Goal: Task Accomplishment & Management: Contribute content

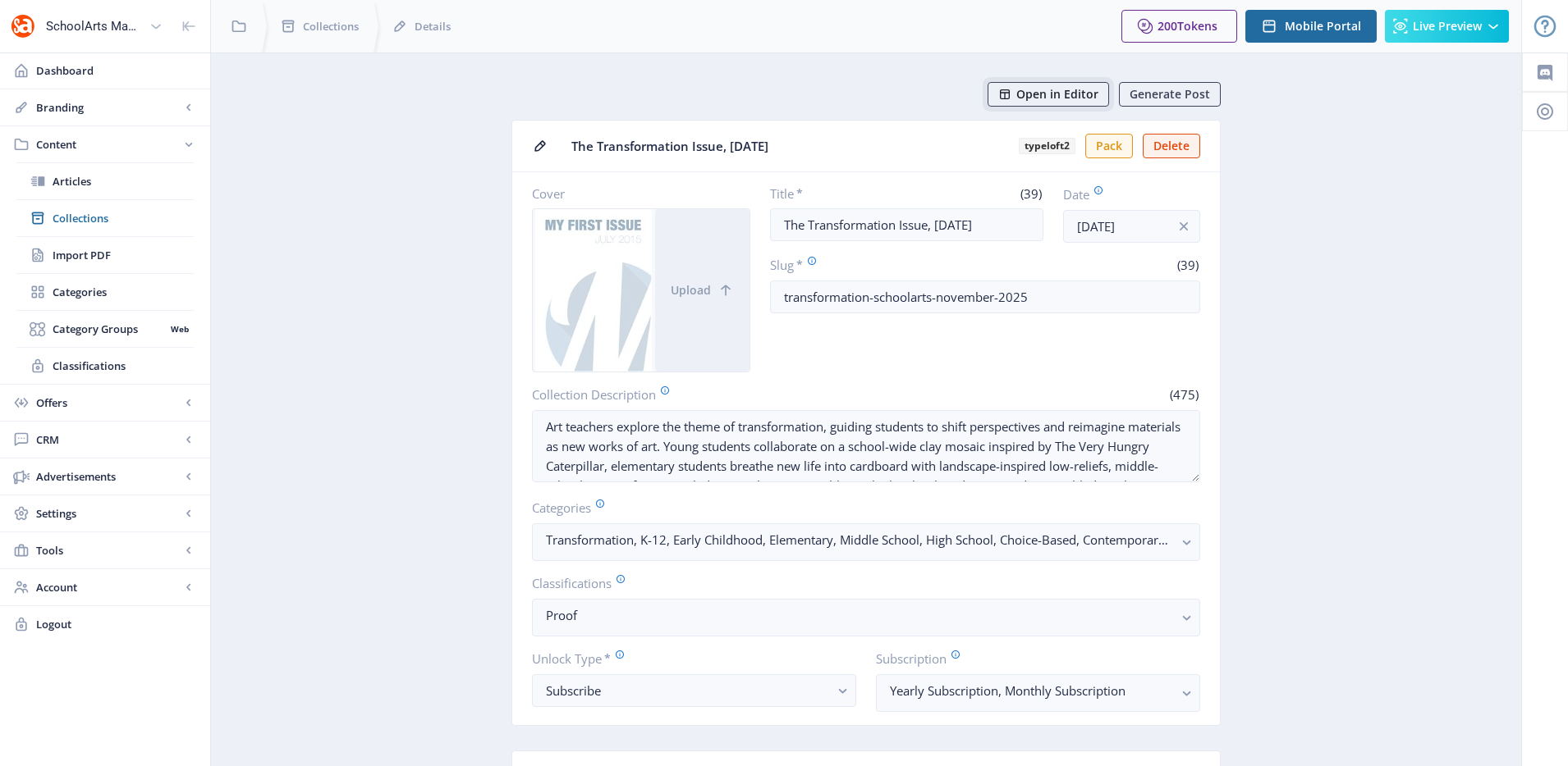
click at [1081, 101] on span "Open in Editor" at bounding box center [1057, 94] width 82 height 13
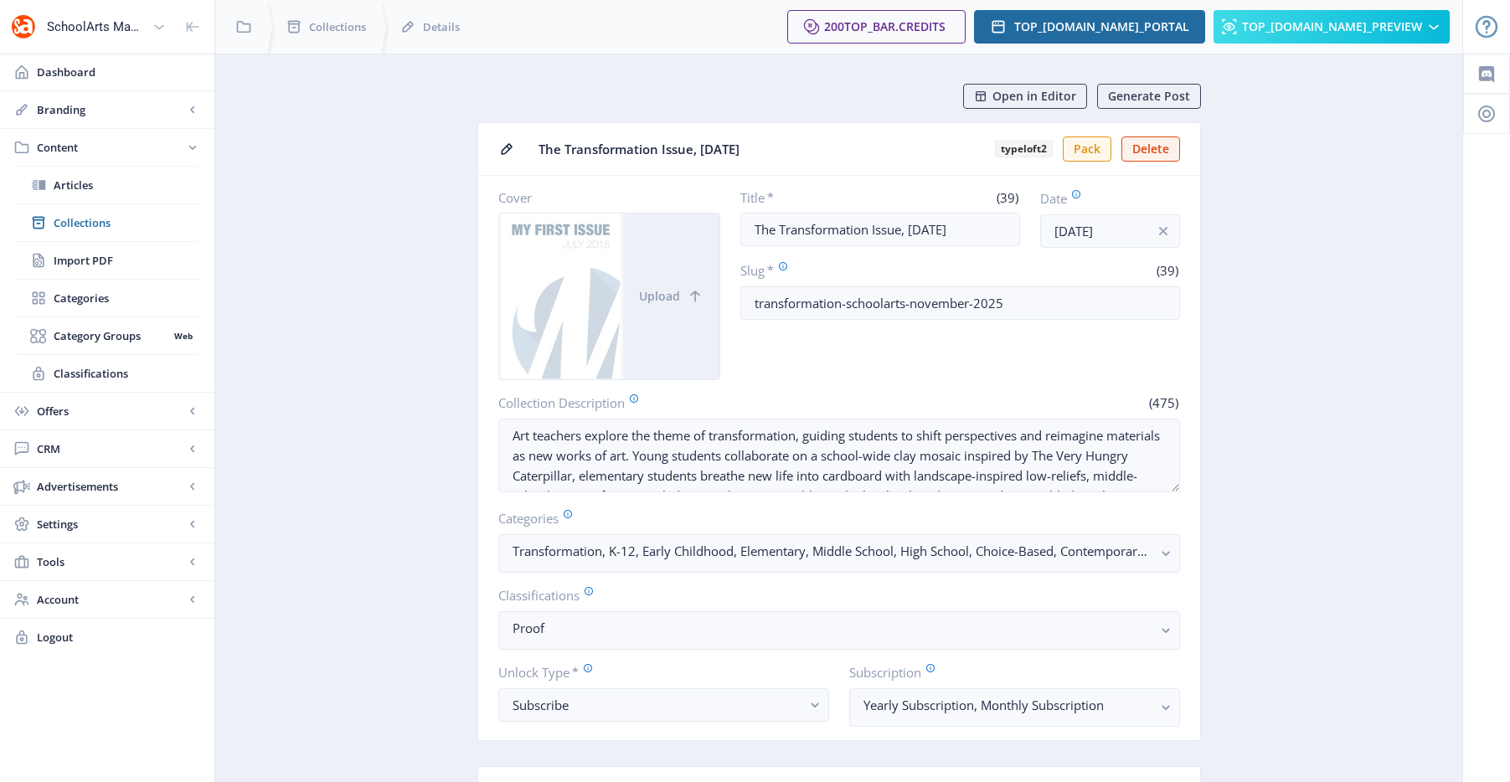
scroll to position [864, 0]
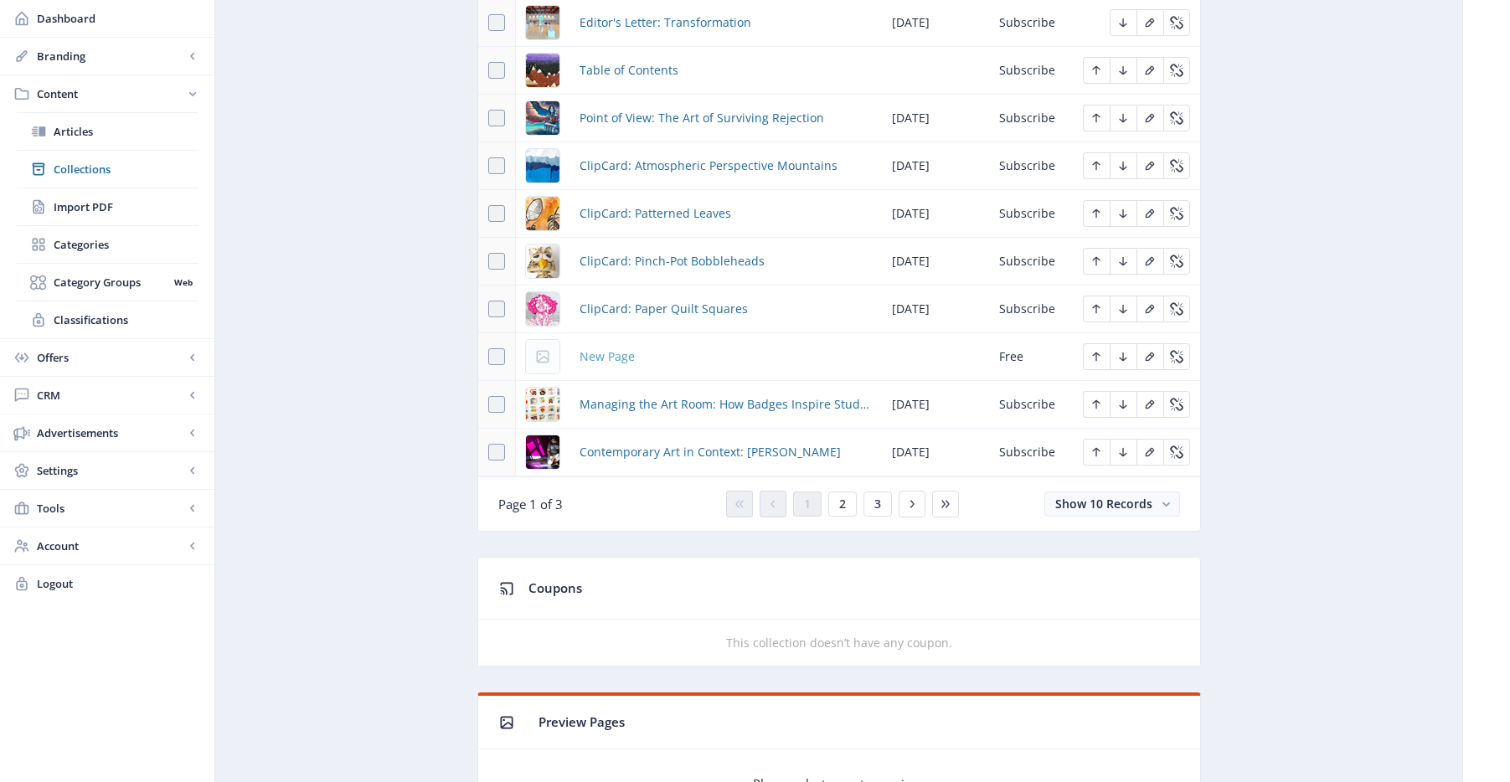
click at [601, 358] on span "New Page" at bounding box center [607, 357] width 55 height 20
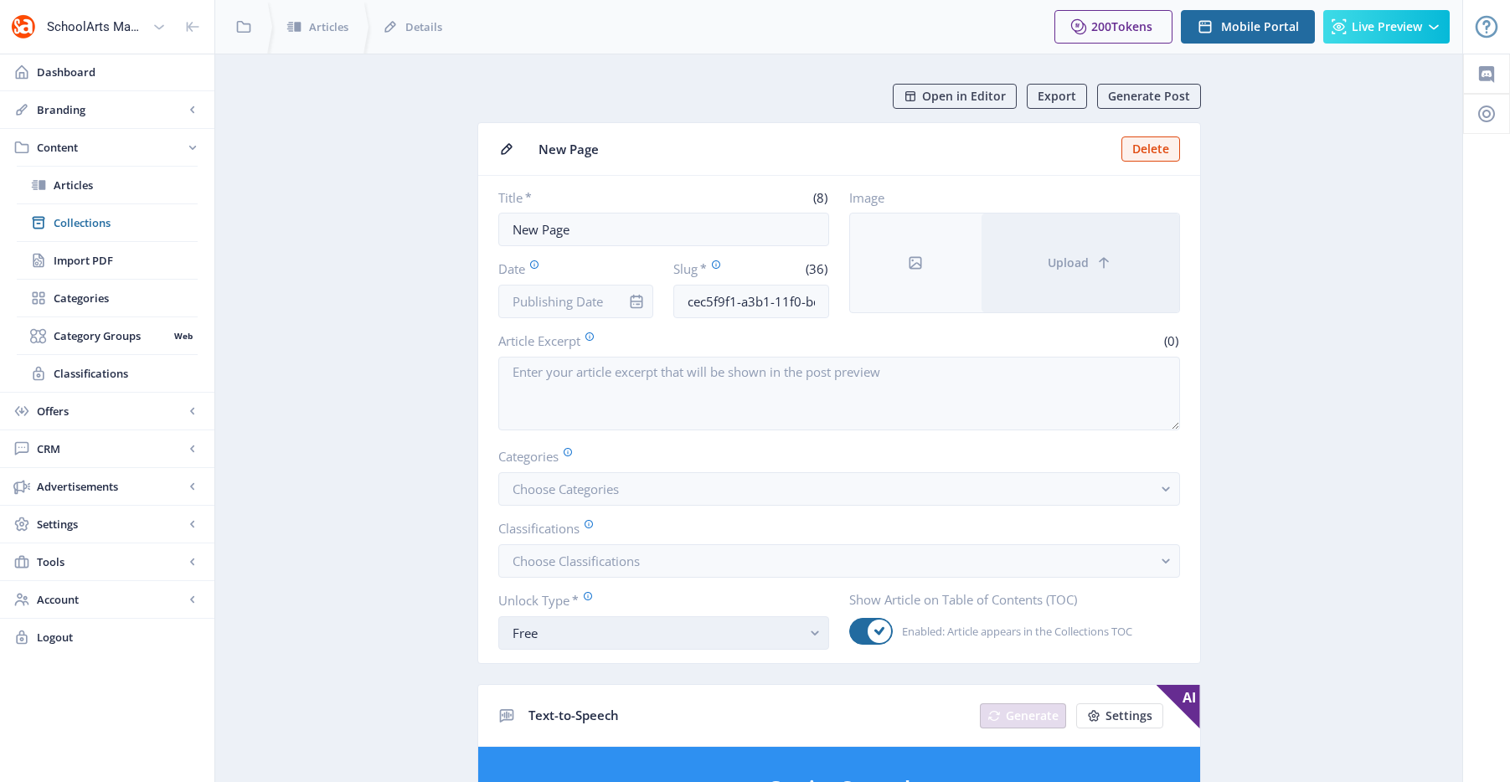
click at [597, 627] on div "Free" at bounding box center [657, 633] width 289 height 20
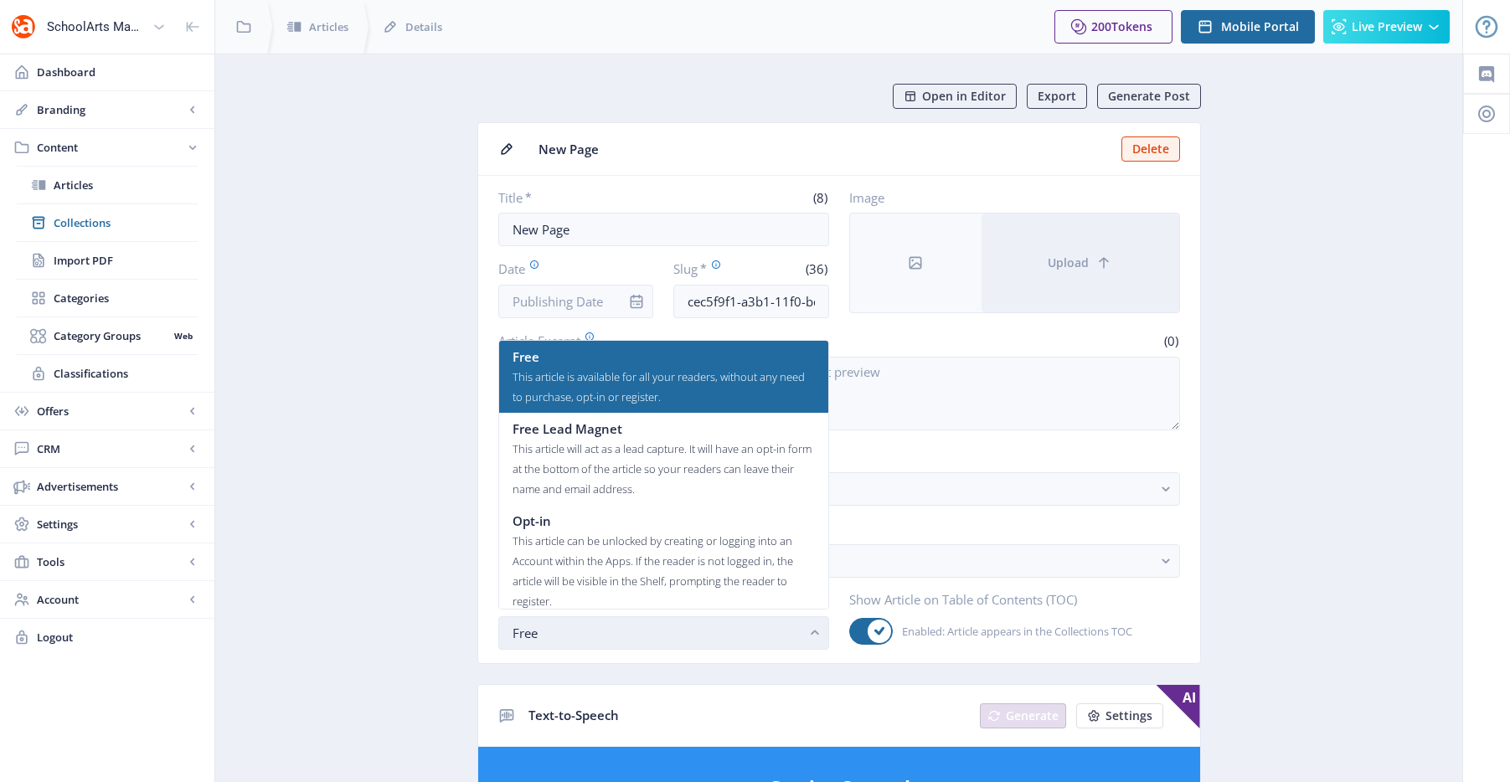
click at [596, 627] on div "Free" at bounding box center [657, 633] width 289 height 20
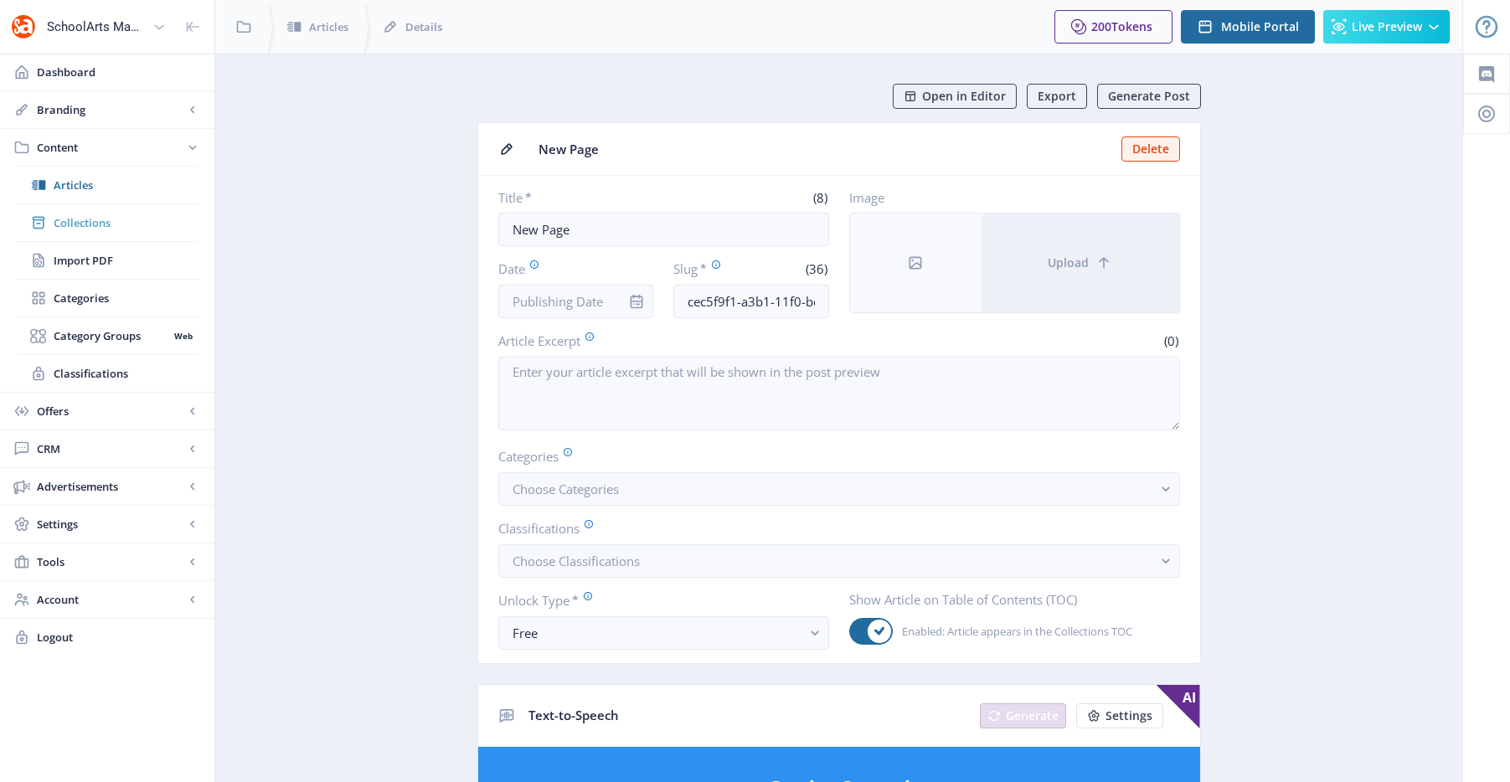
drag, startPoint x: 137, startPoint y: 234, endPoint x: 175, endPoint y: 221, distance: 40.5
click at [587, 585] on nb-card-body "Title * (8) New Page Date Slug * (36) cec5f9f1-a3b1-11f0-bd64-4201ac1fa005 Imag…" at bounding box center [839, 419] width 722 height 487
click at [596, 567] on span "Choose Classifications" at bounding box center [576, 561] width 127 height 17
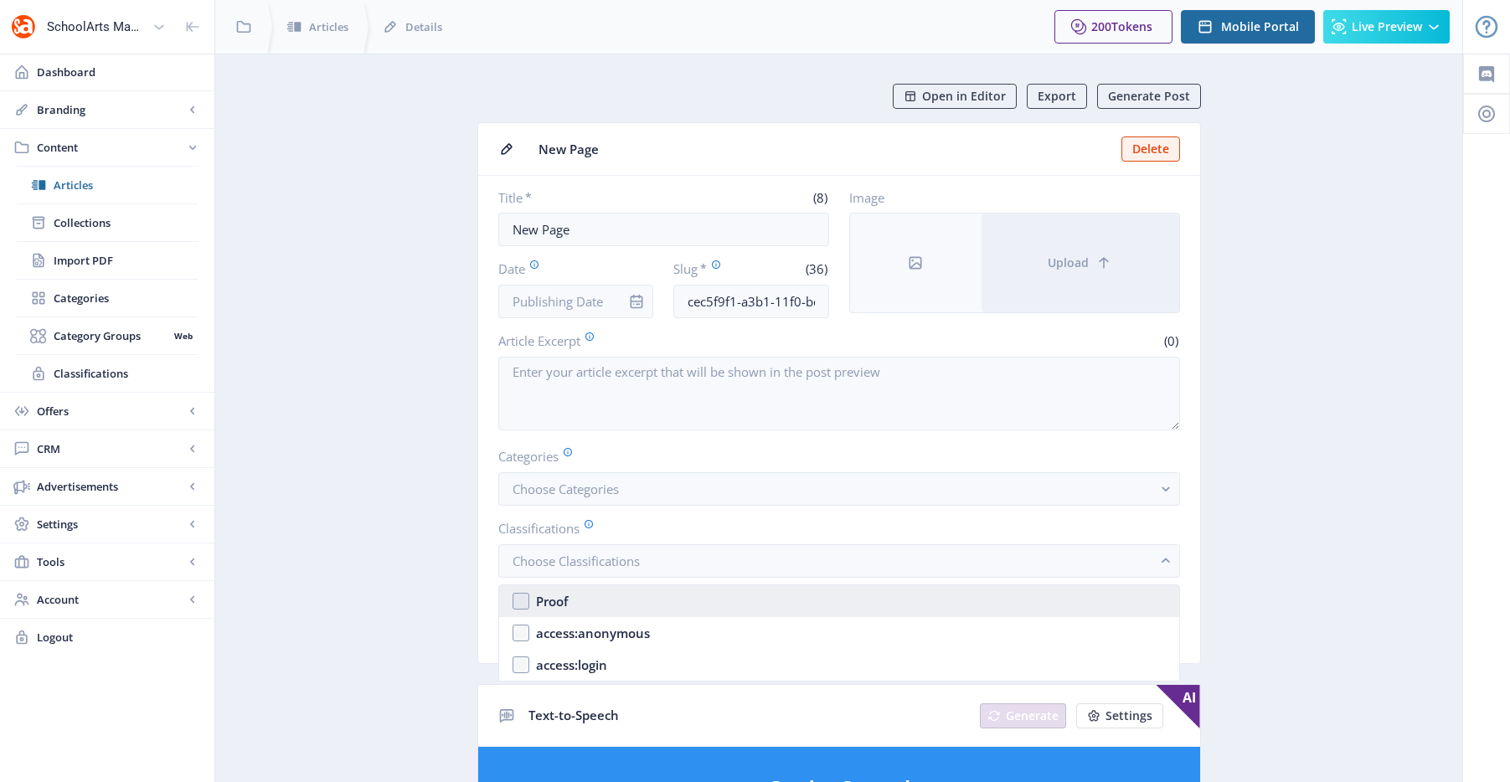
click at [592, 598] on nb-option "Proof" at bounding box center [839, 601] width 680 height 32
checkbox input "true"
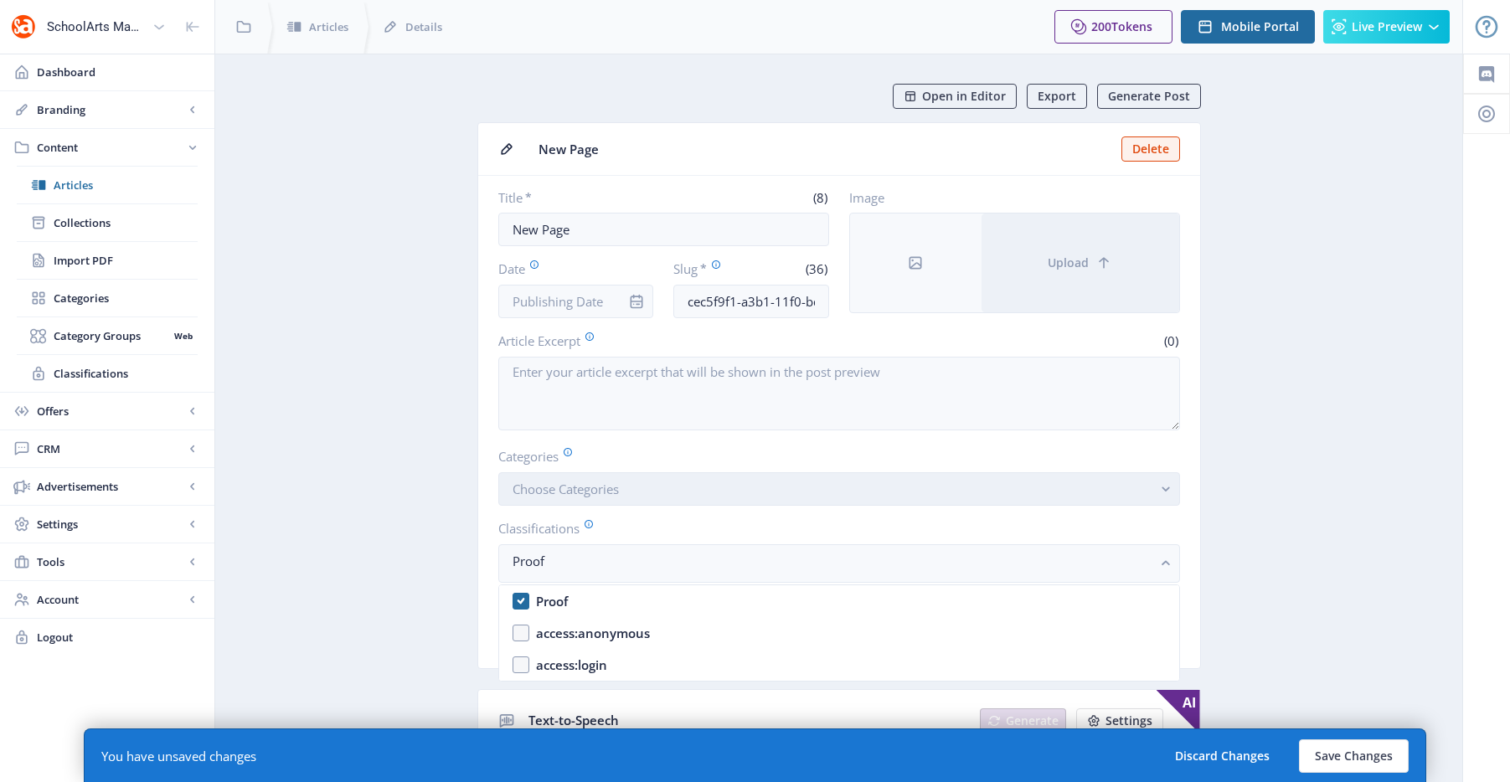
click at [621, 498] on button "Choose Categories" at bounding box center [839, 489] width 682 height 34
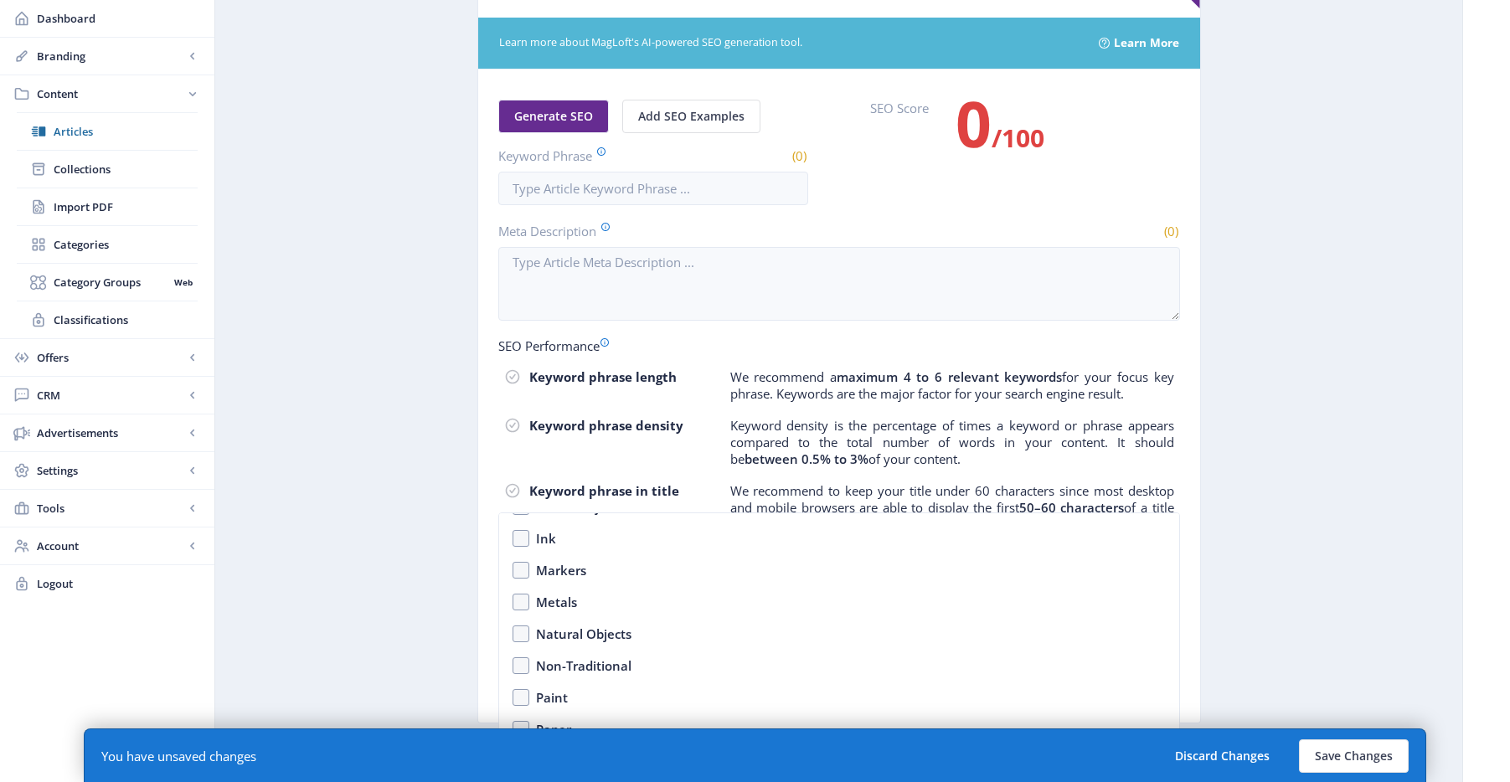
scroll to position [2618, 0]
click at [1333, 756] on button "Save Changes" at bounding box center [1354, 757] width 110 height 34
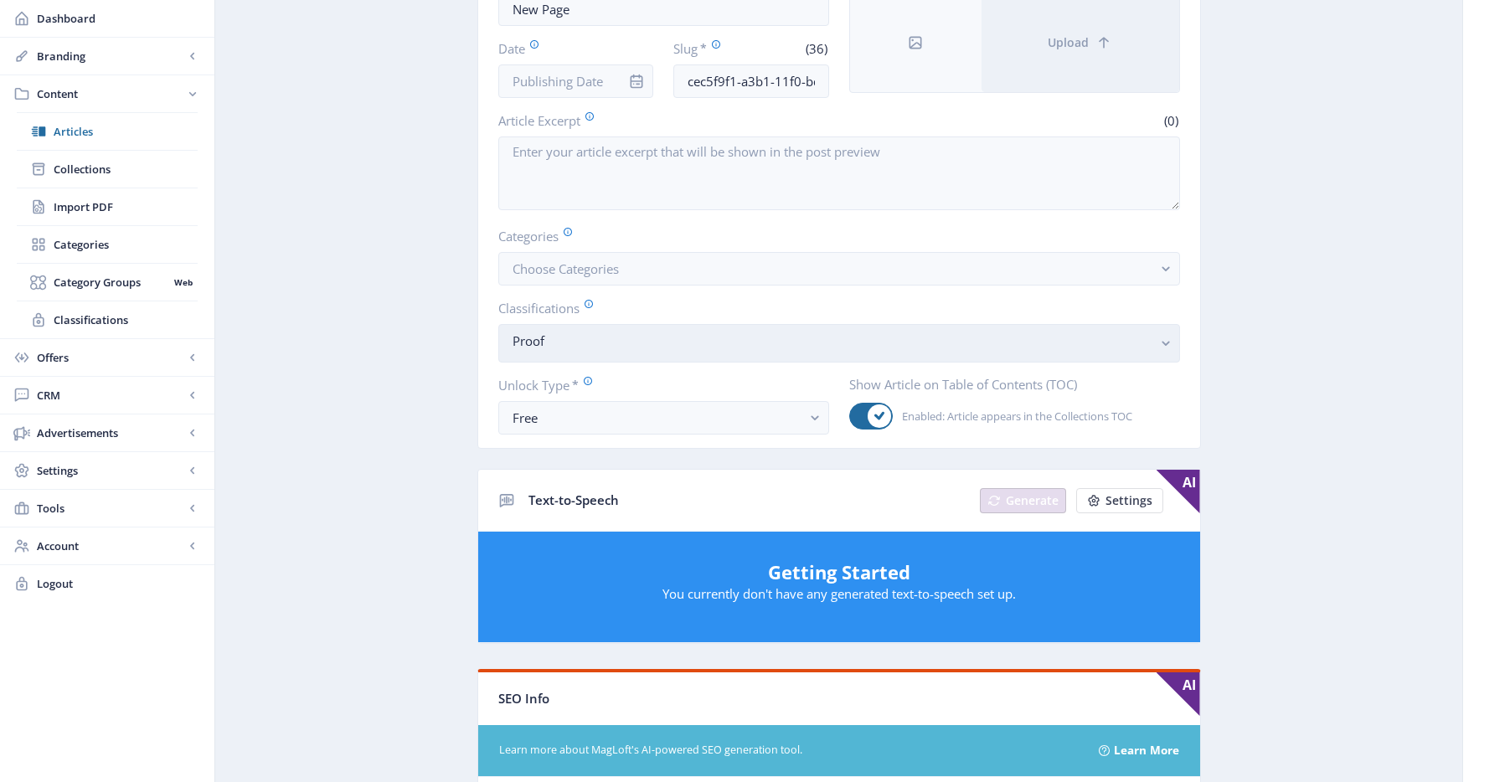
scroll to position [199, 0]
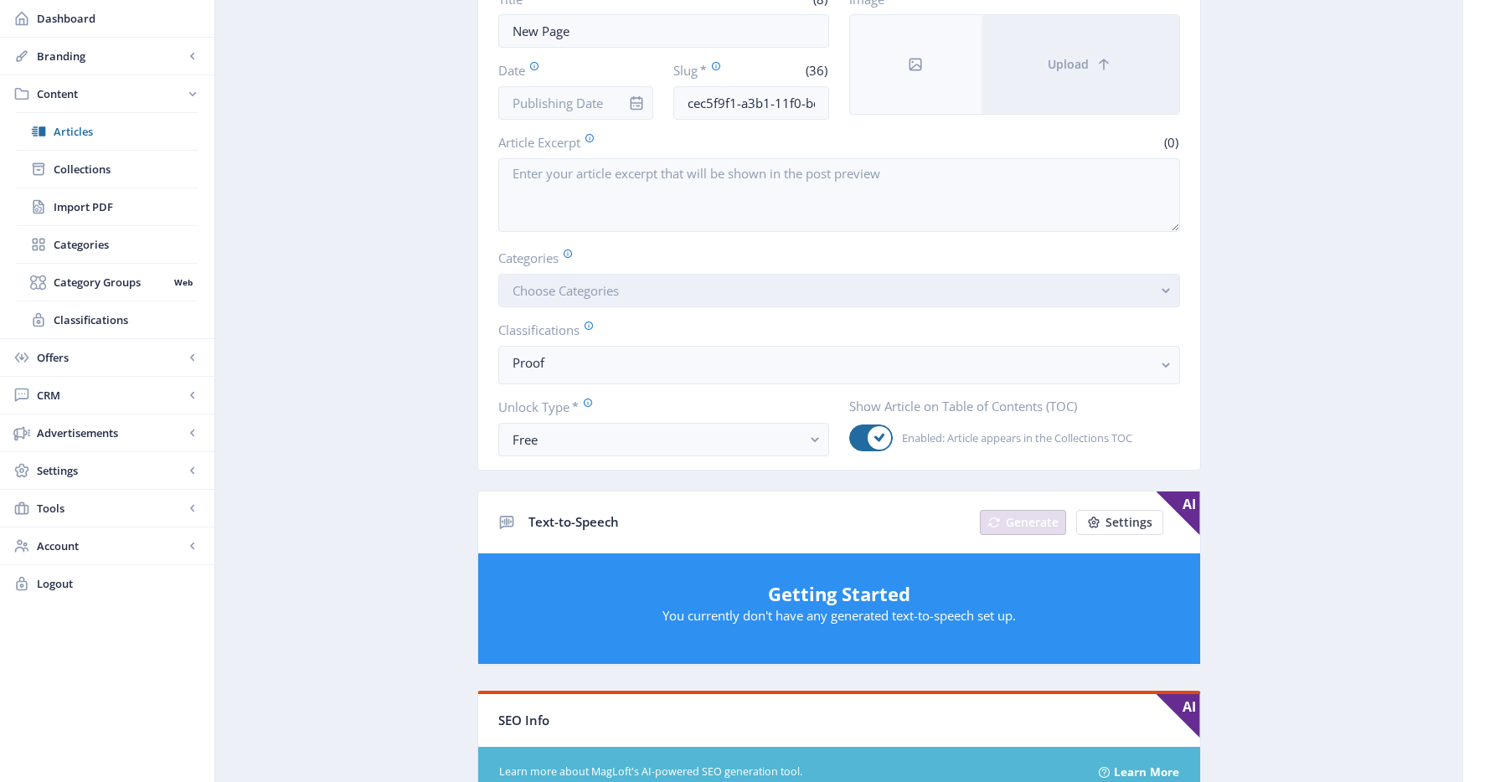
click at [653, 287] on button "Choose Categories" at bounding box center [839, 291] width 682 height 34
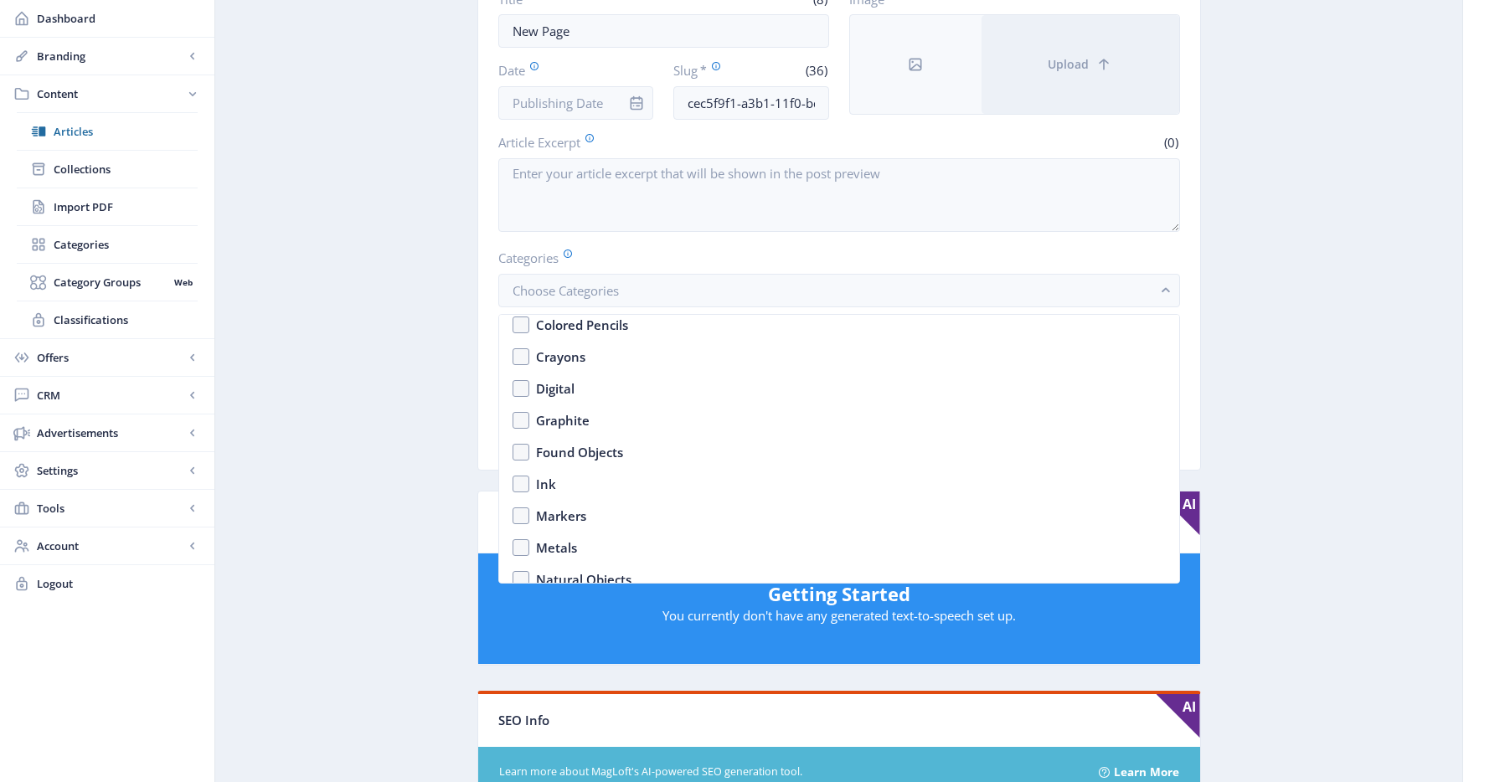
scroll to position [2618, 0]
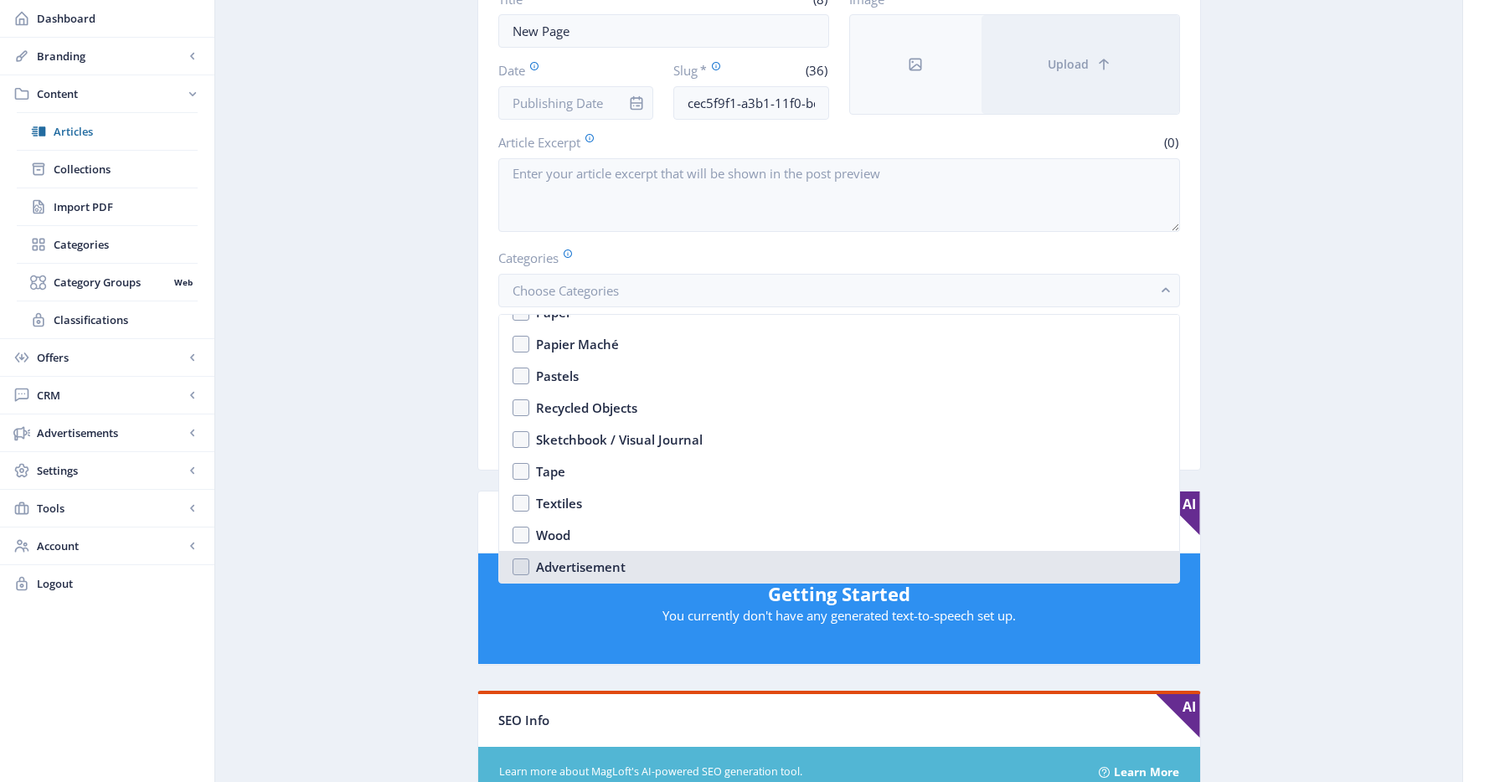
click at [580, 565] on div "Advertisement" at bounding box center [581, 567] width 90 height 20
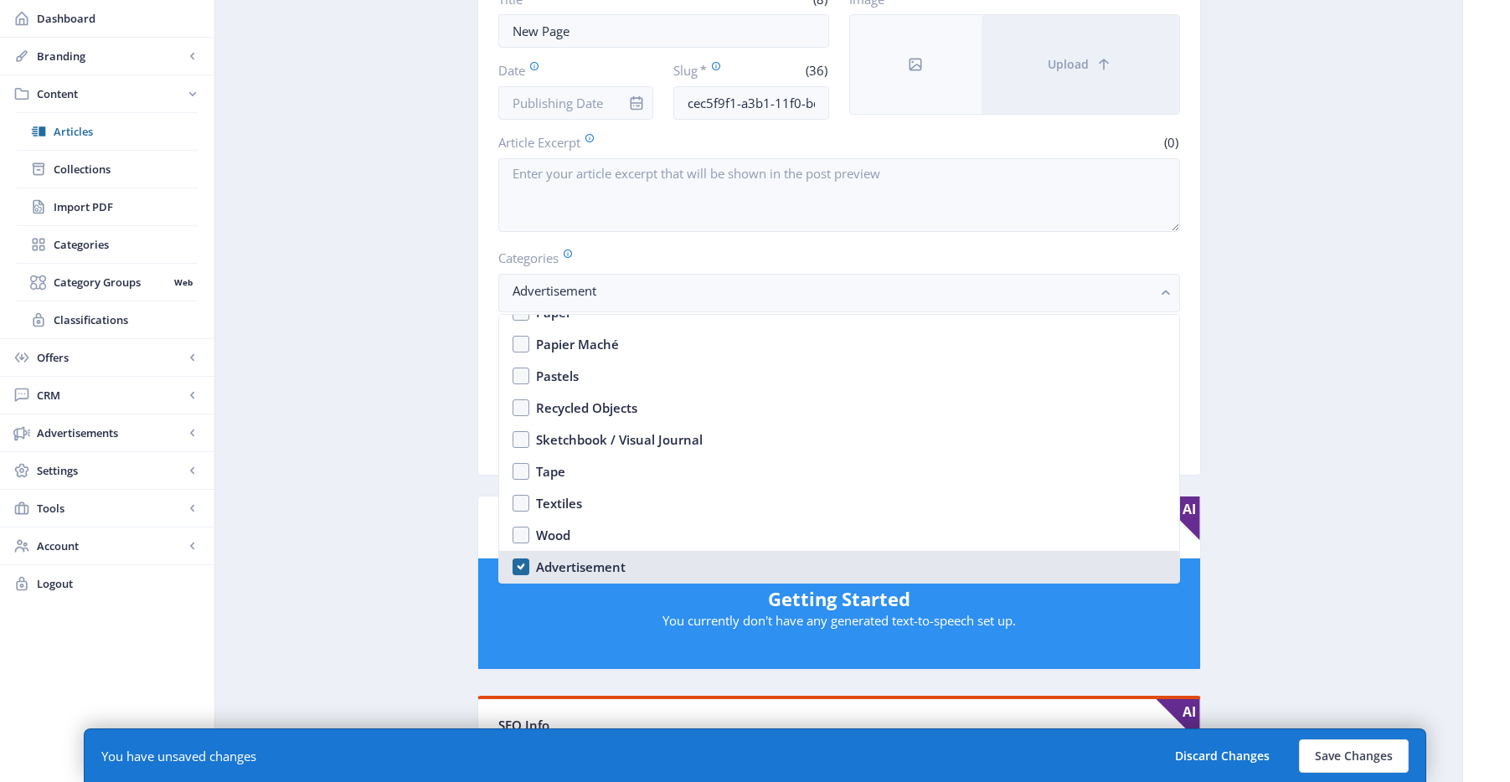
checkbox input "true"
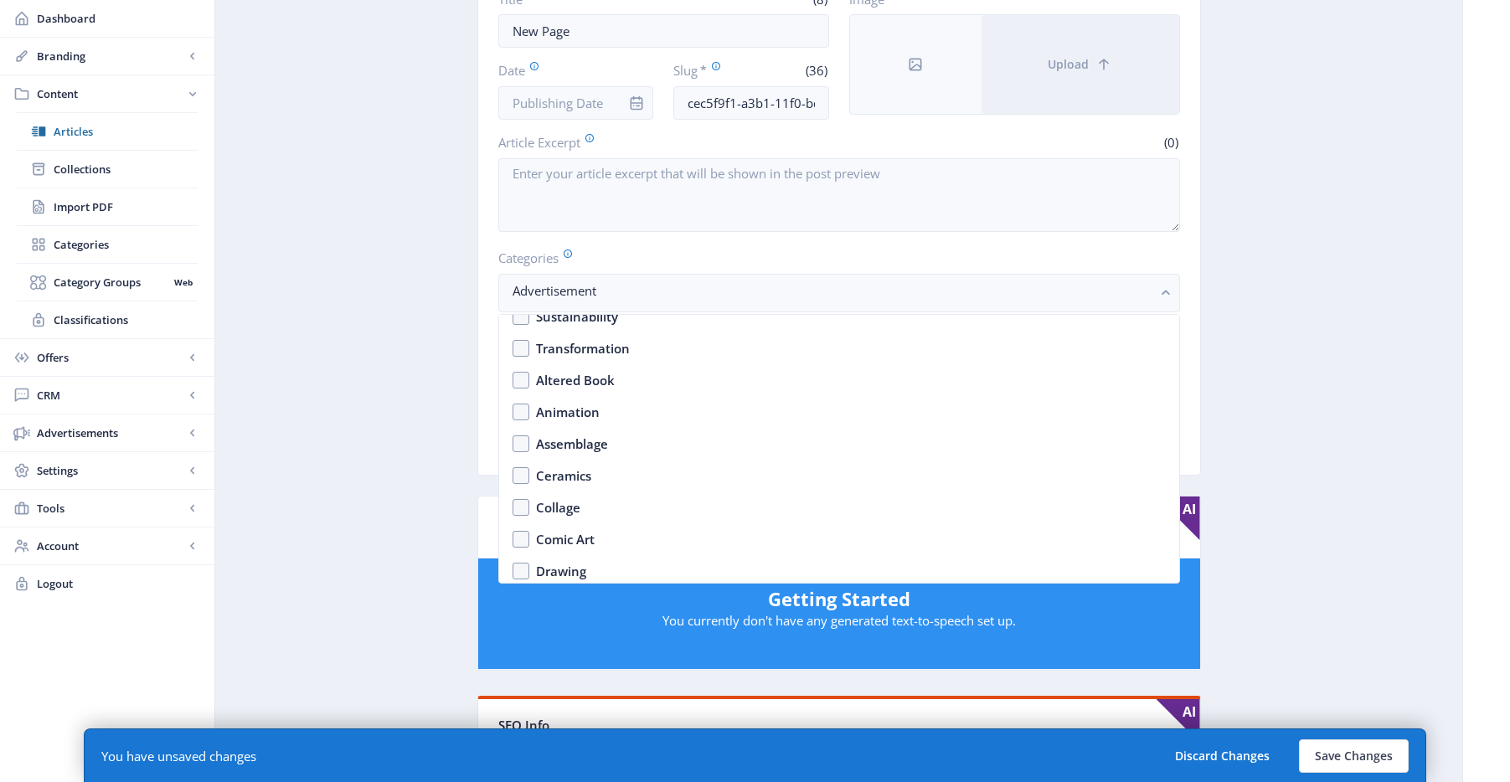
scroll to position [1383, 0]
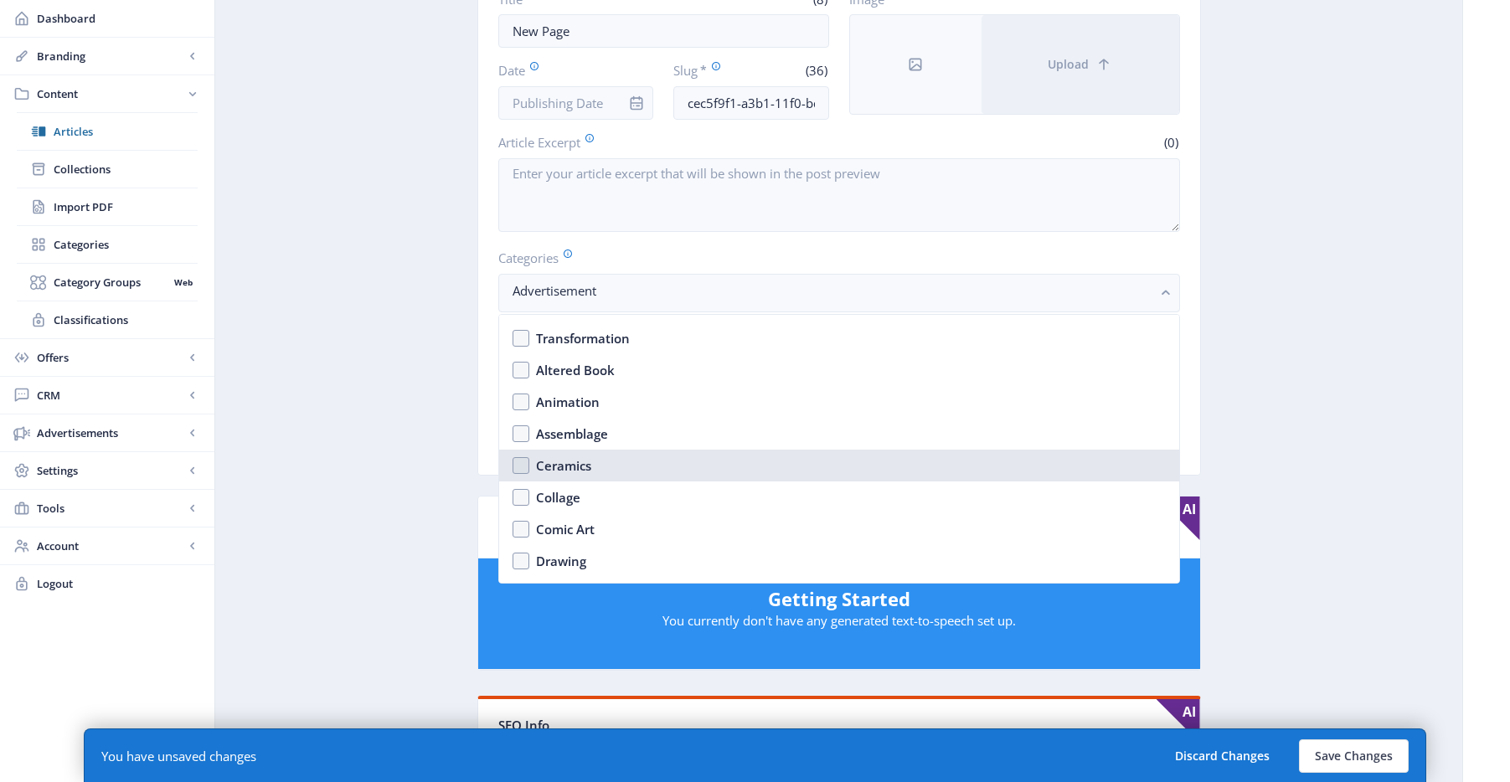
click at [575, 476] on nb-option "Ceramics" at bounding box center [839, 466] width 680 height 32
checkbox input "true"
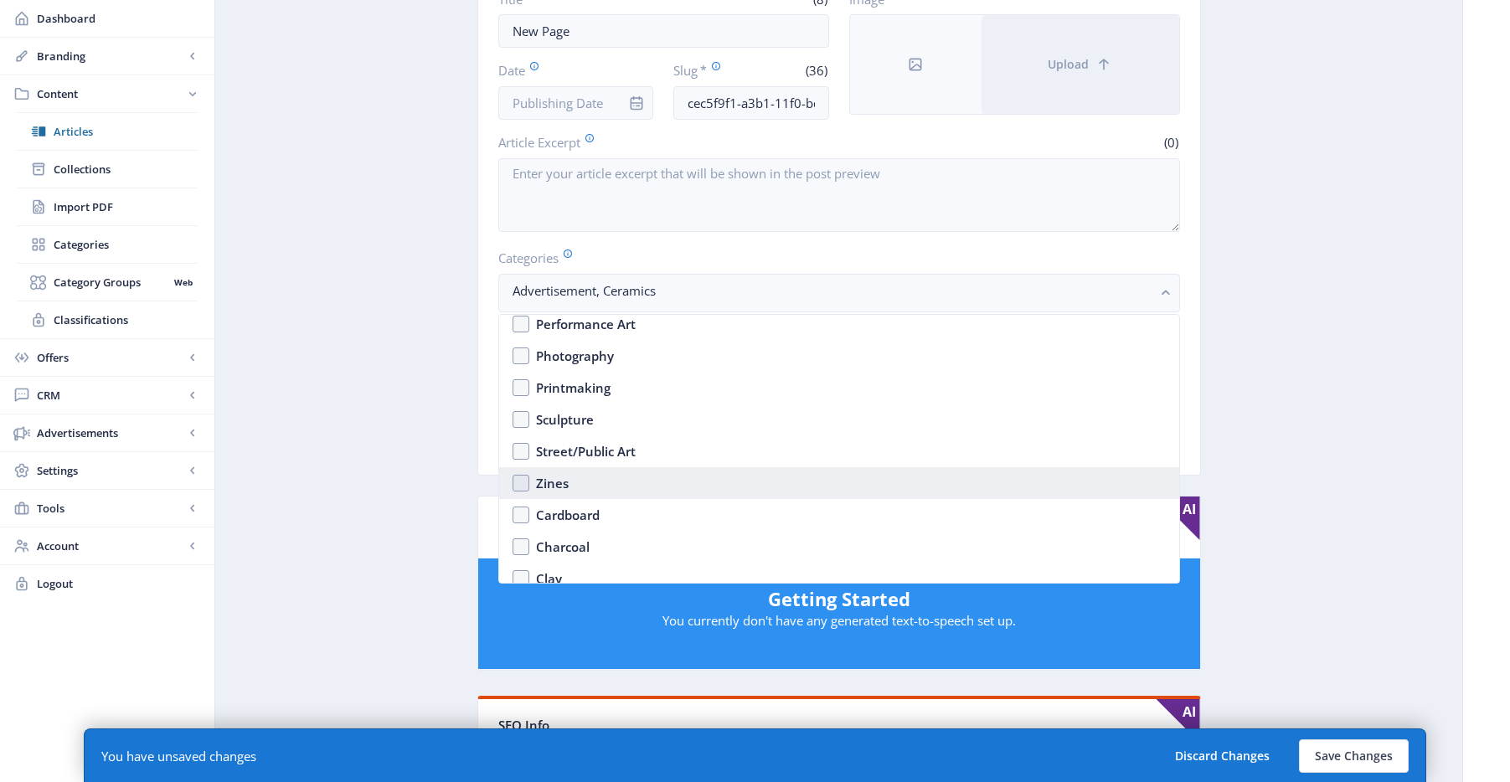
scroll to position [2030, 0]
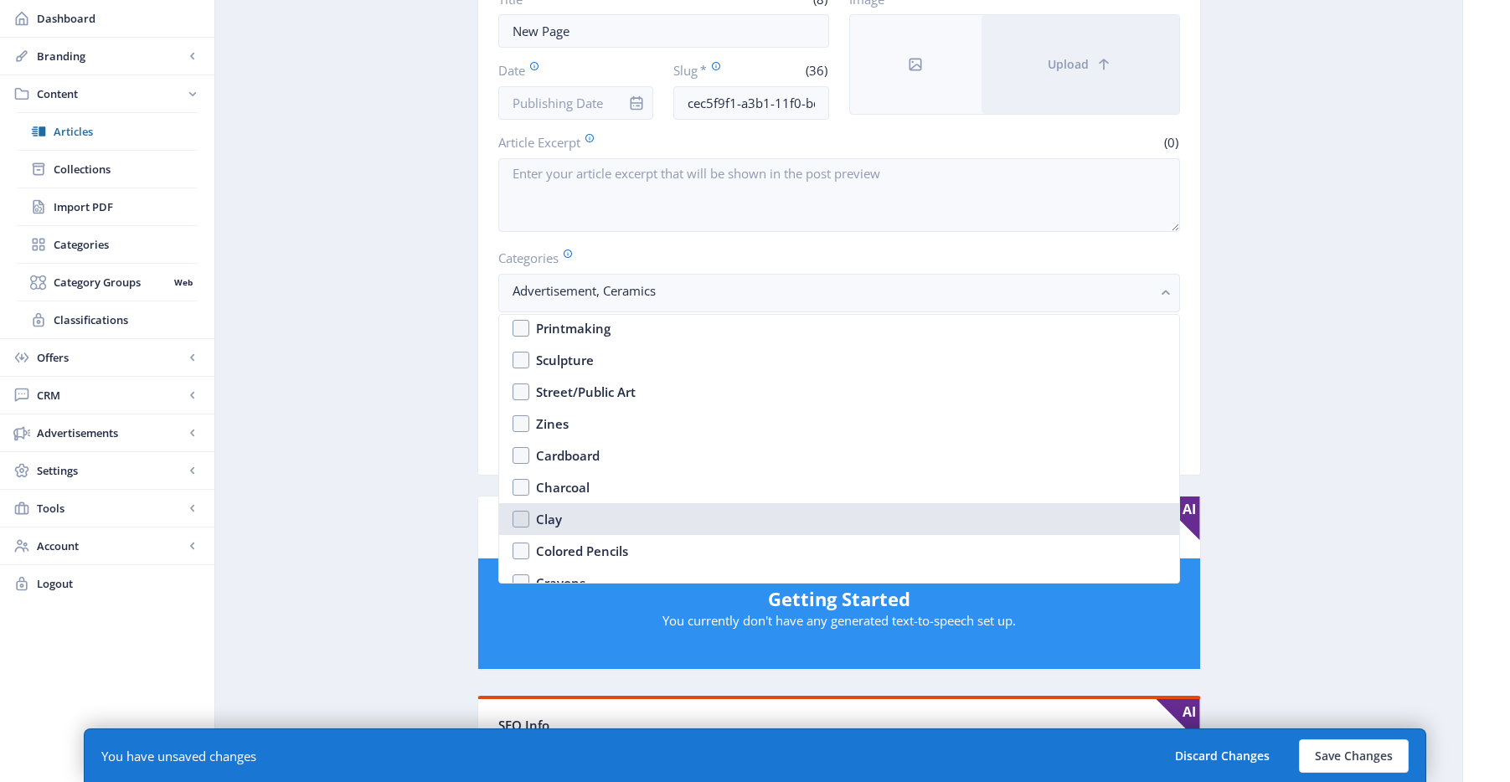
click at [593, 529] on nb-option "Clay" at bounding box center [839, 519] width 680 height 32
checkbox input "true"
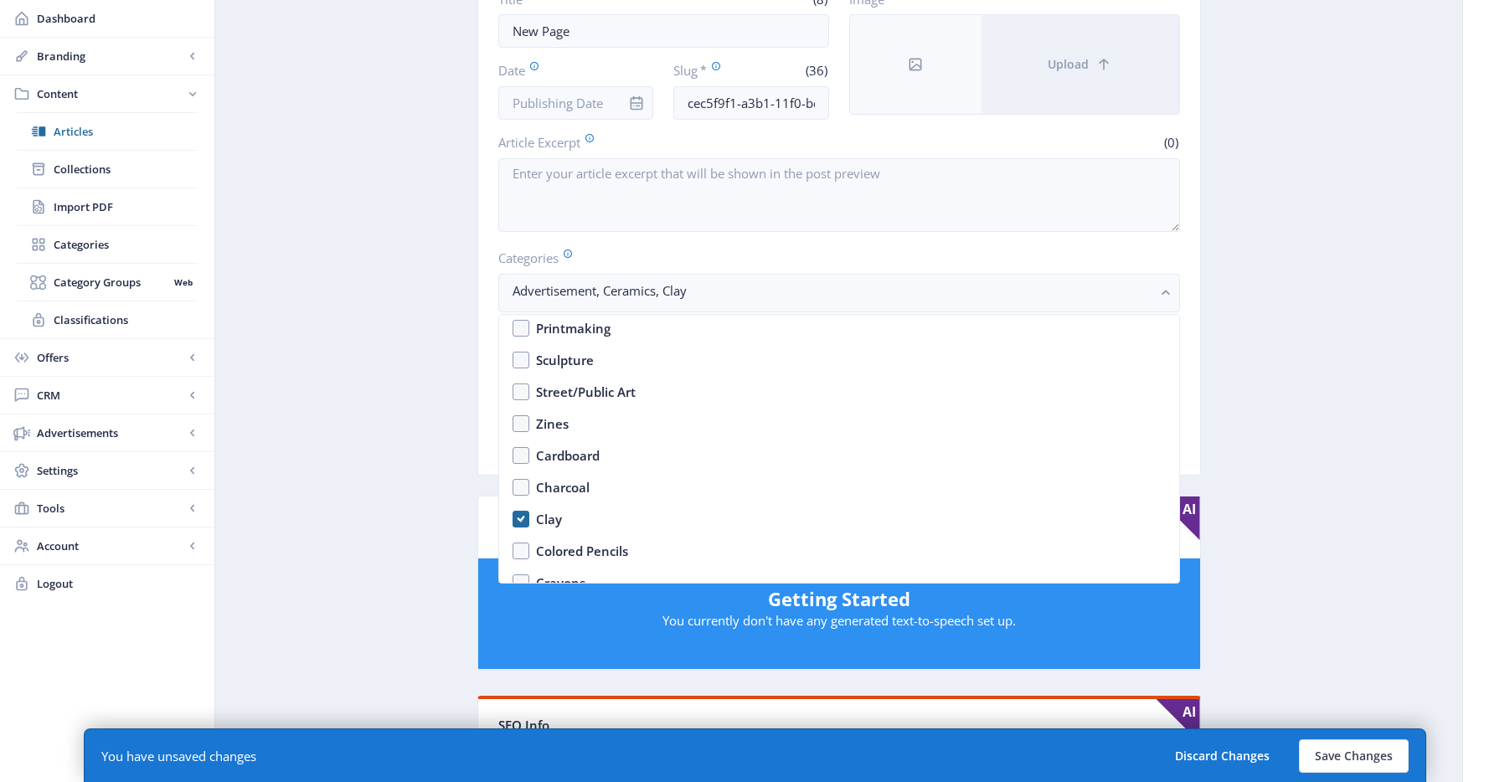
click at [1266, 332] on app-content-article "Open in Editor Export Generate Post New Page Delete Title * (8) New Page Date S…" at bounding box center [839, 684] width 1189 height 1598
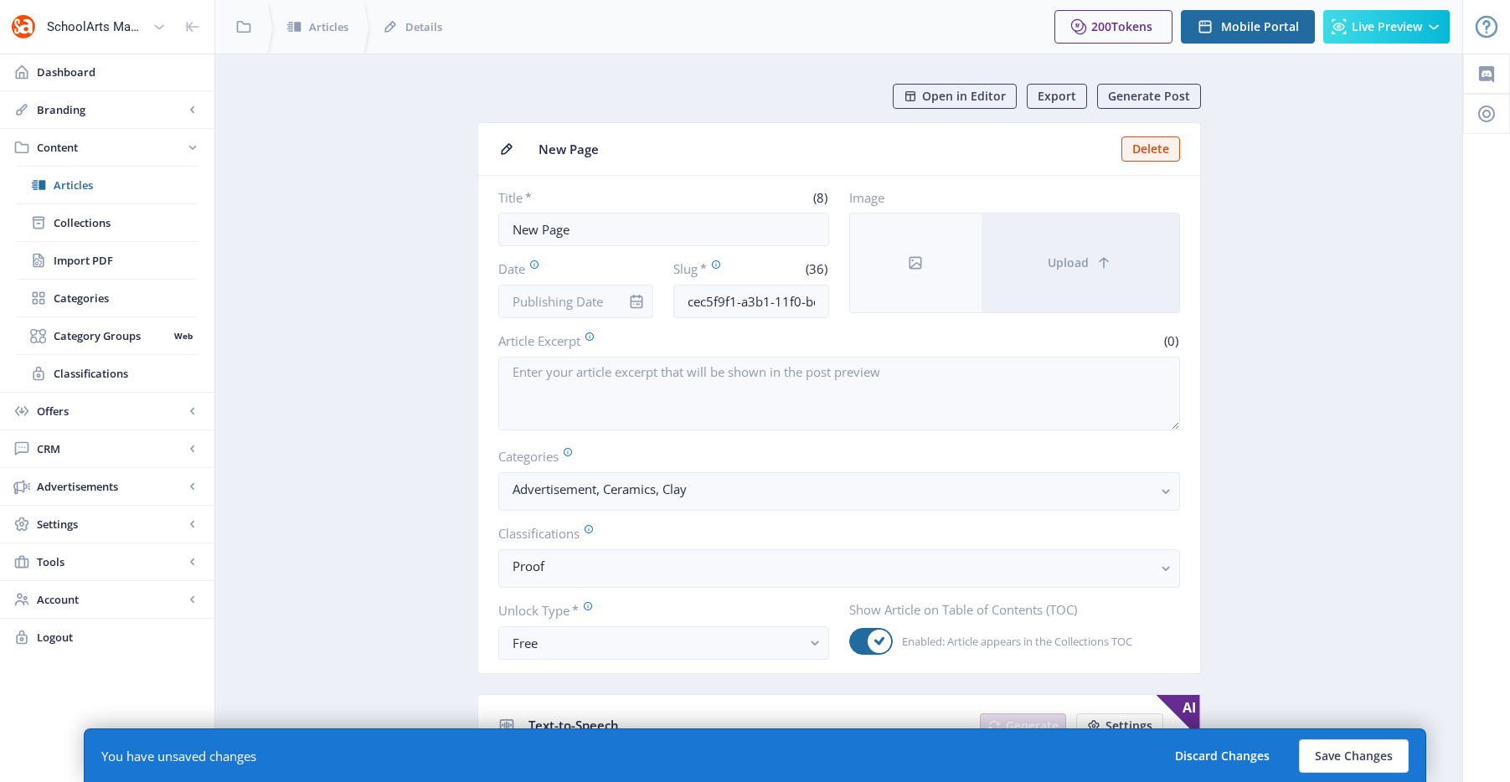
scroll to position [199, 0]
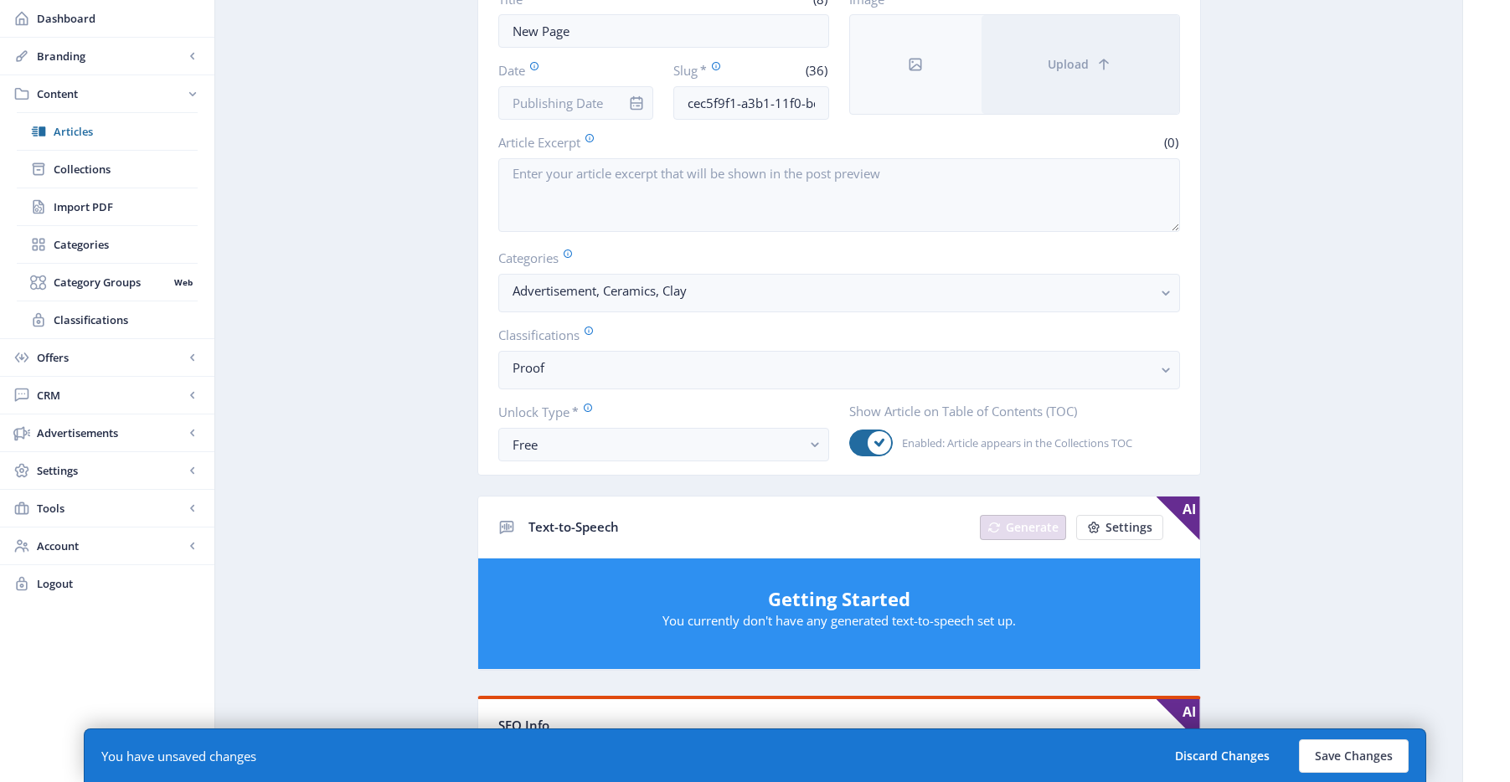
click at [1266, 332] on app-content-article "Open in Editor Export Generate Post New Page Delete Title * (8) New Page Date S…" at bounding box center [839, 684] width 1189 height 1598
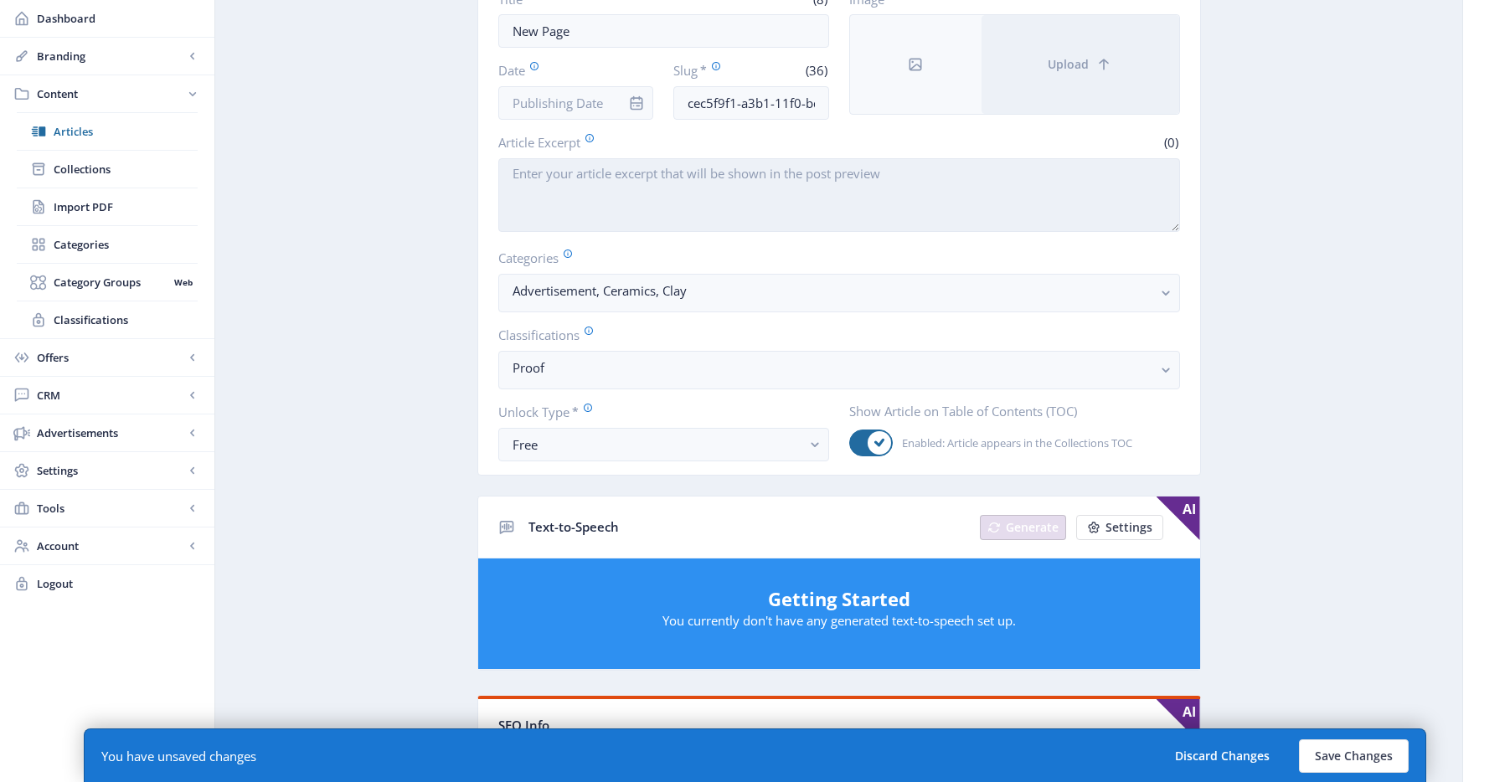
click at [680, 192] on textarea "Article Excerpt" at bounding box center [839, 195] width 682 height 74
paste textarea "Mayco Colors has been helping Art Educators inspire creativity in the classroom…"
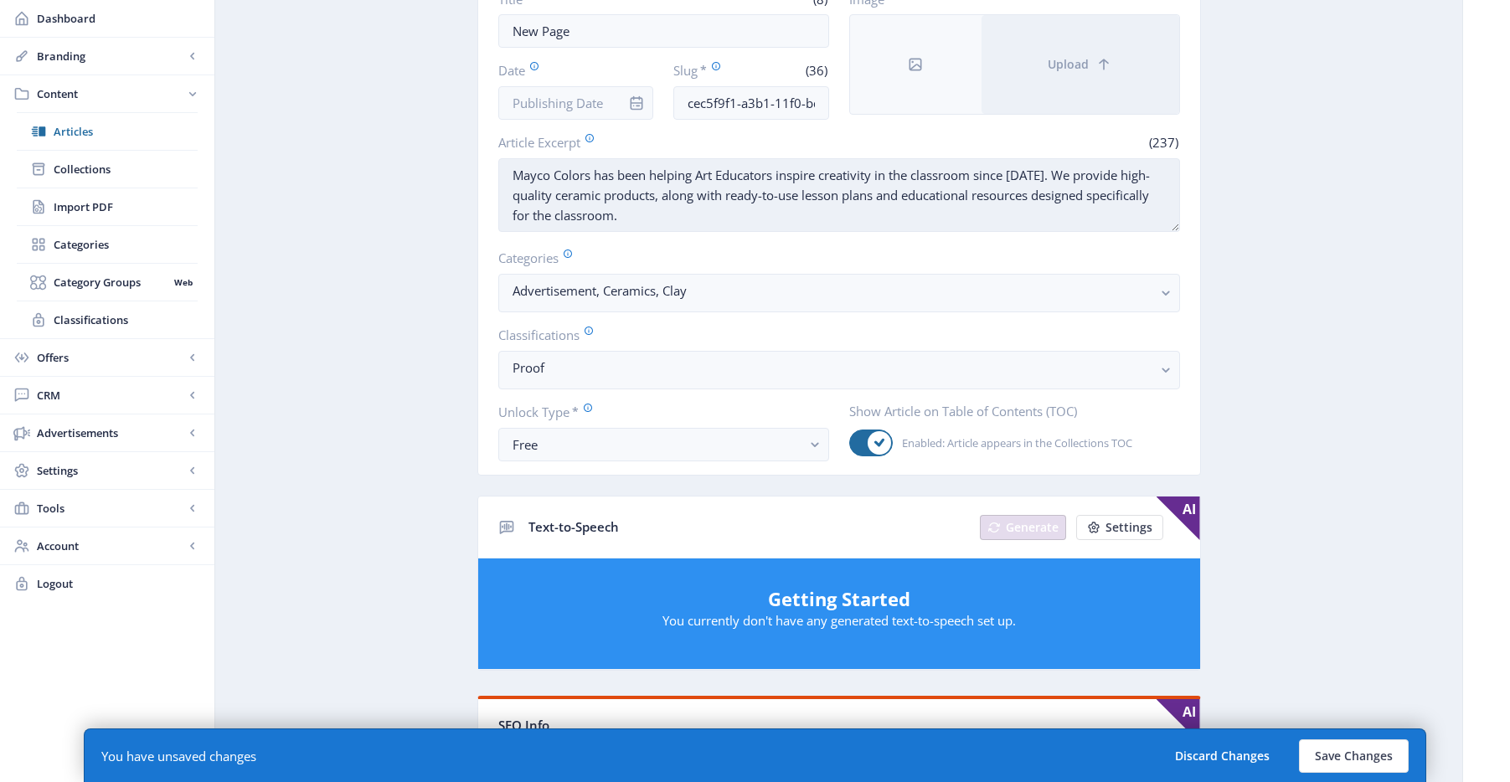
click at [699, 176] on textarea "Mayco Colors has been helping Art Educators inspire creativity in the classroom…" at bounding box center [839, 195] width 682 height 74
click at [715, 173] on textarea "Mayco Colors has been helping art Educators inspire creativity in the classroom…" at bounding box center [839, 195] width 682 height 74
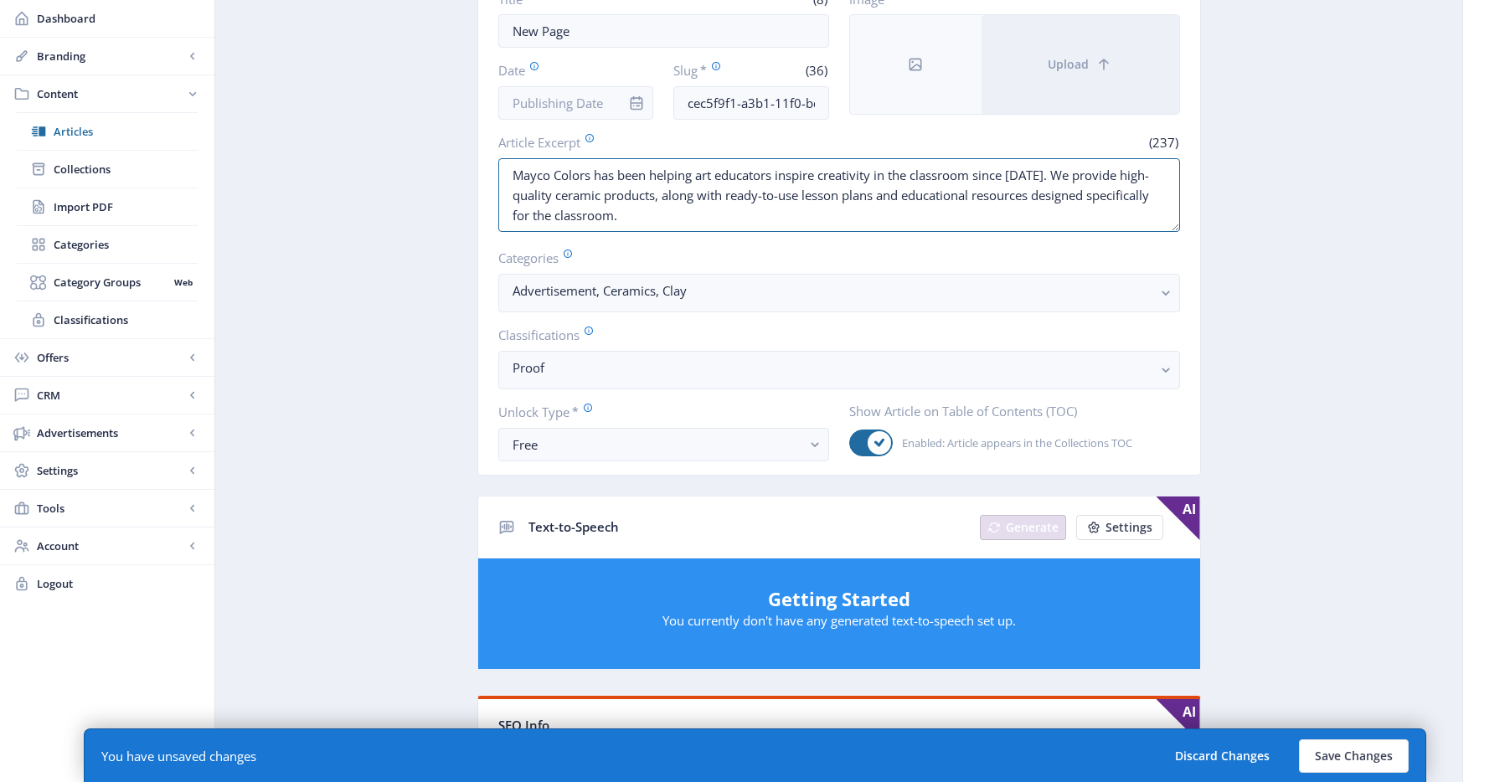
type textarea "Mayco Colors has been helping art educators inspire creativity in the classroom…"
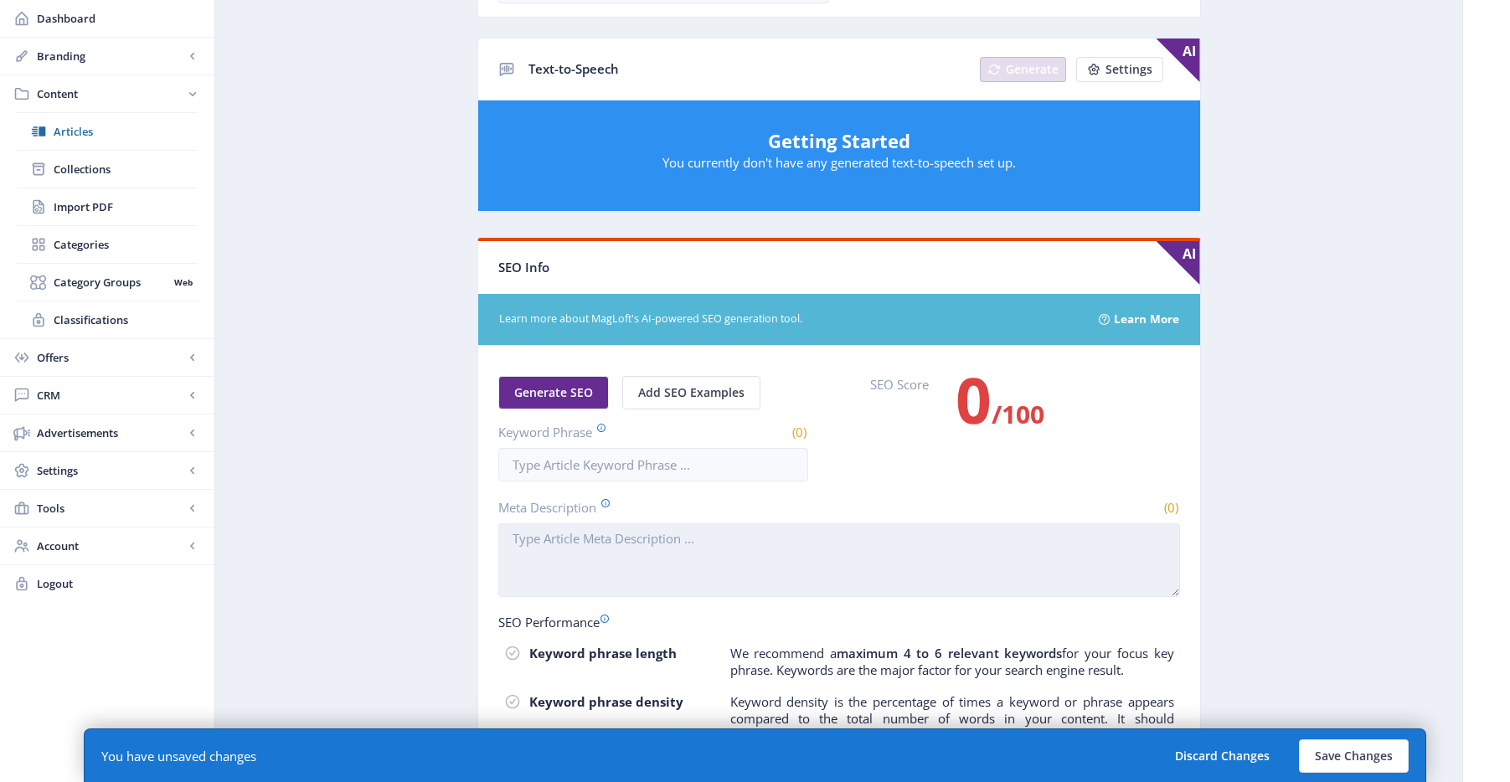
click at [611, 549] on textarea "Meta Description" at bounding box center [839, 560] width 682 height 74
paste textarea "Discover high-quality Mayco ceramic supplies to elevate your art projects. Expl…"
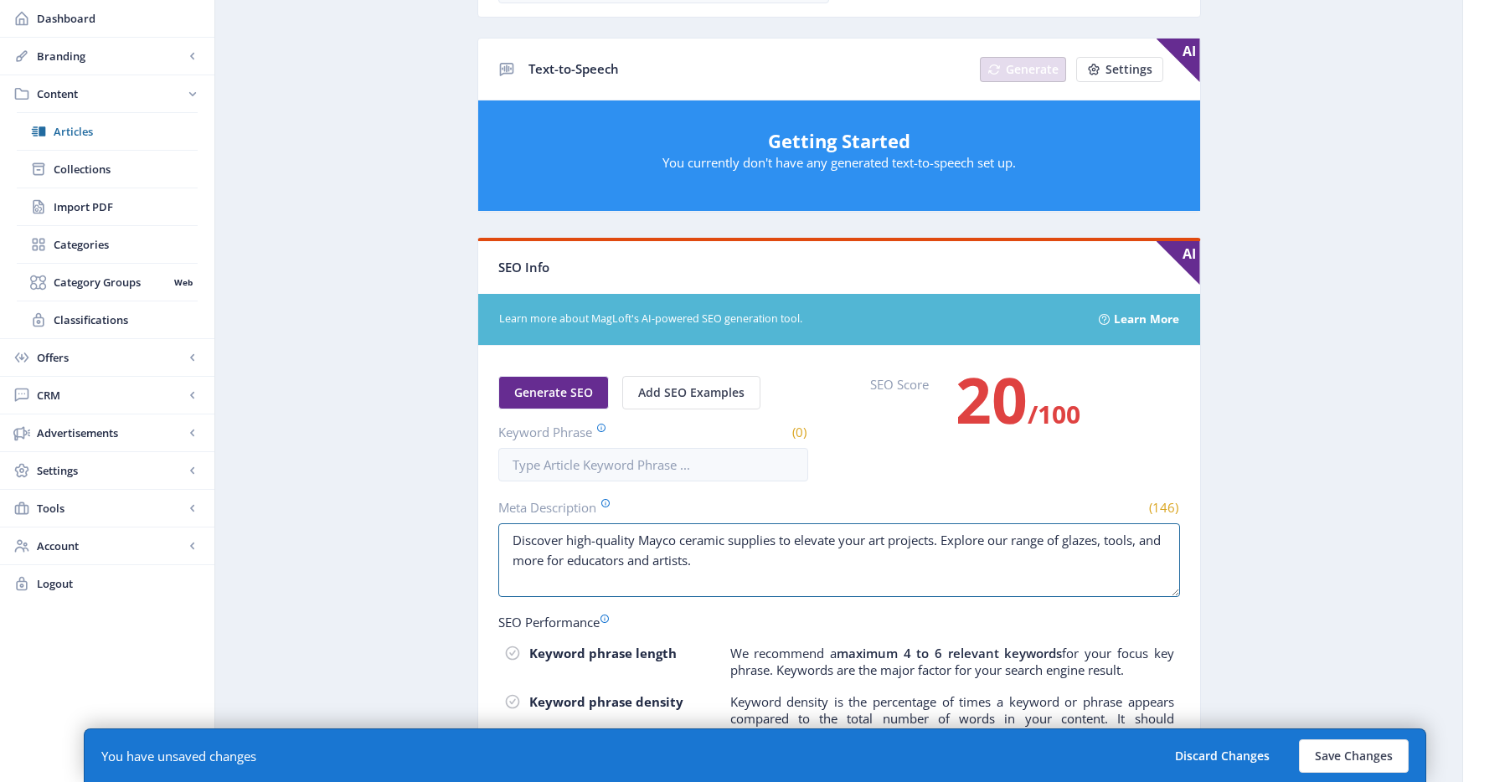
scroll to position [242, 0]
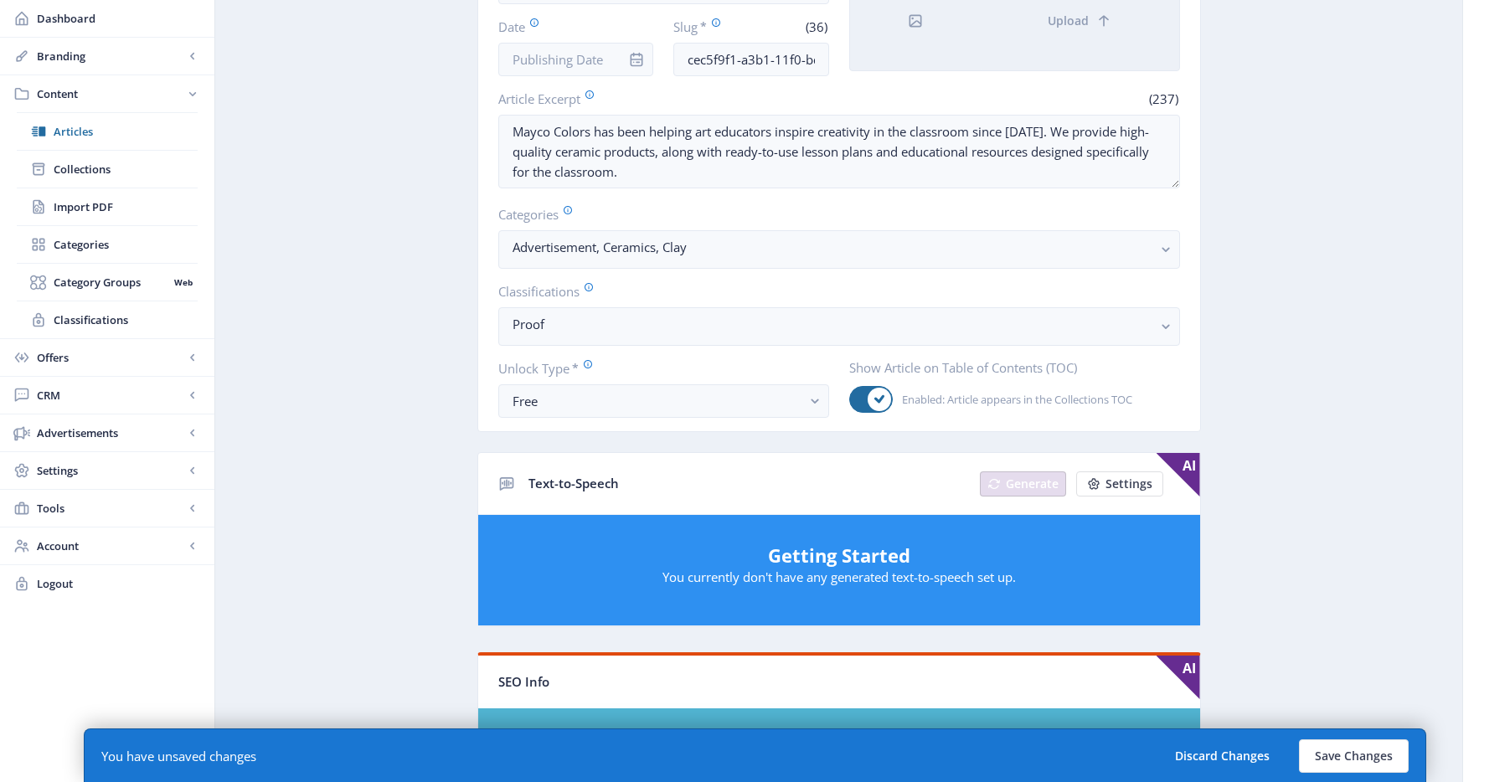
type textarea "Discover high-quality Mayco ceramic supplies to elevate your art projects. Expl…"
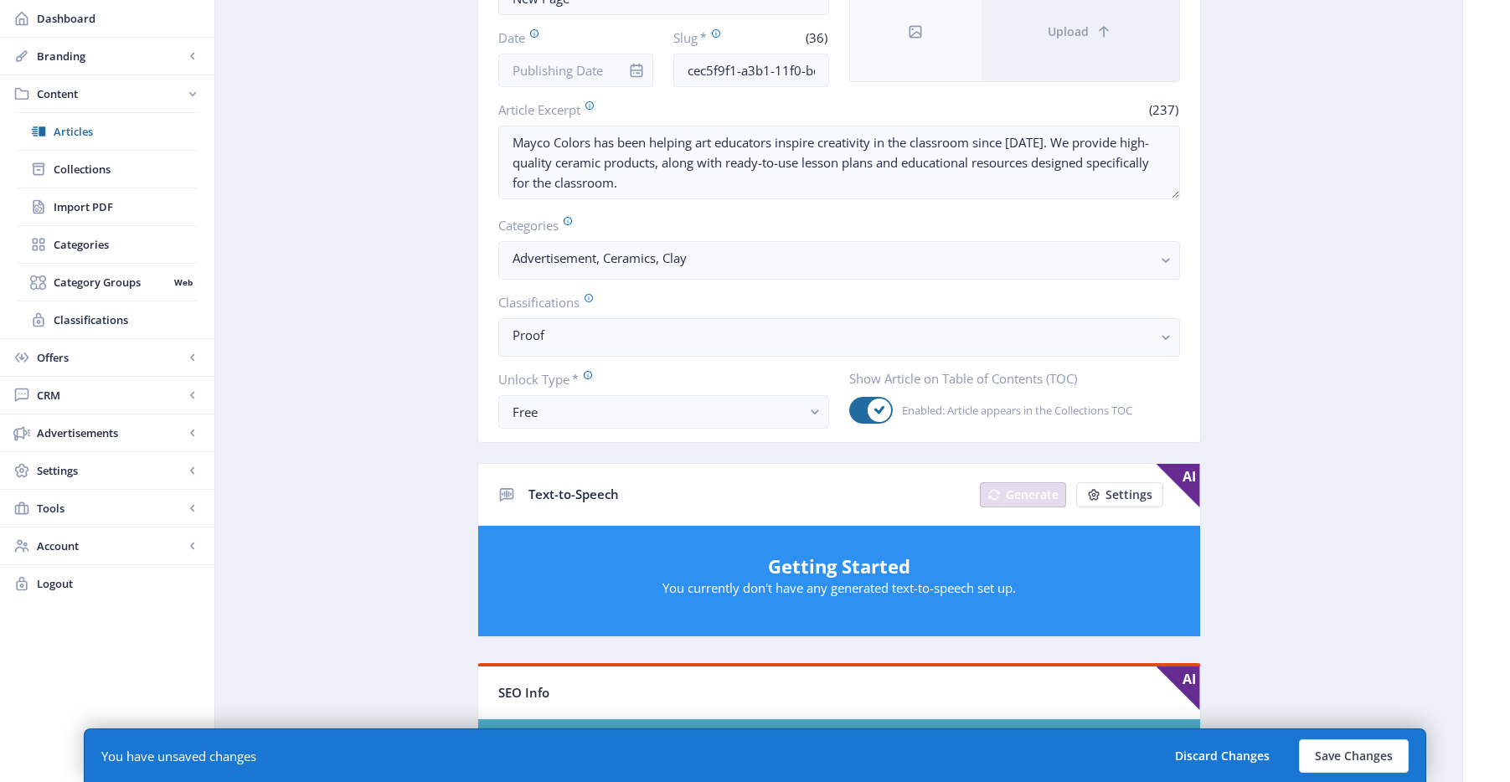
scroll to position [132, 0]
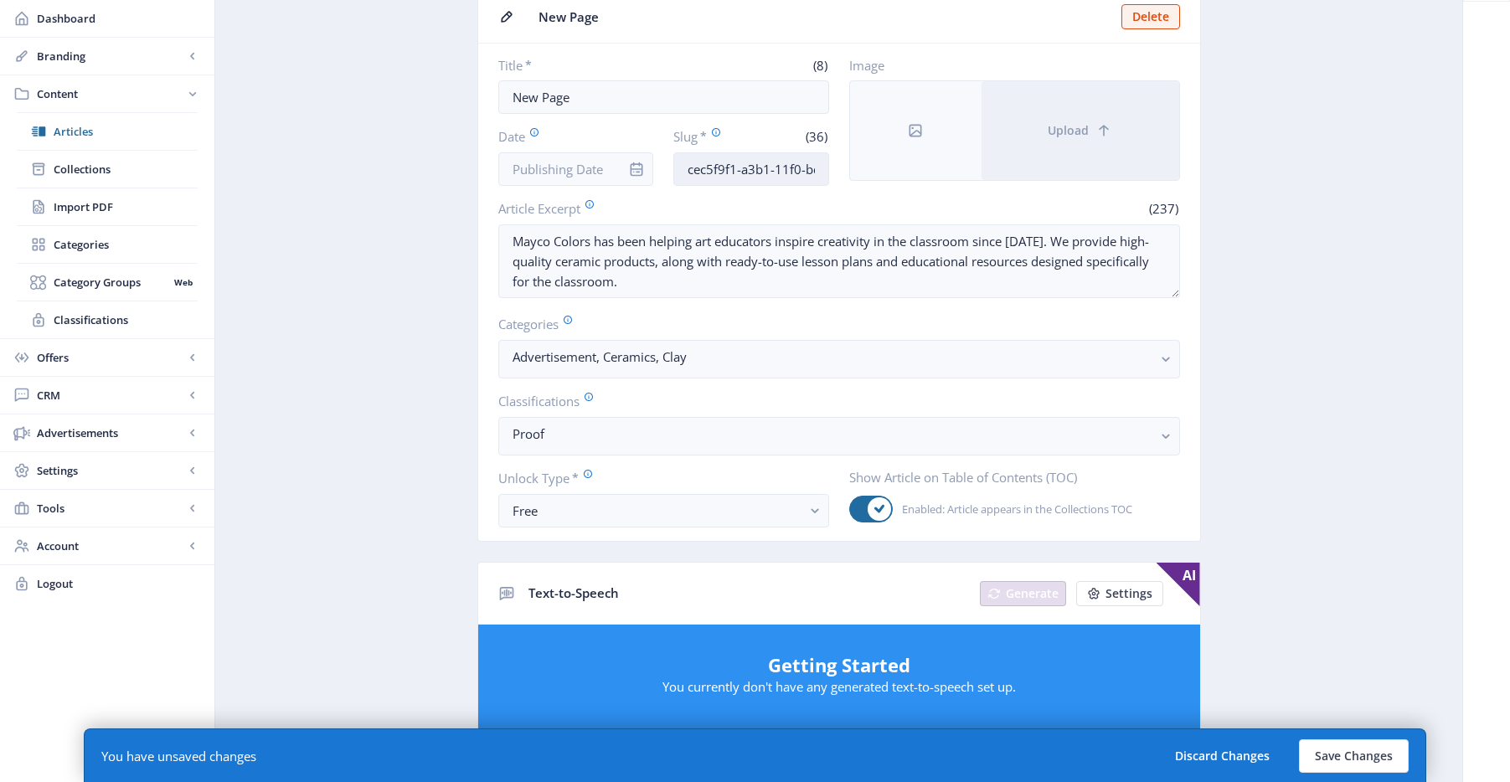
click at [732, 155] on input "cec5f9f1-a3b1-11f0-bd64-4201ac1fa005" at bounding box center [751, 169] width 156 height 34
paste input "mayco-colors-art-classroom-102"
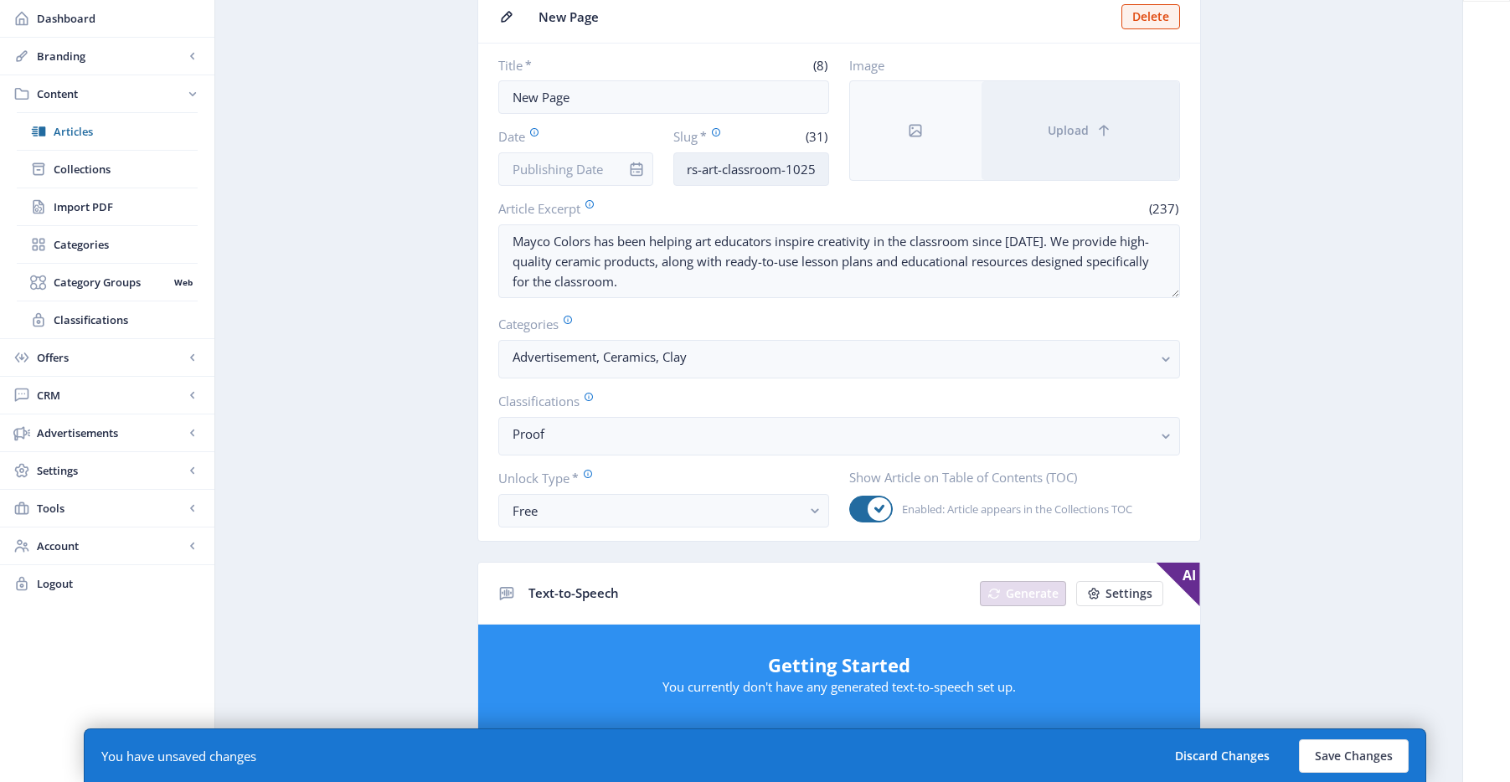
click at [794, 173] on input "mayco-colors-art-classroom-1025" at bounding box center [751, 169] width 156 height 34
type input "mayco-colors-art-classroom-1125"
click at [588, 168] on input "Date" at bounding box center [576, 169] width 156 height 34
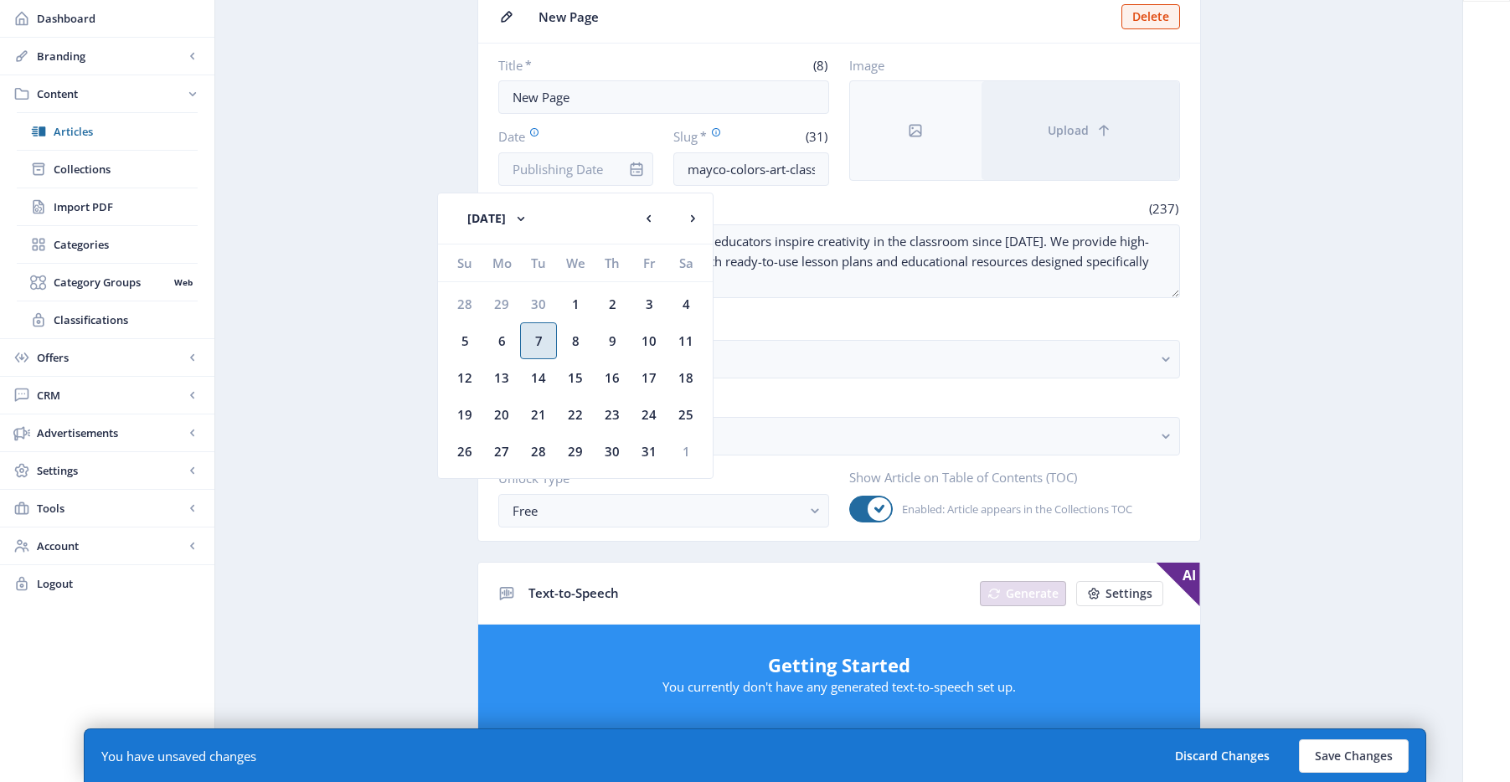
click at [552, 336] on div "7" at bounding box center [538, 340] width 37 height 37
type input "[DATE]"
click at [715, 104] on input "New Page" at bounding box center [663, 97] width 331 height 34
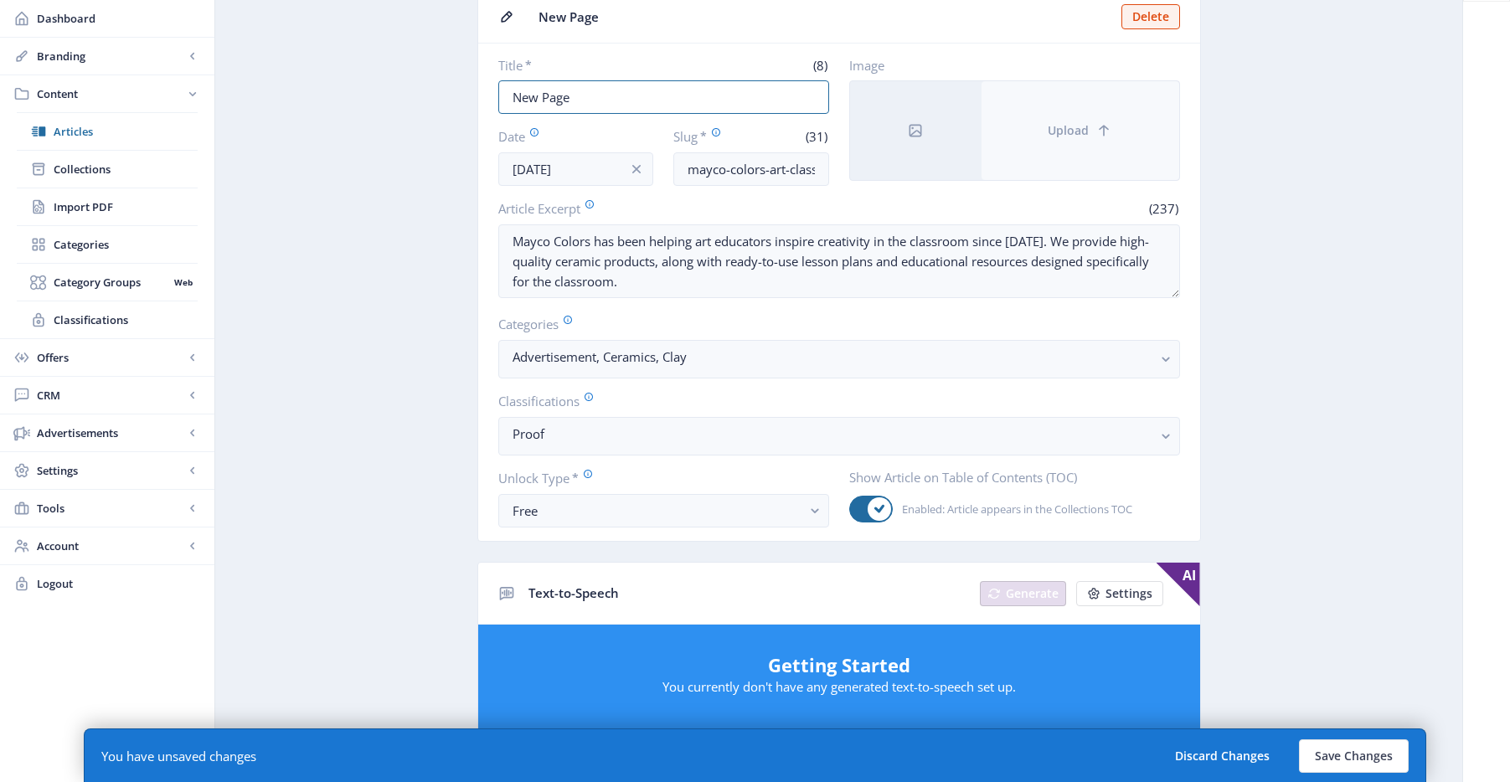
paste input "Mayco"
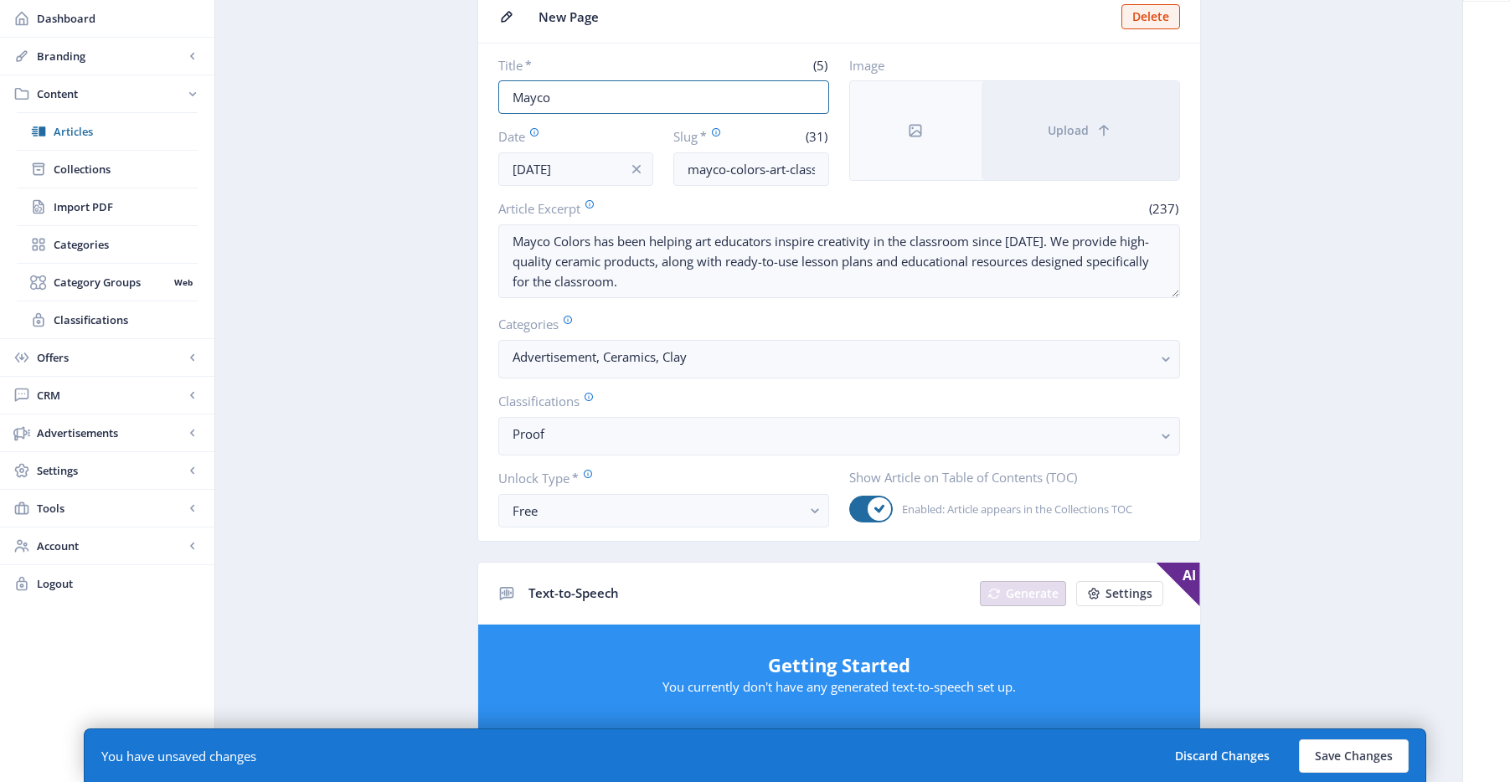
type input "Mayco"
click at [1236, 287] on app-content-article "Open in Editor Export Generate Post New Page Delete Title * (5) Mayco Date Oct …" at bounding box center [839, 750] width 1189 height 1598
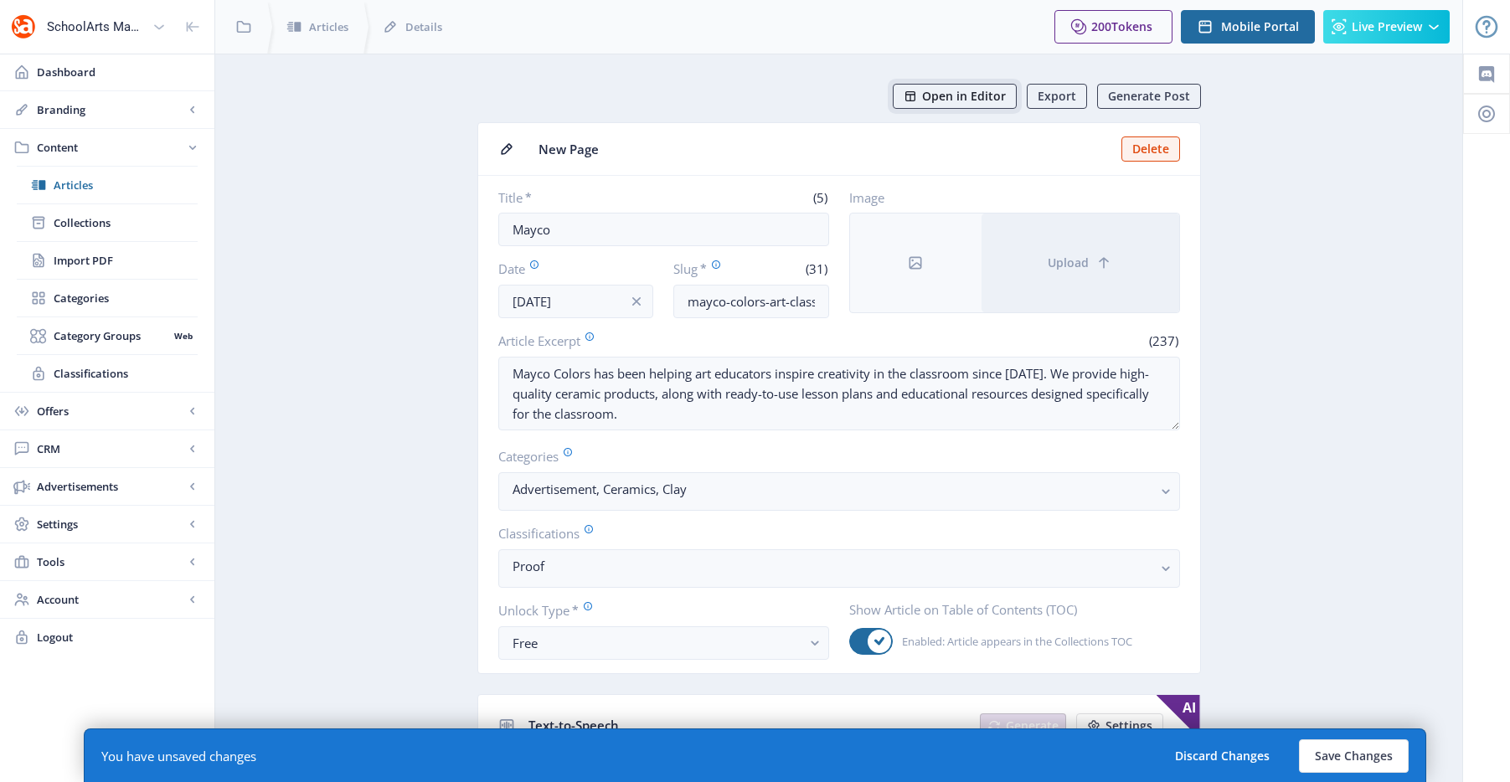
click at [1000, 99] on span "Open in Editor" at bounding box center [964, 96] width 84 height 13
click at [680, 234] on input "Mayco" at bounding box center [663, 230] width 331 height 34
click at [914, 251] on div at bounding box center [916, 263] width 132 height 99
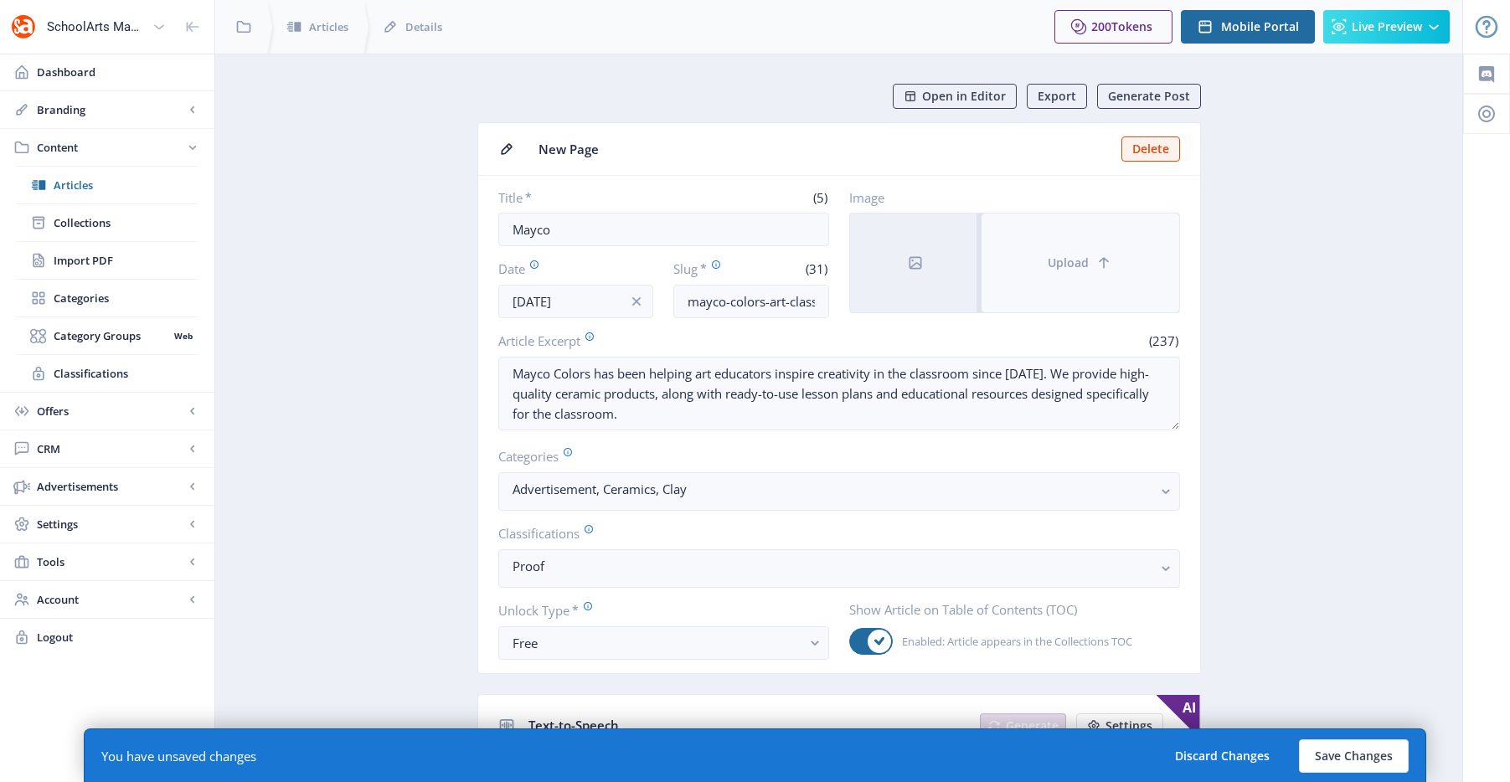
click at [1070, 271] on button "Upload" at bounding box center [1081, 263] width 198 height 99
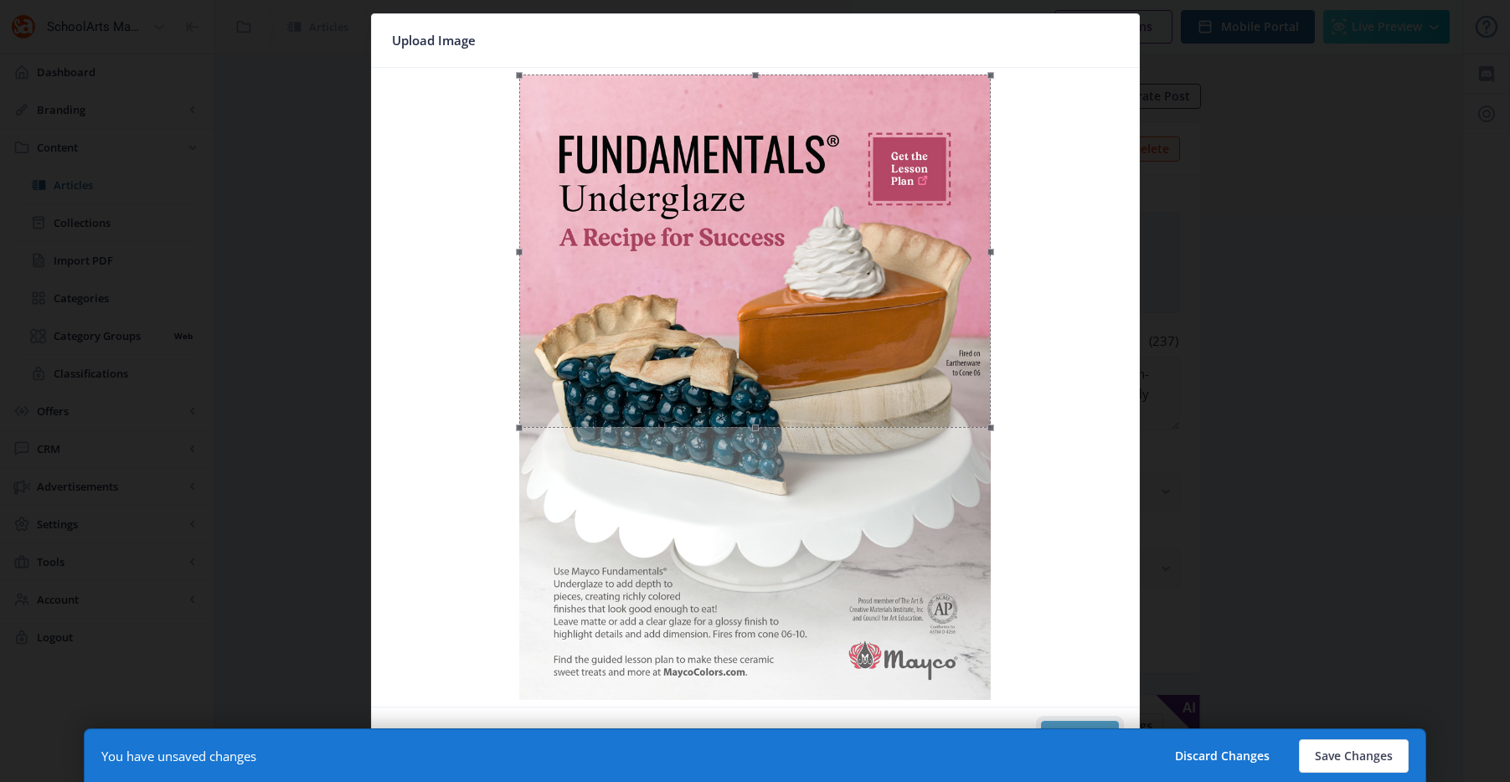
click at [1084, 724] on button "Confirm" at bounding box center [1080, 738] width 78 height 34
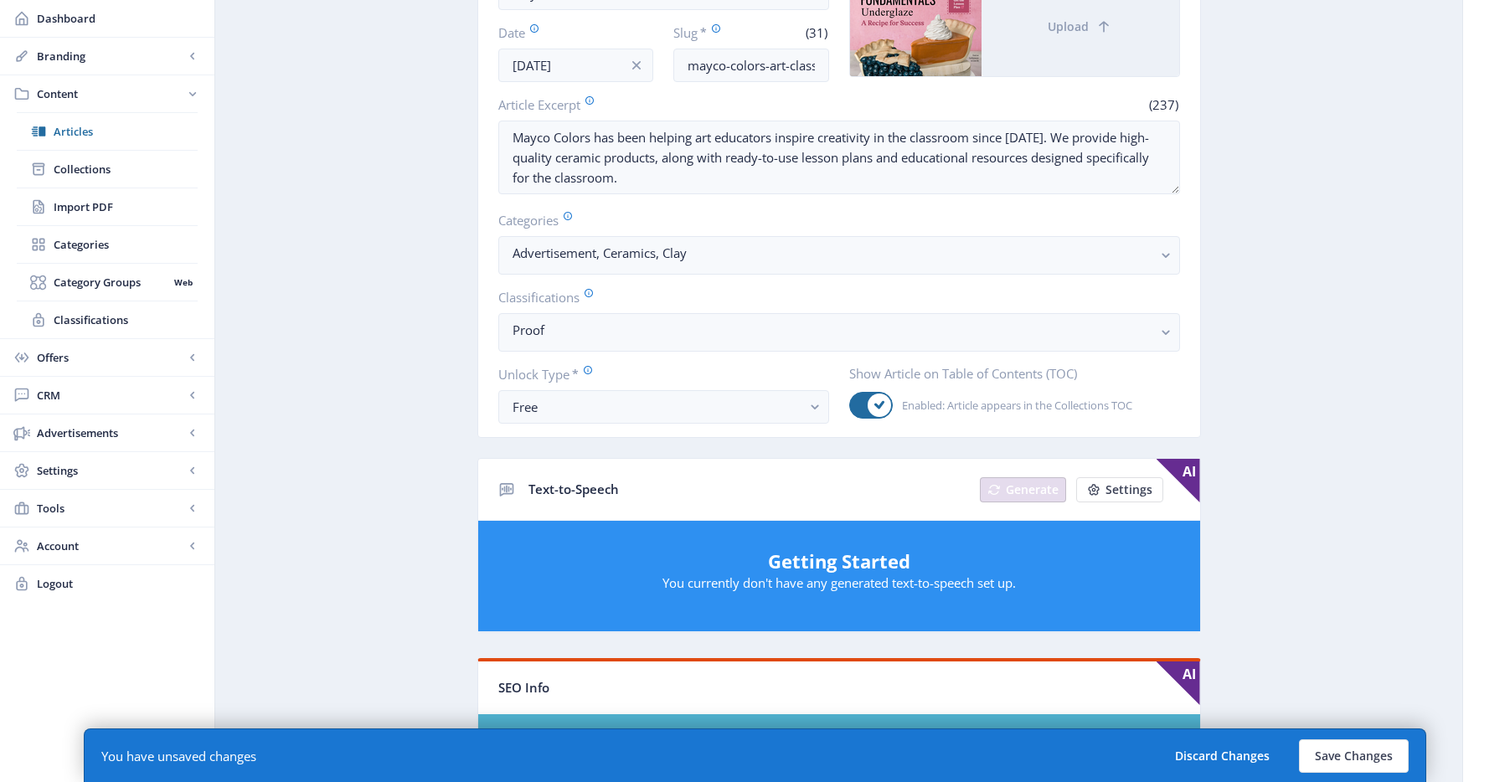
scroll to position [701, 0]
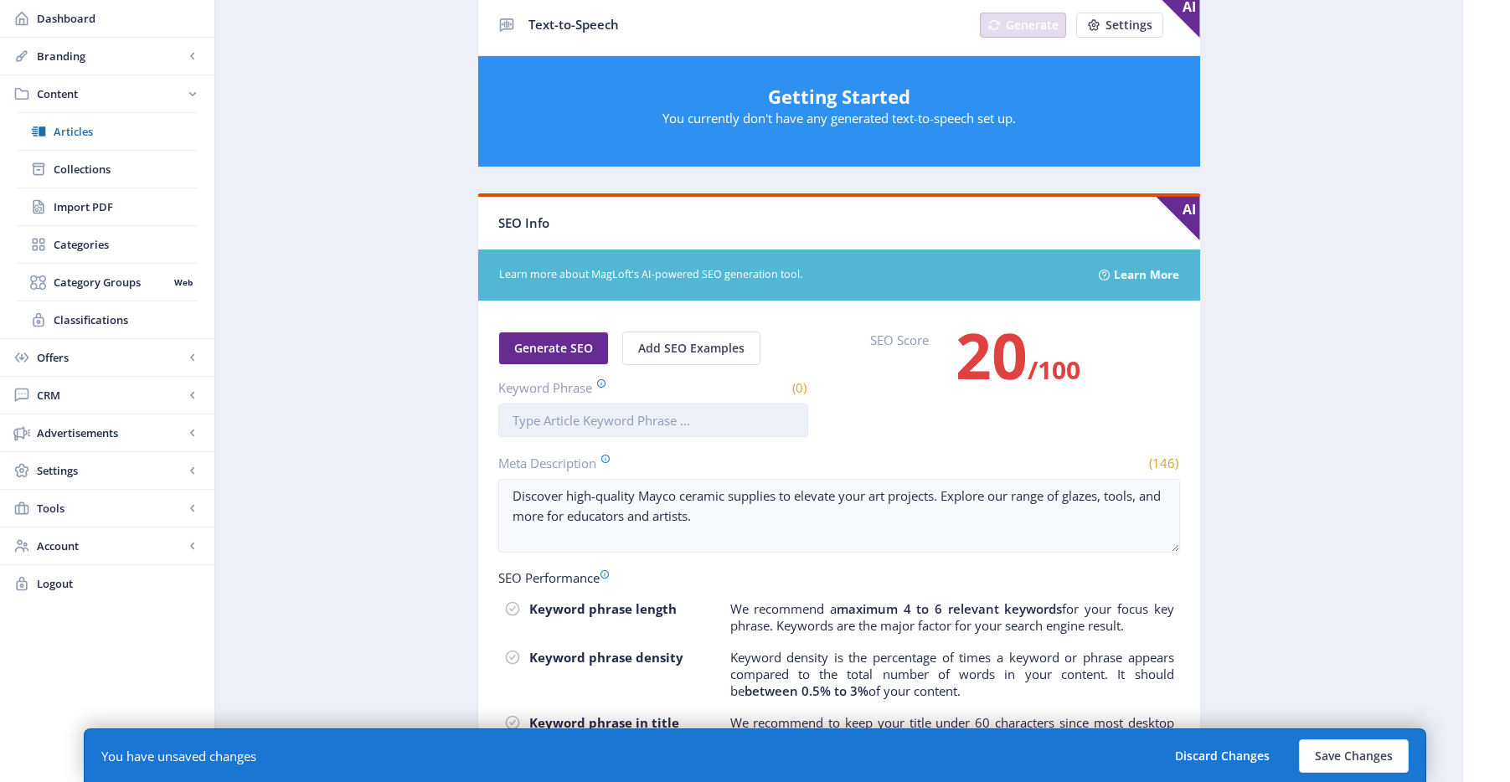
click at [663, 417] on input "Keyword Phrase" at bounding box center [653, 421] width 310 height 34
paste input "mayco colors art classroom"
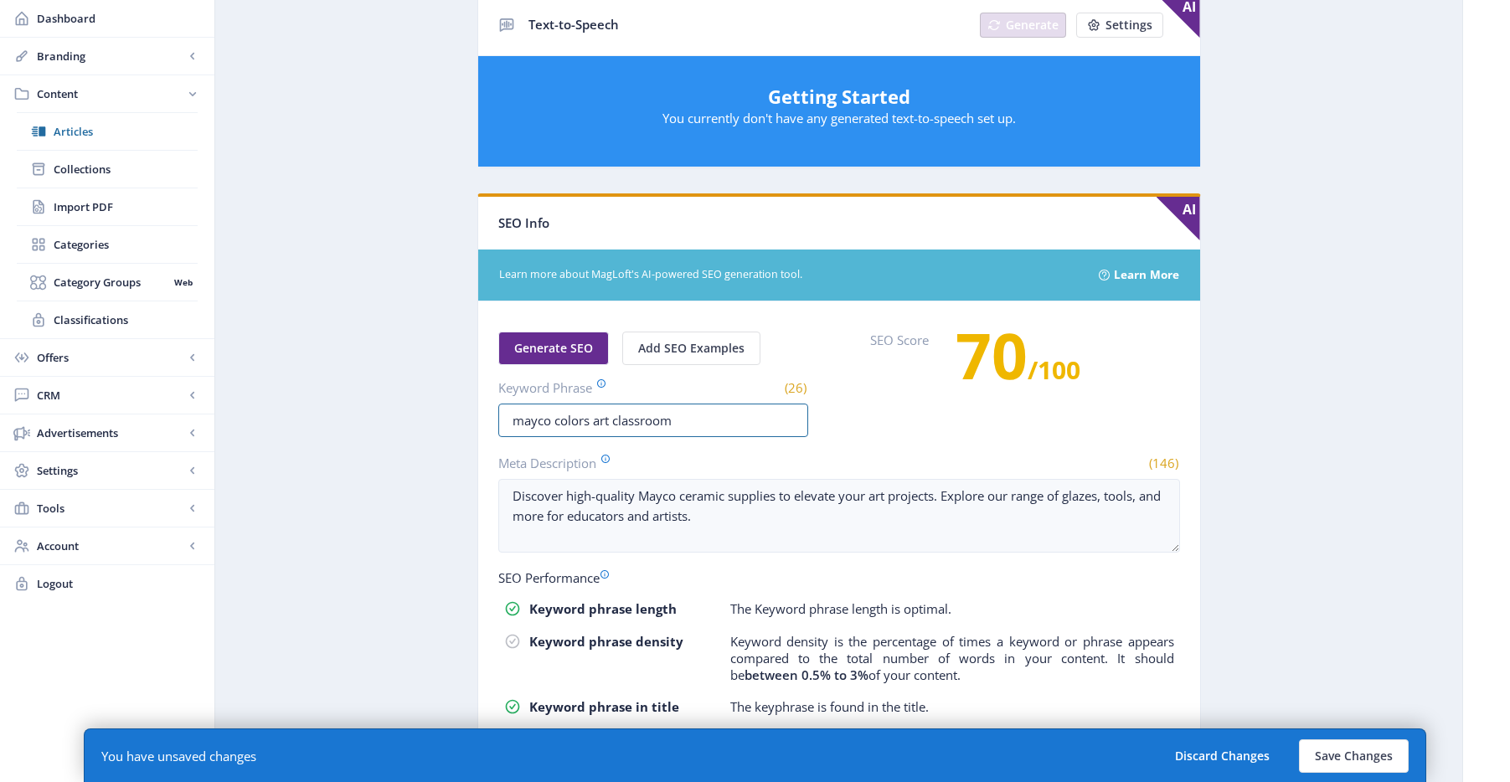
type input "mayco colors art classroom"
click at [1199, 421] on nb-card "SEO Info AI Learn more about MagLoft's AI-powered SEO generation tool. Learn Mo…" at bounding box center [839, 533] width 724 height 681
click at [1313, 761] on button "Save Changes" at bounding box center [1354, 757] width 110 height 34
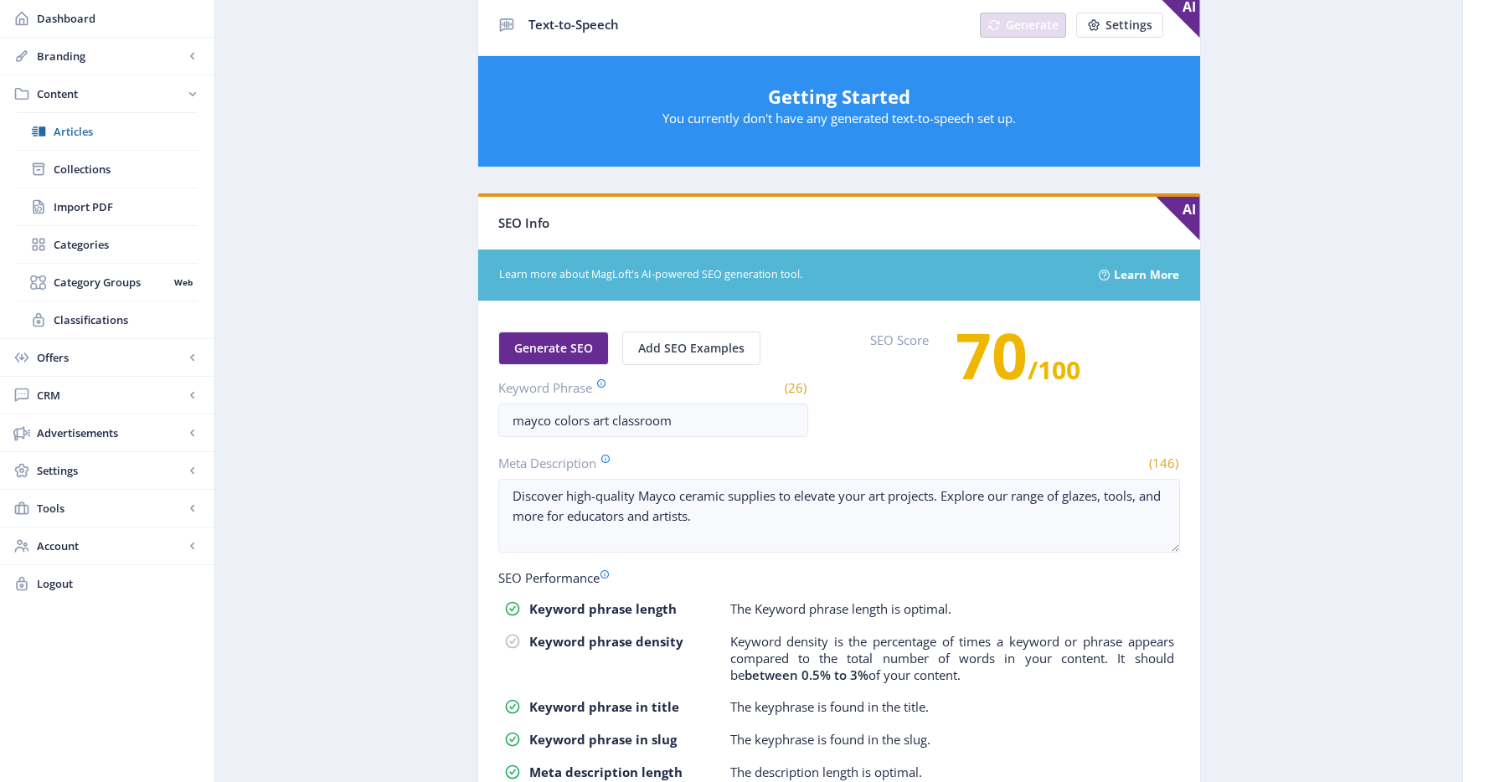
click at [1261, 430] on app-content-article "Open in Editor Export Generate Post Mayco Delete Title * (5) Mayco Date Oct 7, …" at bounding box center [839, 141] width 1189 height 1517
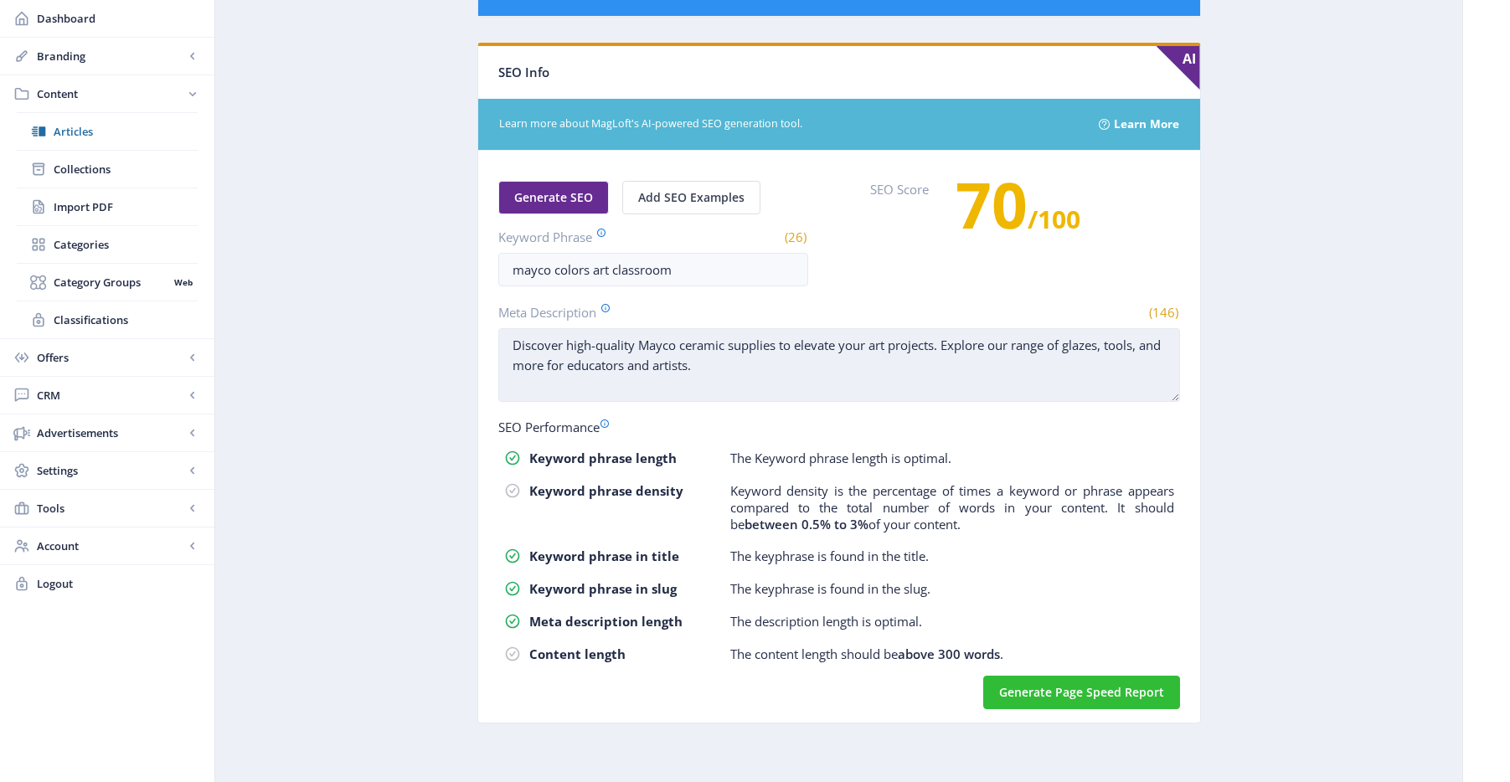
click at [978, 368] on textarea "Discover high-quality Mayco ceramic supplies to elevate your art projects. Expl…" at bounding box center [839, 365] width 682 height 74
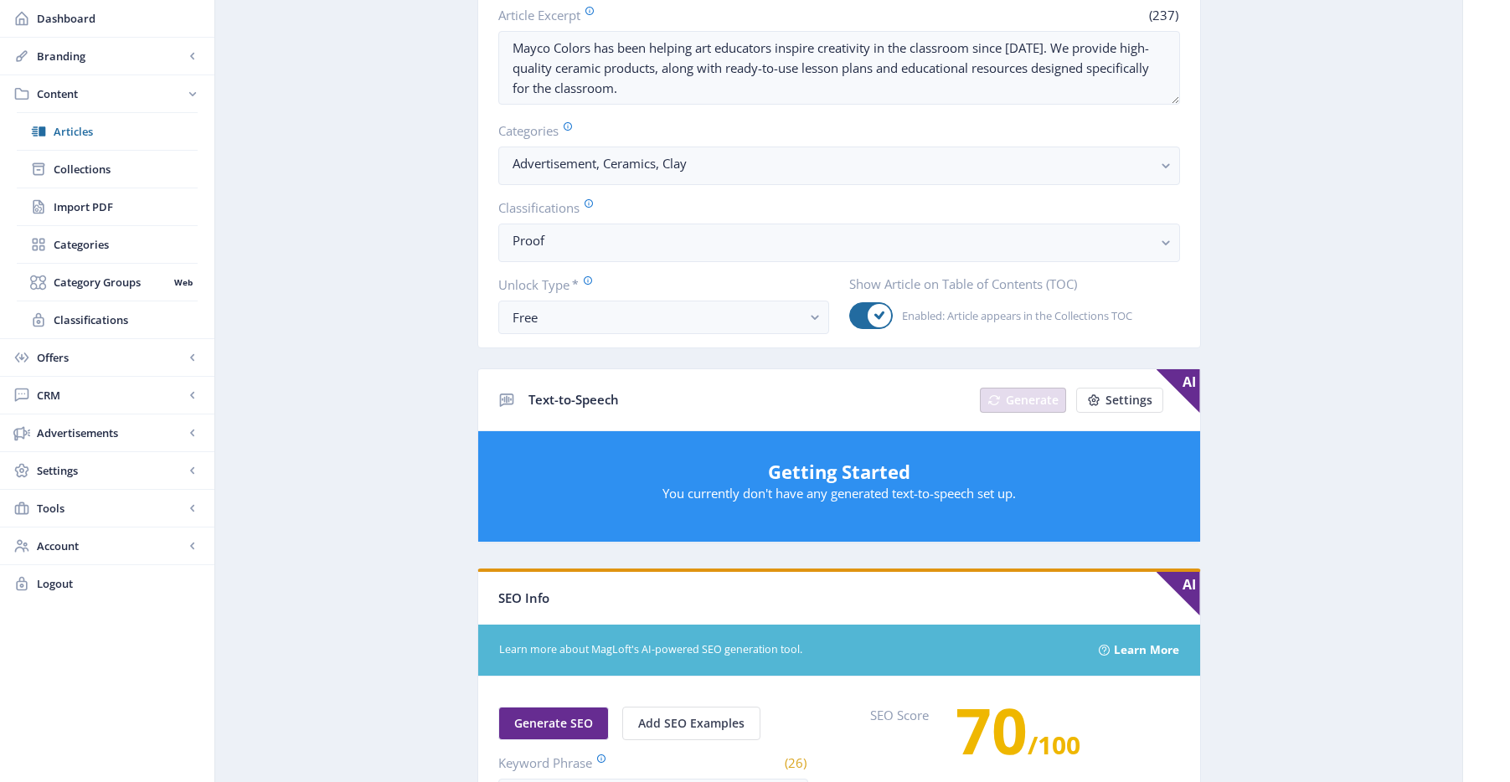
scroll to position [0, 0]
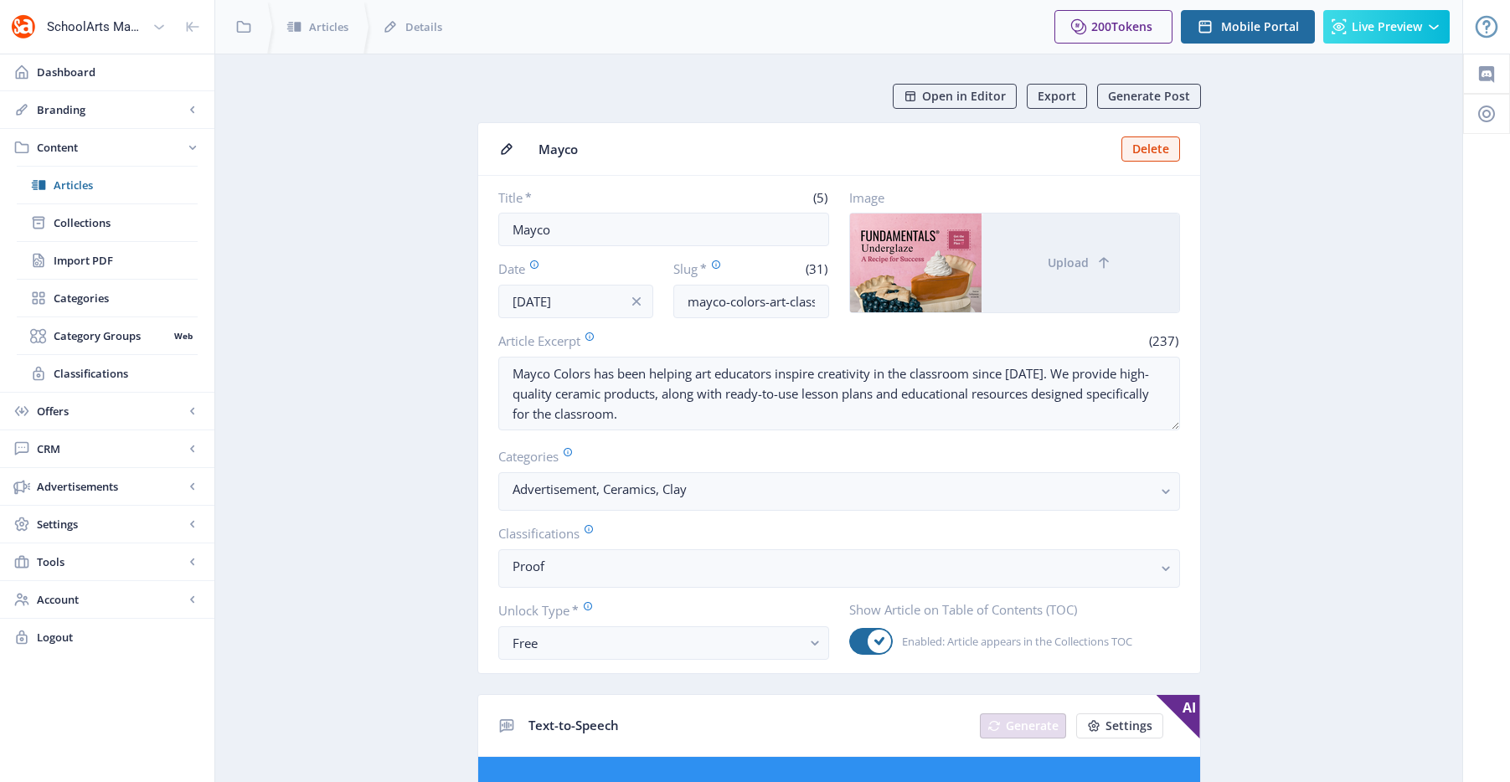
click at [926, 169] on nb-card-header "Mayco Delete" at bounding box center [839, 149] width 722 height 53
click at [83, 225] on span "Collections" at bounding box center [126, 222] width 144 height 17
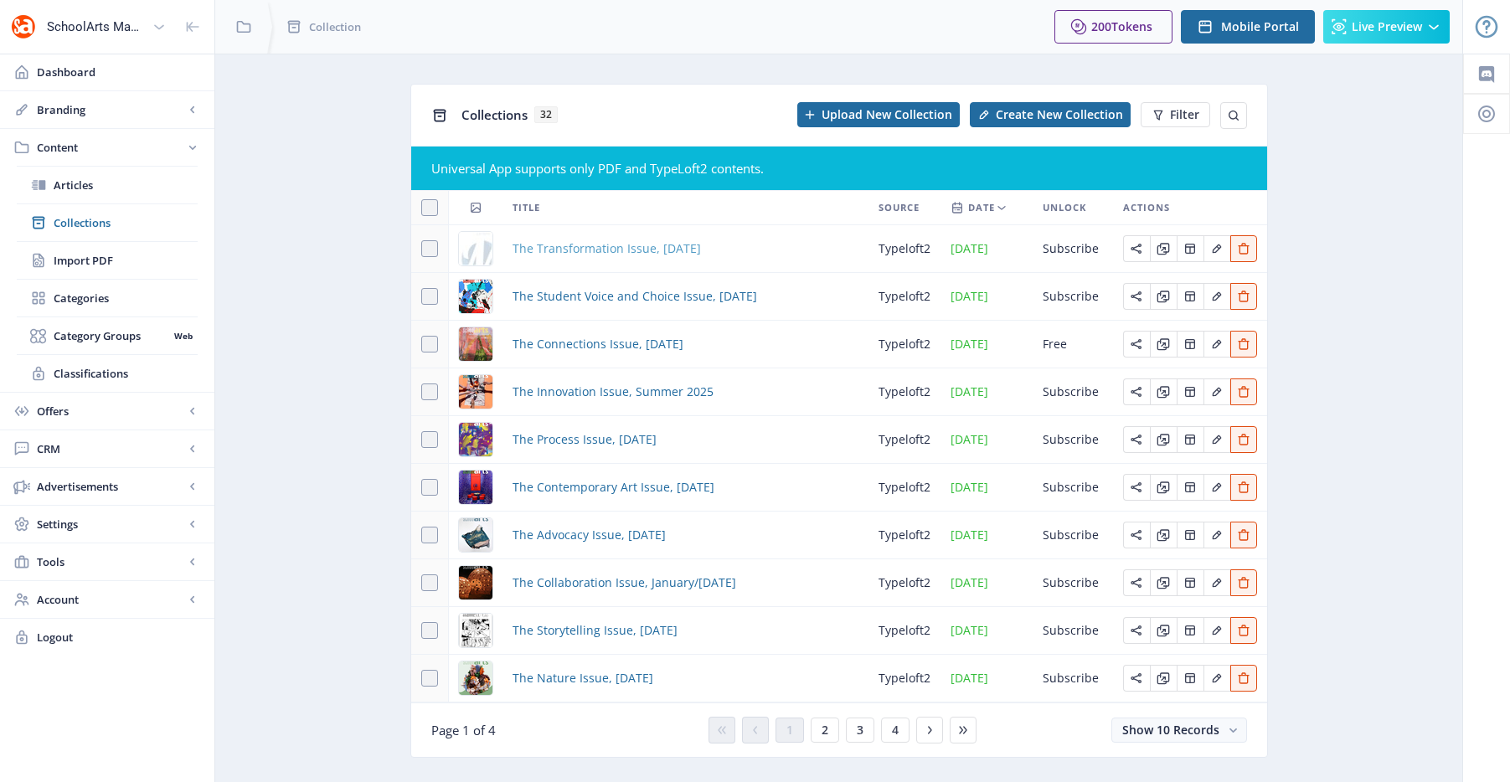
click at [670, 245] on span "The Transformation Issue, November 2025" at bounding box center [607, 249] width 188 height 20
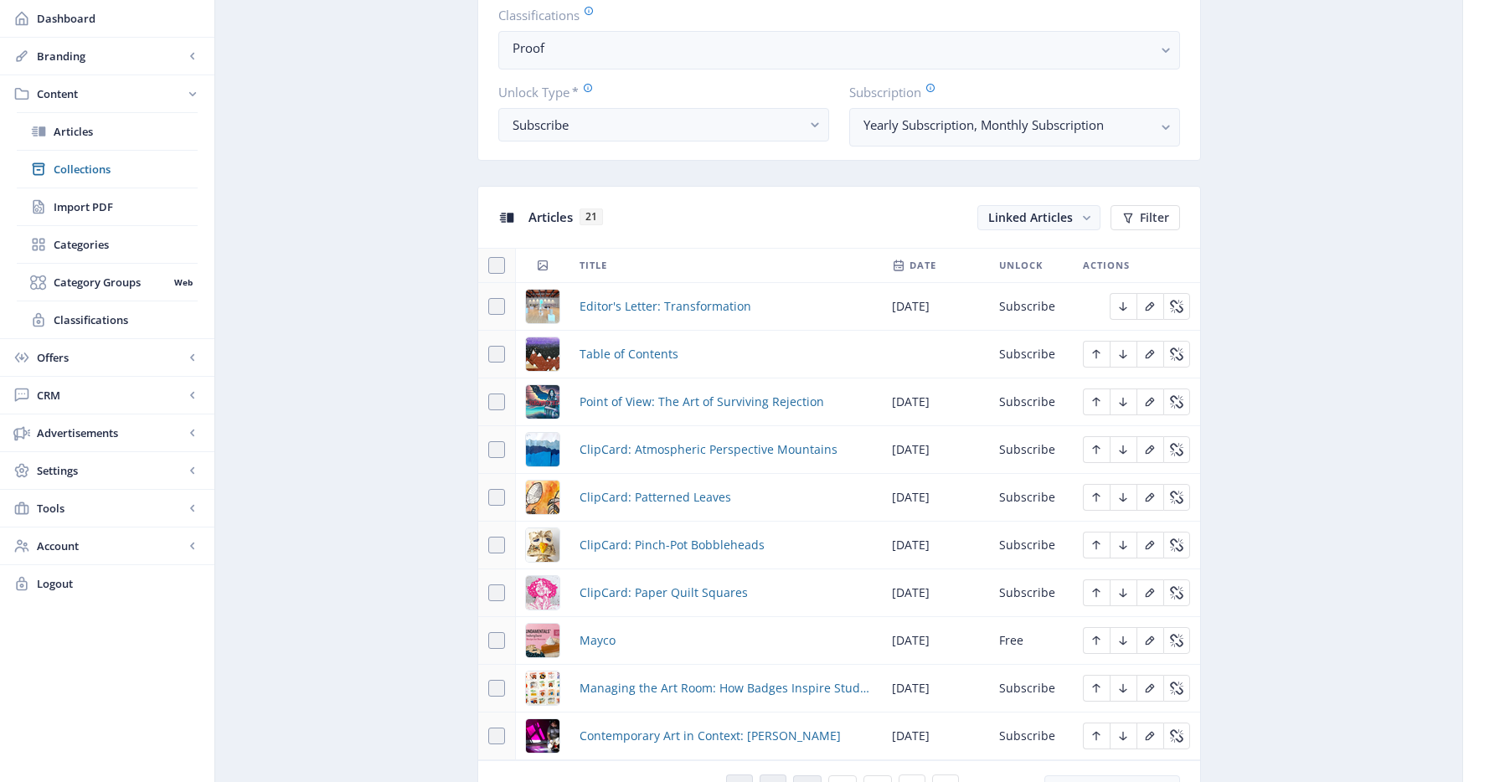
scroll to position [774, 0]
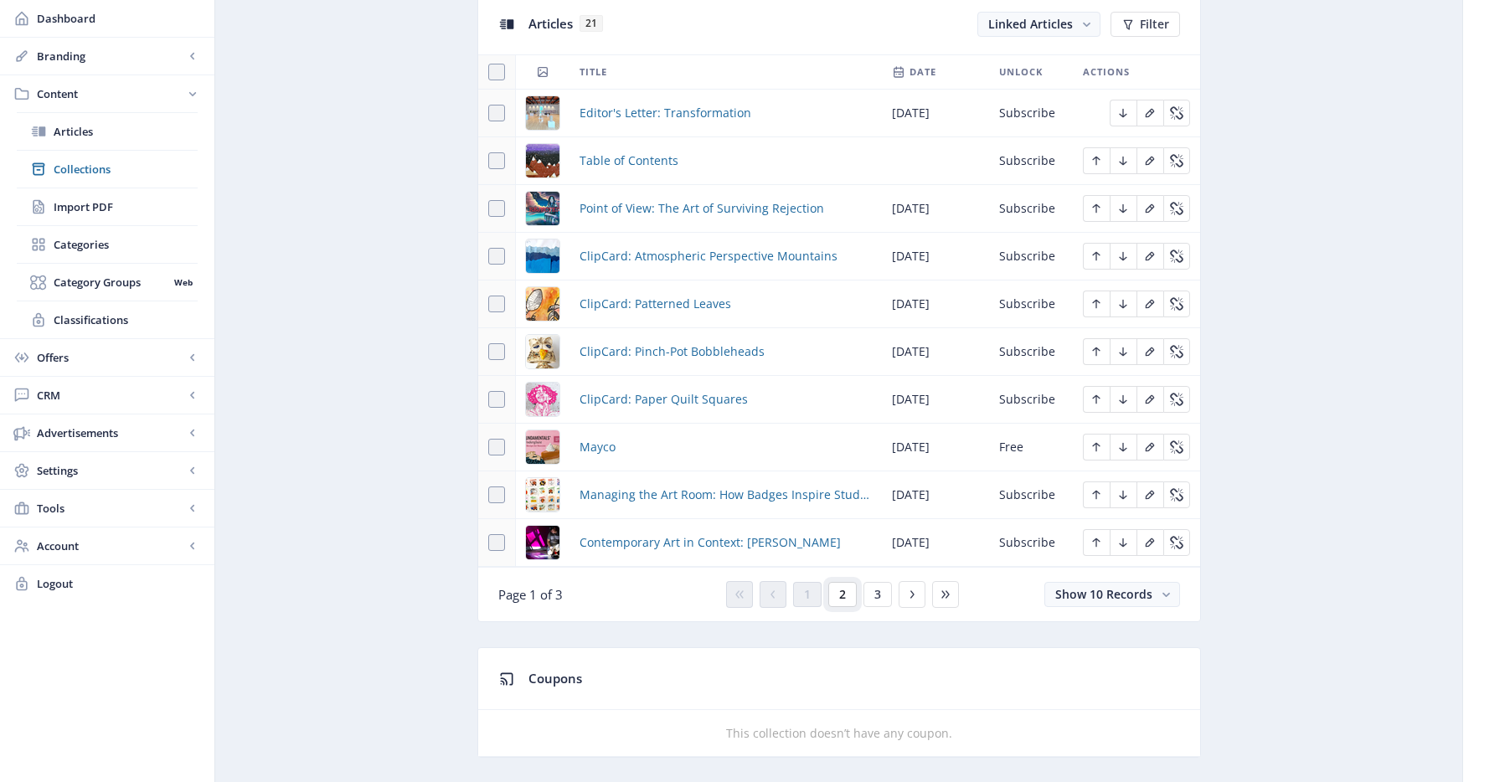
click at [848, 594] on button "2" at bounding box center [842, 594] width 28 height 25
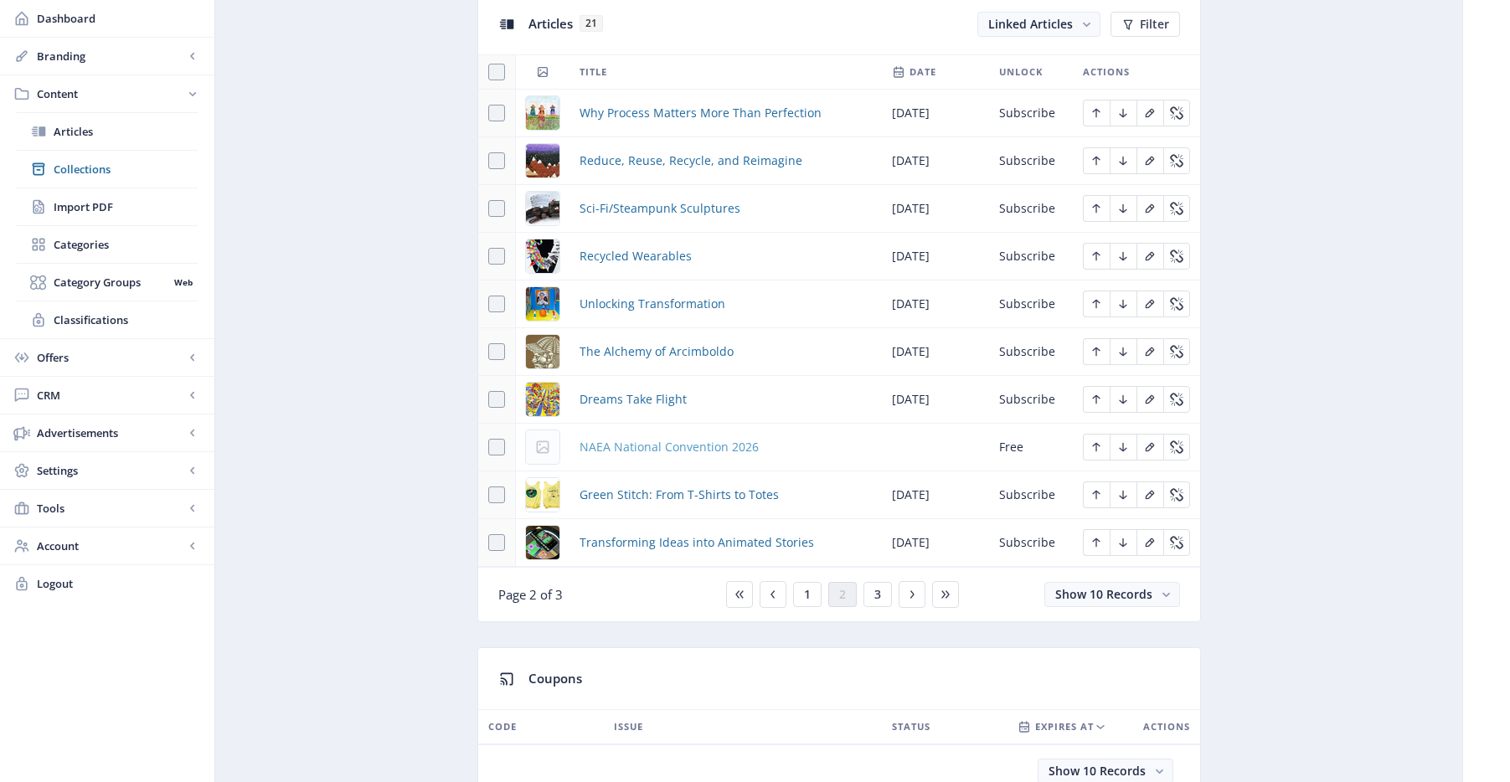
click at [713, 451] on span "NAEA National Convention 2026" at bounding box center [669, 447] width 179 height 20
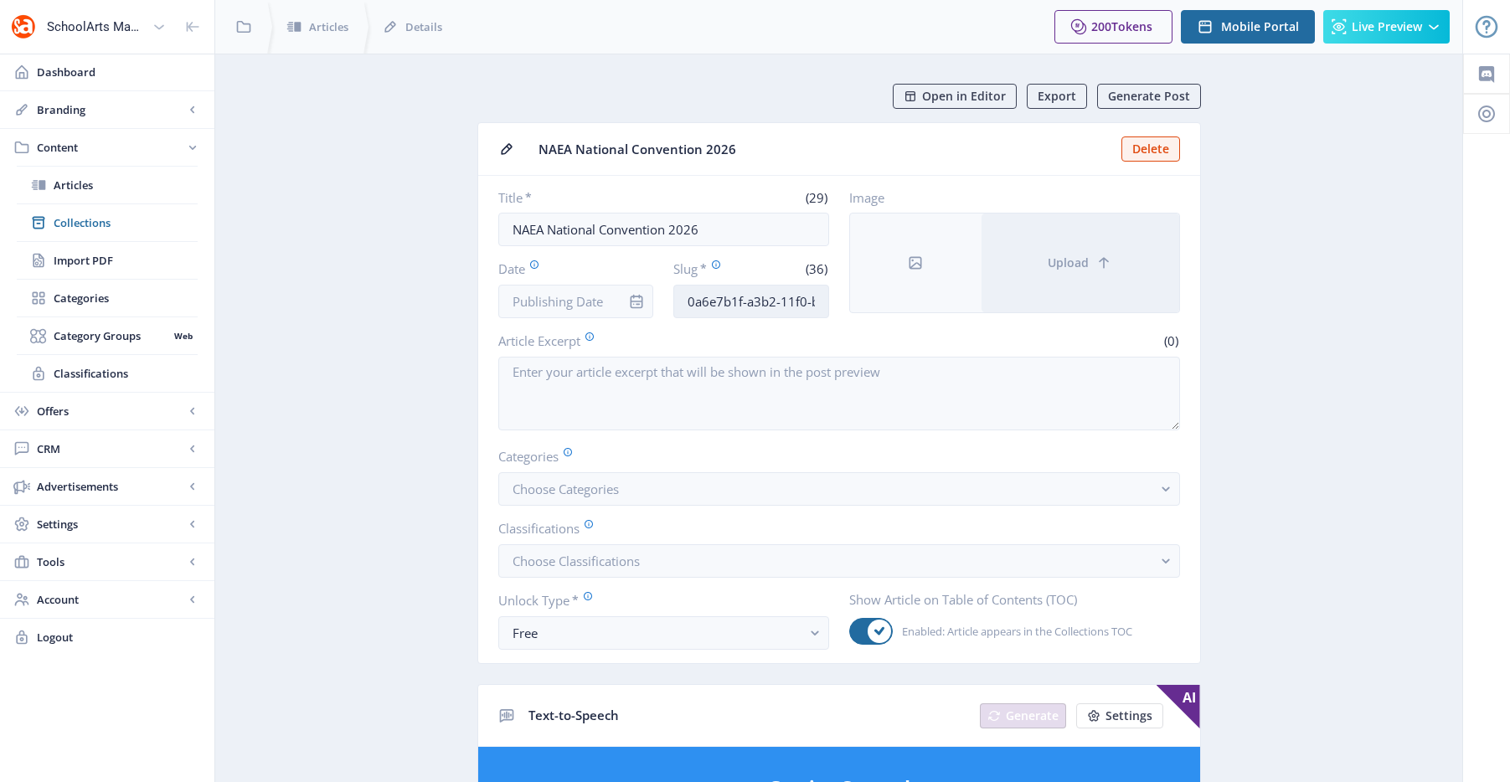
click at [728, 308] on input "0a6e7b1f-a3b2-11f0-bd64-4201ac1fa005" at bounding box center [751, 302] width 156 height 34
paste input "naea-national-convention-102"
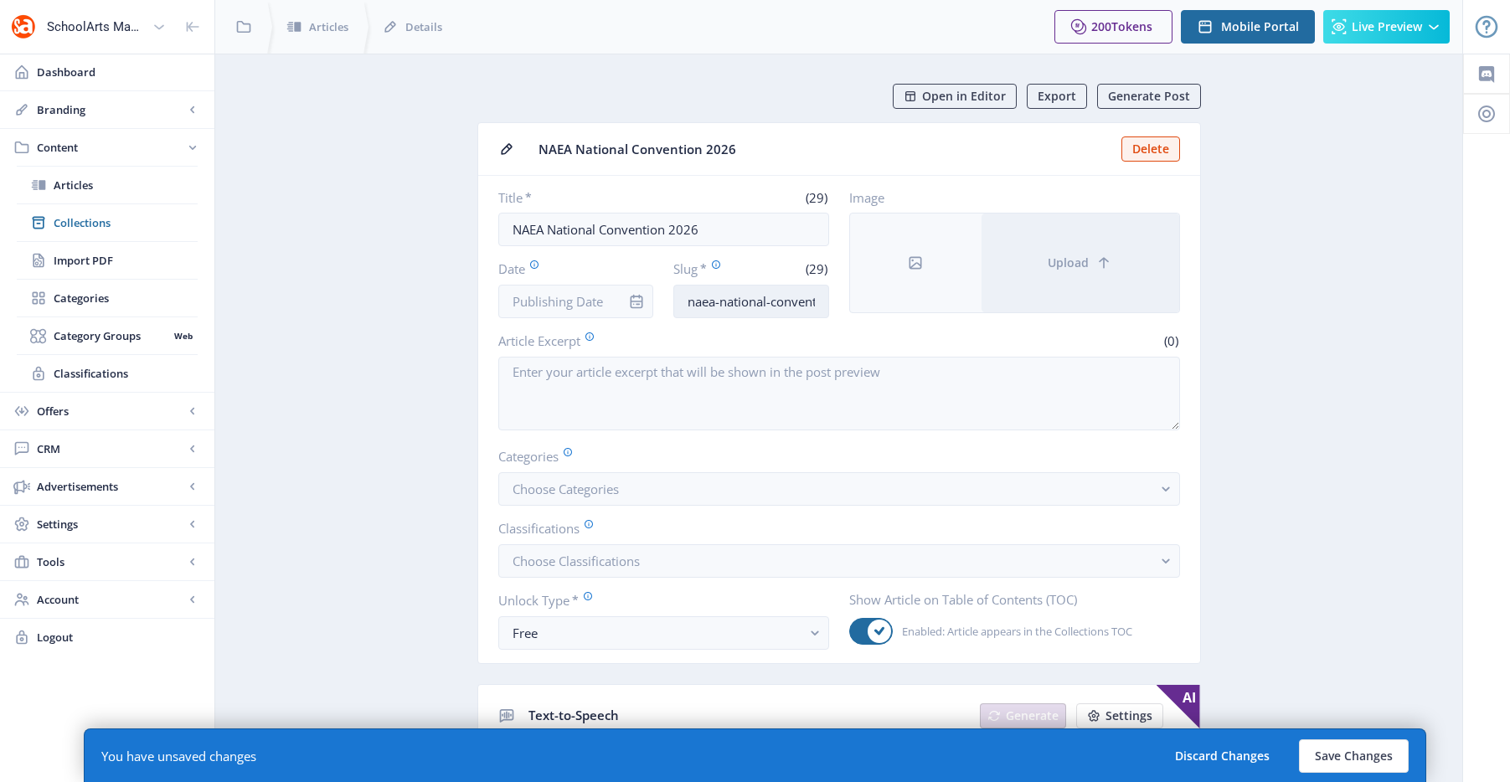
scroll to position [0, 55]
click at [796, 303] on input "naea-national-convention-1025" at bounding box center [751, 302] width 156 height 34
type input "naea-national-convention-1125"
click at [575, 304] on input "Date" at bounding box center [576, 302] width 156 height 34
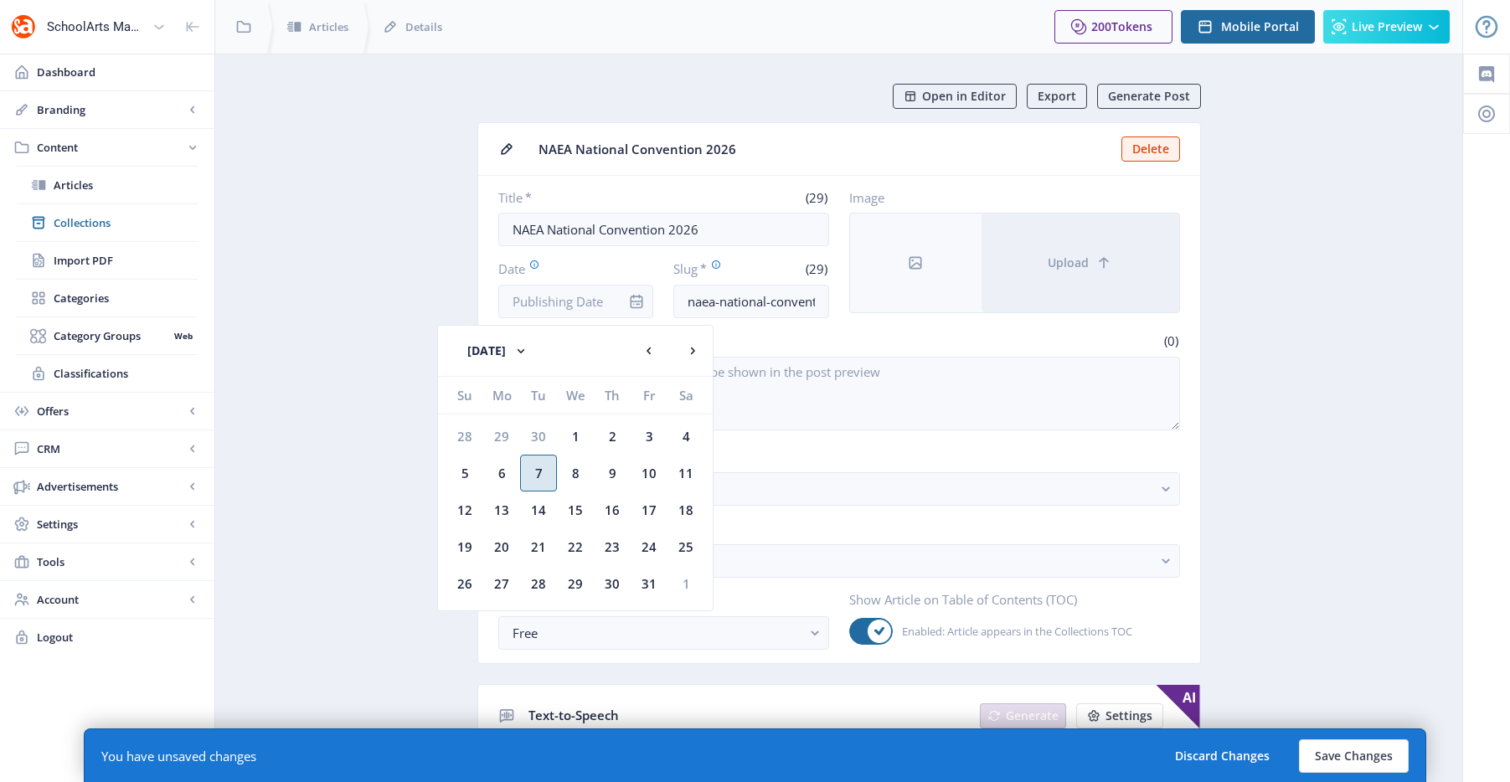
click at [545, 463] on div "7" at bounding box center [538, 473] width 37 height 37
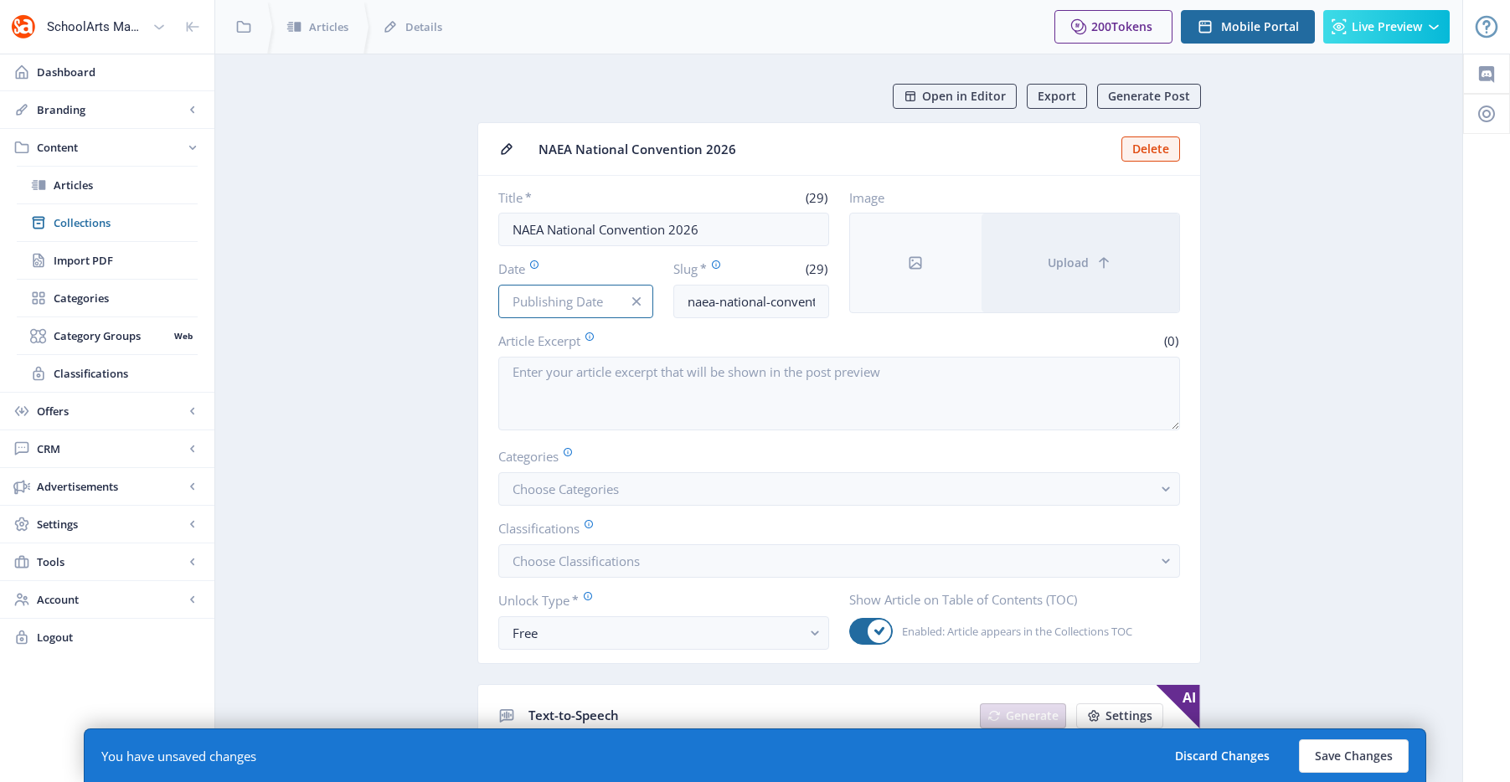
type input "Oct 7, 2025"
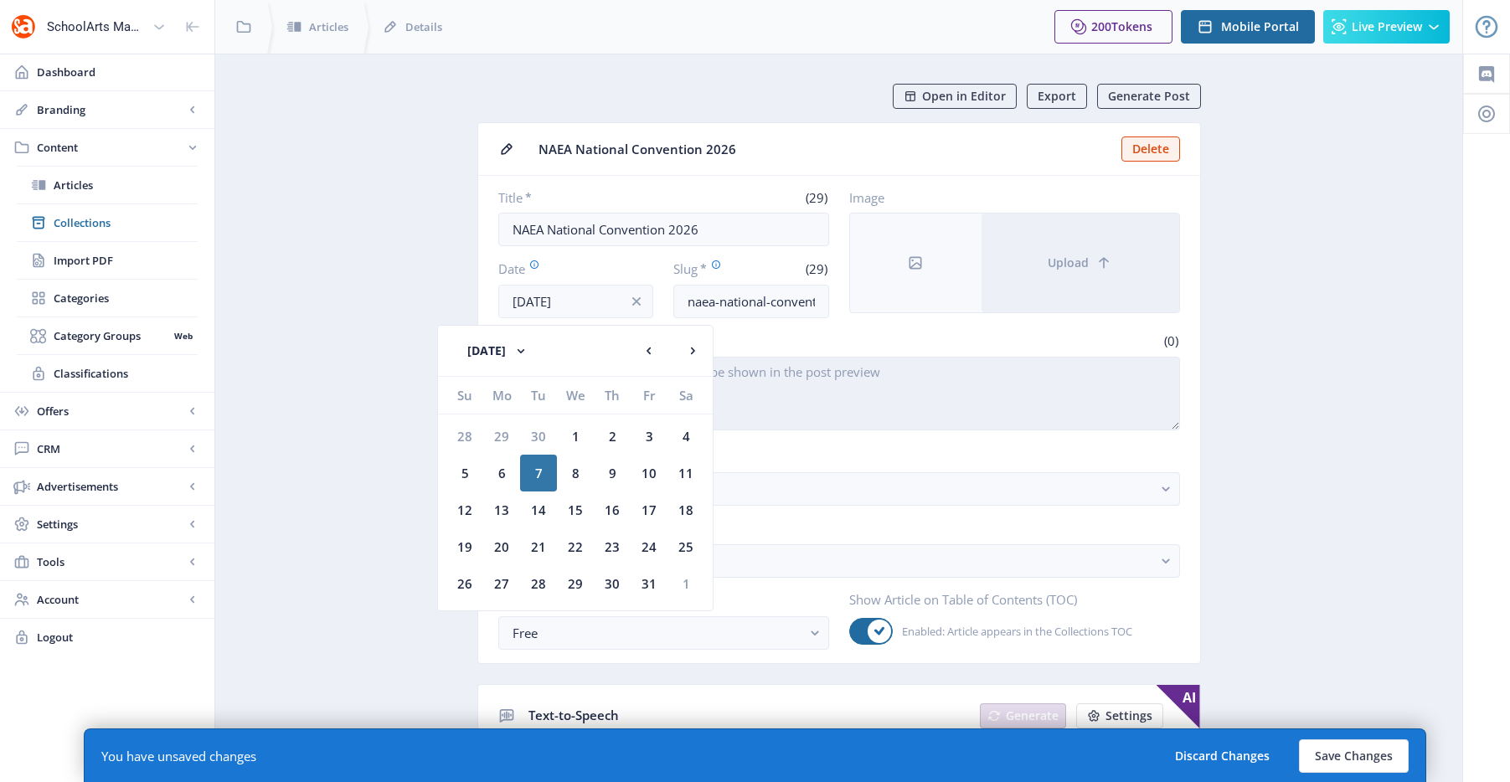
click at [784, 384] on textarea "Article Excerpt" at bounding box center [839, 394] width 682 height 74
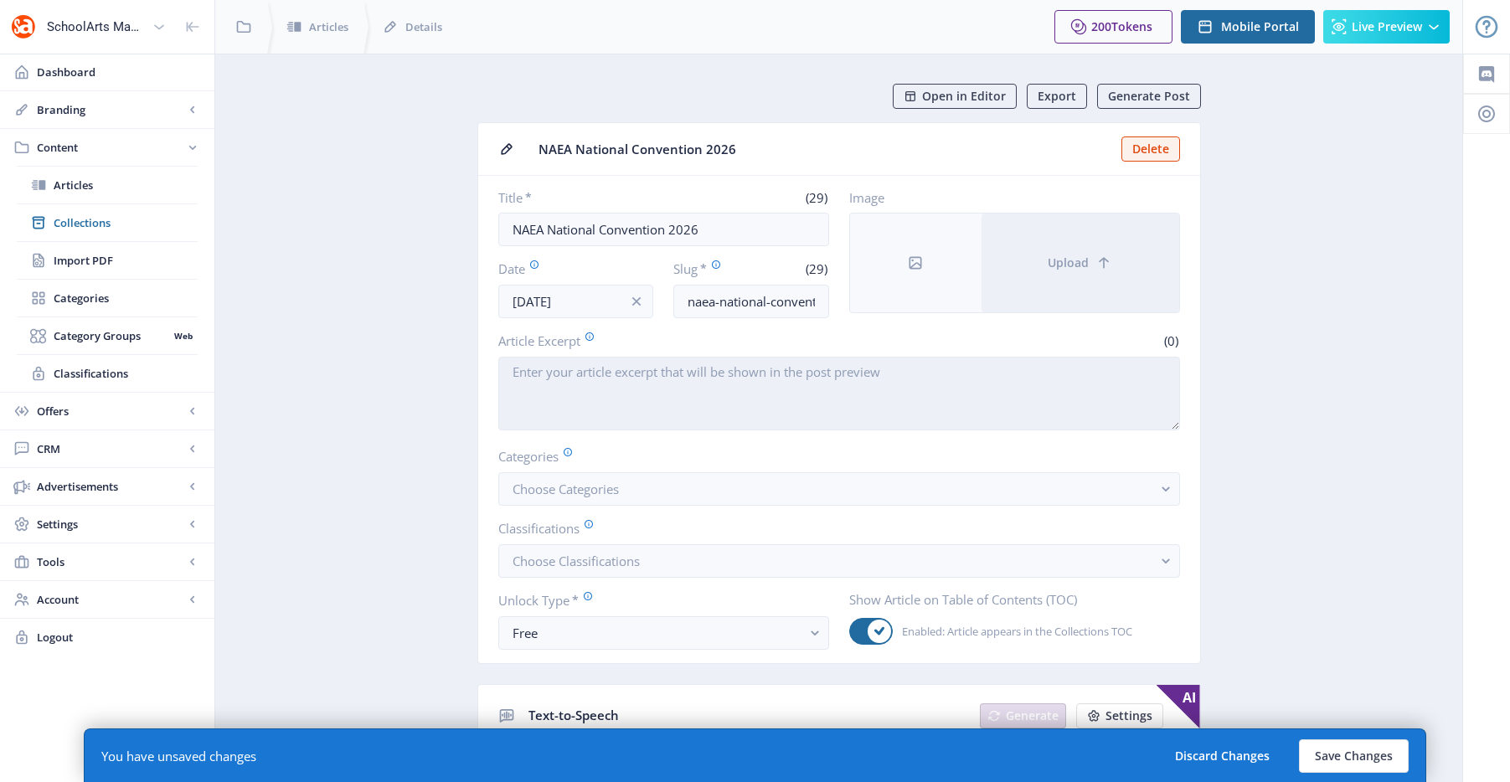
paste textarea "Registration is open! Secure your spot now for the 2026 NAEA National Conventio…"
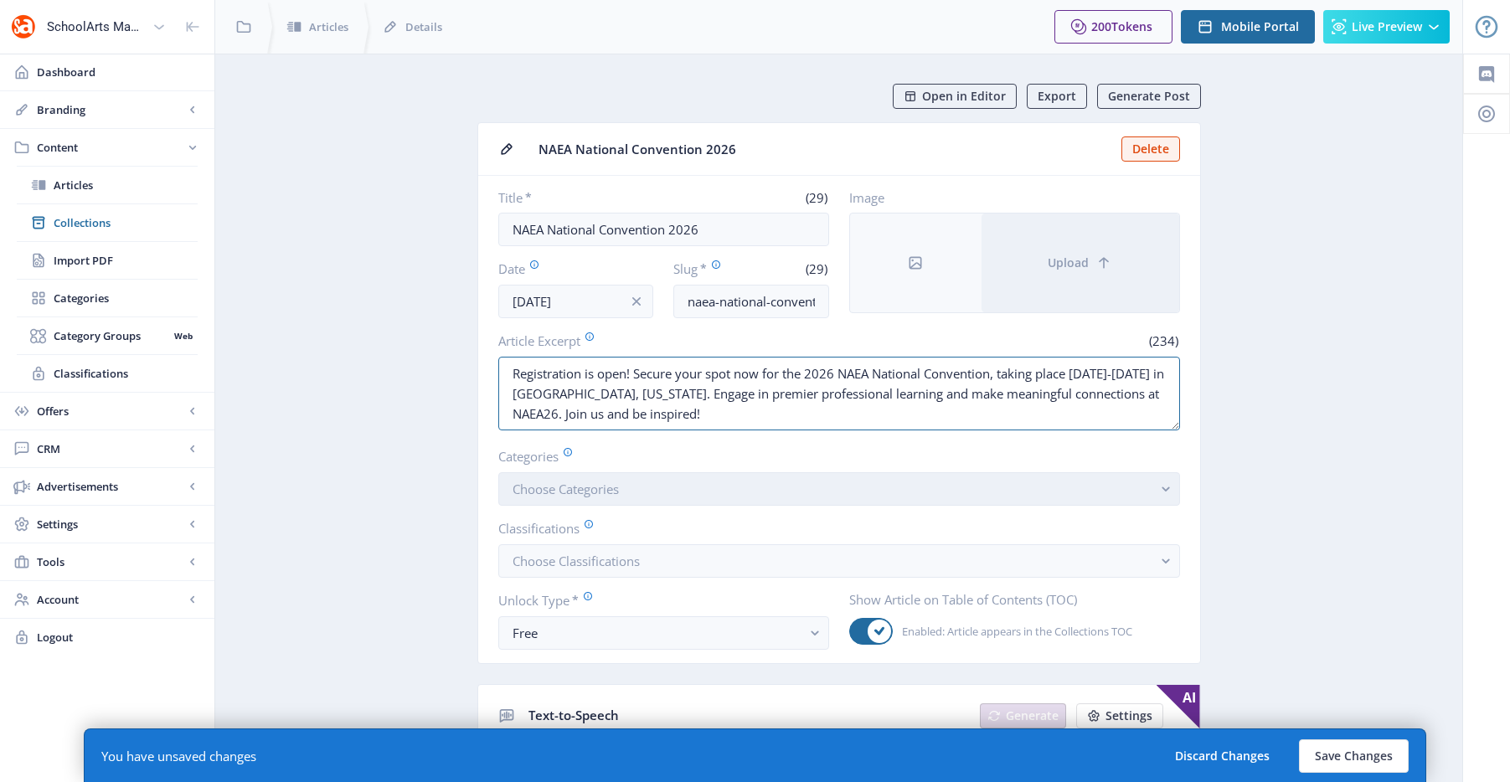
type textarea "Registration is open! Secure your spot now for the 2026 NAEA National Conventio…"
click at [683, 493] on button "Choose Categories" at bounding box center [839, 489] width 682 height 34
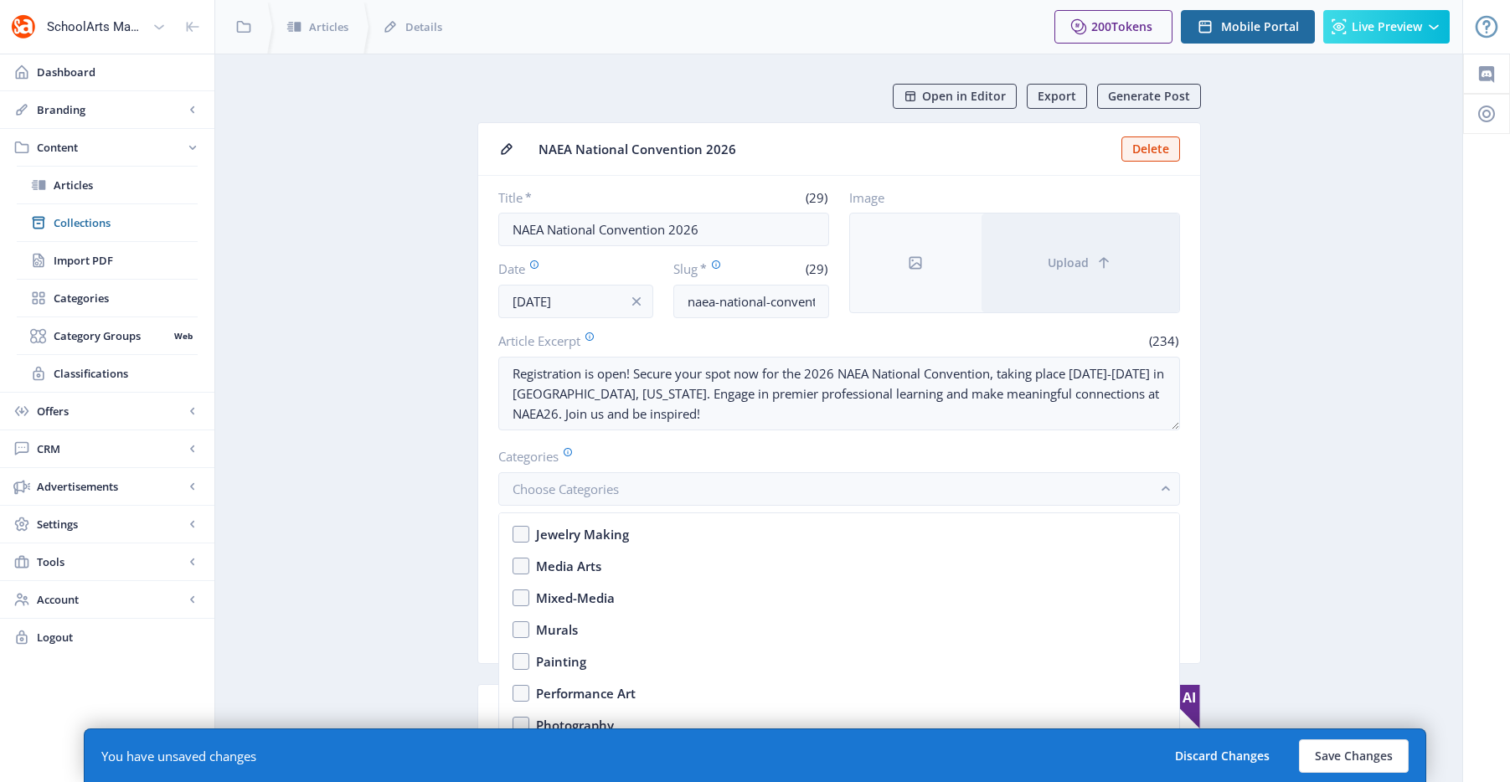
scroll to position [2618, 0]
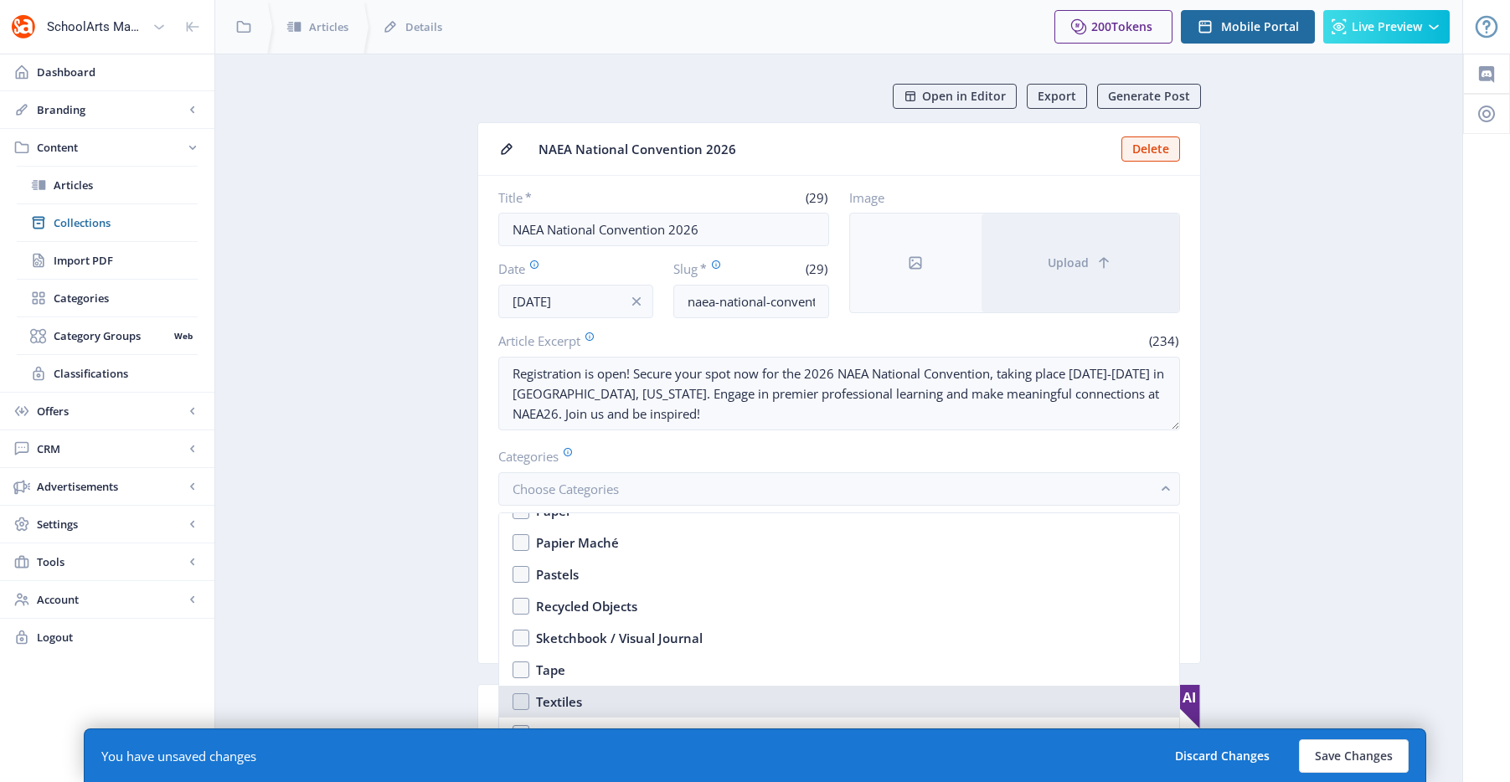
click at [584, 706] on nb-option "Textiles" at bounding box center [839, 702] width 680 height 32
click at [565, 702] on div "Textiles" at bounding box center [559, 702] width 46 height 20
checkbox input "false"
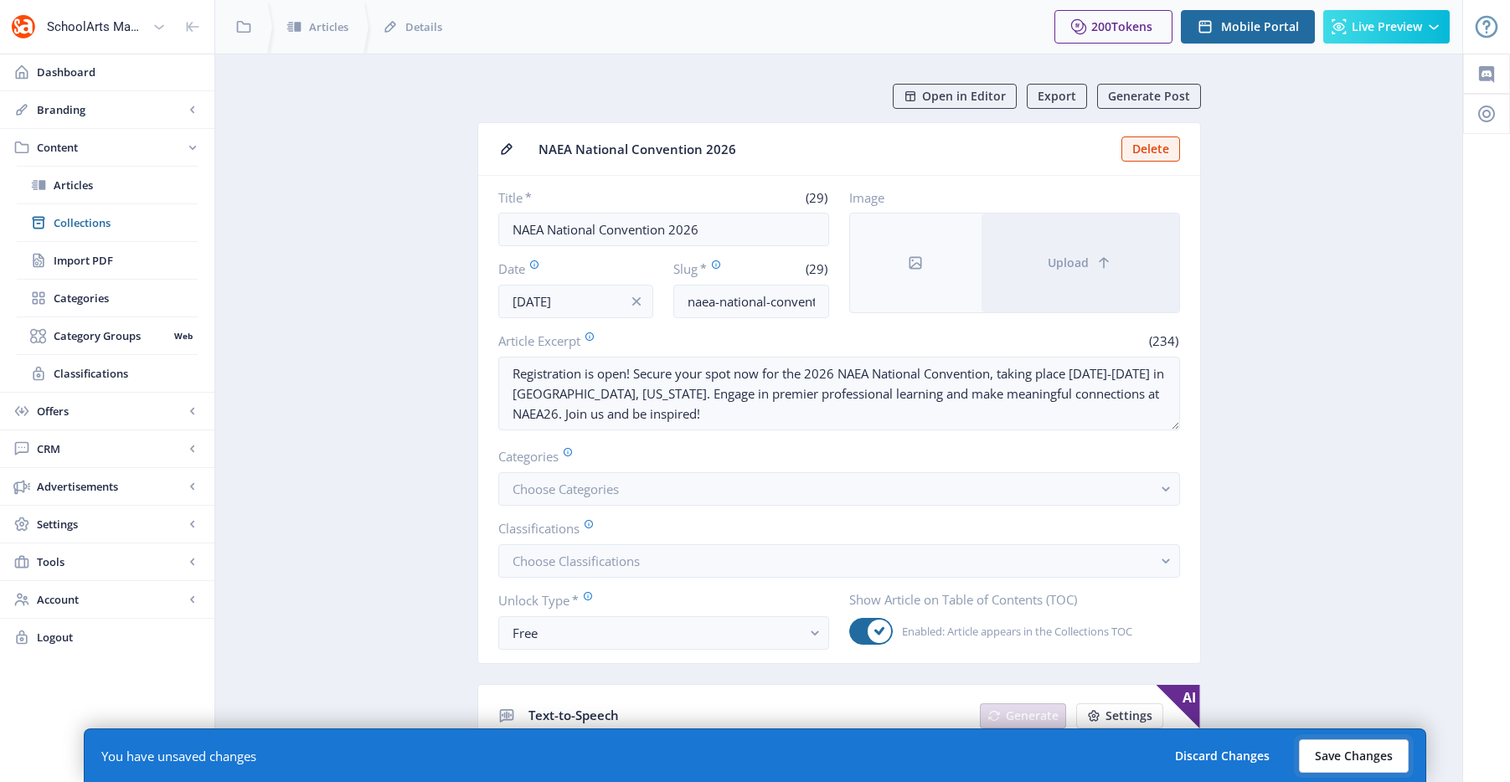
click at [1390, 749] on button "Save Changes" at bounding box center [1354, 757] width 110 height 34
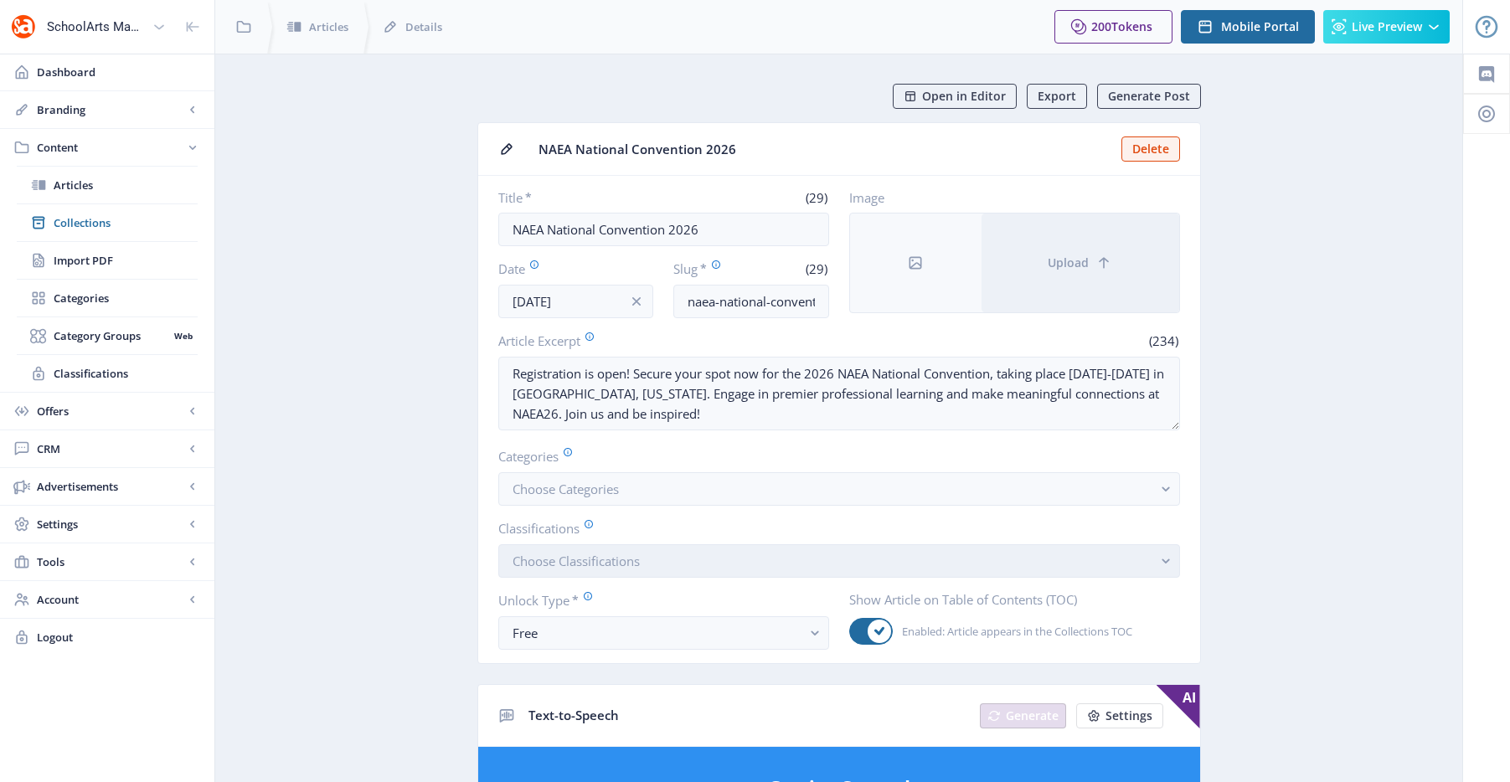
scroll to position [22, 0]
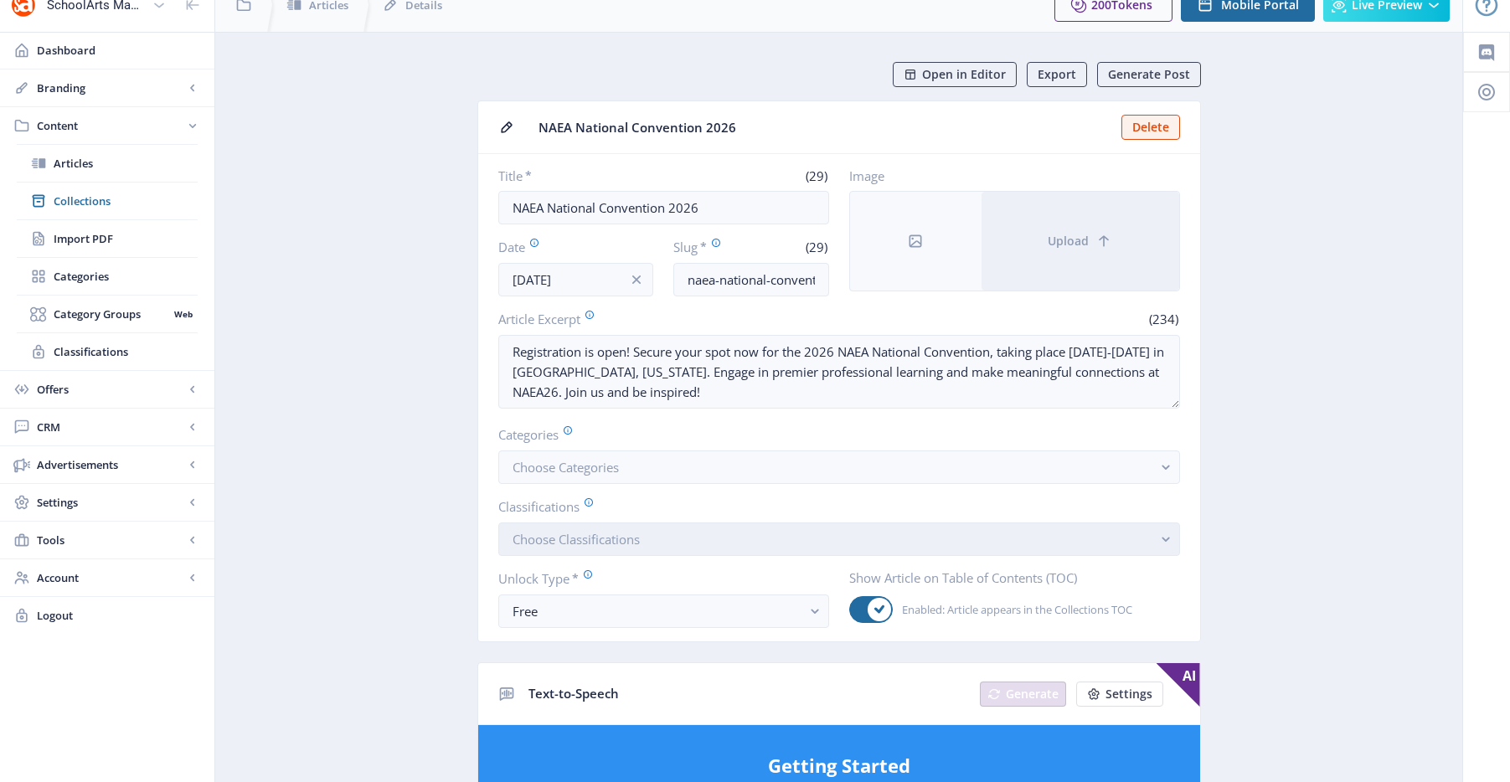
click at [664, 528] on button "Choose Classifications" at bounding box center [839, 540] width 682 height 34
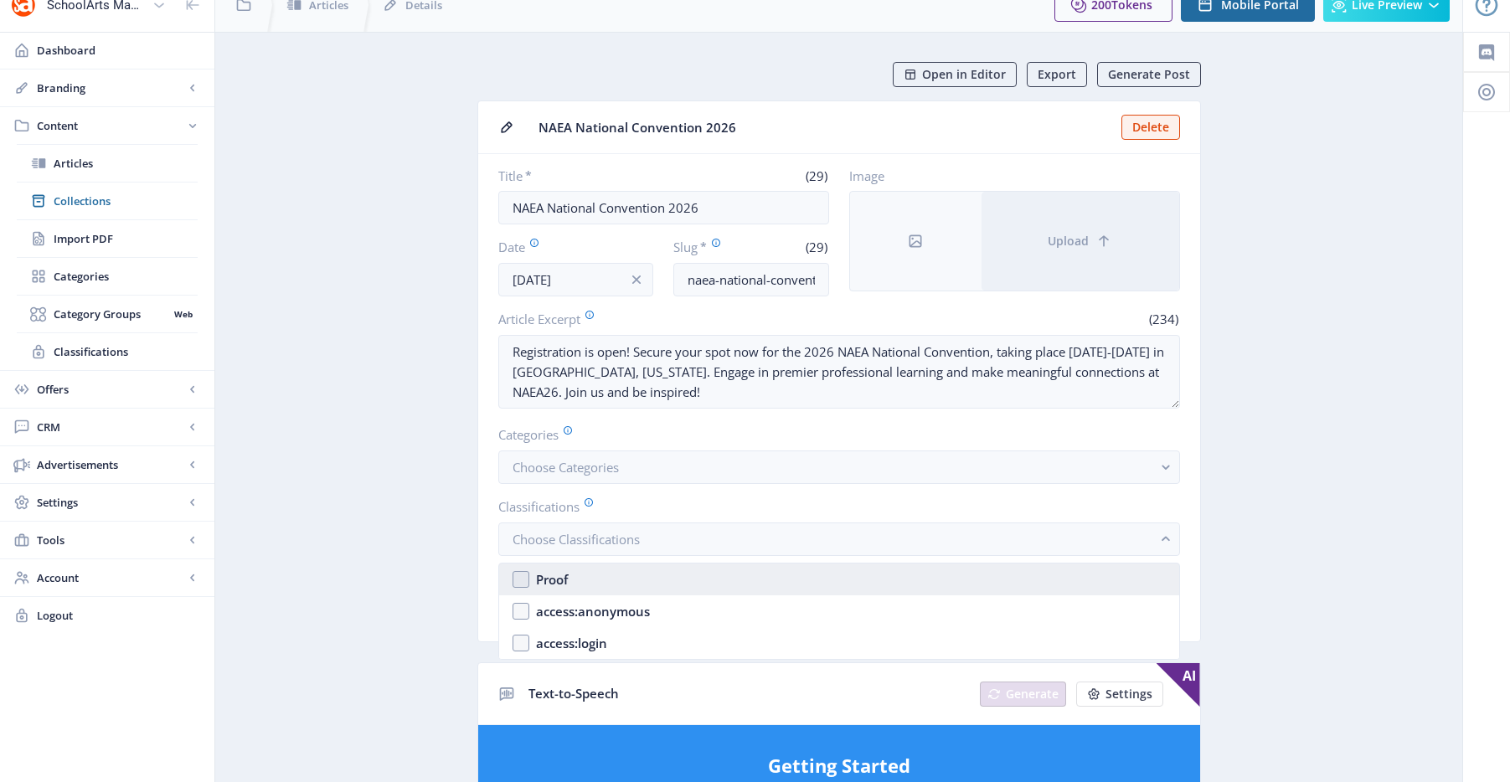
click at [617, 577] on nb-option "Proof" at bounding box center [839, 580] width 680 height 32
checkbox input "true"
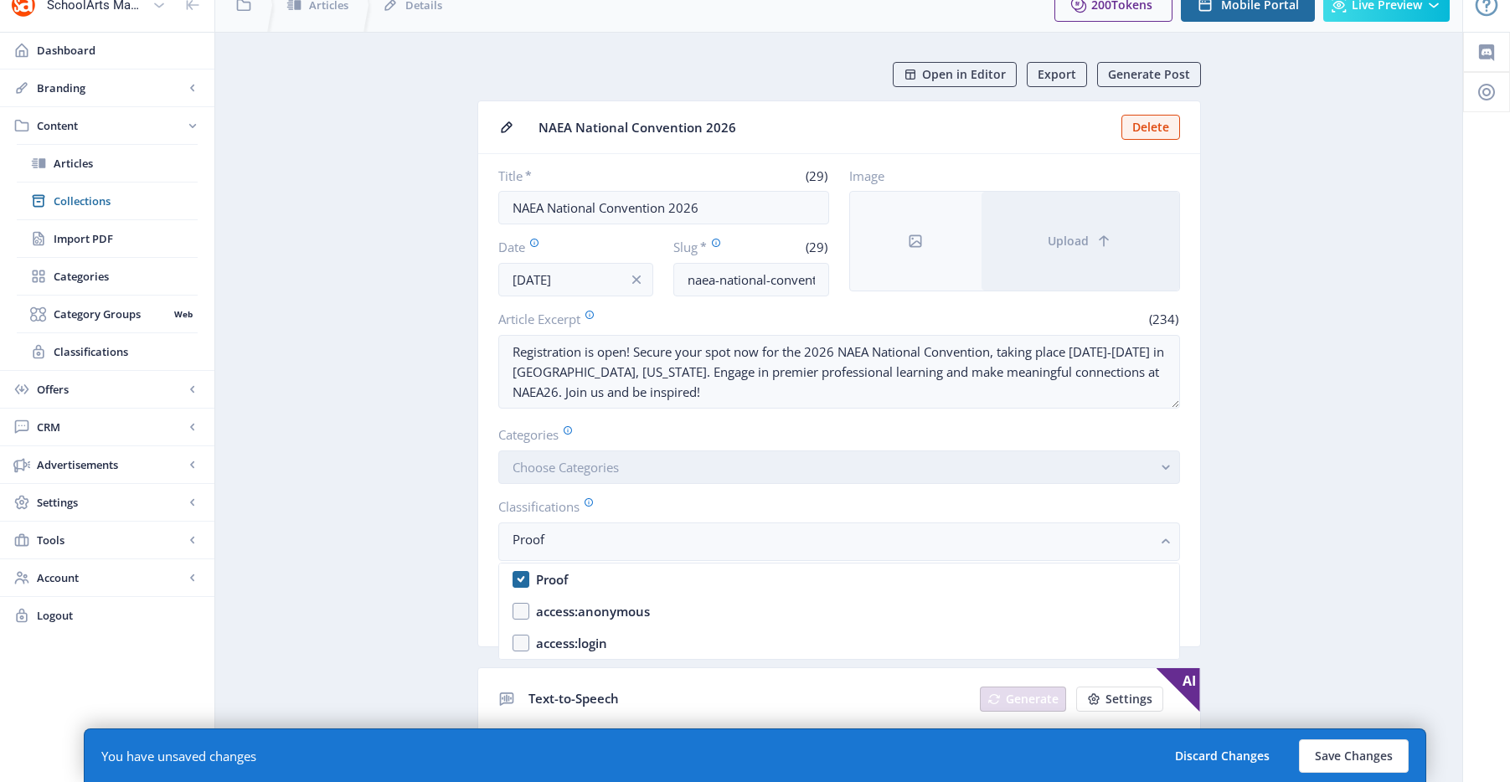
click at [627, 472] on button "Choose Categories" at bounding box center [839, 468] width 682 height 34
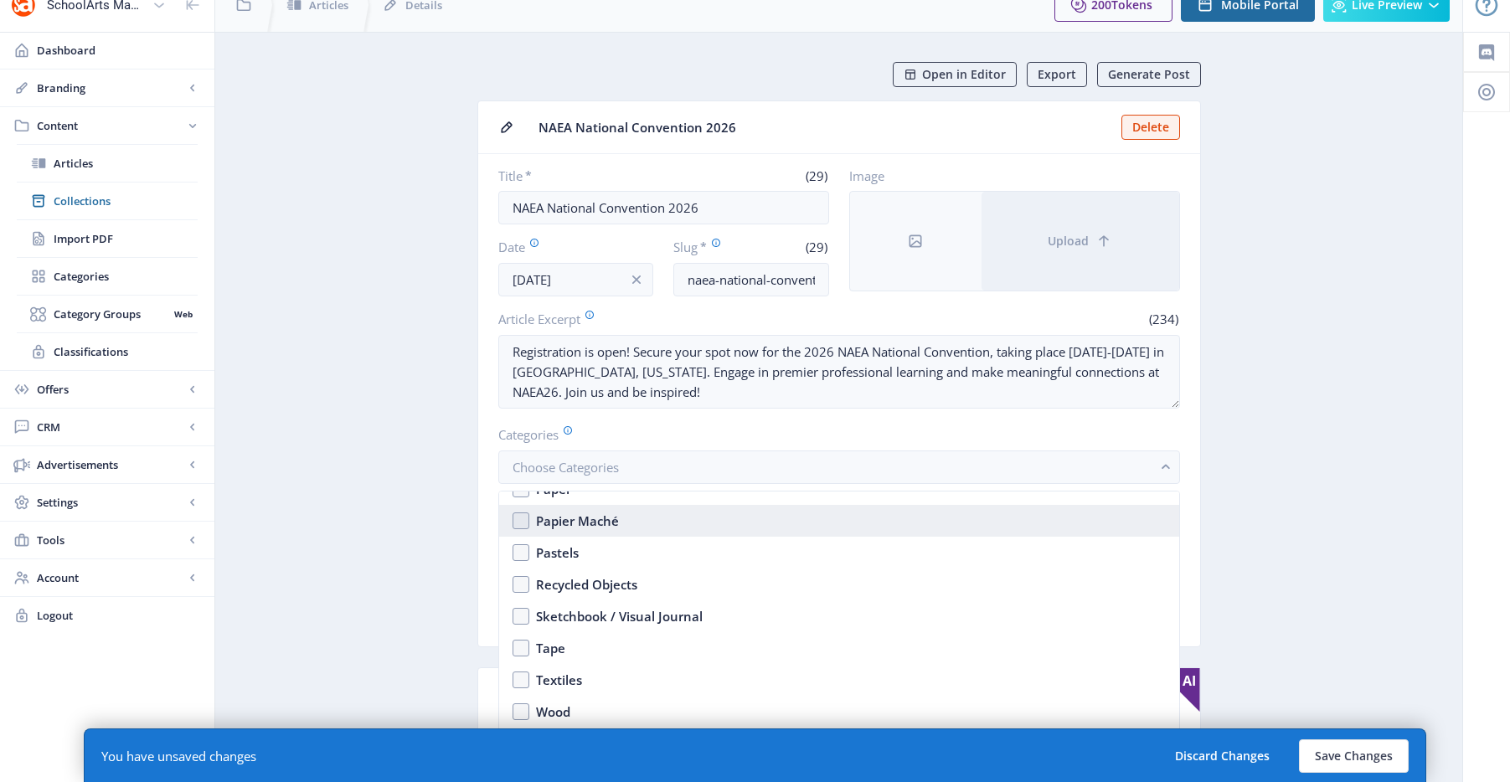
scroll to position [625, 0]
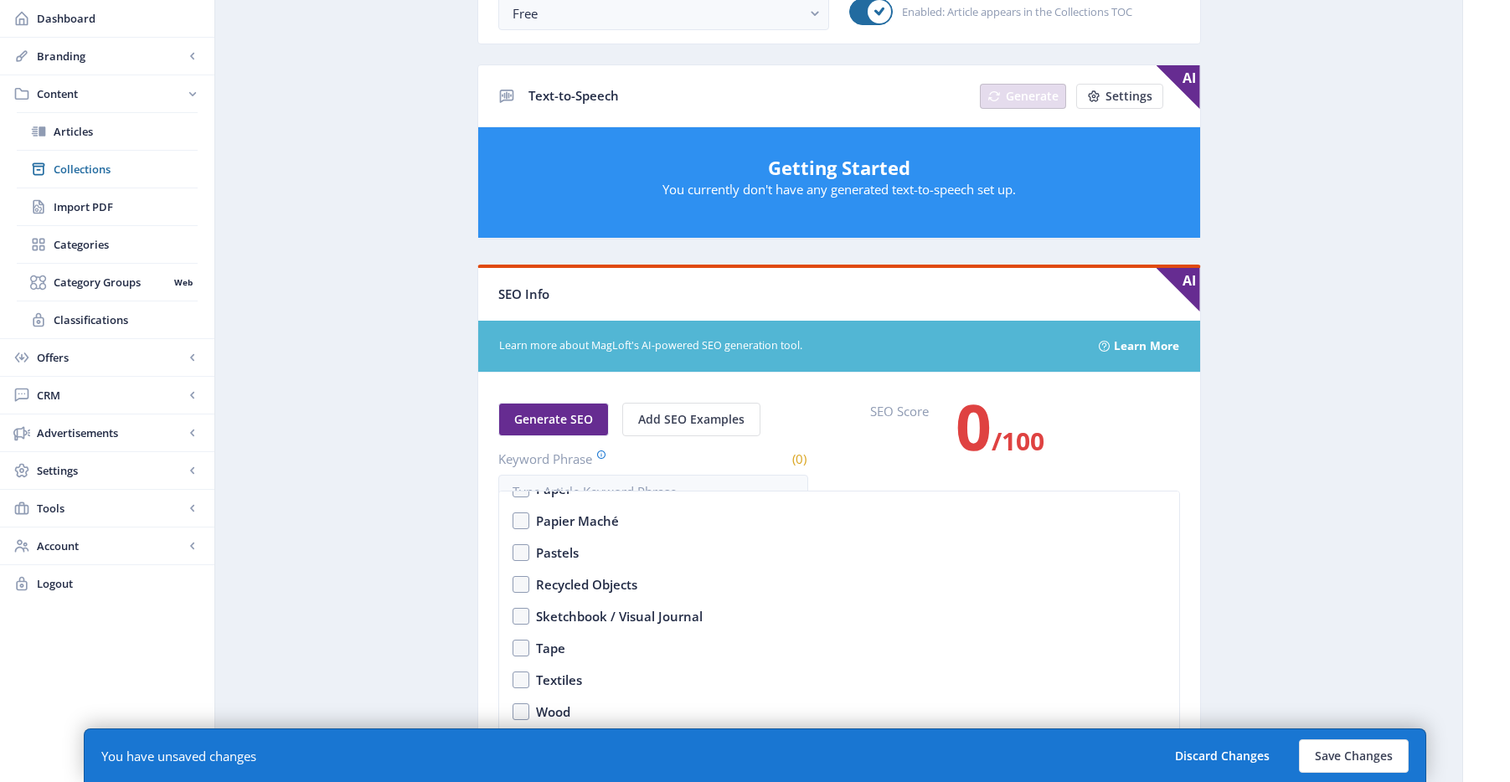
click at [1358, 654] on app-content-article "Open in Editor Export Generate Post NAEA National Convention 2026 Delete Title …" at bounding box center [839, 255] width 1189 height 1593
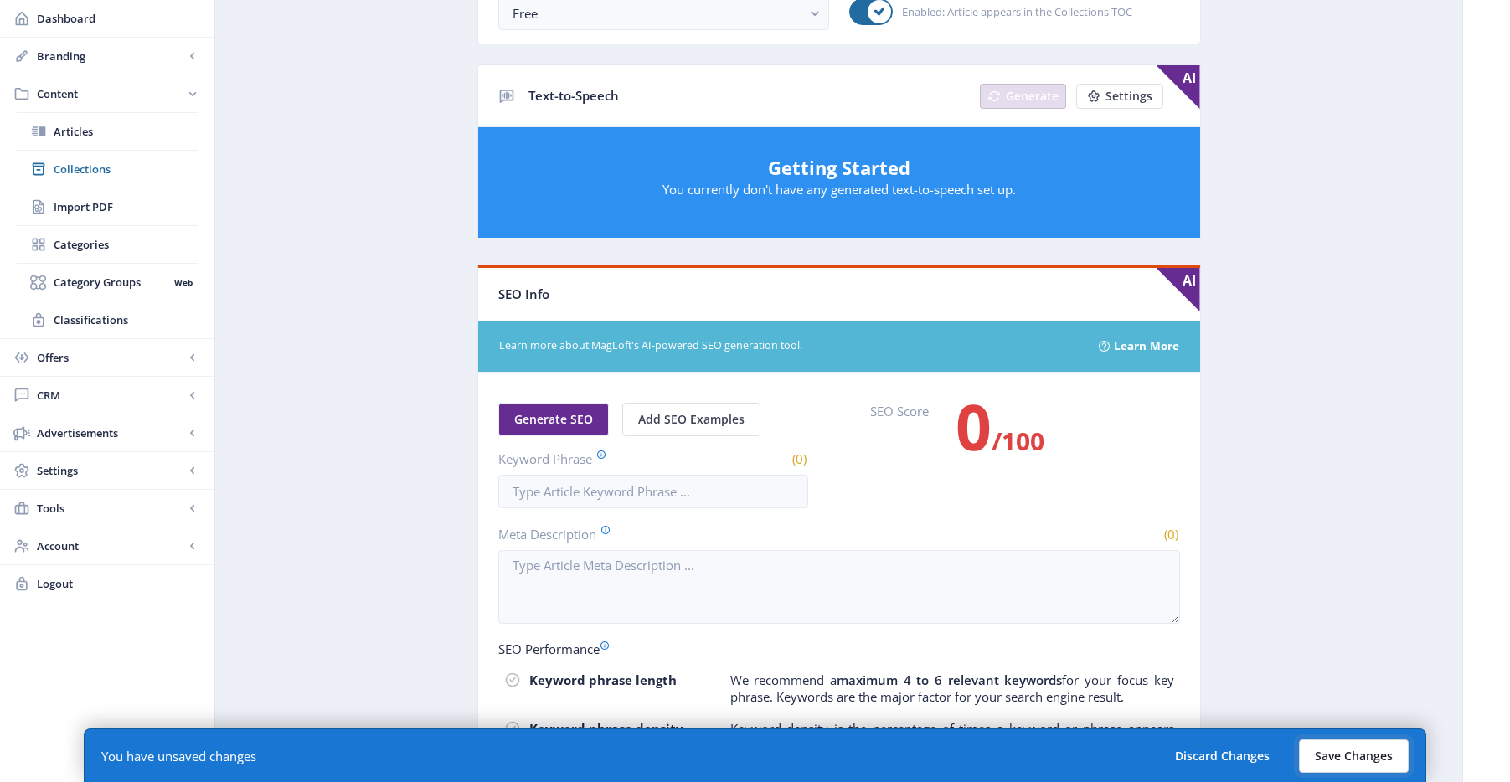
click at [1357, 764] on button "Save Changes" at bounding box center [1354, 757] width 110 height 34
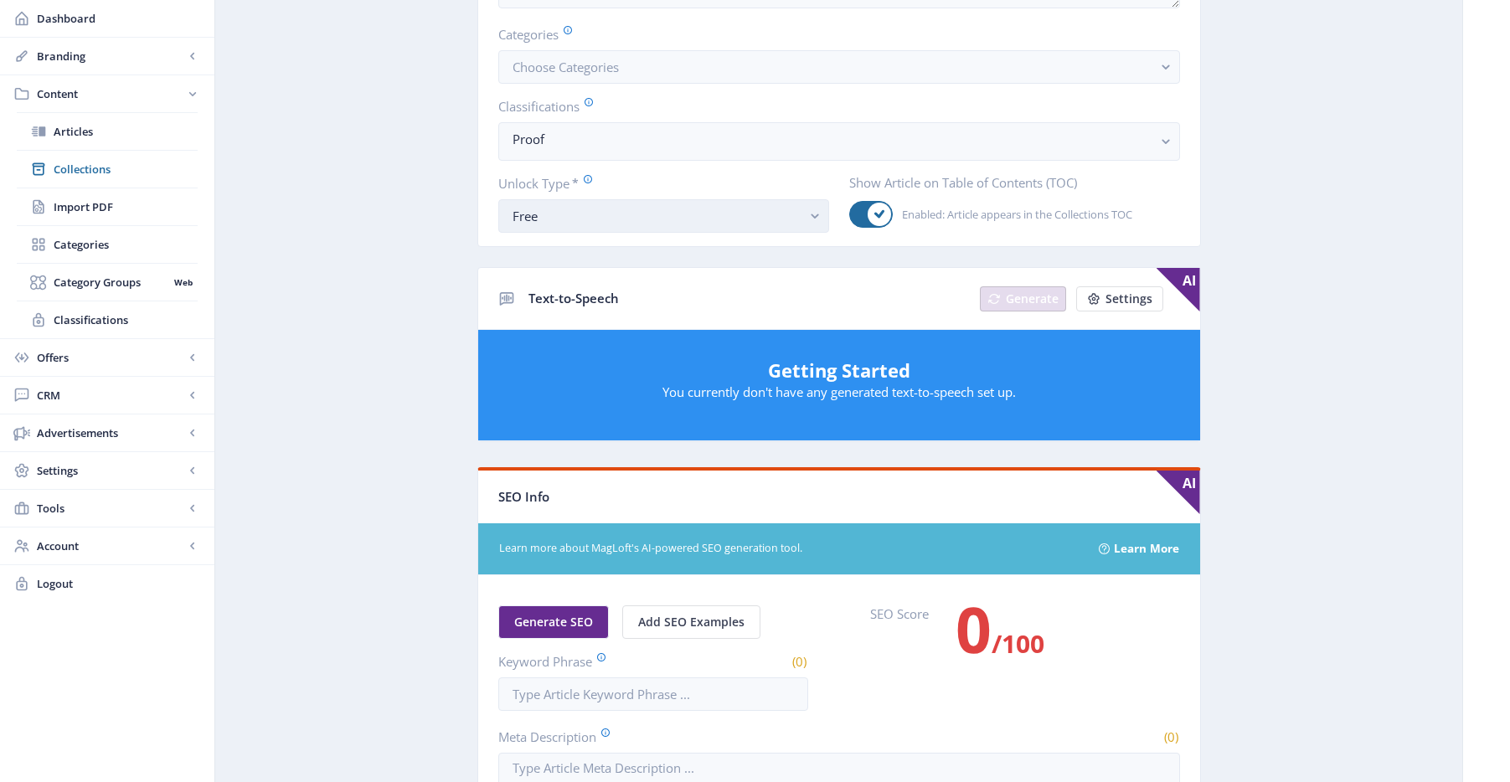
scroll to position [336, 0]
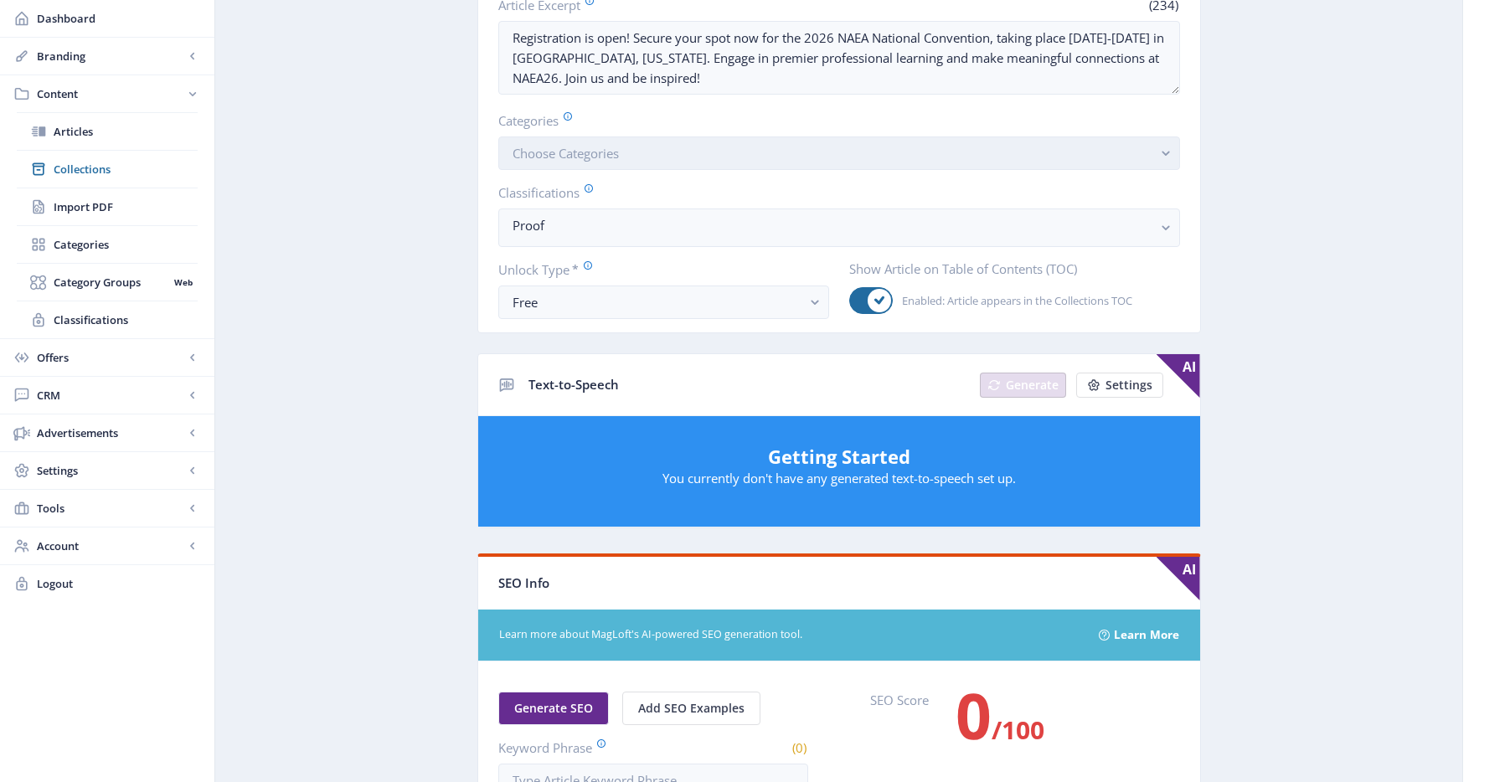
click at [693, 152] on button "Choose Categories" at bounding box center [839, 154] width 682 height 34
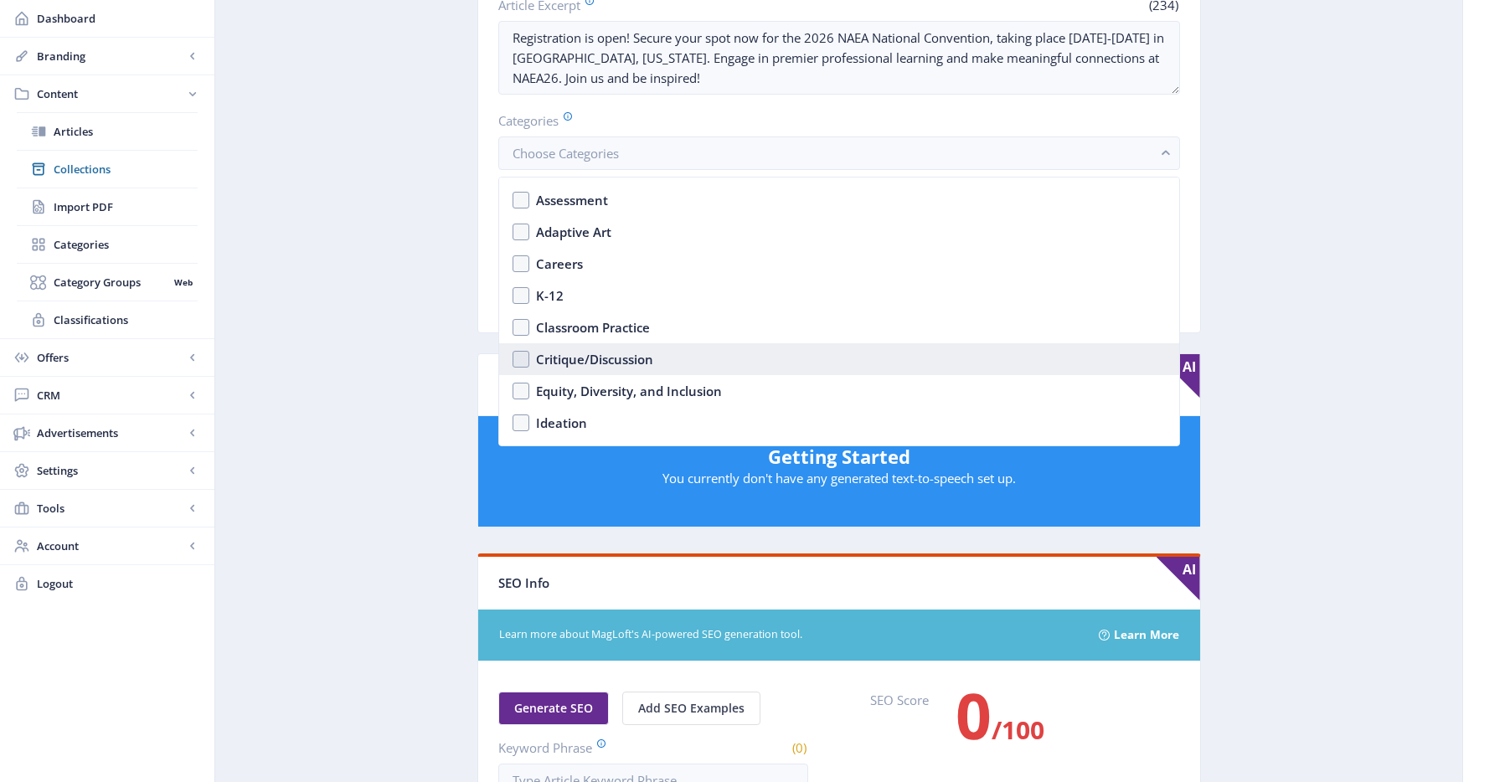
scroll to position [2618, 0]
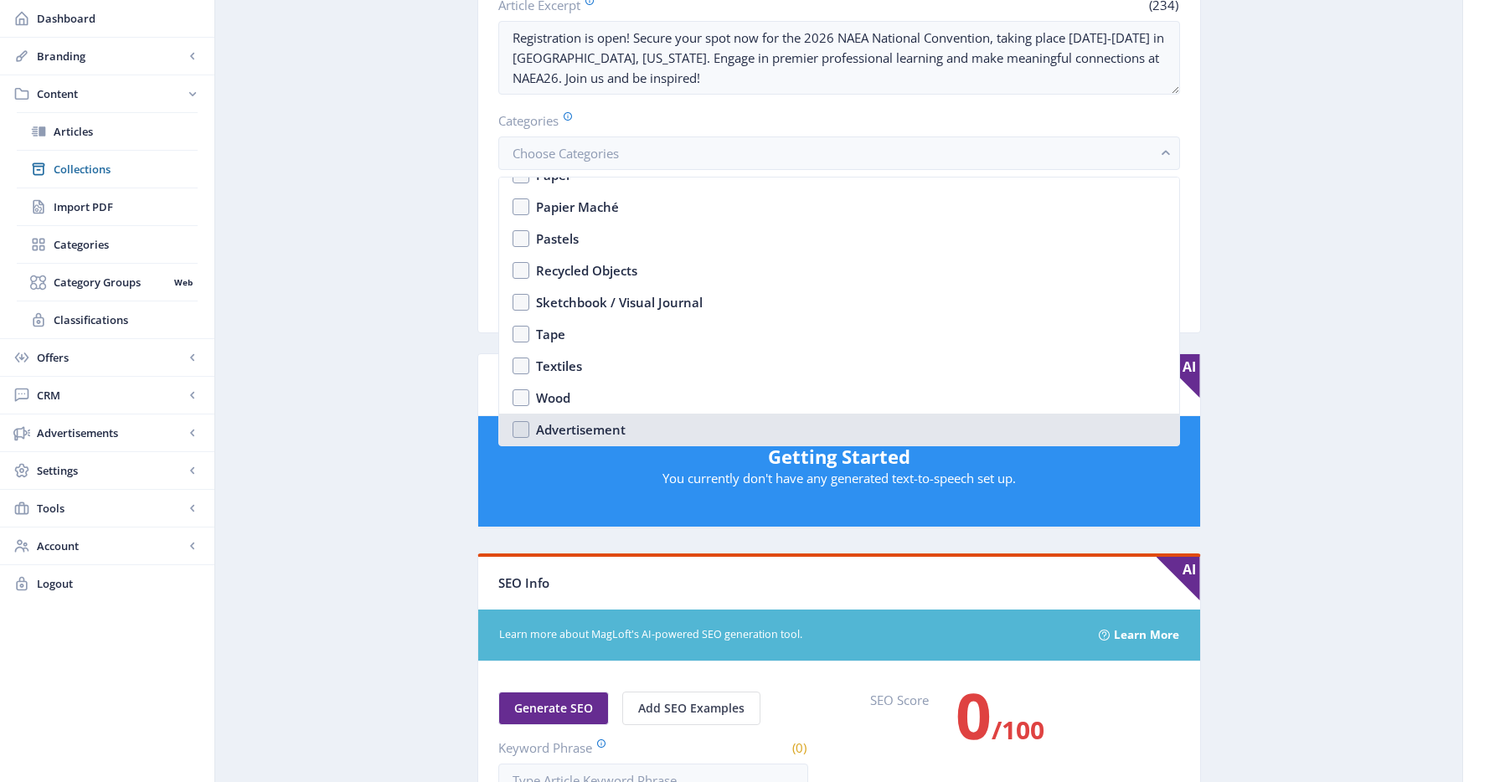
click at [534, 429] on nb-option "Advertisement" at bounding box center [839, 430] width 680 height 32
checkbox input "true"
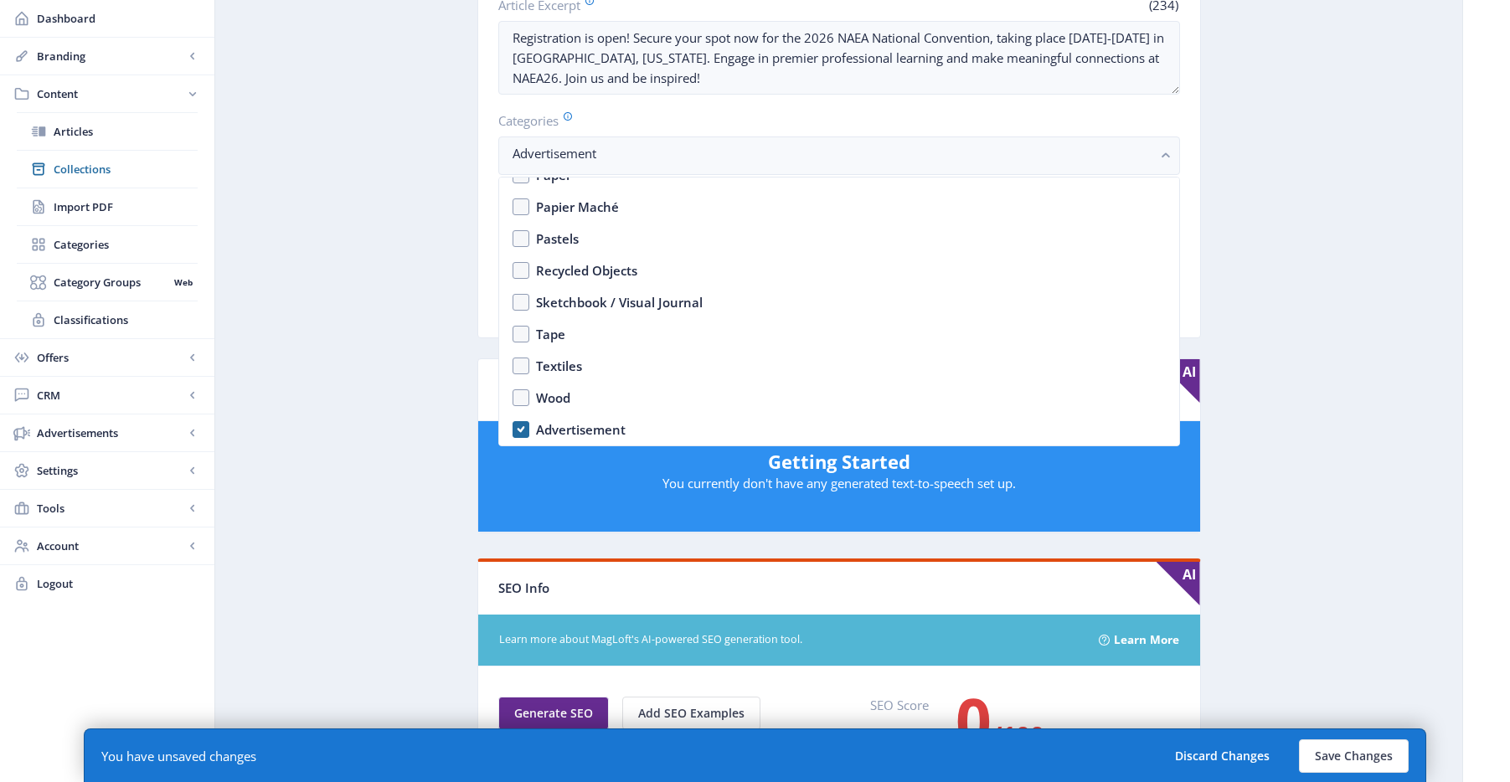
click at [1272, 262] on app-content-article "Open in Editor Export Generate Post NAEA National Convention 2026 Delete Title …" at bounding box center [839, 547] width 1189 height 1598
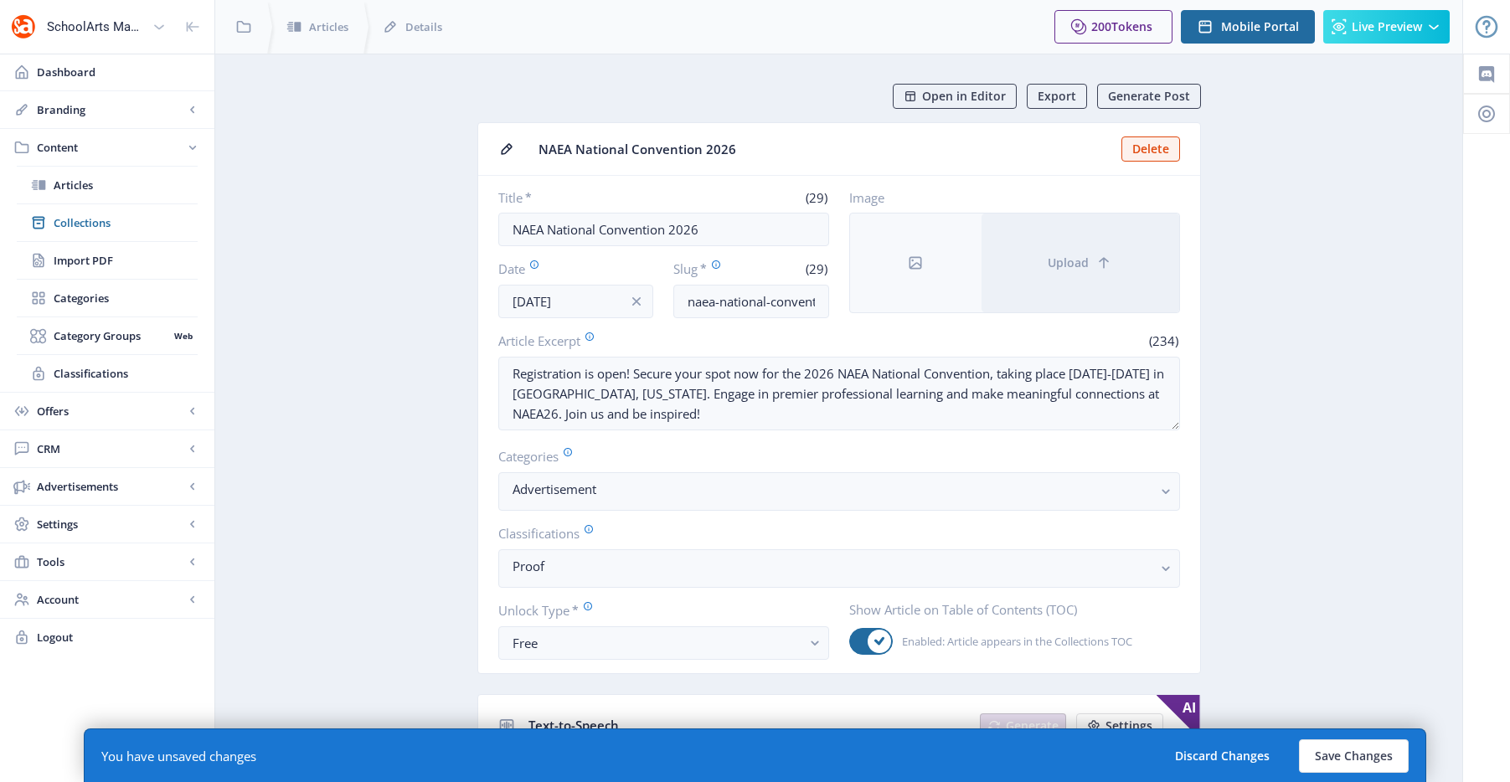
scroll to position [336, 0]
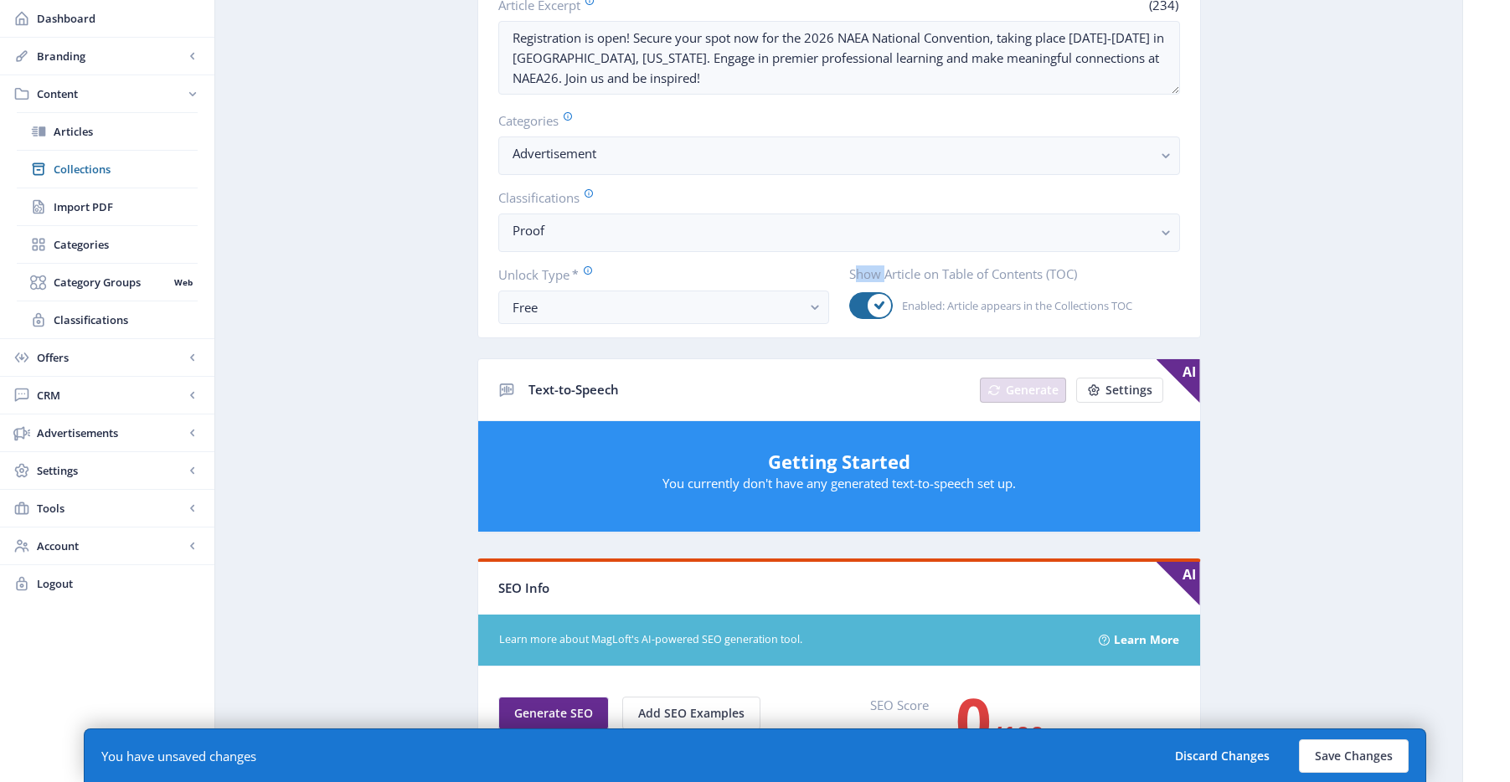
click at [1272, 262] on app-content-article "Open in Editor Export Generate Post NAEA National Convention 2026 Delete Title …" at bounding box center [839, 547] width 1189 height 1598
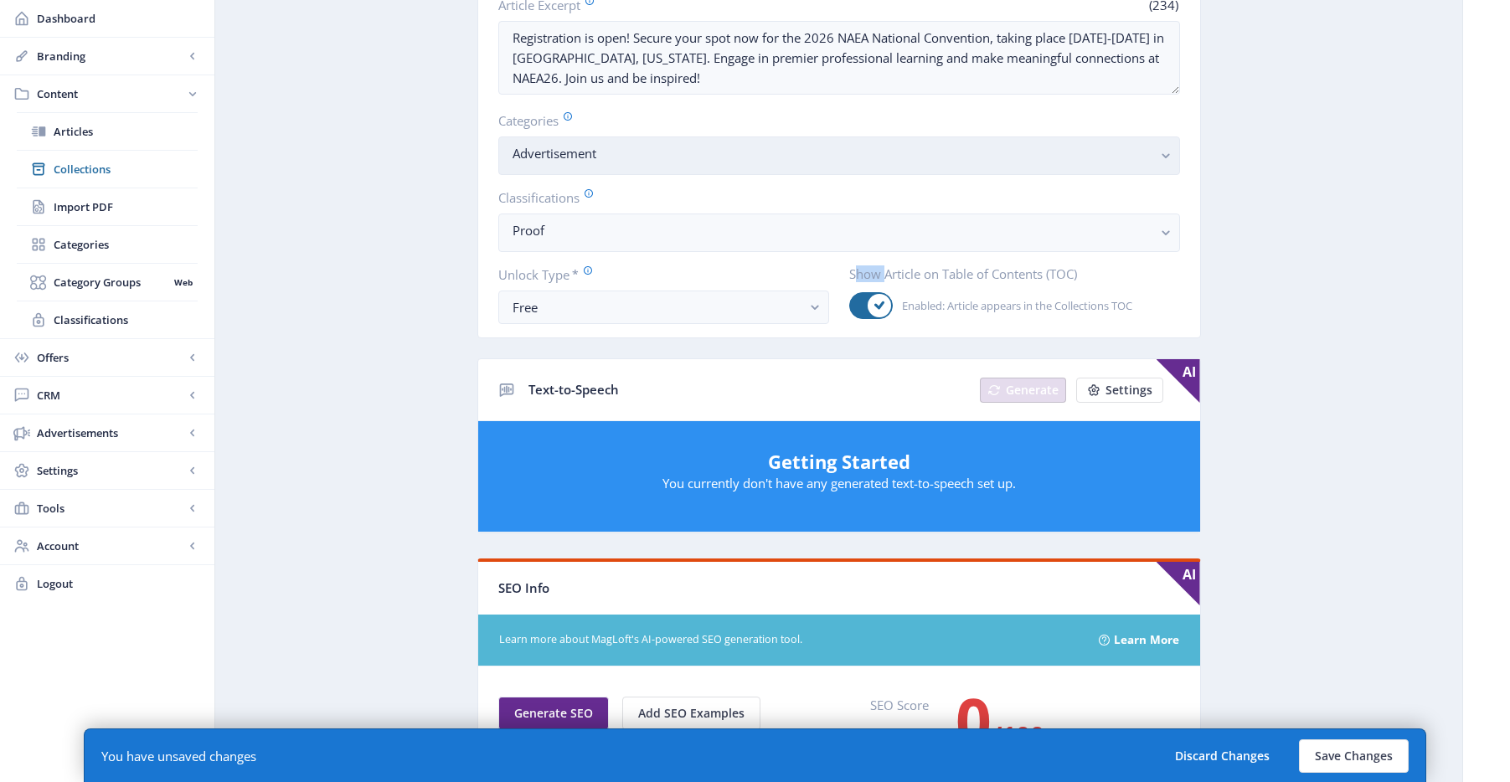
click at [710, 148] on nb-select-label "Advertisement" at bounding box center [833, 153] width 640 height 20
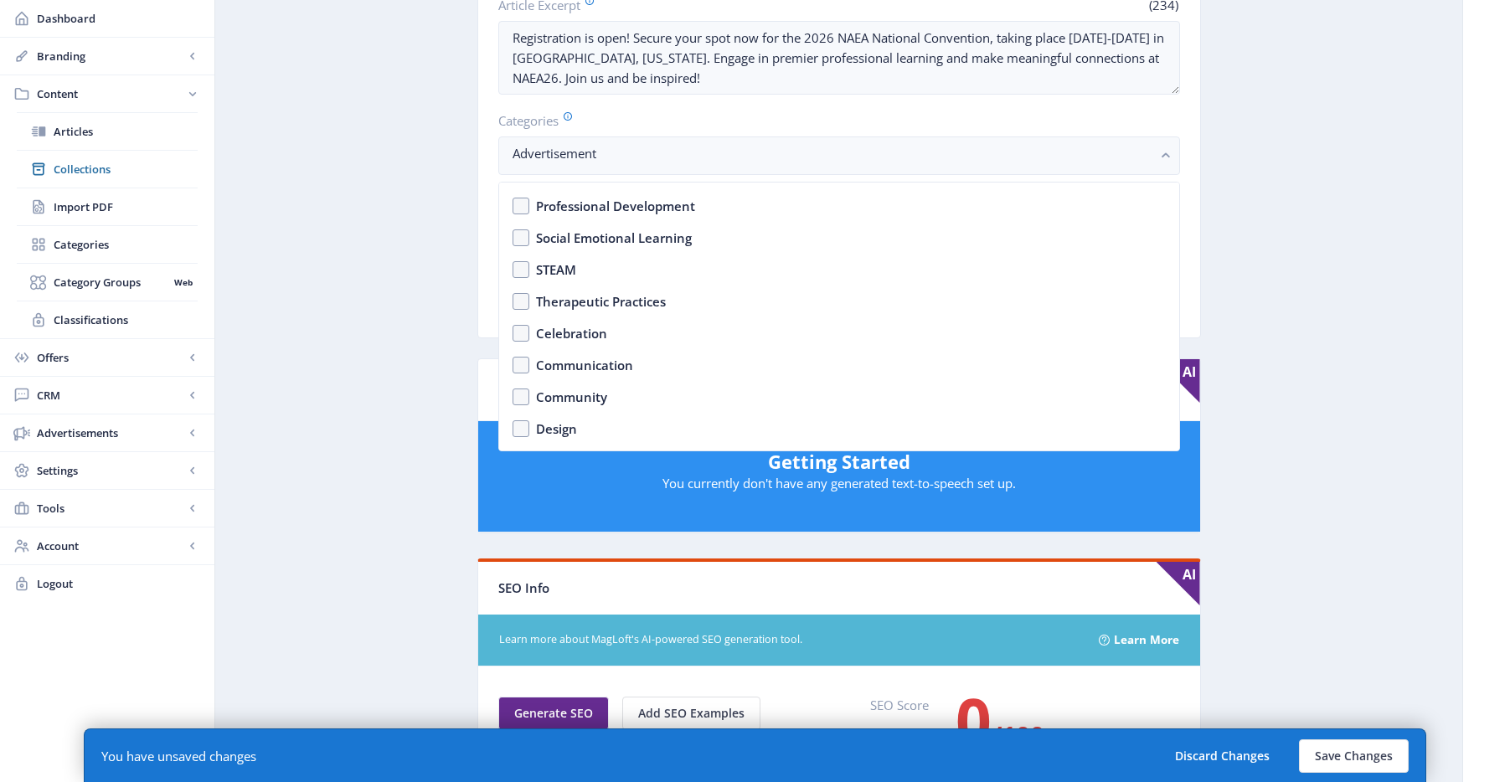
scroll to position [661, 0]
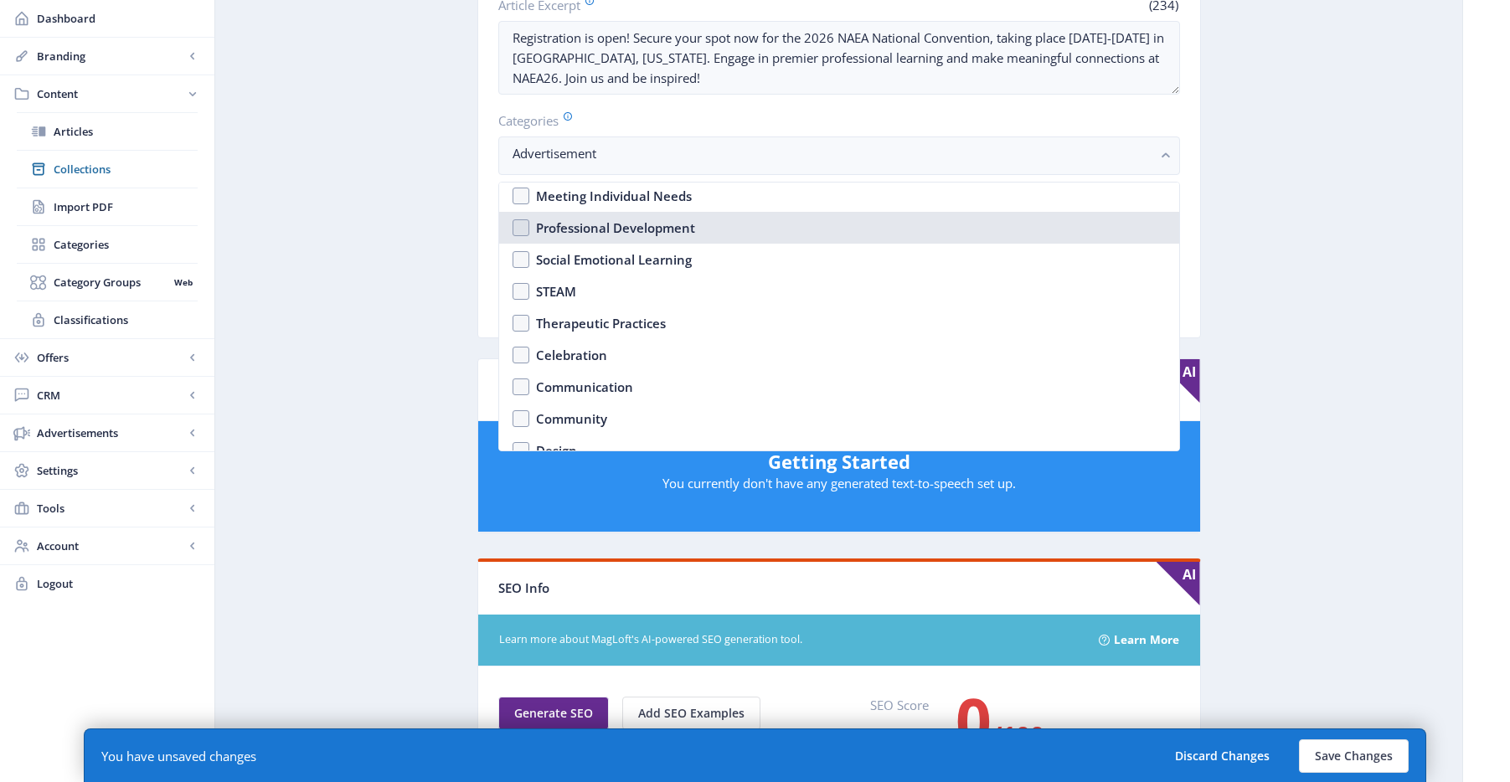
click at [523, 228] on nb-option "Professional Development" at bounding box center [839, 228] width 680 height 32
checkbox input "true"
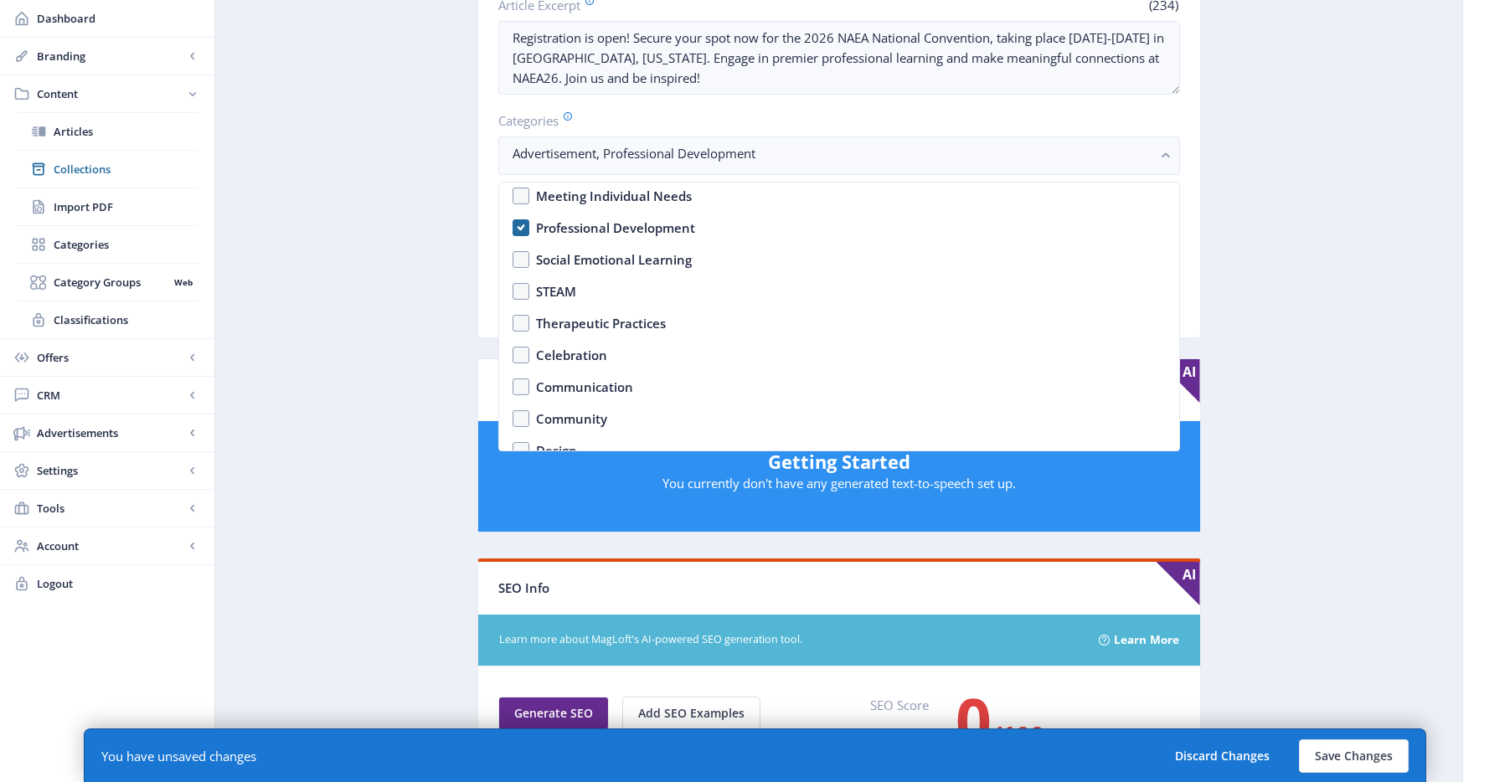
click at [1298, 209] on app-content-article "Open in Editor Export Generate Post NAEA National Convention 2026 Delete Title …" at bounding box center [839, 547] width 1189 height 1598
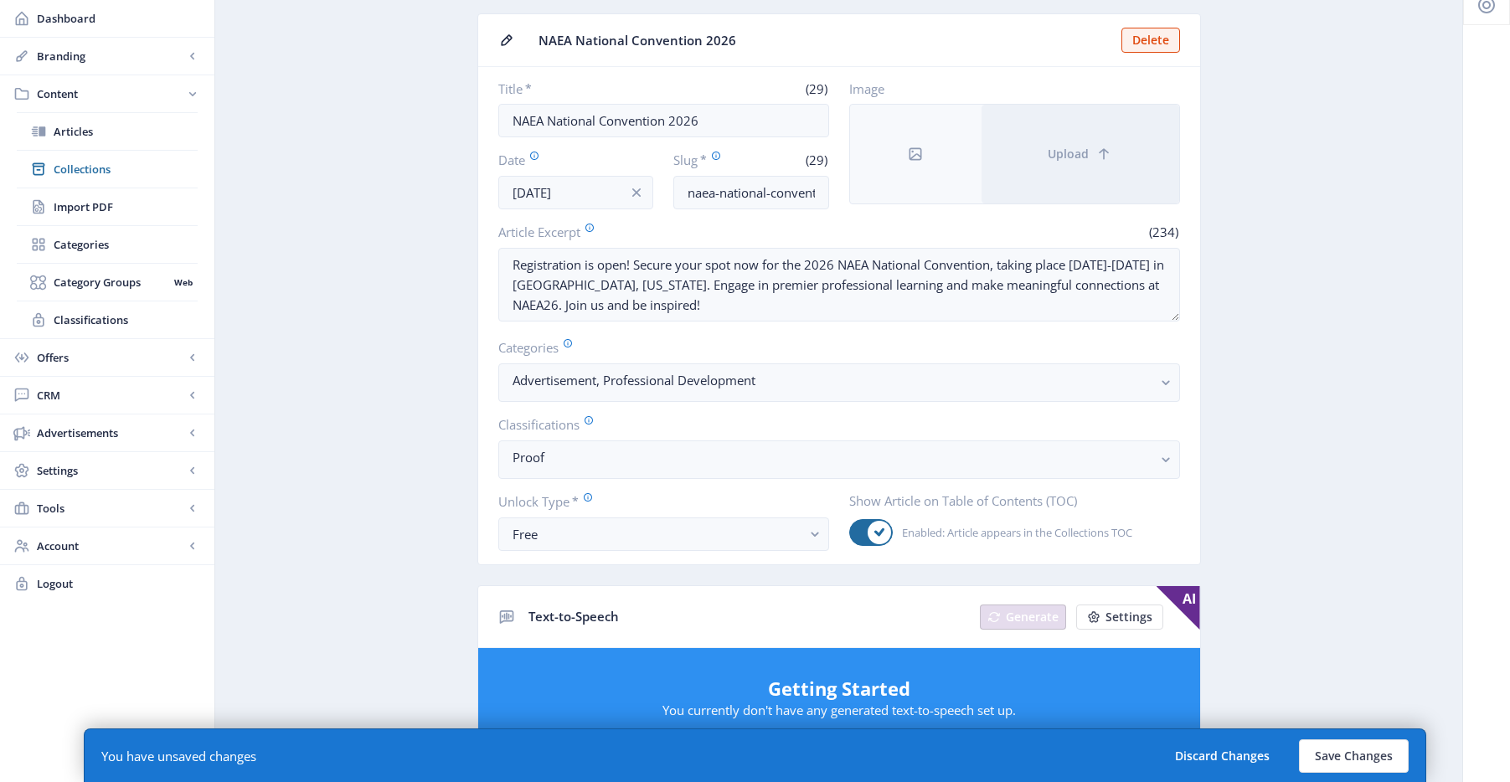
scroll to position [0, 0]
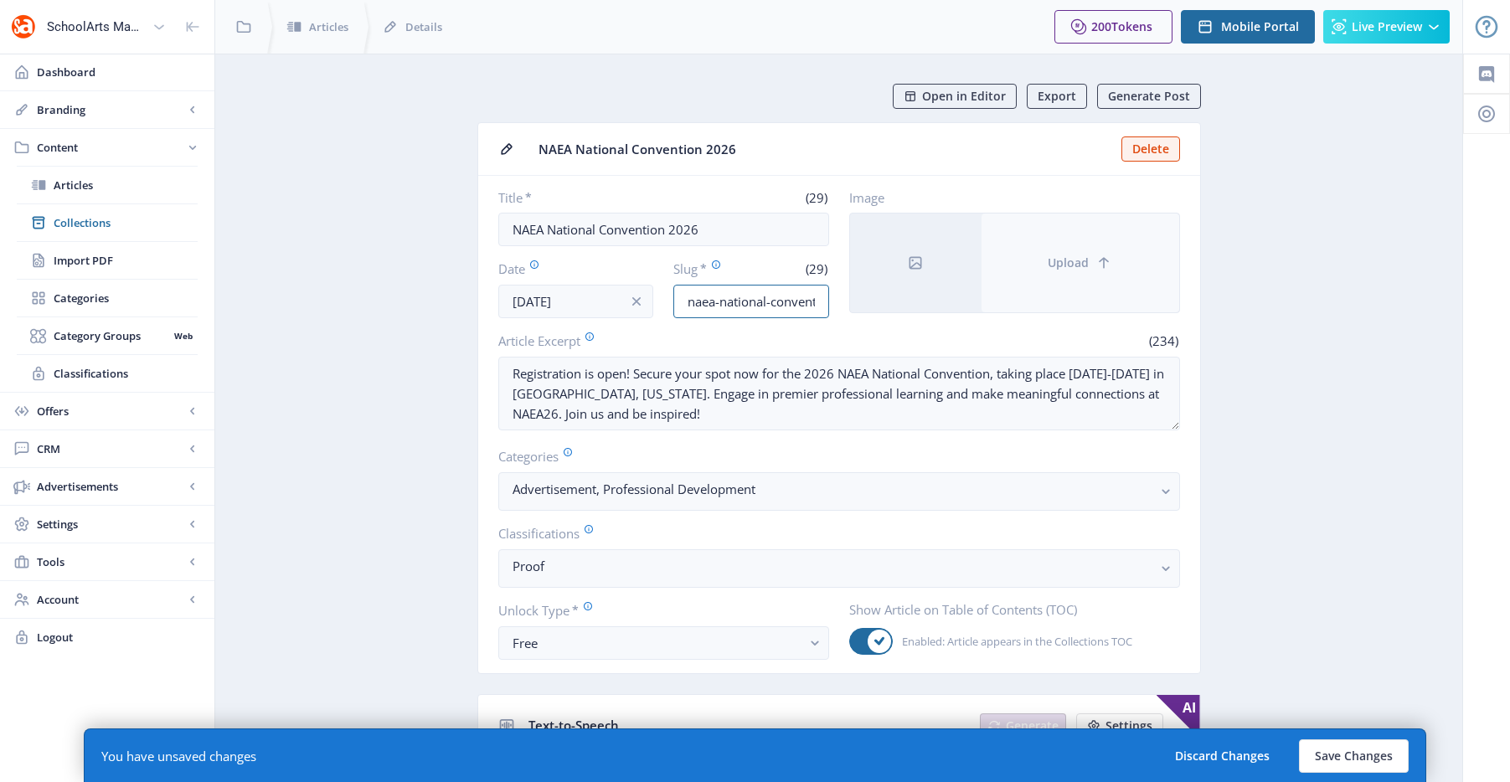
drag, startPoint x: 746, startPoint y: 308, endPoint x: 1055, endPoint y: 297, distance: 309.3
click at [1055, 297] on div "Title * (29) NAEA National Convention 2026 Date Oct 7, 2025 Slug * (29) naea-na…" at bounding box center [839, 253] width 682 height 129
drag, startPoint x: 761, startPoint y: 302, endPoint x: 1013, endPoint y: 292, distance: 252.3
click at [1013, 292] on div "Title * (29) NAEA National Convention 2026 Date Oct 7, 2025 Slug * (29) naea-na…" at bounding box center [839, 253] width 682 height 129
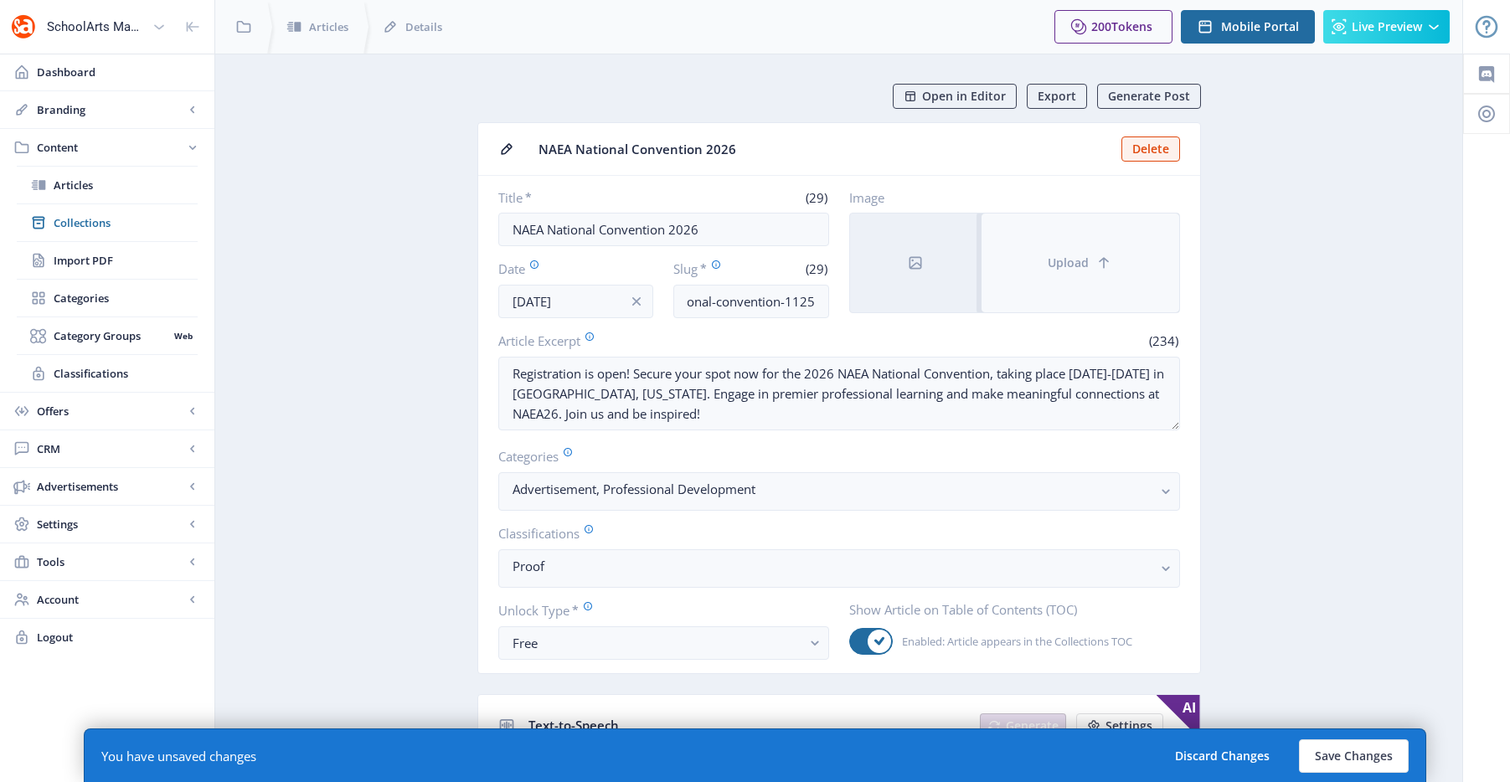
scroll to position [0, 0]
click at [1009, 271] on button "Upload" at bounding box center [1081, 263] width 198 height 99
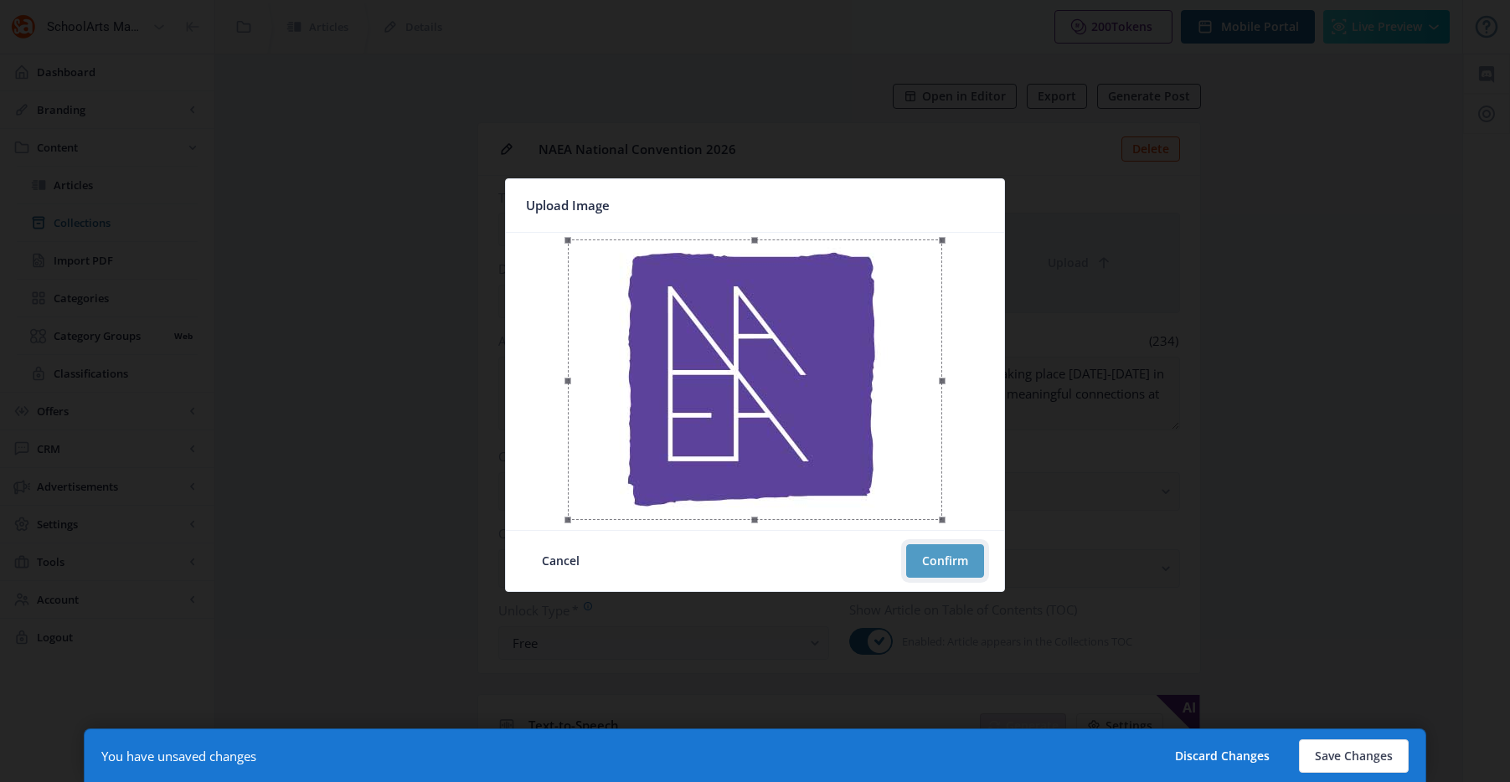
click at [925, 565] on button "Confirm" at bounding box center [945, 561] width 78 height 34
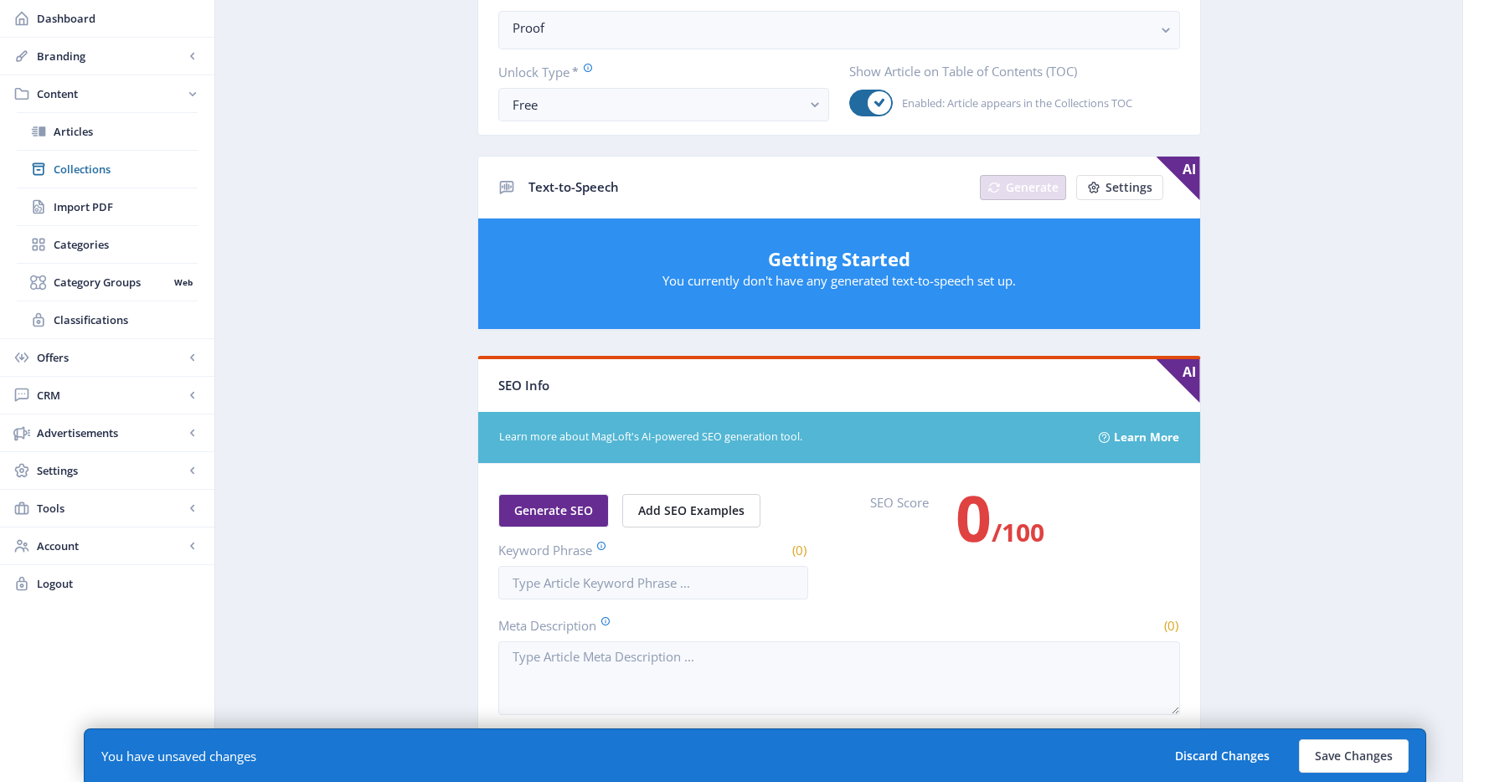
scroll to position [741, 0]
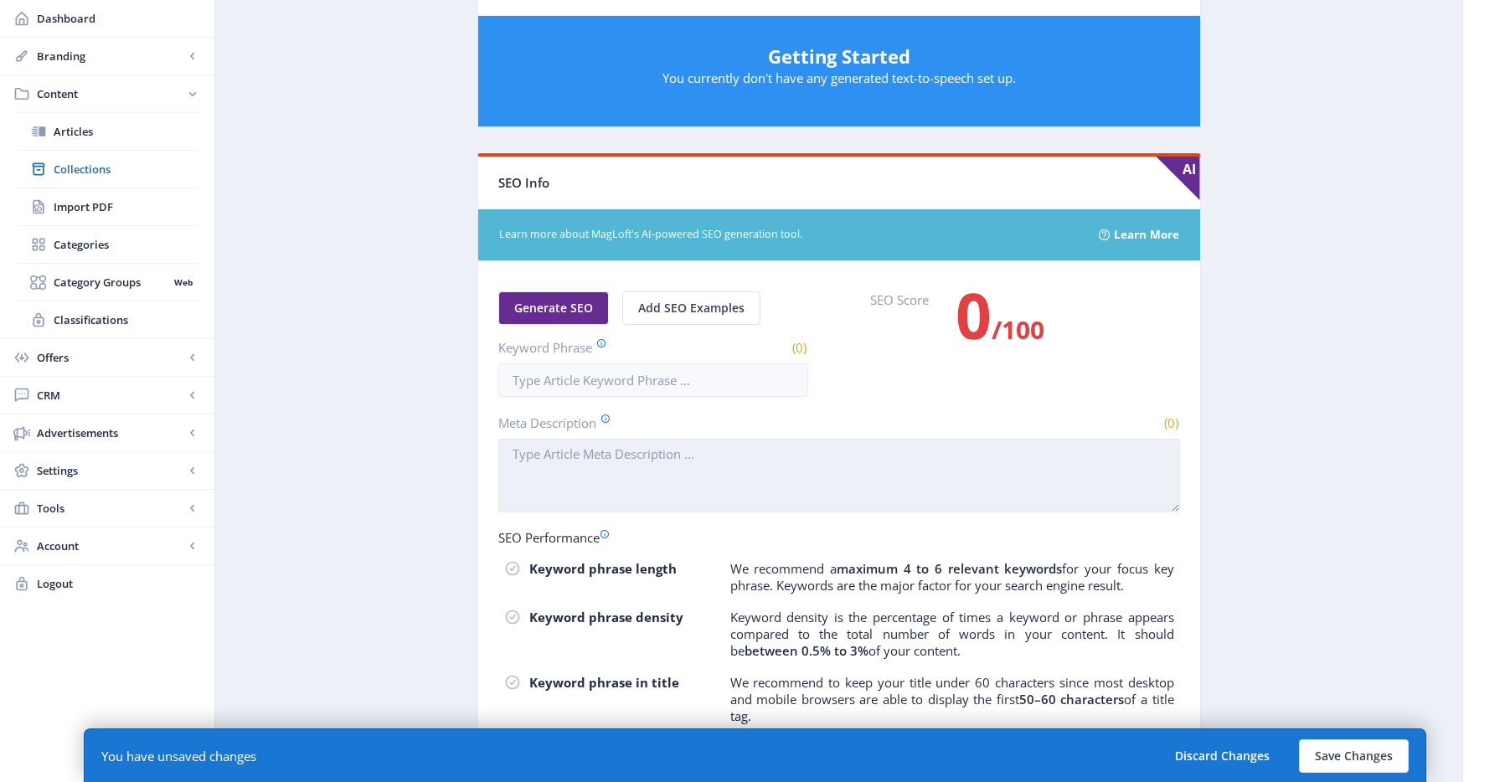
click at [686, 508] on textarea "Meta Description" at bounding box center [839, 476] width 682 height 74
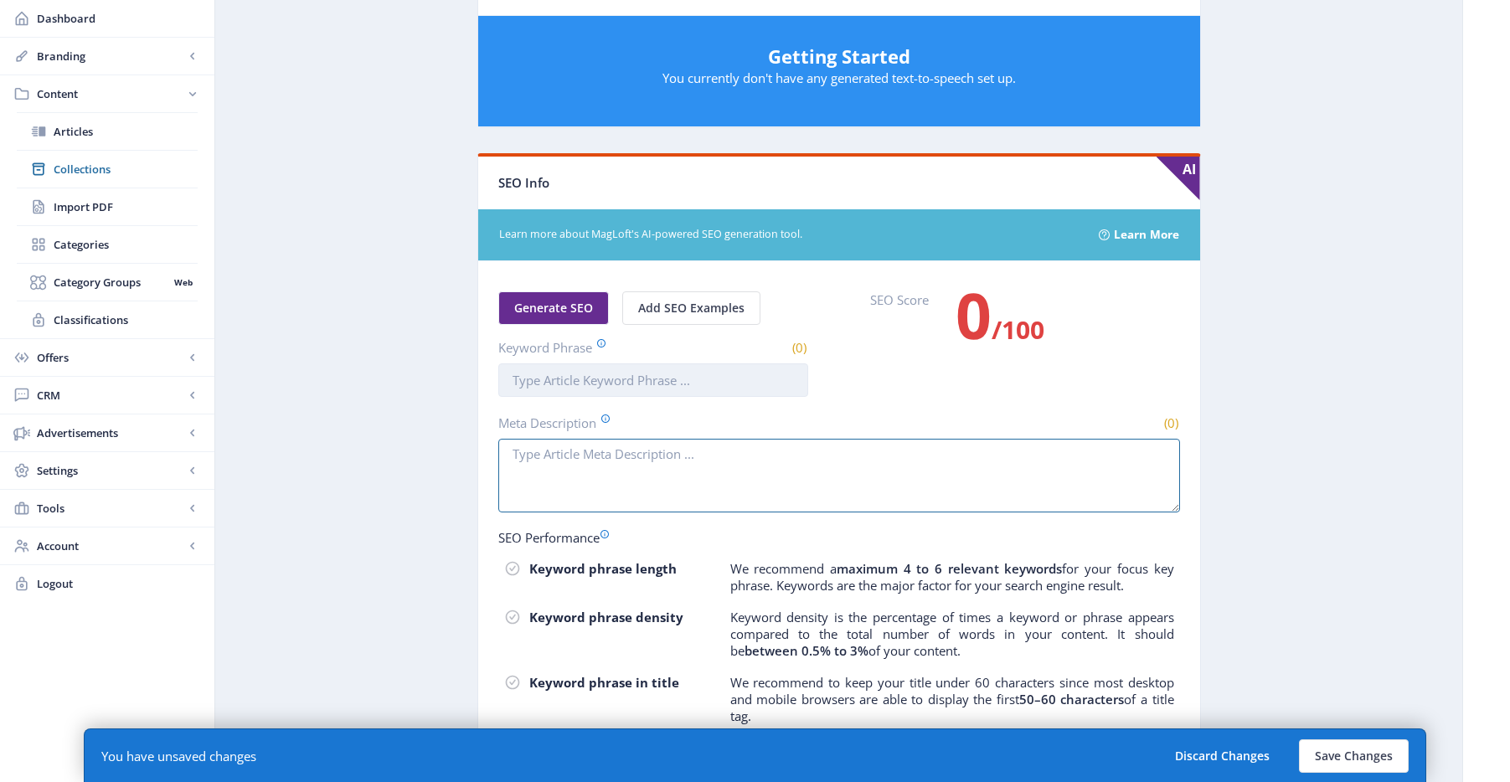
paste textarea "Join us at the NAEA National Convention 2026 for inspiring sessions, networking…"
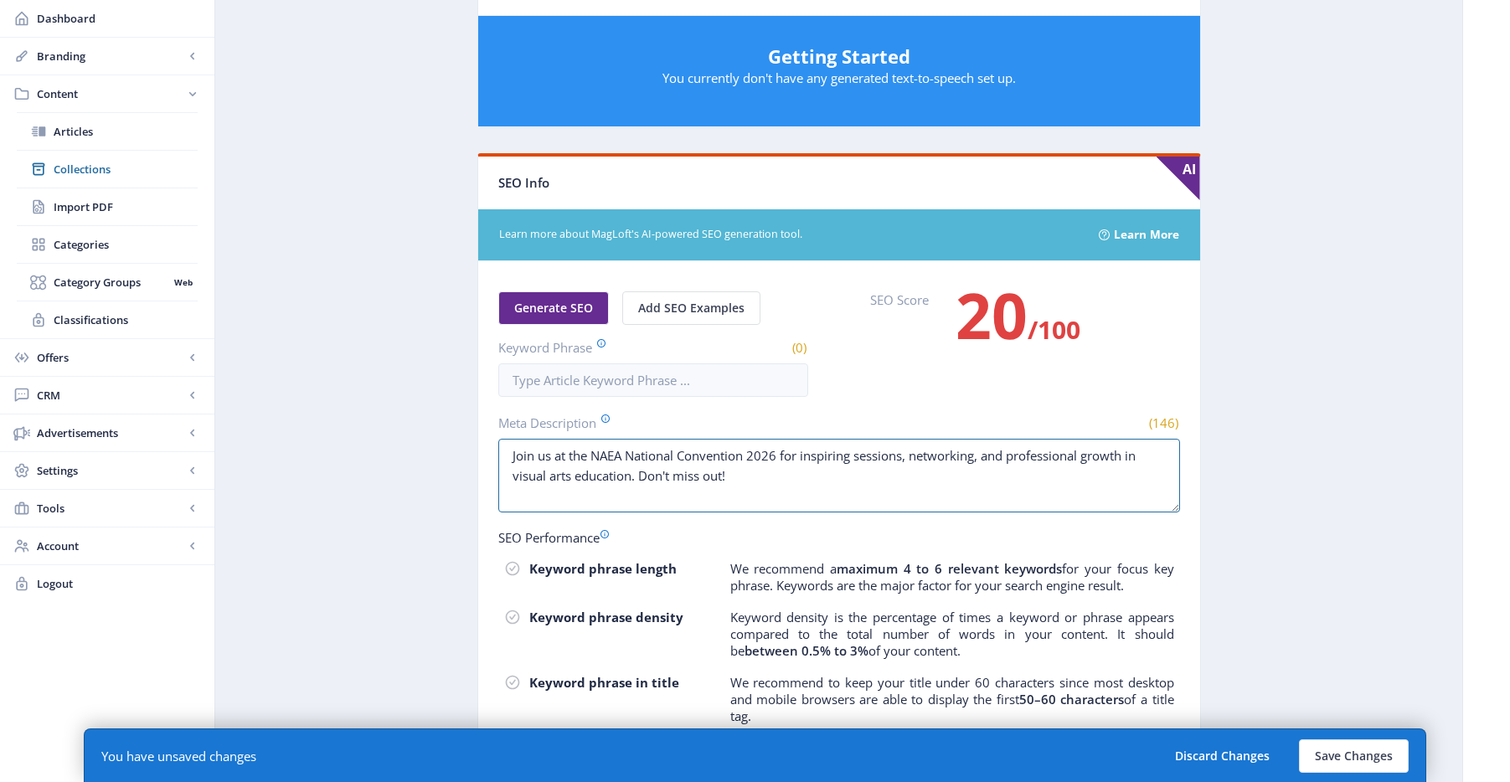
type textarea "Join us at the NAEA National Convention 2026 for inspiring sessions, networking…"
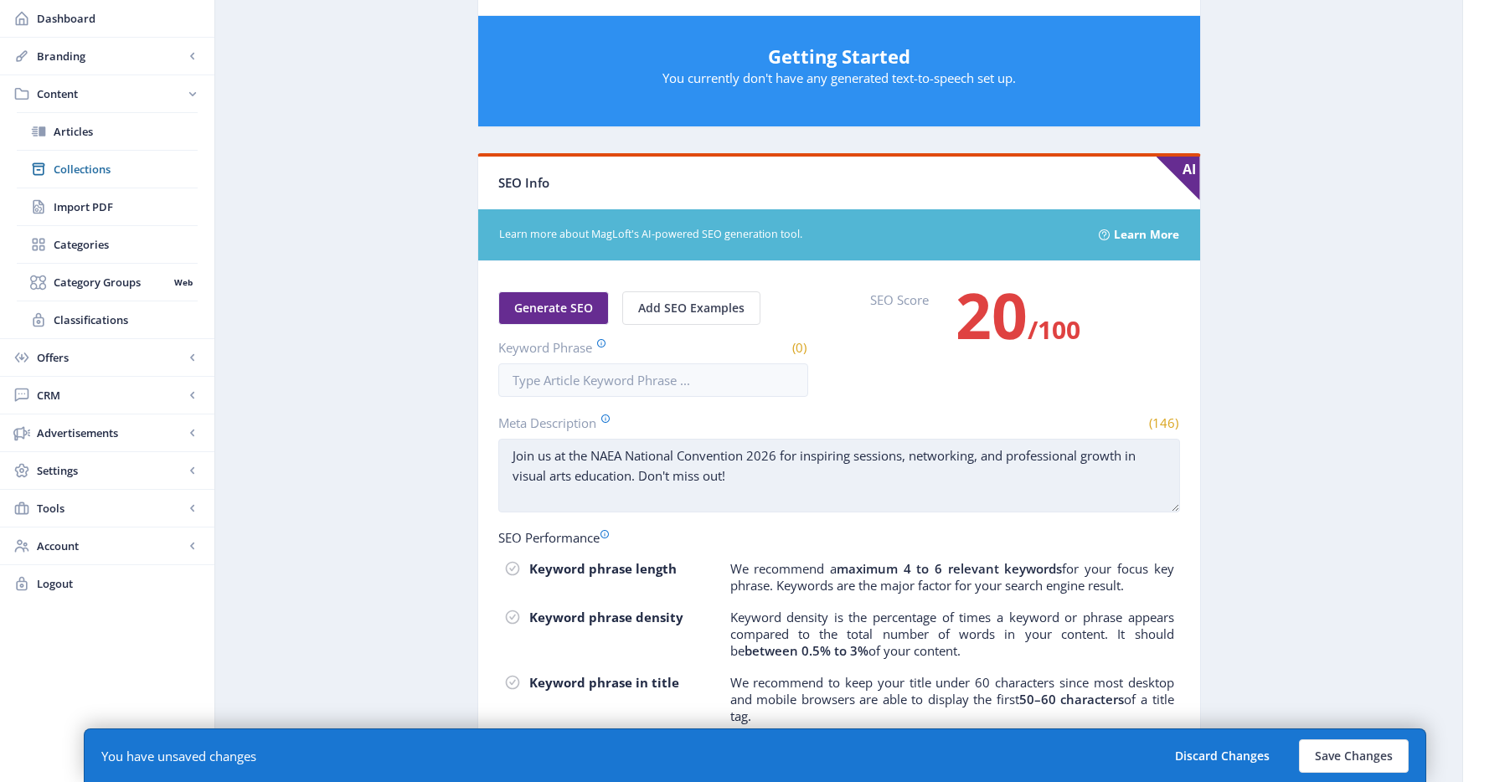
scroll to position [933, 0]
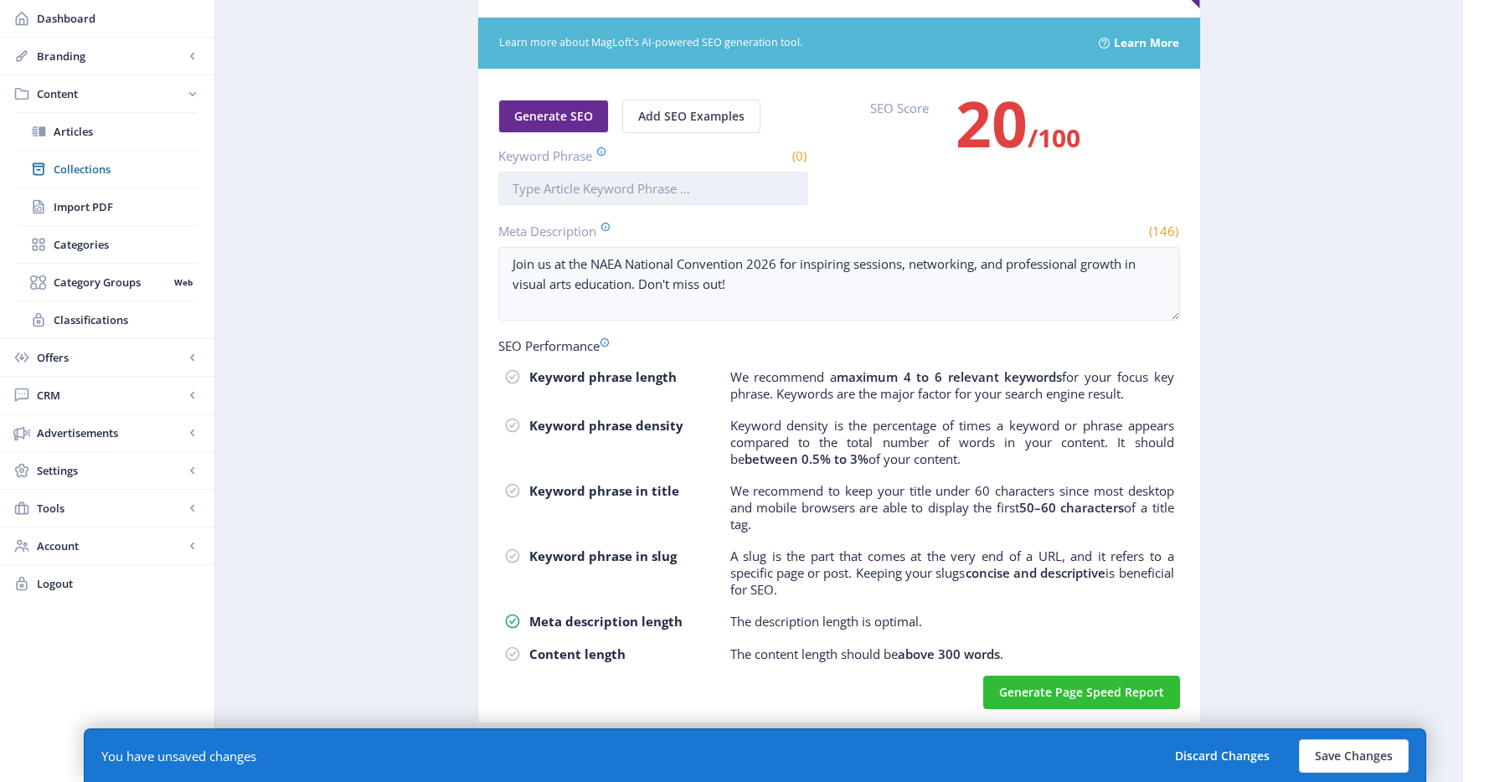
click at [656, 203] on input "Keyword Phrase" at bounding box center [653, 189] width 310 height 34
paste input "naea national convention"
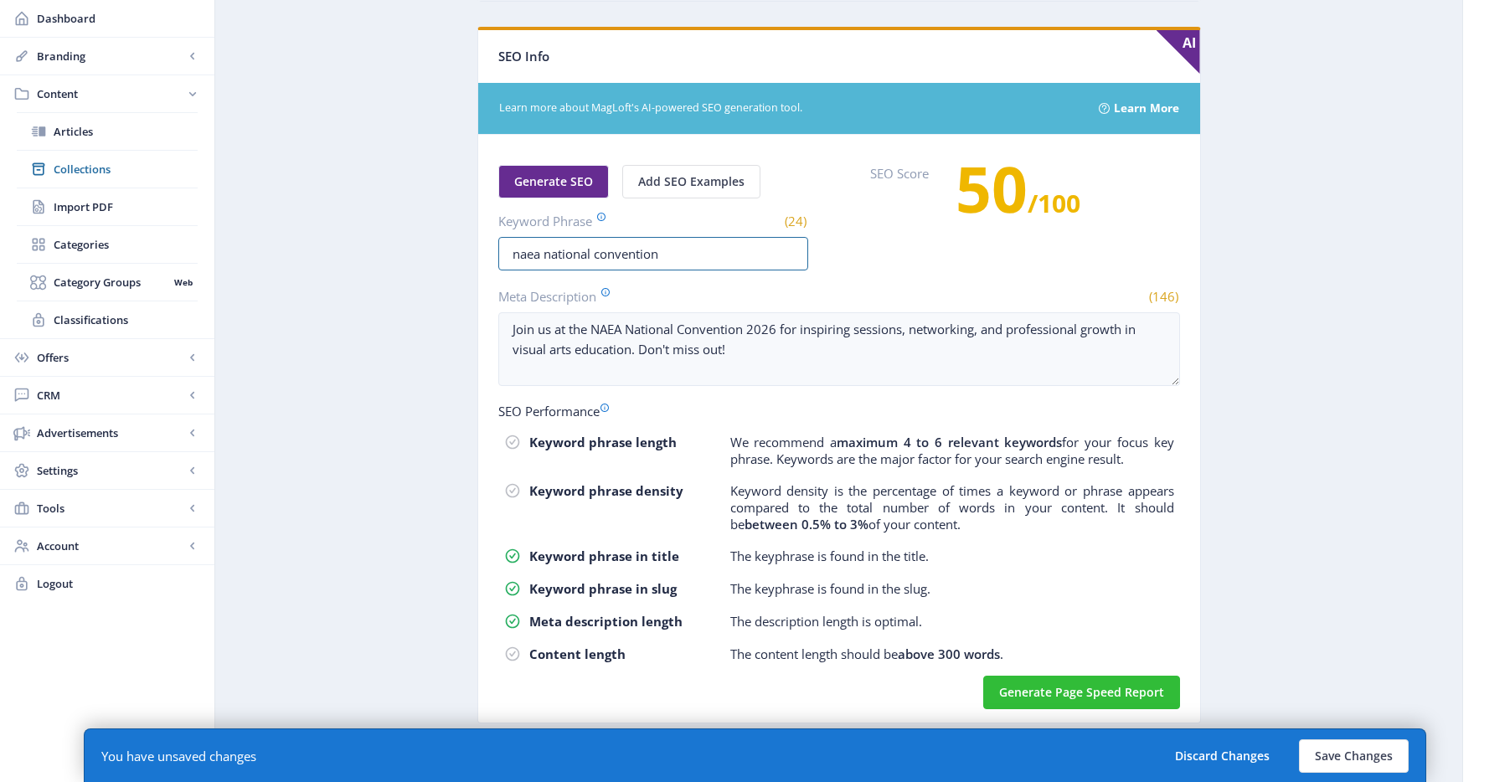
type input "naea national convention"
click at [1326, 771] on button "Save Changes" at bounding box center [1354, 757] width 110 height 34
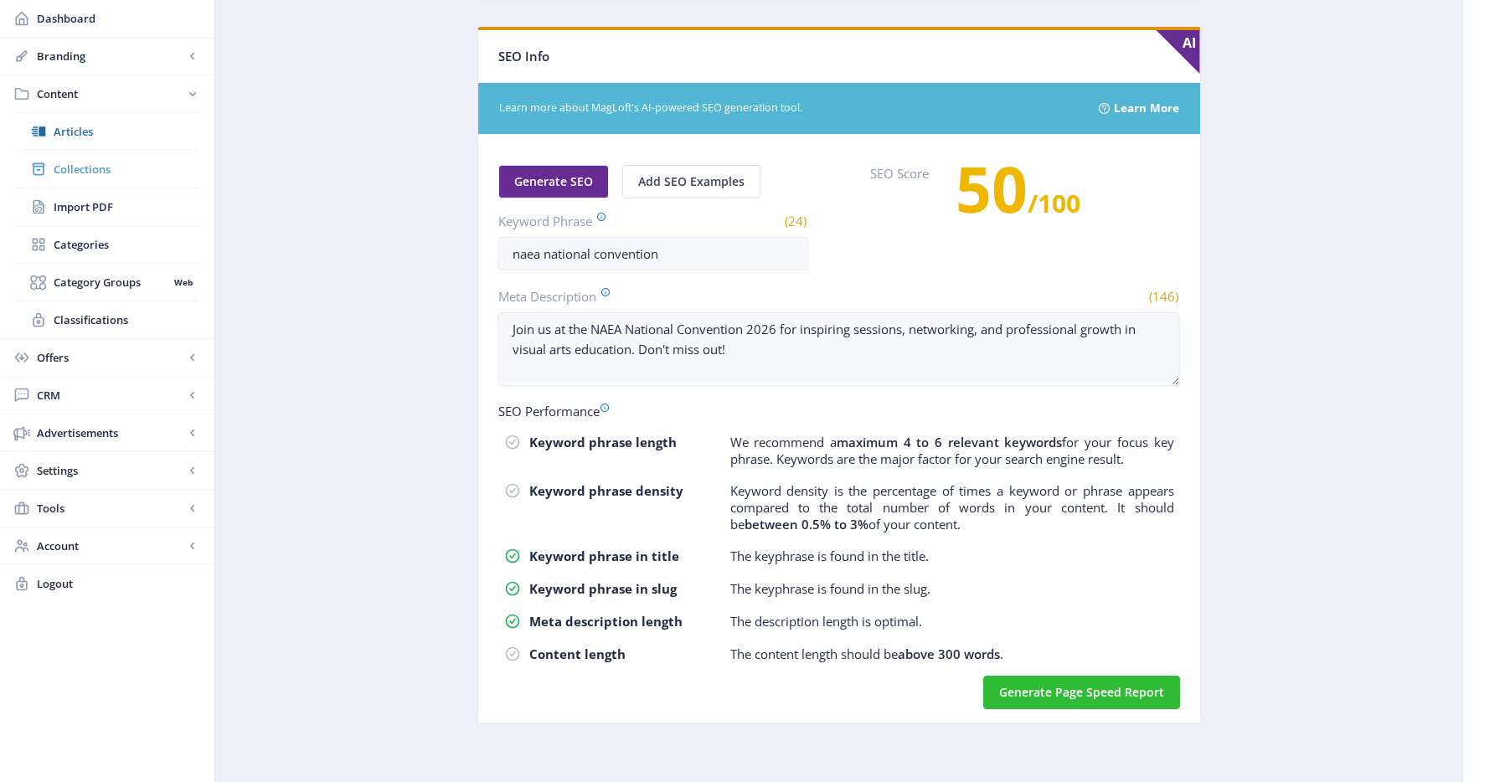
click at [98, 178] on link "Collections" at bounding box center [107, 169] width 181 height 37
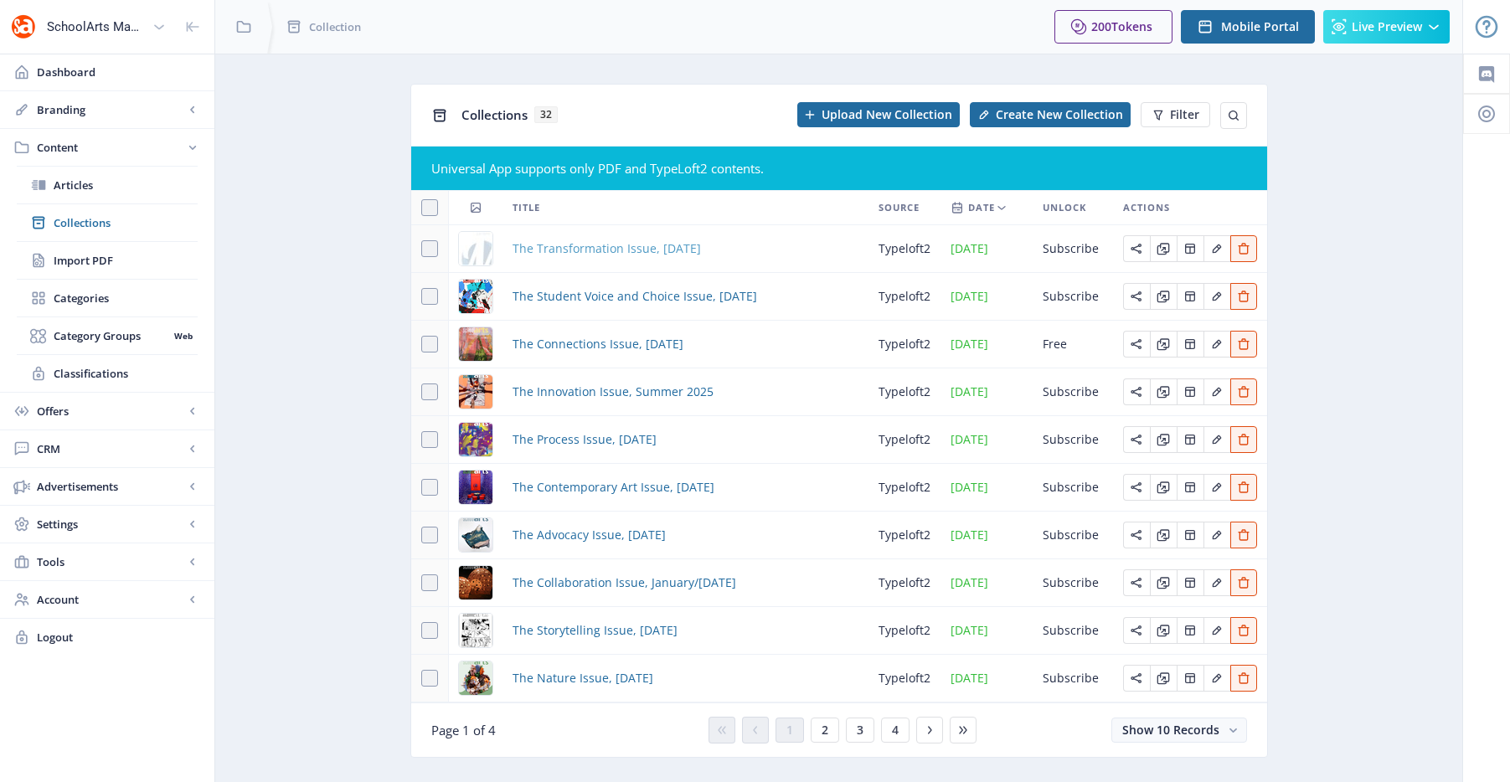
click at [650, 242] on span "The Transformation Issue, [DATE]" at bounding box center [607, 249] width 188 height 20
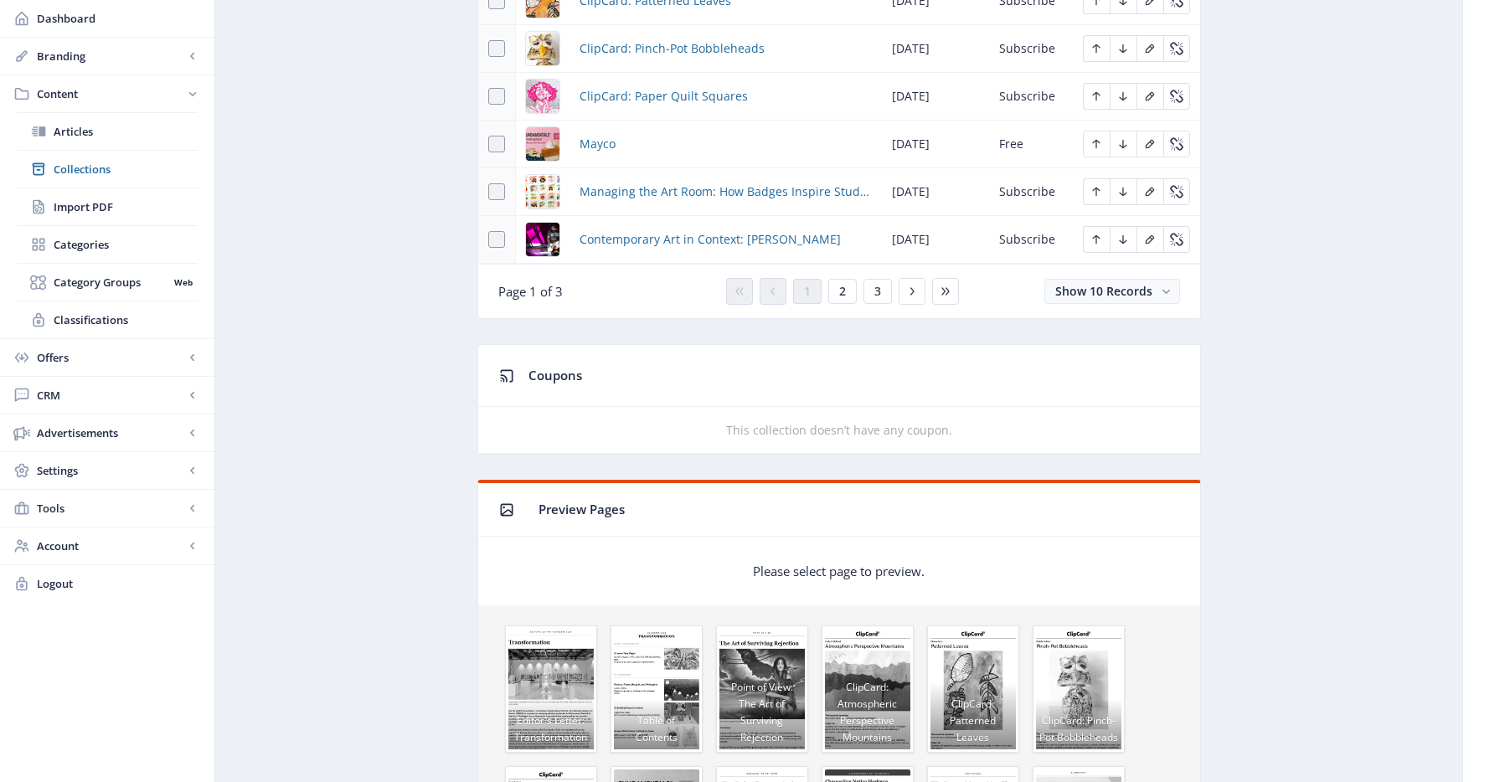
scroll to position [637, 0]
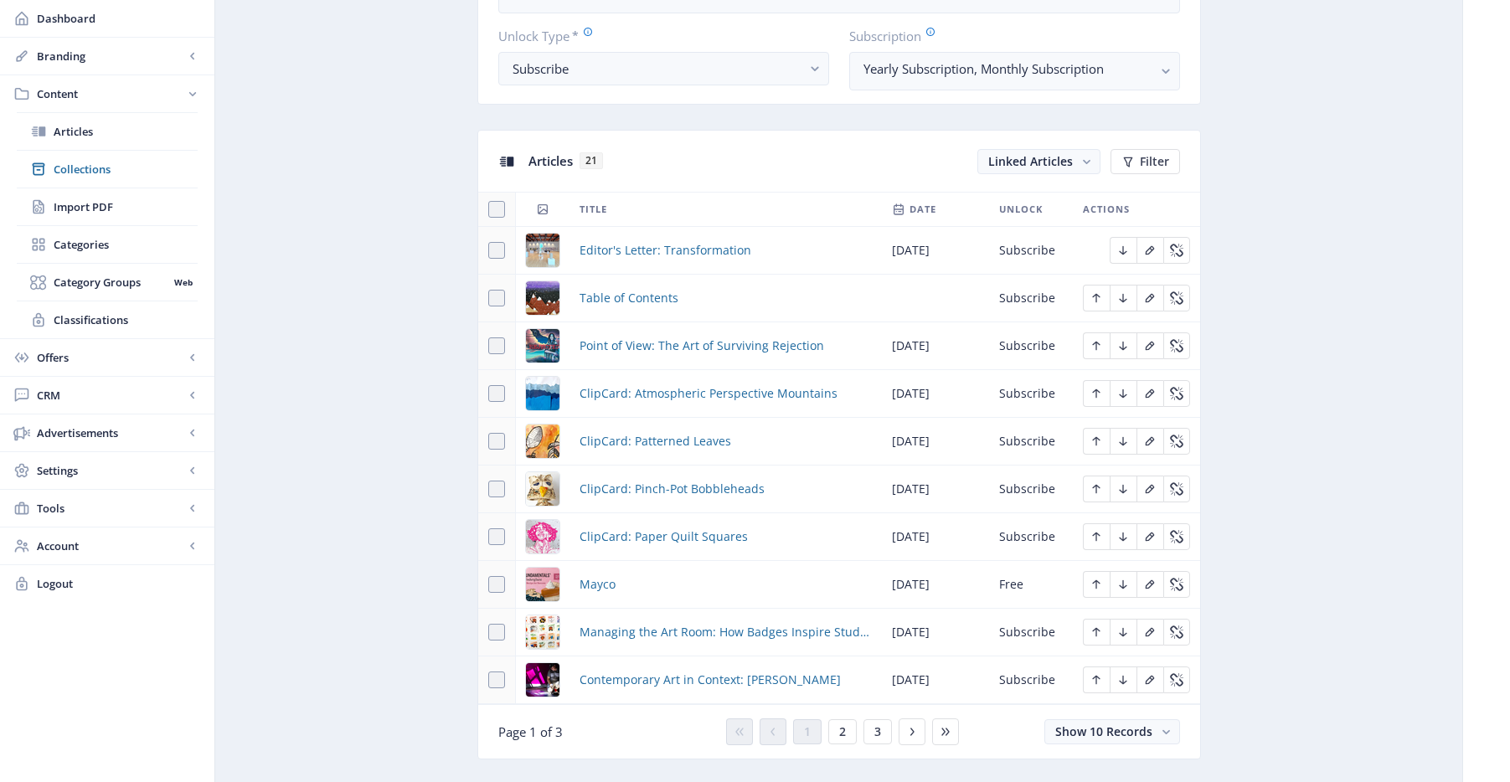
click at [847, 733] on div "You have unsaved changes Discard Changes Save Changes" at bounding box center [755, 756] width 1343 height 54
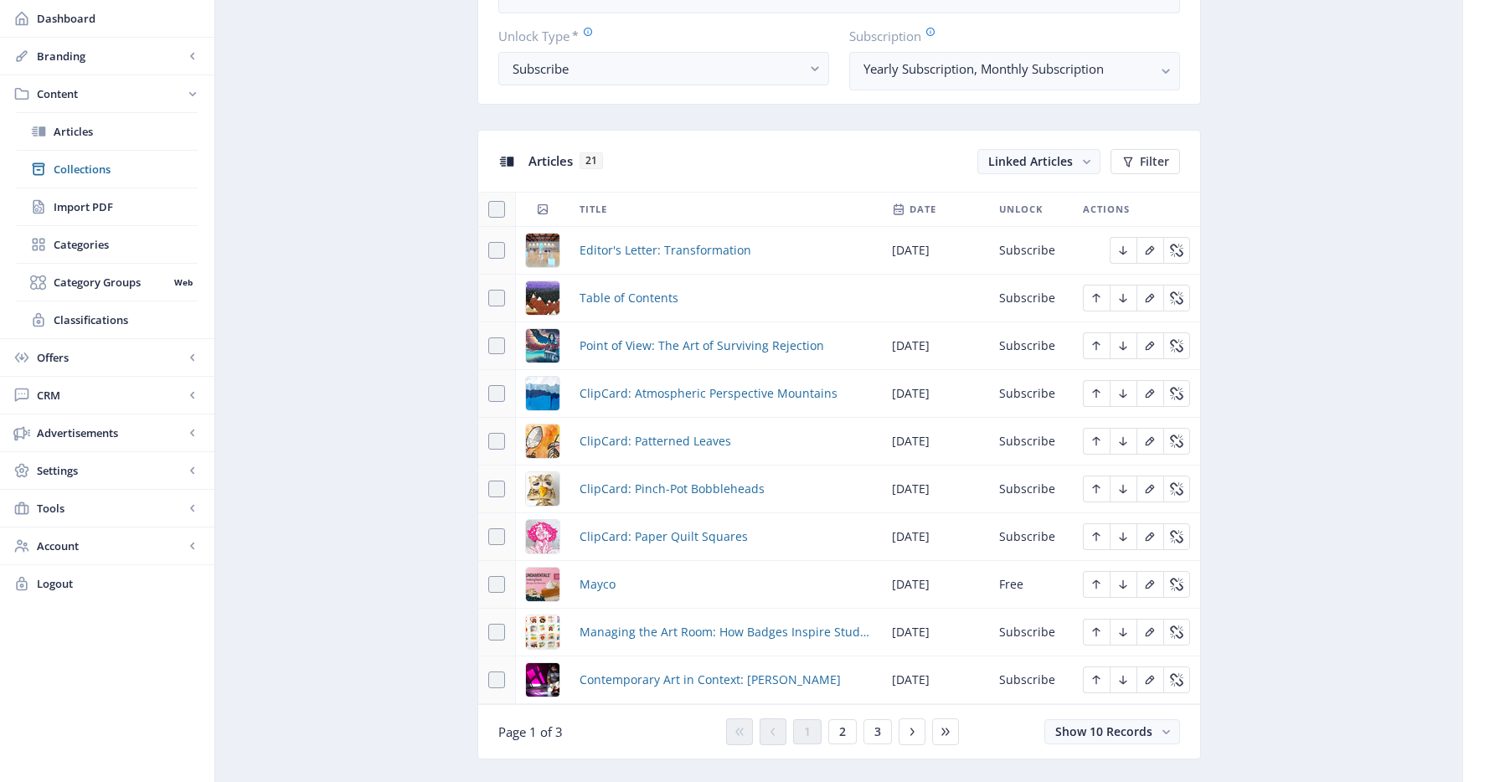
click at [874, 732] on div "You have unsaved changes Discard Changes Save Changes" at bounding box center [755, 756] width 1343 height 54
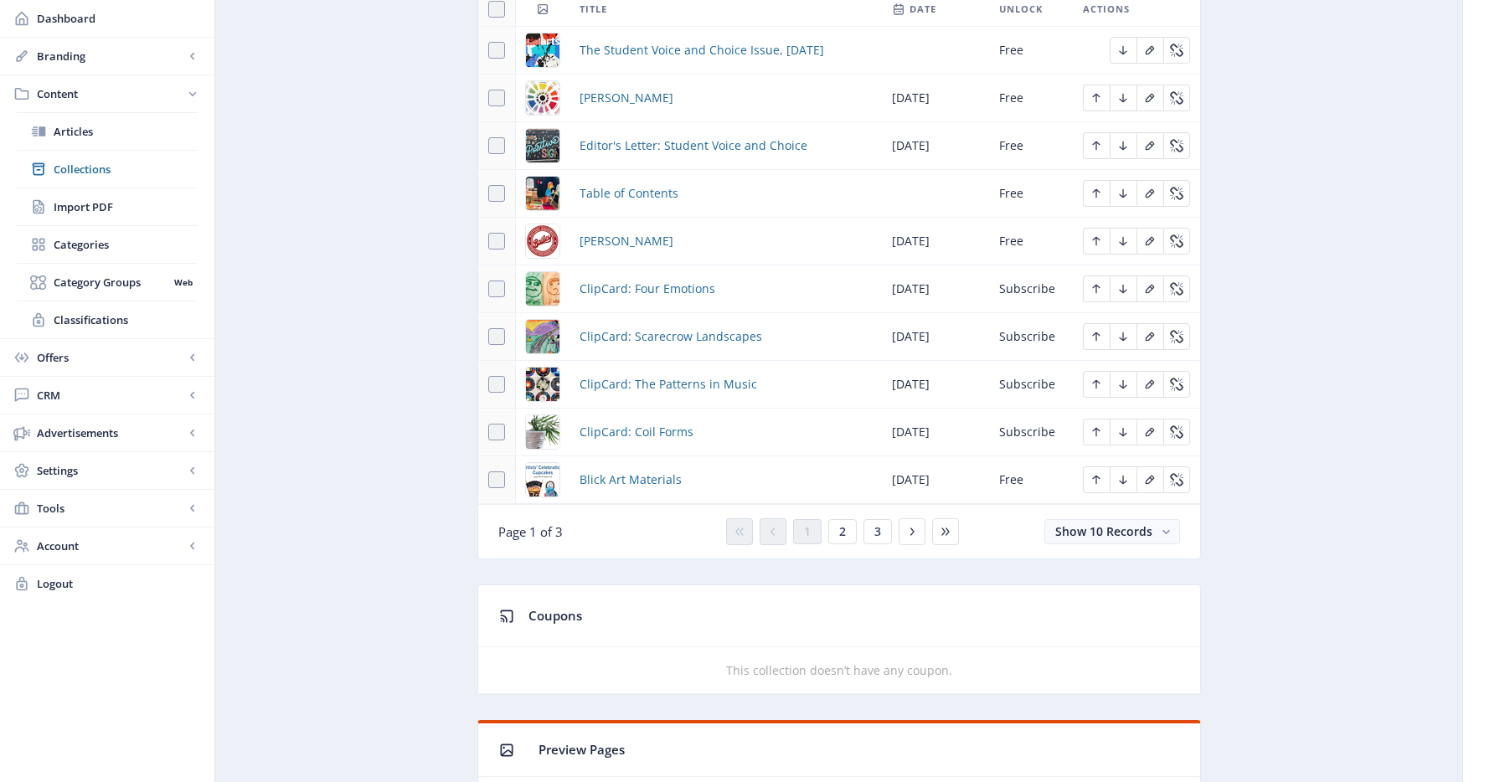
scroll to position [794, 0]
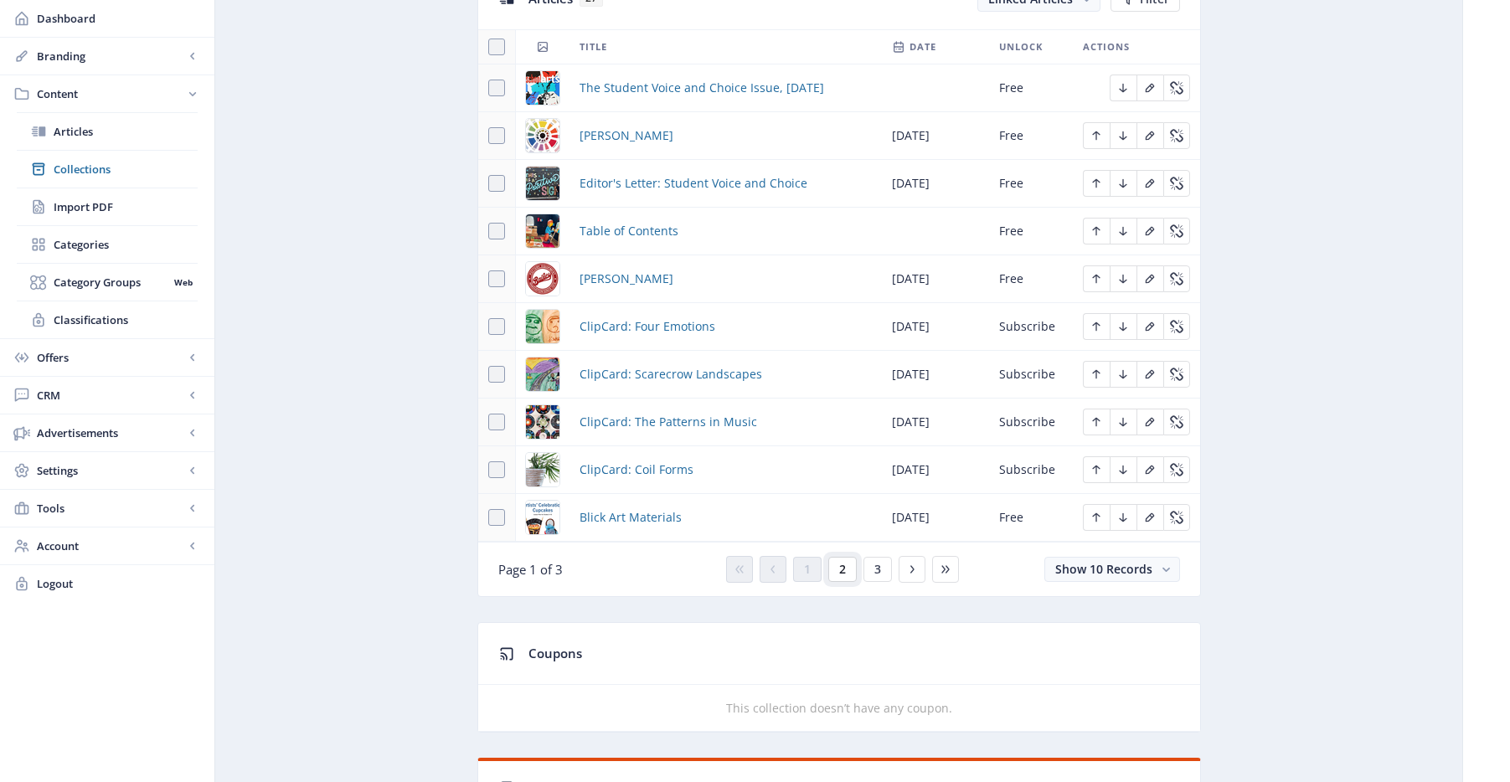
click at [838, 571] on button "2" at bounding box center [842, 569] width 28 height 25
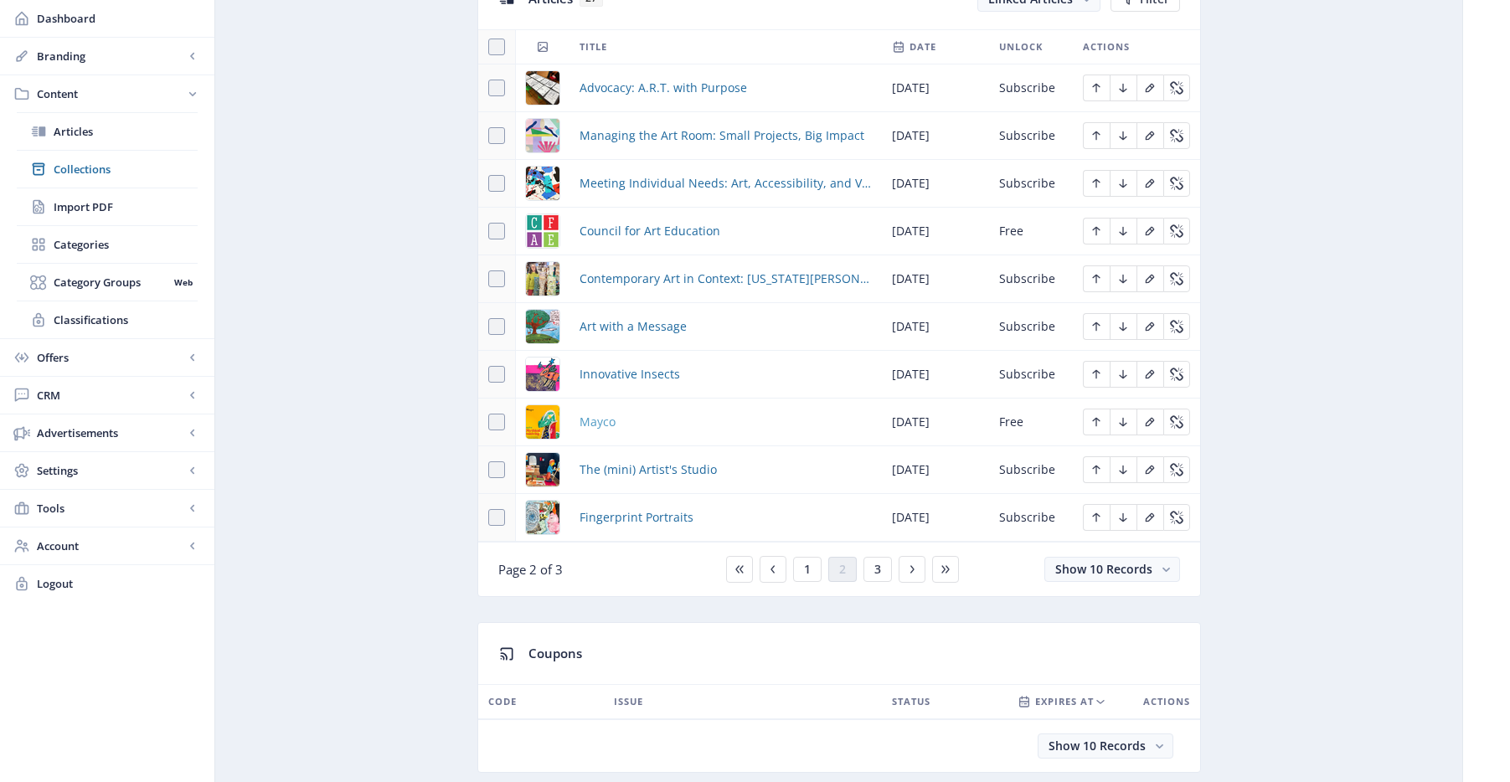
click at [593, 428] on span "Mayco" at bounding box center [598, 422] width 36 height 20
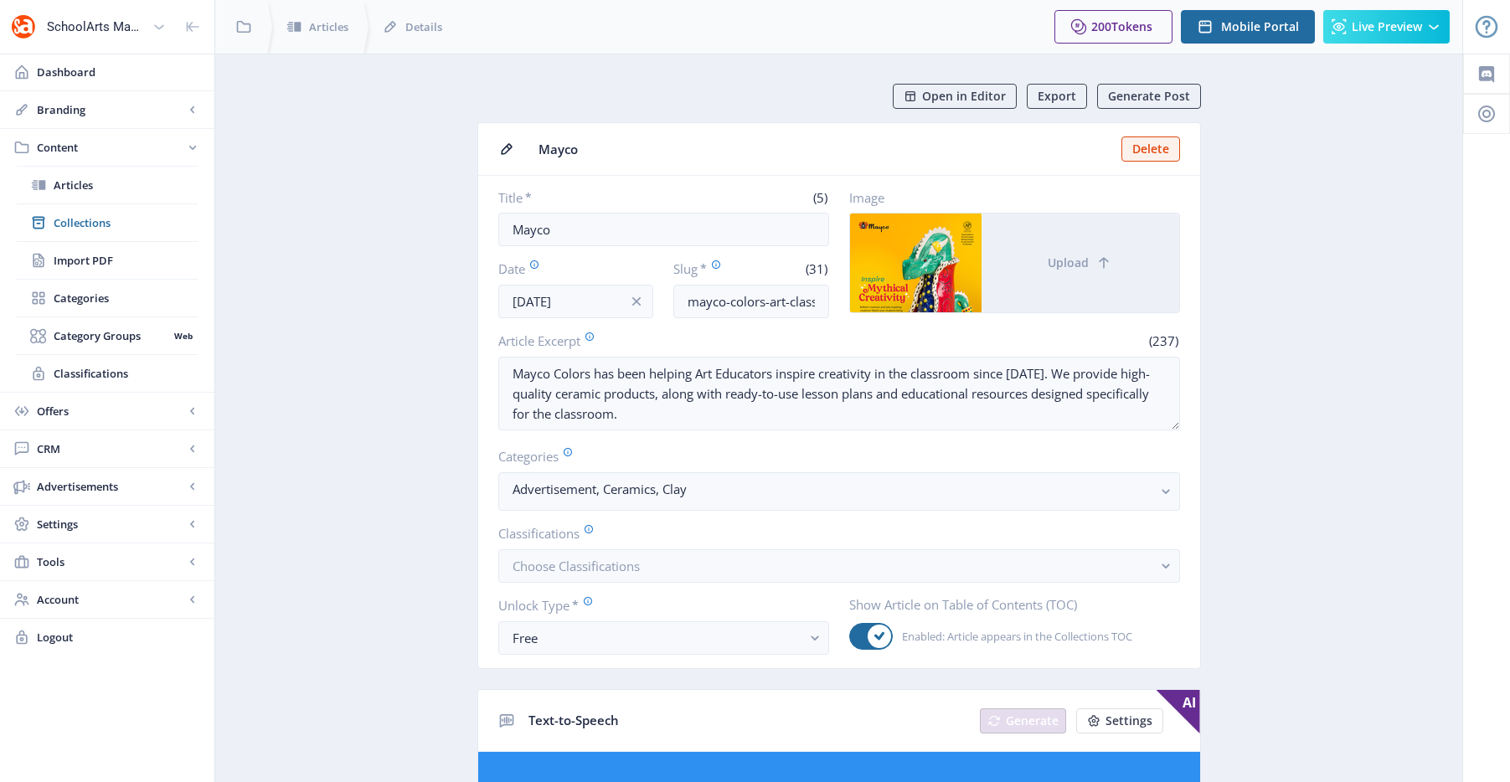
scroll to position [21, 0]
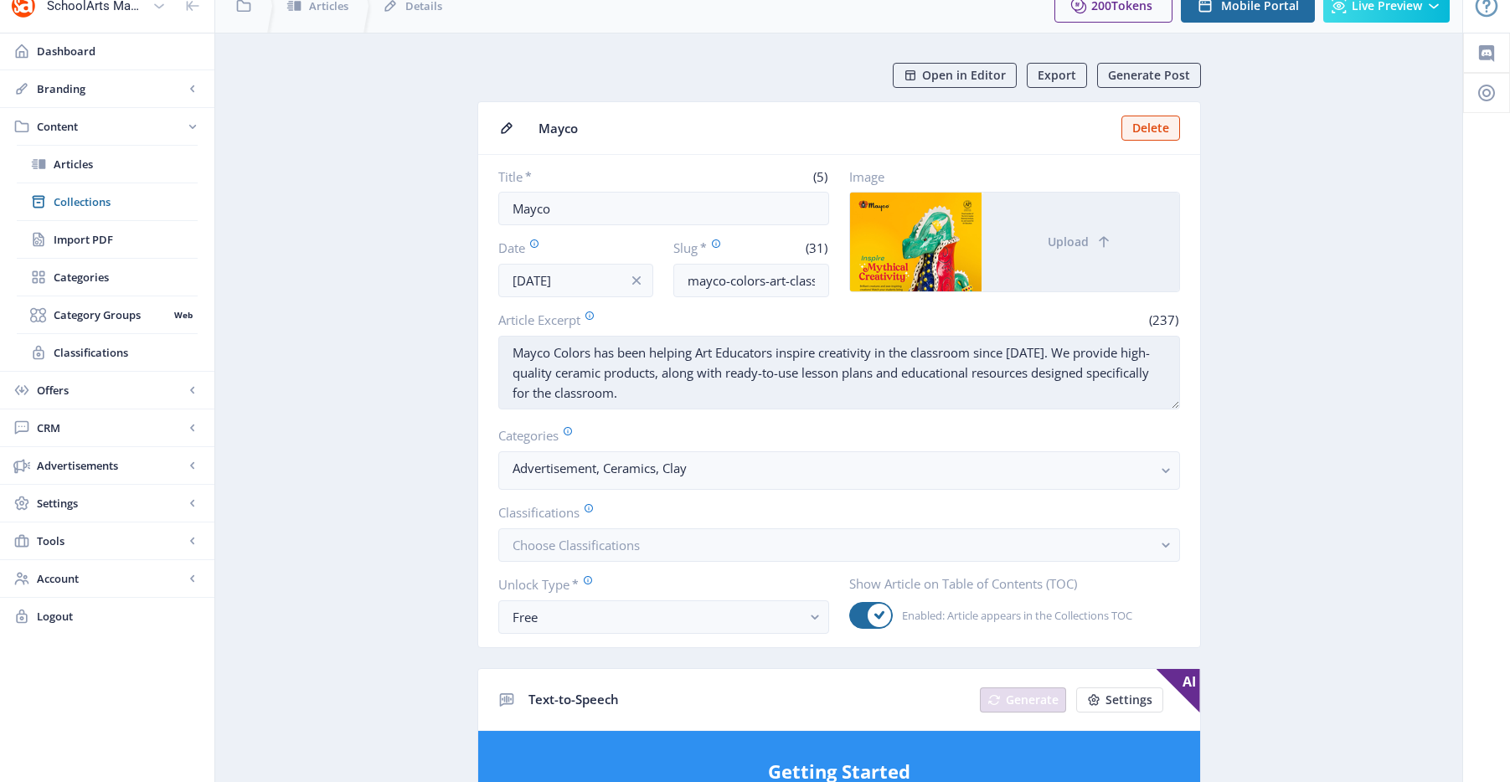
click at [776, 364] on textarea "Mayco Colors has been helping Art Educators inspire creativity in the classroom…" at bounding box center [839, 373] width 682 height 74
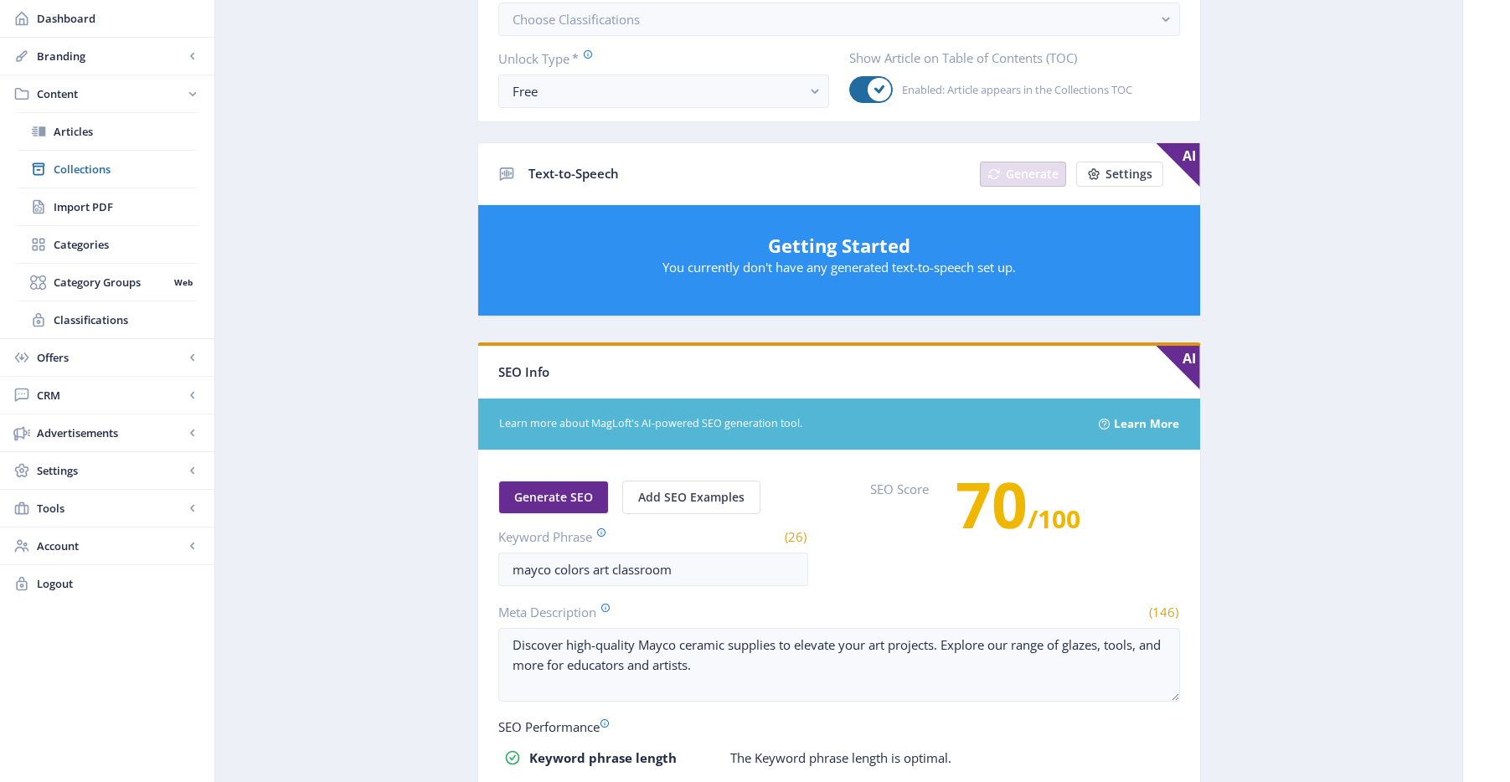
scroll to position [847, 0]
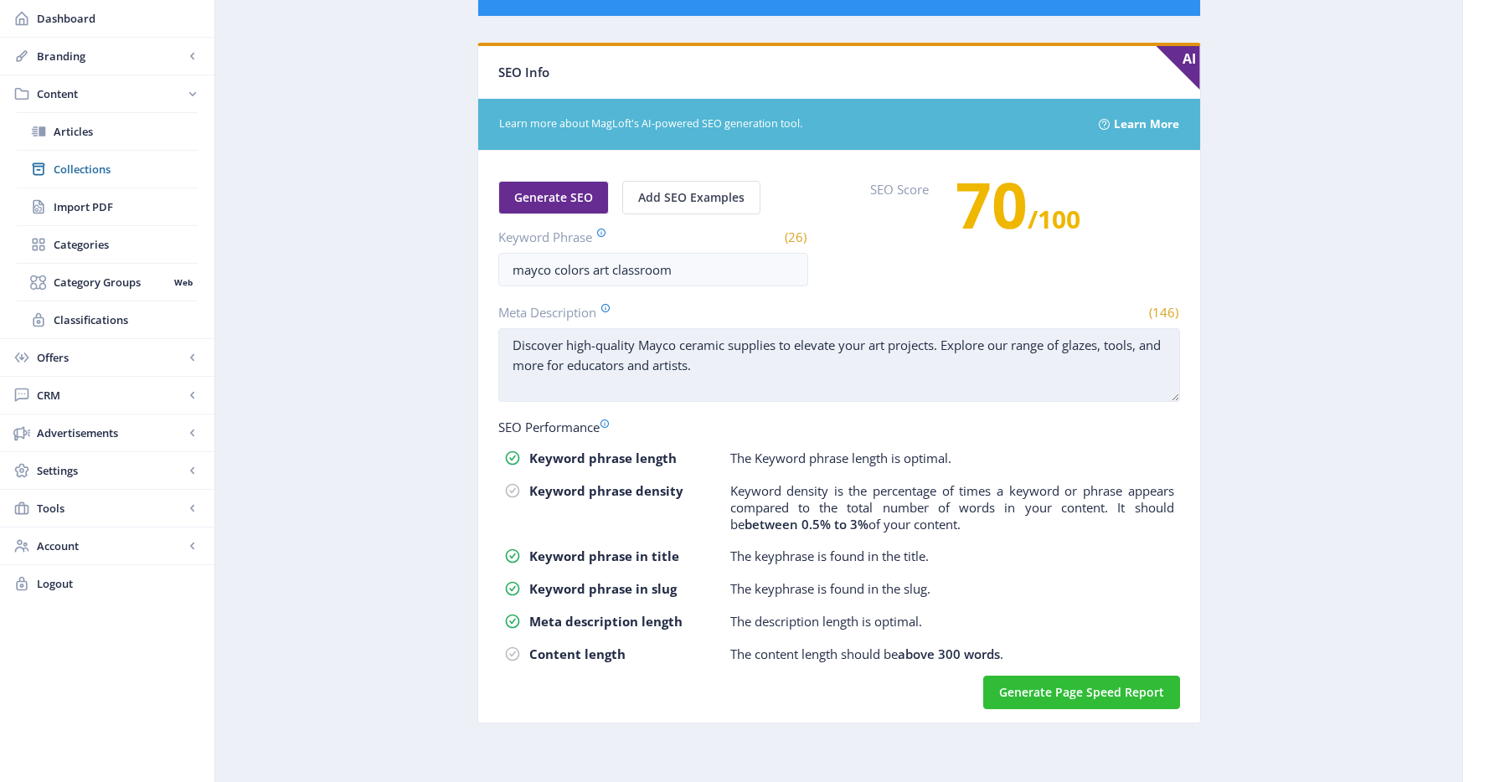
click at [776, 366] on textarea "Discover high-quality Mayco ceramic supplies to elevate your art projects. Expl…" at bounding box center [839, 365] width 682 height 74
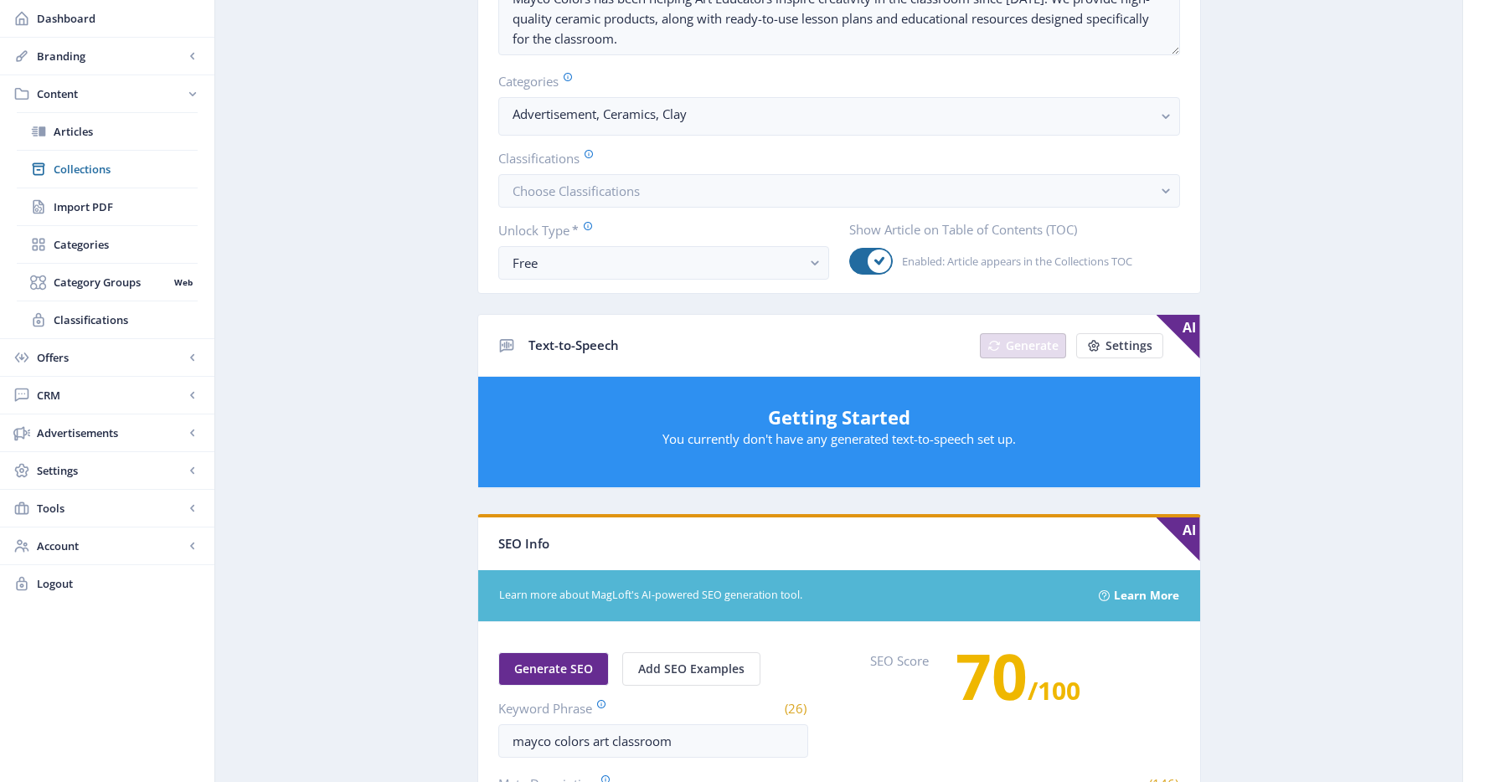
scroll to position [0, 0]
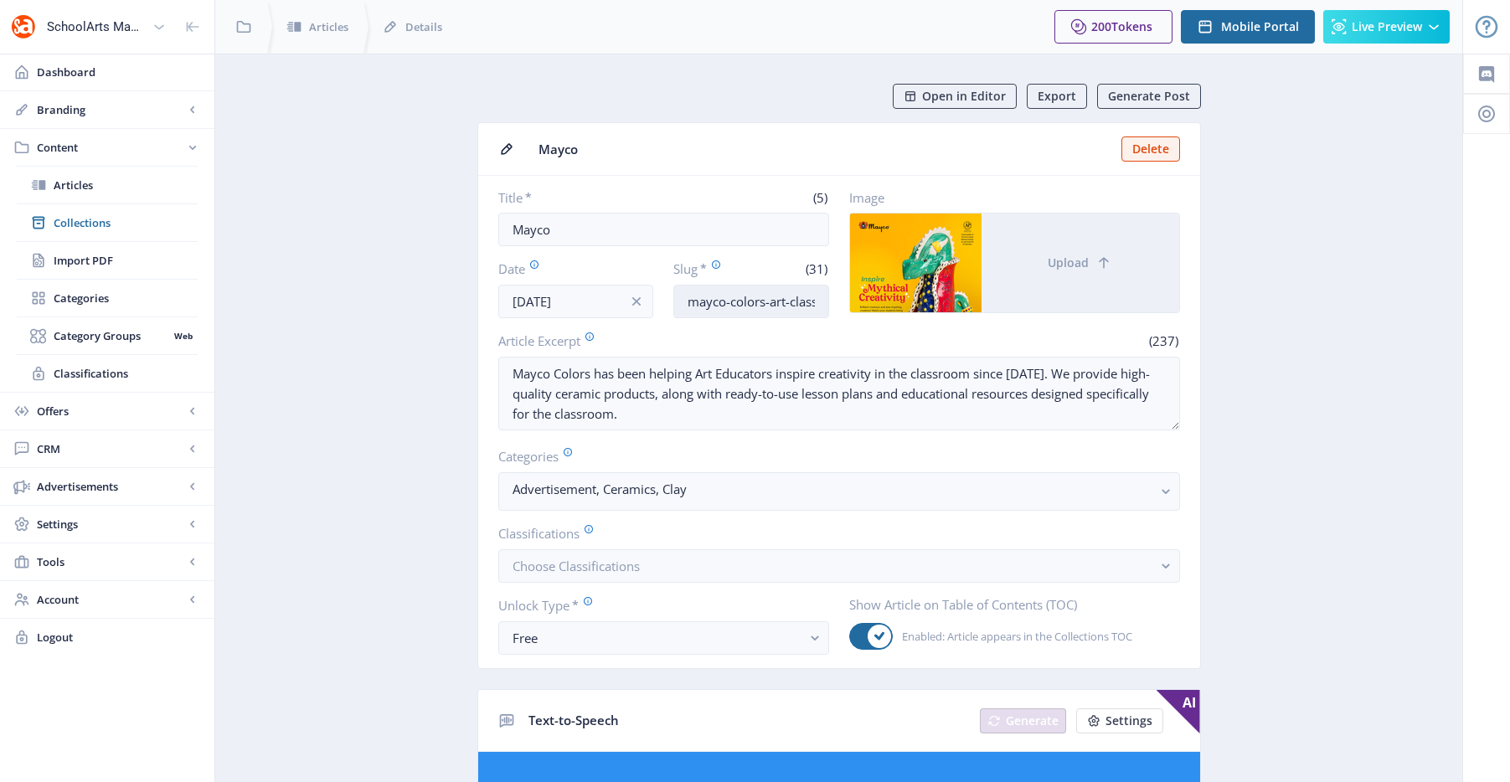
click at [766, 303] on input "mayco-colors-art-classroom-1025" at bounding box center [751, 302] width 156 height 34
click at [623, 223] on input "Mayco" at bounding box center [663, 230] width 331 height 34
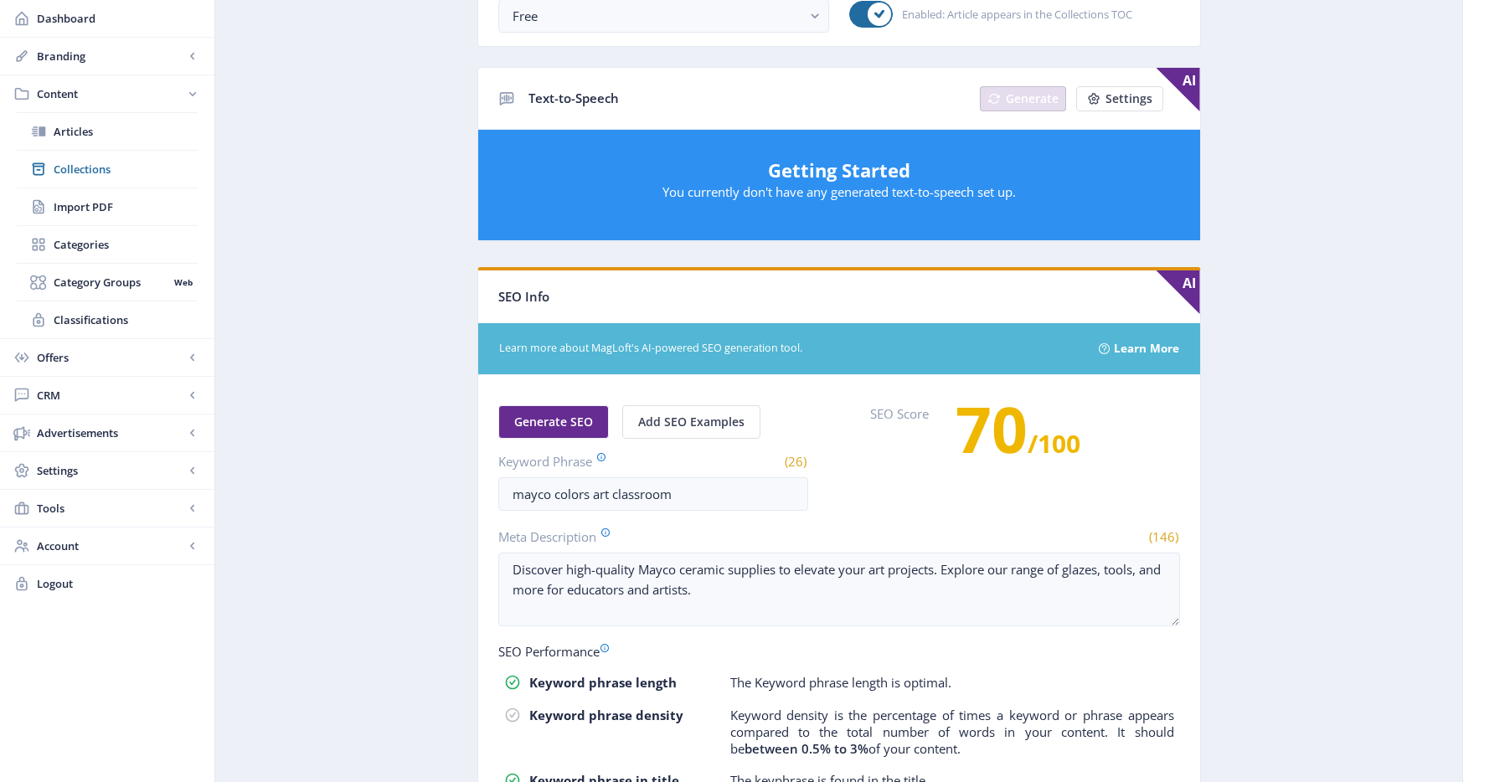
scroll to position [740, 0]
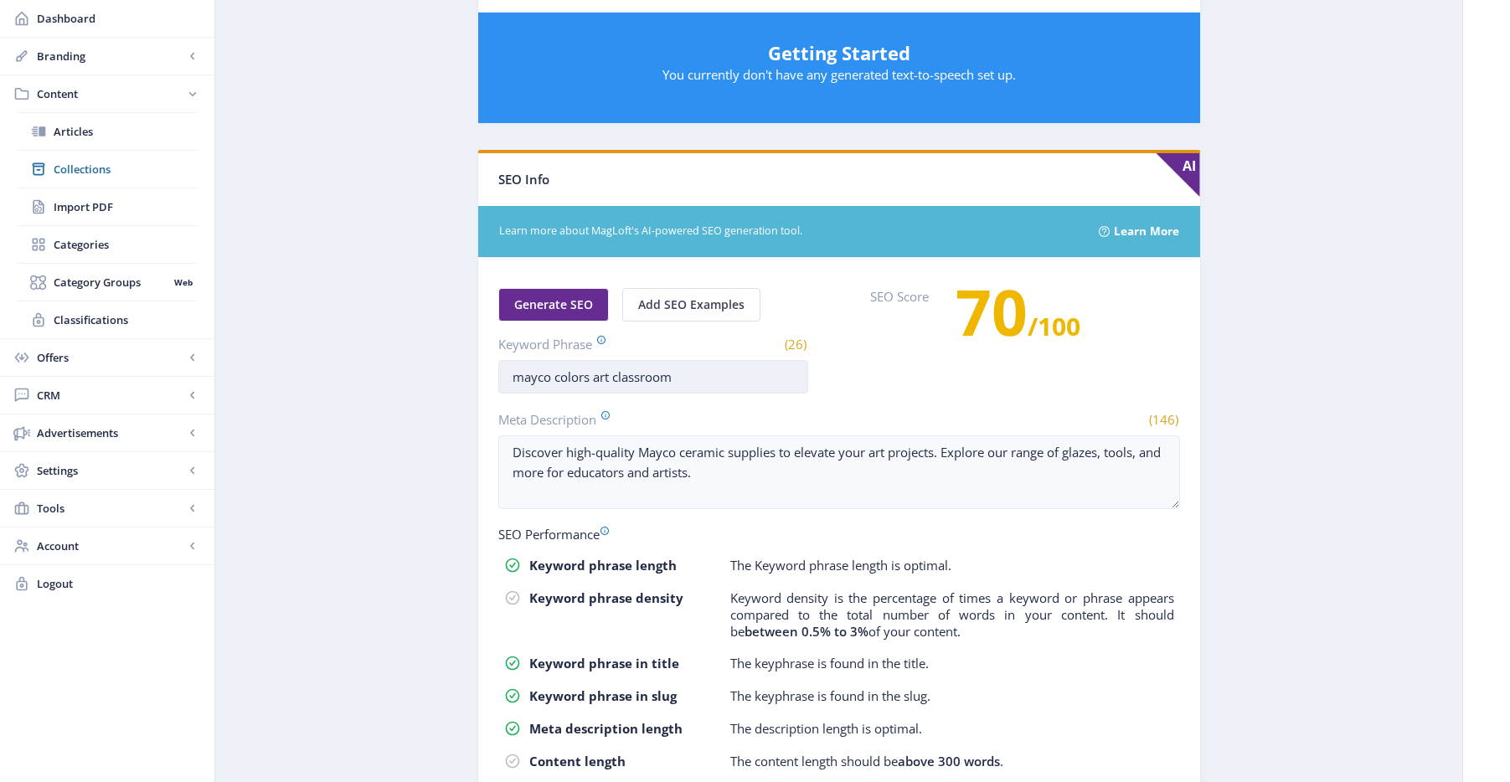
click at [712, 382] on input "mayco colors art classroom" at bounding box center [653, 377] width 310 height 34
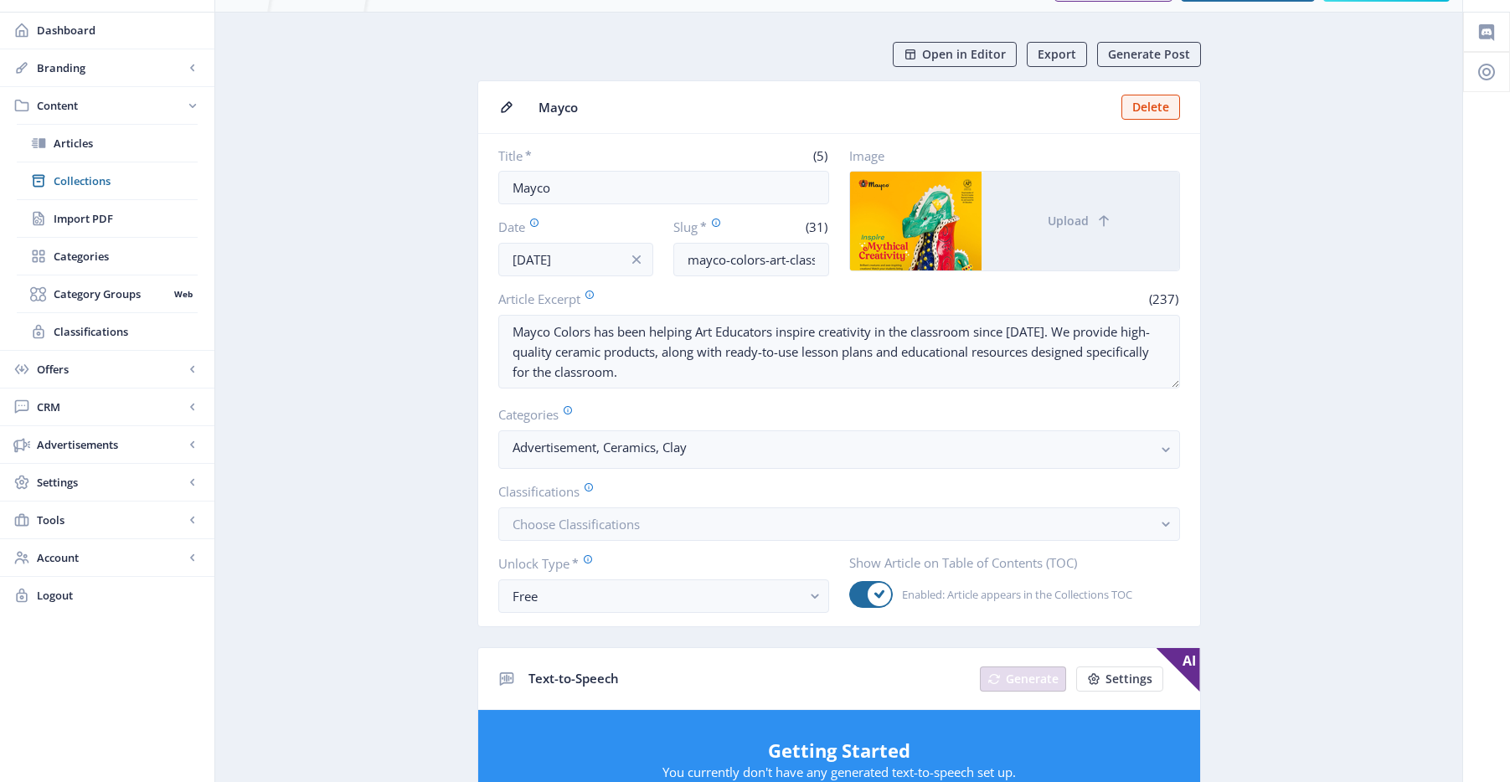
scroll to position [0, 0]
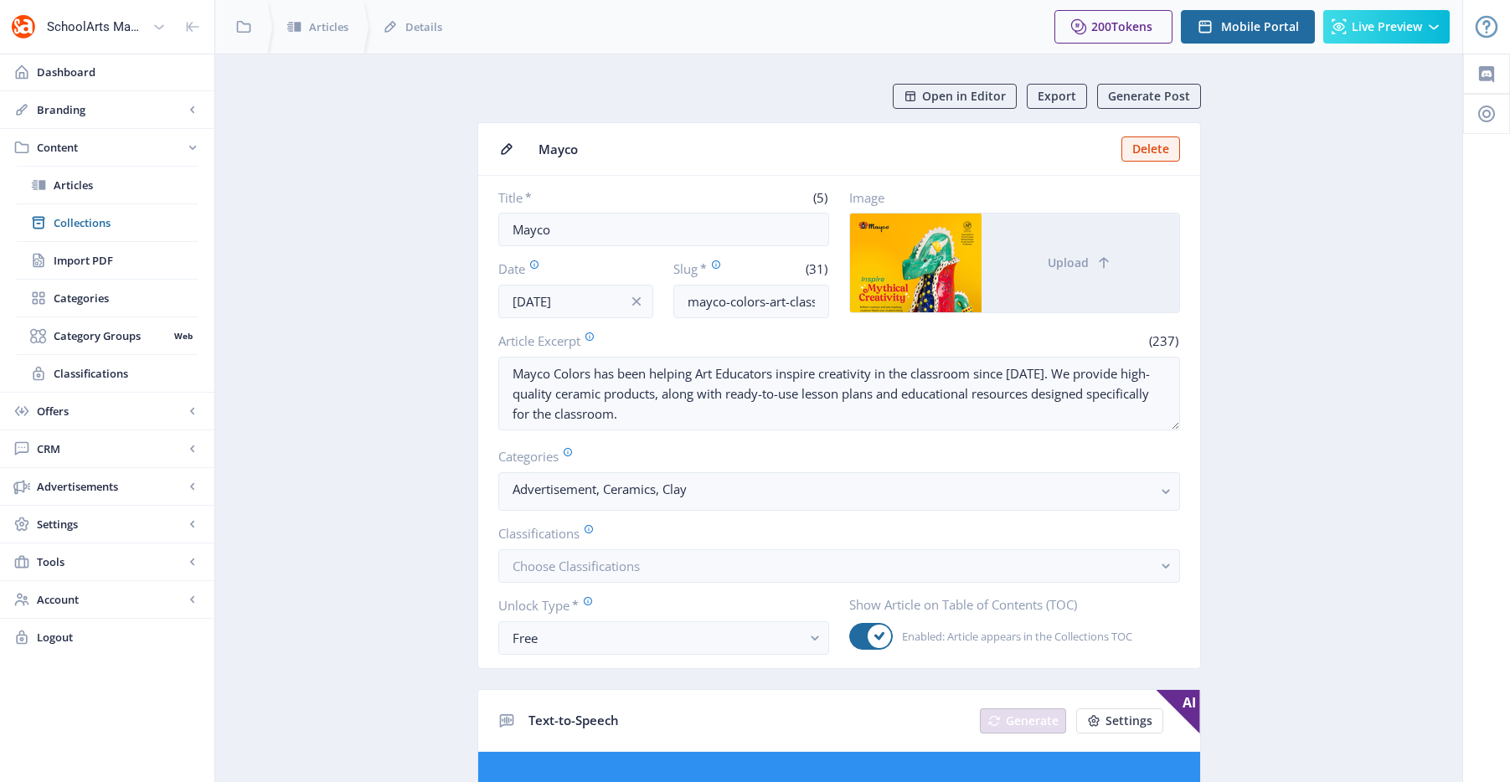
drag, startPoint x: 1318, startPoint y: 241, endPoint x: 1282, endPoint y: 191, distance: 62.3
drag, startPoint x: 1010, startPoint y: 412, endPoint x: 1472, endPoint y: 413, distance: 462.4
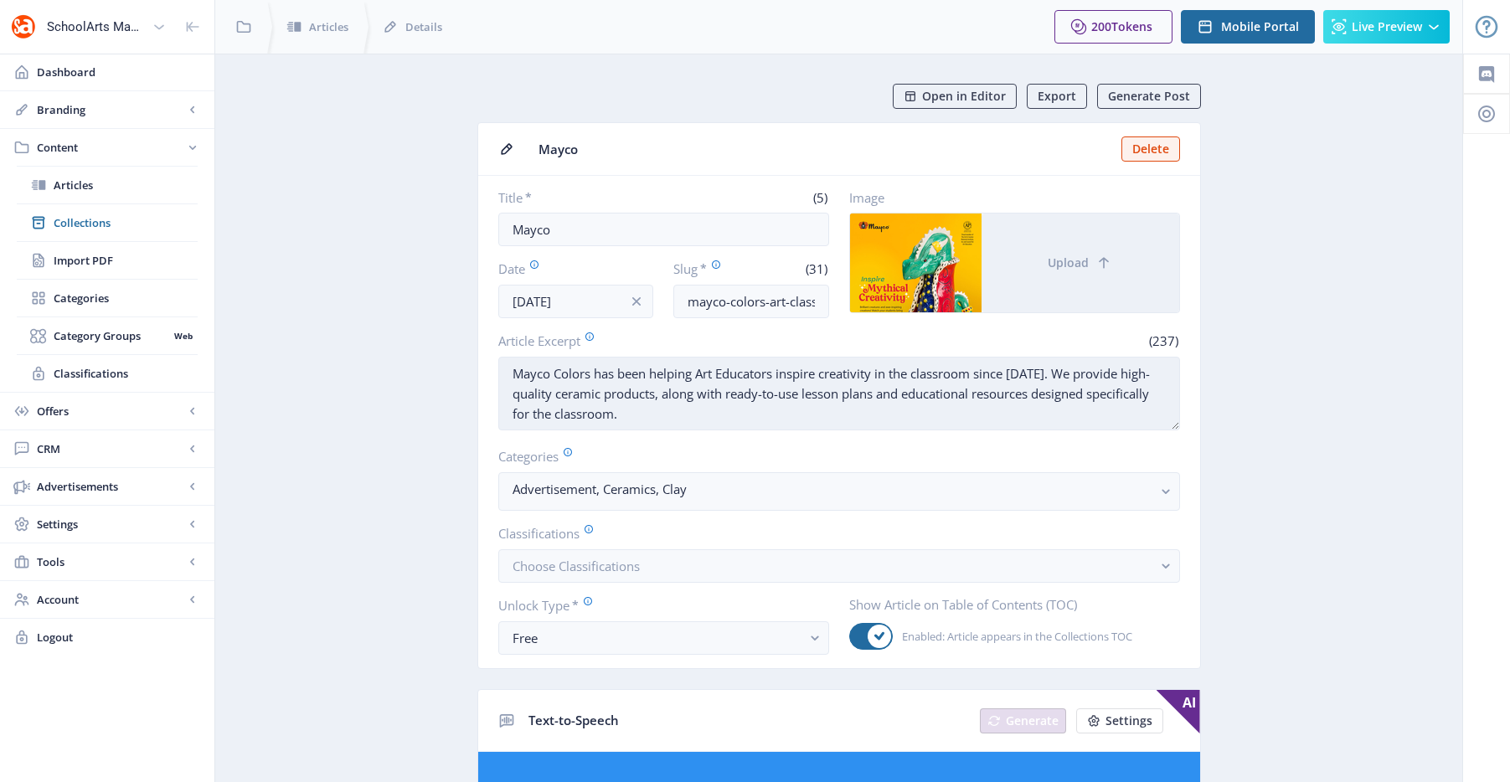
click at [1133, 396] on textarea "Mayco Colors has been helping Art Educators inspire creativity in the classroom…" at bounding box center [839, 394] width 682 height 74
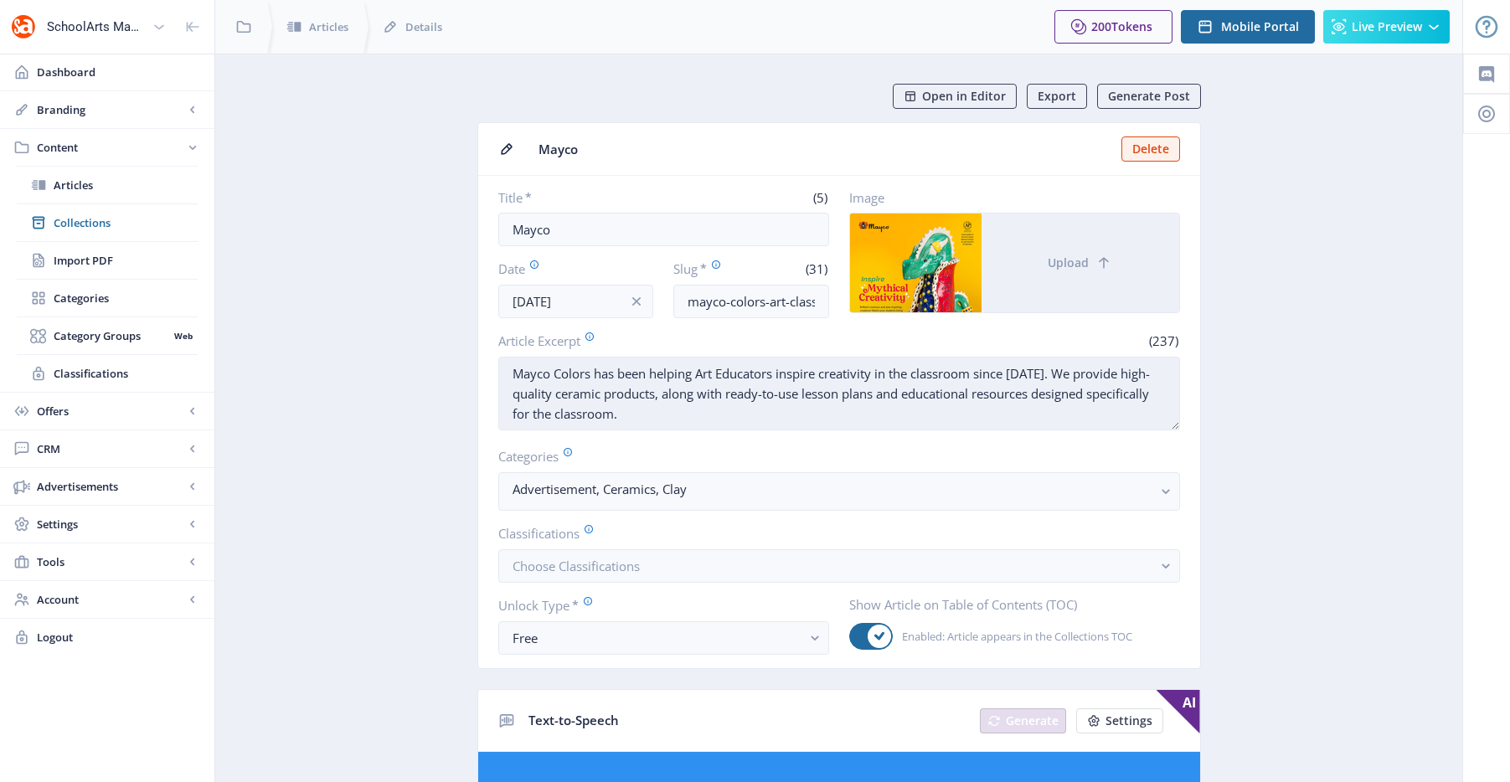
click at [1122, 394] on textarea "Mayco Colors has been helping Art Educators inspire creativity in the classroom…" at bounding box center [839, 394] width 682 height 74
click at [856, 419] on textarea "Mayco Colors has been helping Art Educators inspire creativity in the classroom…" at bounding box center [839, 394] width 682 height 74
click at [606, 399] on textarea "Mayco Colors has been helping Art Educators inspire creativity in the classroom…" at bounding box center [839, 394] width 682 height 74
click at [647, 381] on textarea "Mayco Colors has been helping Art Educators inspire creativity in the classroom…" at bounding box center [839, 394] width 682 height 74
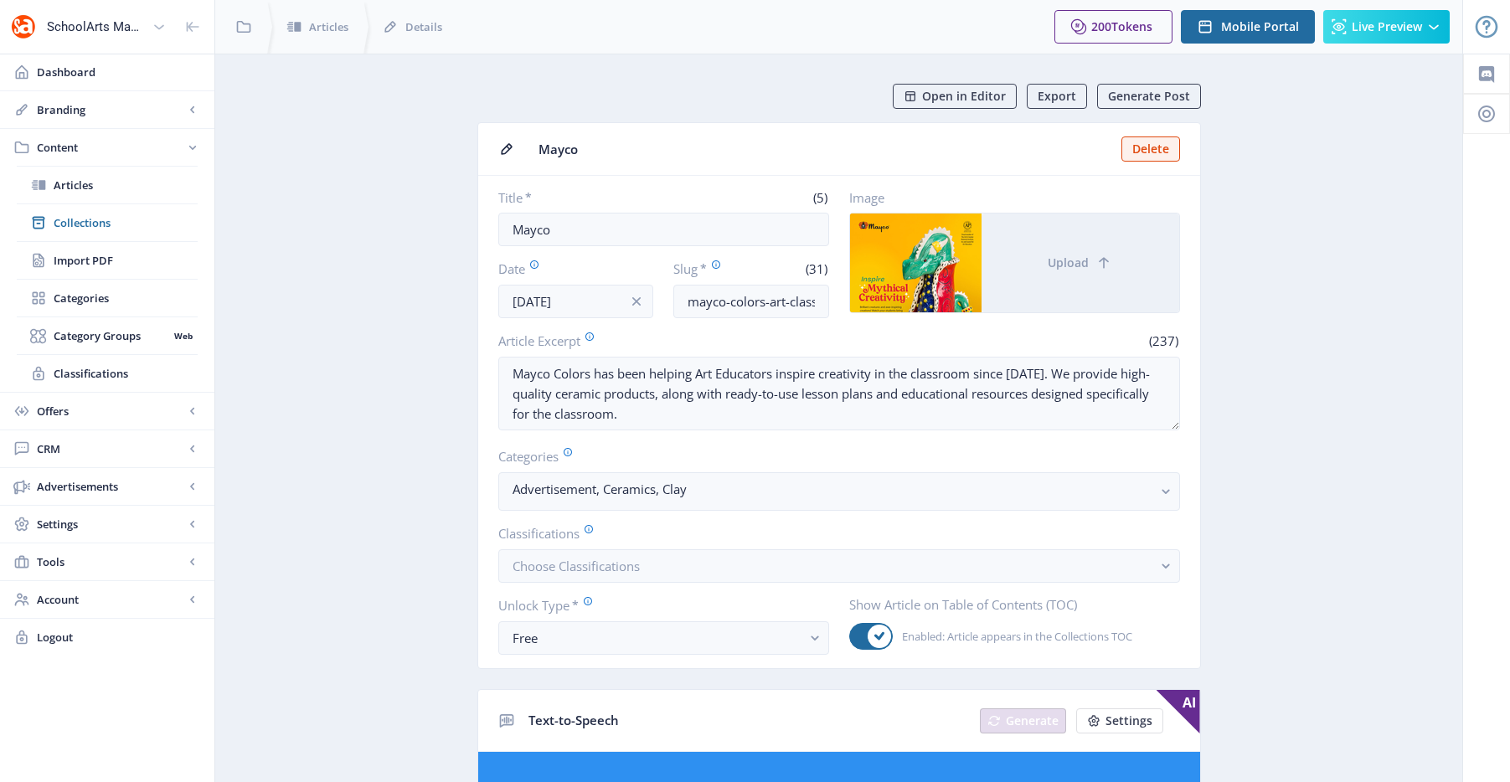
click at [111, 235] on link "Collections" at bounding box center [107, 222] width 181 height 37
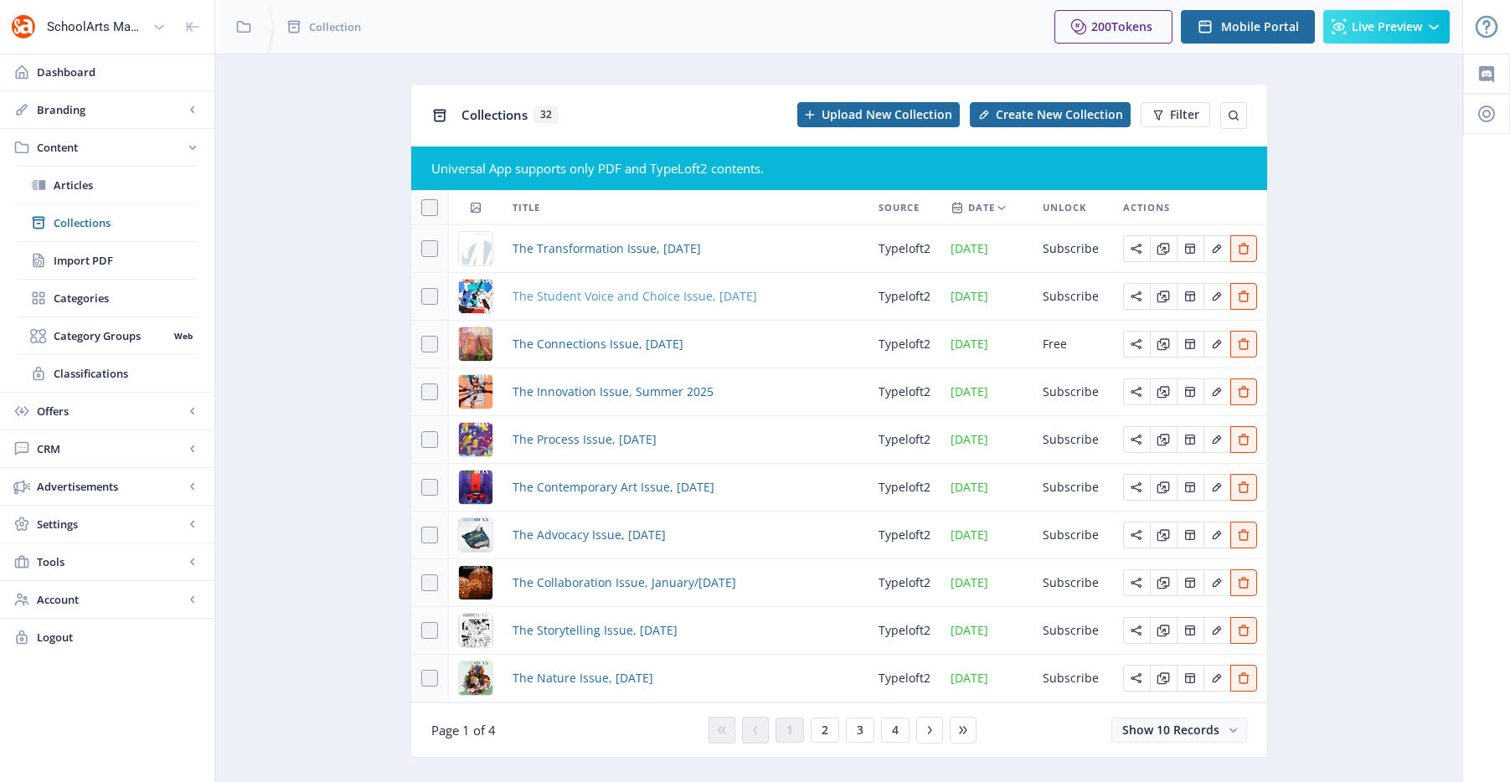
click at [592, 291] on span "The Student Voice and Choice Issue, [DATE]" at bounding box center [635, 296] width 245 height 20
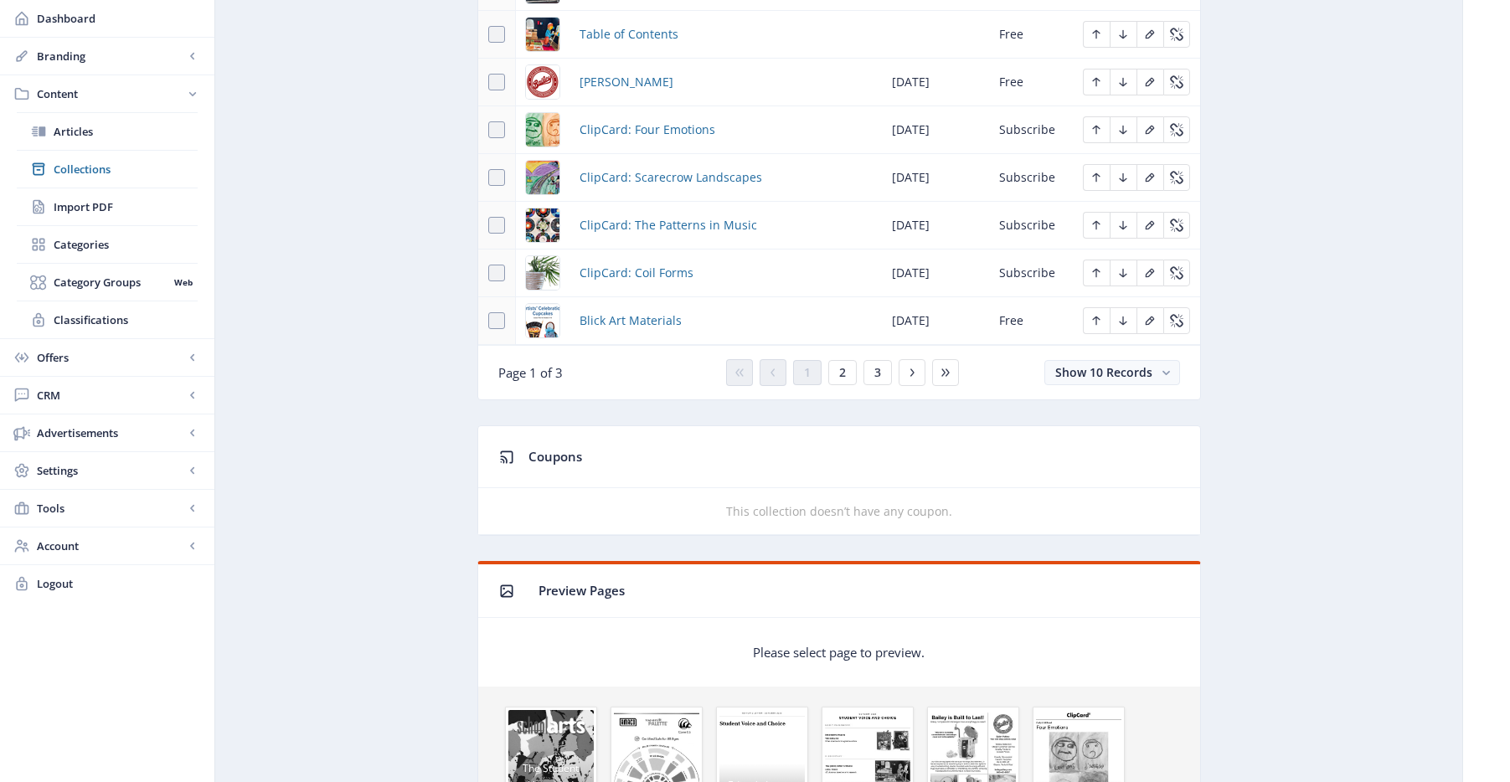
scroll to position [761, 0]
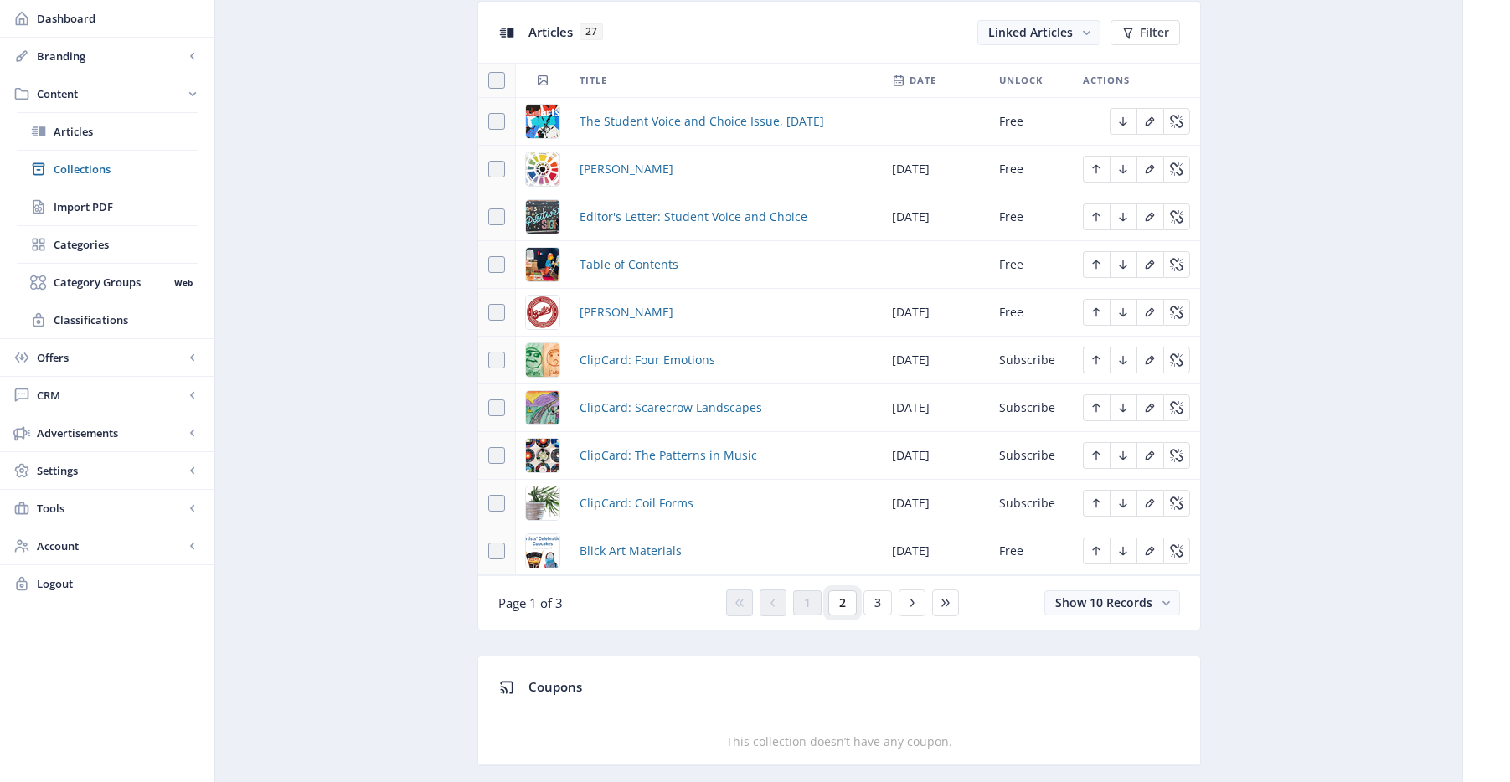
click at [853, 603] on button "2" at bounding box center [842, 603] width 28 height 25
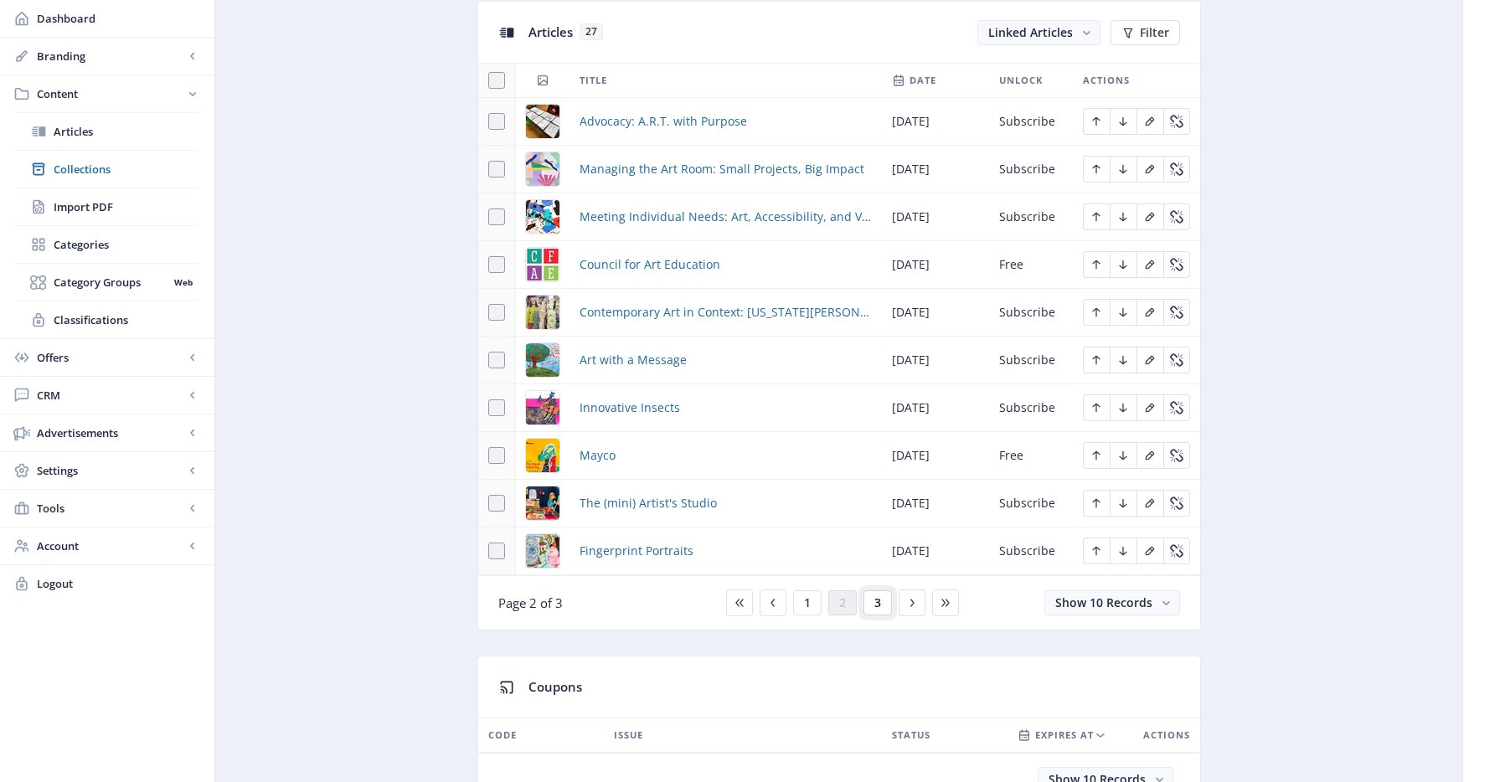
click at [878, 612] on button "3" at bounding box center [878, 603] width 28 height 25
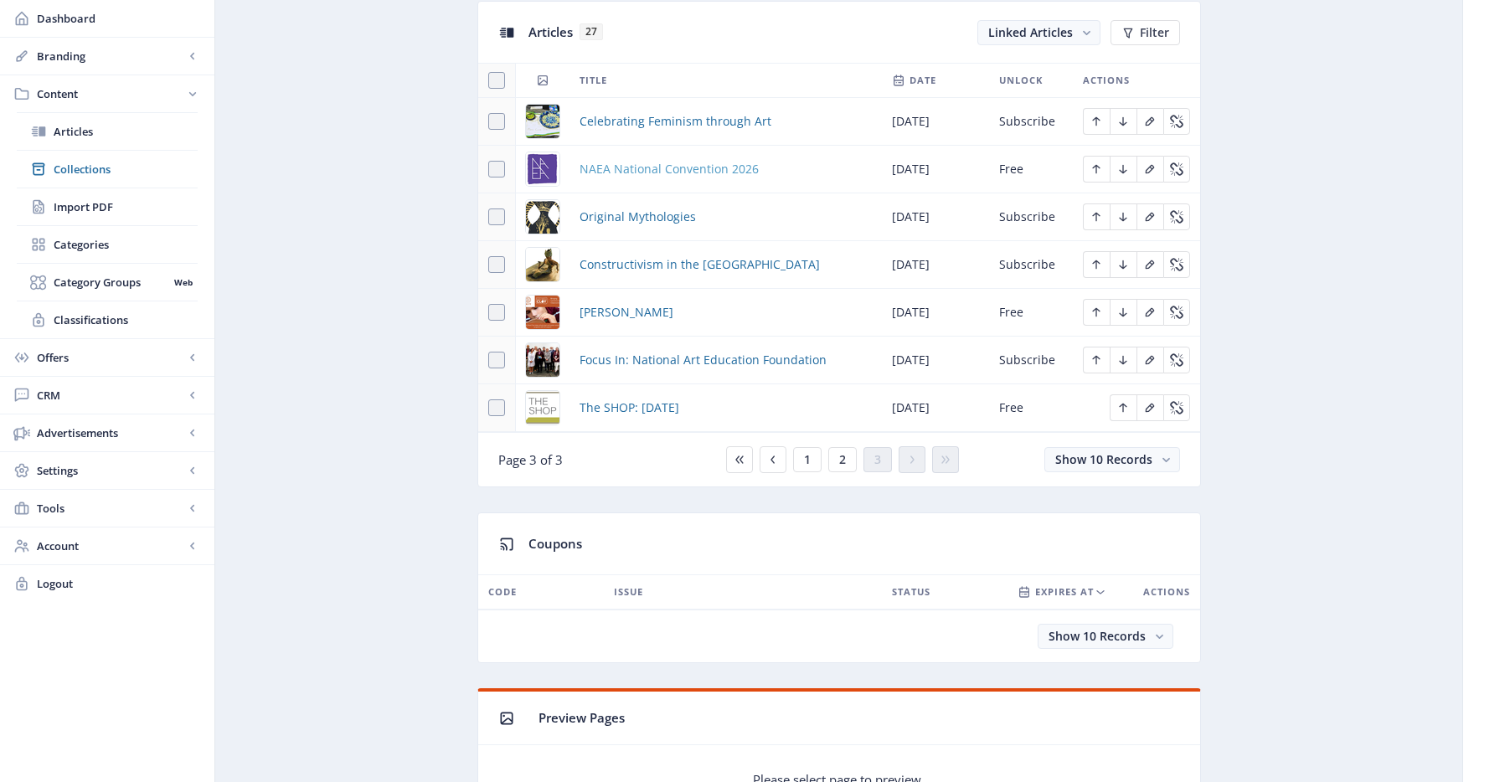
click at [664, 173] on span "NAEA National Convention 2026" at bounding box center [669, 169] width 179 height 20
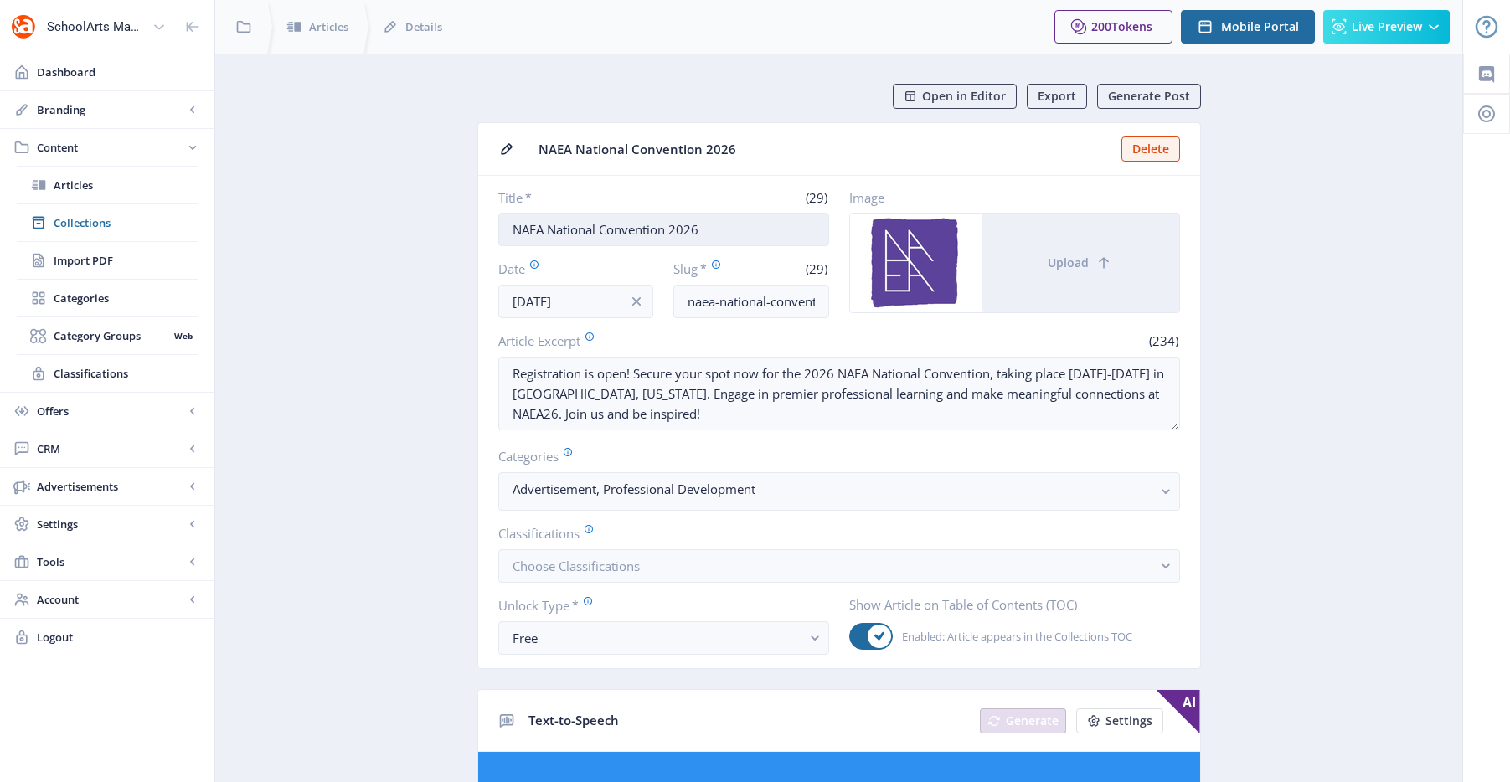
click at [717, 225] on input "NAEA National Convention 2026" at bounding box center [663, 230] width 331 height 34
click at [729, 309] on input "naea-national-convention-1025" at bounding box center [751, 302] width 156 height 34
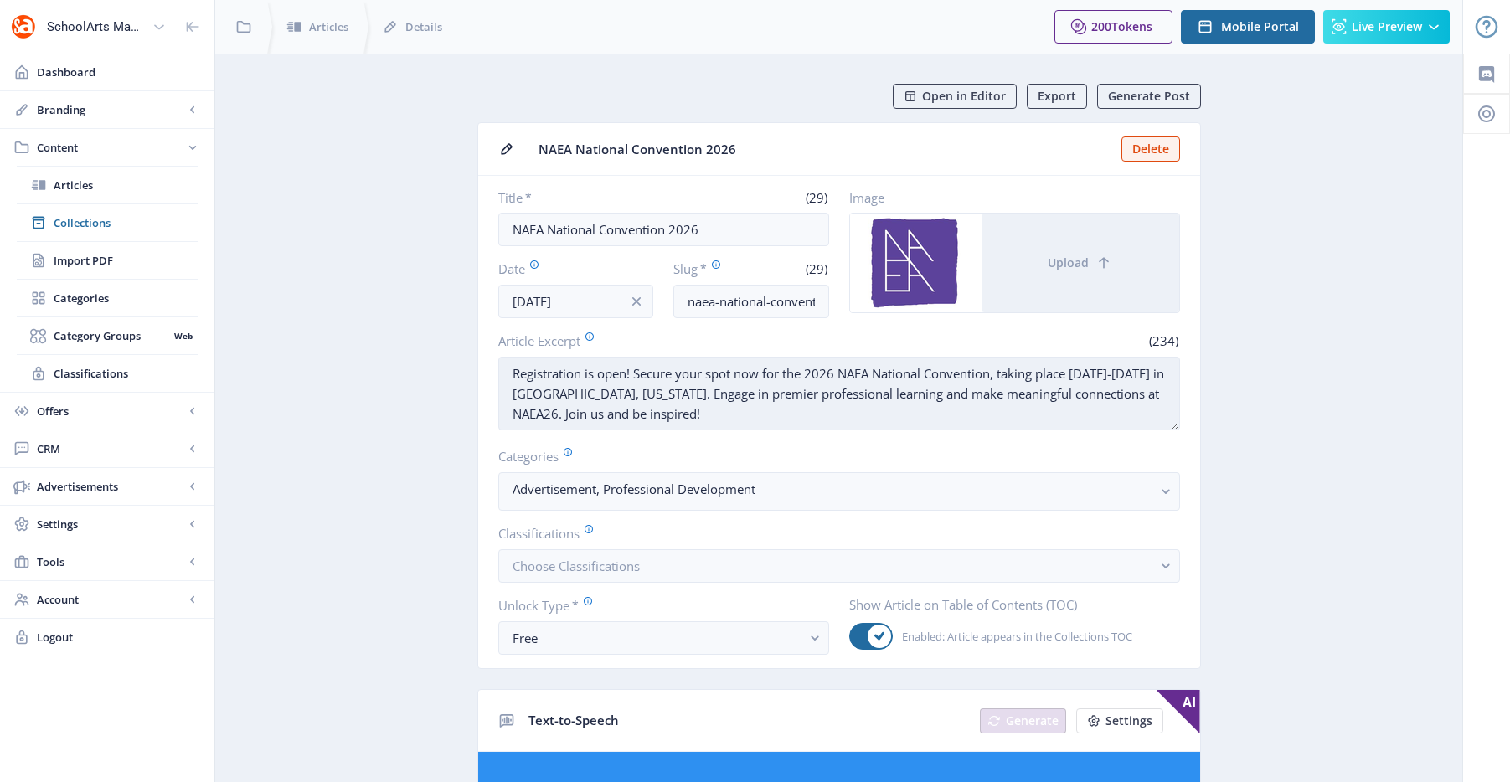
click at [752, 360] on textarea "Registration is open! Secure your spot now for the 2026 NAEA National Conventio…" at bounding box center [839, 394] width 682 height 74
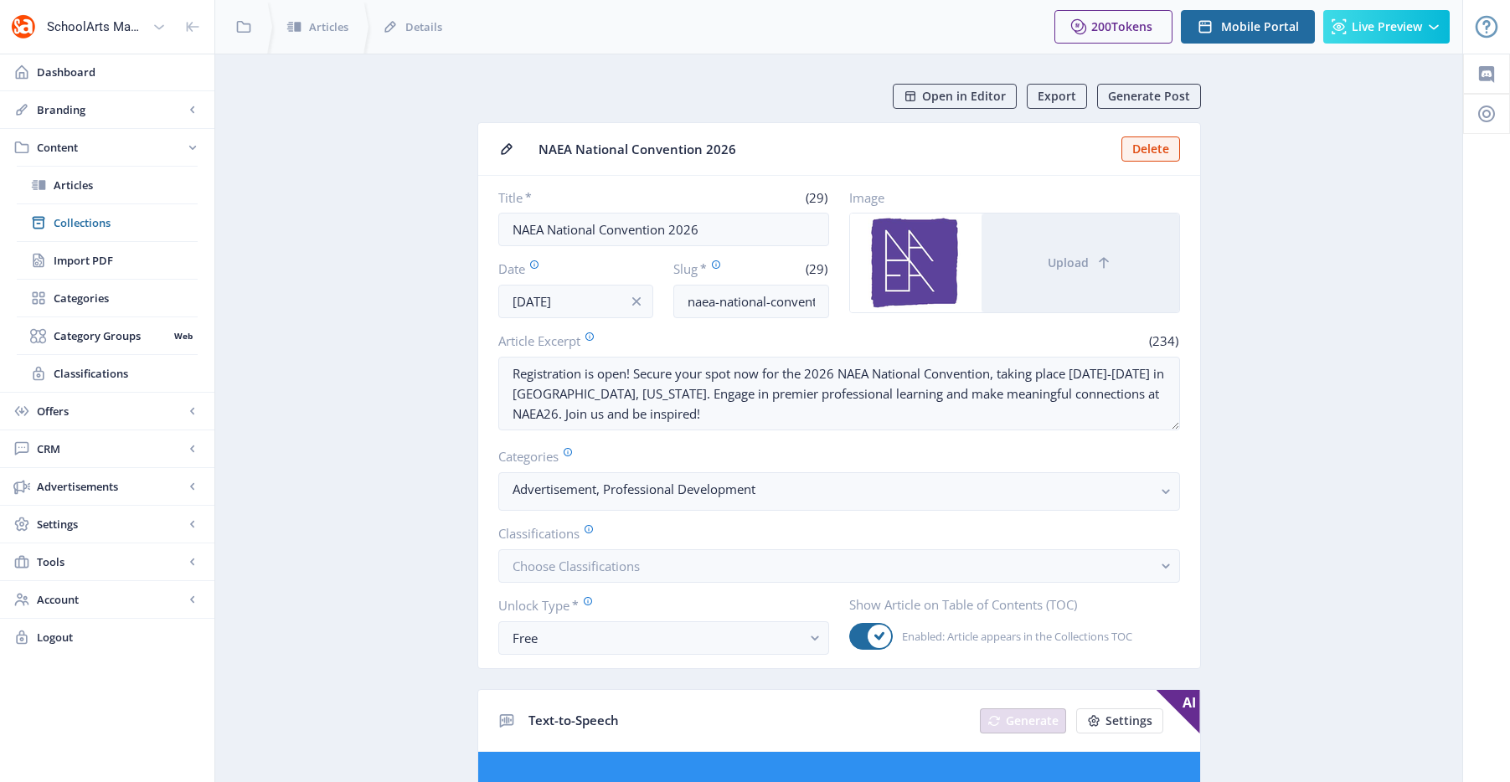
click at [767, 568] on button "Choose Classifications" at bounding box center [839, 566] width 682 height 34
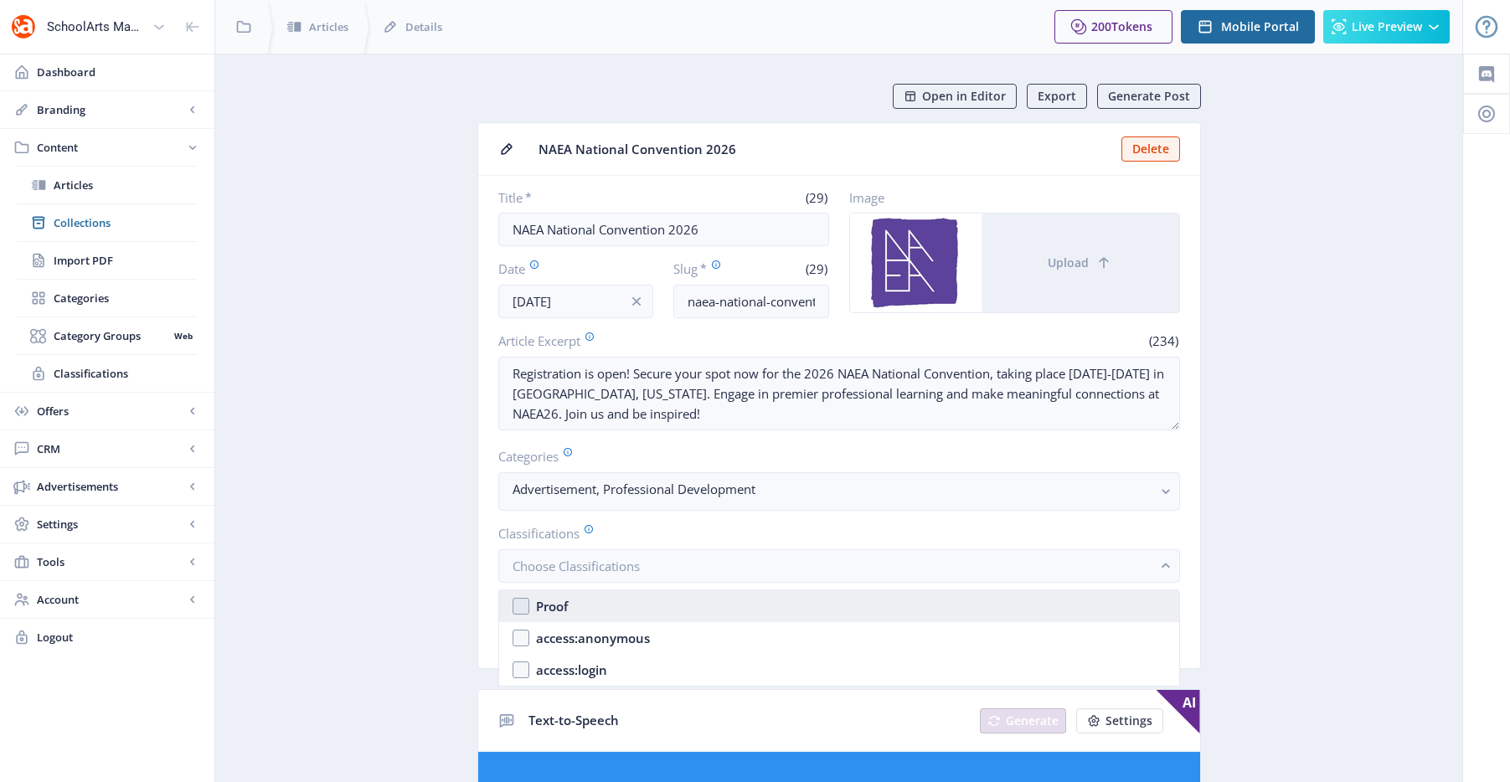
click at [663, 606] on nb-option "Proof" at bounding box center [839, 607] width 680 height 32
checkbox input "true"
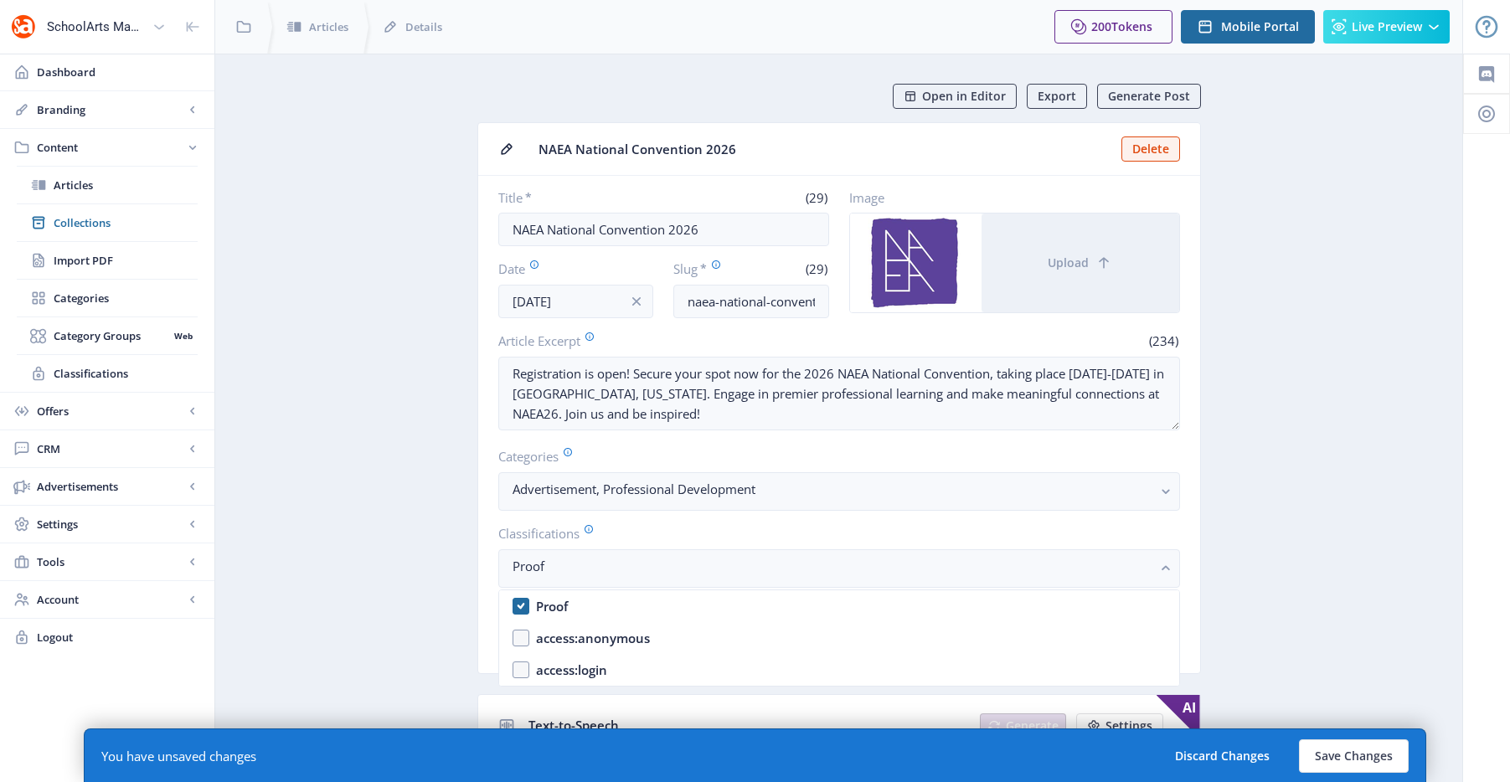
drag, startPoint x: 1326, startPoint y: 209, endPoint x: 1173, endPoint y: 333, distance: 197.0
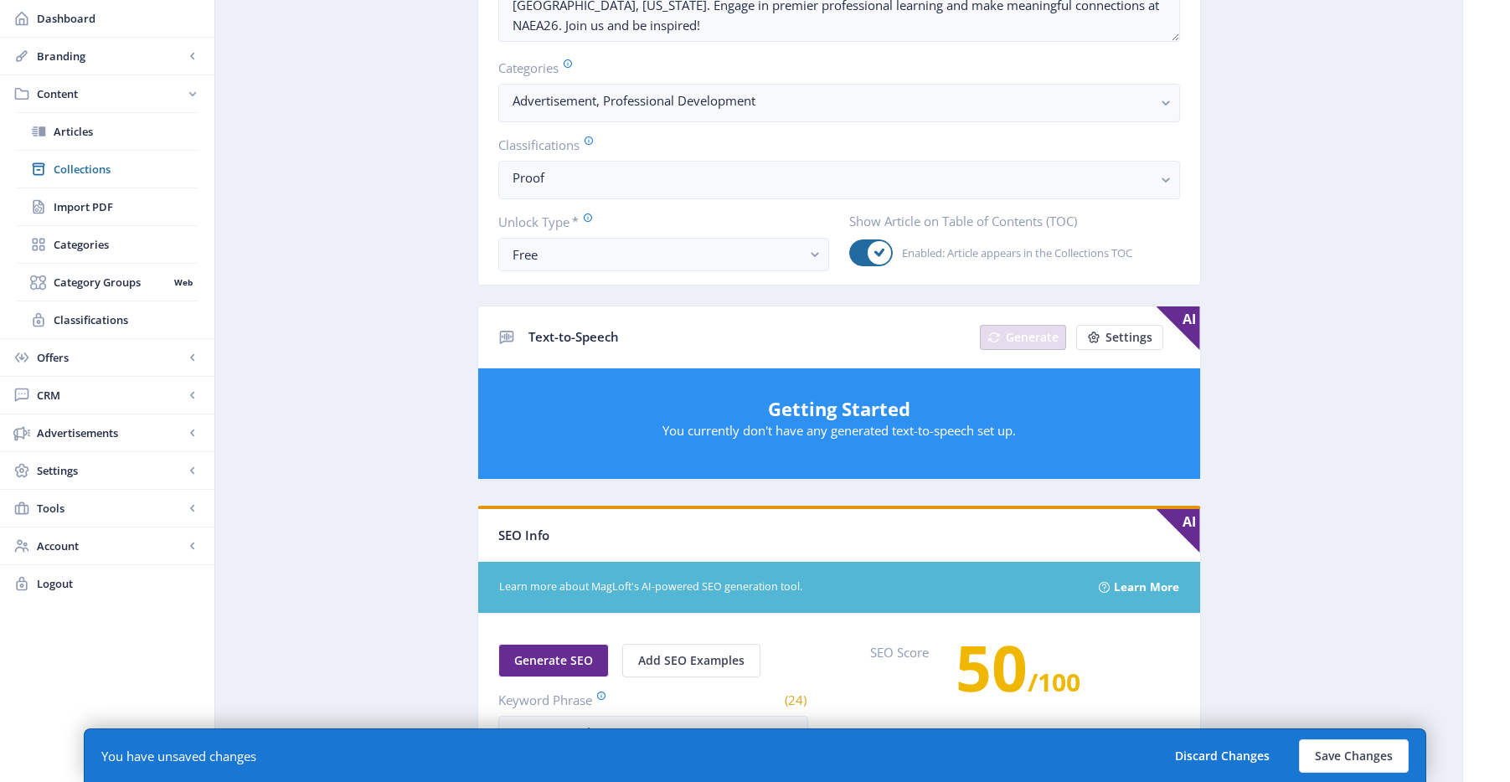
scroll to position [755, 0]
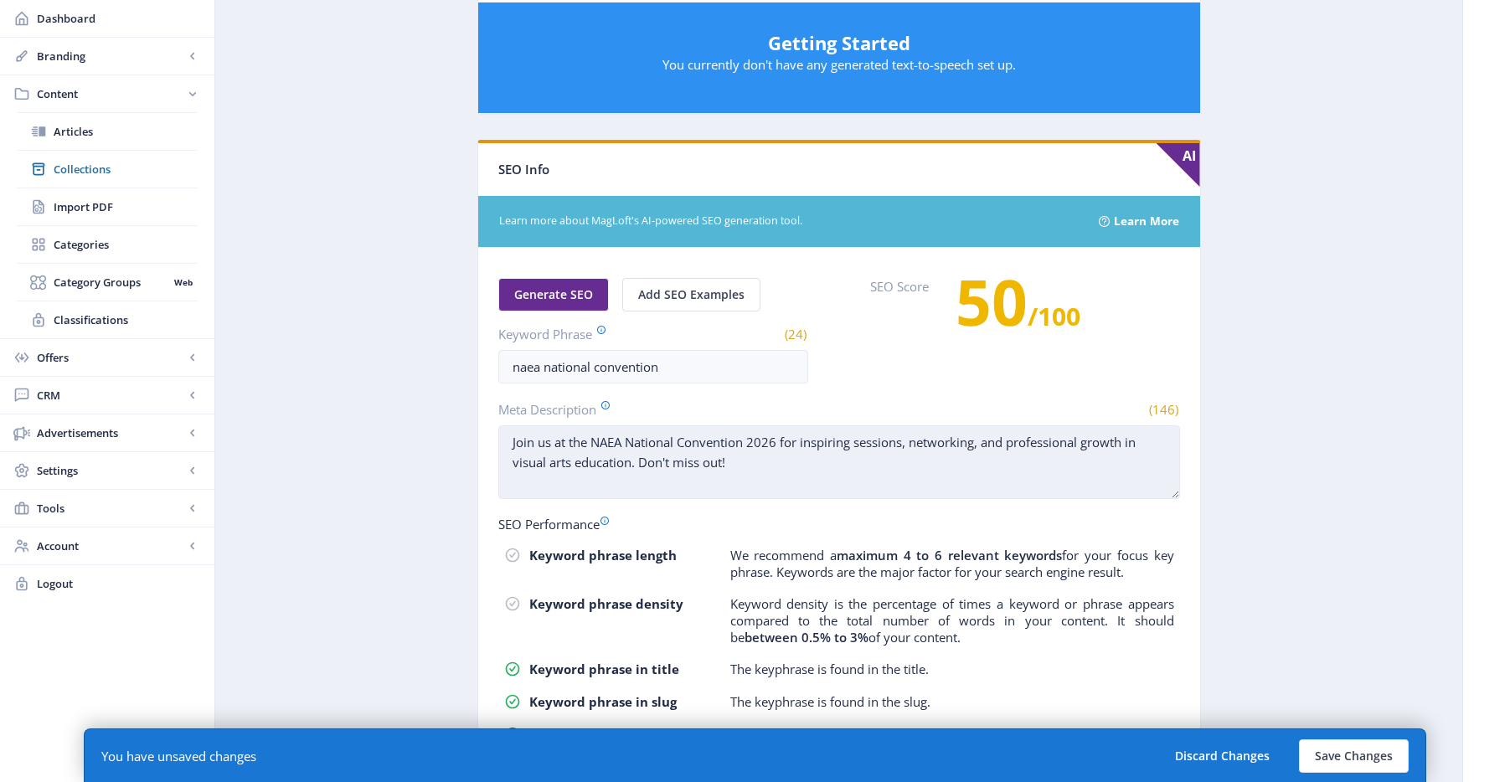
click at [848, 467] on textarea "Join us at the NAEA National Convention 2026 for inspiring sessions, networking…" at bounding box center [839, 463] width 682 height 74
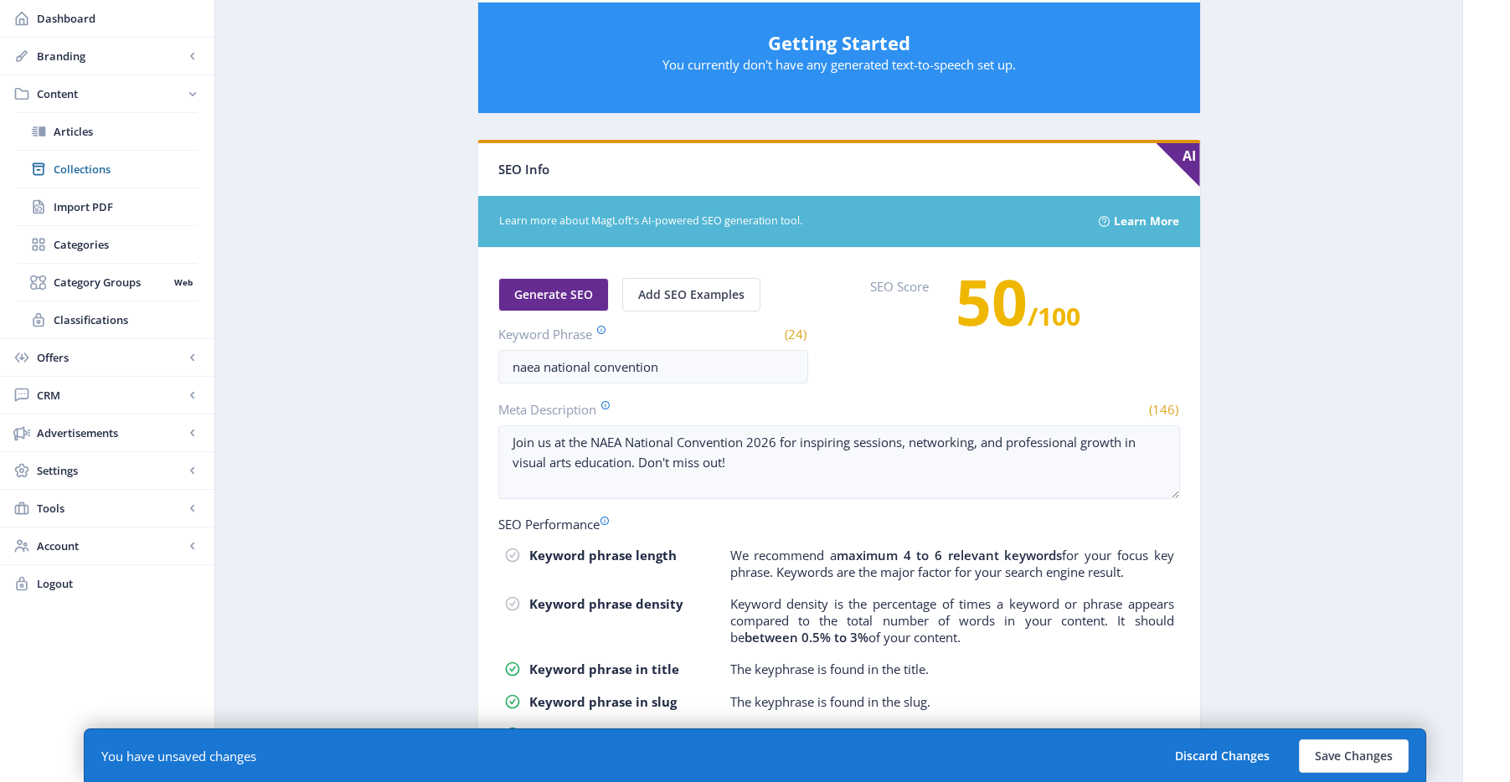
click at [1302, 409] on app-content-article "Open in Editor Export Generate Post NAEA National Convention 2026 Delete Title …" at bounding box center [839, 95] width 1189 height 1533
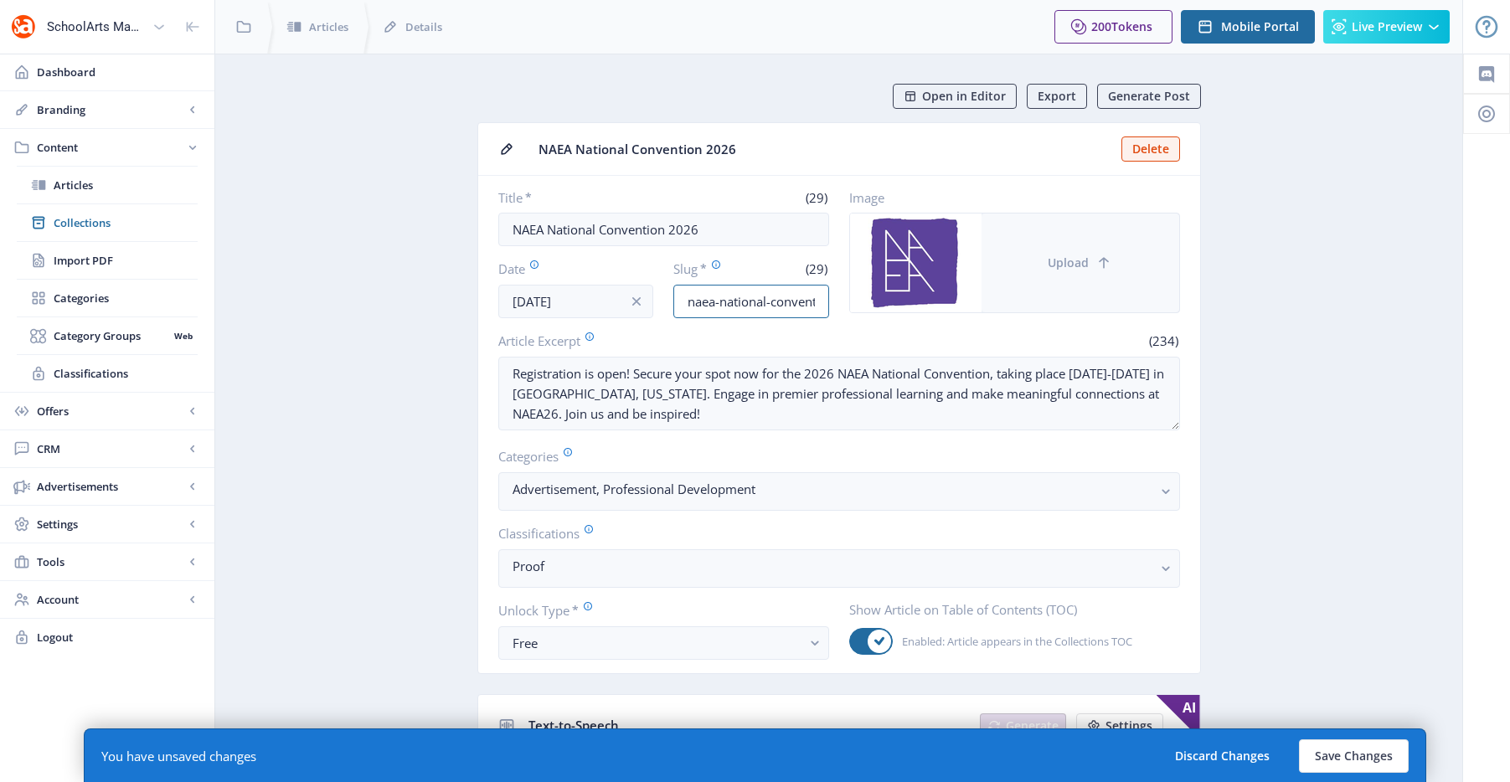
scroll to position [0, 55]
drag, startPoint x: 804, startPoint y: 302, endPoint x: 1107, endPoint y: 307, distance: 303.3
click at [1107, 307] on div "Title * (29) NAEA National Convention 2026 Date Aug 31, 2025 Slug * (29) naea-n…" at bounding box center [839, 253] width 682 height 129
click at [784, 300] on input "naea-national-convention-1025" at bounding box center [751, 302] width 156 height 34
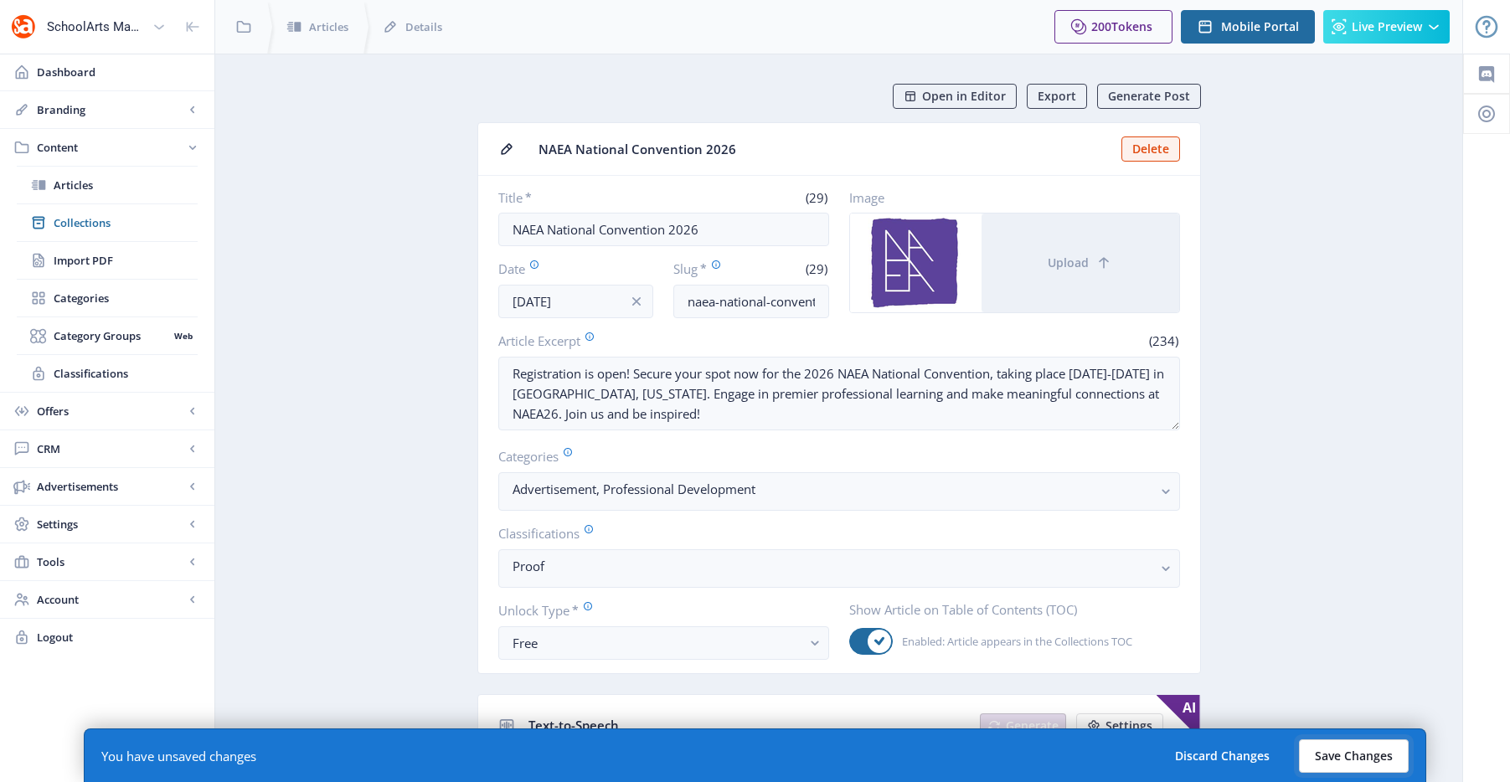
click at [1338, 751] on button "Save Changes" at bounding box center [1354, 757] width 110 height 34
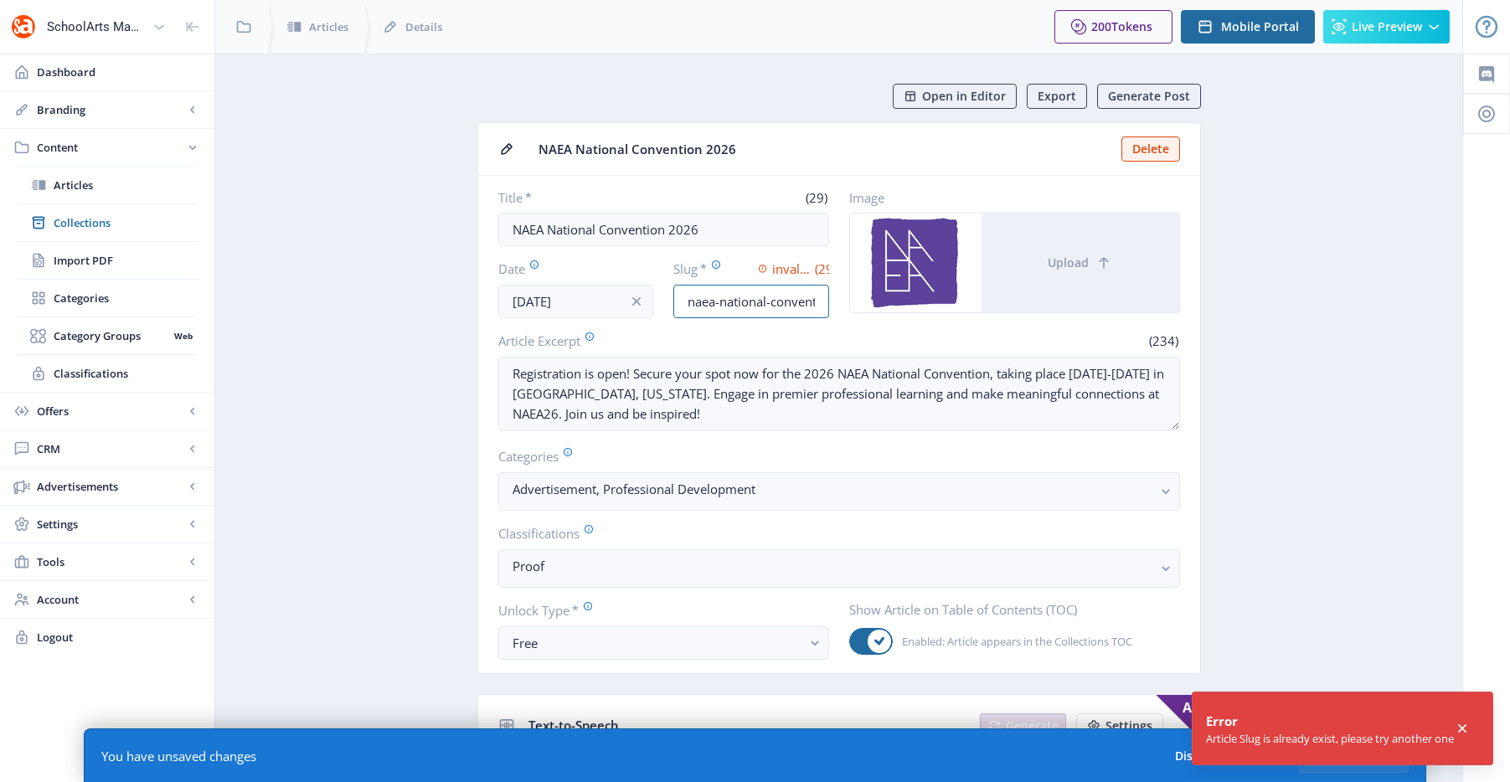
scroll to position [0, 55]
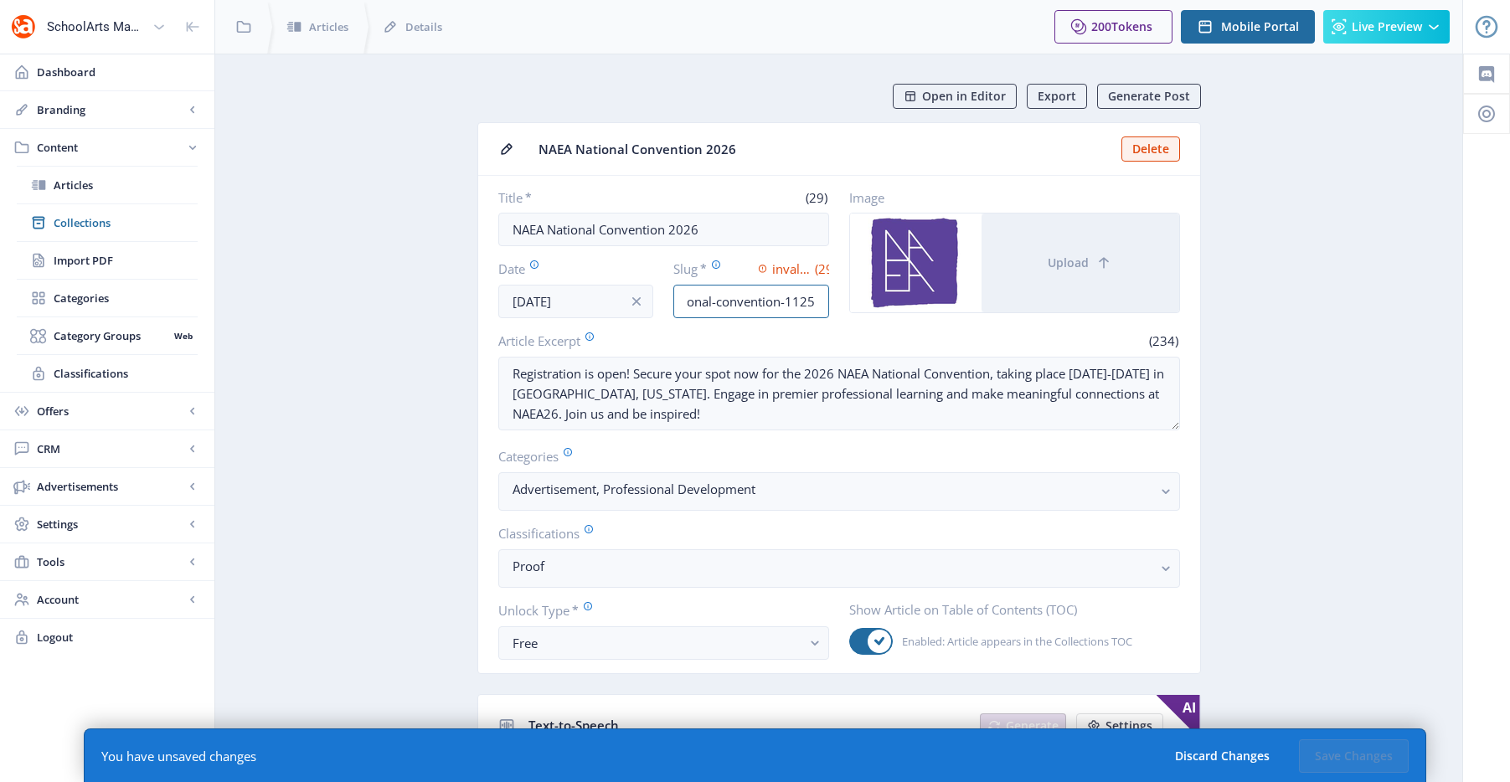
drag, startPoint x: 778, startPoint y: 299, endPoint x: 941, endPoint y: 314, distance: 164.0
click at [941, 314] on div "Title * (29) NAEA National Convention 2026 Date Aug 31, 2025 Slug * invalid val…" at bounding box center [839, 253] width 682 height 129
click at [798, 307] on input "naea-national-convention-1125" at bounding box center [751, 302] width 156 height 34
type input "naea-national-convention-1025"
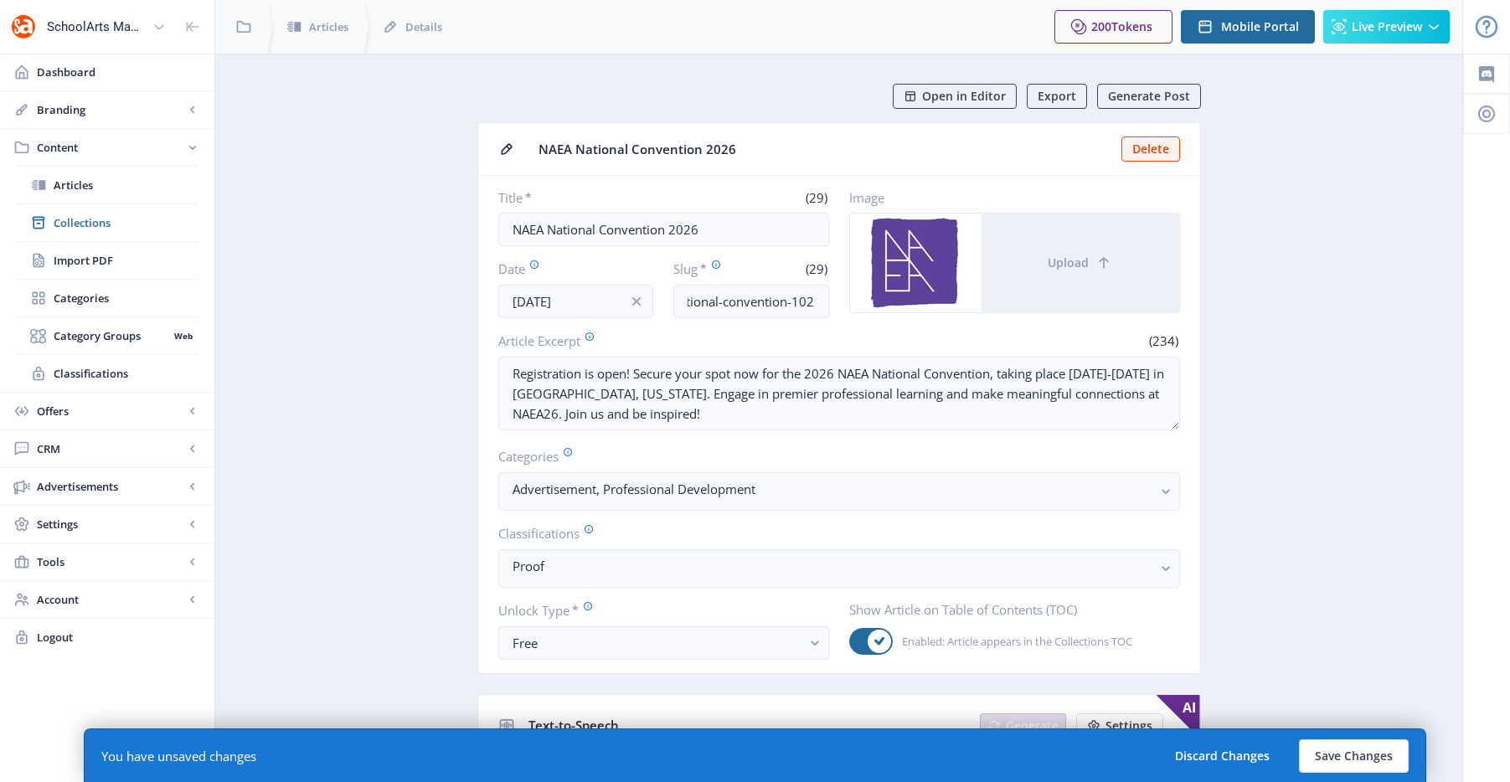
click at [1365, 750] on button "Save Changes" at bounding box center [1354, 757] width 110 height 34
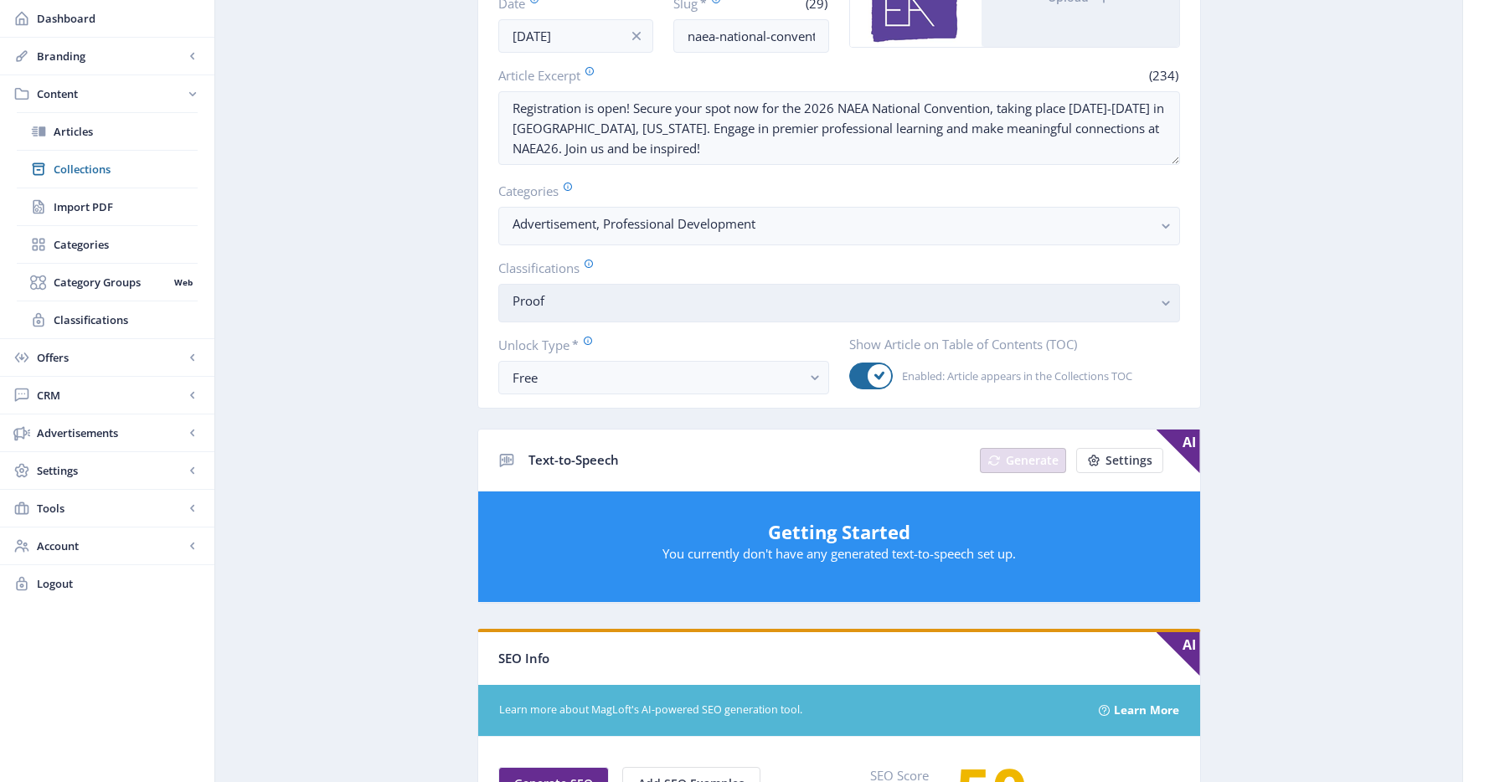
scroll to position [642, 0]
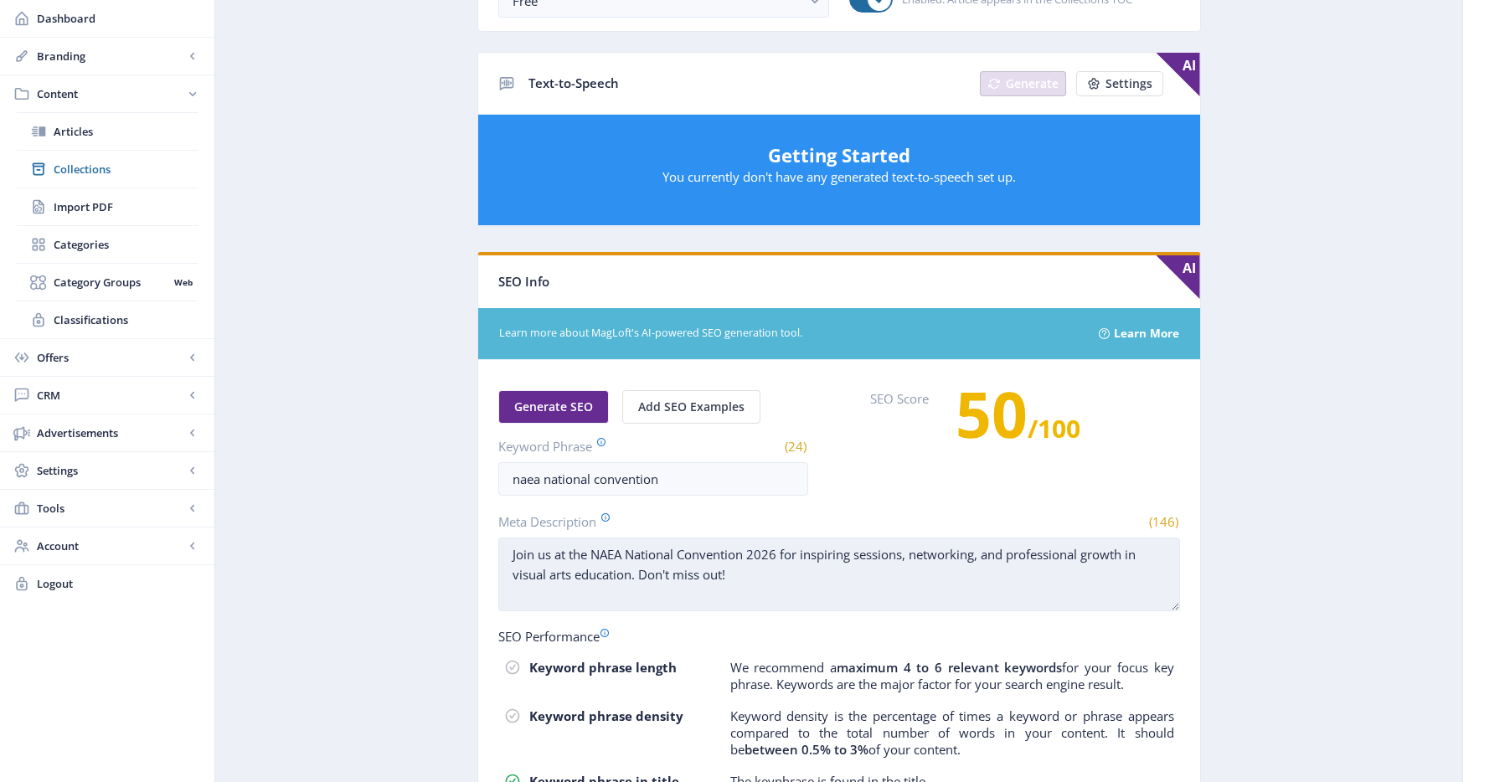
click at [745, 579] on textarea "Join us at the NAEA National Convention 2026 for inspiring sessions, networking…" at bounding box center [839, 575] width 682 height 74
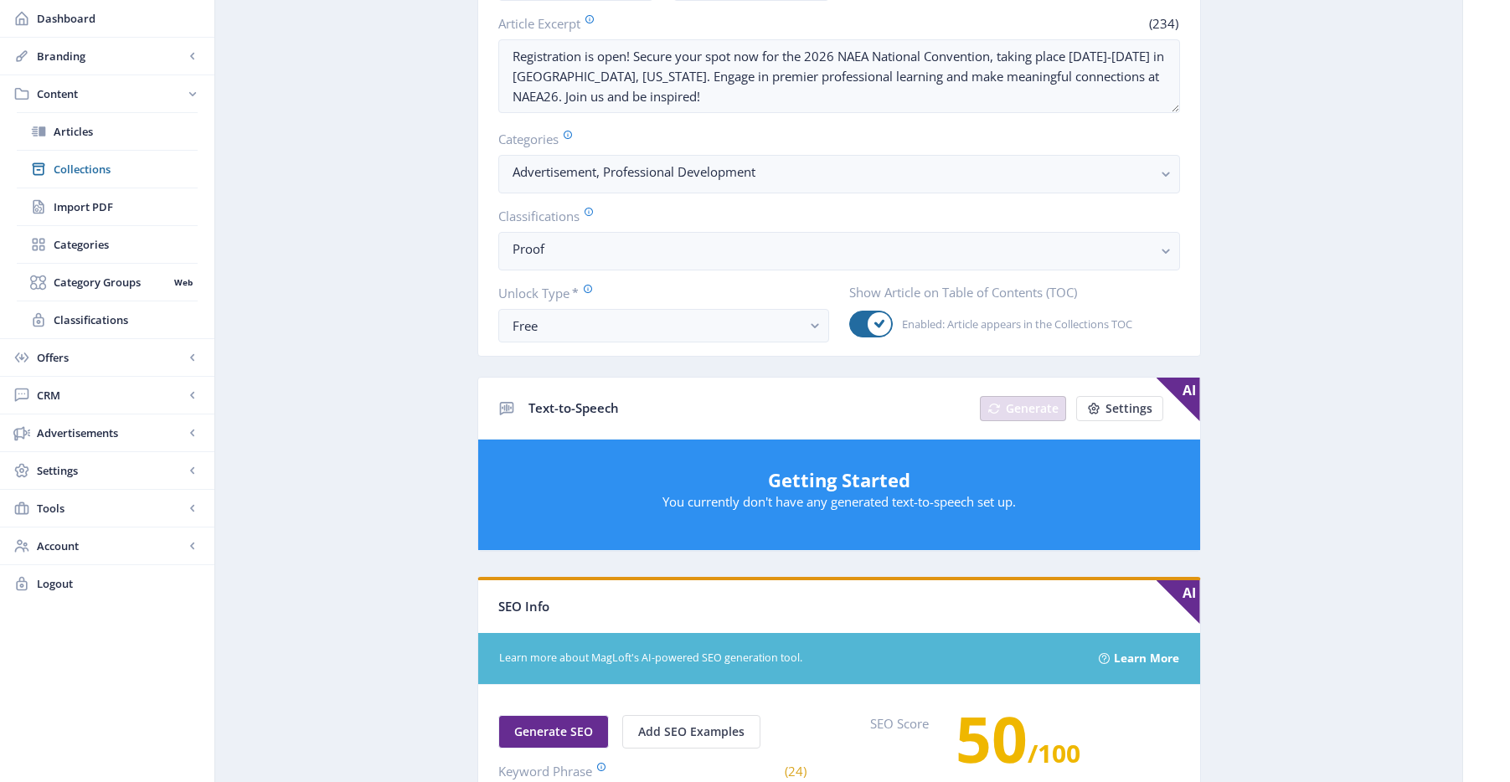
scroll to position [496, 0]
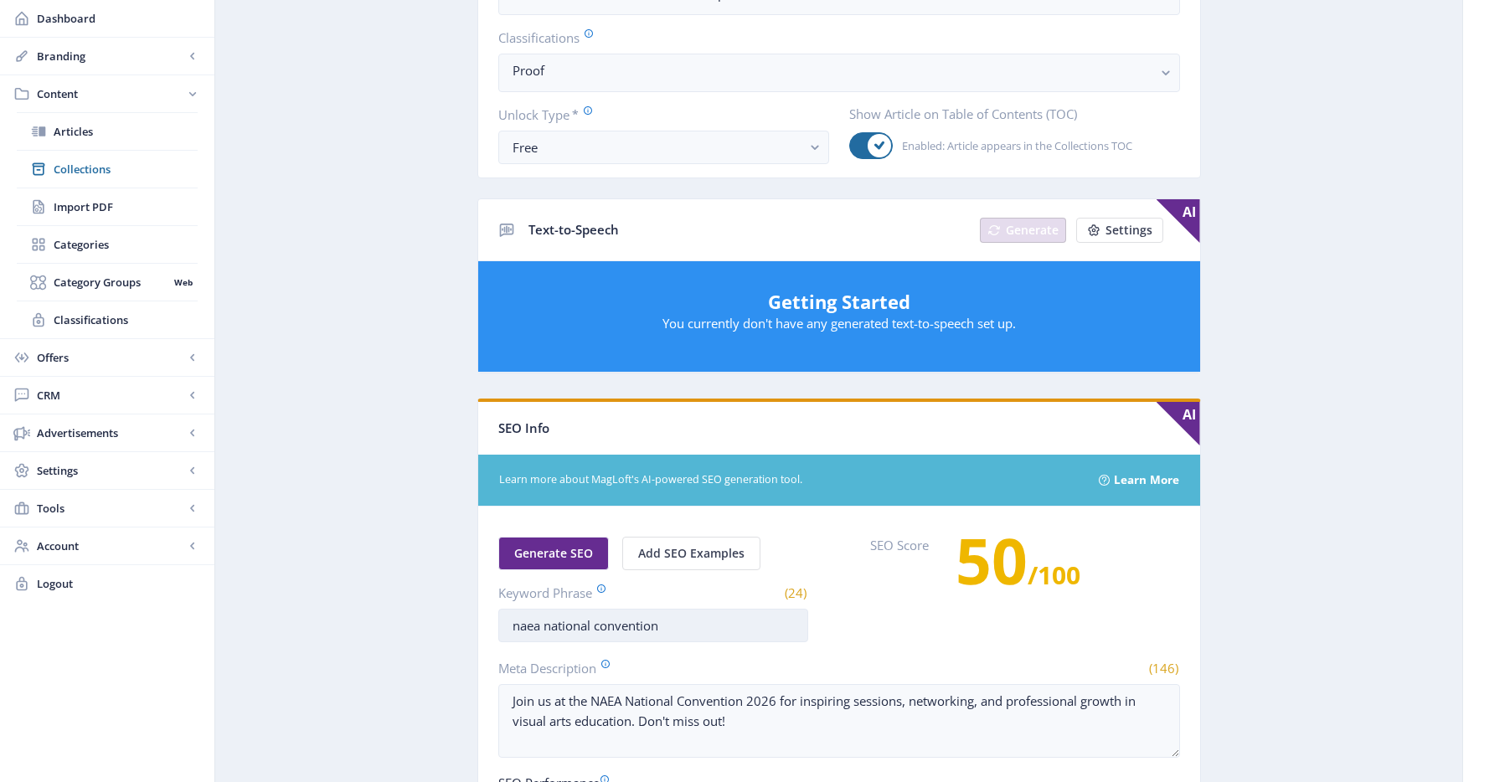
click at [687, 641] on input "naea national convention" at bounding box center [653, 626] width 310 height 34
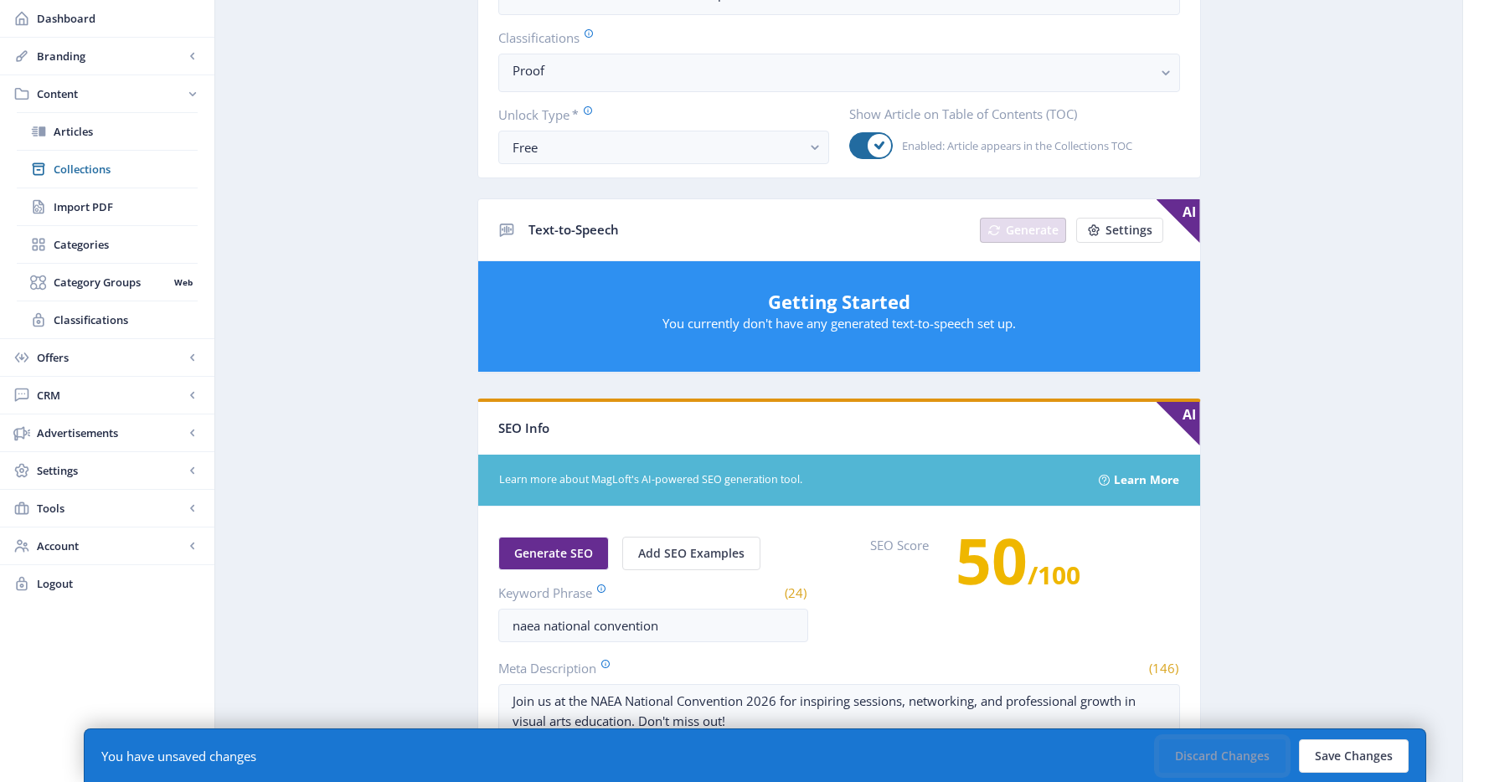
click at [1258, 756] on button "Discard Changes" at bounding box center [1222, 757] width 126 height 34
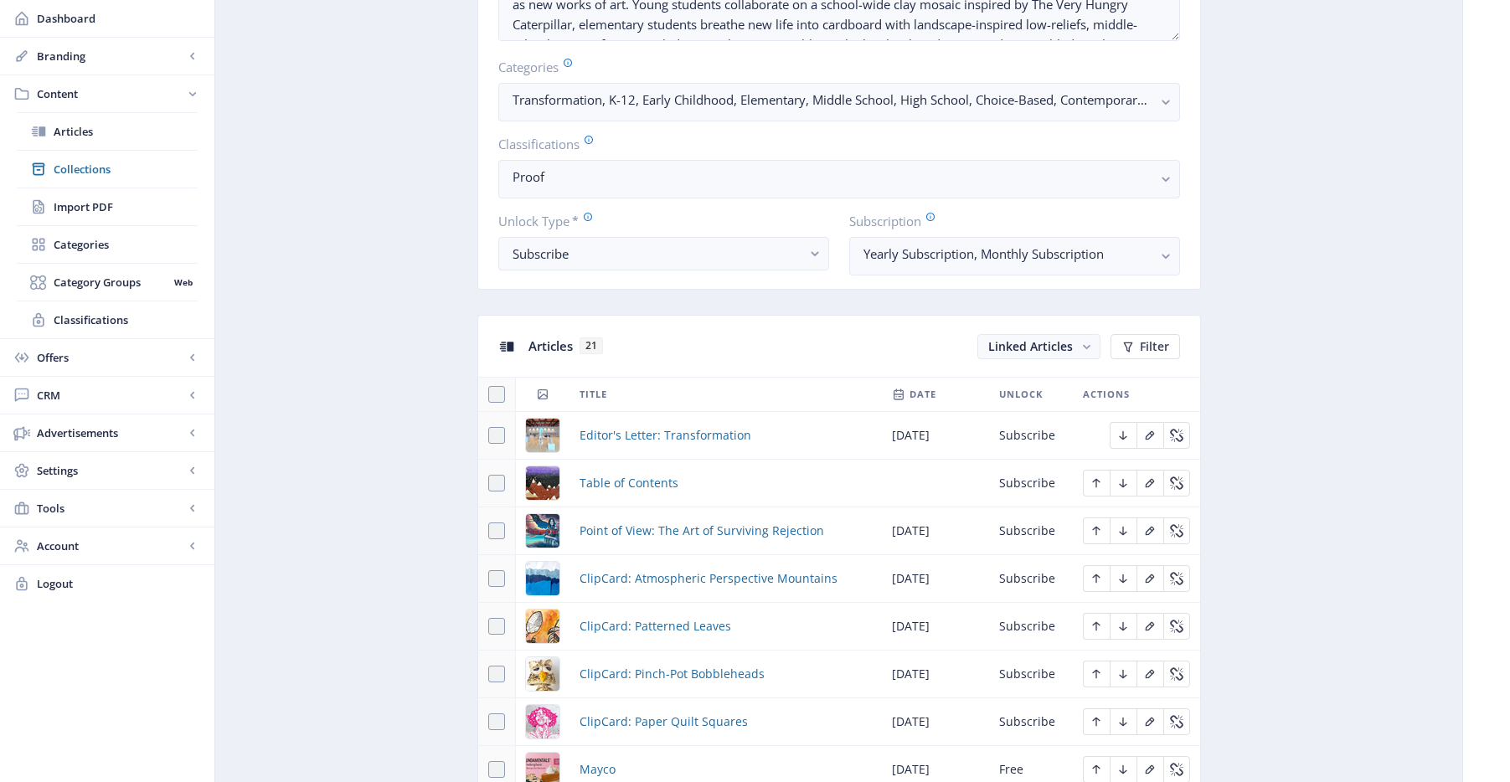
click at [126, 175] on span "Collections" at bounding box center [126, 169] width 144 height 17
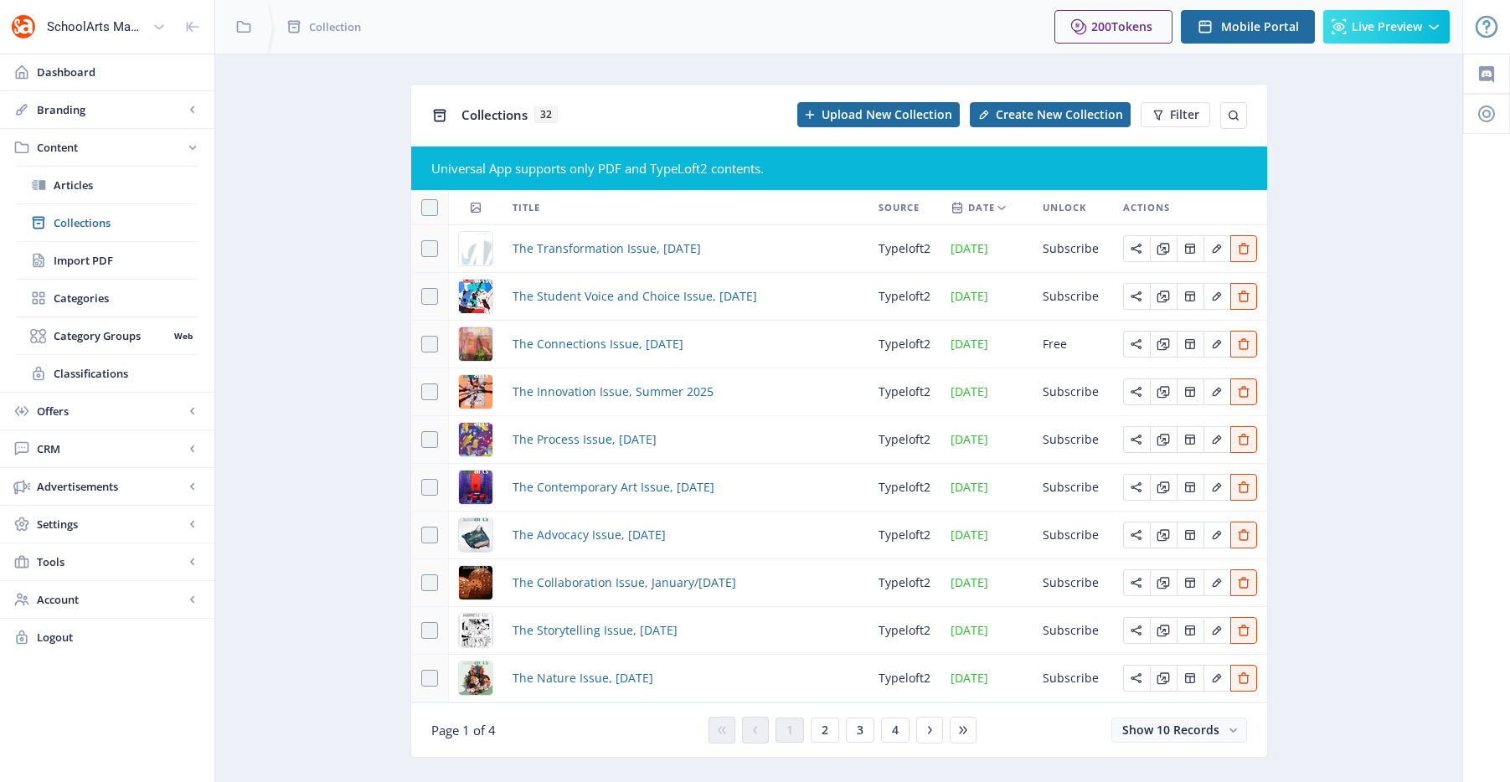
click at [828, 734] on div "You have unsaved changes Discard Changes Save Changes" at bounding box center [755, 756] width 1343 height 54
click at [670, 294] on span "The Student Voice and Choice Issue, [DATE]" at bounding box center [635, 296] width 245 height 20
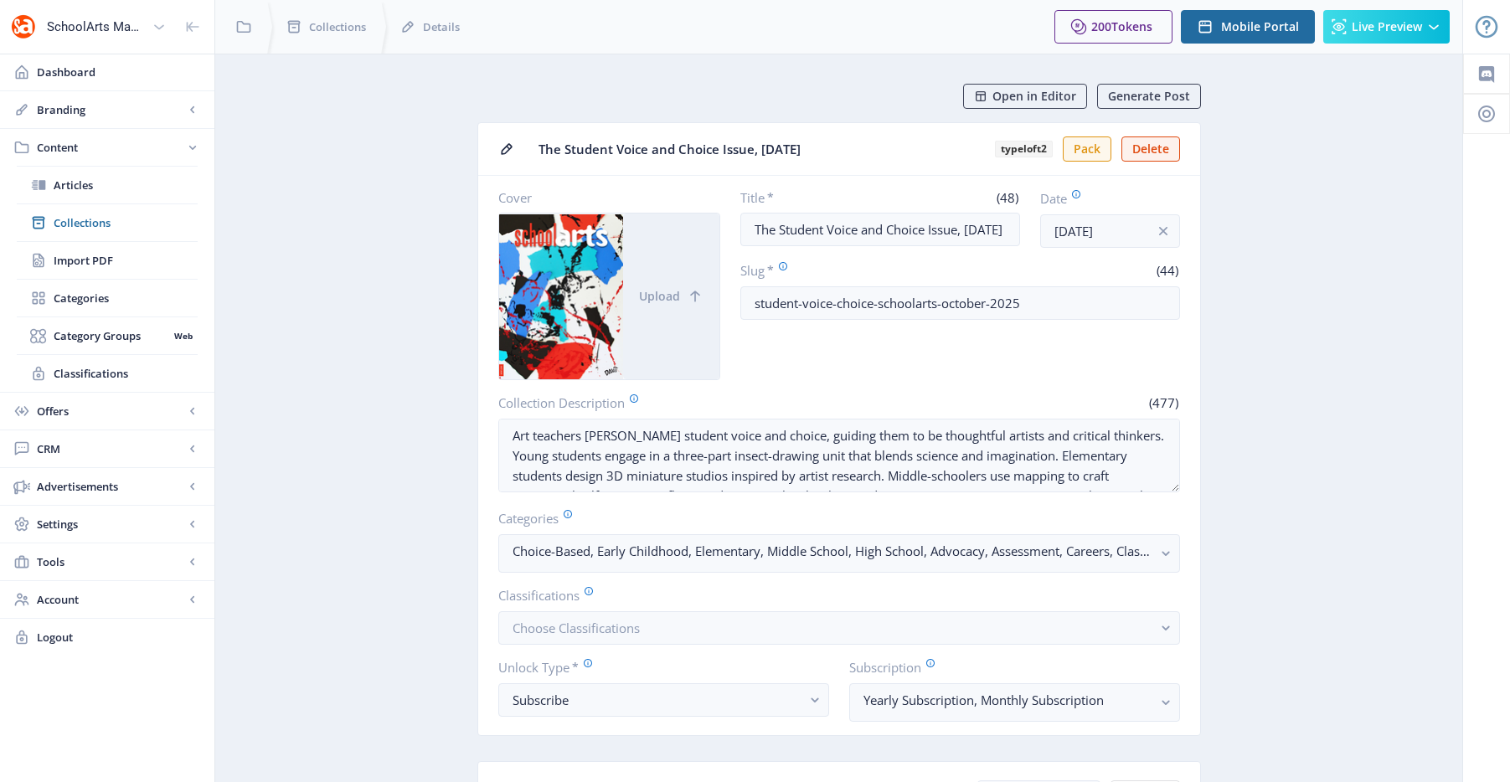
scroll to position [21, 0]
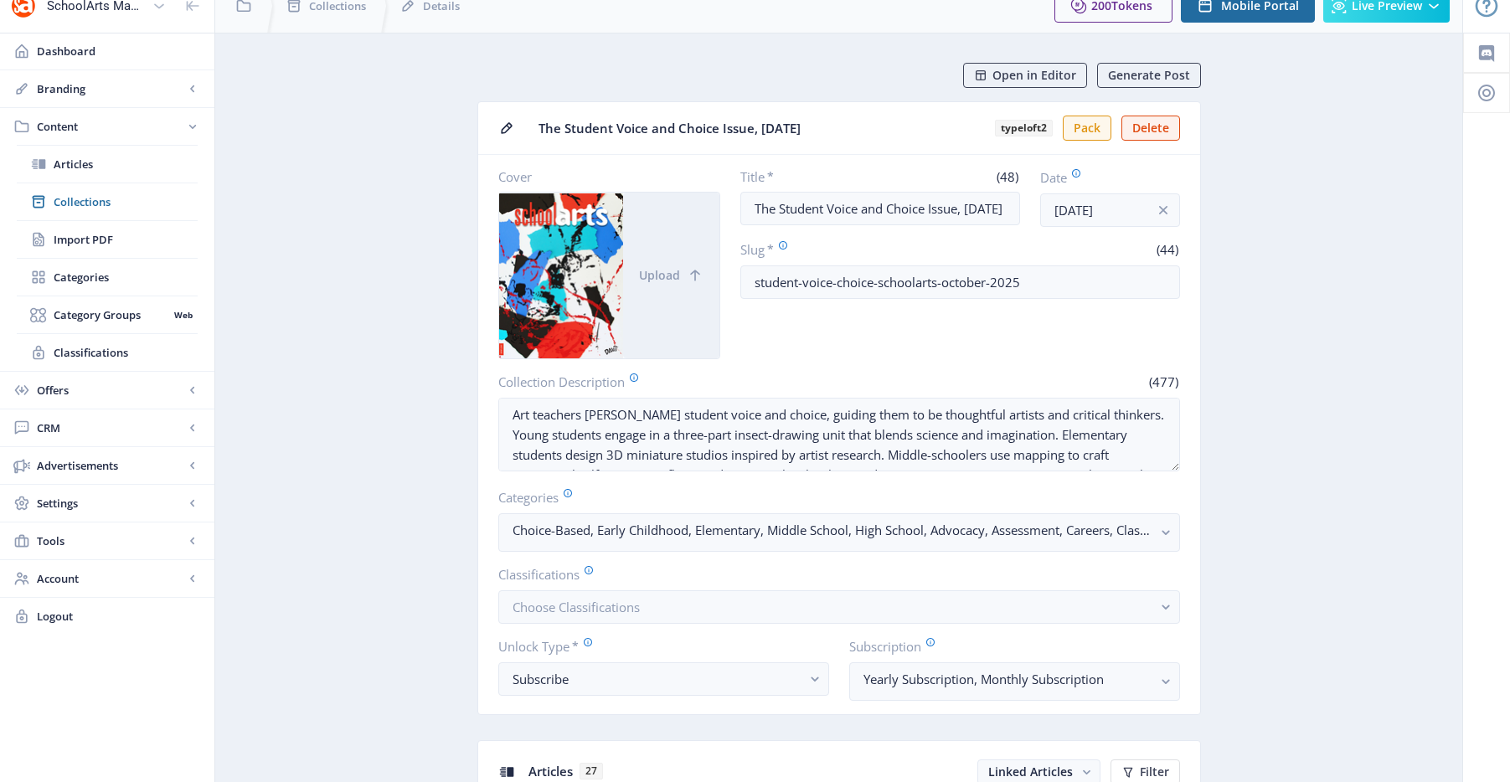
click at [1052, 65] on button "Open in Editor" at bounding box center [1025, 75] width 124 height 25
click at [1053, 73] on span "Open in Editor" at bounding box center [1035, 75] width 84 height 13
click at [1013, 79] on span "Open in Editor" at bounding box center [1035, 75] width 84 height 13
click at [48, 155] on link "Articles" at bounding box center [107, 164] width 181 height 37
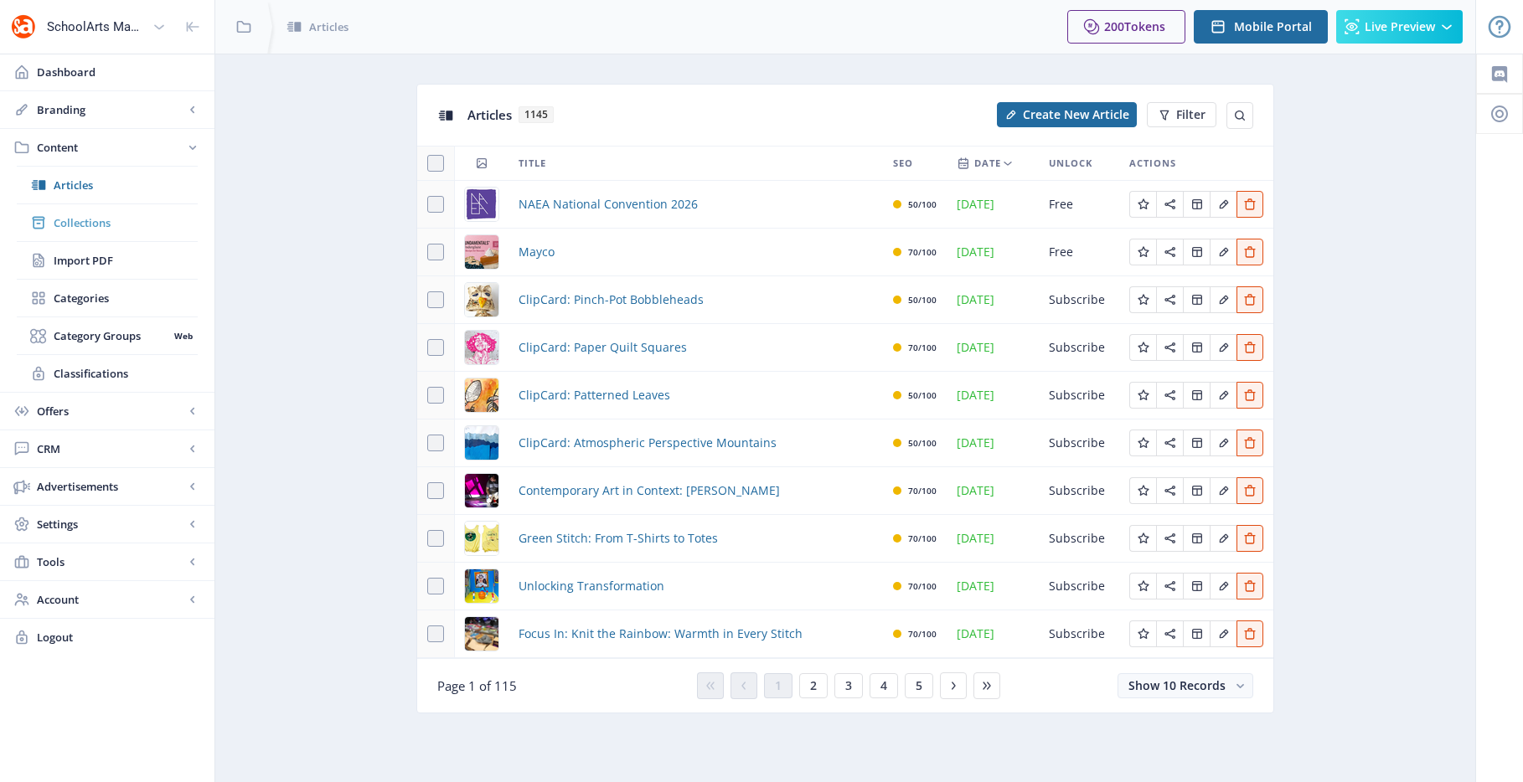
click at [122, 236] on link "Collections" at bounding box center [107, 222] width 181 height 37
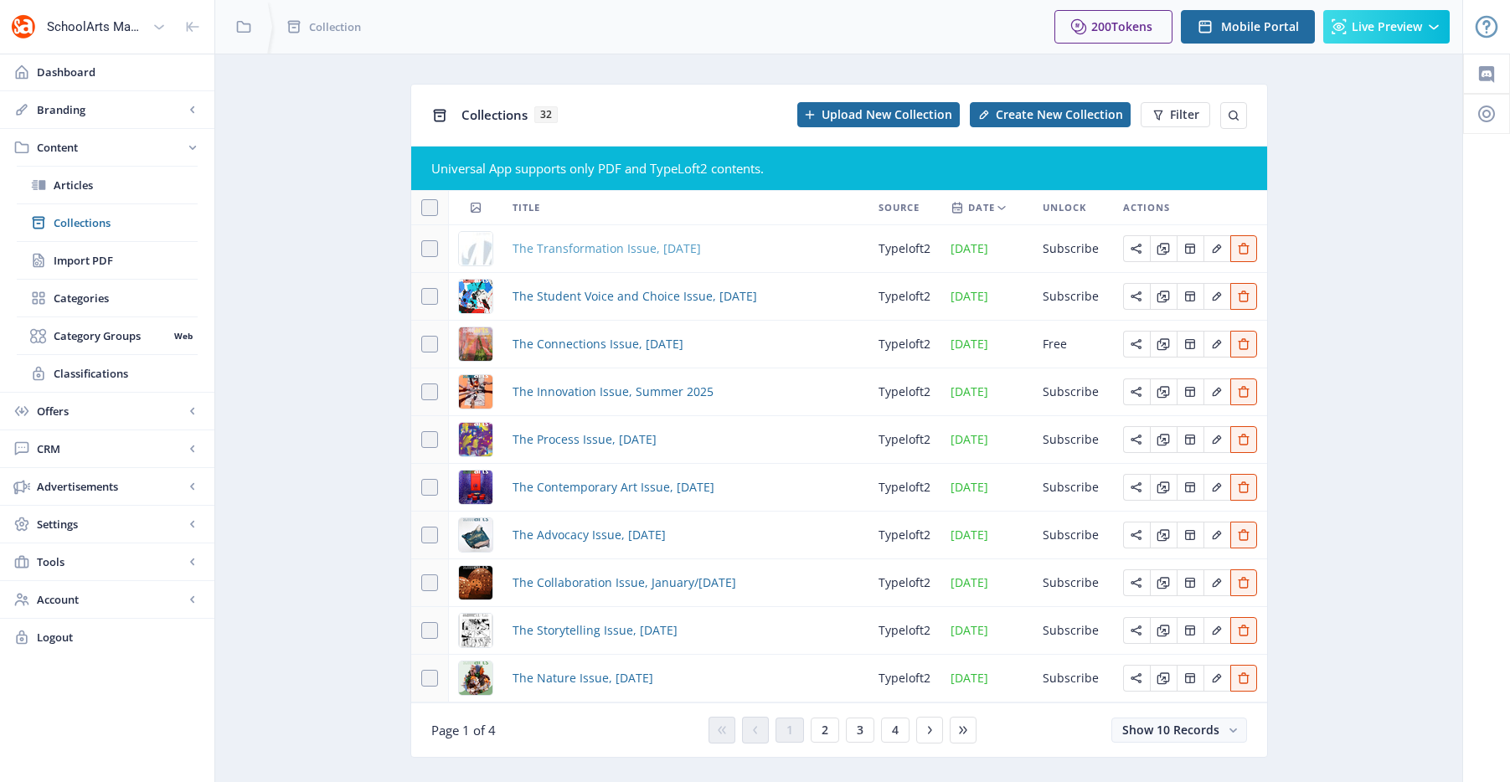
click at [587, 245] on span "The Transformation Issue, [DATE]" at bounding box center [607, 249] width 188 height 20
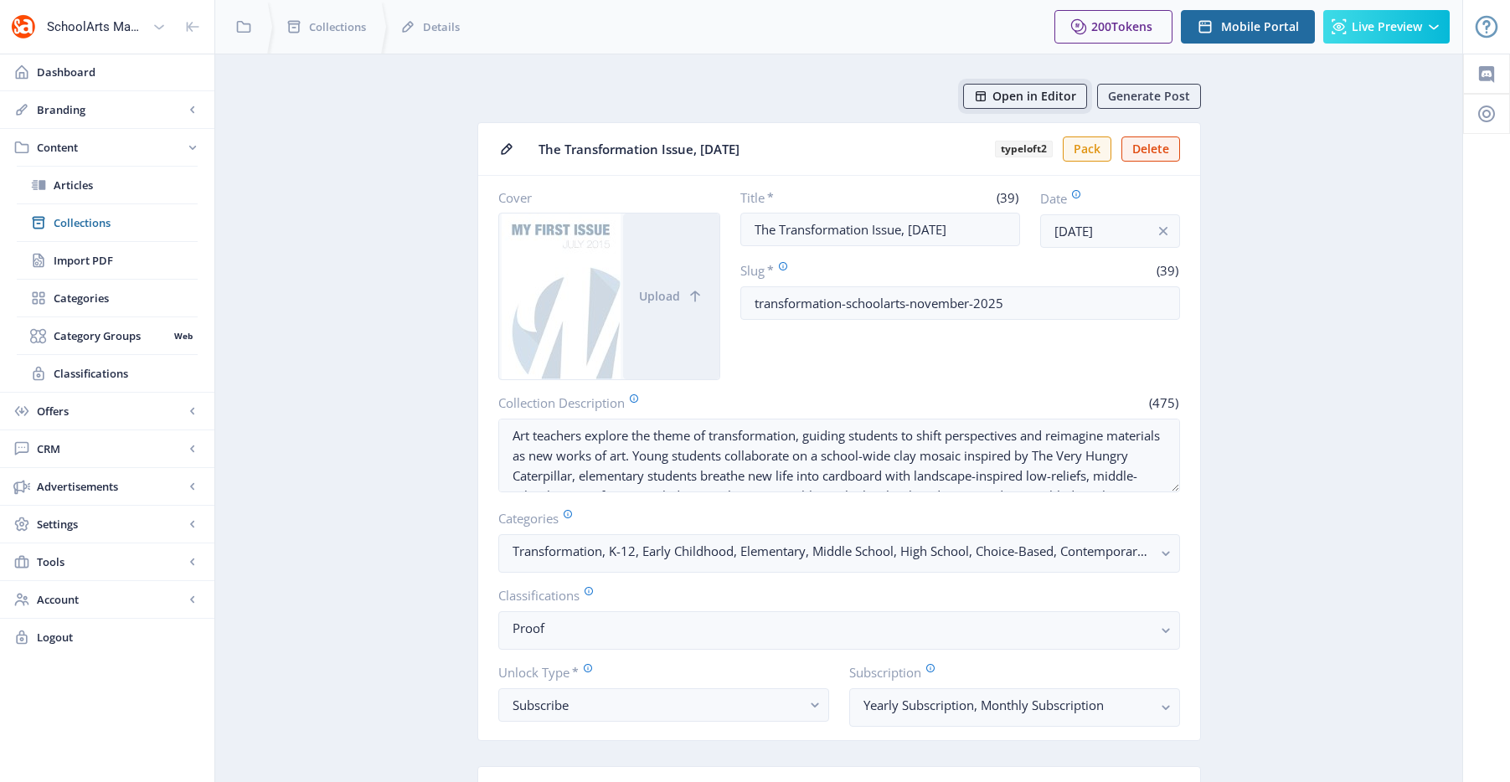
click at [1051, 99] on span "Open in Editor" at bounding box center [1035, 96] width 84 height 13
click at [109, 228] on span "Collections" at bounding box center [126, 222] width 144 height 17
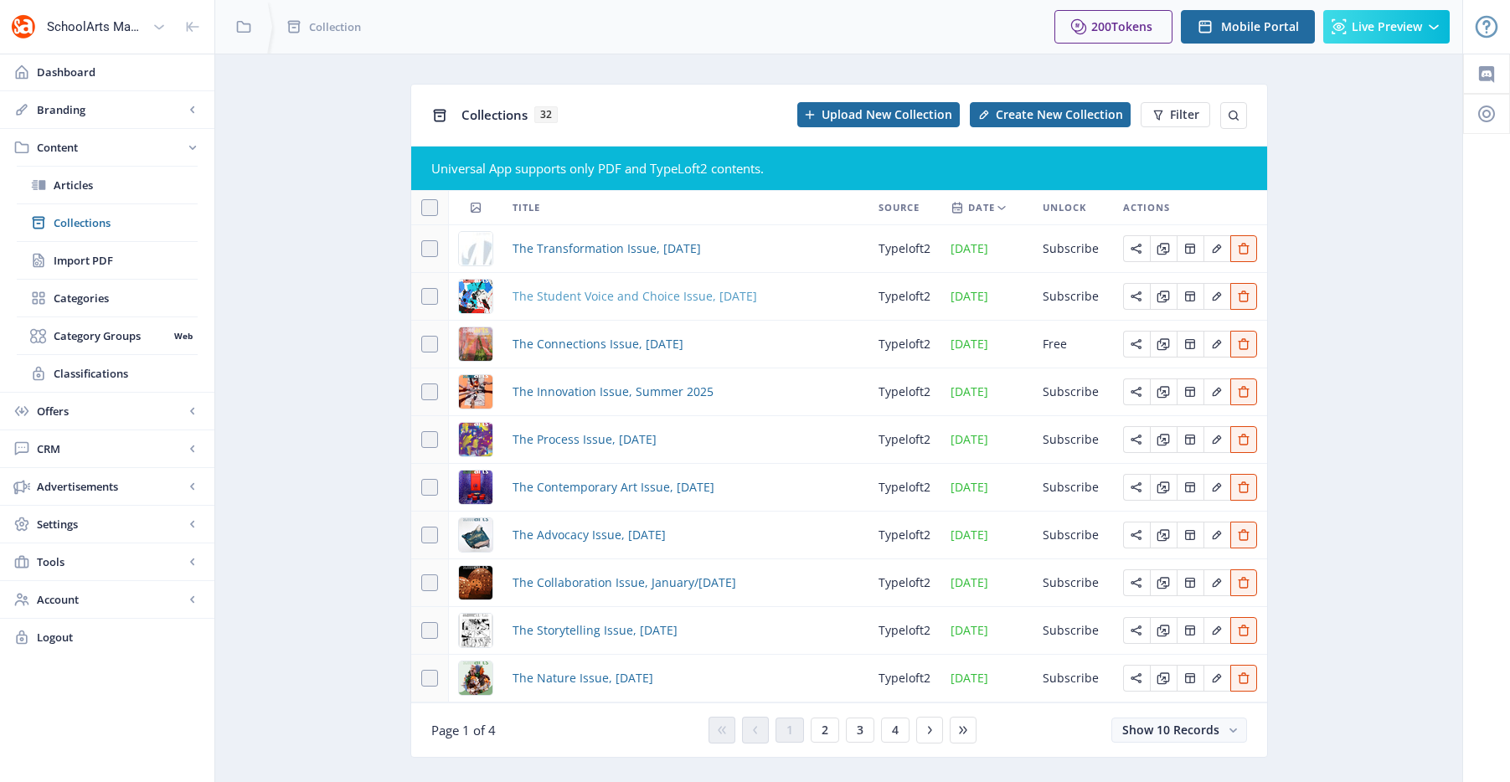
click at [543, 299] on span "The Student Voice and Choice Issue, [DATE]" at bounding box center [635, 296] width 245 height 20
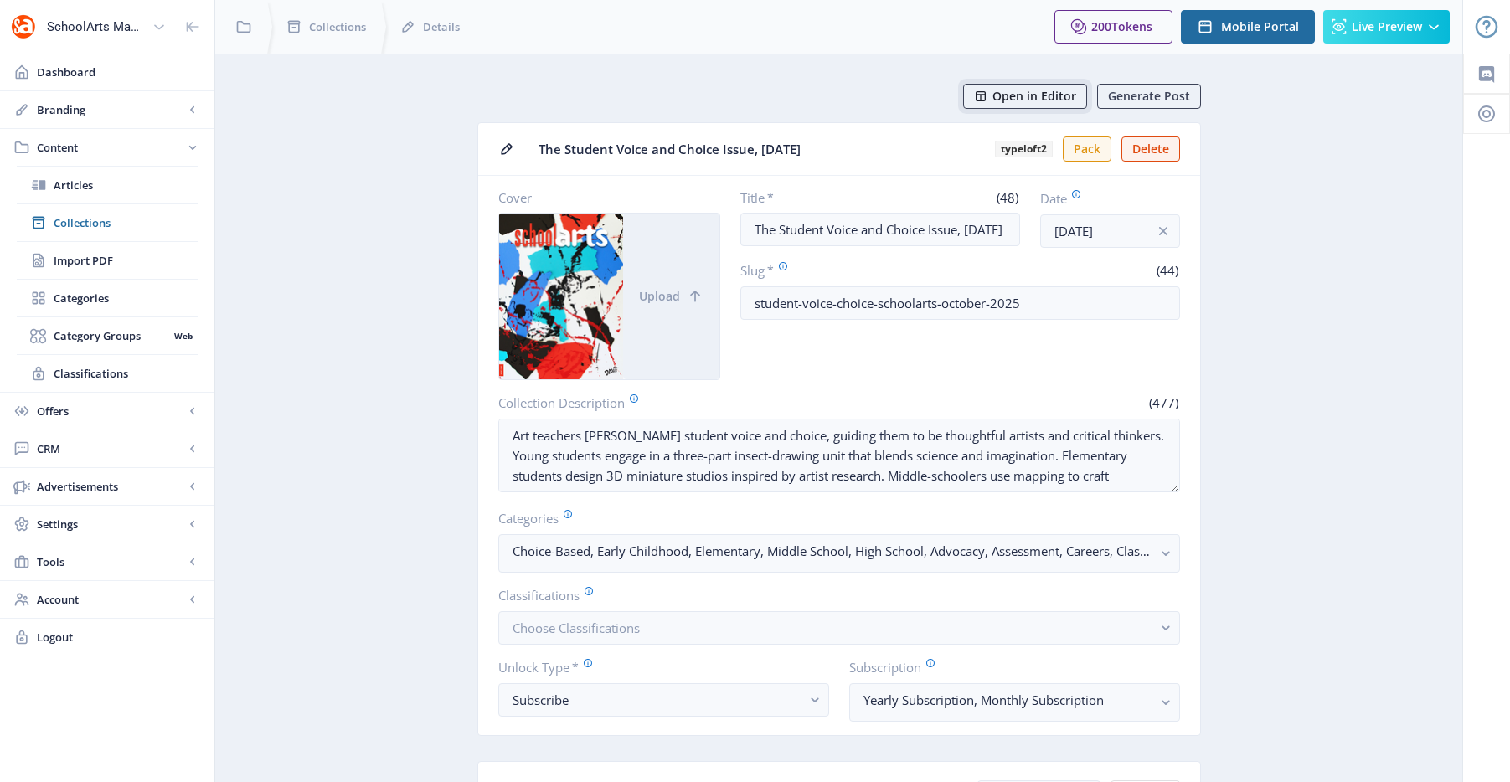
click at [1023, 101] on span "Open in Editor" at bounding box center [1035, 96] width 84 height 13
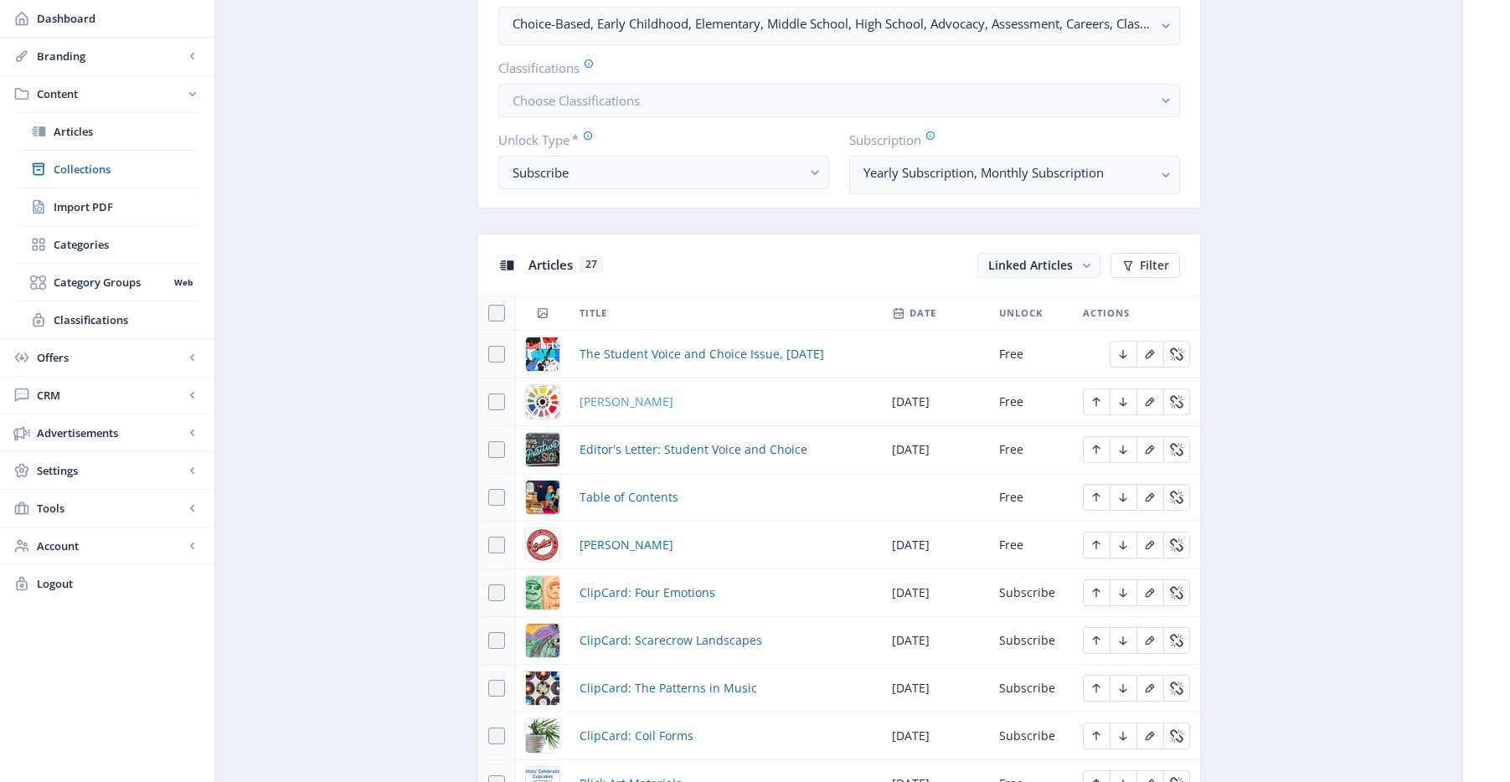
click at [622, 405] on span "[PERSON_NAME]" at bounding box center [627, 402] width 94 height 20
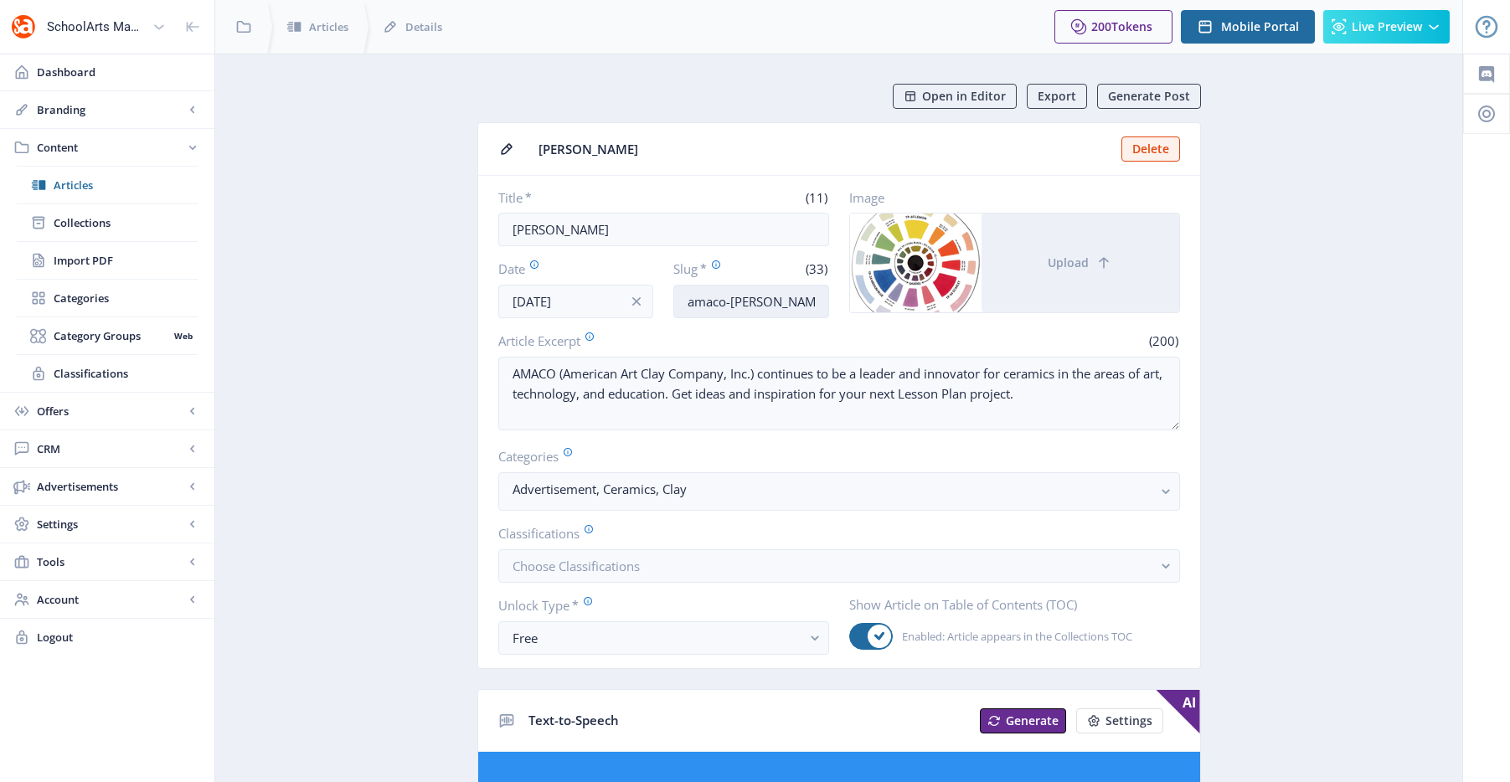
click at [749, 308] on input "amaco-brent-ceramic-supplies-1025" at bounding box center [751, 302] width 156 height 34
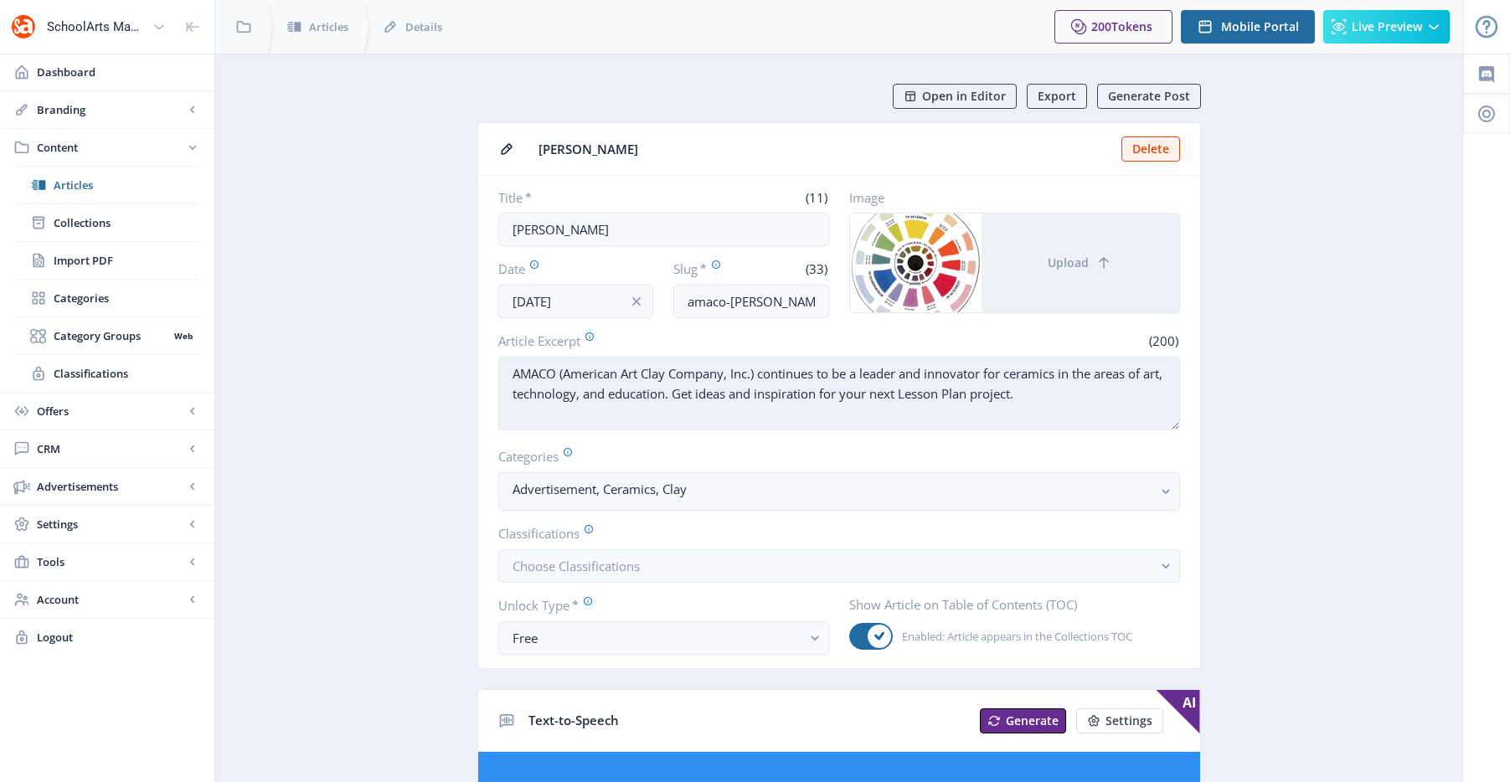
click at [749, 373] on textarea "AMACO (American Art Clay Company, Inc.) continues to be a leader and innovator …" at bounding box center [839, 394] width 682 height 74
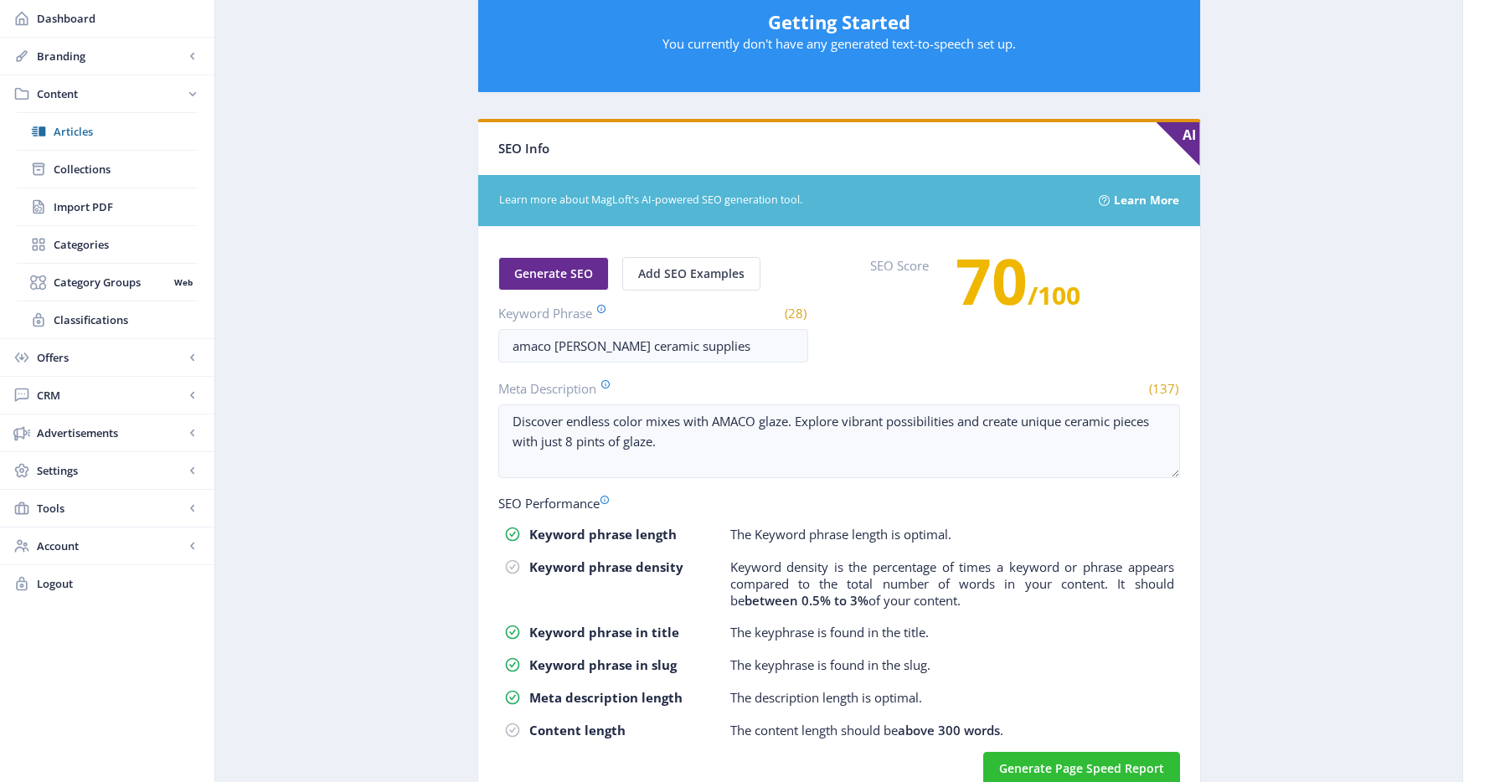
scroll to position [847, 0]
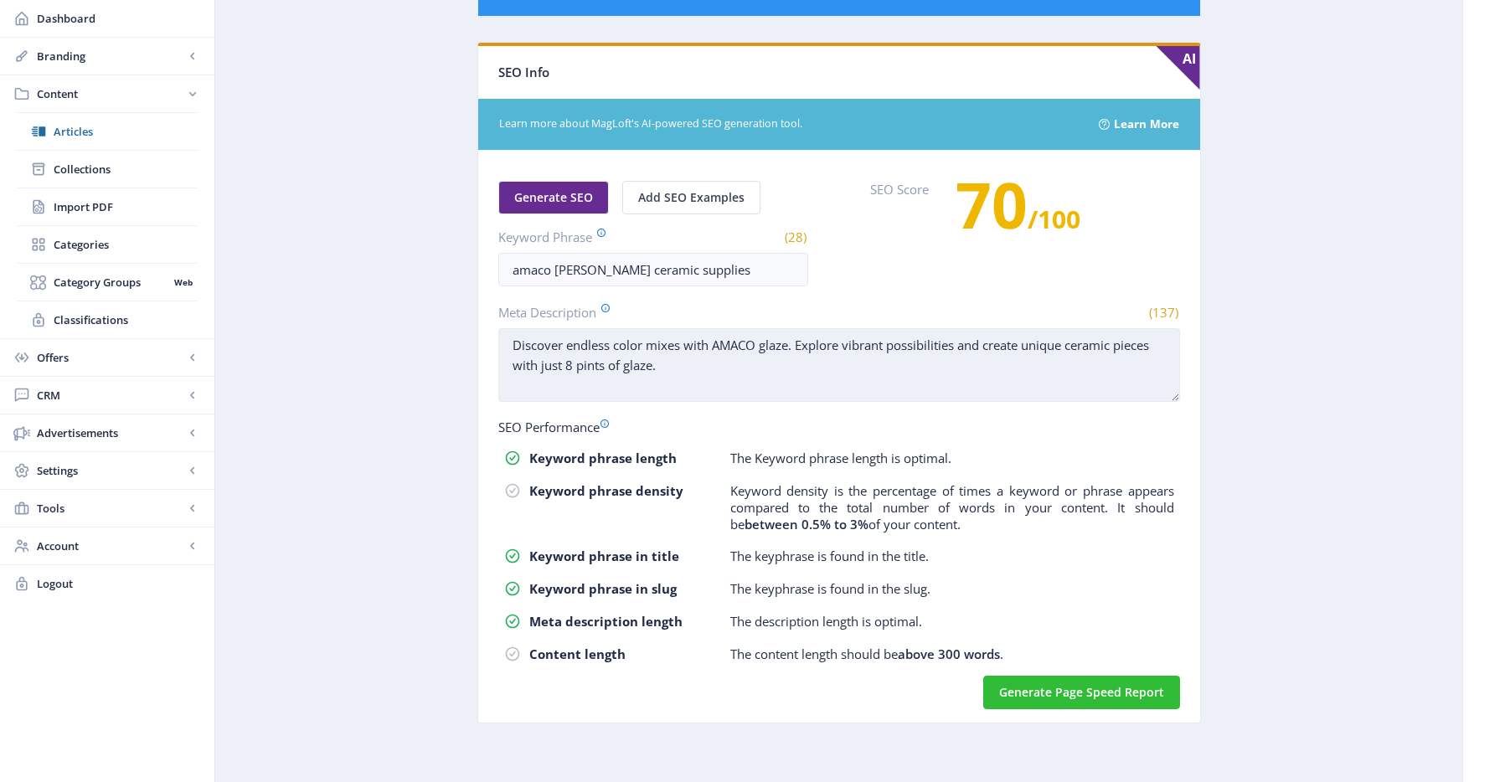
click at [652, 350] on textarea "Discover endless color mixes with AMACO glaze. Explore vibrant possibilities an…" at bounding box center [839, 365] width 682 height 74
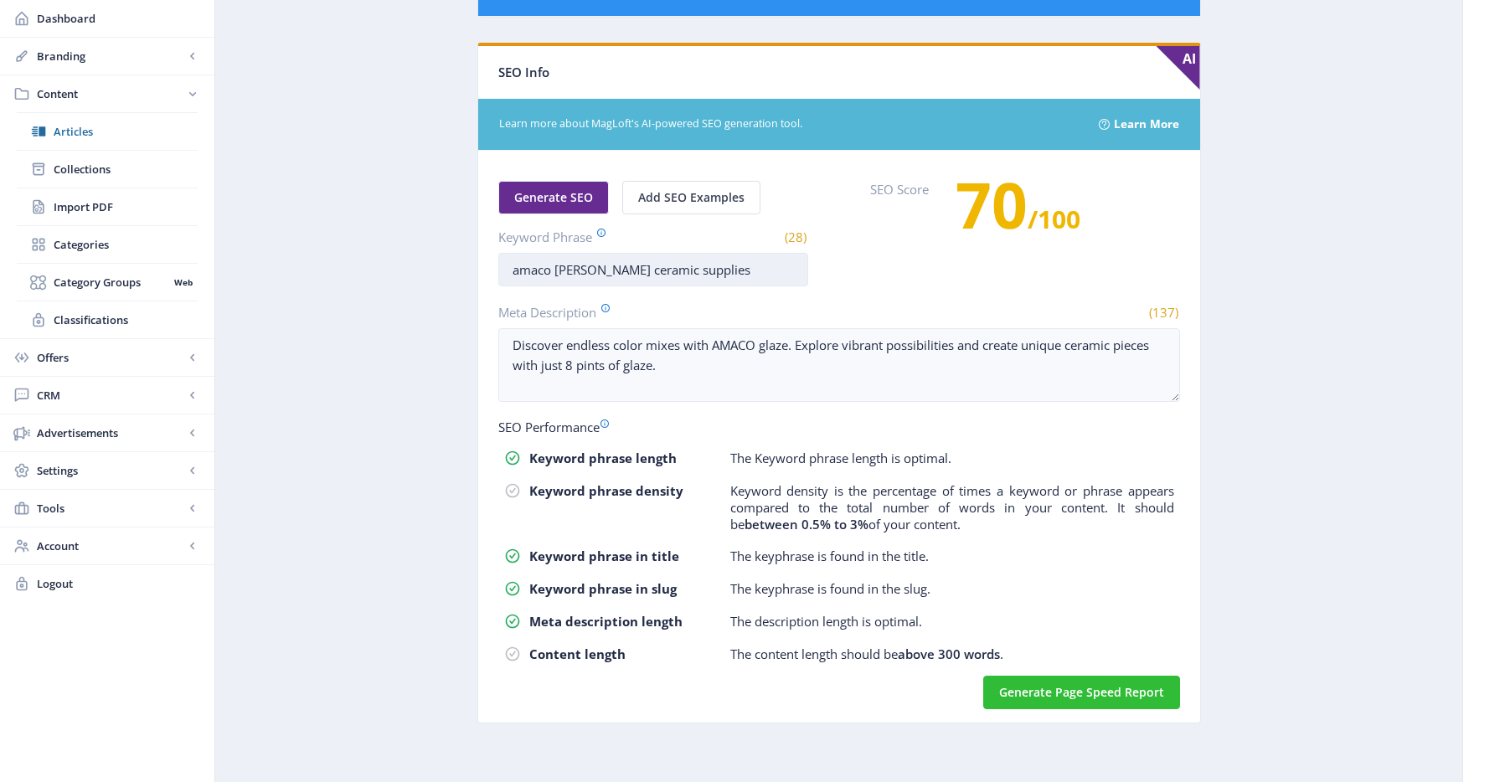
click at [626, 278] on input "amaco brent ceramic supplies" at bounding box center [653, 270] width 310 height 34
click at [627, 277] on input "amaco brent ceramic supplies" at bounding box center [653, 270] width 310 height 34
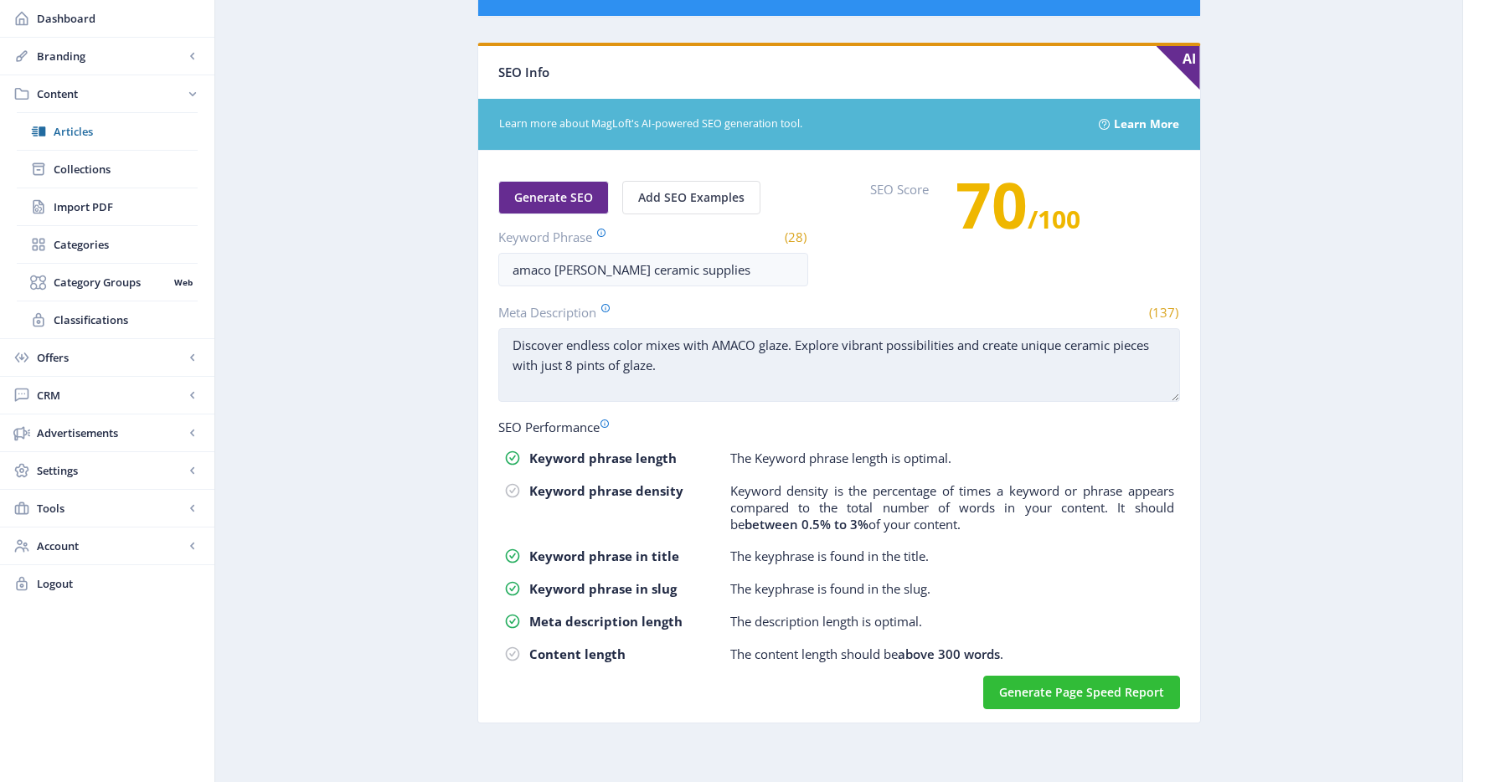
click at [678, 383] on textarea "Discover endless color mixes with AMACO glaze. Explore vibrant possibilities an…" at bounding box center [839, 365] width 682 height 74
click at [678, 382] on textarea "Discover endless color mixes with AMACO glaze. Explore vibrant possibilities an…" at bounding box center [839, 365] width 682 height 74
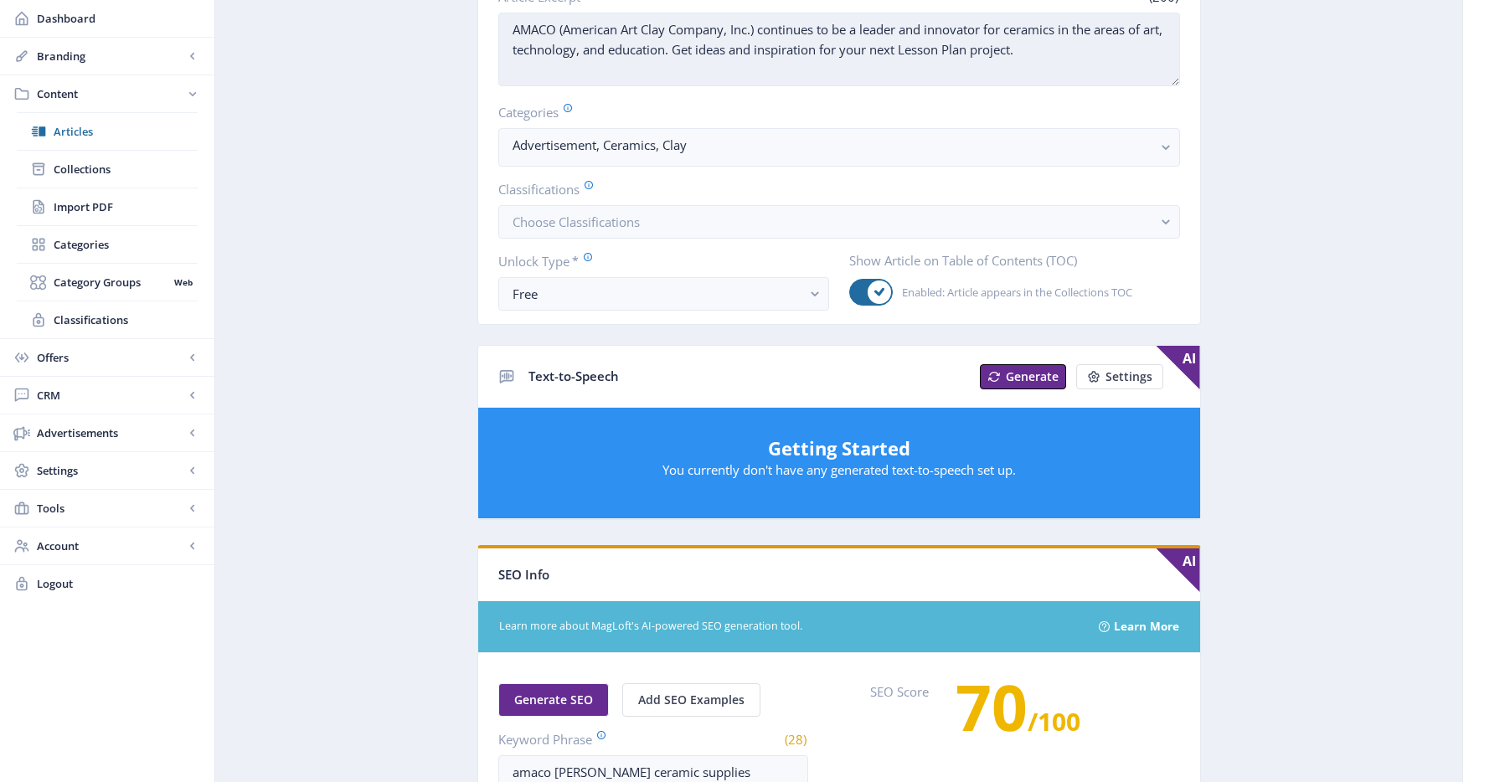
scroll to position [75, 0]
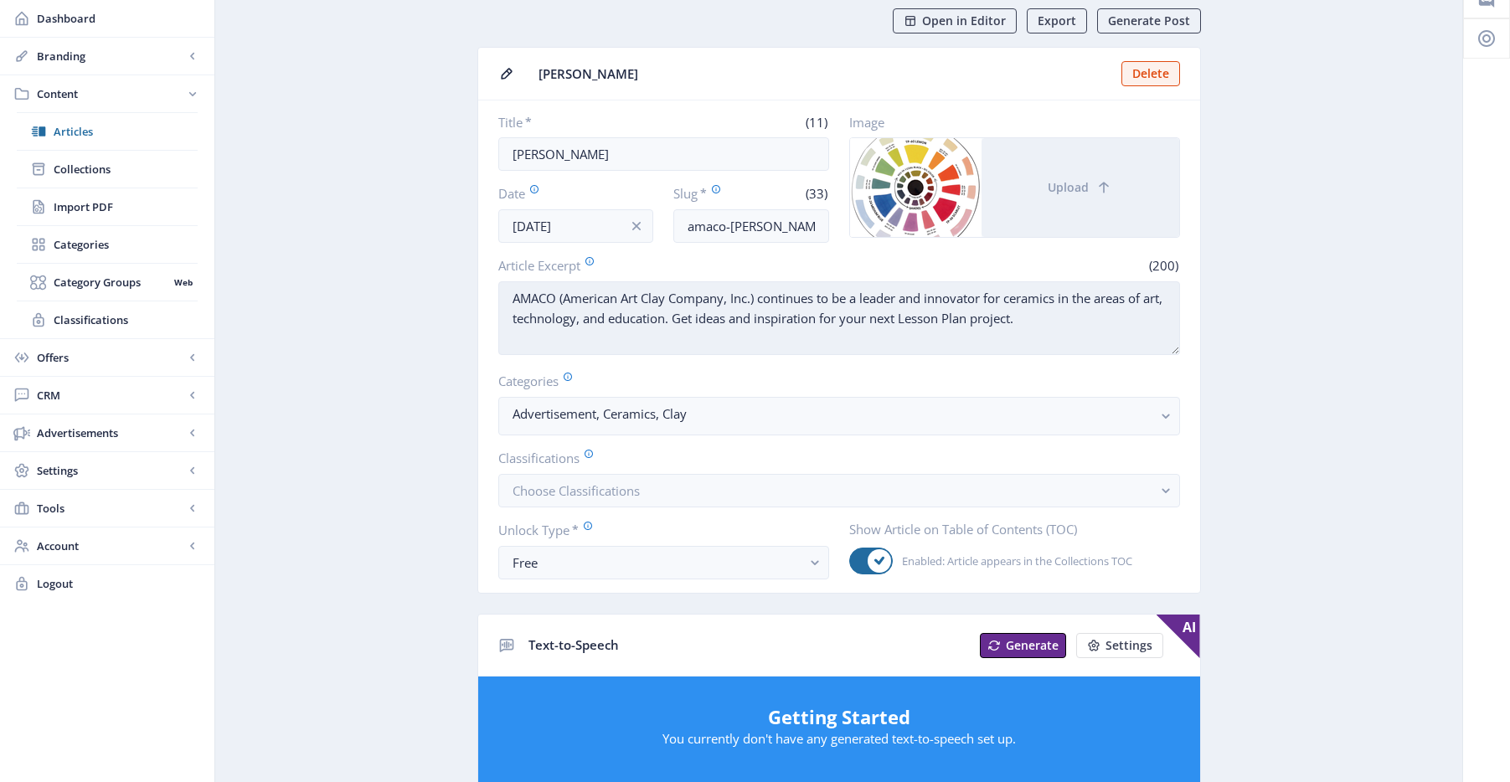
click at [764, 317] on textarea "AMACO (American Art Clay Company, Inc.) continues to be a leader and innovator …" at bounding box center [839, 318] width 682 height 74
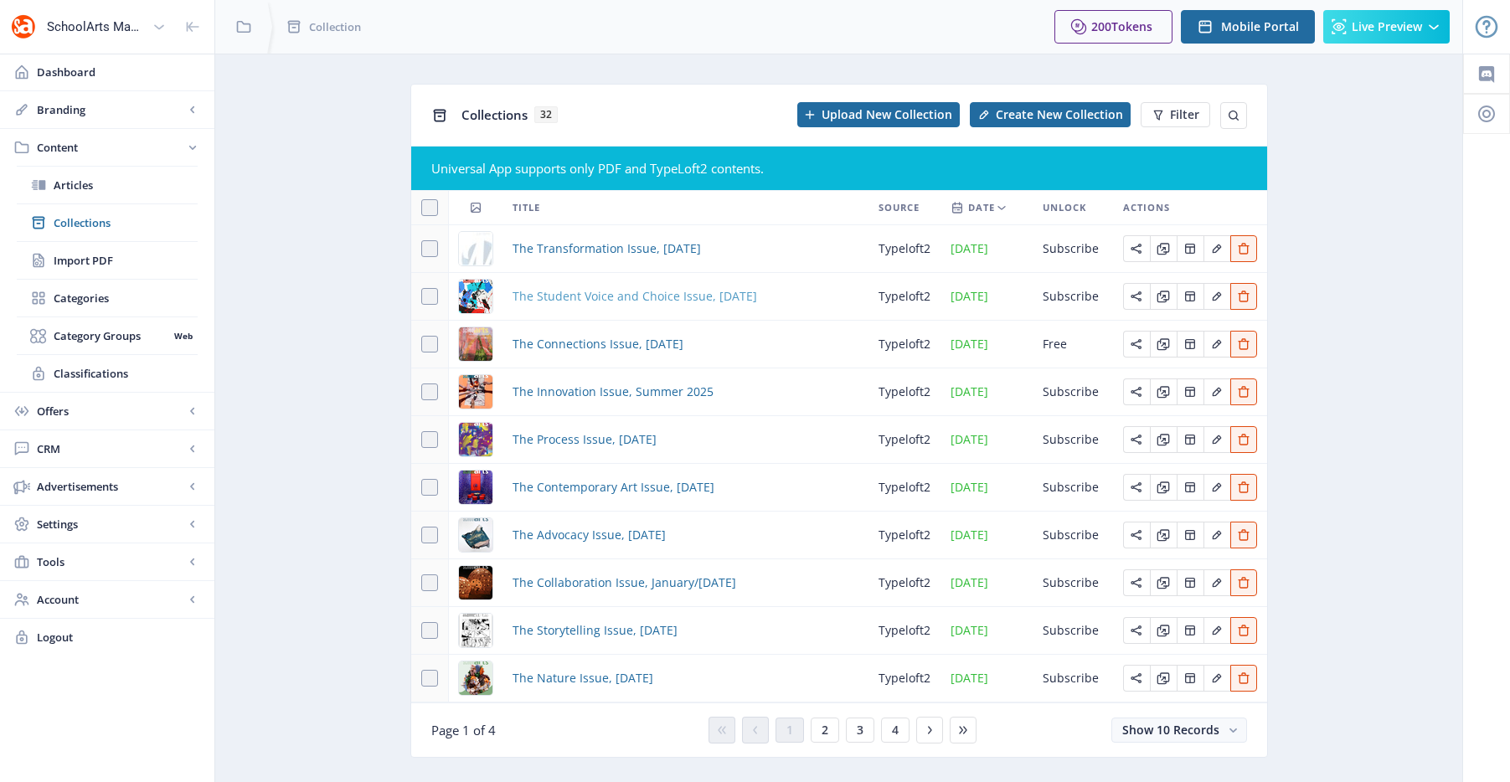
click at [596, 298] on span "The Student Voice and Choice Issue, [DATE]" at bounding box center [635, 296] width 245 height 20
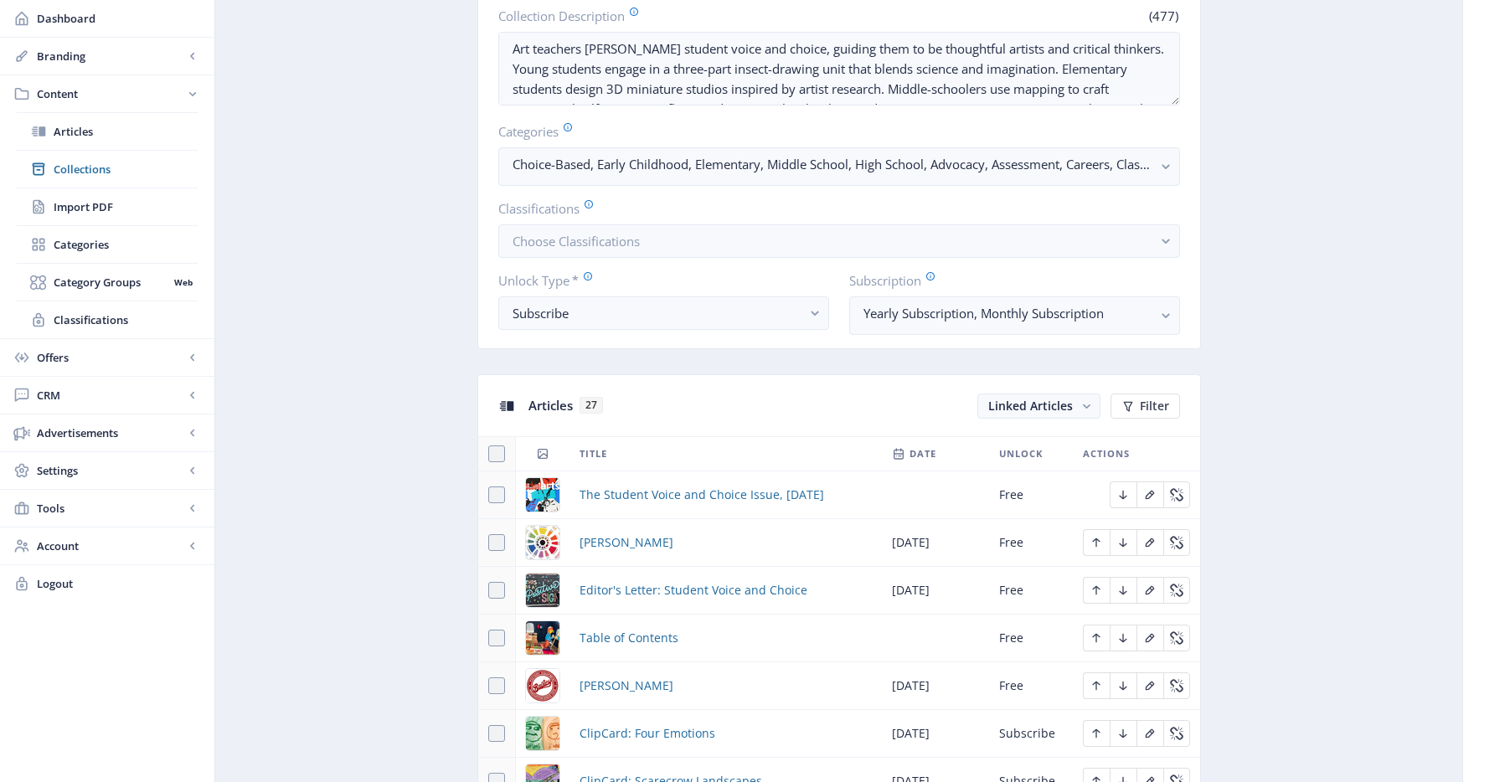
scroll to position [679, 0]
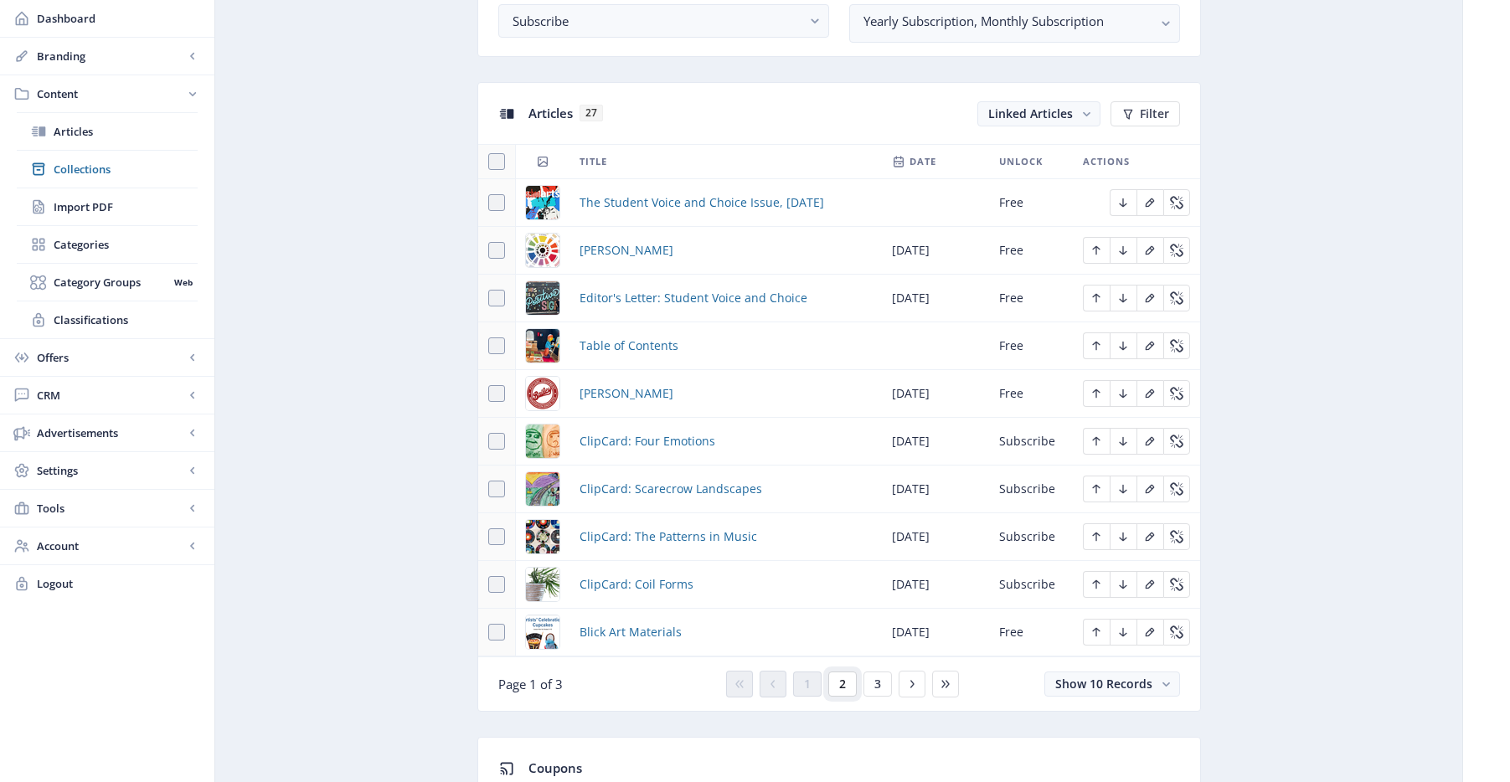
click at [840, 681] on span "2" at bounding box center [842, 684] width 7 height 13
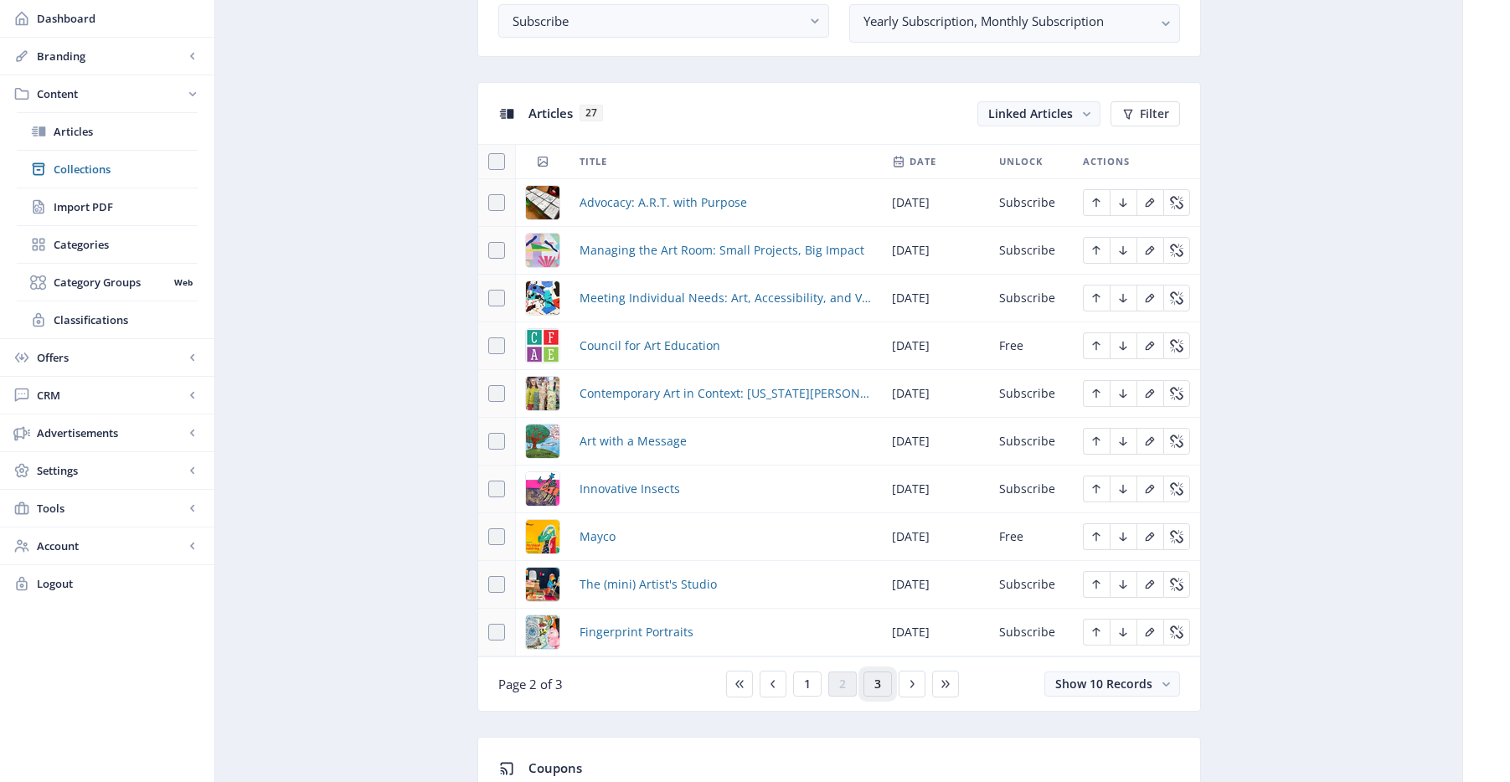
drag, startPoint x: 881, startPoint y: 682, endPoint x: 875, endPoint y: 658, distance: 24.2
click at [881, 682] on button "3" at bounding box center [878, 684] width 28 height 25
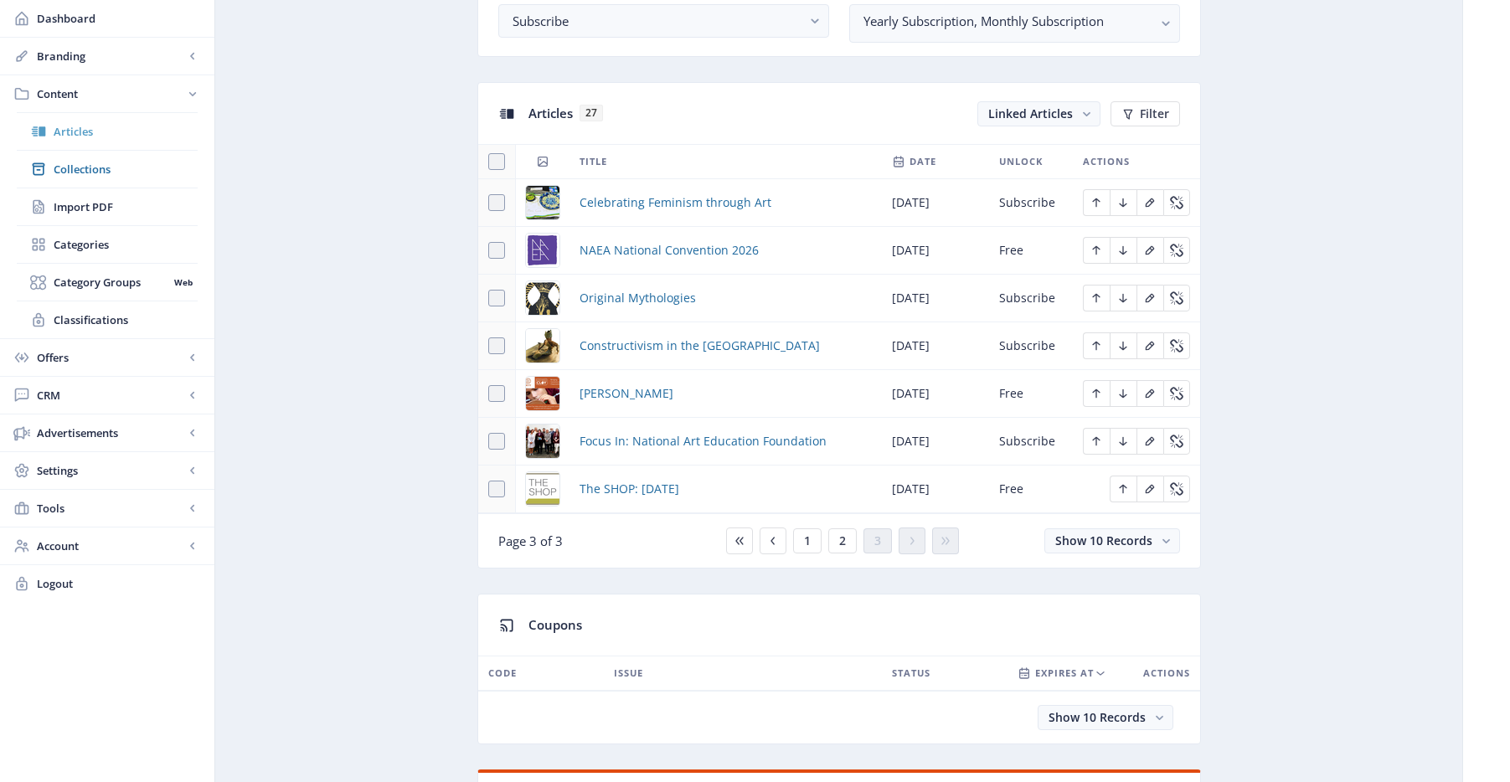
click at [83, 139] on span "Articles" at bounding box center [126, 131] width 144 height 17
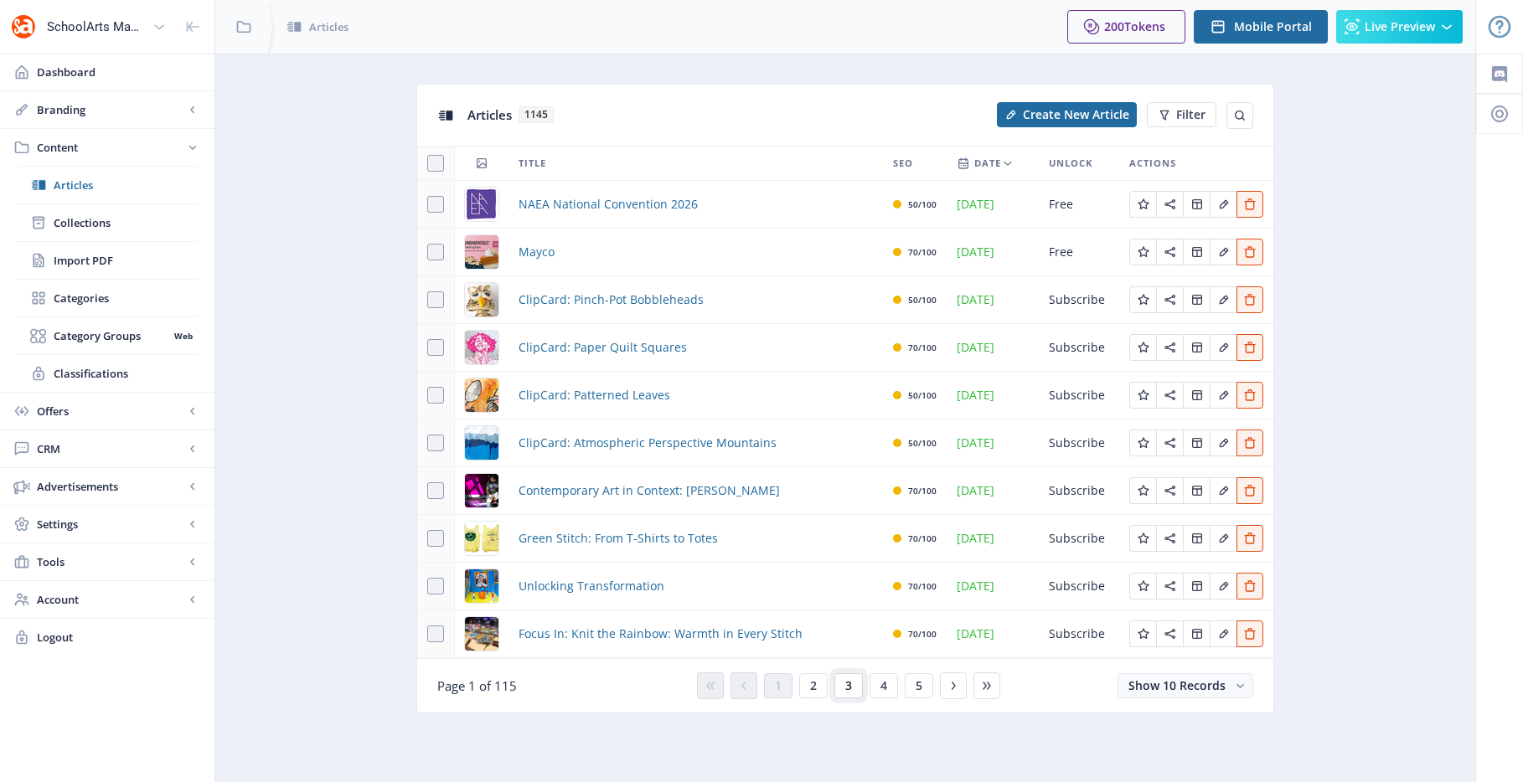
click at [847, 694] on button "3" at bounding box center [848, 685] width 28 height 25
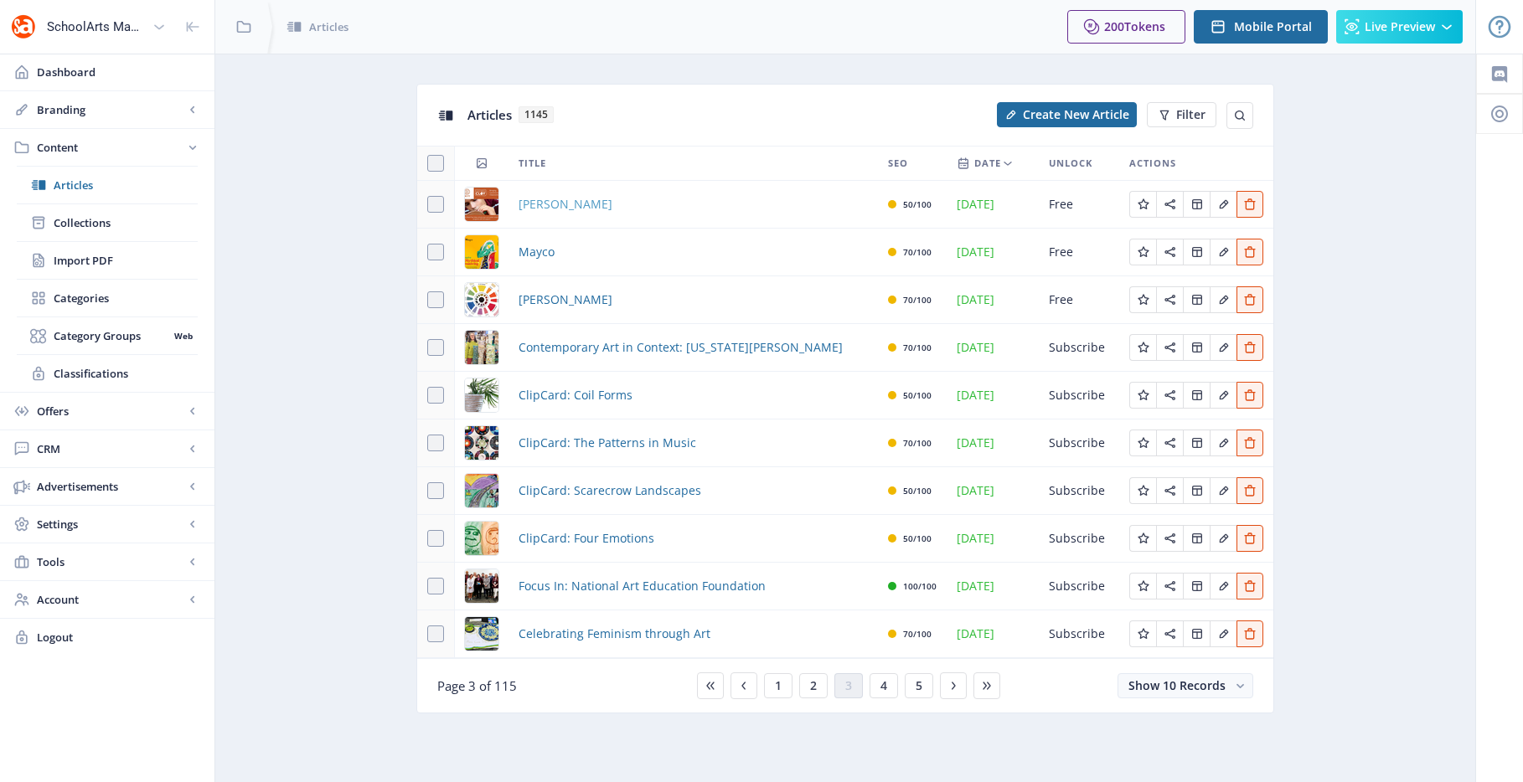
click at [539, 204] on span "[PERSON_NAME]" at bounding box center [565, 204] width 94 height 20
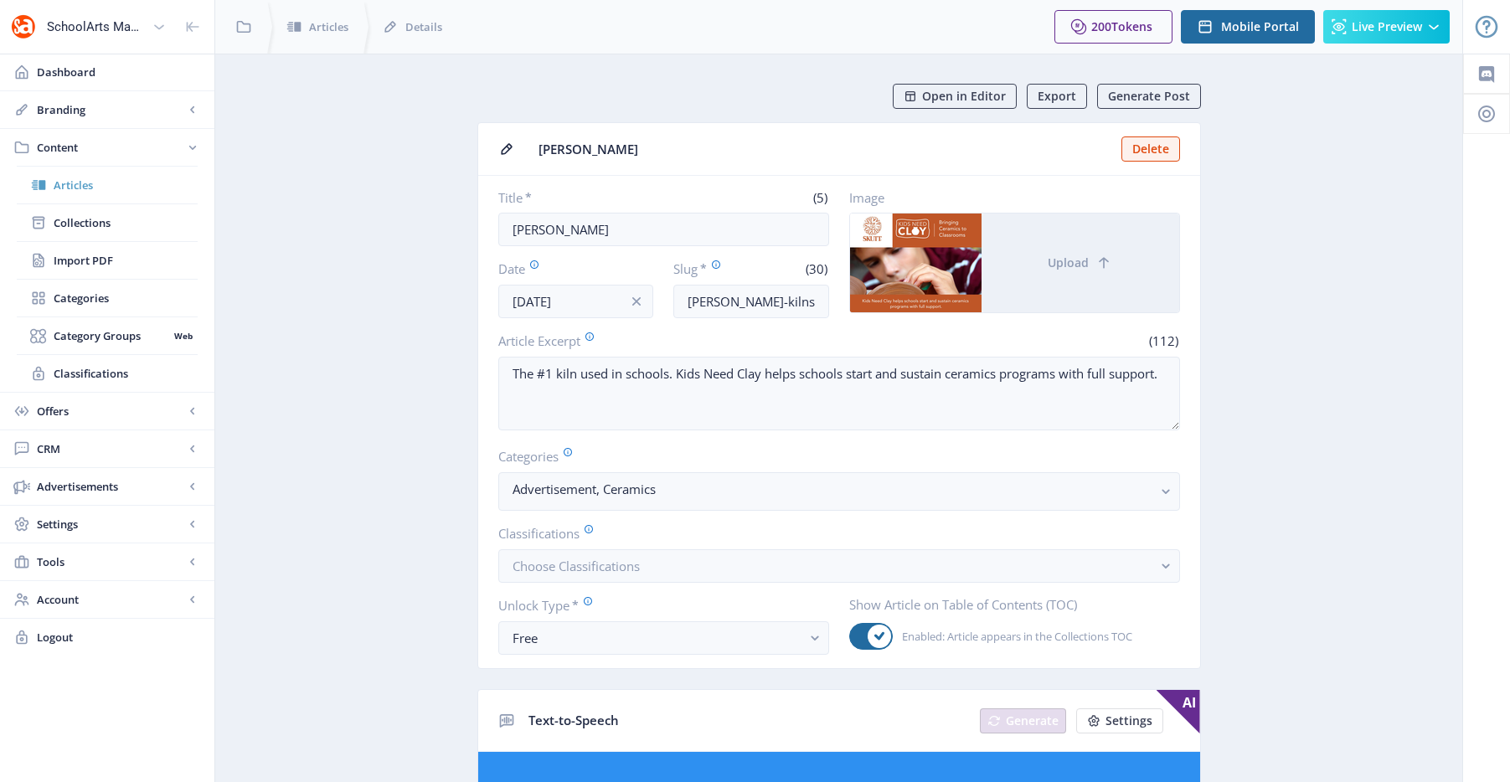
click at [101, 192] on span "Articles" at bounding box center [126, 185] width 144 height 17
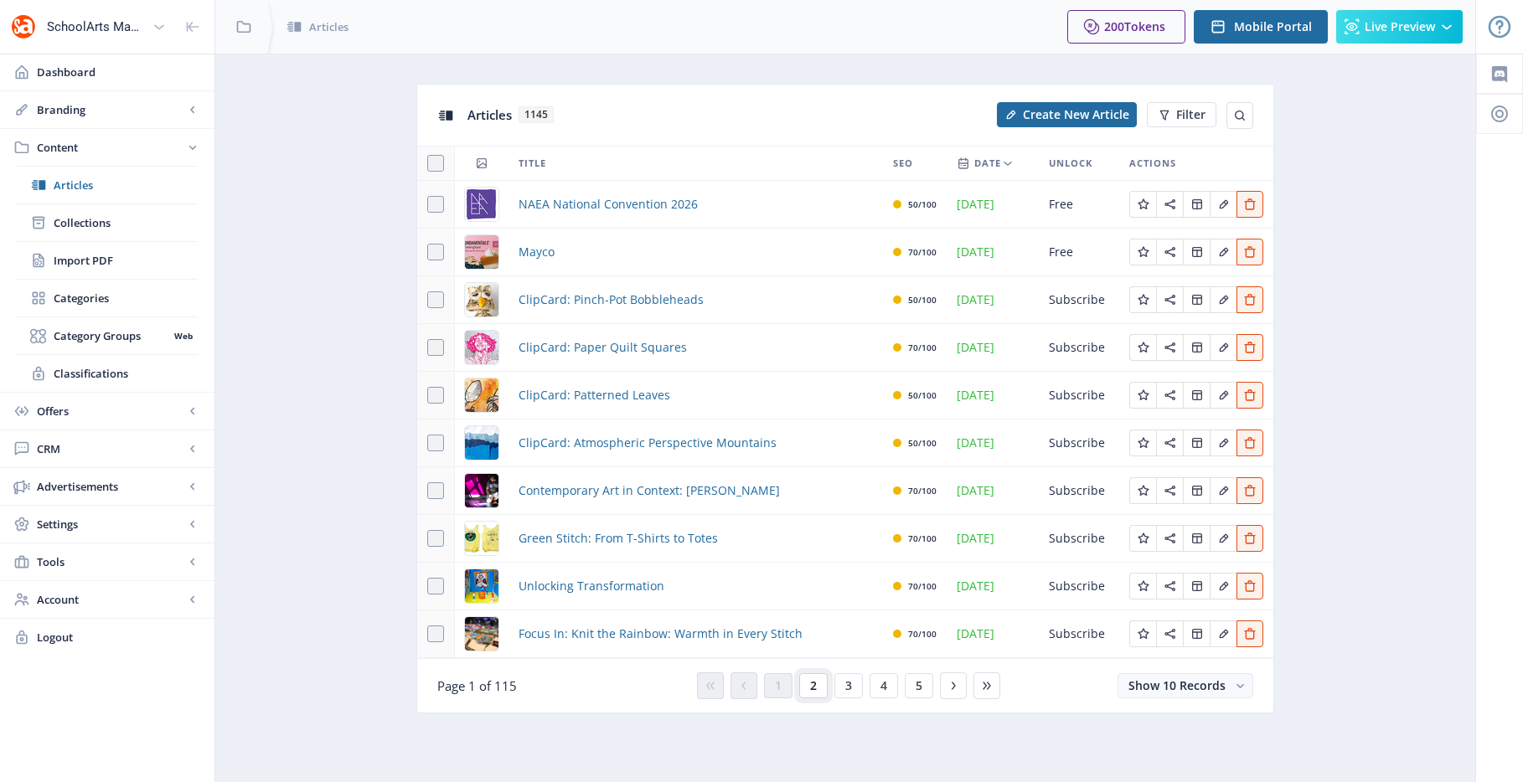
click at [811, 685] on span "2" at bounding box center [813, 685] width 7 height 13
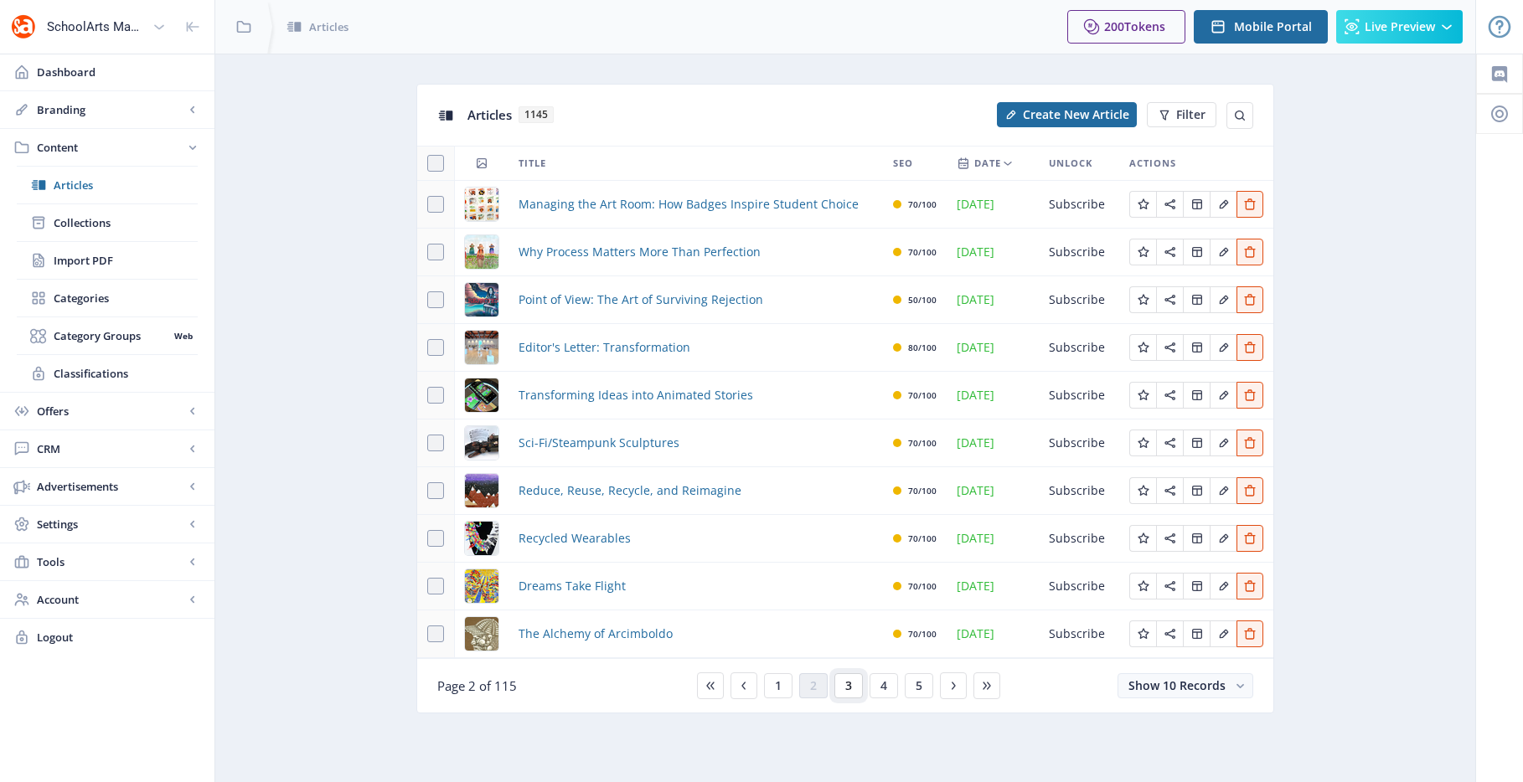
click at [850, 692] on span "3" at bounding box center [848, 685] width 7 height 13
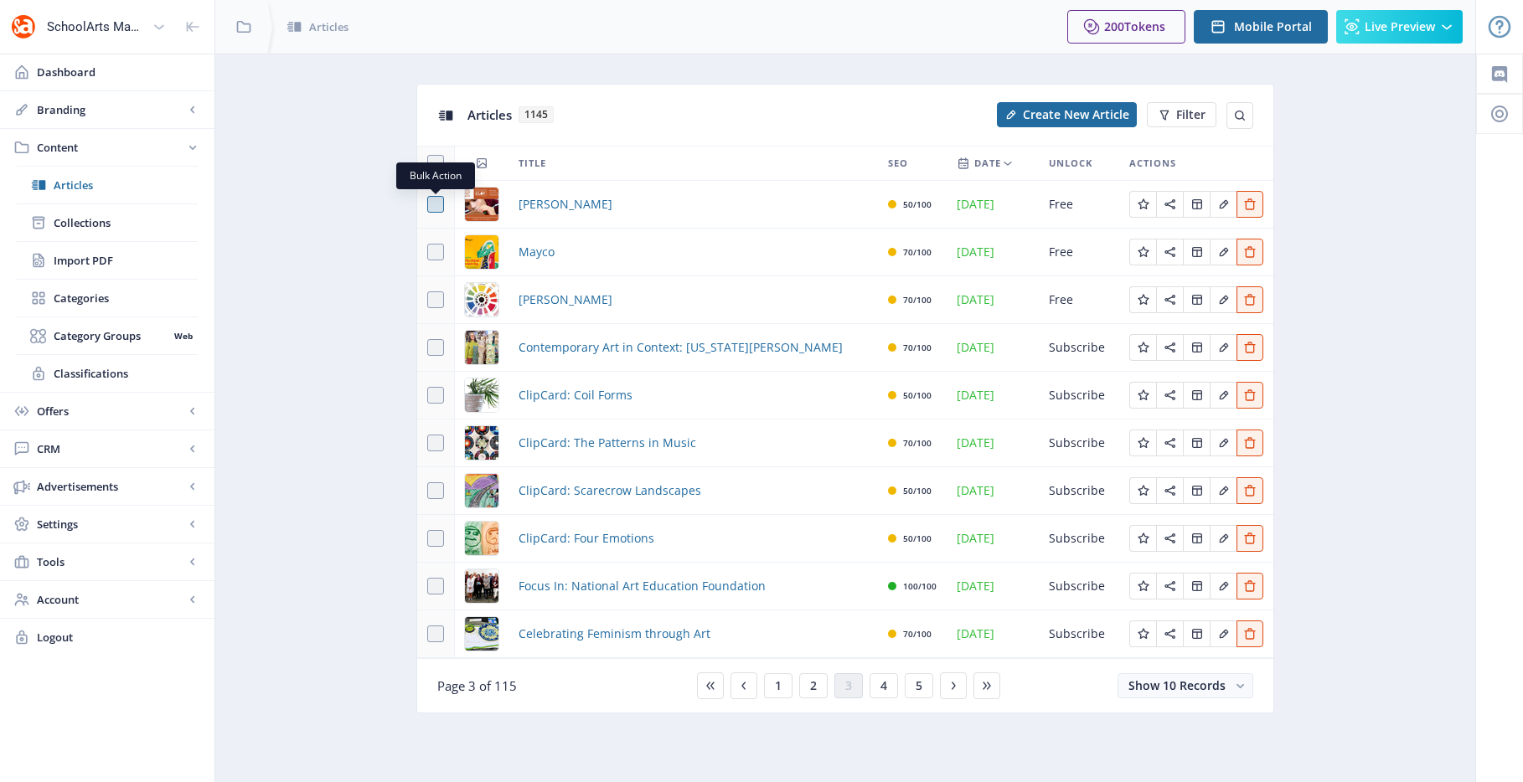
click at [434, 199] on span at bounding box center [435, 204] width 17 height 17
click at [428, 204] on input "checkbox" at bounding box center [427, 204] width 1 height 1
click at [434, 199] on icon at bounding box center [436, 204] width 8 height 17
click at [428, 204] on input "checkbox" at bounding box center [427, 204] width 1 height 1
checkbox input "false"
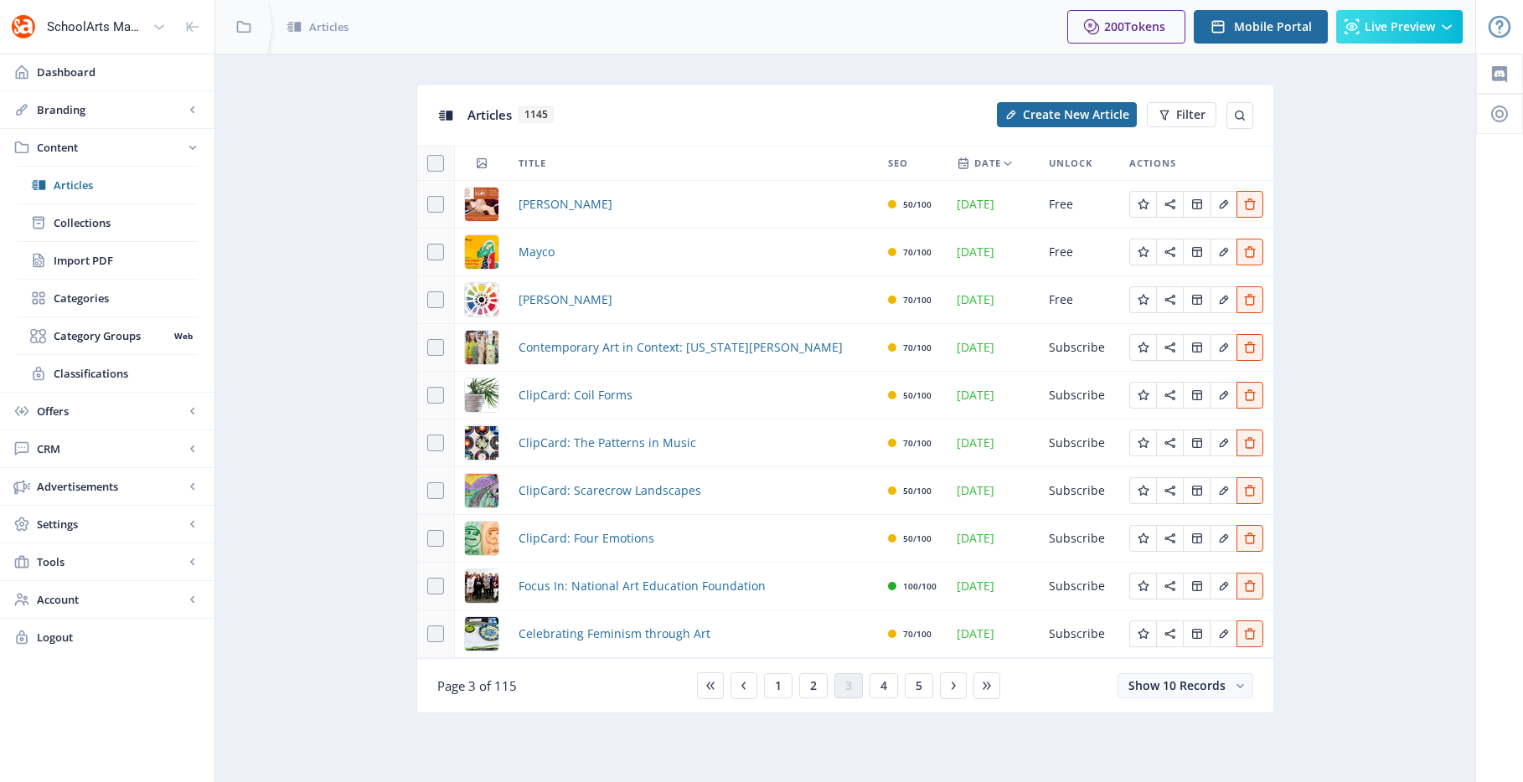
click at [1463, 299] on nb-layout-column "Articles 1145 Create New Article Filter Title SEO Date Unlock Actions [PERSON_N…" at bounding box center [844, 418] width 1261 height 729
click at [613, 174] on th "Title" at bounding box center [692, 164] width 369 height 34
click at [534, 202] on span "[PERSON_NAME]" at bounding box center [565, 204] width 94 height 20
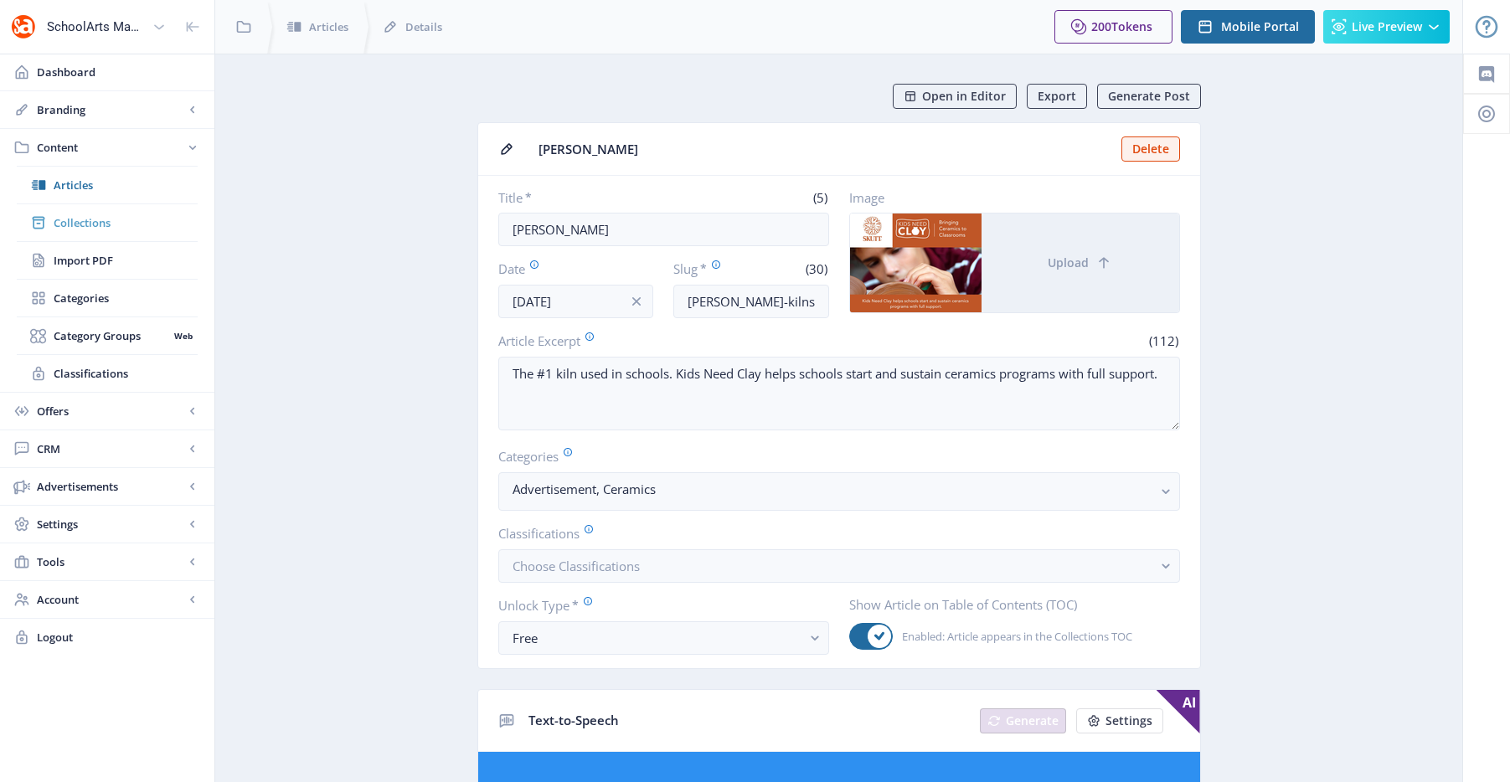
click at [70, 224] on span "Collections" at bounding box center [126, 222] width 144 height 17
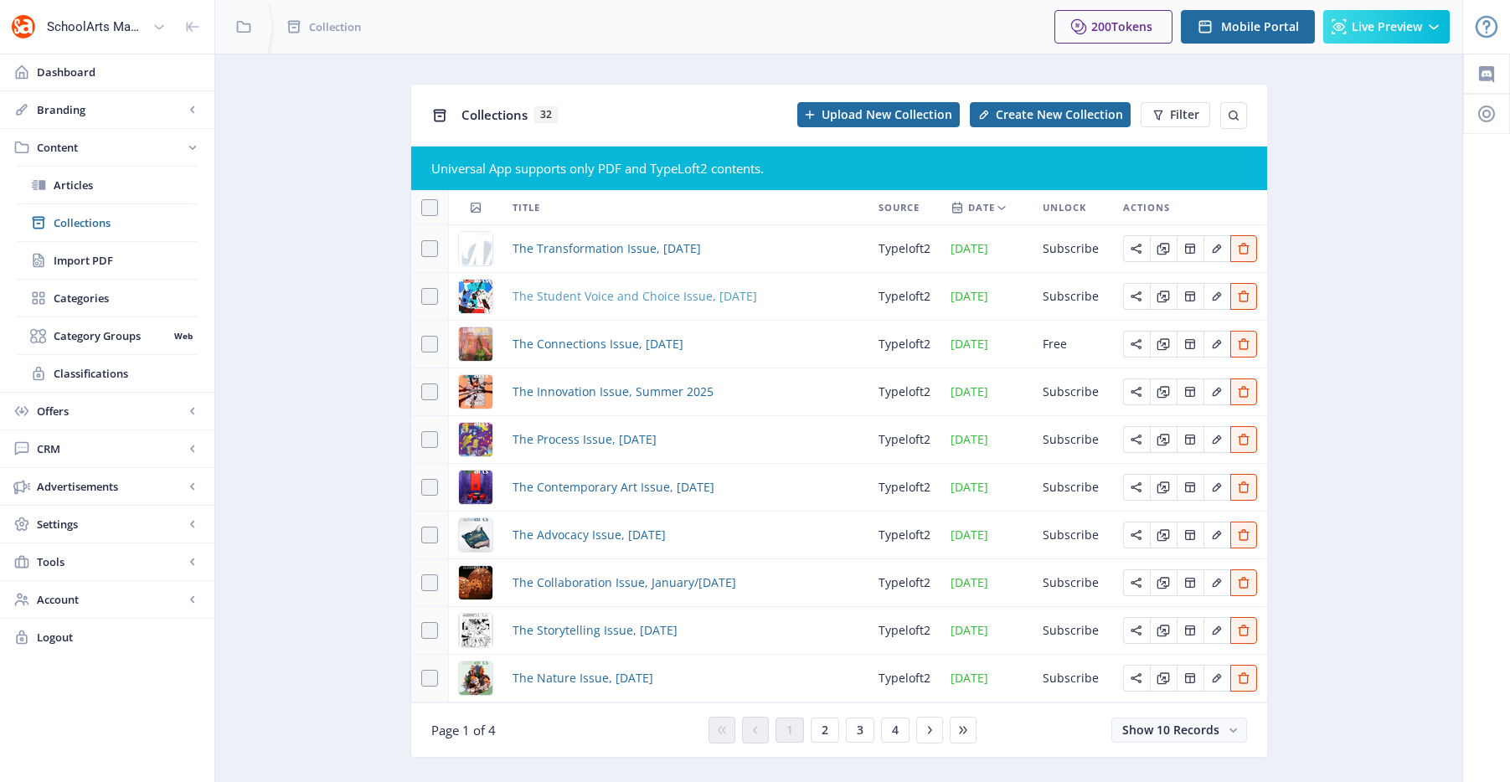
click at [632, 293] on span "The Student Voice and Choice Issue, [DATE]" at bounding box center [635, 296] width 245 height 20
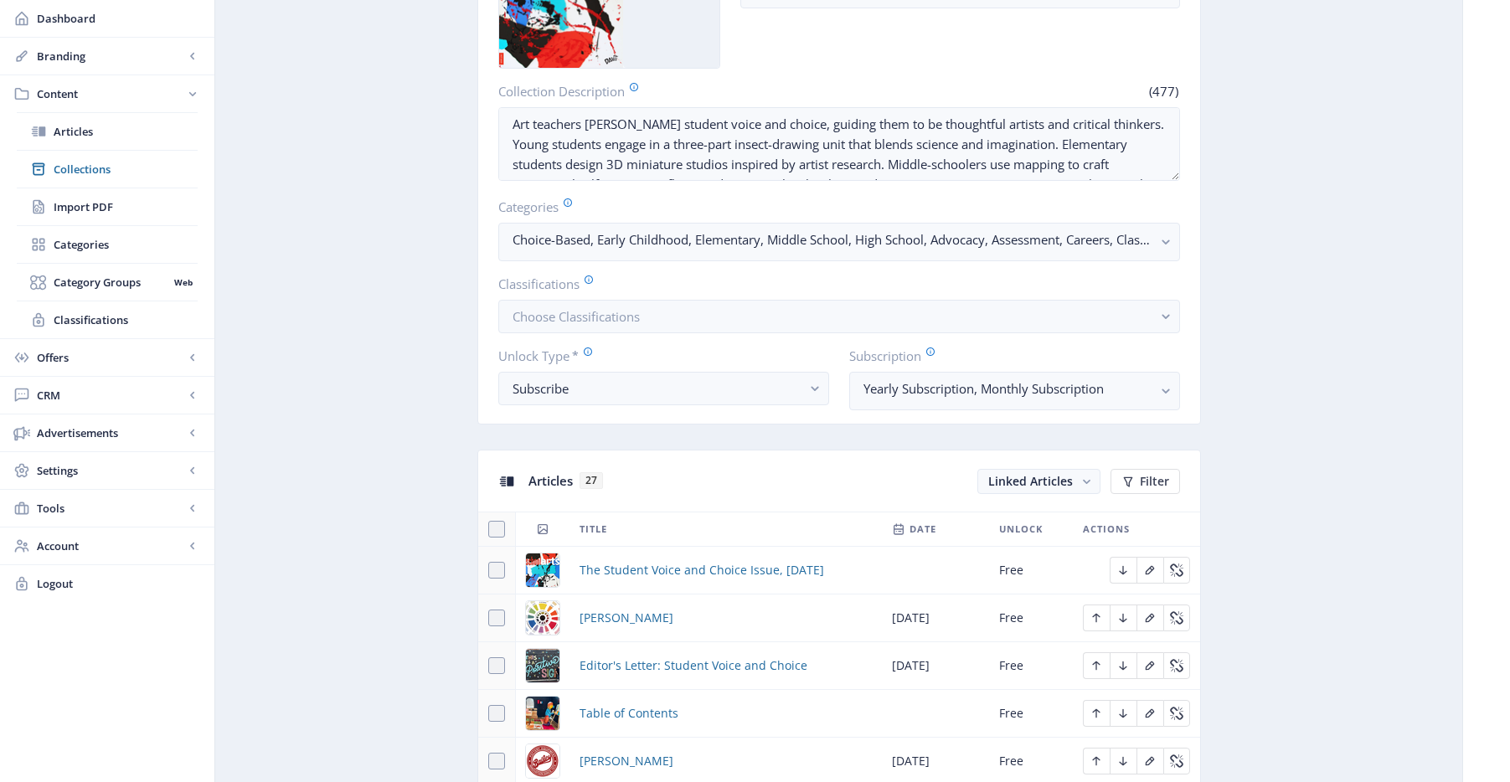
scroll to position [602, 0]
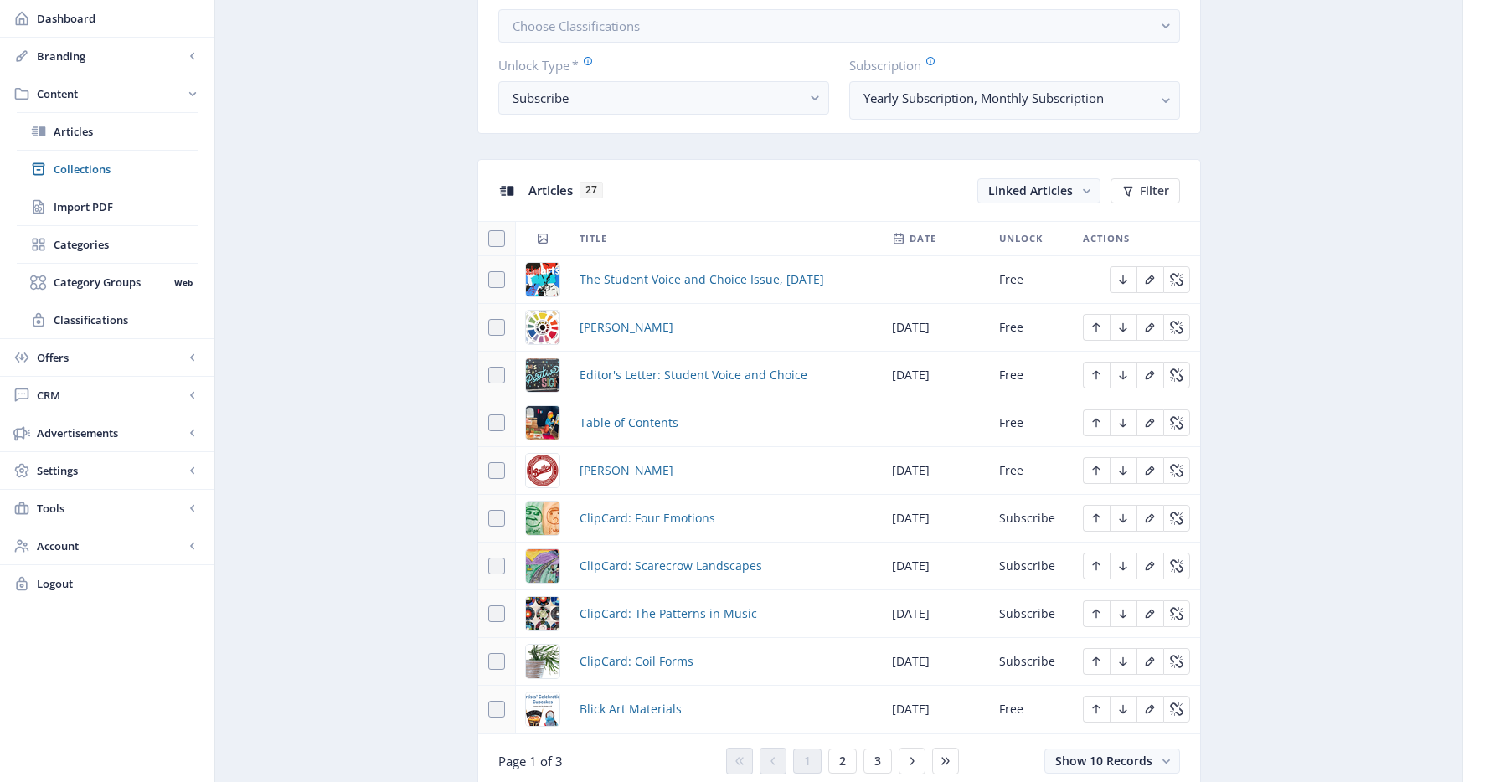
click at [833, 758] on div "You have unsaved changes Discard Changes Save Changes" at bounding box center [755, 756] width 1343 height 54
click at [839, 761] on div "You have unsaved changes Discard Changes Save Changes" at bounding box center [755, 756] width 1343 height 54
click at [846, 766] on div "You have unsaved changes Discard Changes Save Changes" at bounding box center [755, 756] width 1343 height 54
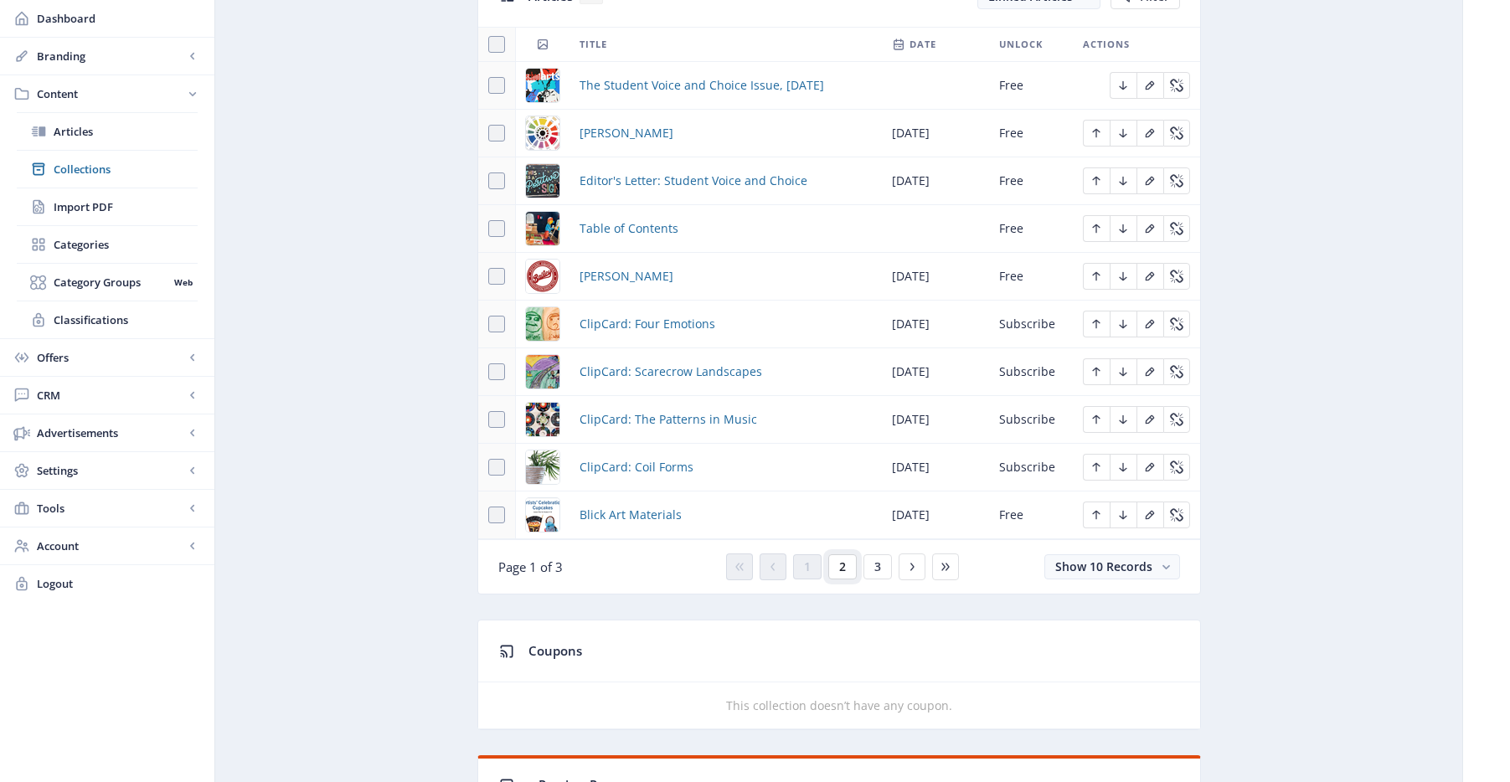
click at [848, 564] on button "2" at bounding box center [842, 566] width 28 height 25
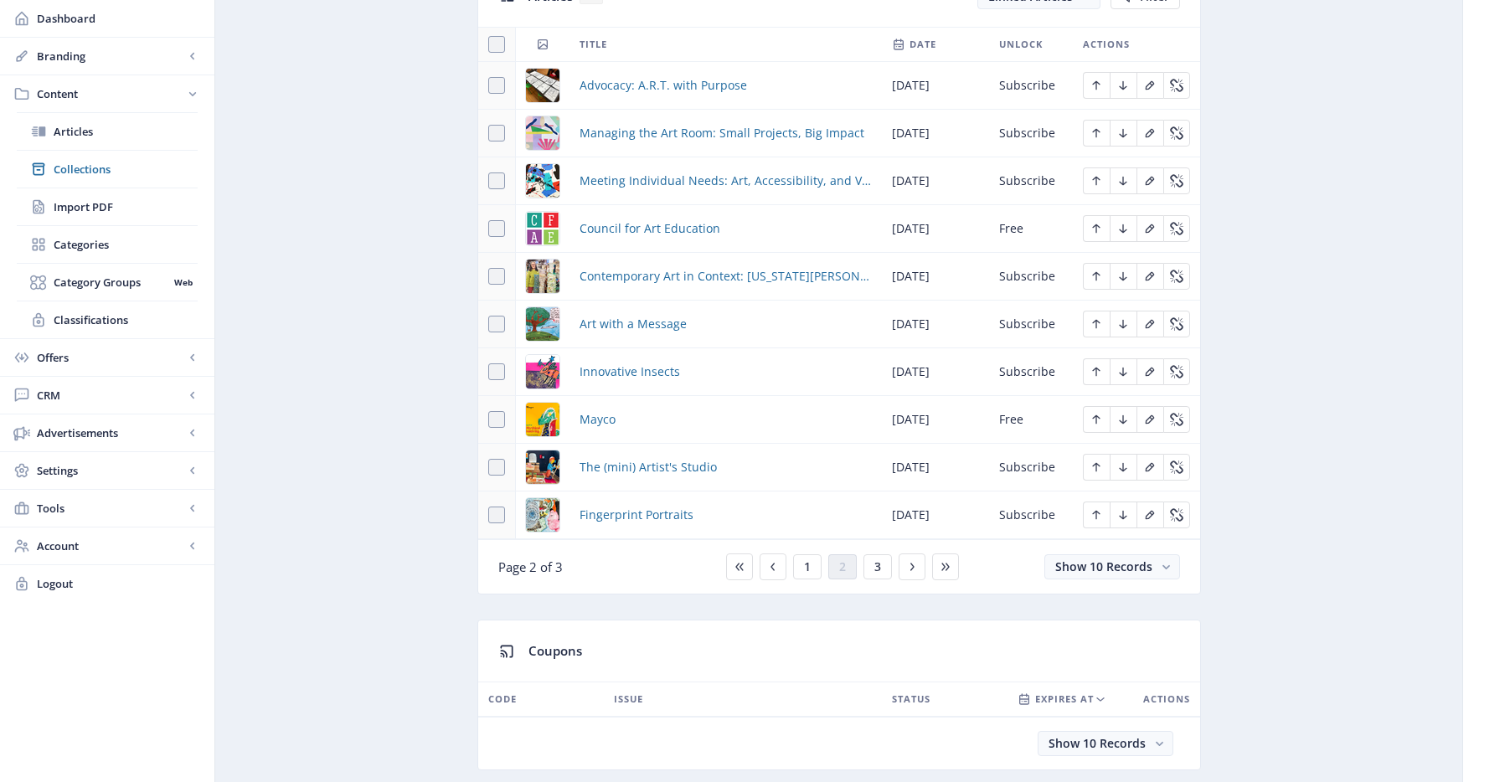
scroll to position [807, 0]
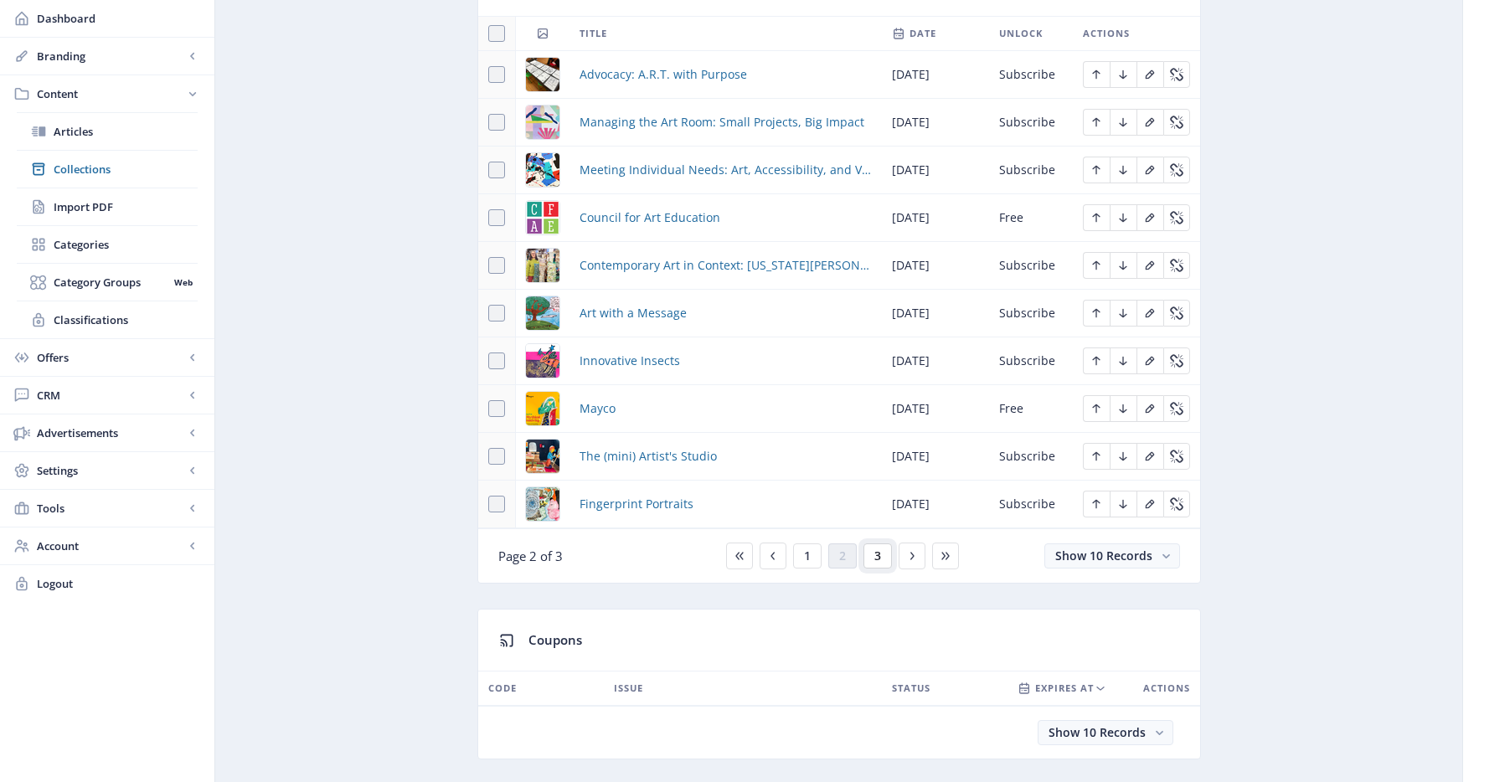
click at [886, 555] on button "3" at bounding box center [878, 556] width 28 height 25
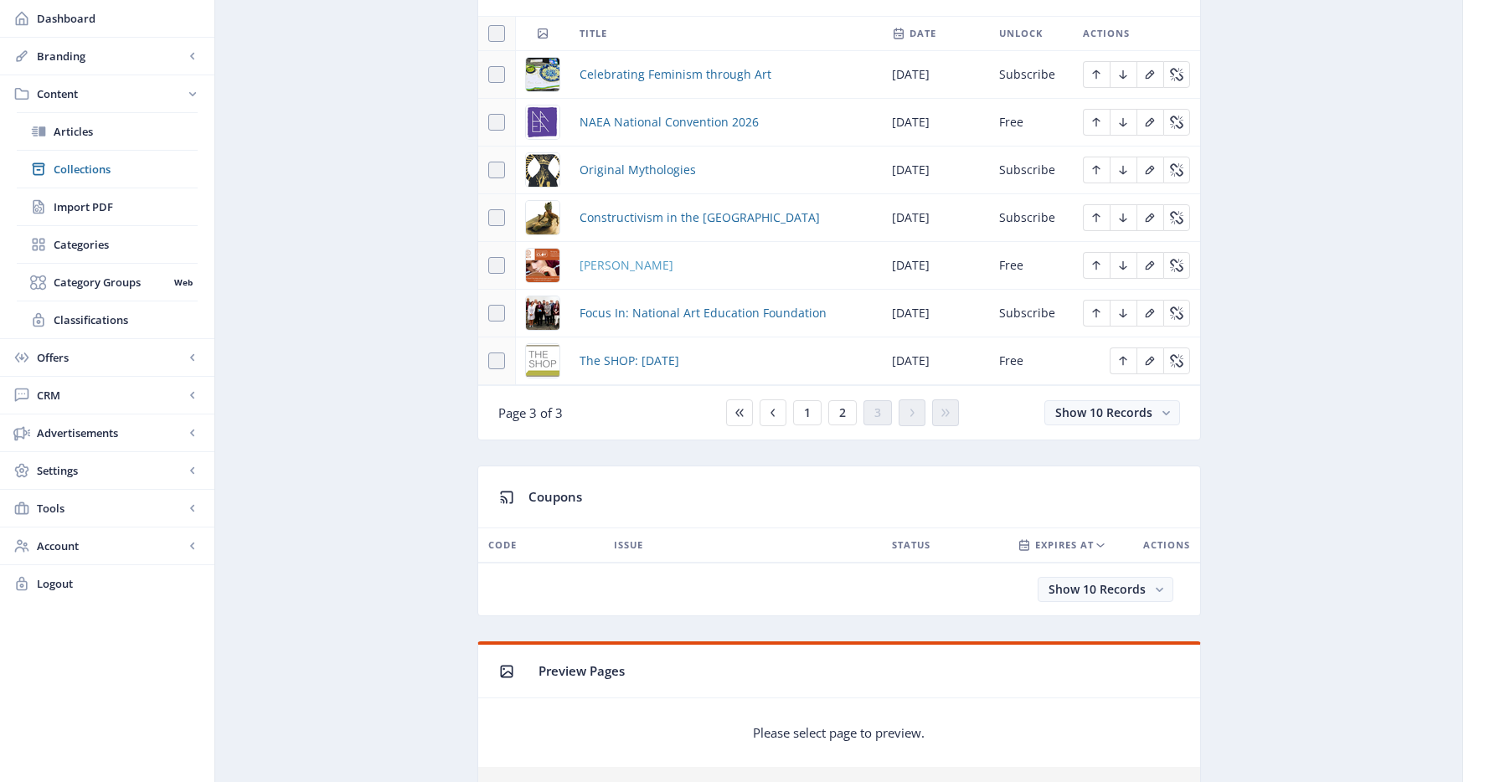
click at [597, 268] on span "[PERSON_NAME]" at bounding box center [627, 265] width 94 height 20
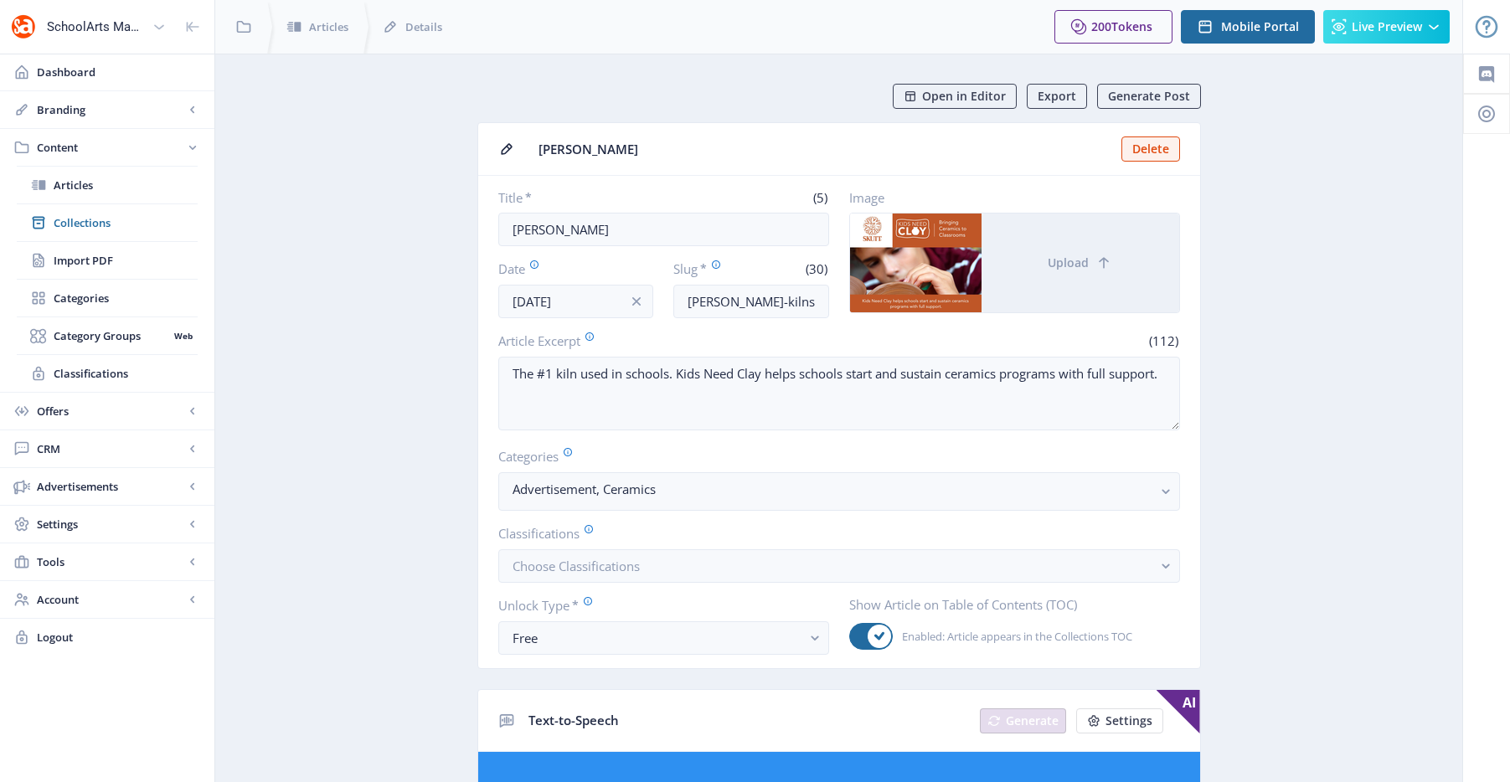
click at [957, 98] on span "Open in Editor" at bounding box center [964, 96] width 84 height 13
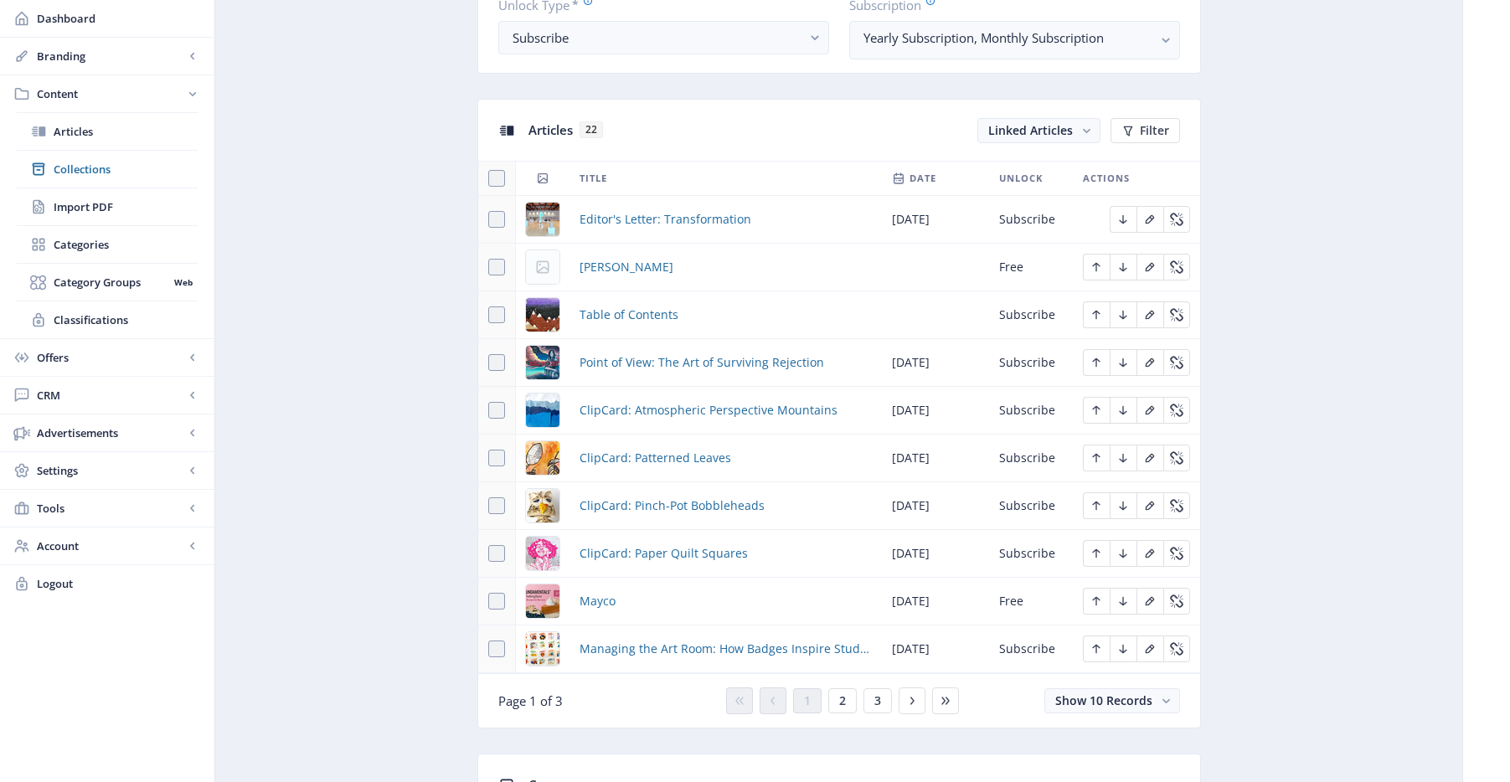
scroll to position [754, 0]
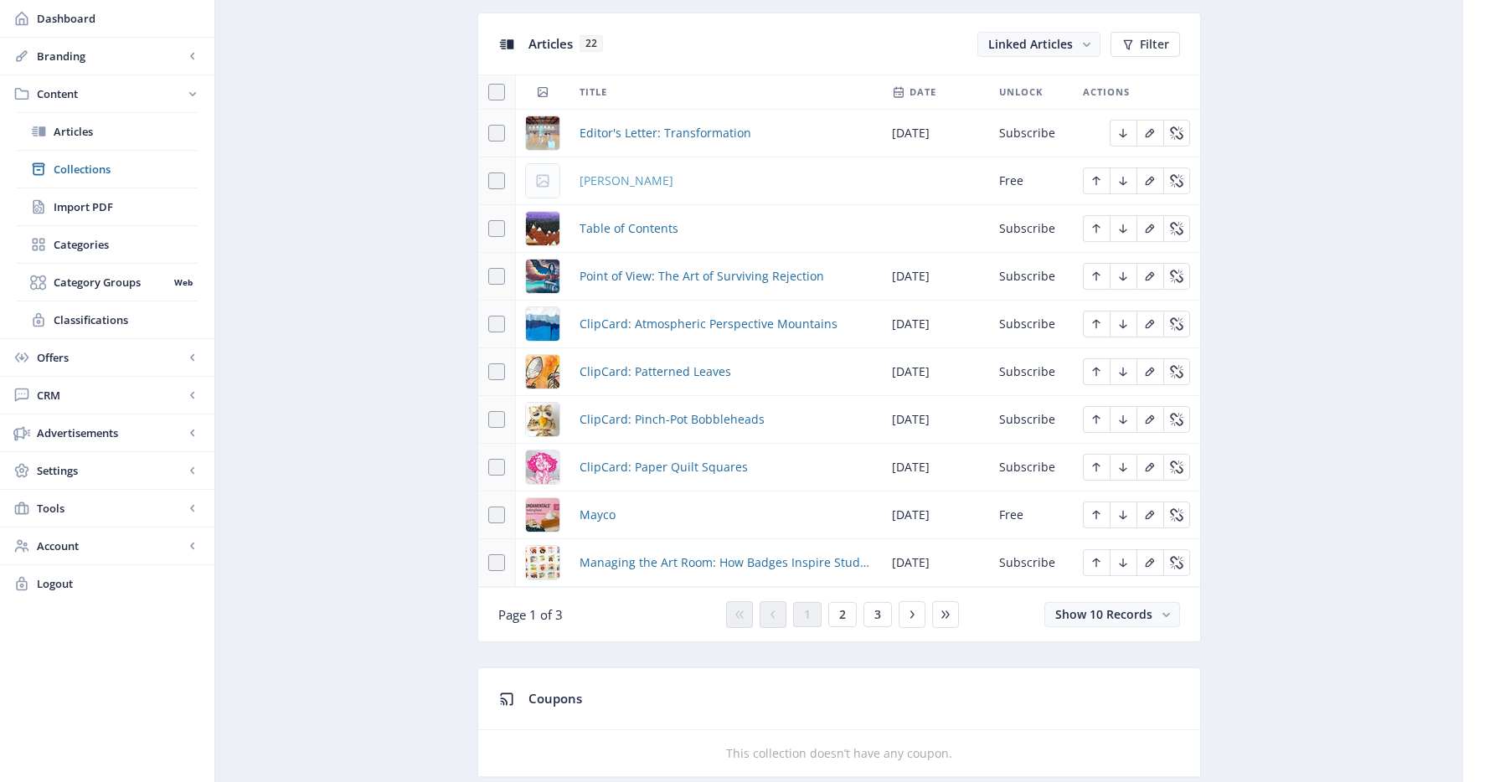
click at [629, 179] on span "[PERSON_NAME]" at bounding box center [627, 181] width 94 height 20
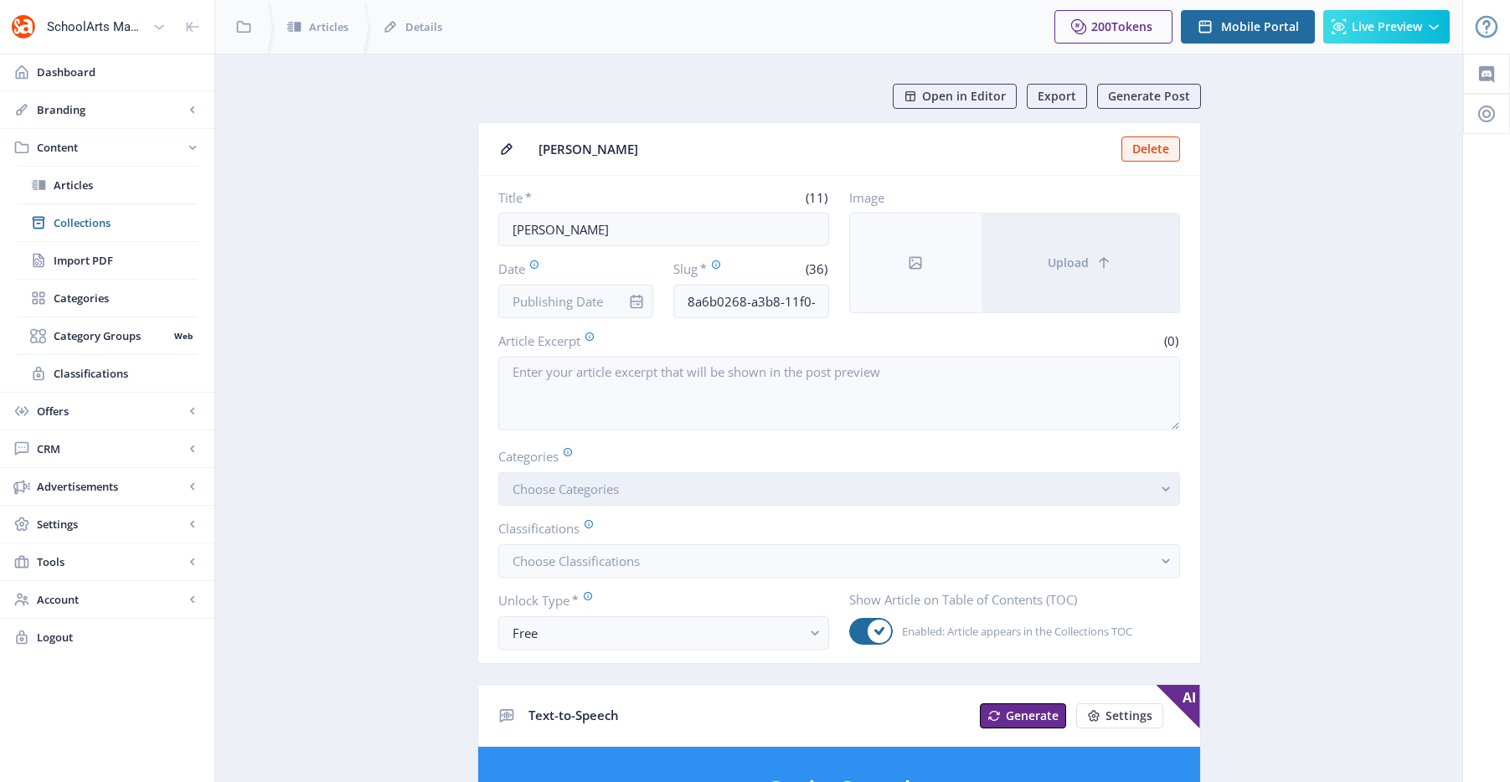
click at [733, 484] on button "Choose Categories" at bounding box center [839, 489] width 682 height 34
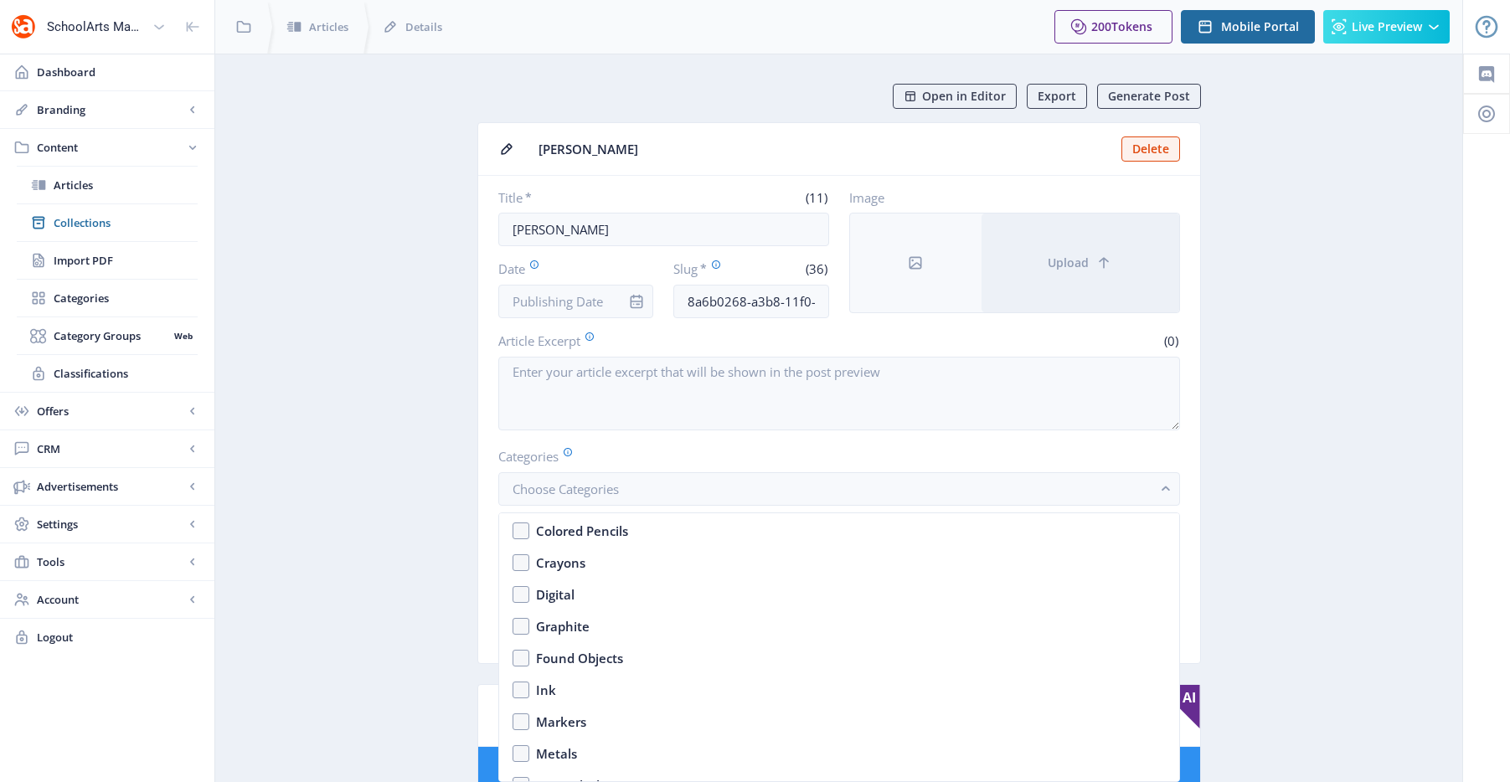
scroll to position [2618, 0]
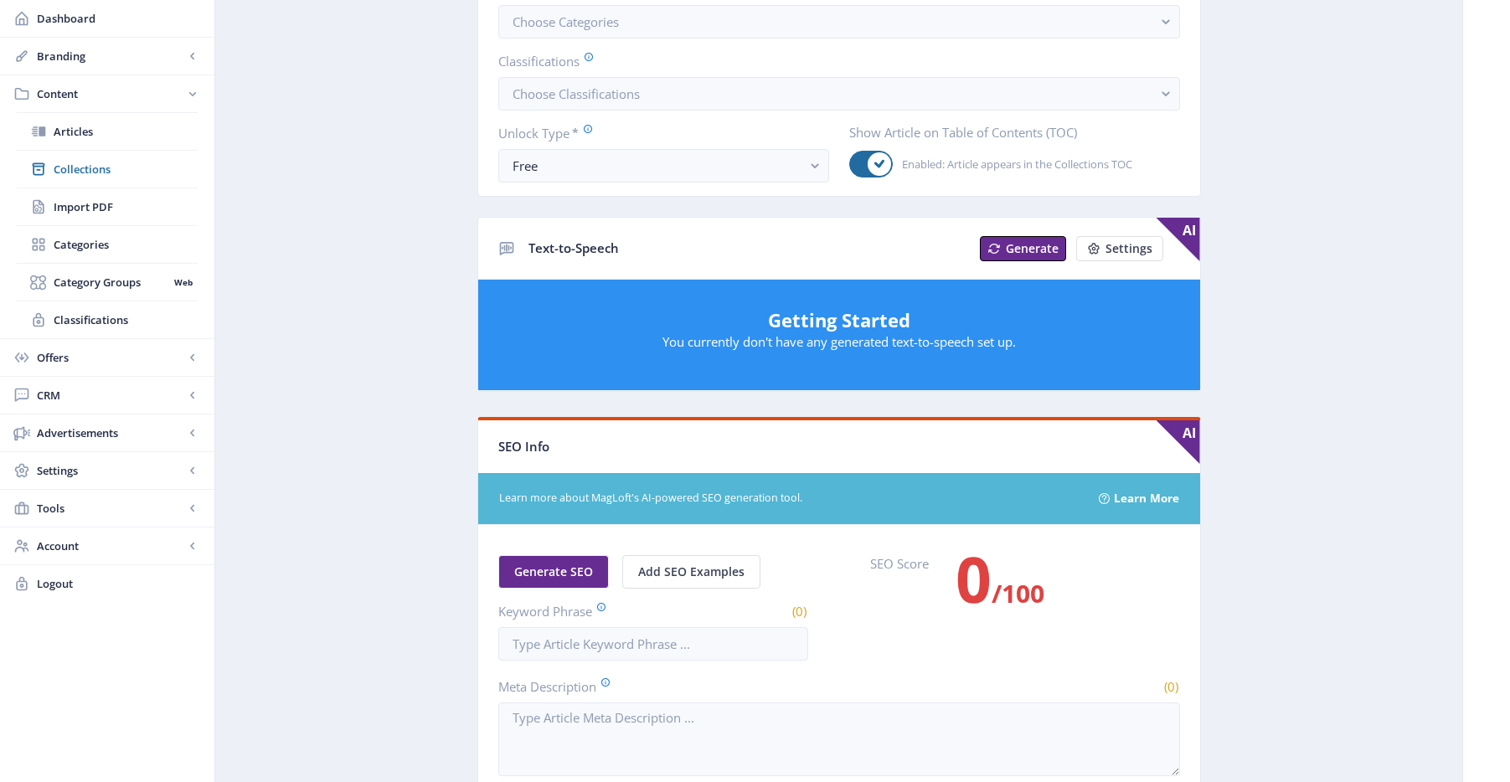
scroll to position [285, 0]
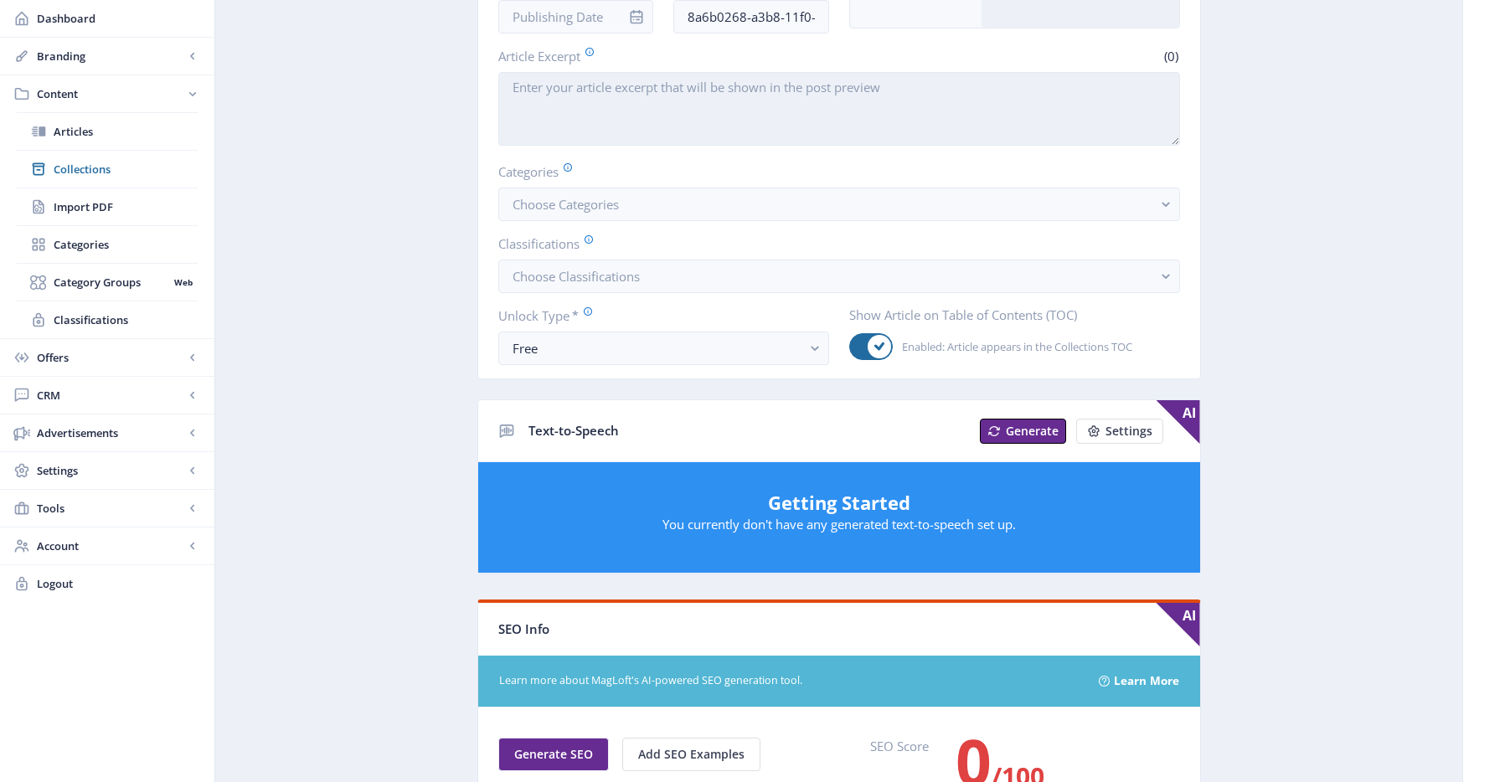
click at [920, 106] on textarea "Article Excerpt" at bounding box center [839, 109] width 682 height 74
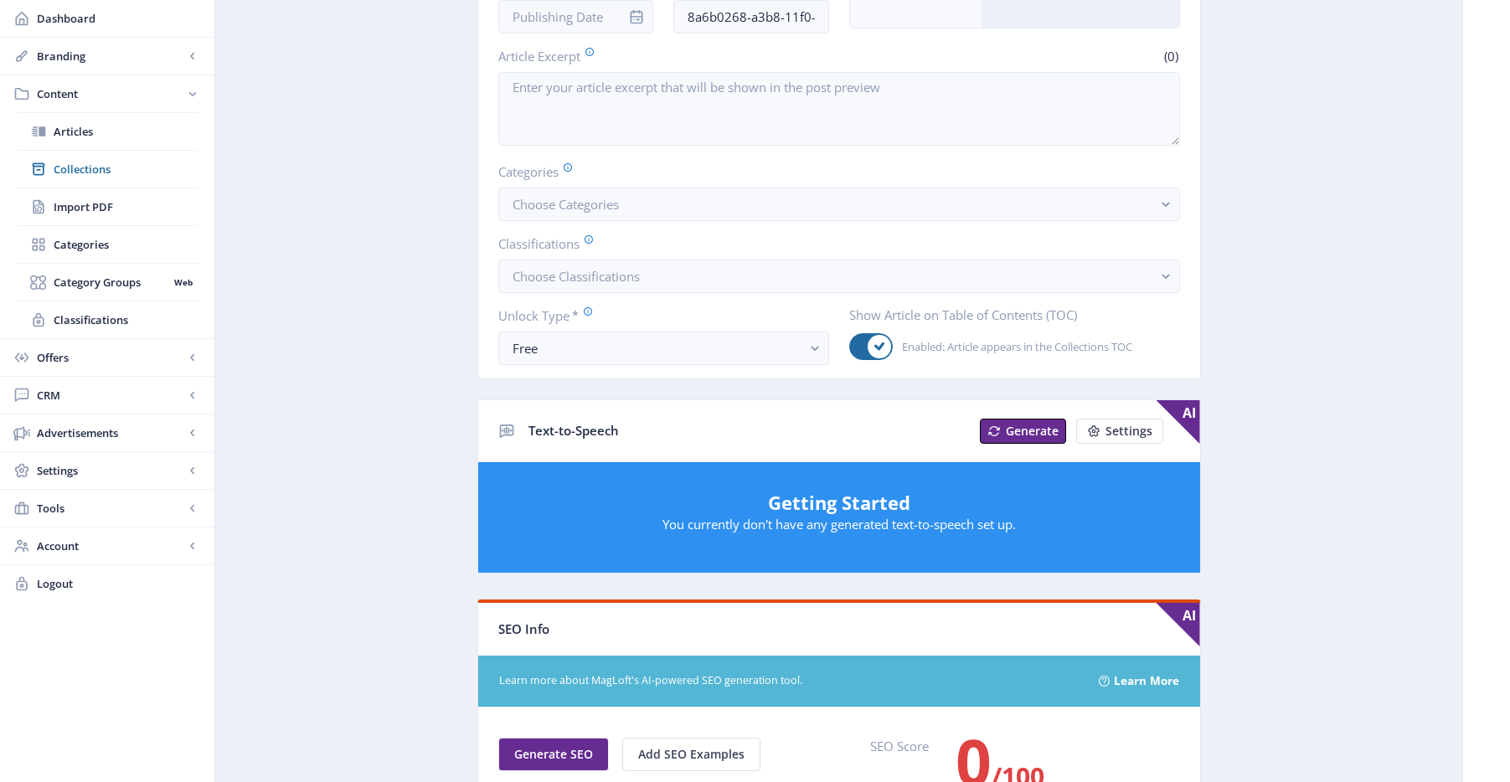
click at [1236, 169] on app-content-article "Open in Editor Export Generate Post [PERSON_NAME] Title * (11) Amaco [PERSON_NA…" at bounding box center [839, 593] width 1189 height 1588
click at [1119, 199] on button "Choose Categories" at bounding box center [839, 205] width 682 height 34
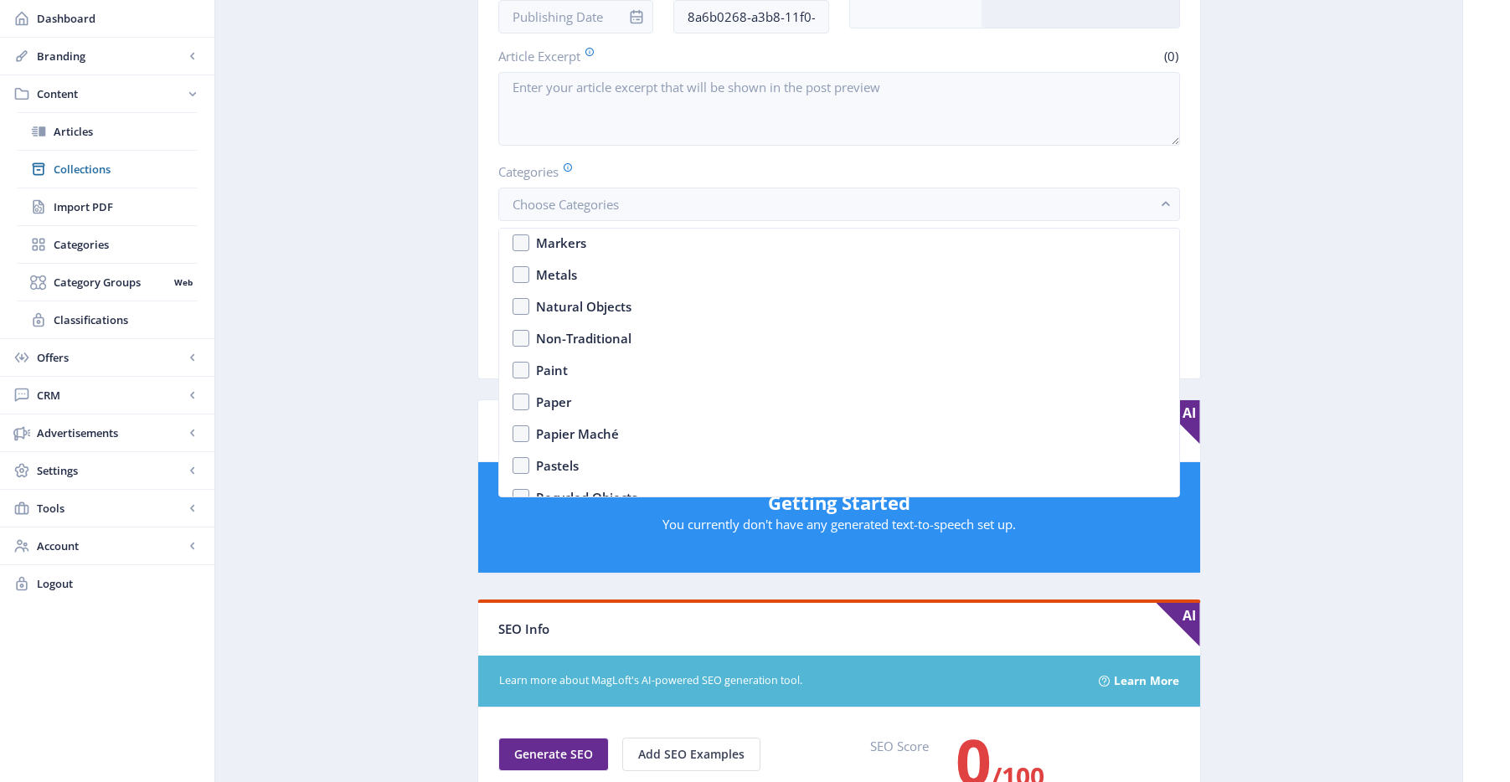
scroll to position [2618, 0]
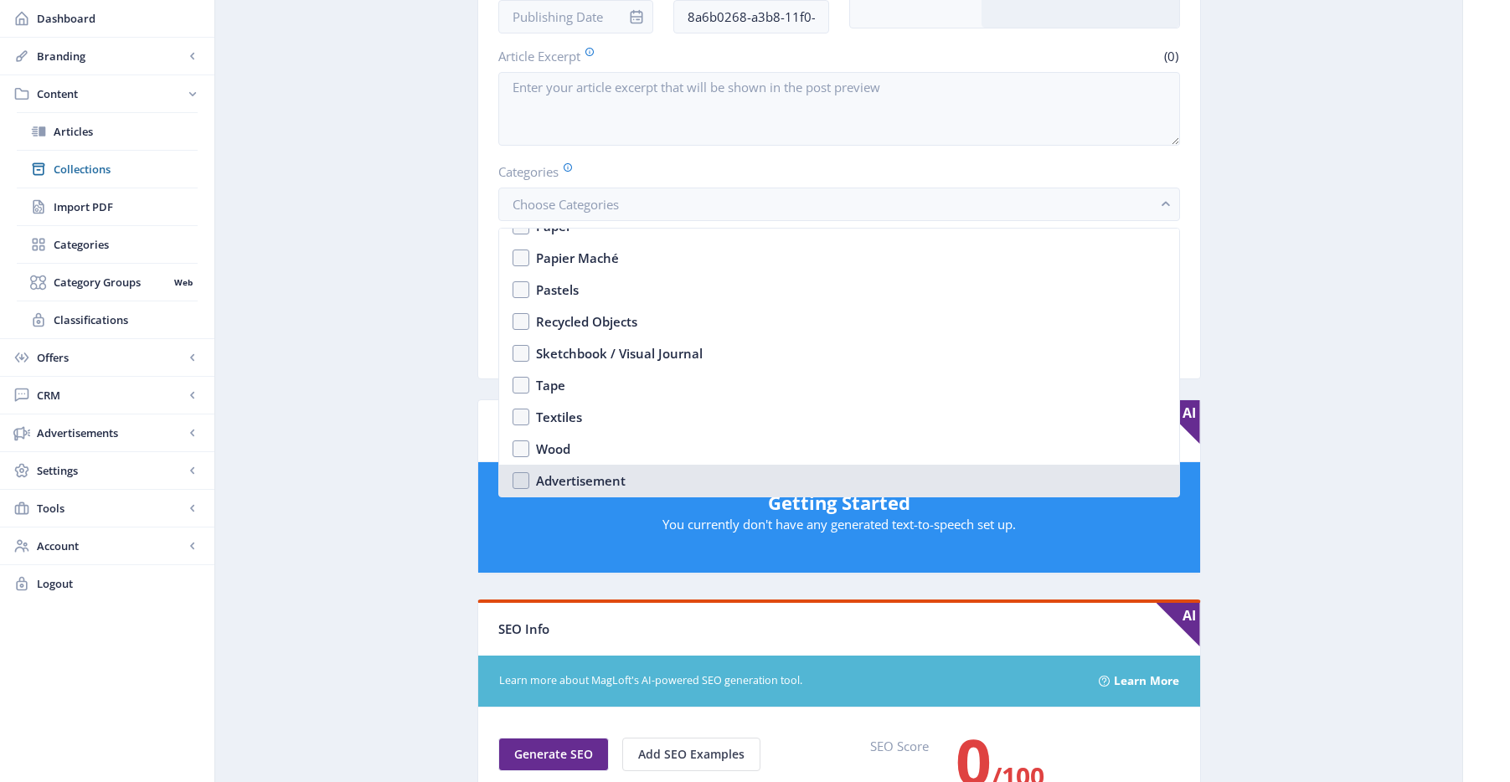
click at [570, 493] on nb-option "Advertisement" at bounding box center [839, 481] width 680 height 32
checkbox input "true"
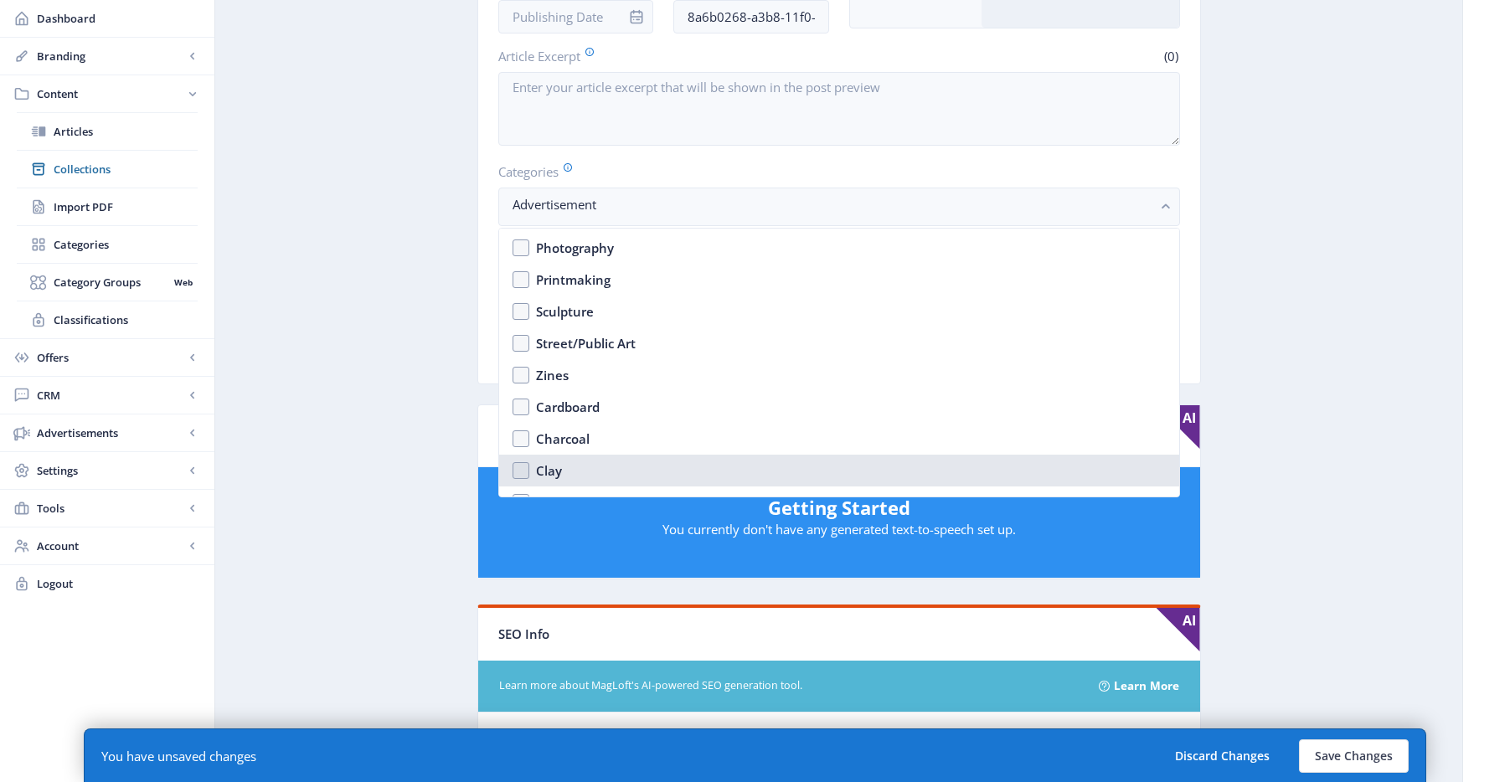
click at [562, 466] on nb-option "Clay" at bounding box center [839, 471] width 680 height 32
checkbox input "true"
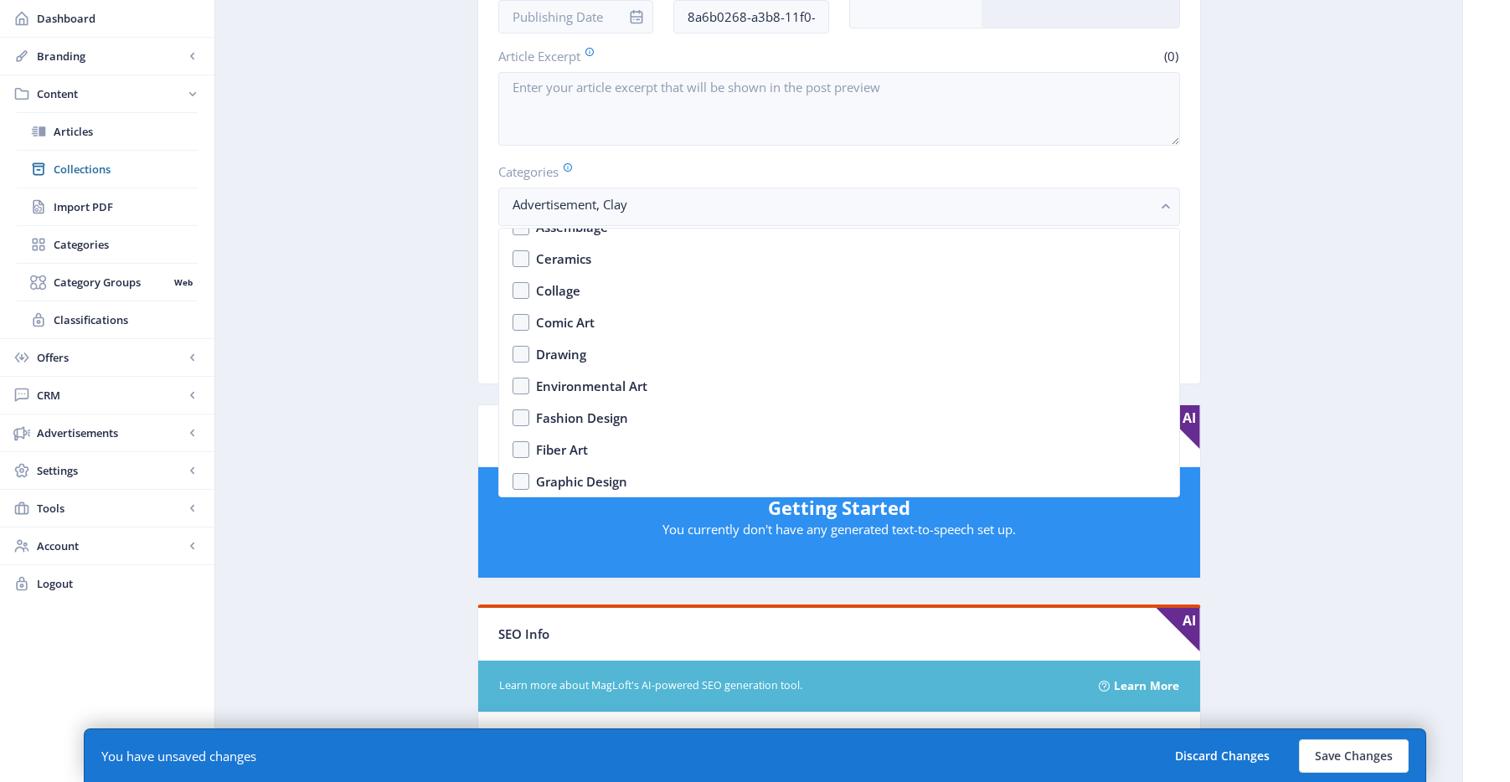
scroll to position [1385, 0]
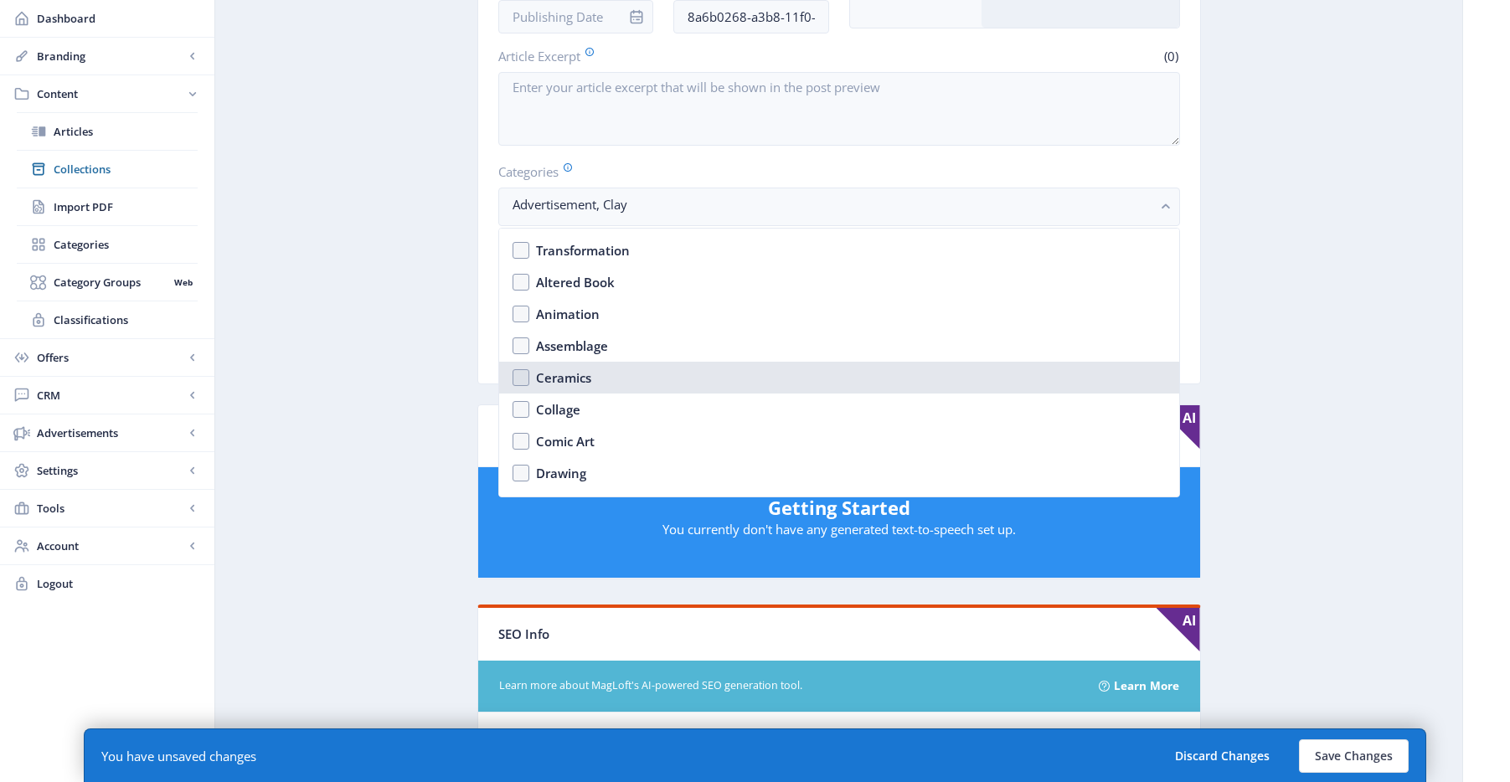
click at [583, 372] on div "Ceramics" at bounding box center [563, 378] width 55 height 20
checkbox input "true"
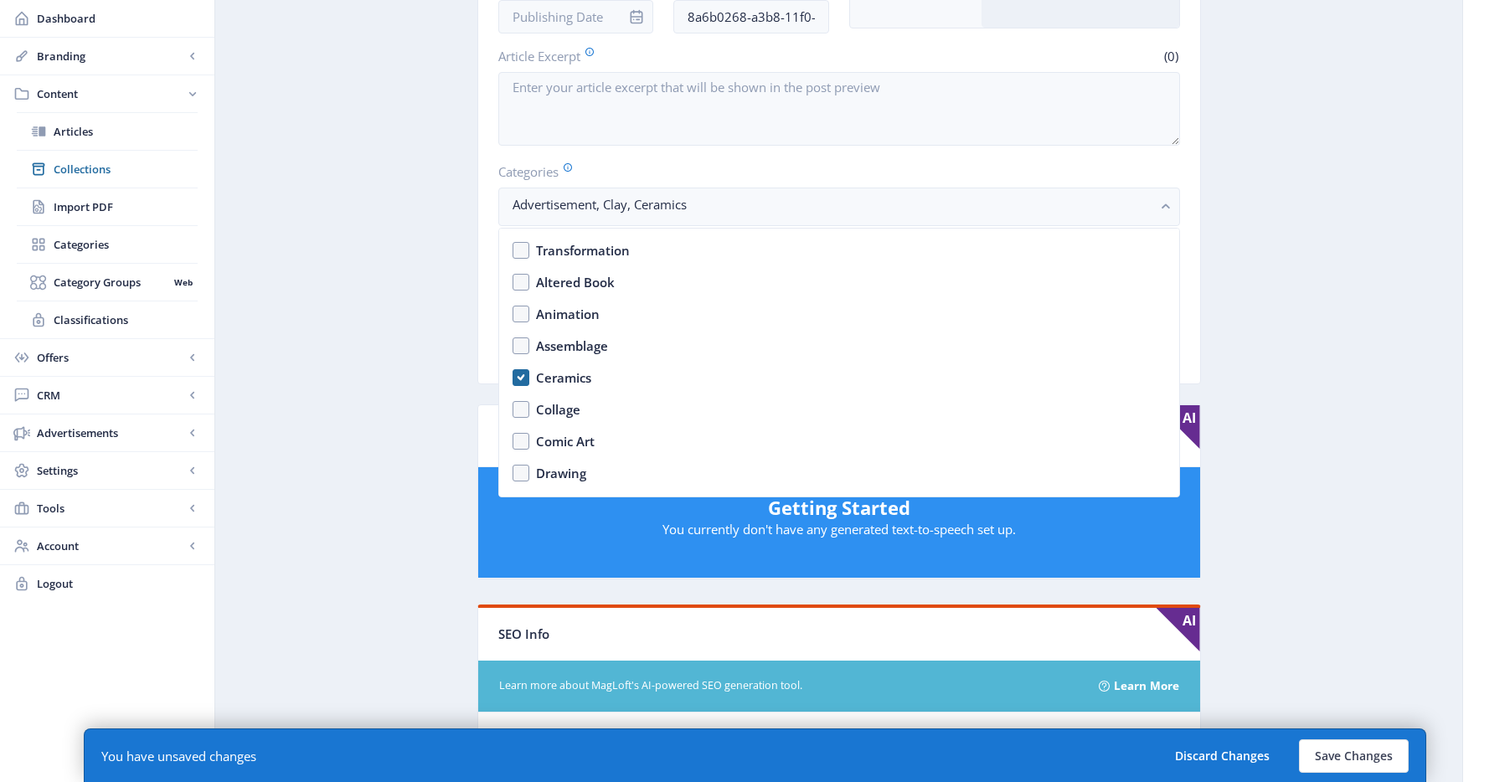
click at [1349, 227] on app-content-article "Open in Editor Export Generate Post Amaco Brent Delete Title * (11) Amaco Brent…" at bounding box center [839, 595] width 1189 height 1593
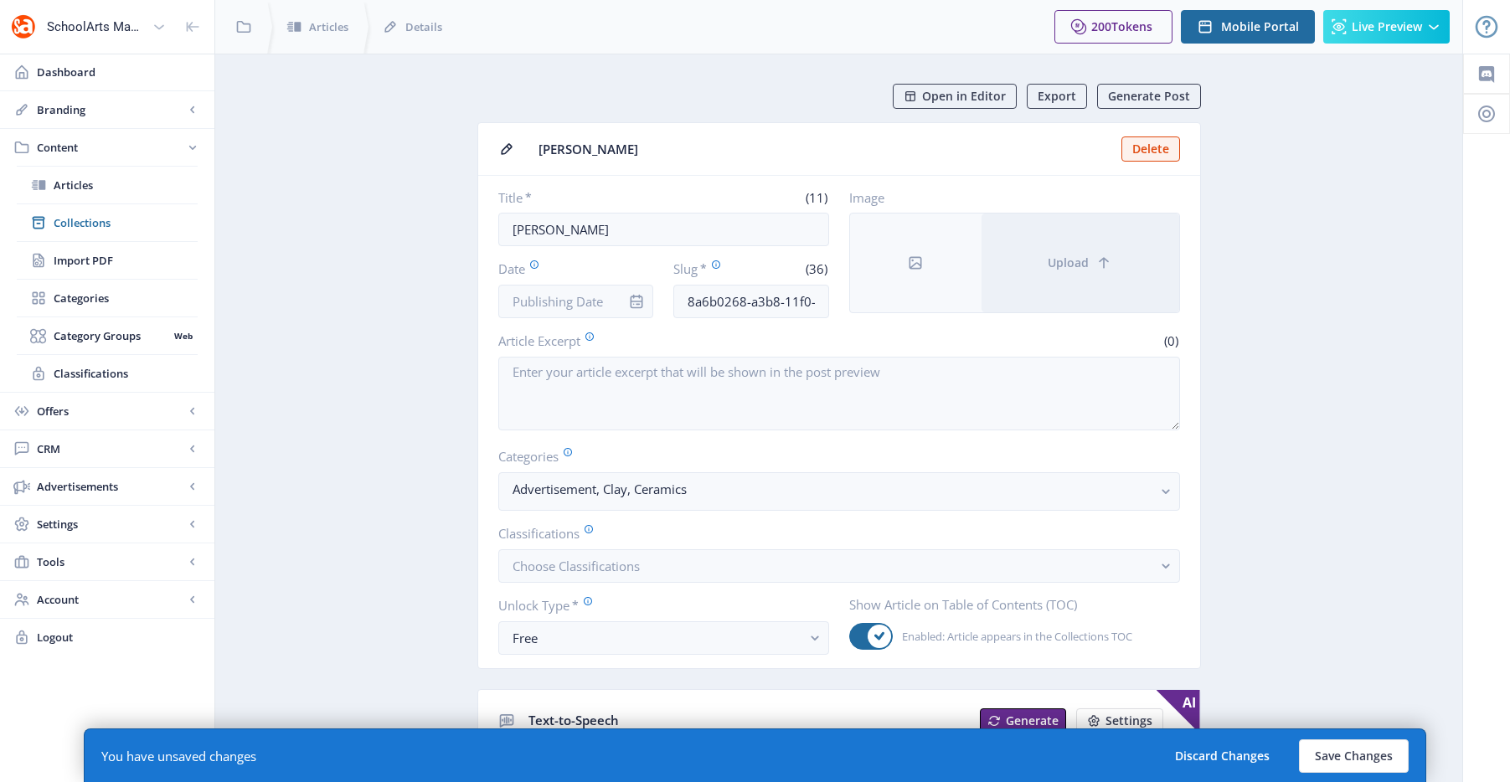
scroll to position [285, 0]
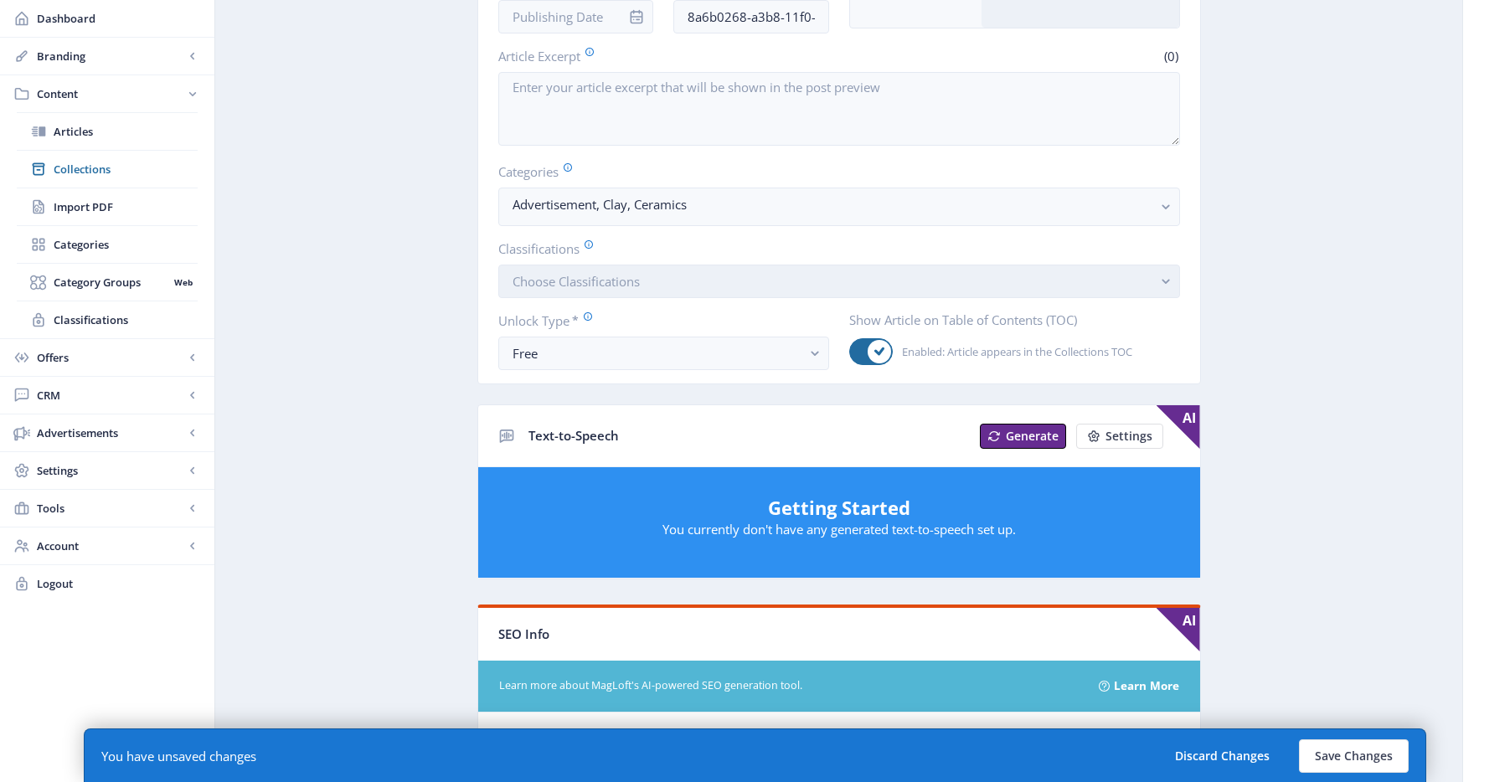
click at [657, 286] on button "Choose Classifications" at bounding box center [839, 282] width 682 height 34
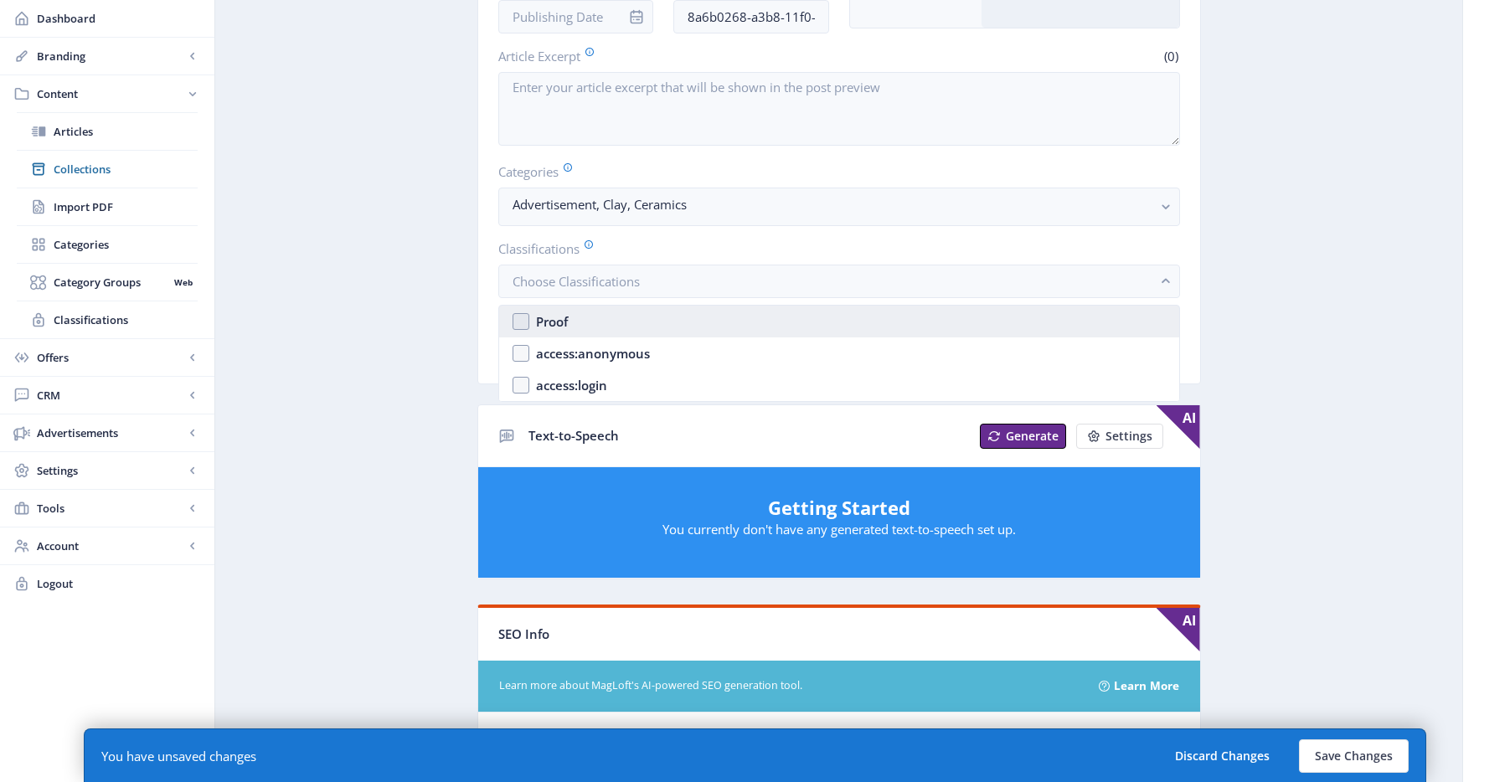
click at [591, 330] on nb-option "Proof" at bounding box center [839, 322] width 680 height 32
checkbox input "true"
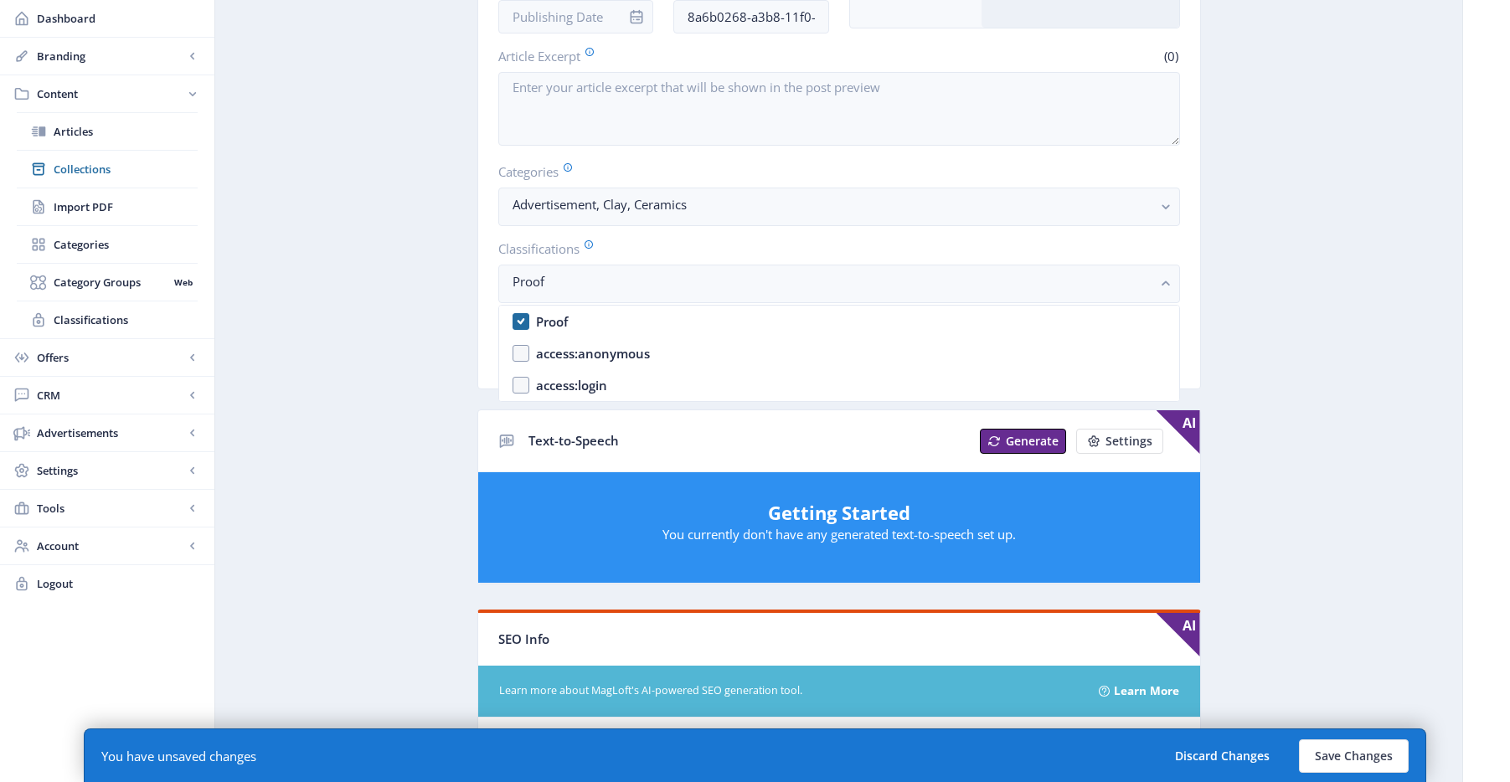
click at [491, 294] on nb-card-body "Title * (11) Amaco Brent Date Slug * (36) 8a6b0268-a3b8-11f0-bd64-4201ac1fa005 …" at bounding box center [839, 140] width 722 height 498
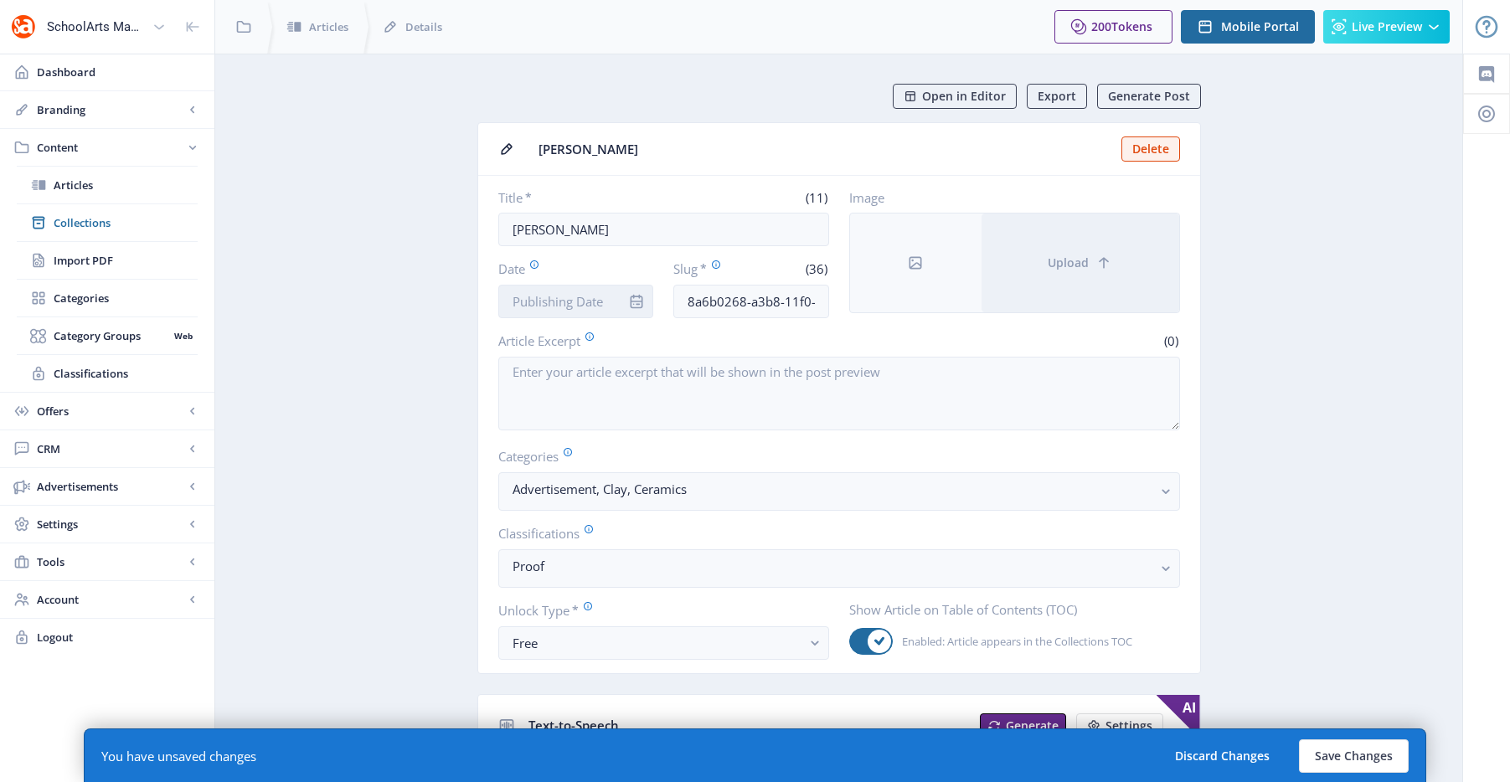
click at [575, 310] on input "Date" at bounding box center [576, 302] width 156 height 34
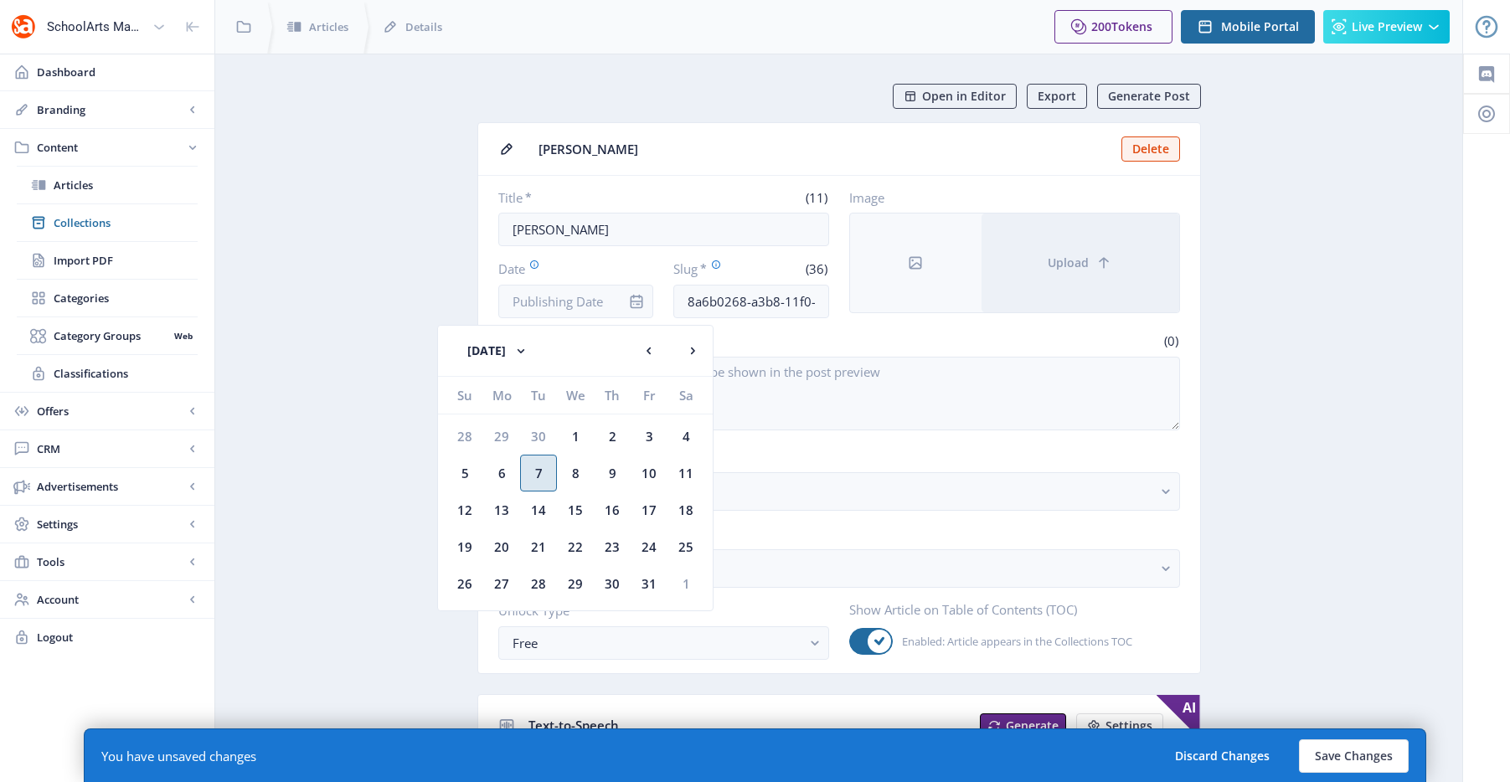
click at [540, 481] on div "7" at bounding box center [538, 473] width 37 height 37
type input "[DATE]"
click at [762, 282] on app-form-field "Slug * (36) 8a6b0268-a3b8-11f0-bd64-4201ac1fa005" at bounding box center [751, 289] width 156 height 59
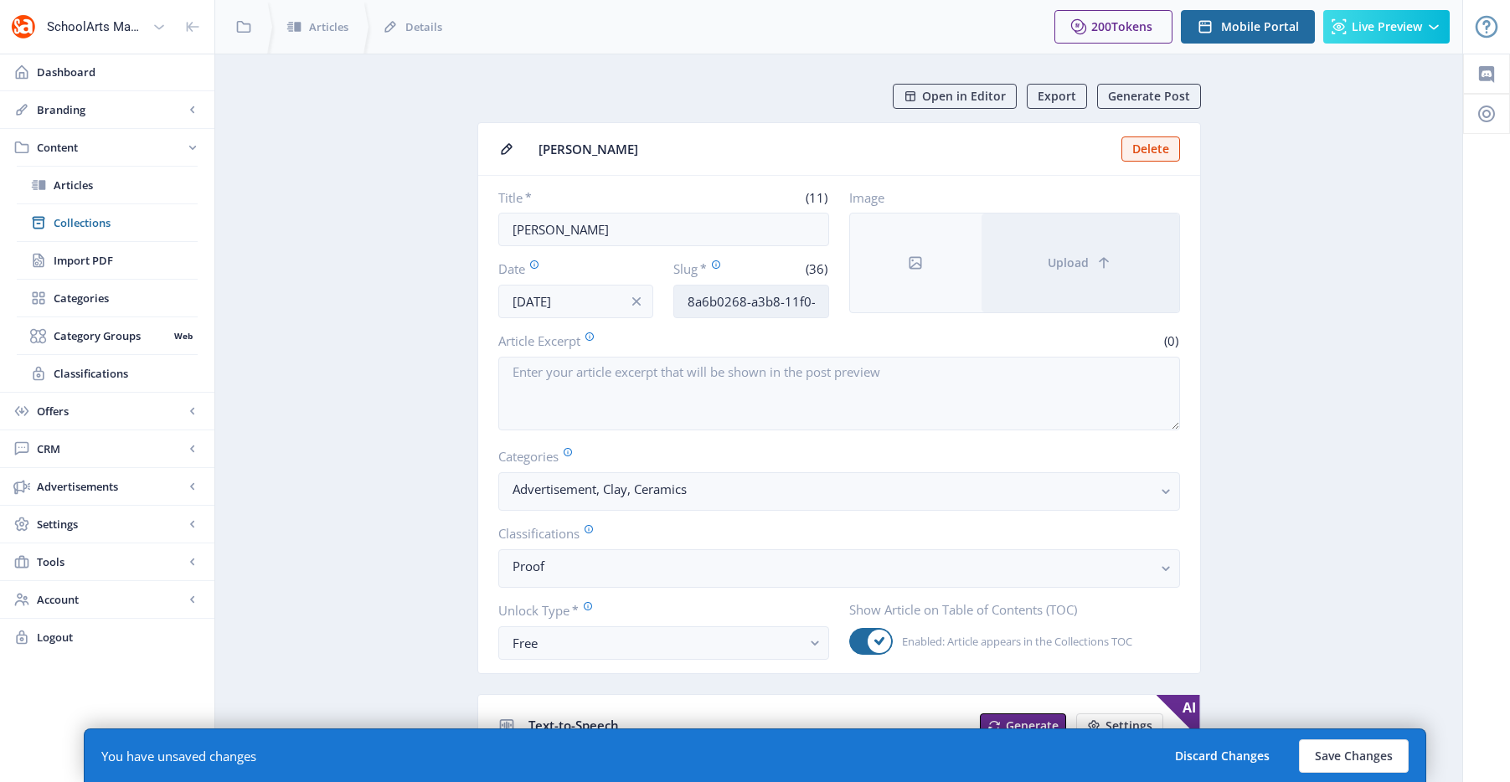
click at [758, 297] on input "8a6b0268-a3b8-11f0-bd64-4201ac1fa005" at bounding box center [751, 302] width 156 height 34
paste input "amaco-brent-ceramic-supplies-102"
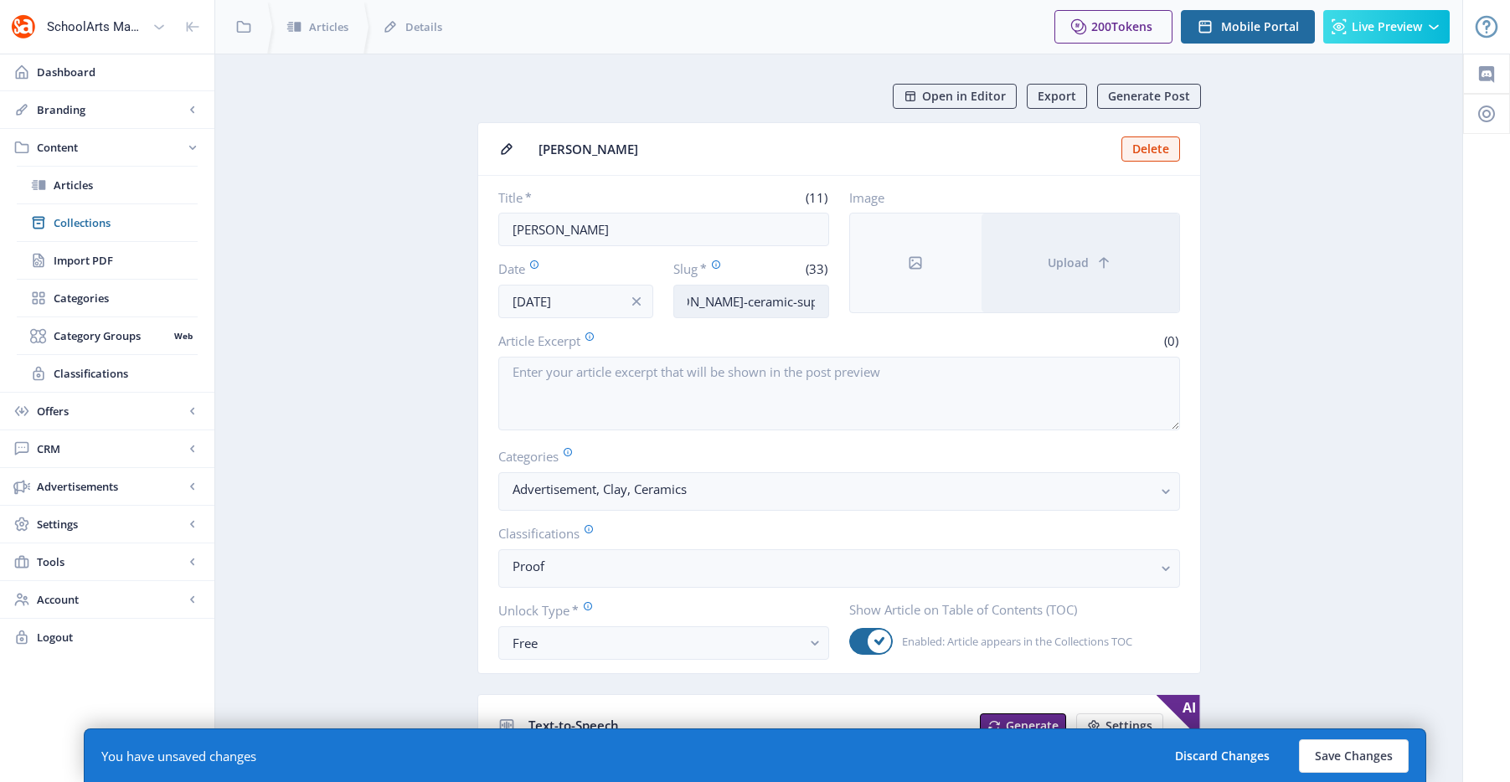
click at [794, 299] on input "amaco-brent-ceramic-supplies-1025" at bounding box center [751, 302] width 156 height 34
type input "amaco-brent-ceramic-supplies-1125"
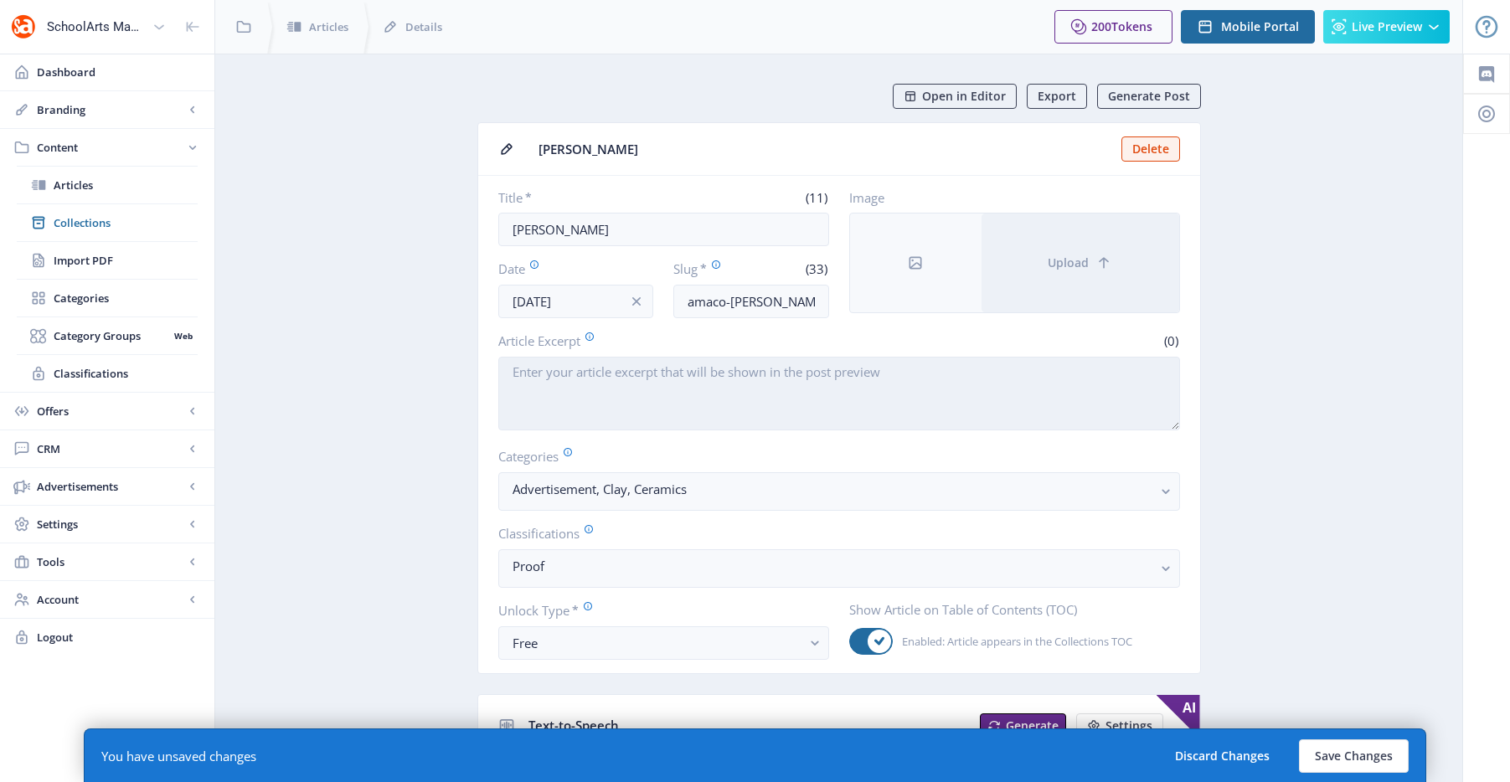
click at [787, 375] on textarea "Article Excerpt" at bounding box center [839, 394] width 682 height 74
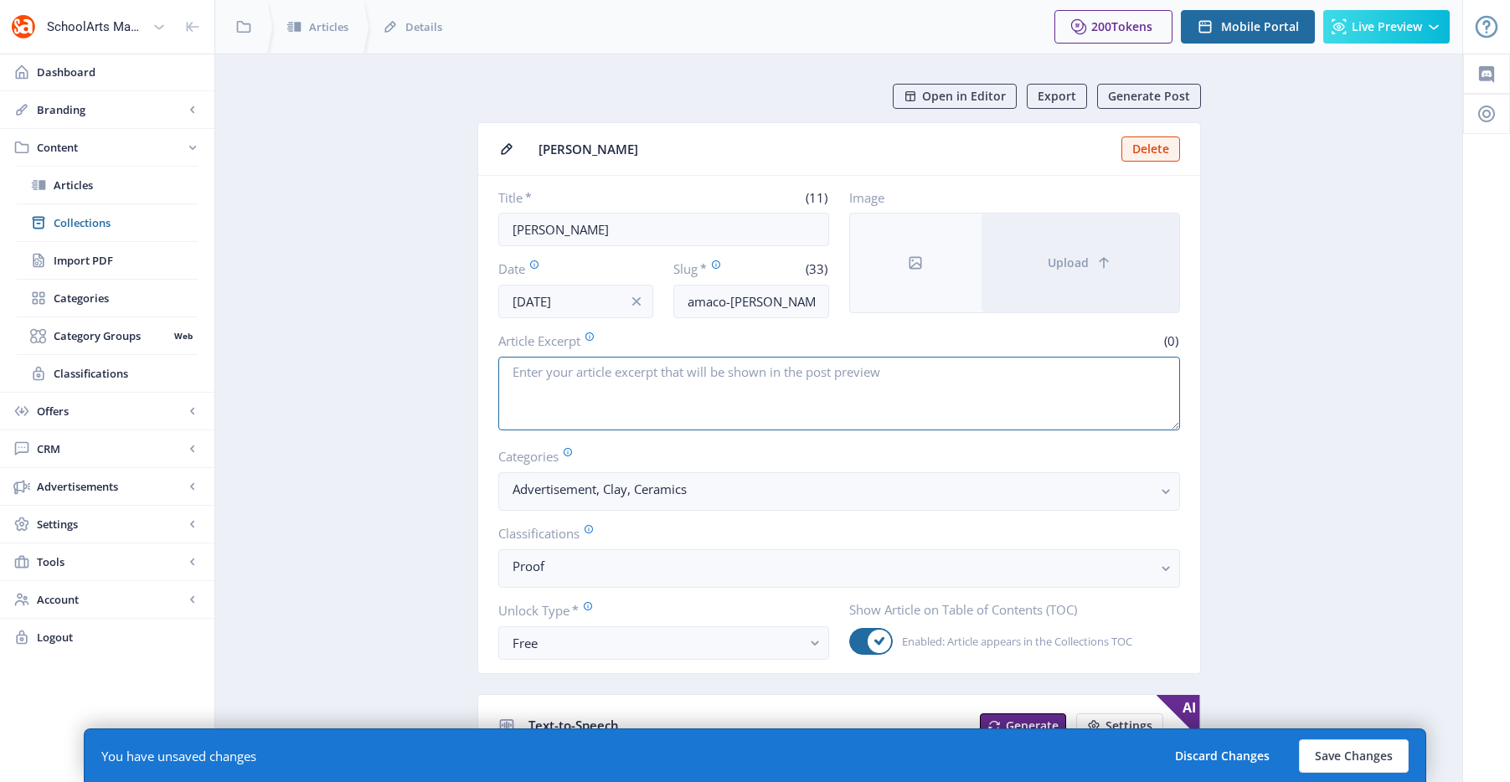
paste textarea "AMACO (American Art Clay Company, Inc.) continues to be a leader and innovator …"
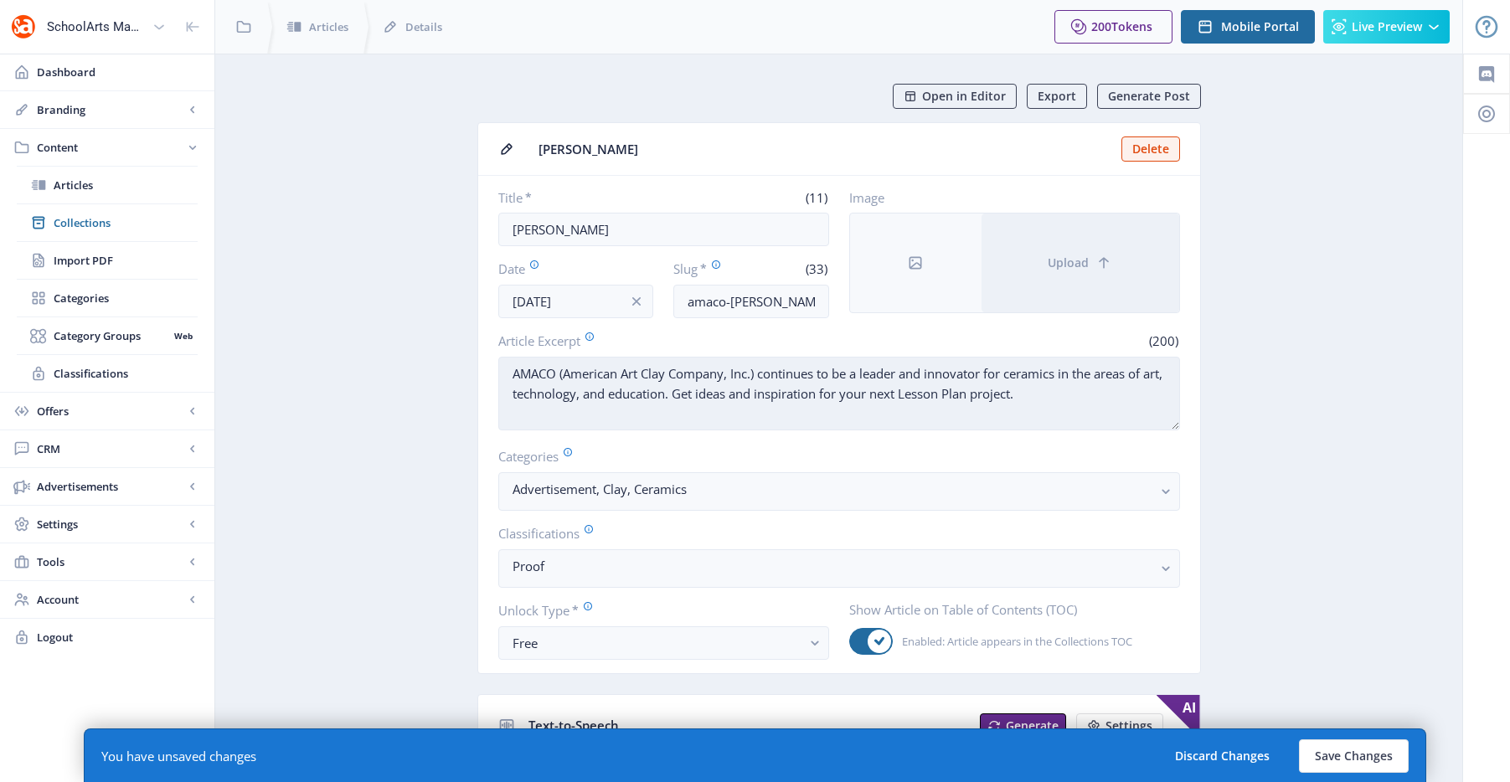
click at [761, 373] on textarea "AMACO (American Art Clay Company, Inc.) continues to be a leader and innovator …" at bounding box center [839, 394] width 682 height 74
paste textarea "Discover endless color mixes with AMACO glaze. Explore vibrant possibilities an…"
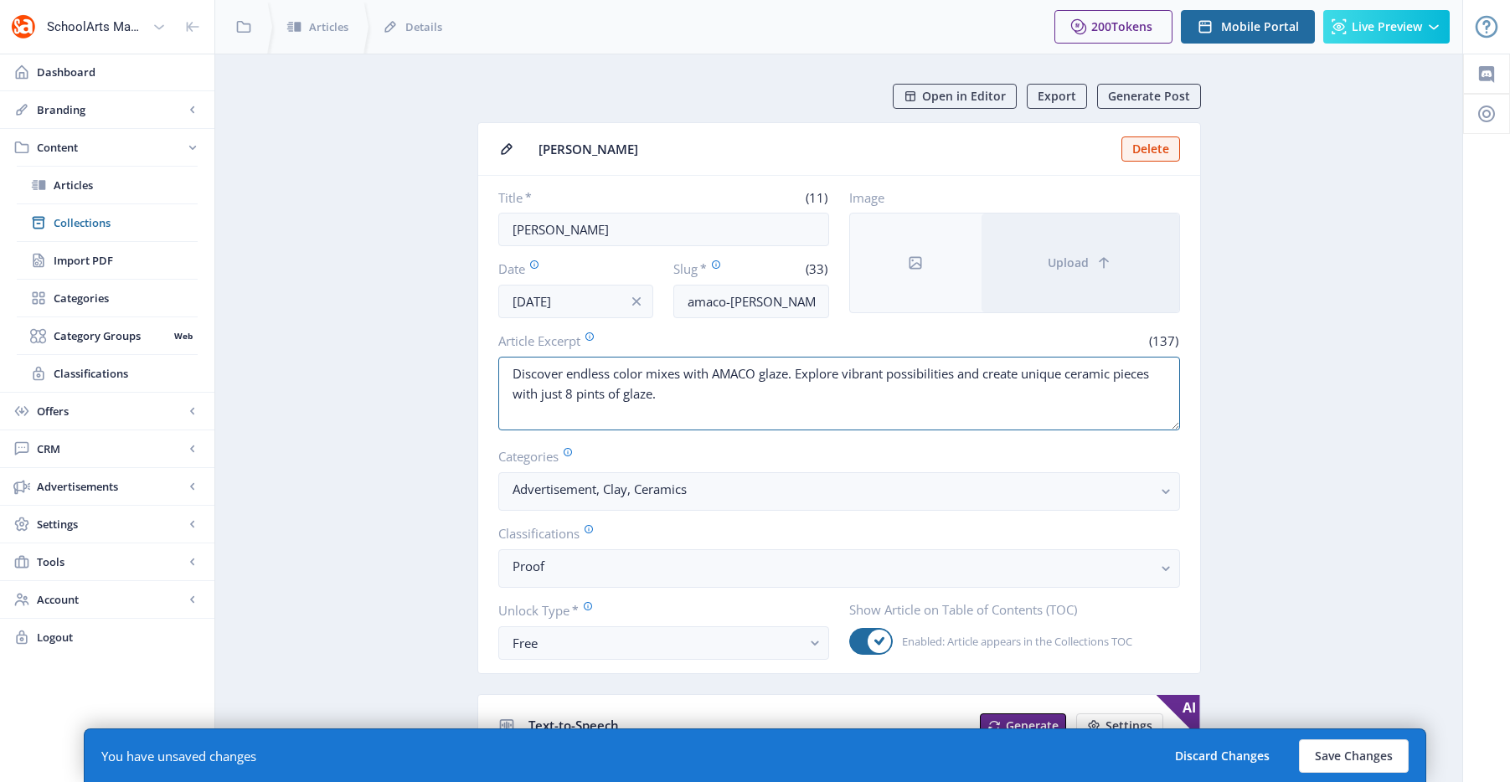
type textarea "Discover endless color mixes with AMACO glaze. Explore vibrant possibilities an…"
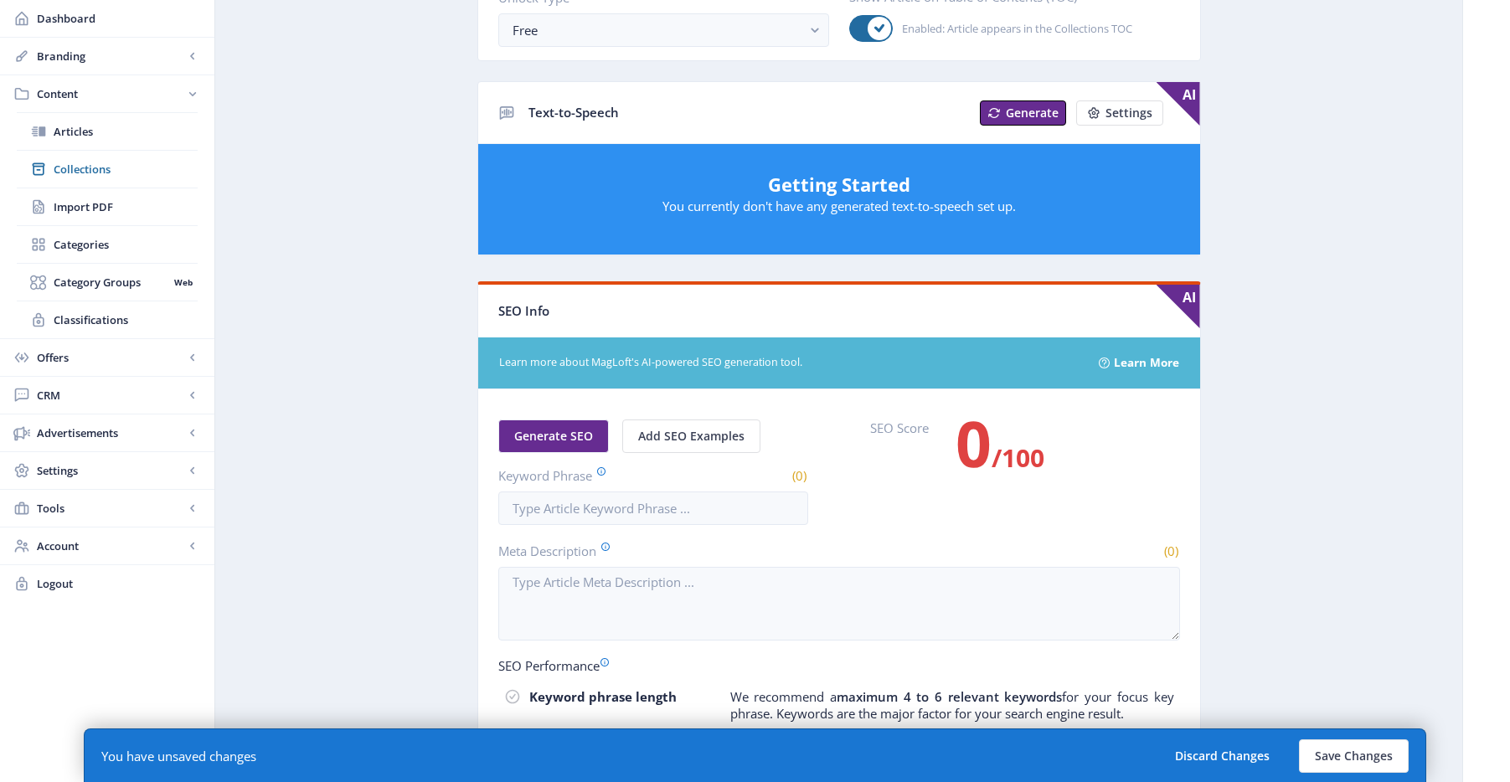
scroll to position [894, 0]
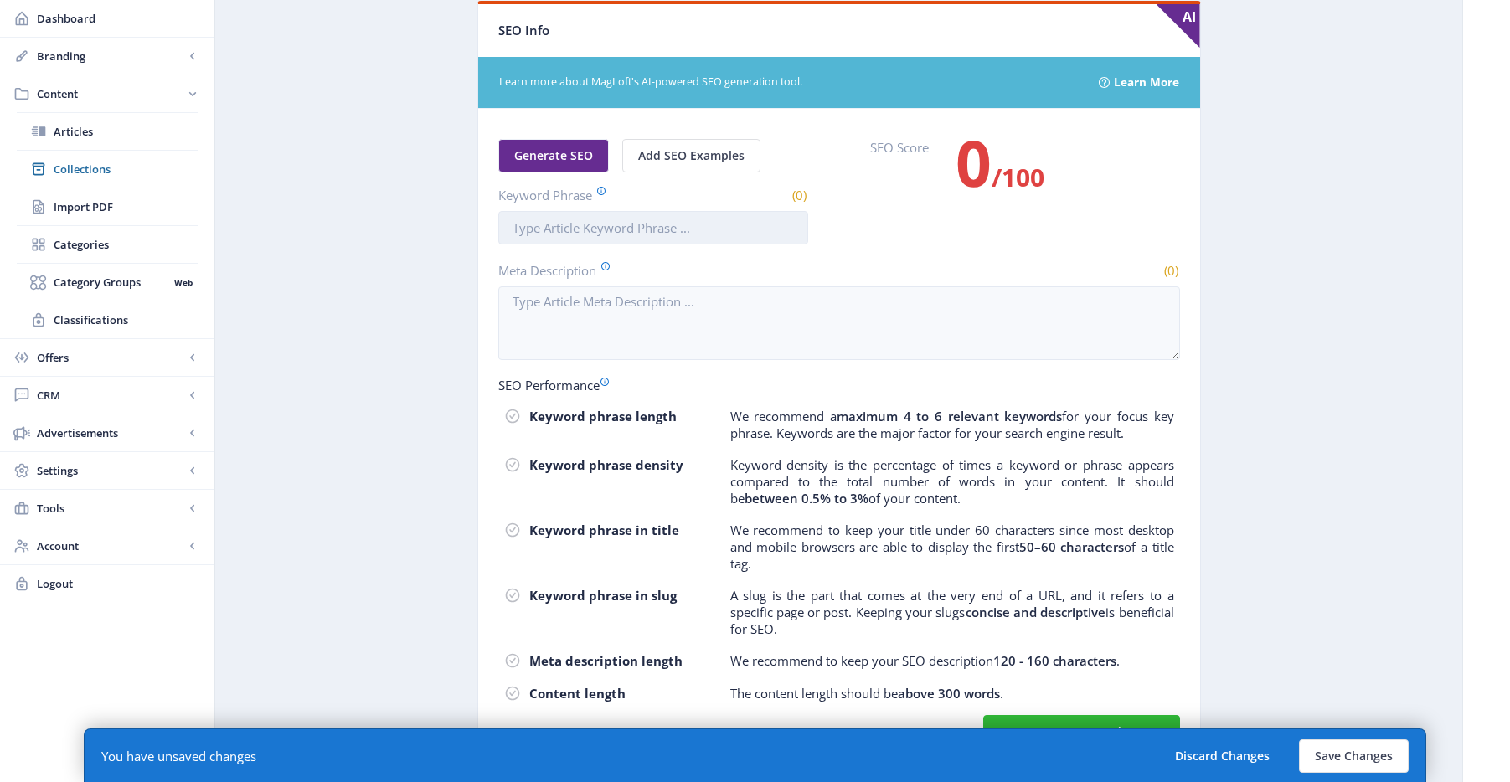
click at [654, 222] on input "Keyword Phrase" at bounding box center [653, 228] width 310 height 34
paste input "amaco brent ceramic supplies"
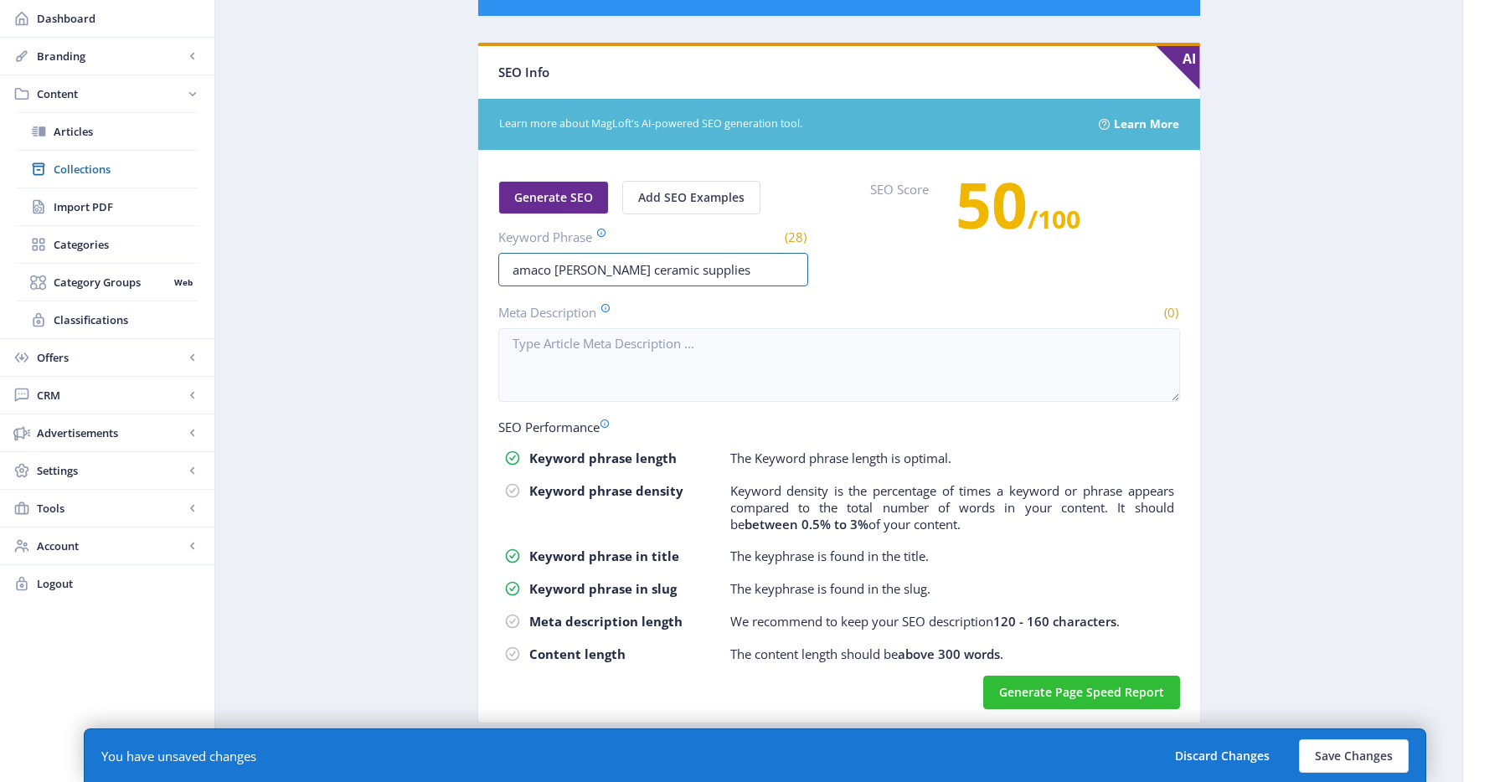
type input "amaco brent ceramic supplies"
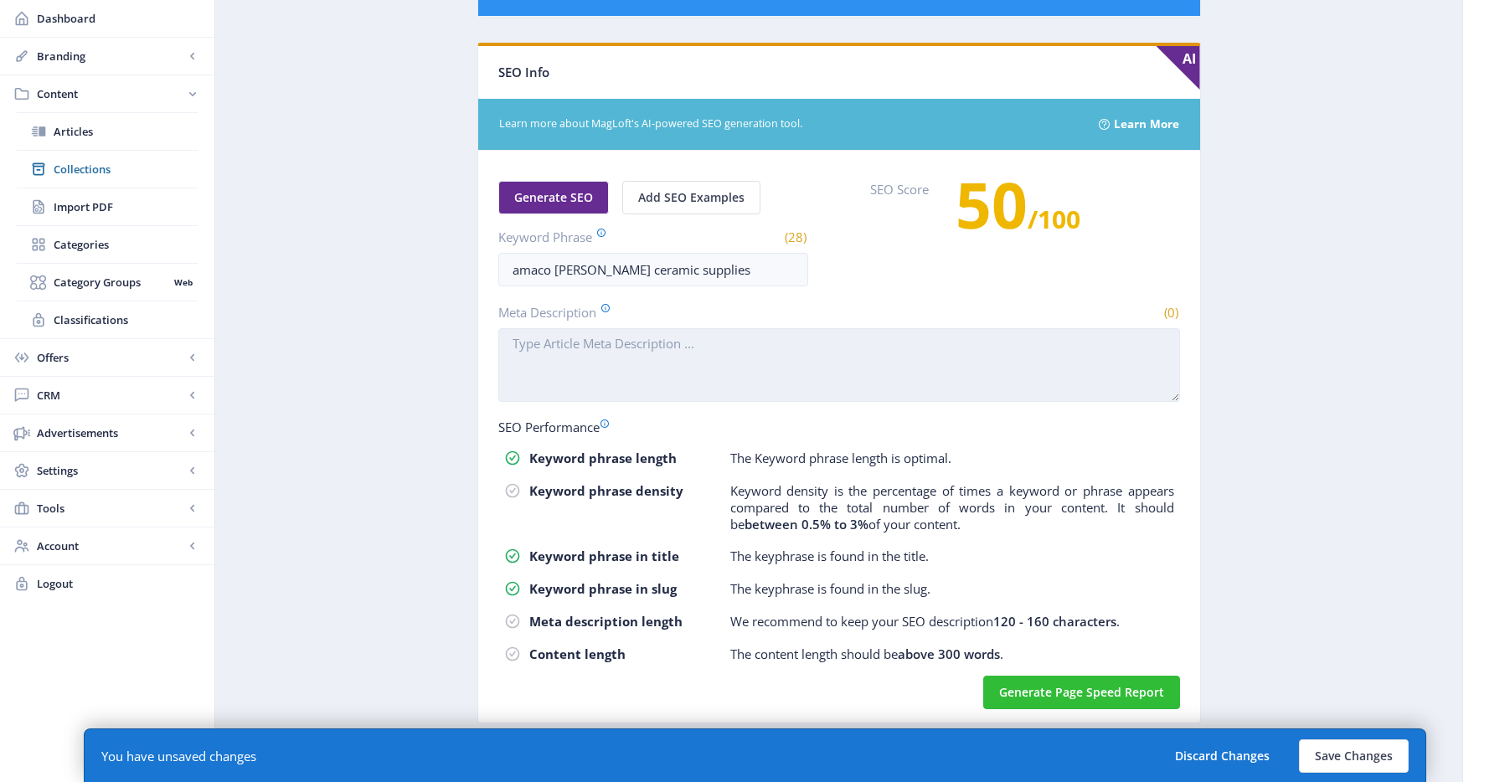
click at [765, 374] on textarea "Meta Description" at bounding box center [839, 365] width 682 height 74
paste textarea "Discover endless color mixes with AMACO glaze. Explore vibrant possibilities an…"
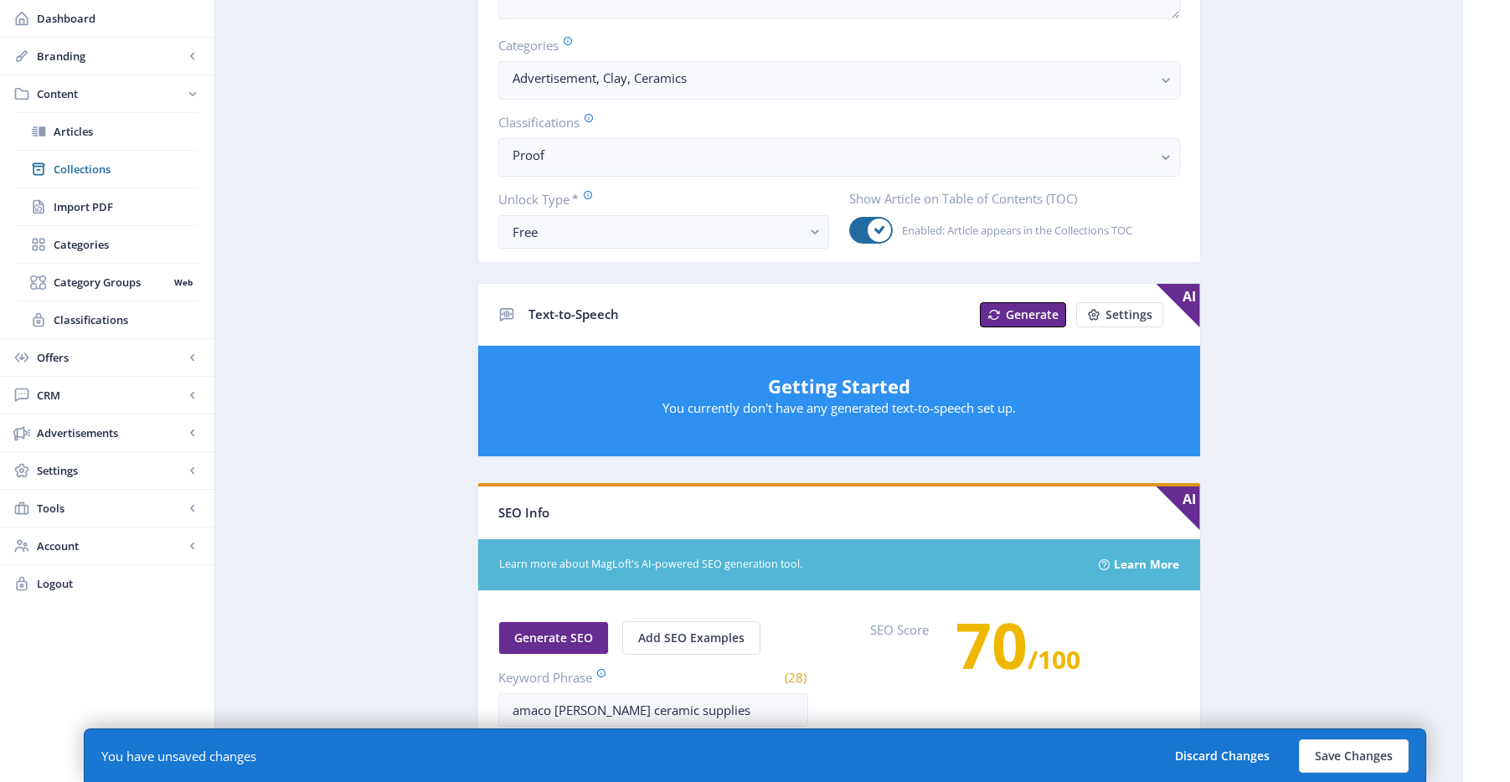
scroll to position [36, 0]
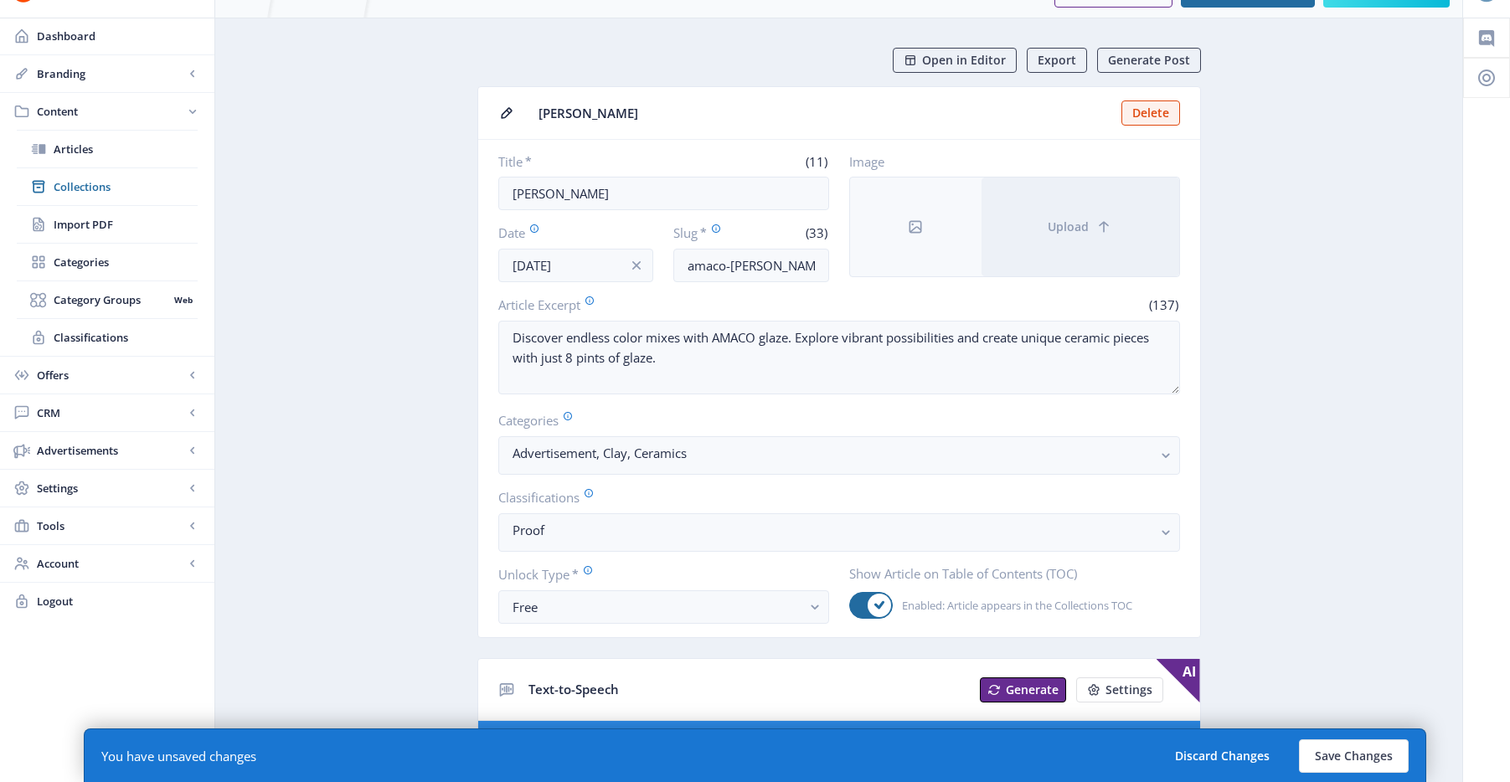
type textarea "Discover endless color mixes with AMACO glaze. Explore vibrant possibilities an…"
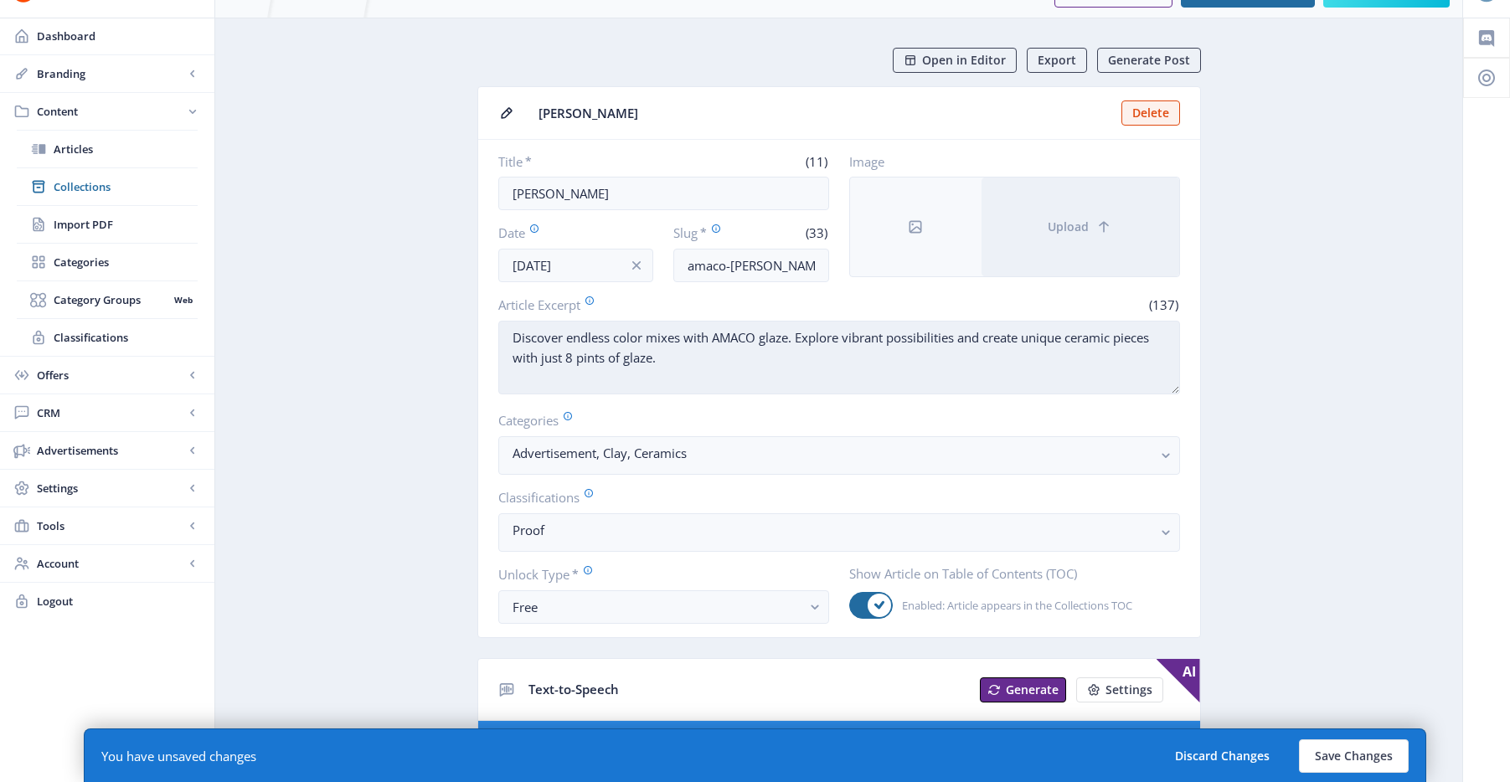
scroll to position [0, 0]
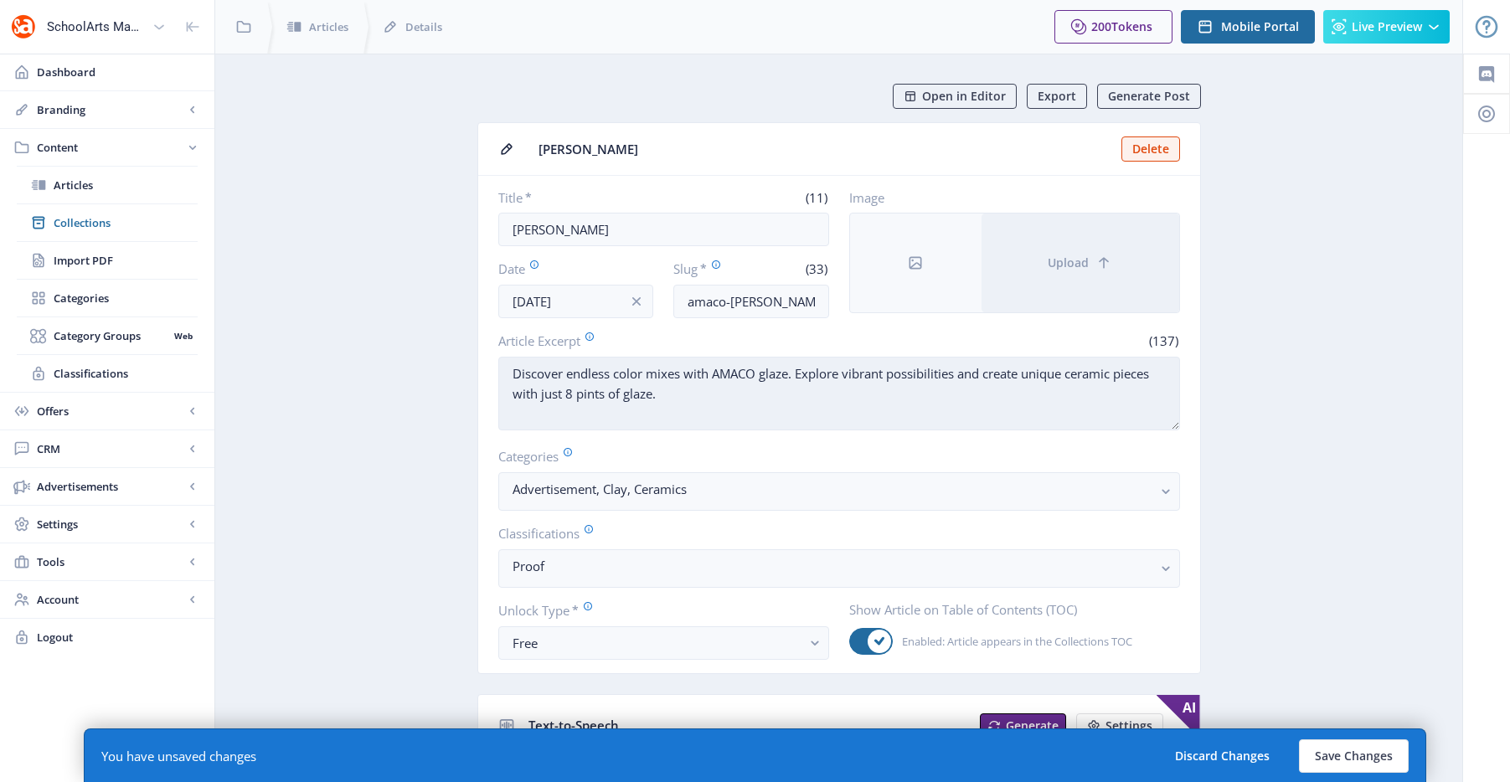
click at [673, 395] on textarea "Discover endless color mixes with AMACO glaze. Explore vibrant possibilities an…" at bounding box center [839, 394] width 682 height 74
paste textarea "AMACO (American Art Clay Company, Inc.) continues to be a leader and innovator …"
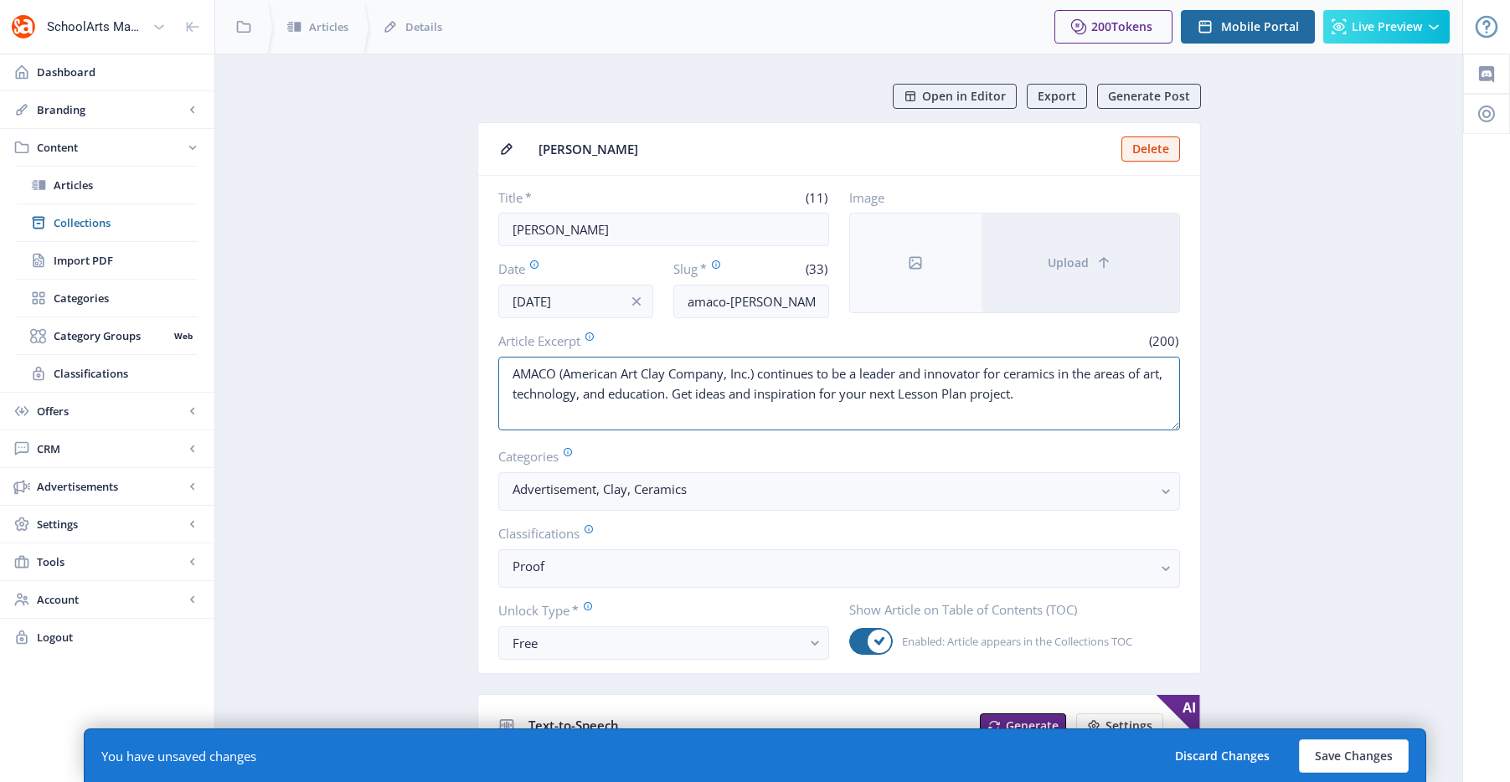
type textarea "AMACO (American Art Clay Company, Inc.) continues to be a leader and innovator …"
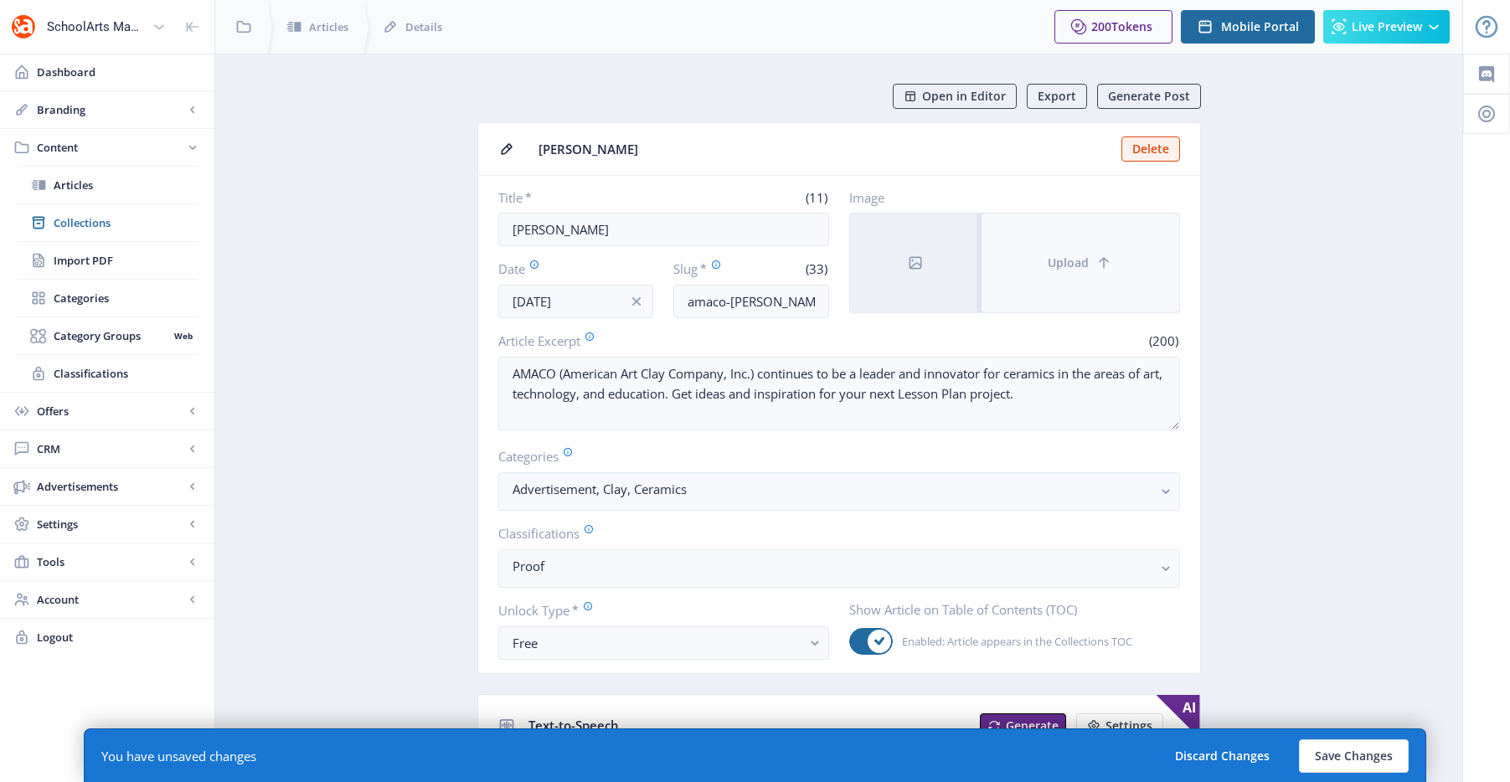
click at [1059, 250] on button "Upload" at bounding box center [1081, 263] width 198 height 99
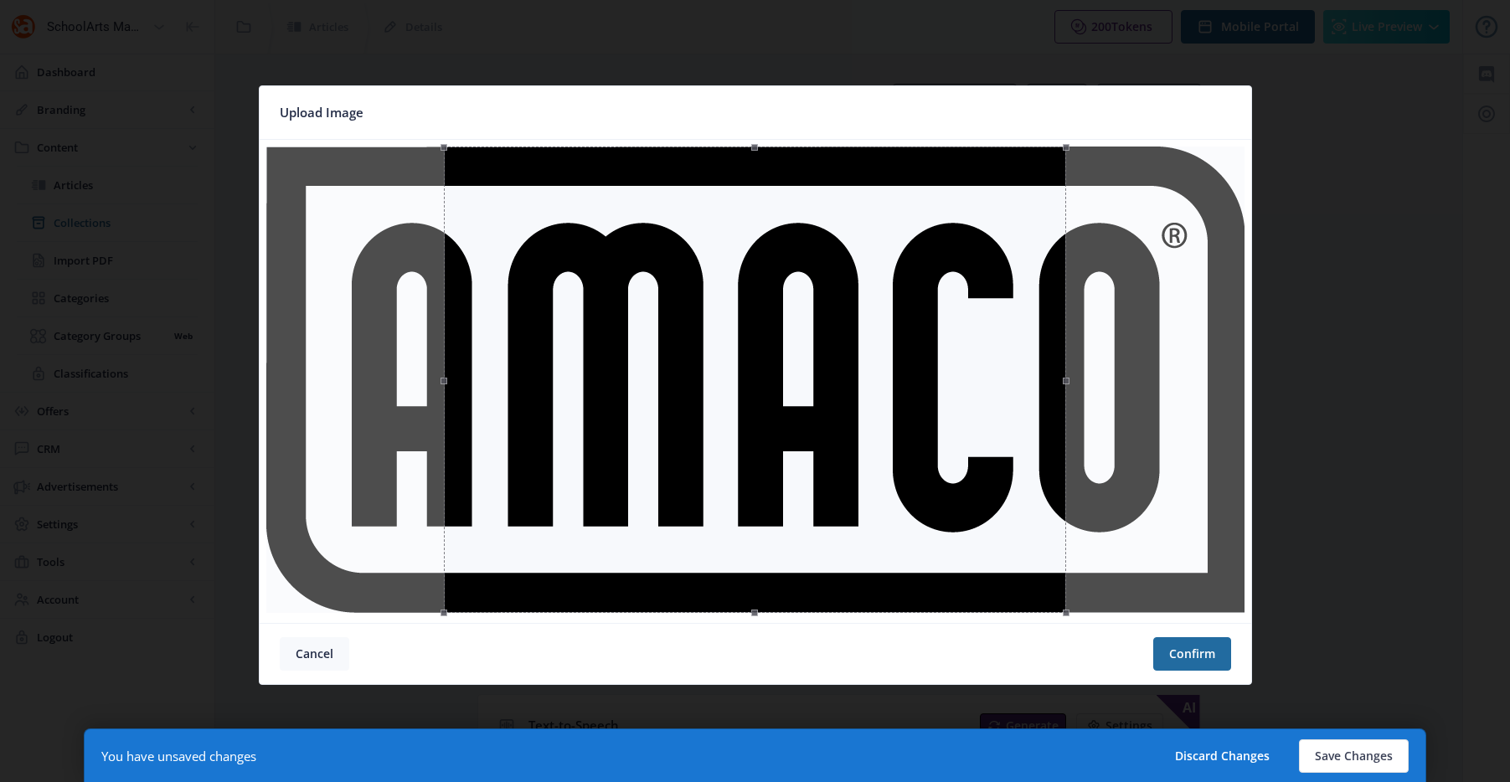
click at [324, 655] on button "Cancel" at bounding box center [315, 654] width 70 height 34
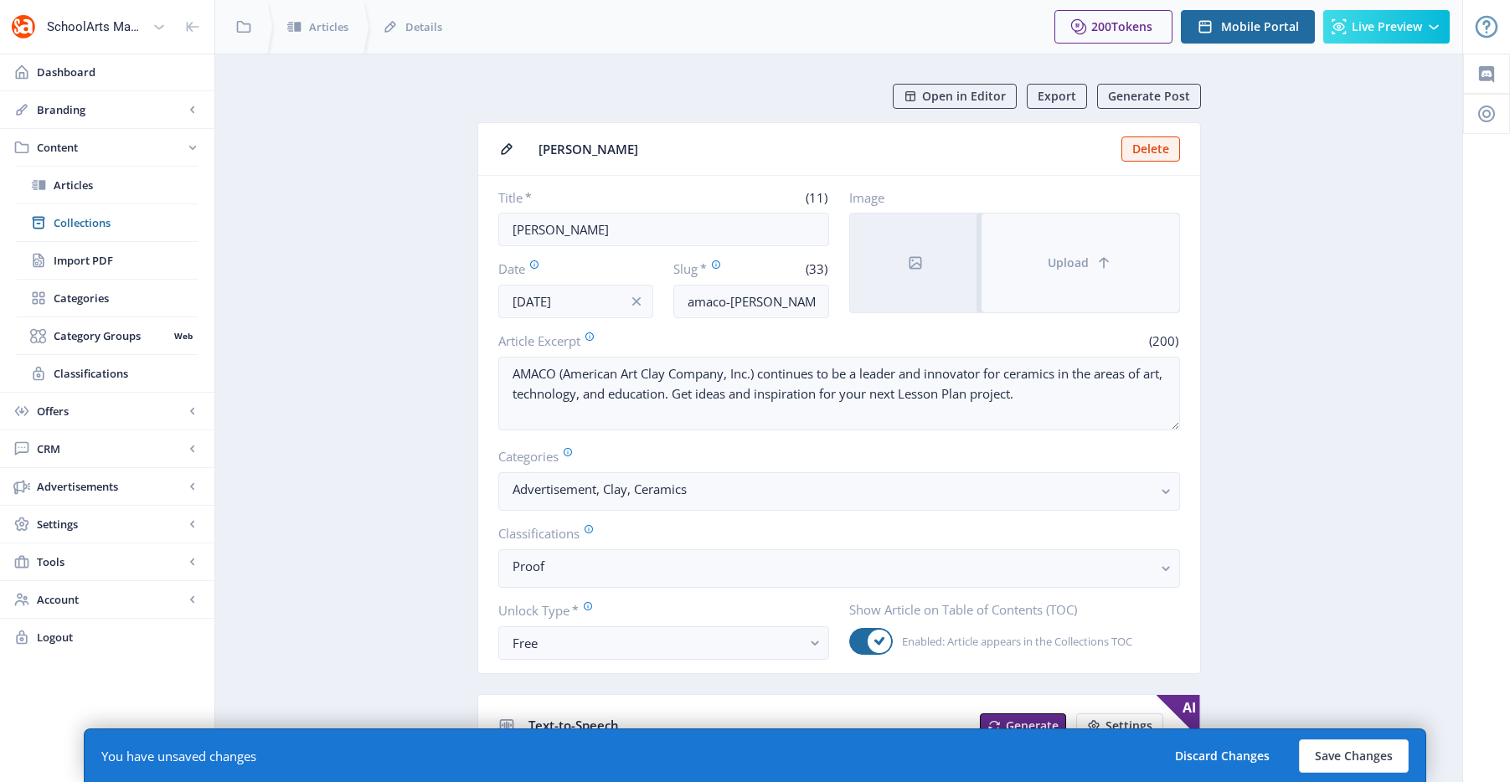
click at [1044, 262] on button "Upload" at bounding box center [1081, 263] width 198 height 99
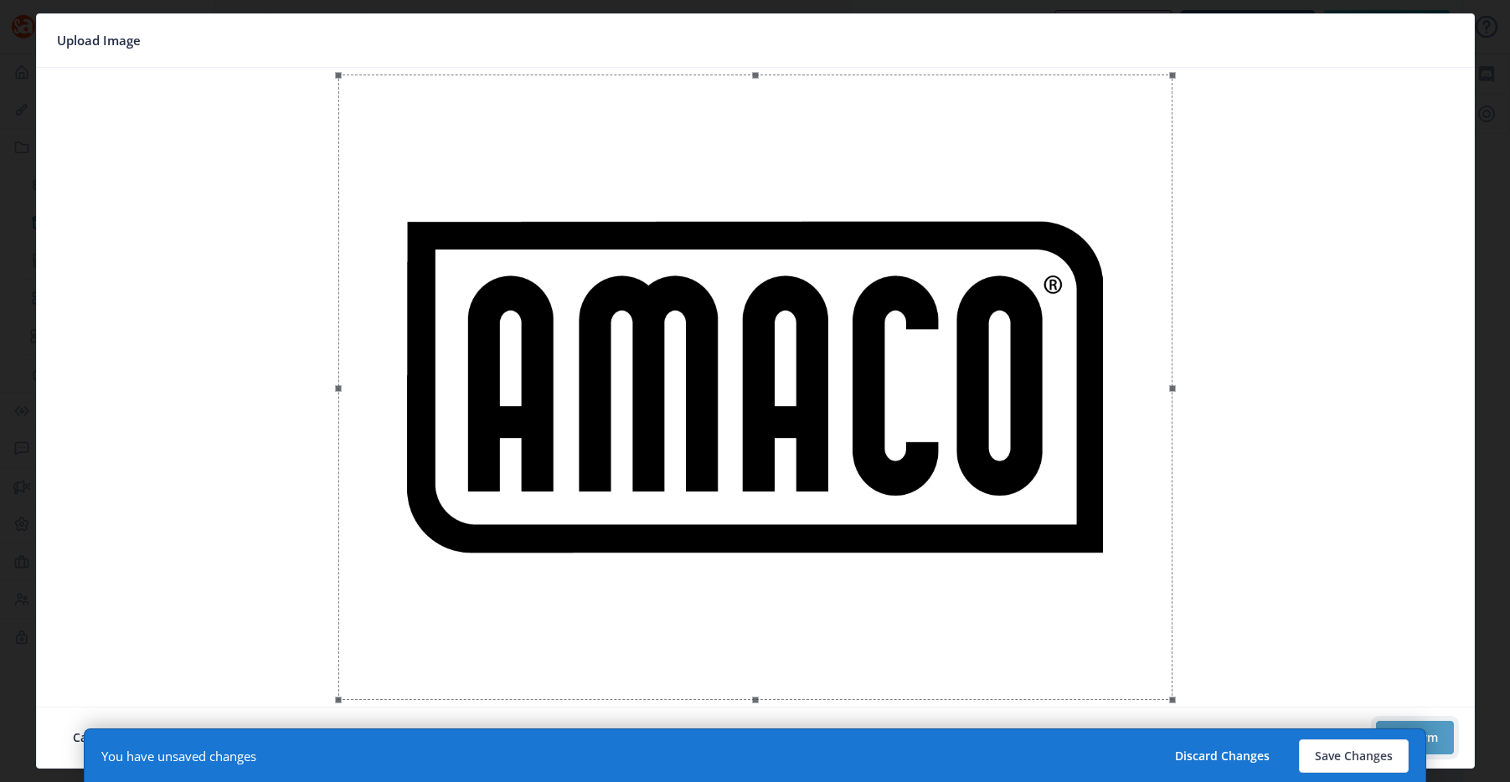
click at [1445, 743] on button "Confirm" at bounding box center [1415, 738] width 78 height 34
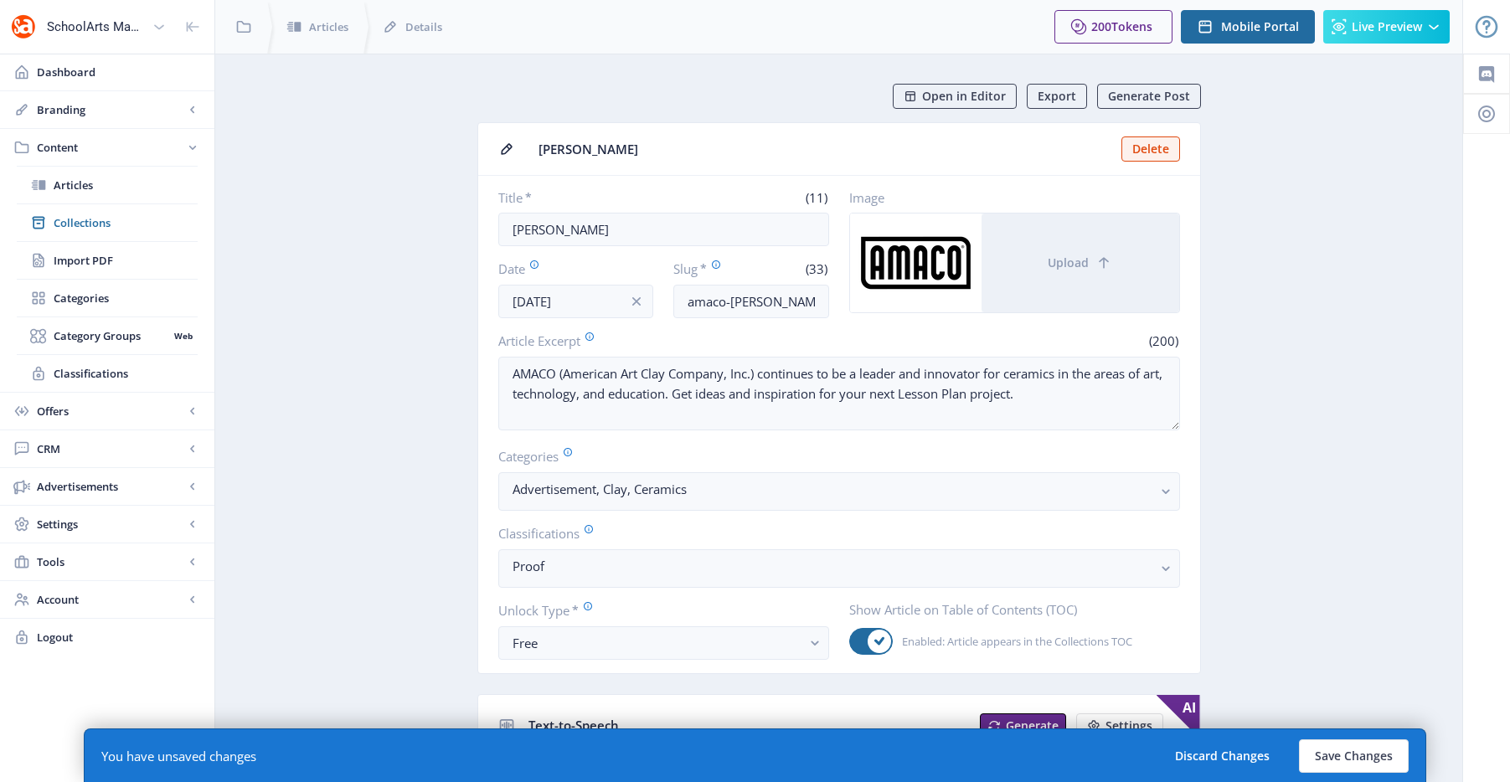
click at [1347, 742] on button "Save Changes" at bounding box center [1354, 757] width 110 height 34
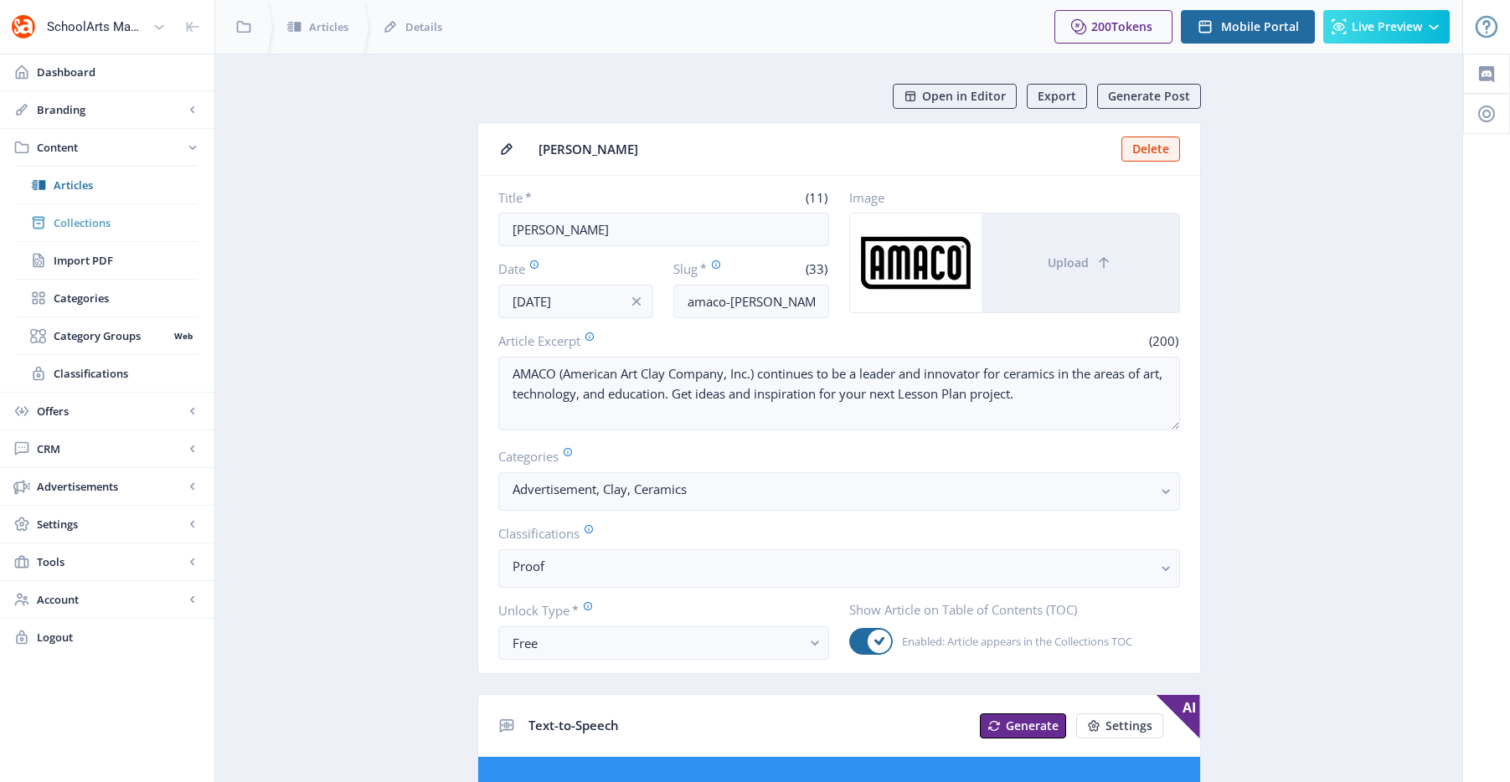
click at [146, 213] on link "Collections" at bounding box center [107, 222] width 181 height 37
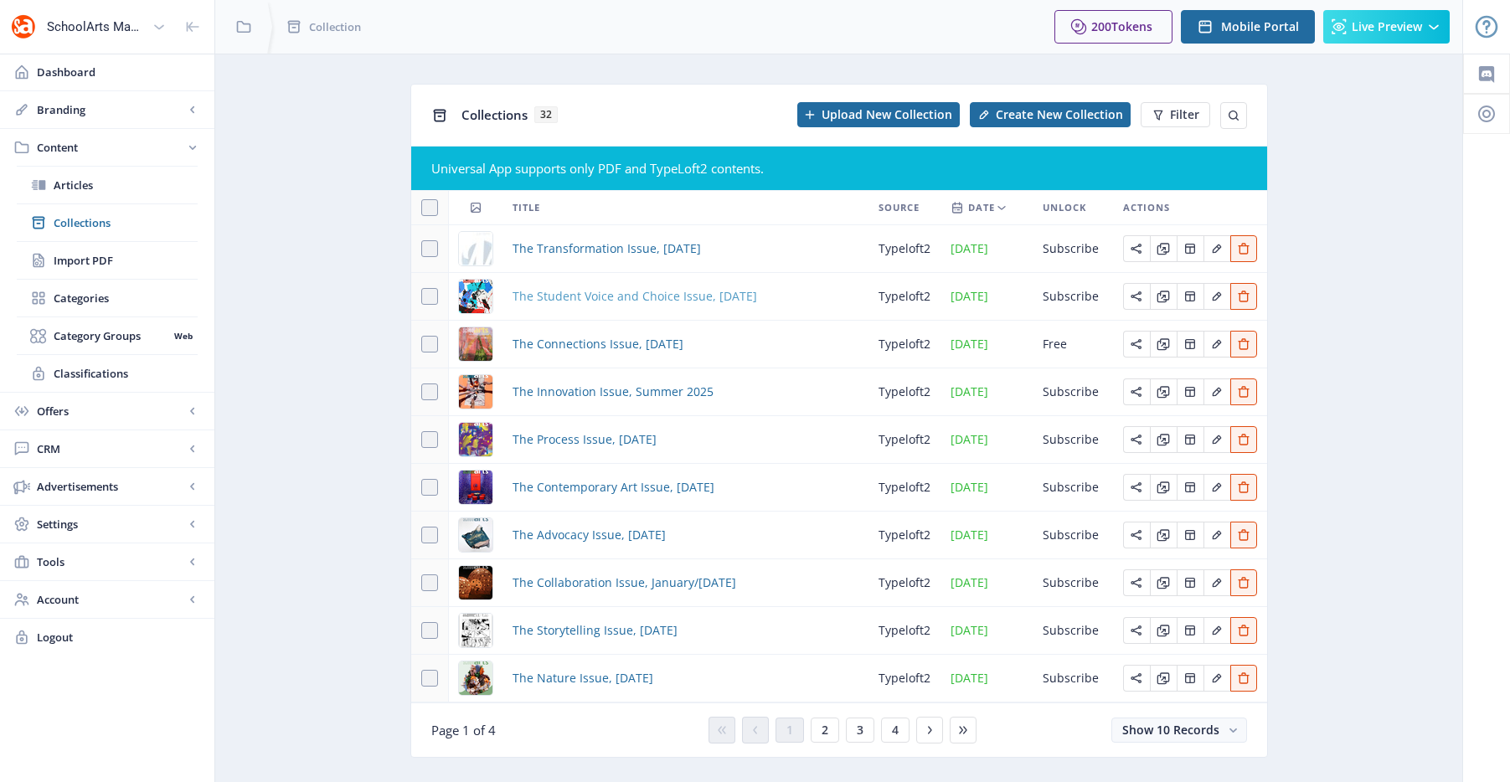
click at [605, 291] on span "The Student Voice and Choice Issue, October 2025" at bounding box center [635, 296] width 245 height 20
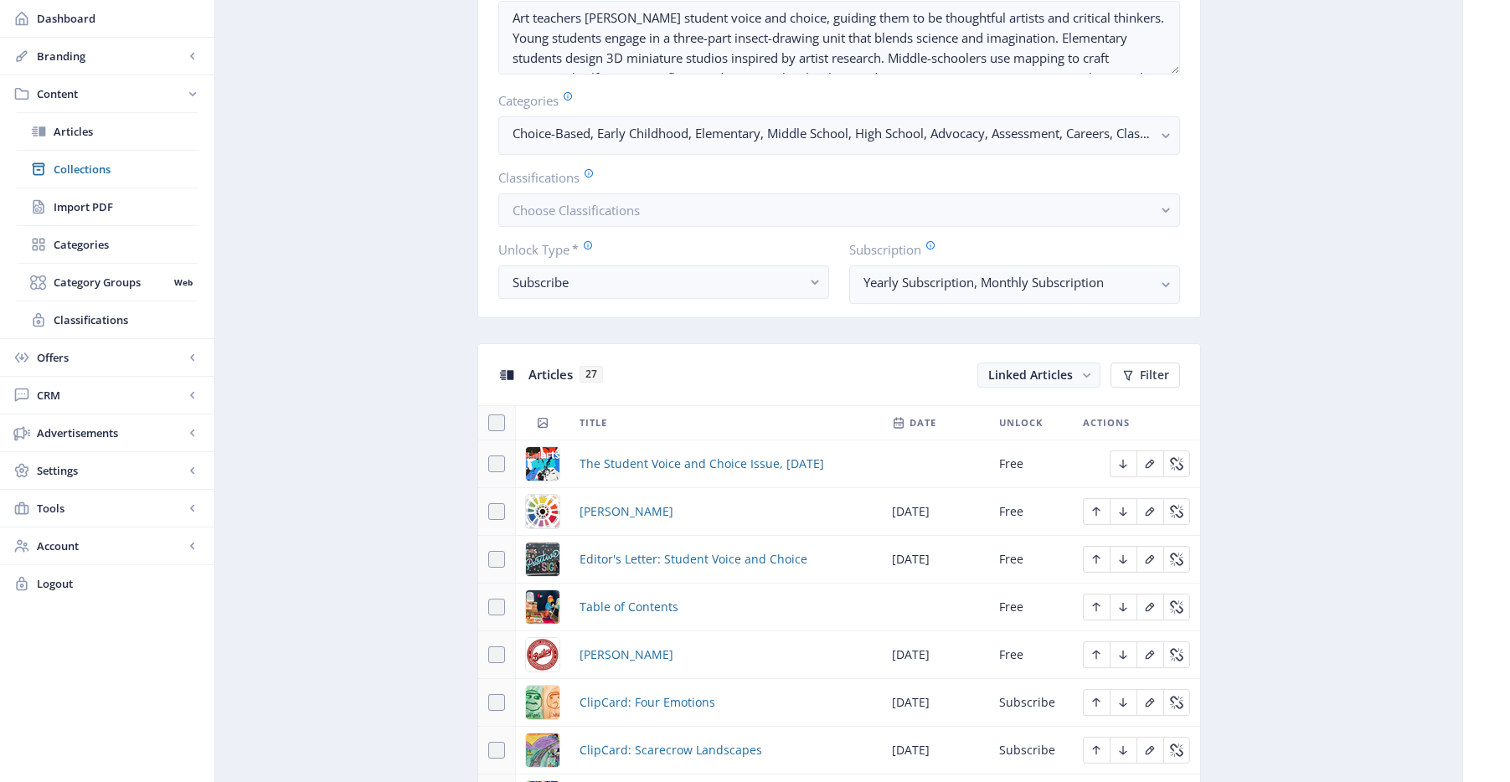
scroll to position [624, 0]
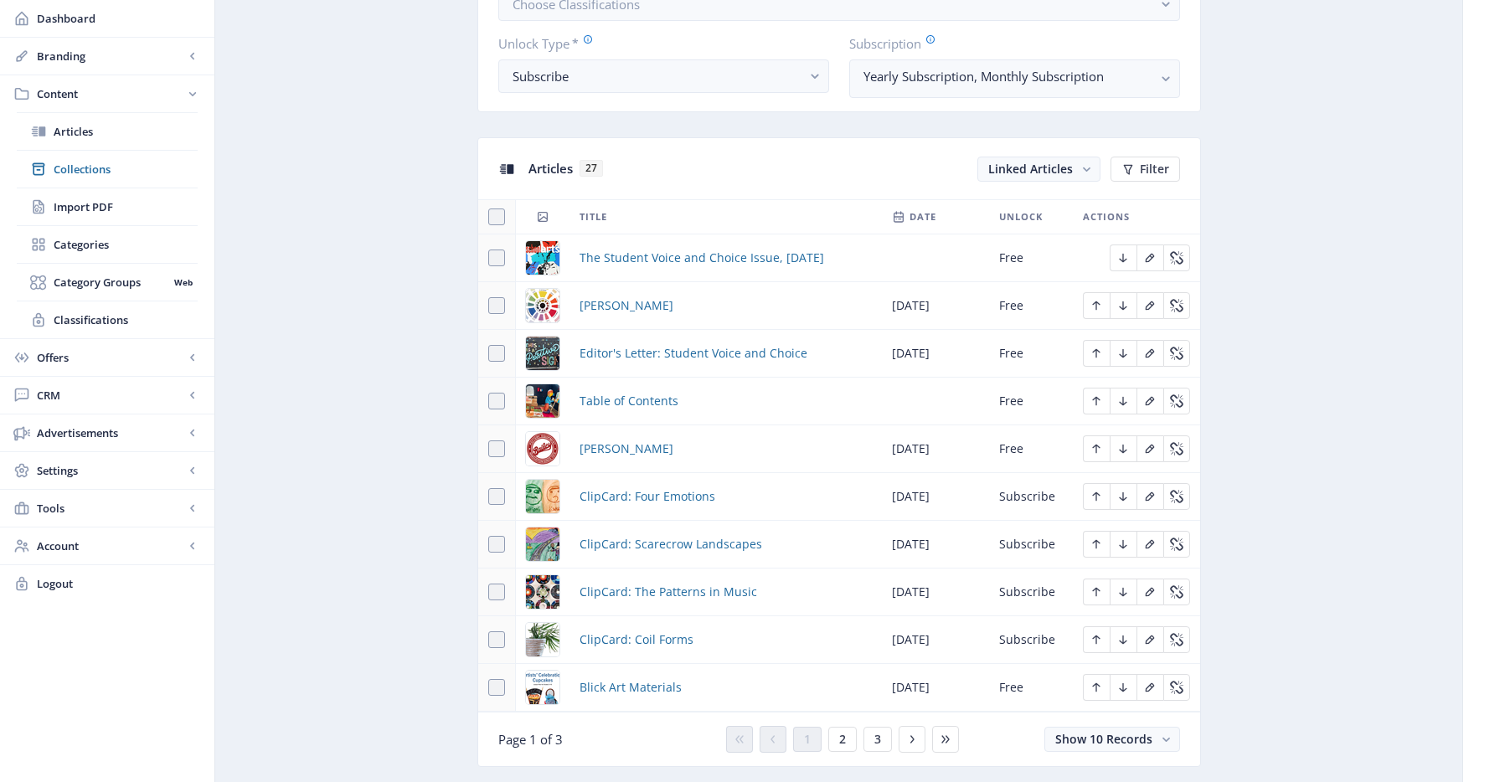
click at [876, 744] on div "You have unsaved changes Discard Changes Save Changes" at bounding box center [755, 756] width 1343 height 54
click at [877, 740] on div "You have unsaved changes Discard Changes Save Changes" at bounding box center [755, 756] width 1343 height 54
click at [878, 721] on nb-card-footer "Page 1 of 3 1 2 3 Show 10 Records" at bounding box center [839, 739] width 722 height 54
click at [878, 736] on div "You have unsaved changes Discard Changes Save Changes" at bounding box center [755, 756] width 1343 height 54
click at [877, 737] on div "You have unsaved changes Discard Changes Save Changes" at bounding box center [755, 756] width 1343 height 54
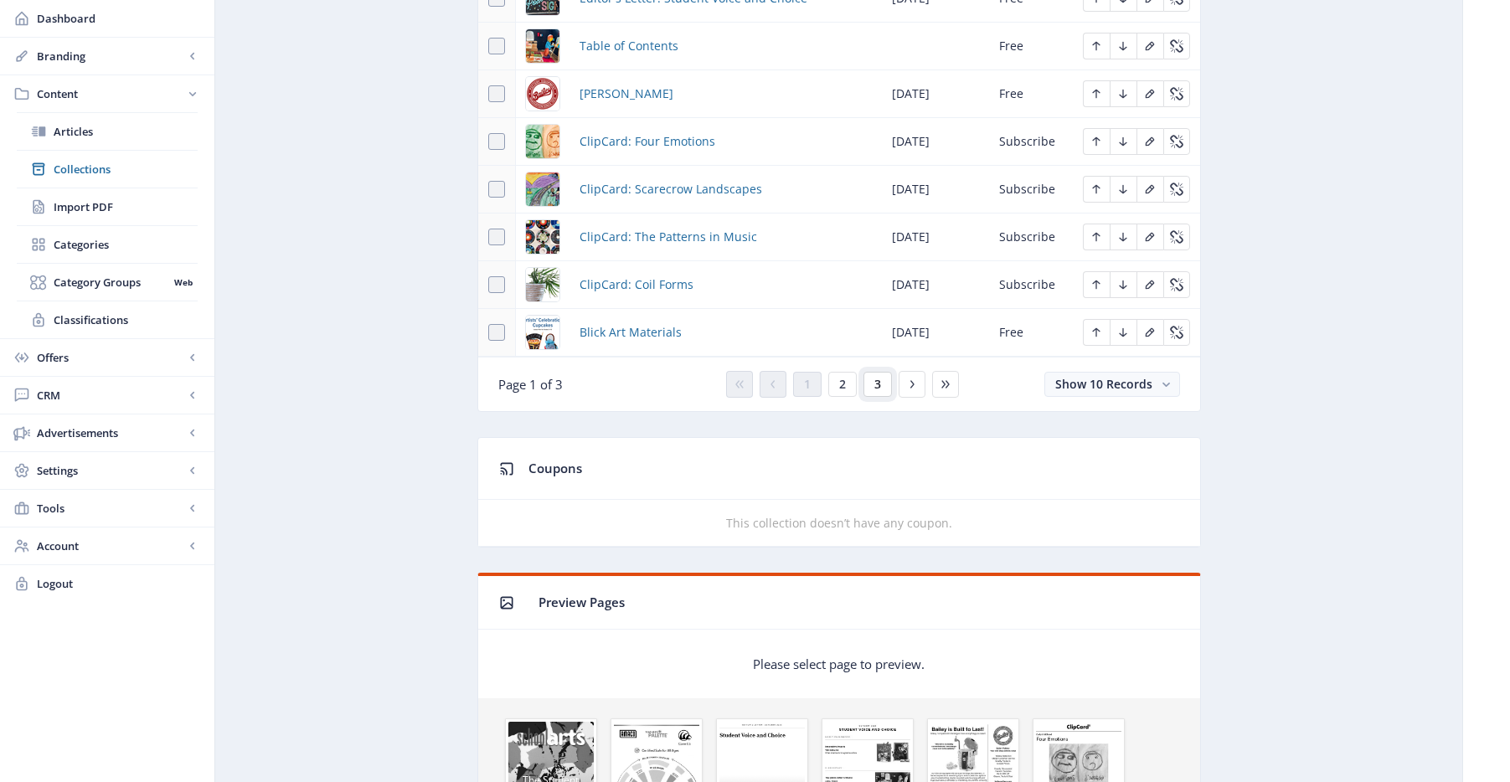
click at [879, 384] on span "3" at bounding box center [877, 384] width 7 height 13
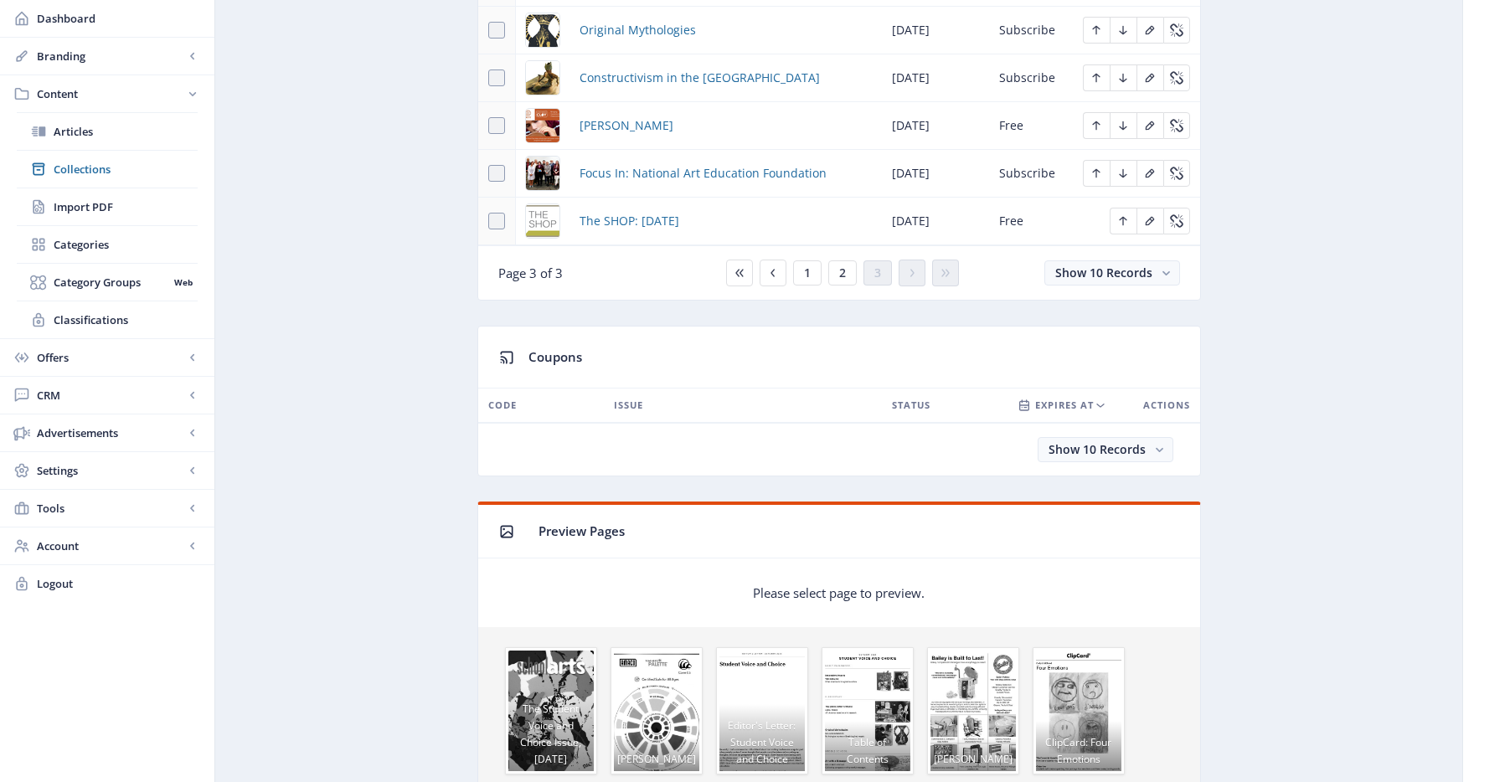
scroll to position [717, 0]
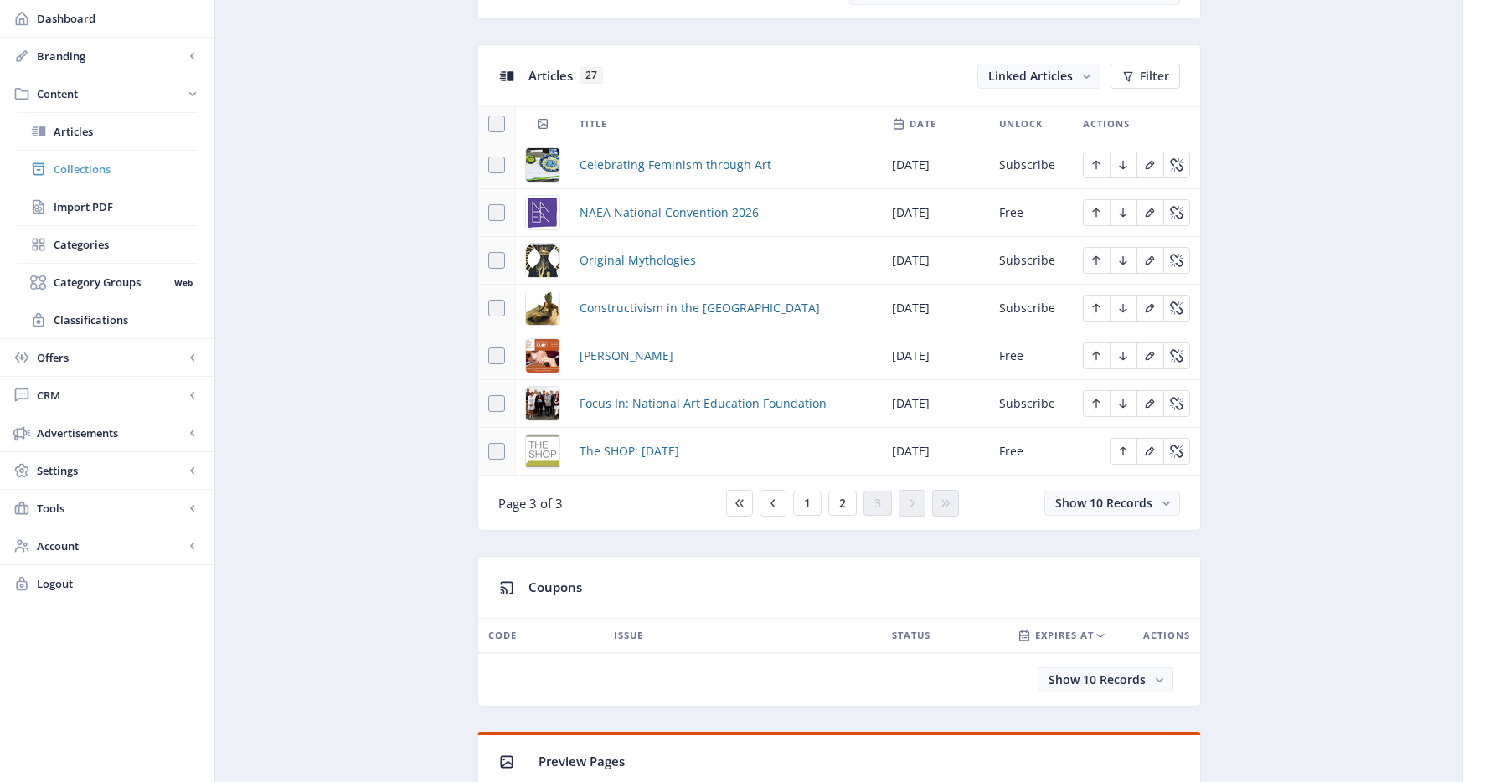
click at [137, 178] on link "Collections" at bounding box center [107, 169] width 181 height 37
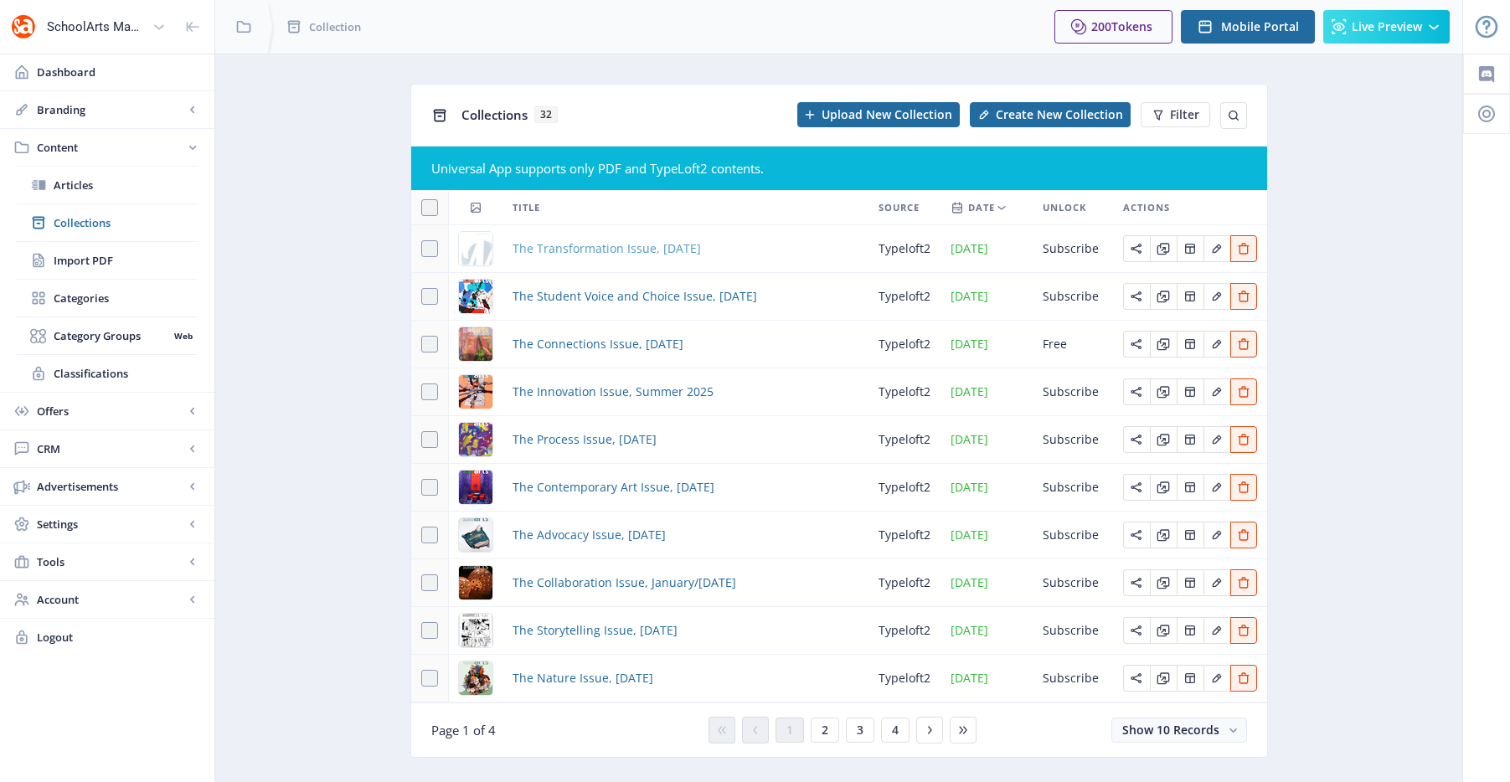
click at [611, 243] on span "The Transformation Issue, [DATE]" at bounding box center [607, 249] width 188 height 20
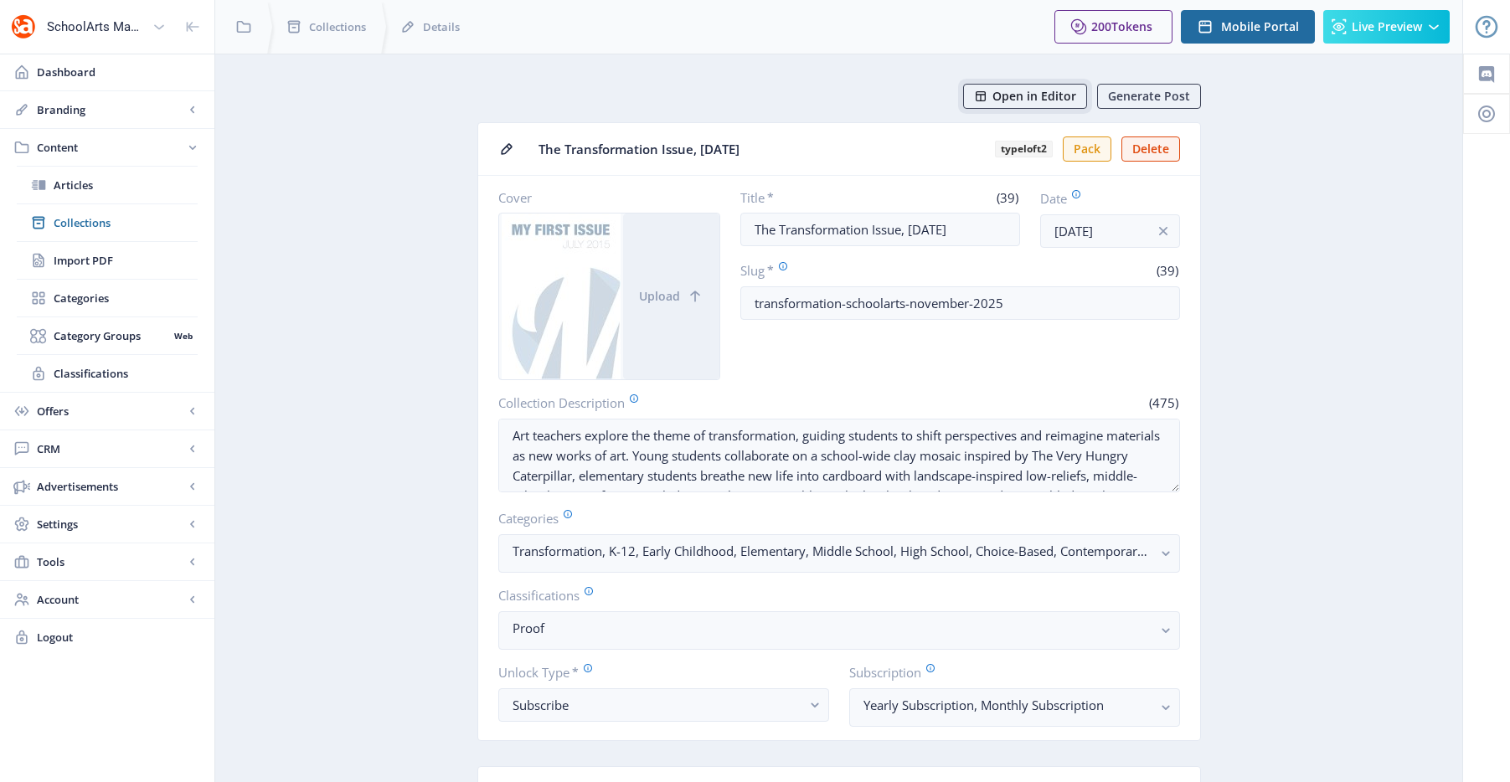
click at [1017, 93] on span "Open in Editor" at bounding box center [1035, 96] width 84 height 13
click at [157, 212] on link "Collections" at bounding box center [107, 222] width 181 height 37
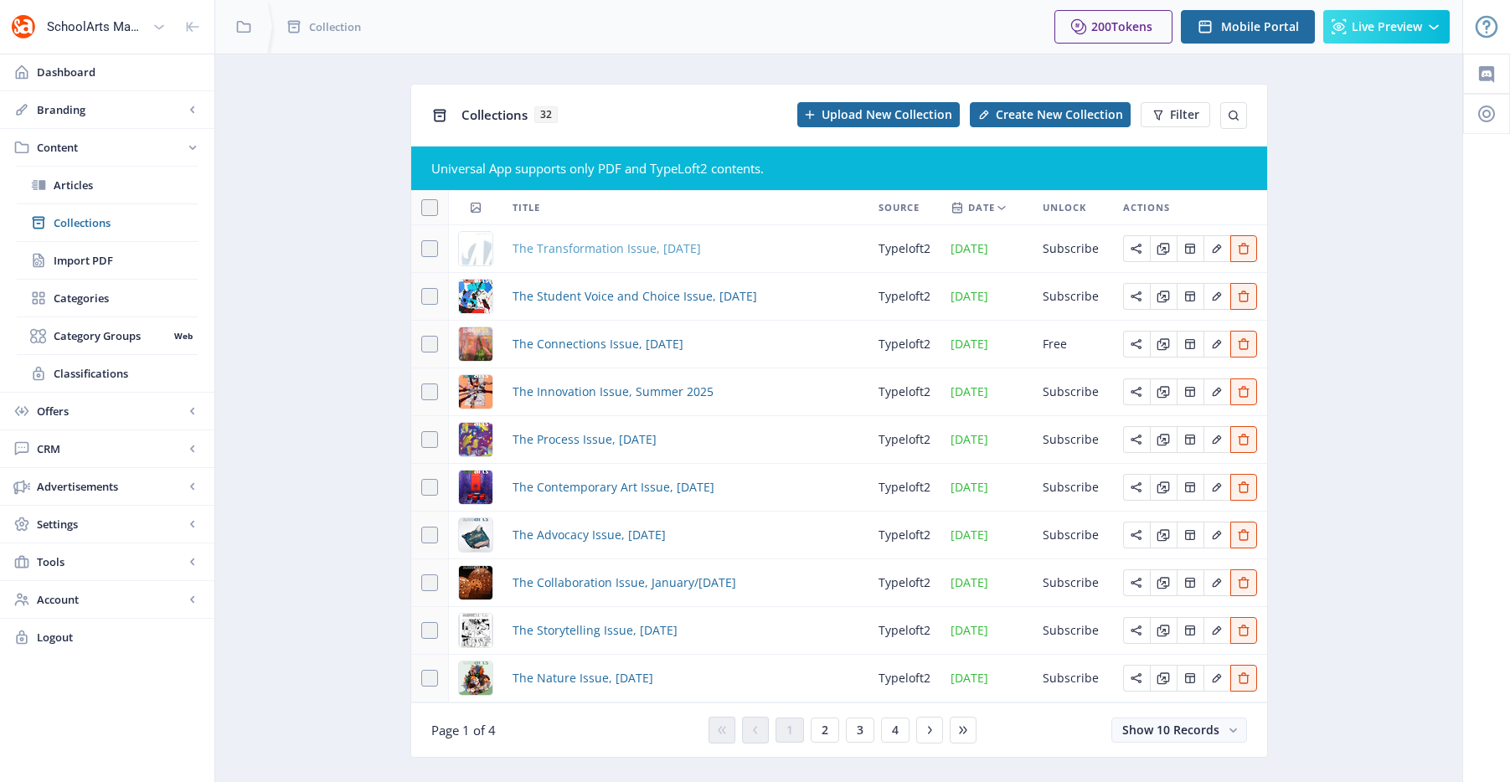
click at [651, 251] on span "The Transformation Issue, [DATE]" at bounding box center [607, 249] width 188 height 20
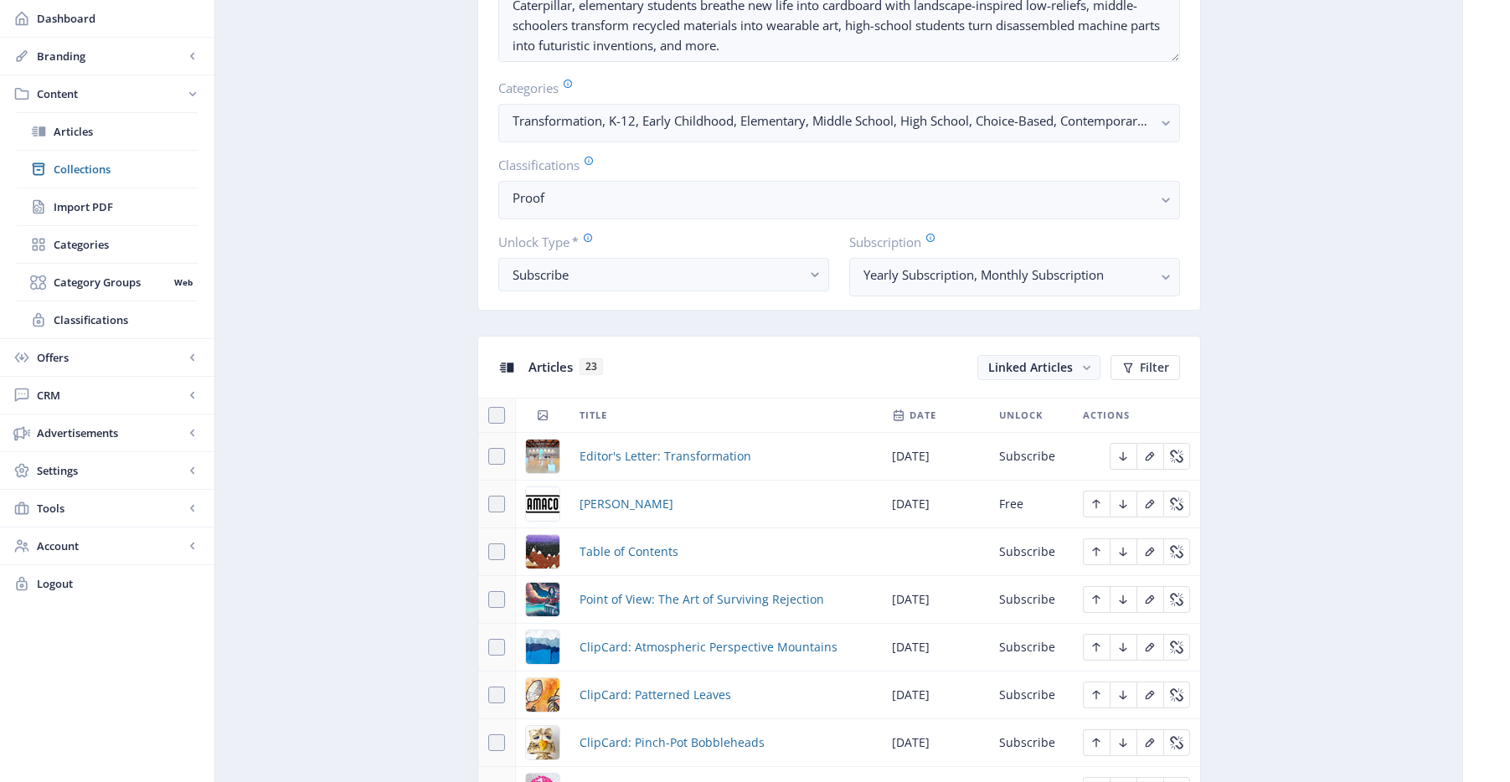
scroll to position [1064, 0]
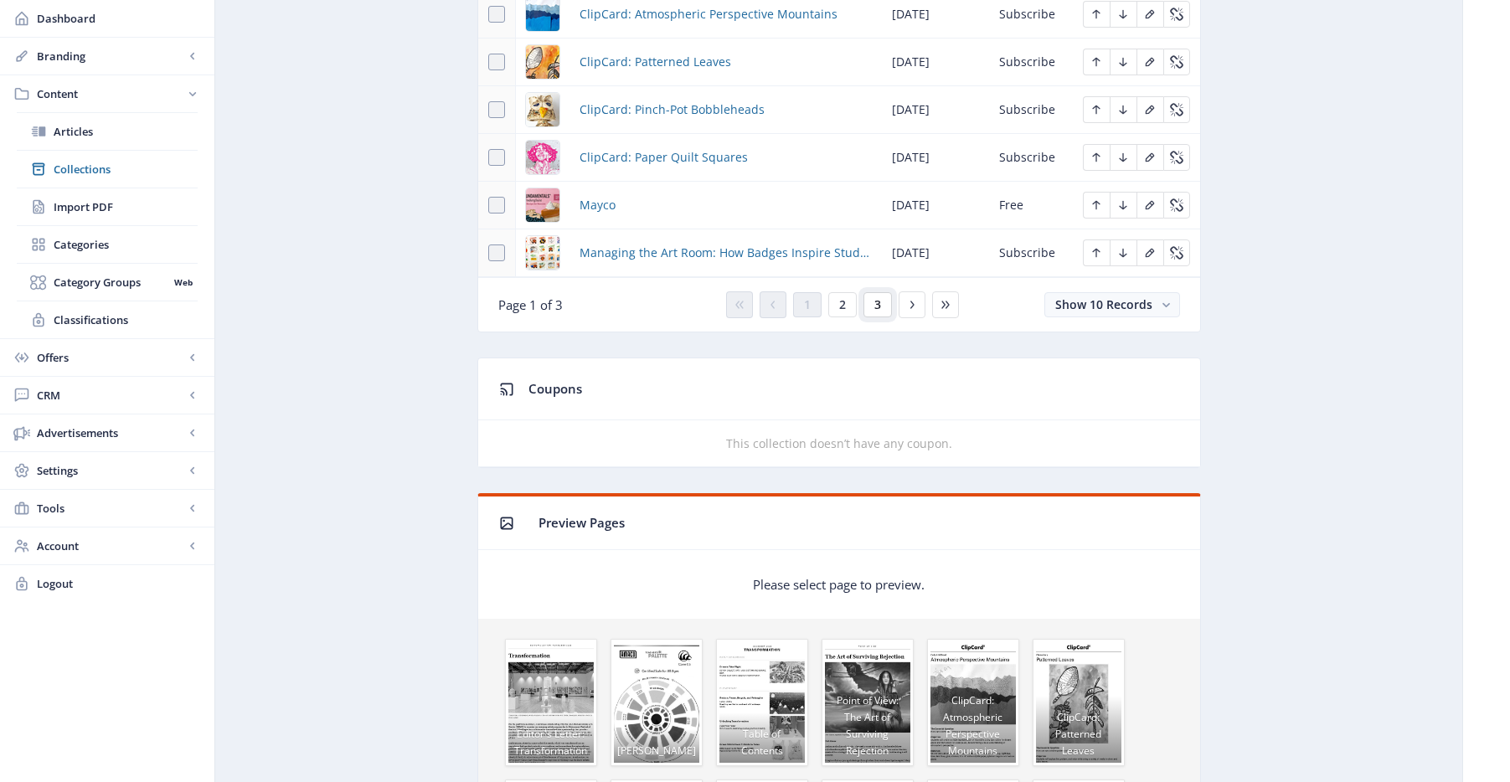
click at [883, 305] on button "3" at bounding box center [878, 304] width 28 height 25
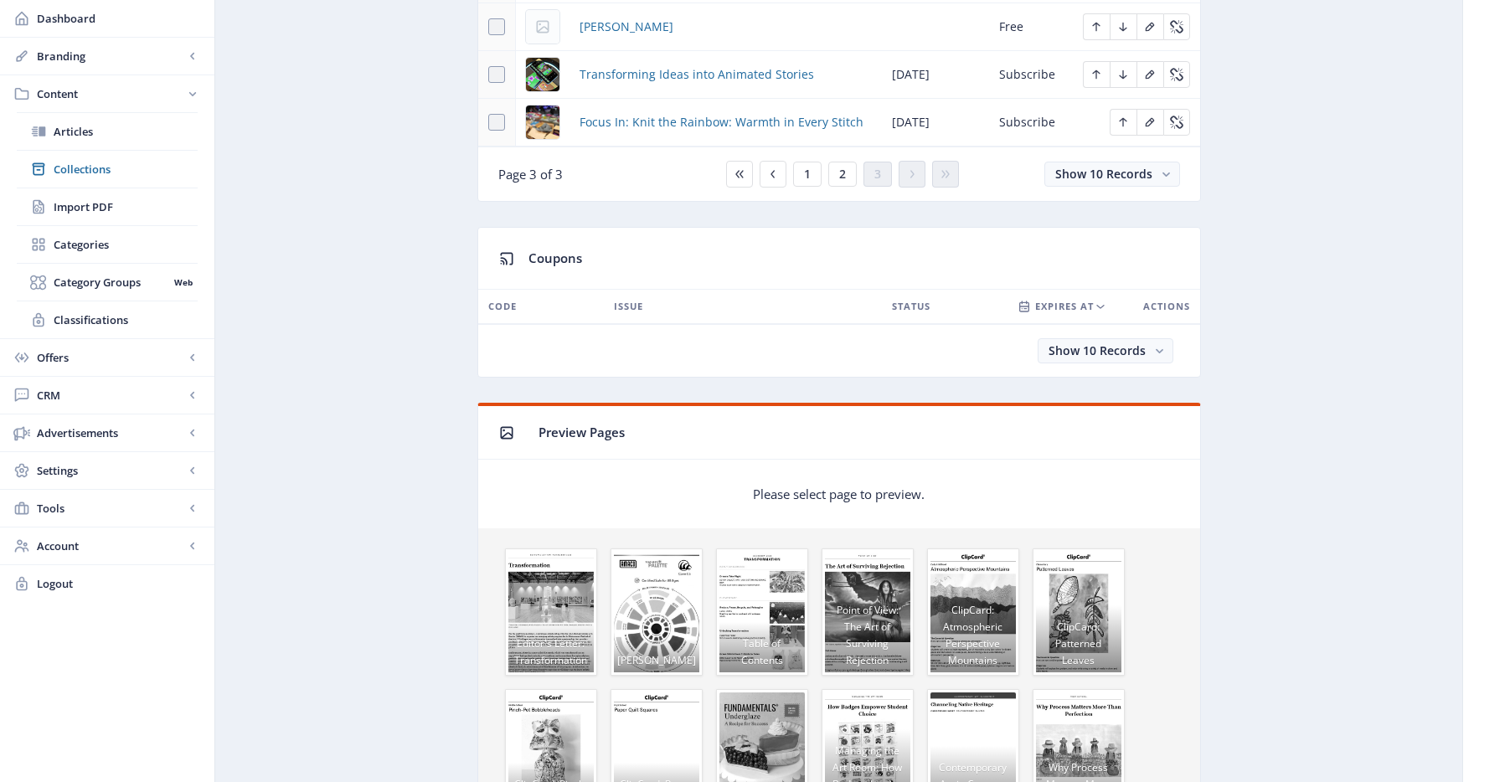
scroll to position [572, 0]
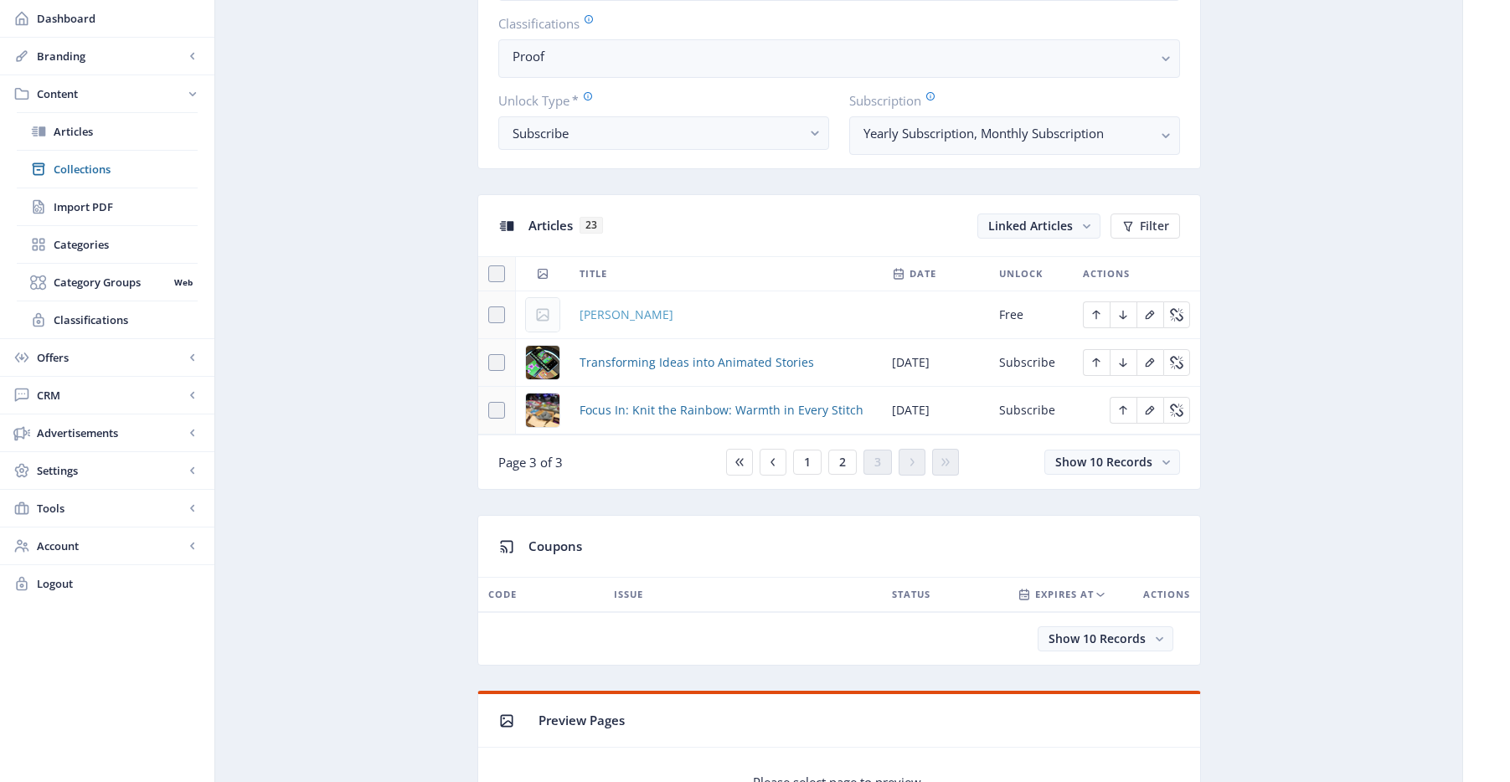
click at [604, 316] on span "[PERSON_NAME]" at bounding box center [627, 315] width 94 height 20
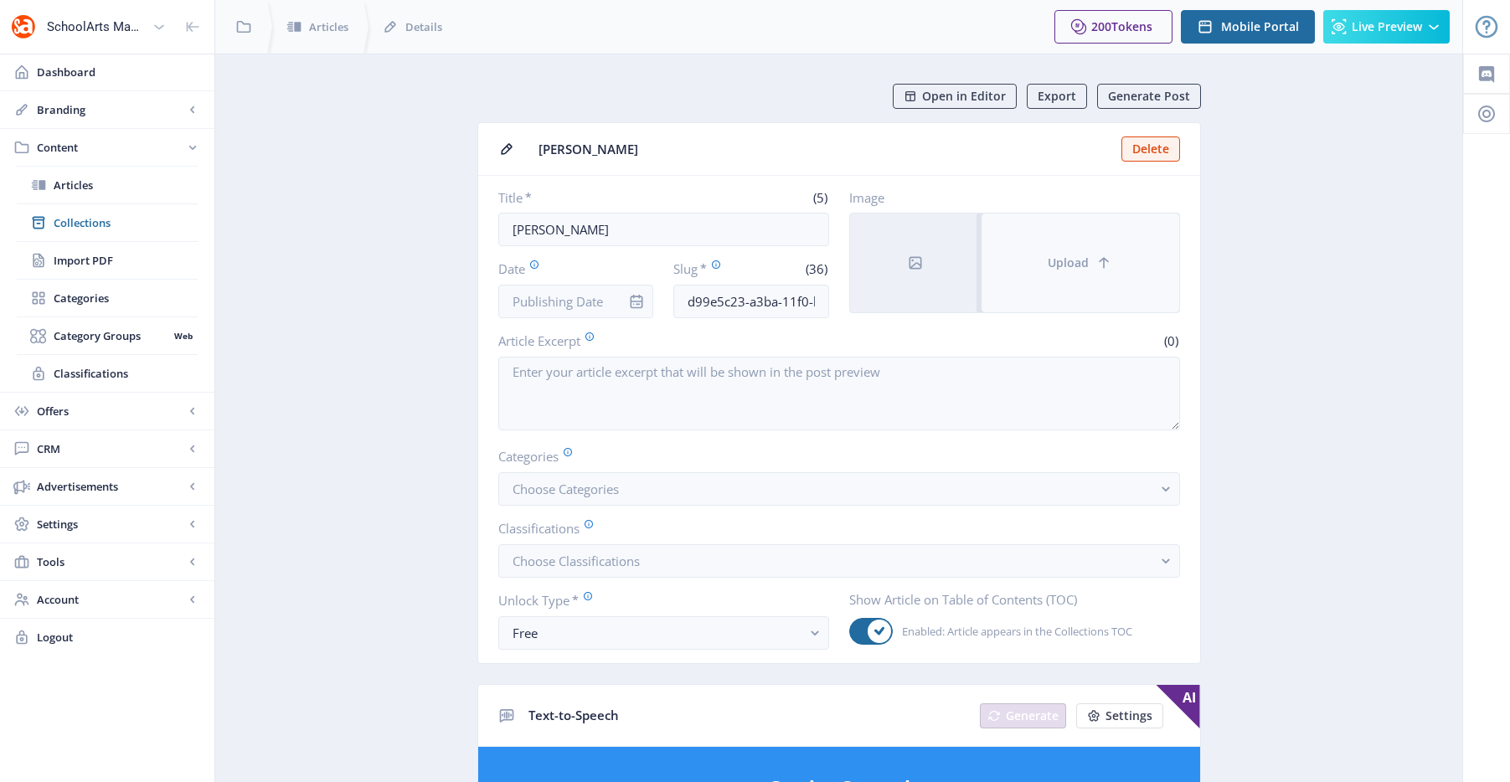
click at [1037, 262] on button "Upload" at bounding box center [1081, 263] width 198 height 99
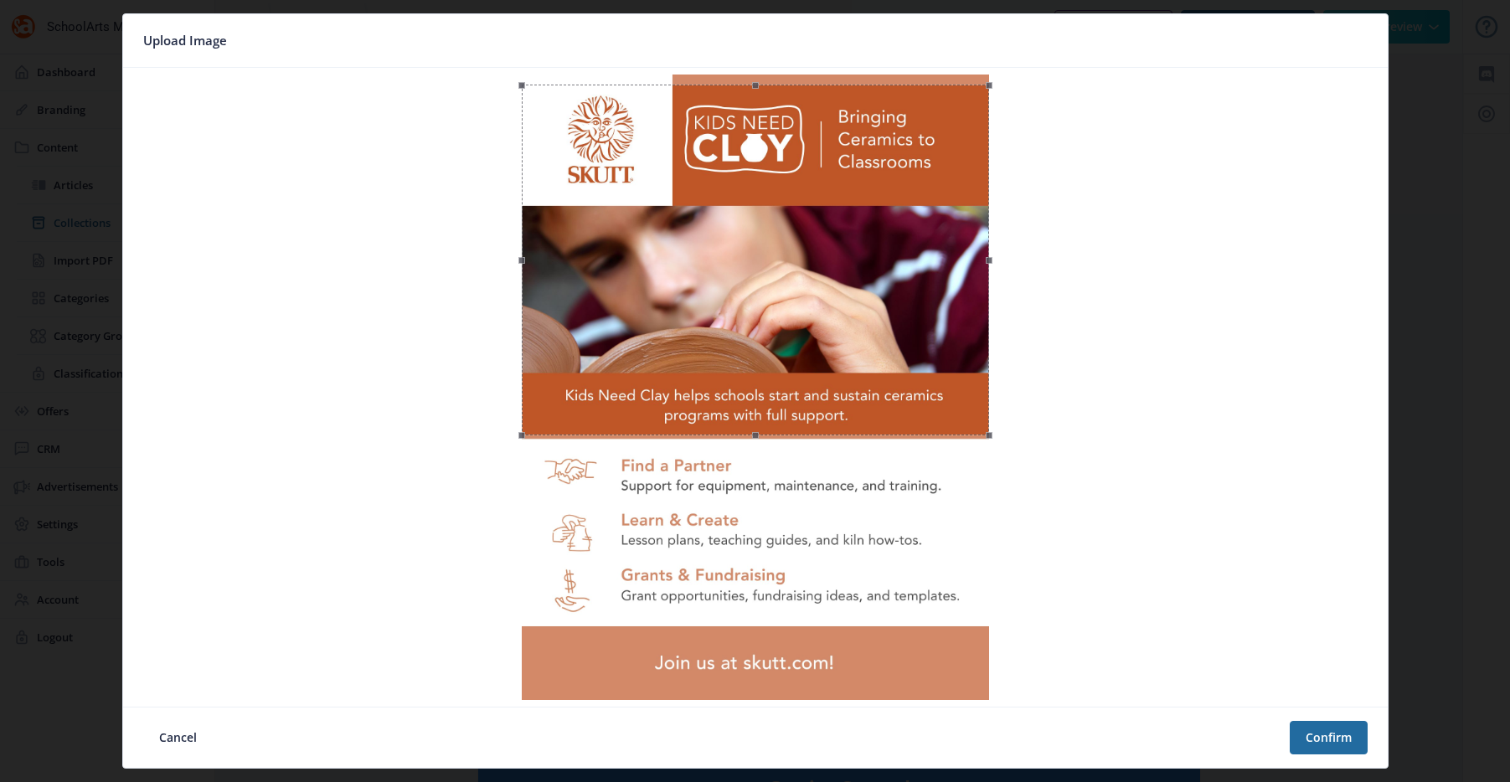
drag, startPoint x: 956, startPoint y: 410, endPoint x: 960, endPoint y: 420, distance: 10.9
click at [960, 420] on div at bounding box center [755, 260] width 467 height 351
click at [1318, 736] on button "Confirm" at bounding box center [1329, 738] width 78 height 34
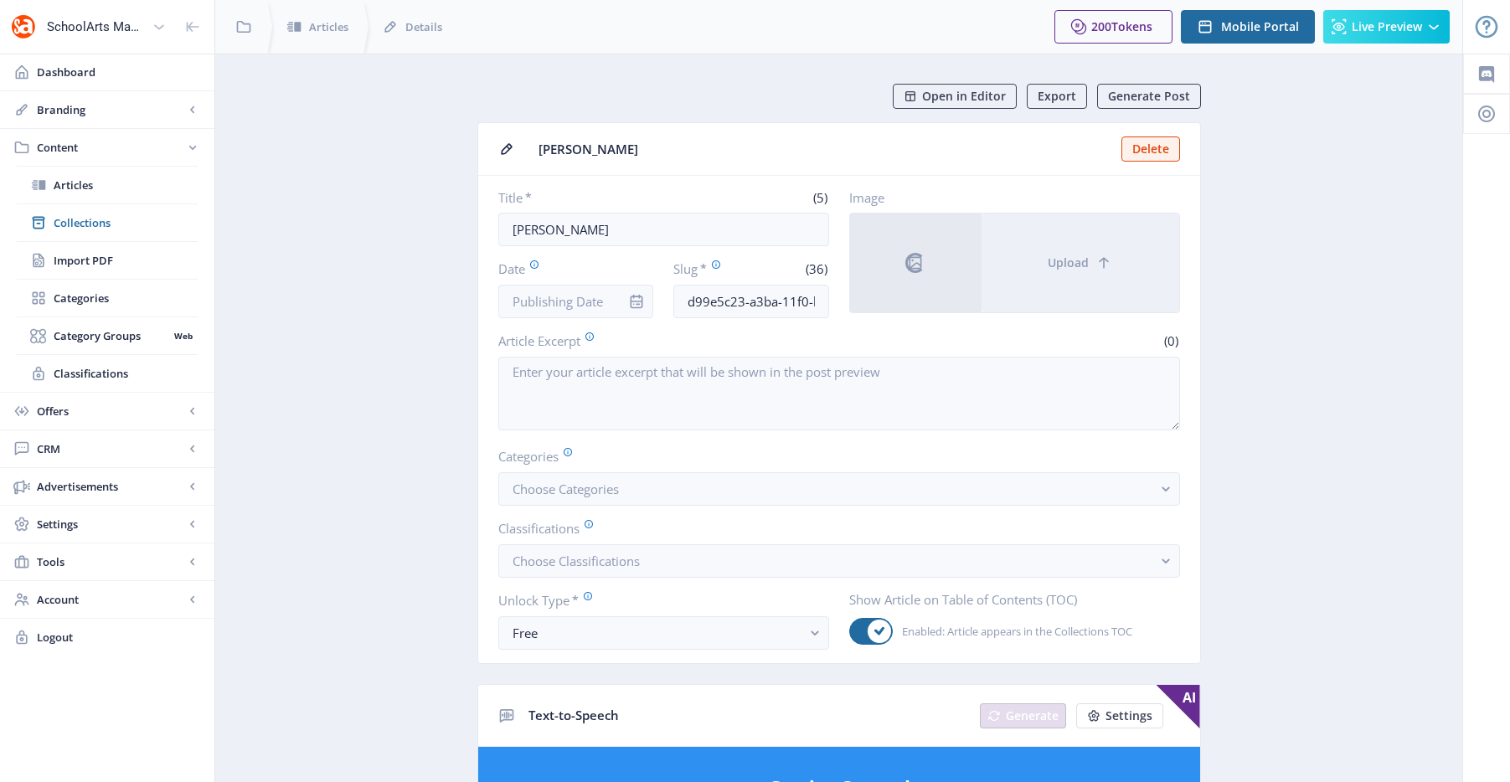
click at [532, 301] on input "Date" at bounding box center [576, 302] width 156 height 34
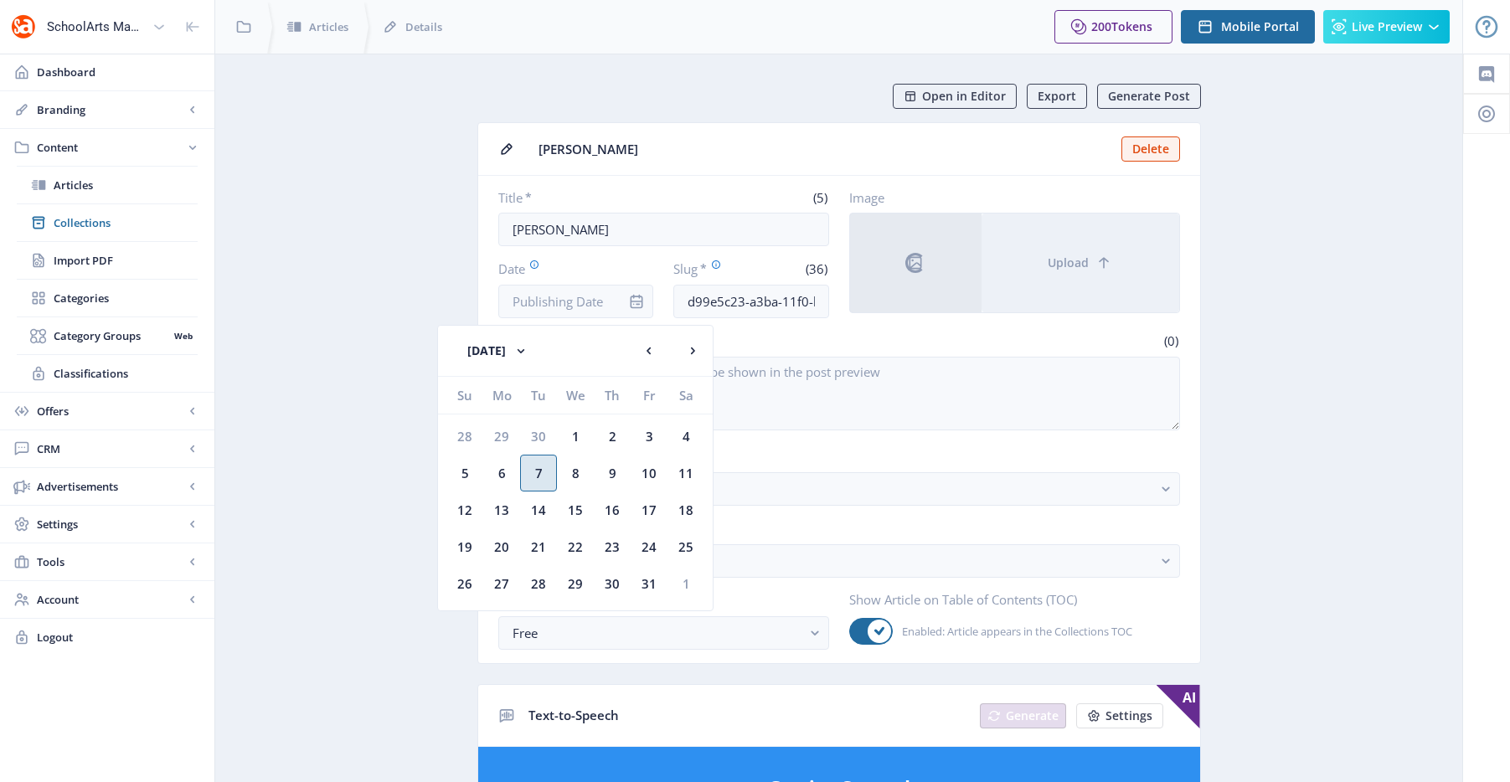
click at [542, 471] on div "7" at bounding box center [538, 473] width 37 height 37
type input "[DATE]"
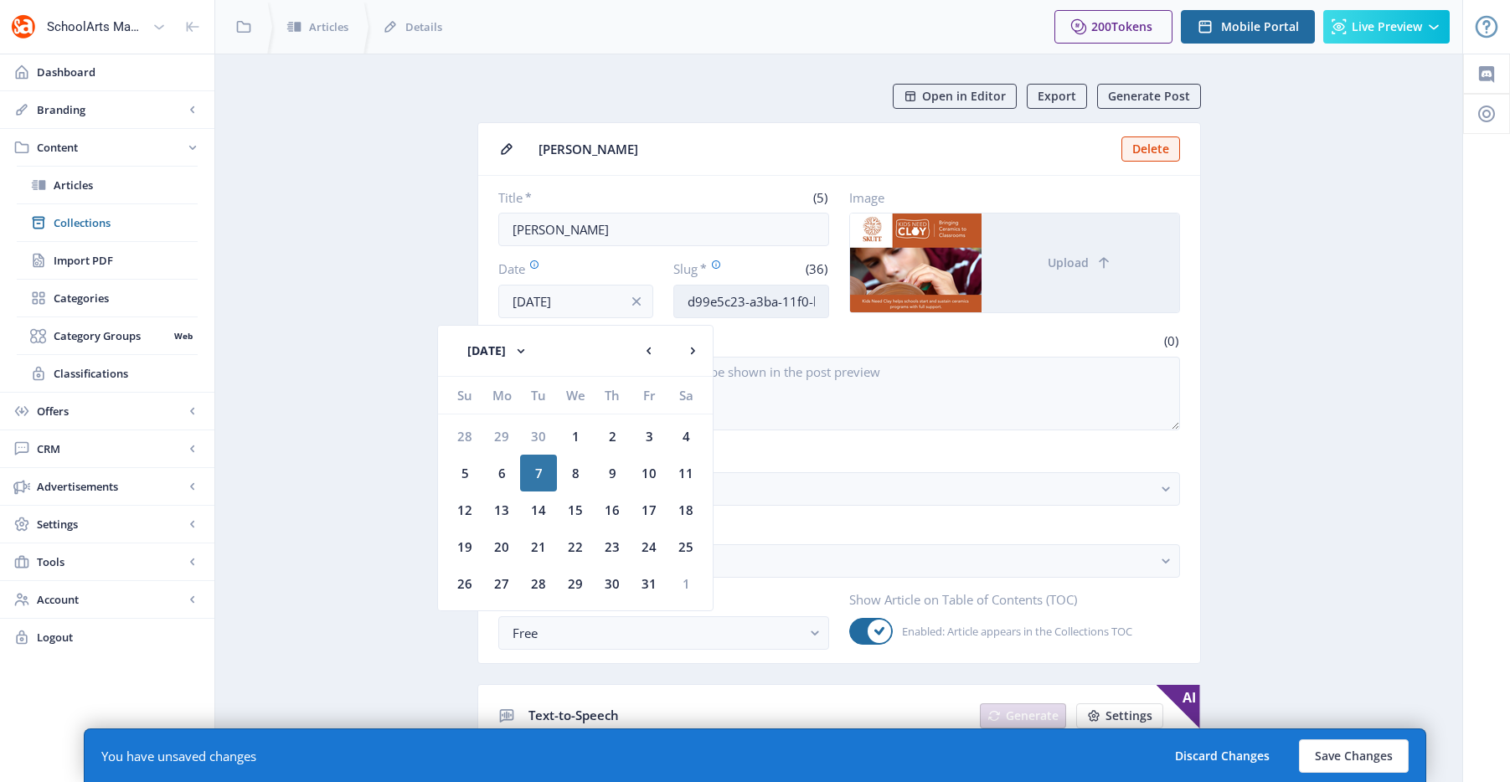
click at [730, 301] on input "d99e5c23-a3ba-11f0-bd64-4201ac1fa005" at bounding box center [751, 302] width 156 height 34
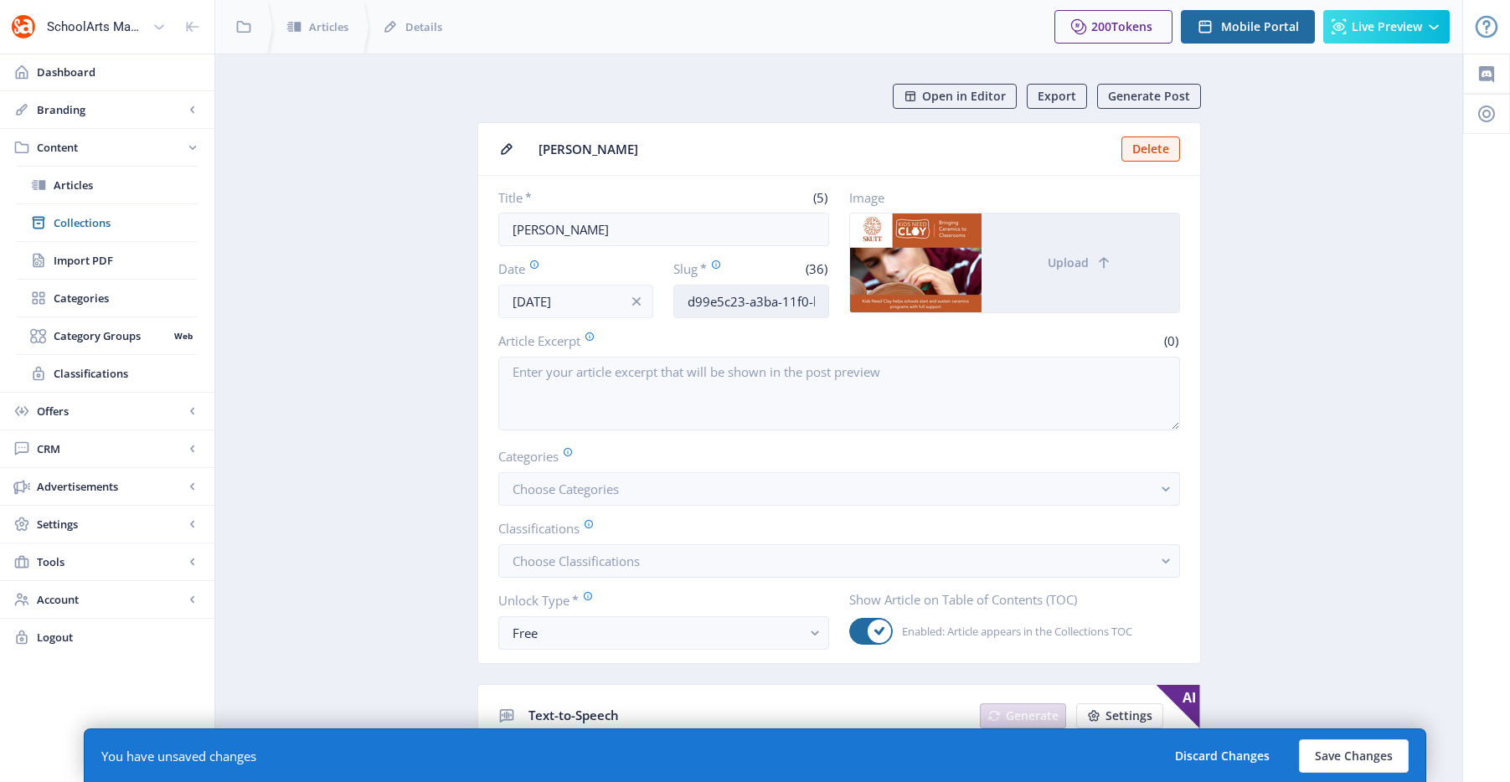
click at [730, 301] on input "d99e5c23-a3ba-11f0-bd64-4201ac1fa005" at bounding box center [751, 302] width 156 height 34
paste input "skutt-kilns-art-classroom-102"
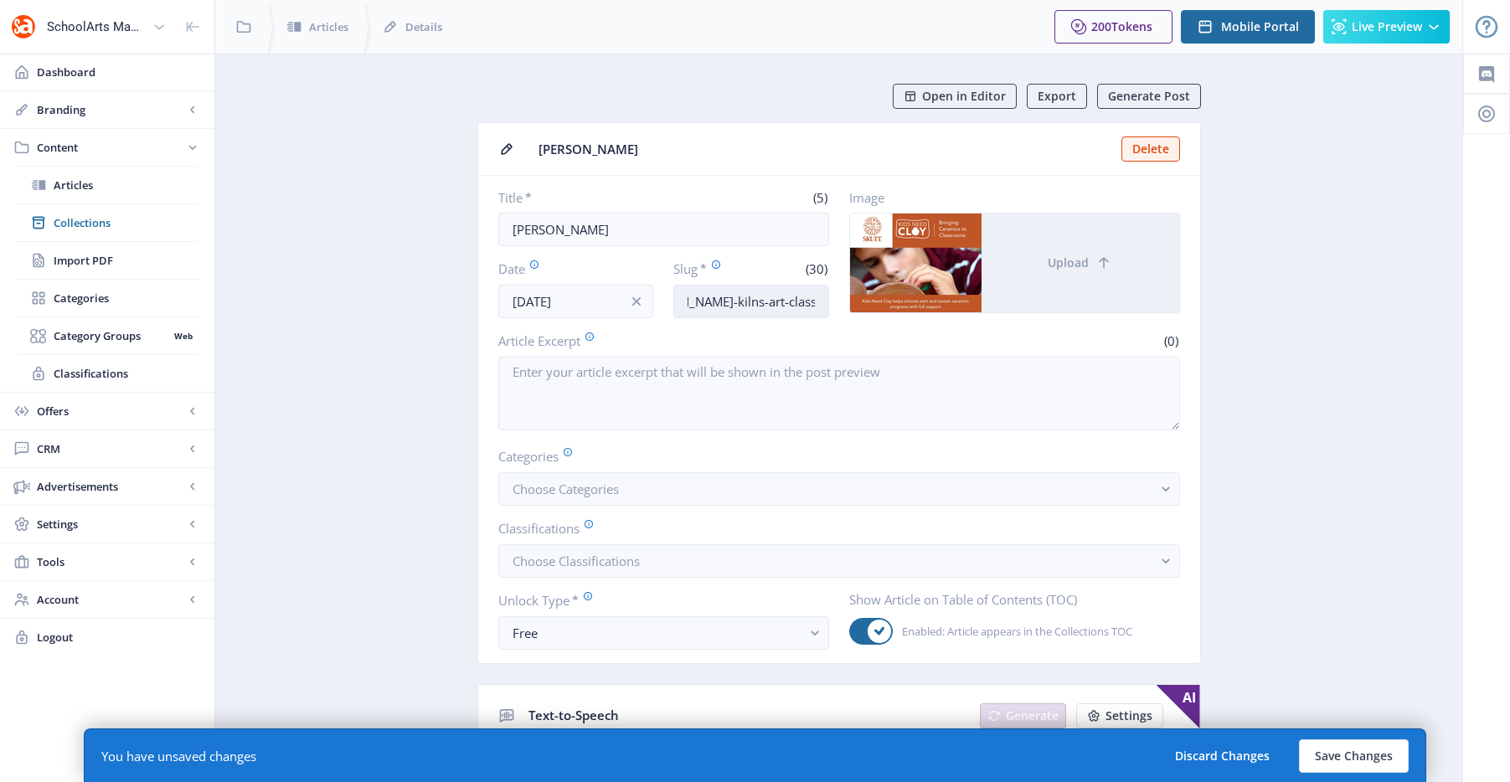
click at [801, 302] on input "skutt-kilns-art-classroom-1025" at bounding box center [751, 302] width 156 height 34
type input "skutt-kilns-art-classroom-1125"
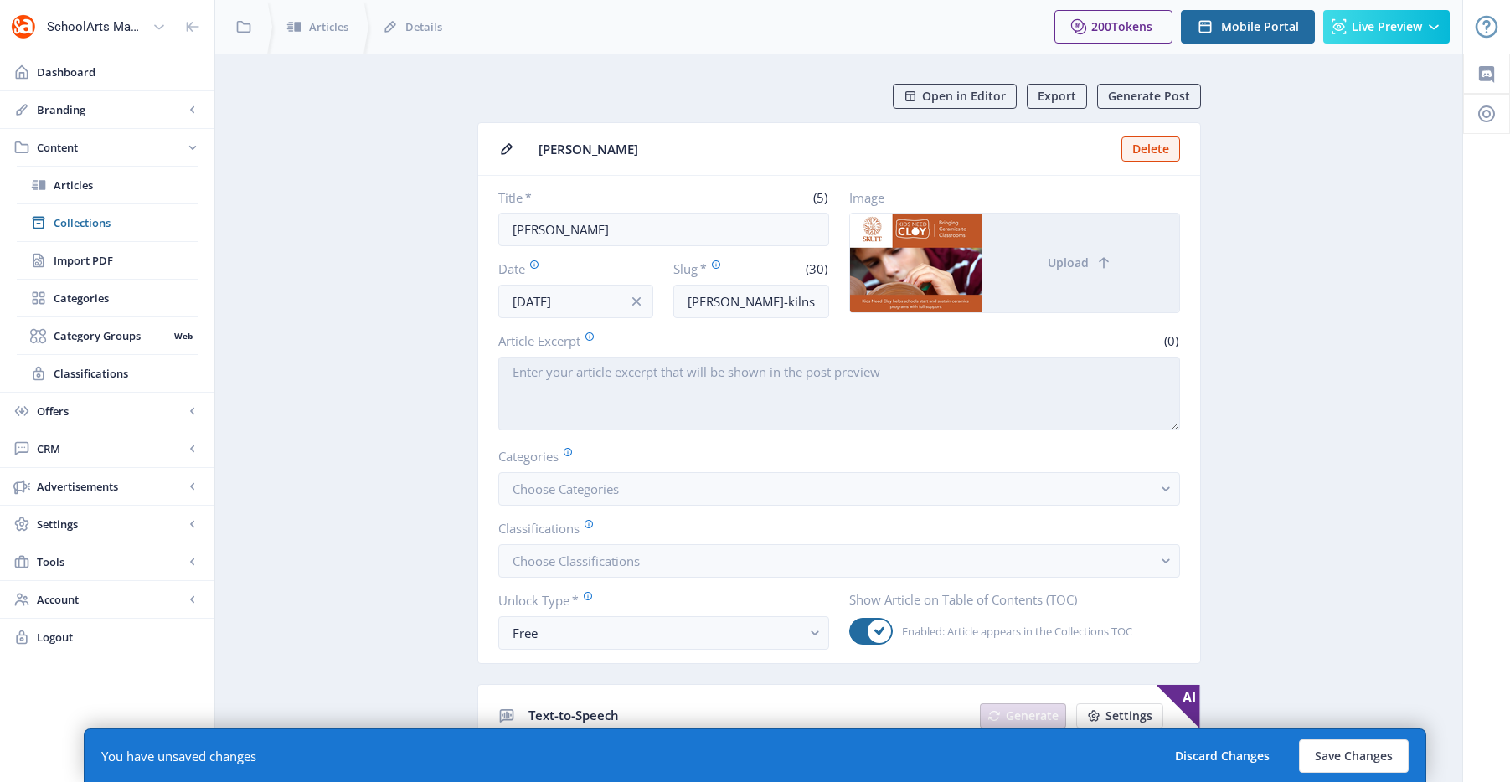
click at [764, 393] on textarea "Article Excerpt" at bounding box center [839, 394] width 682 height 74
paste textarea "The #1 kiln used in schools. Kids Need Clay helps schools start and sustain cer…"
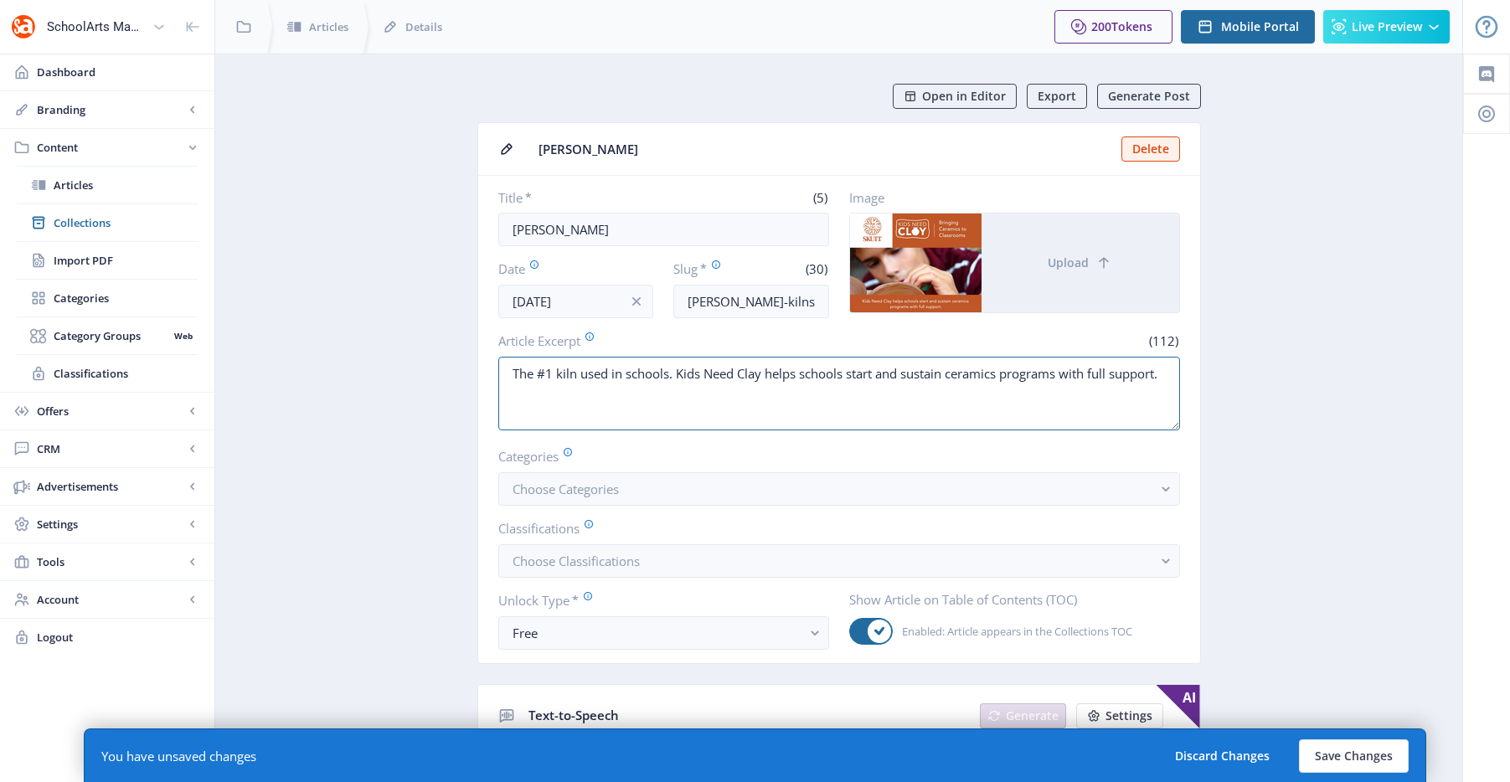
type textarea "The #1 kiln used in schools. Kids Need Clay helps schools start and sustain cer…"
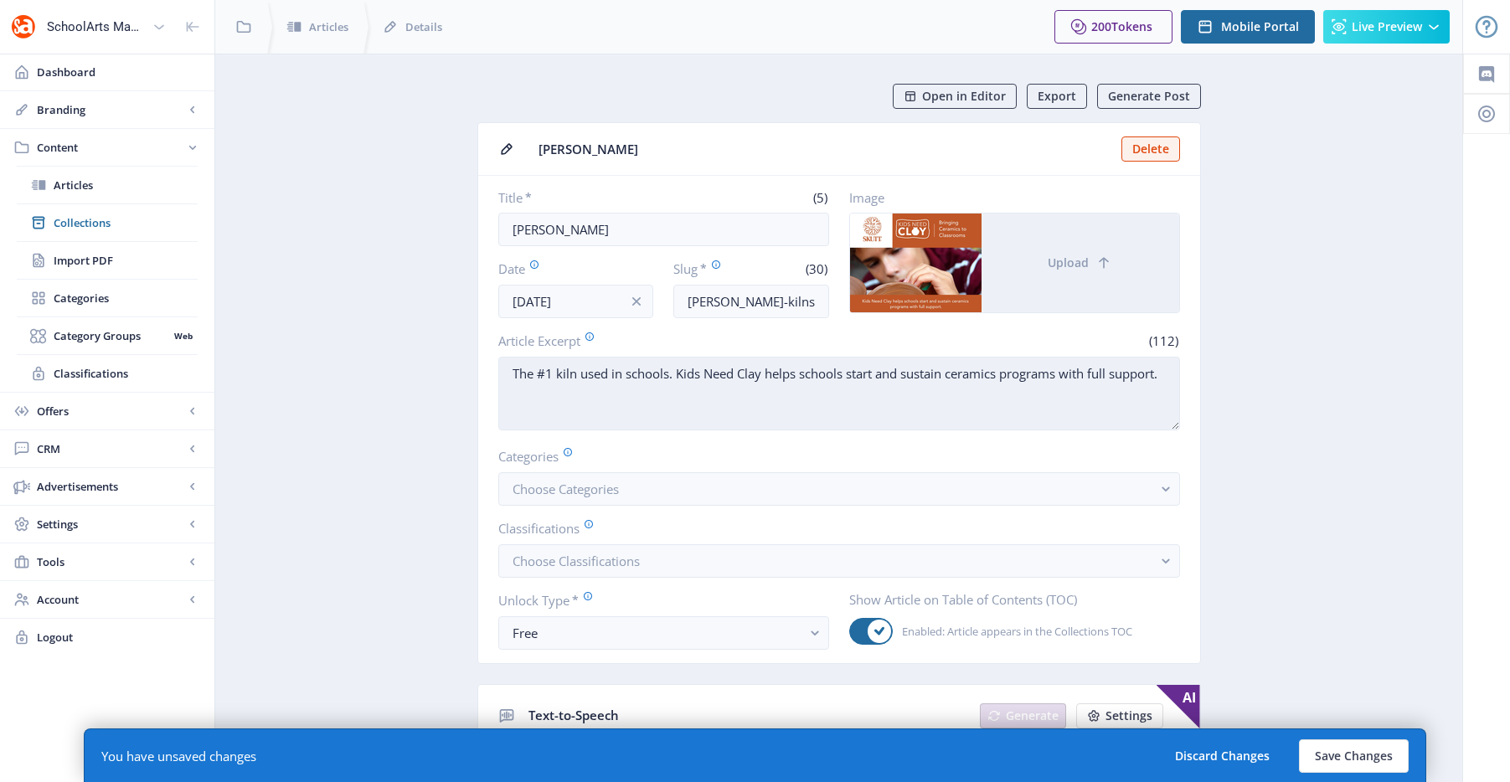
click at [695, 402] on textarea "The #1 kiln used in schools. Kids Need Clay helps schools start and sustain cer…" at bounding box center [839, 394] width 682 height 74
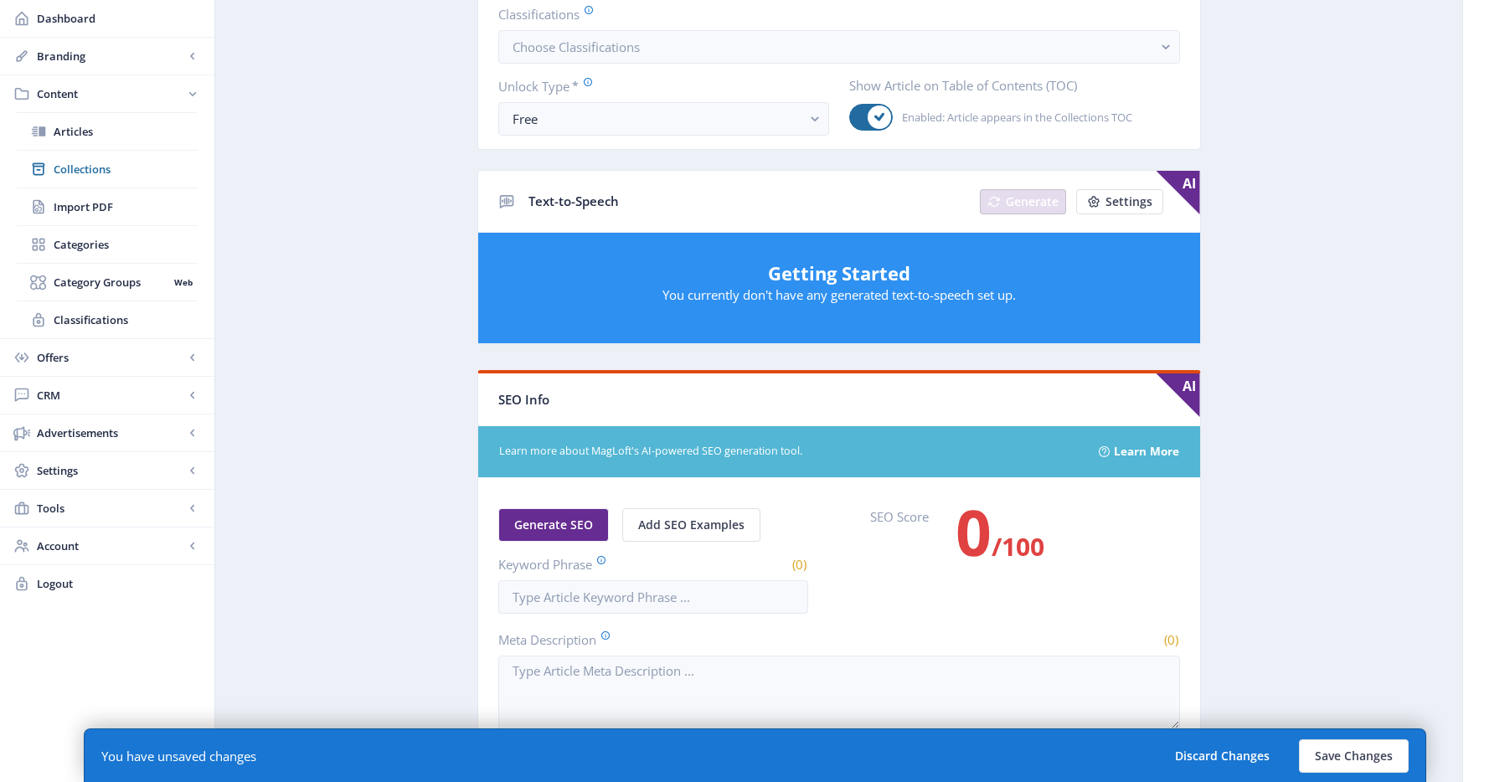
scroll to position [923, 0]
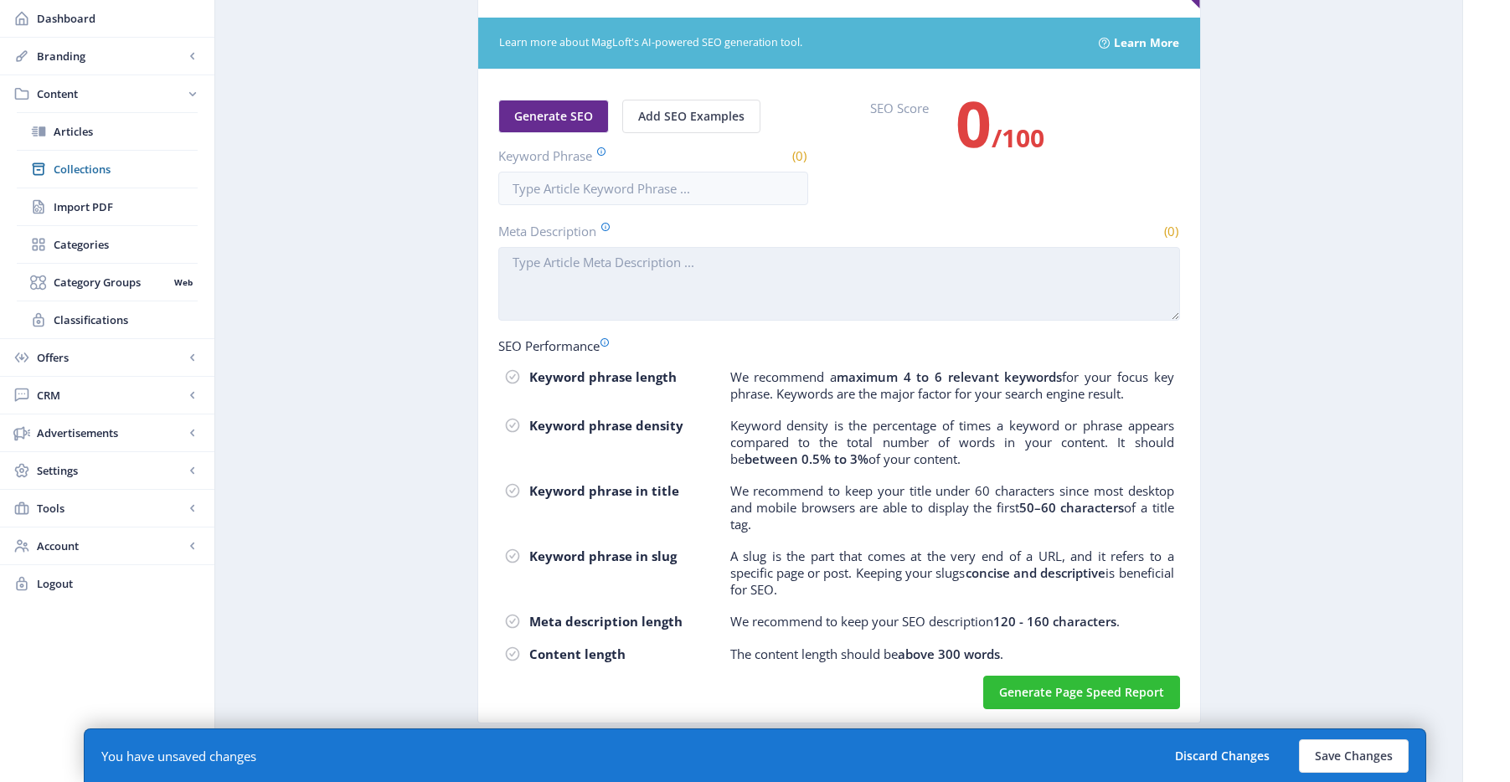
click at [678, 277] on textarea "Meta Description" at bounding box center [839, 284] width 682 height 74
paste textarea "The #1 kiln used in art classrooms. Kids Need Clay helps schools start and sust…"
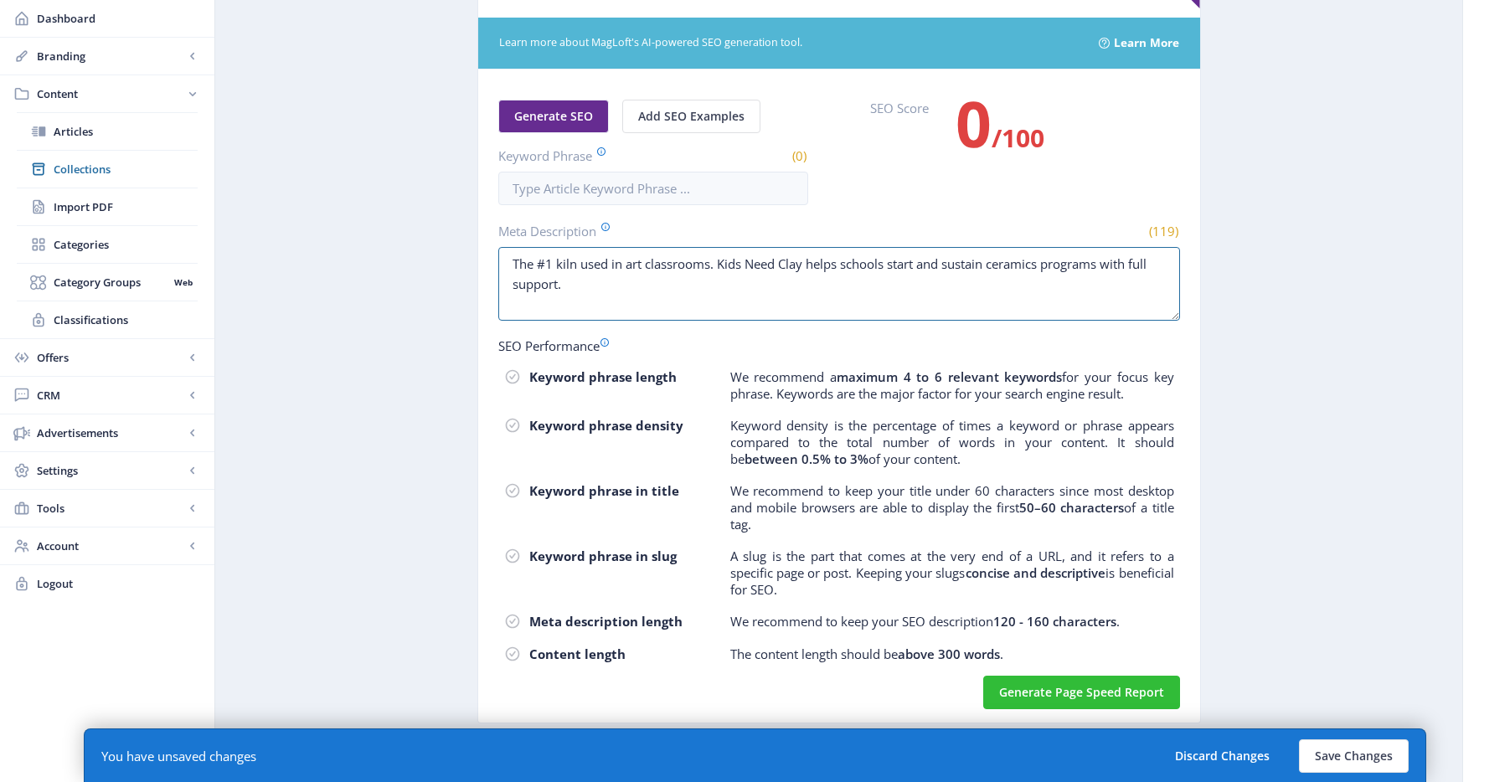
type textarea "The #1 kiln used in art classrooms. Kids Need Clay helps schools start and sust…"
click at [689, 185] on input "Keyword Phrase" at bounding box center [653, 189] width 310 height 34
paste input "skutt kilns art classroom"
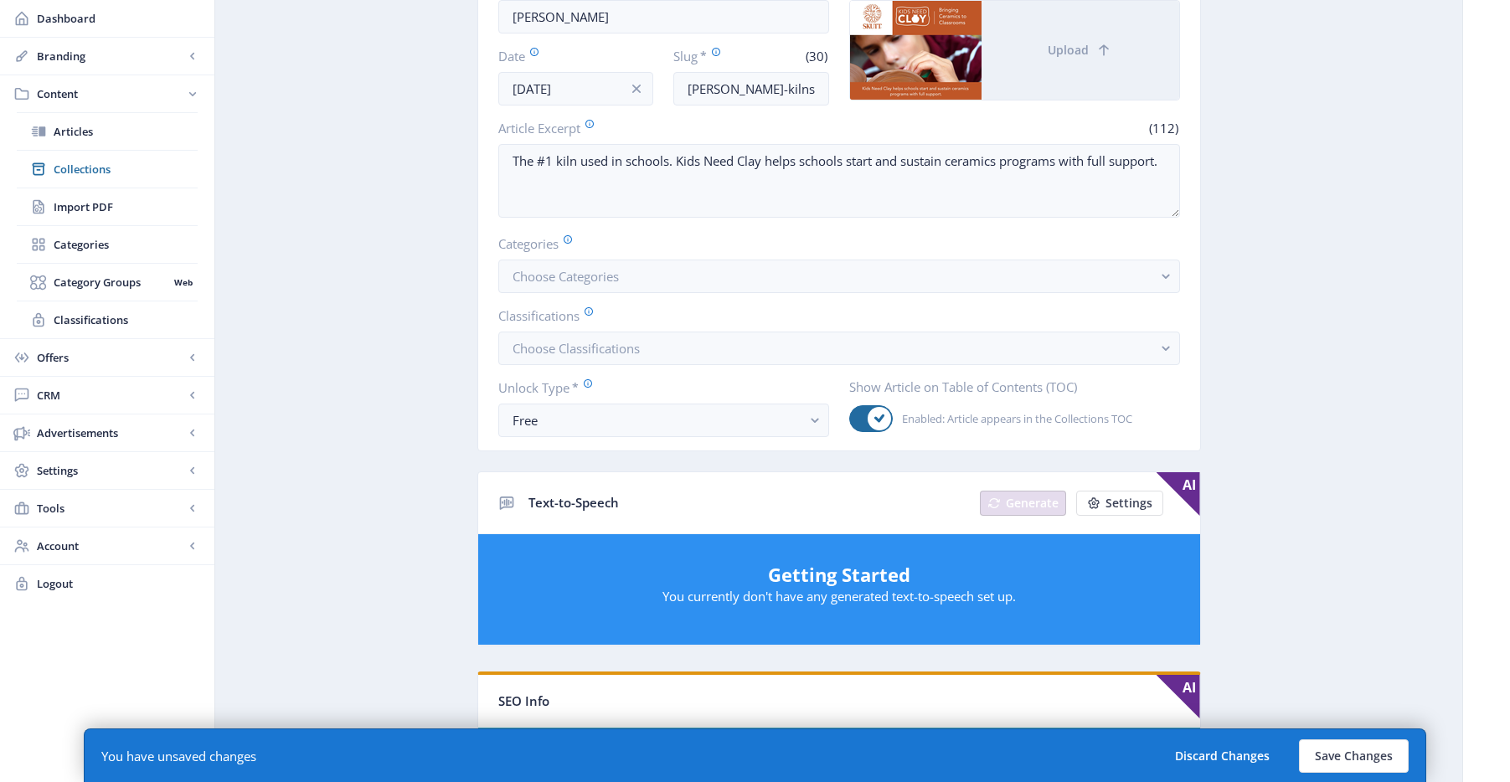
scroll to position [49, 0]
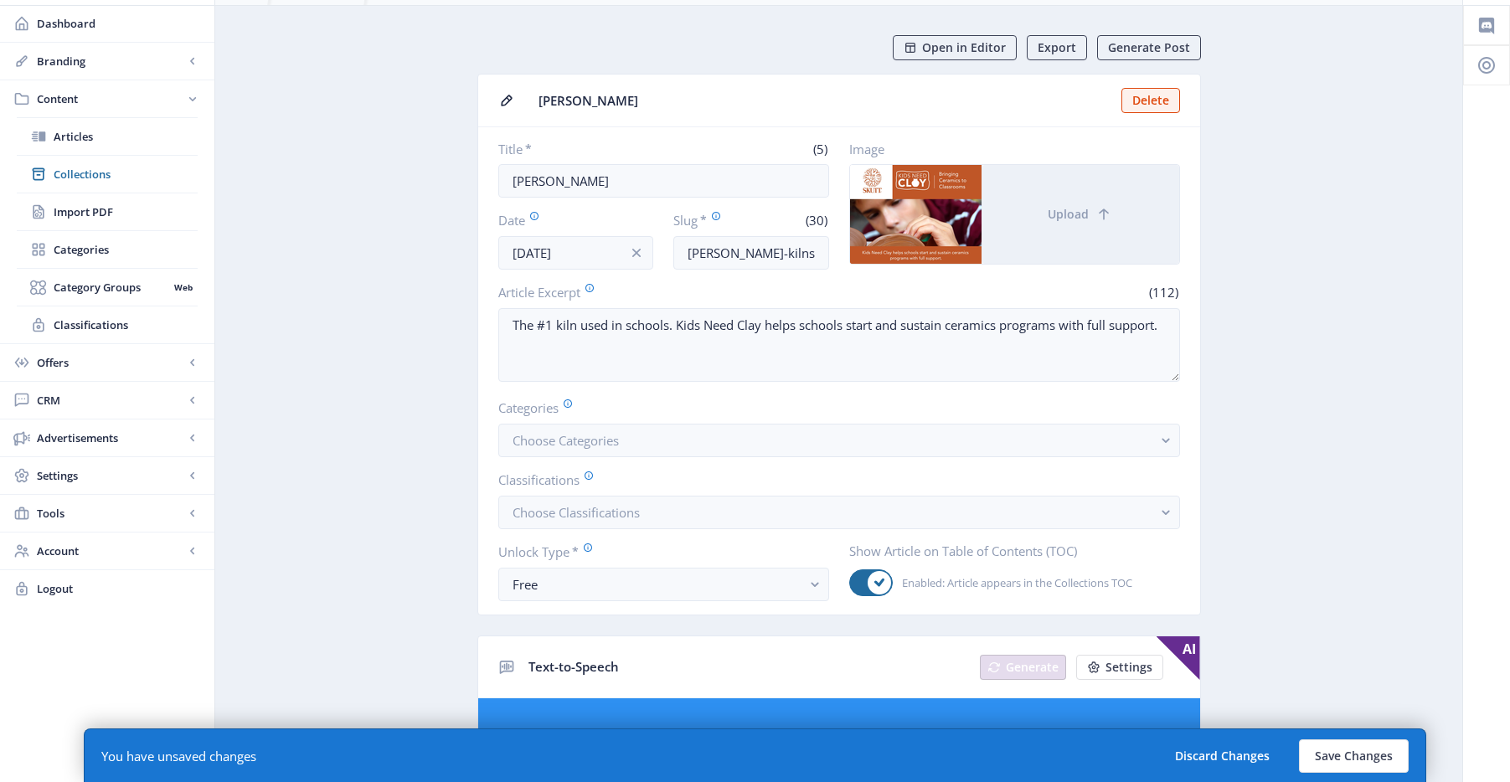
type input "skutt kilns art classroom"
drag, startPoint x: 750, startPoint y: 247, endPoint x: 911, endPoint y: 250, distance: 161.7
click at [911, 250] on div "Title * (5) Skutt Date Oct 7, 2025 Slug * (30) skutt-kilns-art-classroom-1125 I…" at bounding box center [839, 205] width 682 height 129
click at [780, 251] on input "skutt-kilns-art-classroom-1125" at bounding box center [751, 253] width 156 height 34
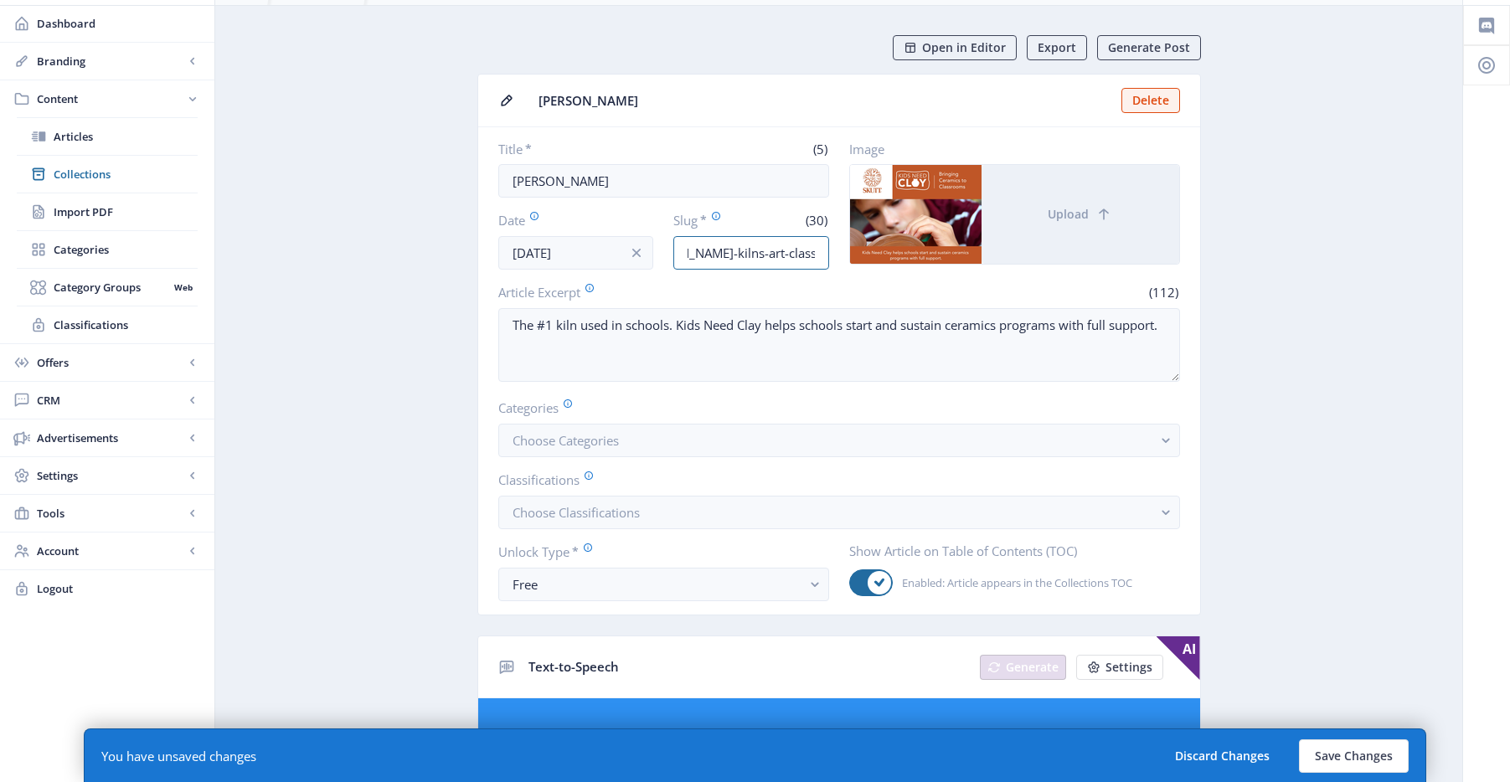
scroll to position [0, 0]
click at [635, 468] on nb-card-body "Title * (5) Skutt Date Oct 7, 2025 Slug * (30) skutt-kilns-art-classroom-1125 I…" at bounding box center [839, 370] width 722 height 487
click at [638, 449] on button "Choose Categories" at bounding box center [839, 441] width 682 height 34
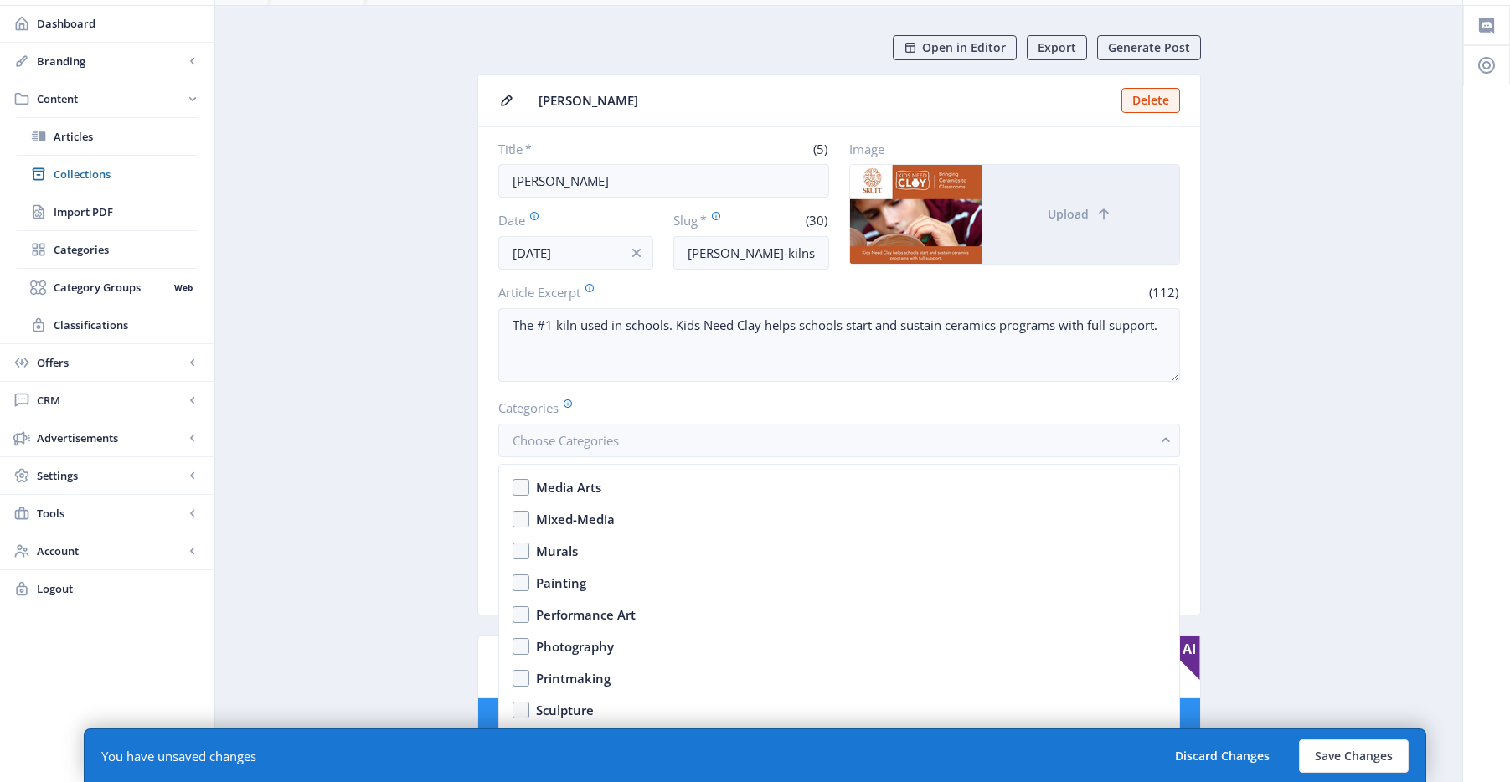
scroll to position [2066, 0]
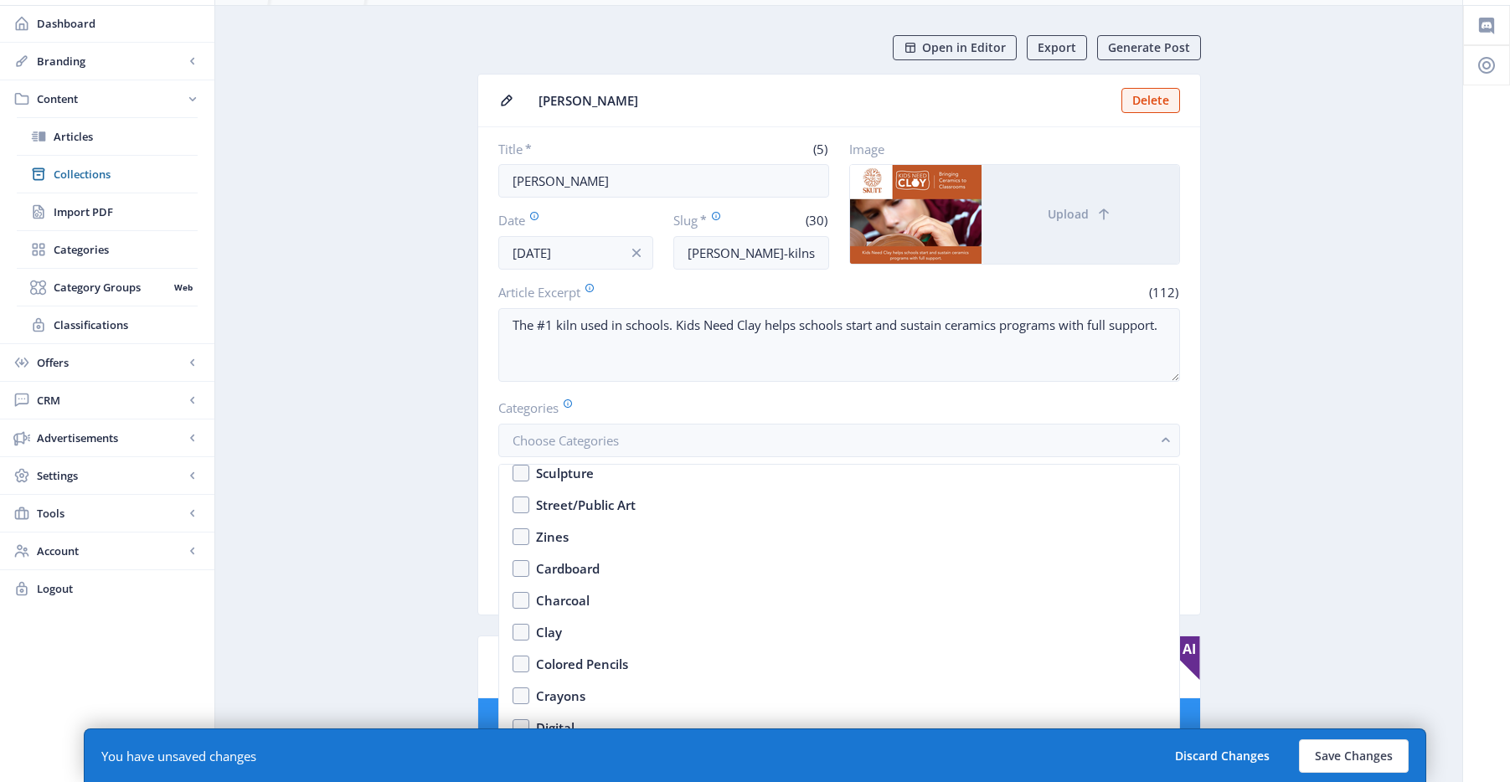
click at [1249, 564] on app-content-article "Open in Editor Export Generate Post Skutt Delete Title * (5) Skutt Date Oct 7, …" at bounding box center [839, 788] width 1189 height 1507
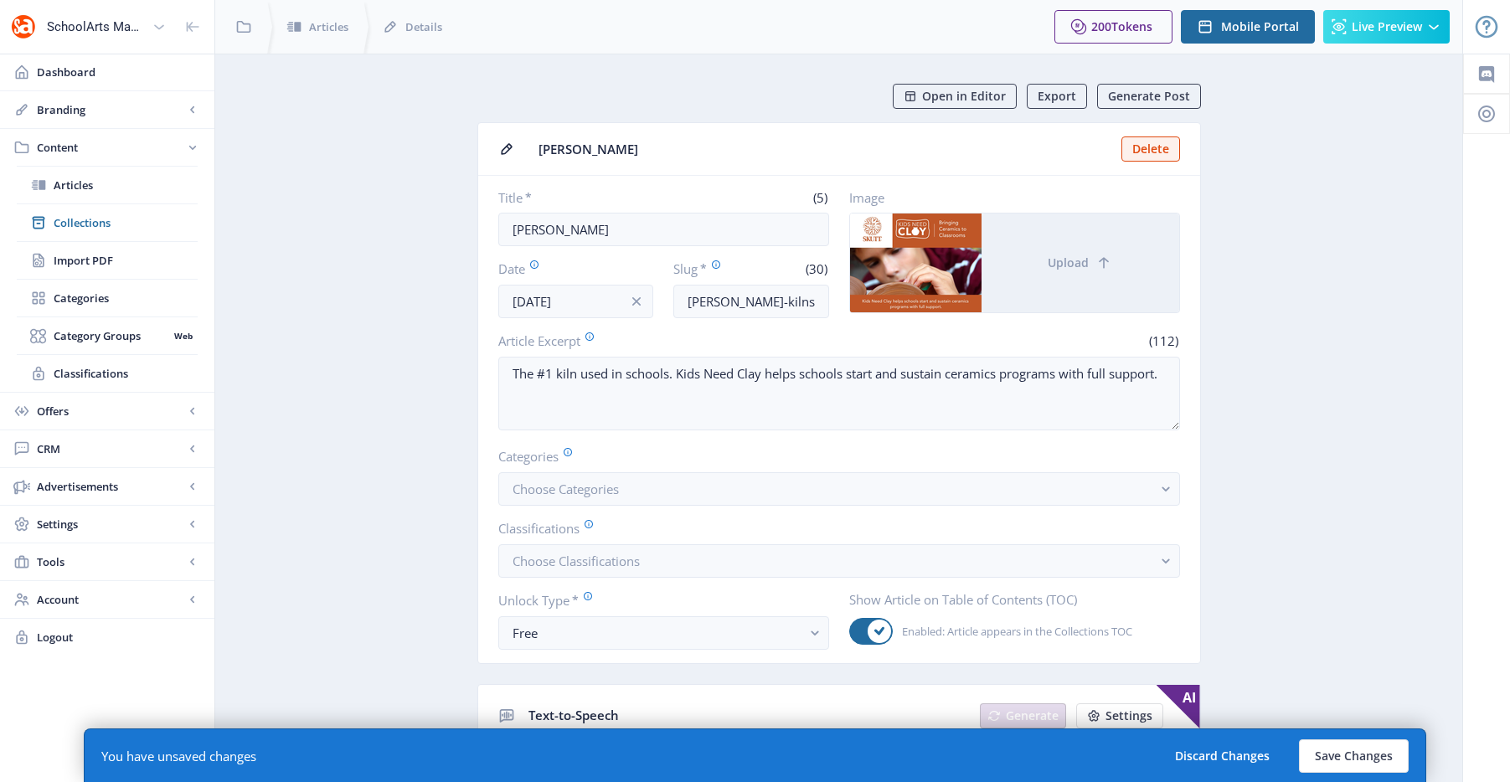
scroll to position [49, 0]
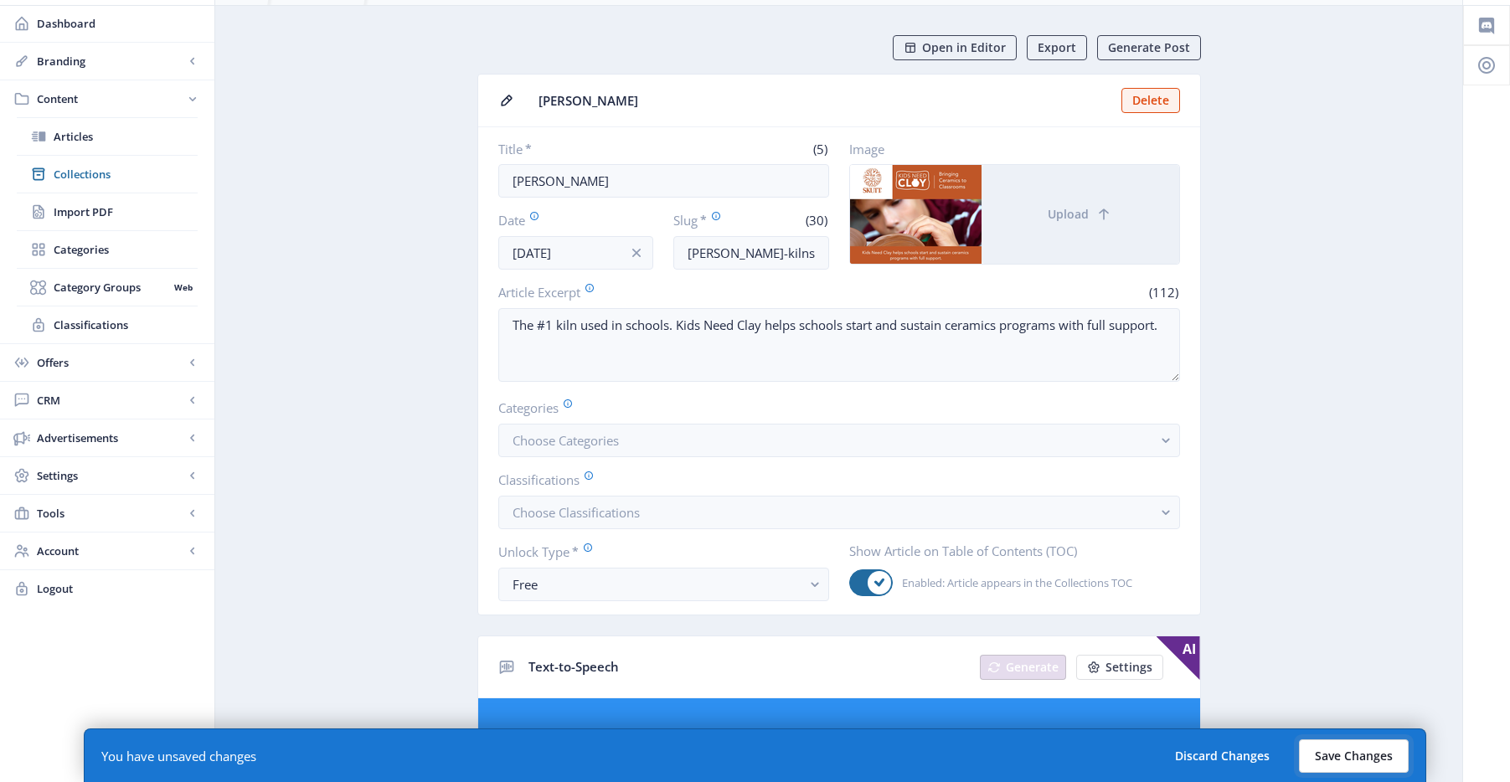
click at [1327, 746] on button "Save Changes" at bounding box center [1354, 757] width 110 height 34
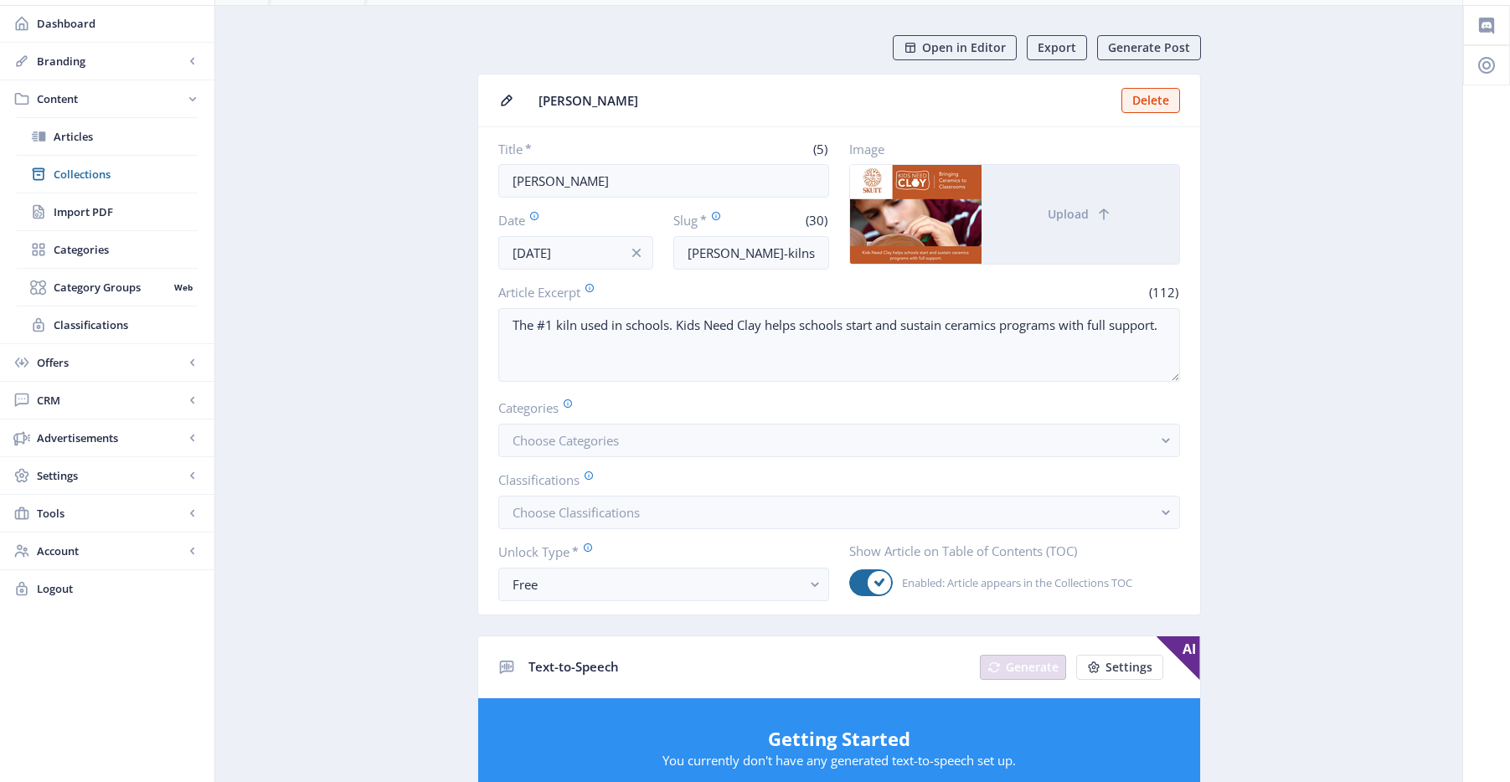
scroll to position [178, 0]
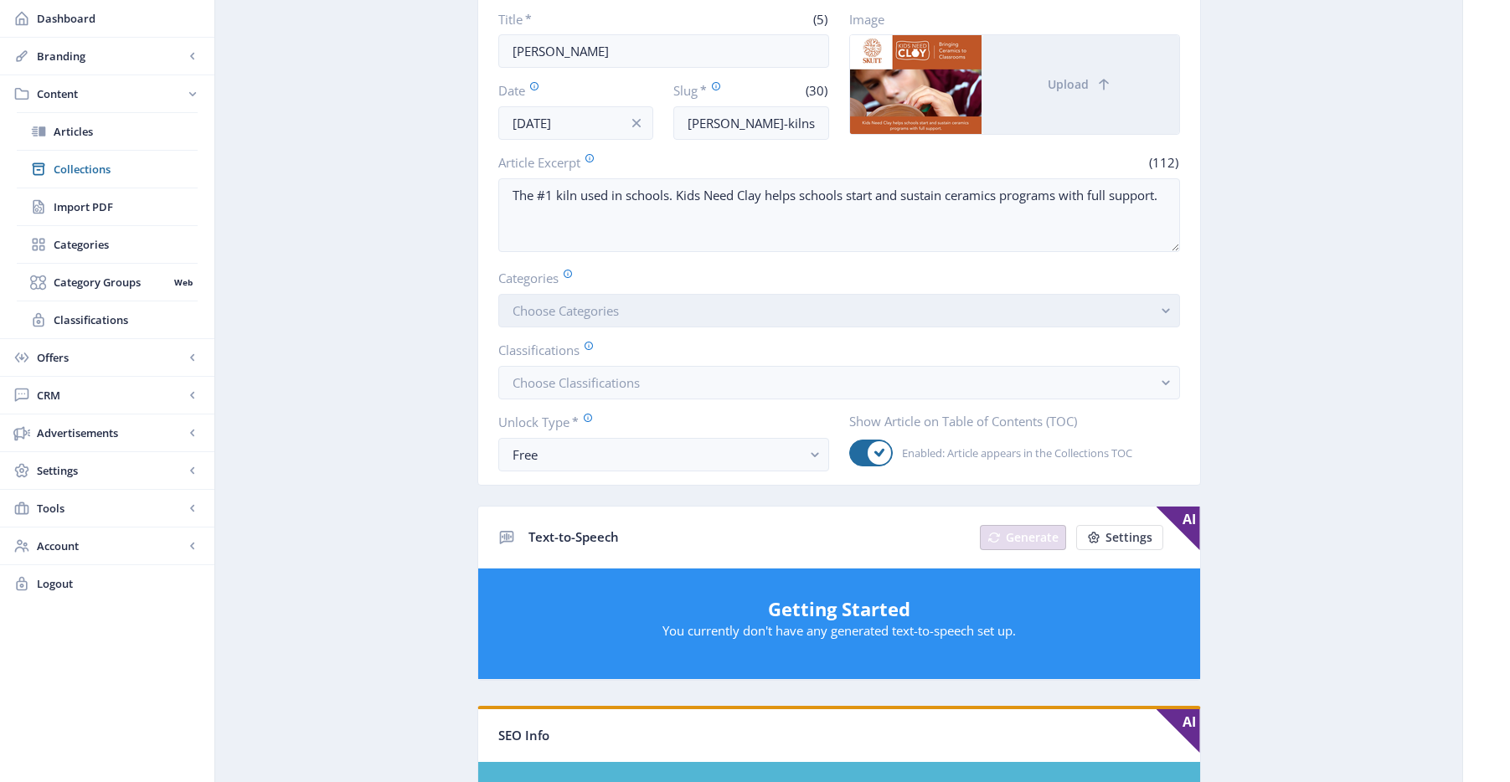
click at [830, 305] on button "Choose Categories" at bounding box center [839, 311] width 682 height 34
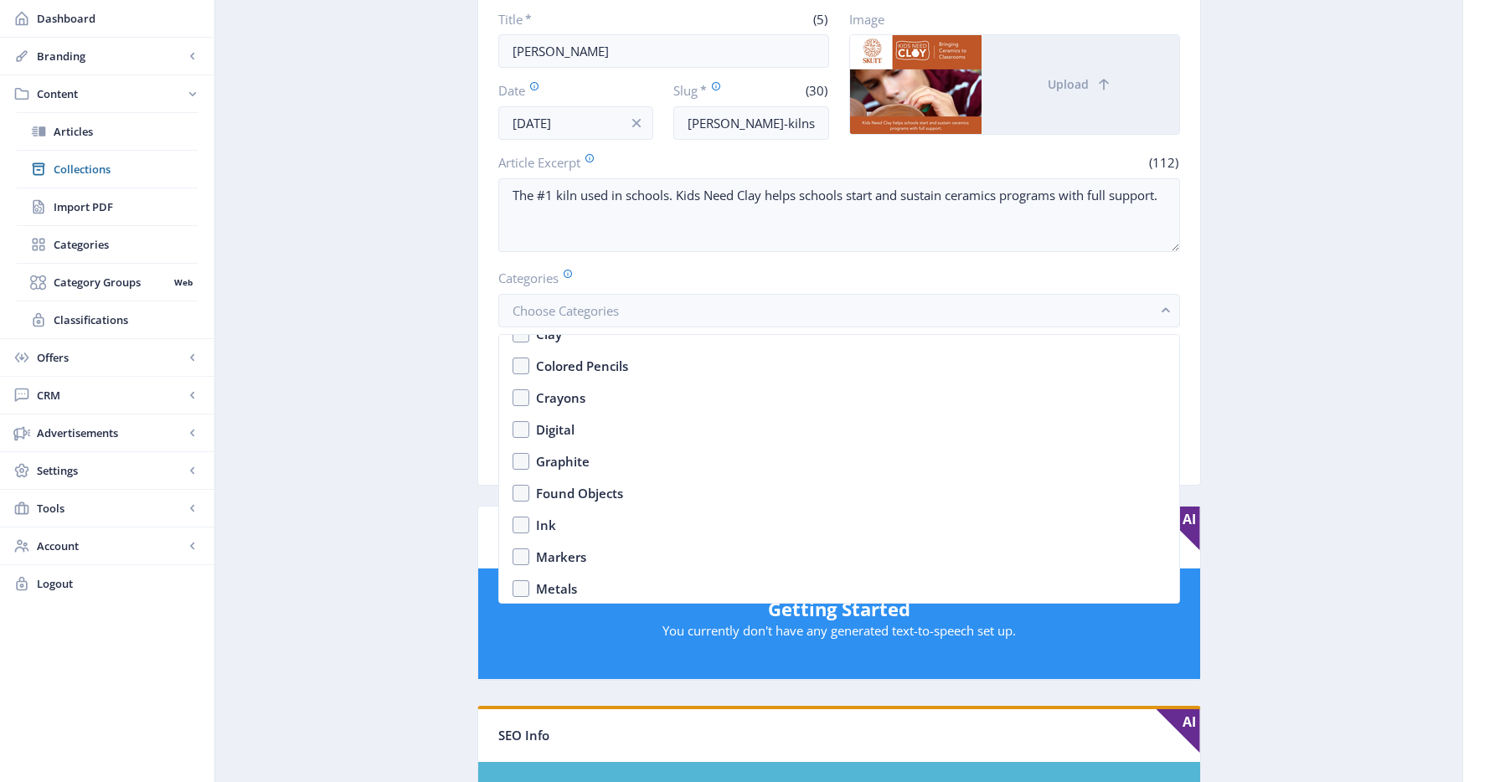
scroll to position [2618, 0]
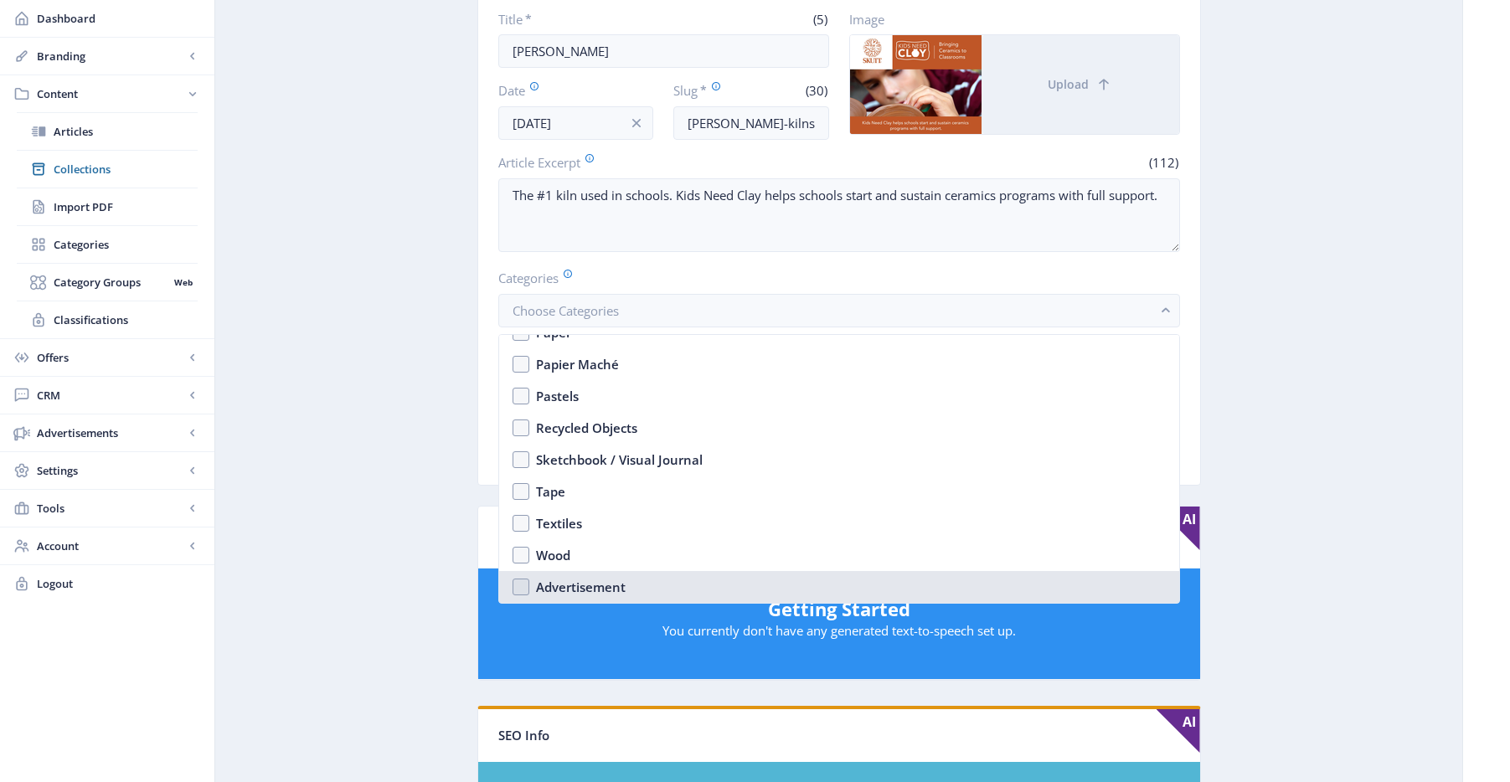
click at [608, 580] on div "Advertisement" at bounding box center [581, 587] width 90 height 20
checkbox input "true"
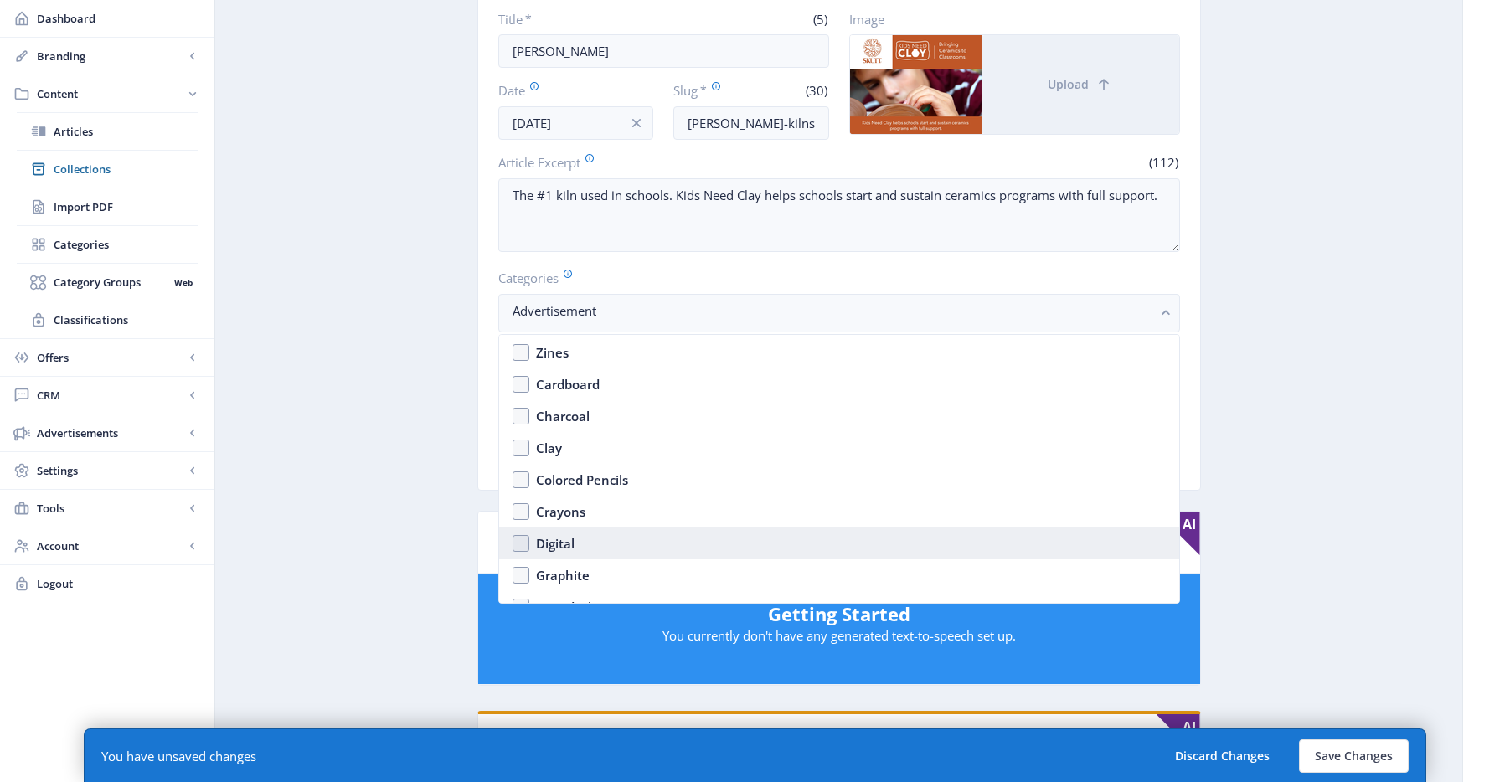
scroll to position [2099, 0]
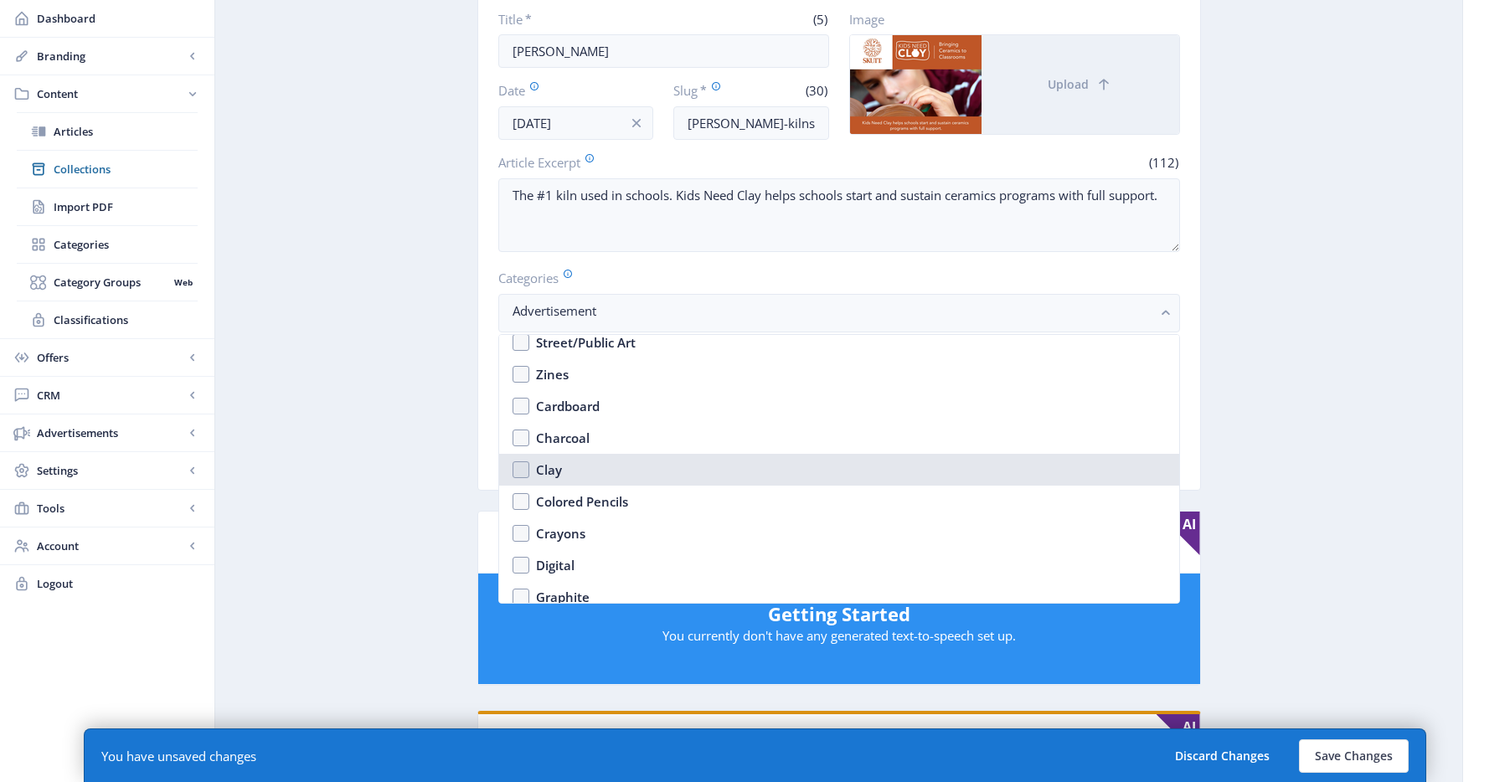
click at [608, 475] on nb-option "Clay" at bounding box center [839, 470] width 680 height 32
checkbox input "true"
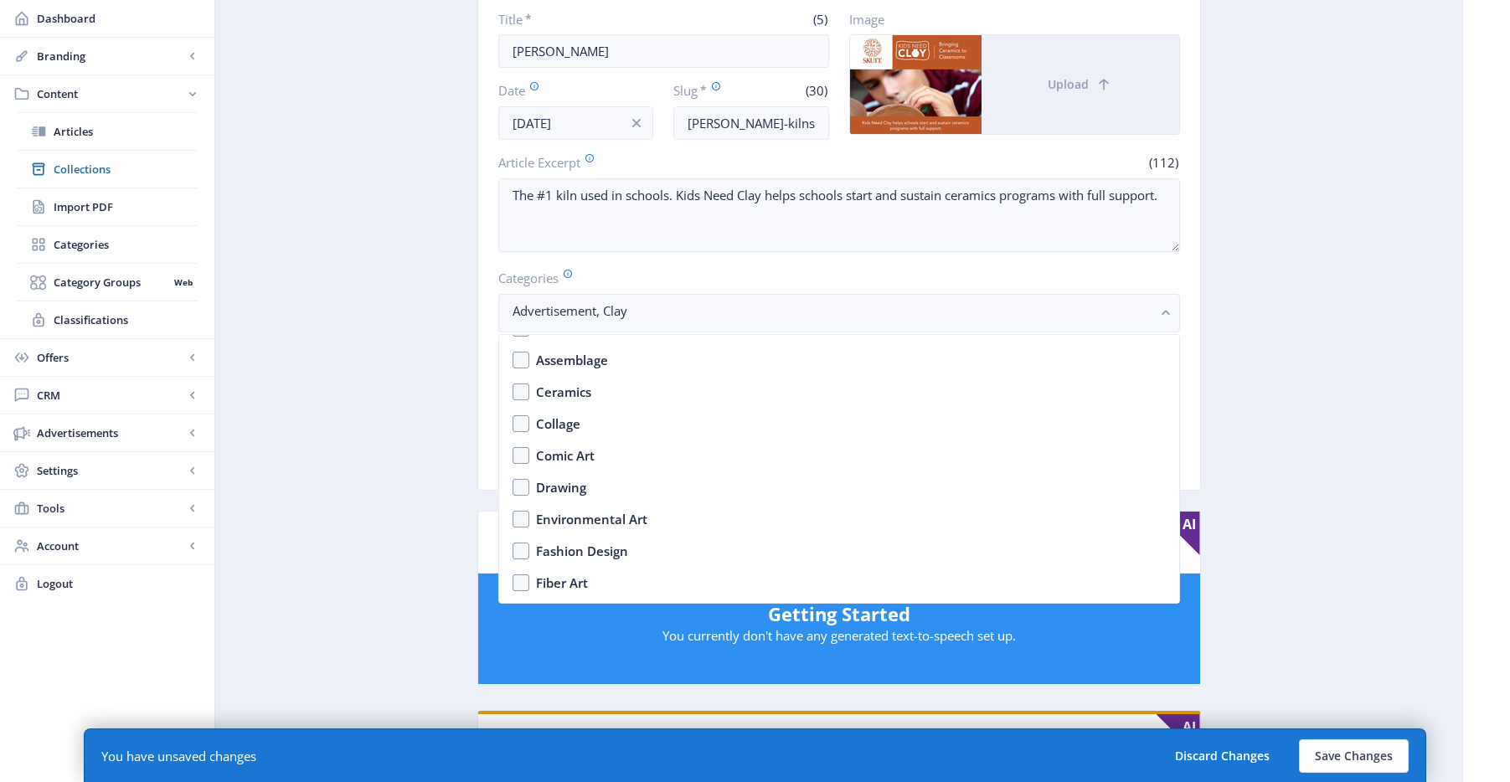
scroll to position [1390, 0]
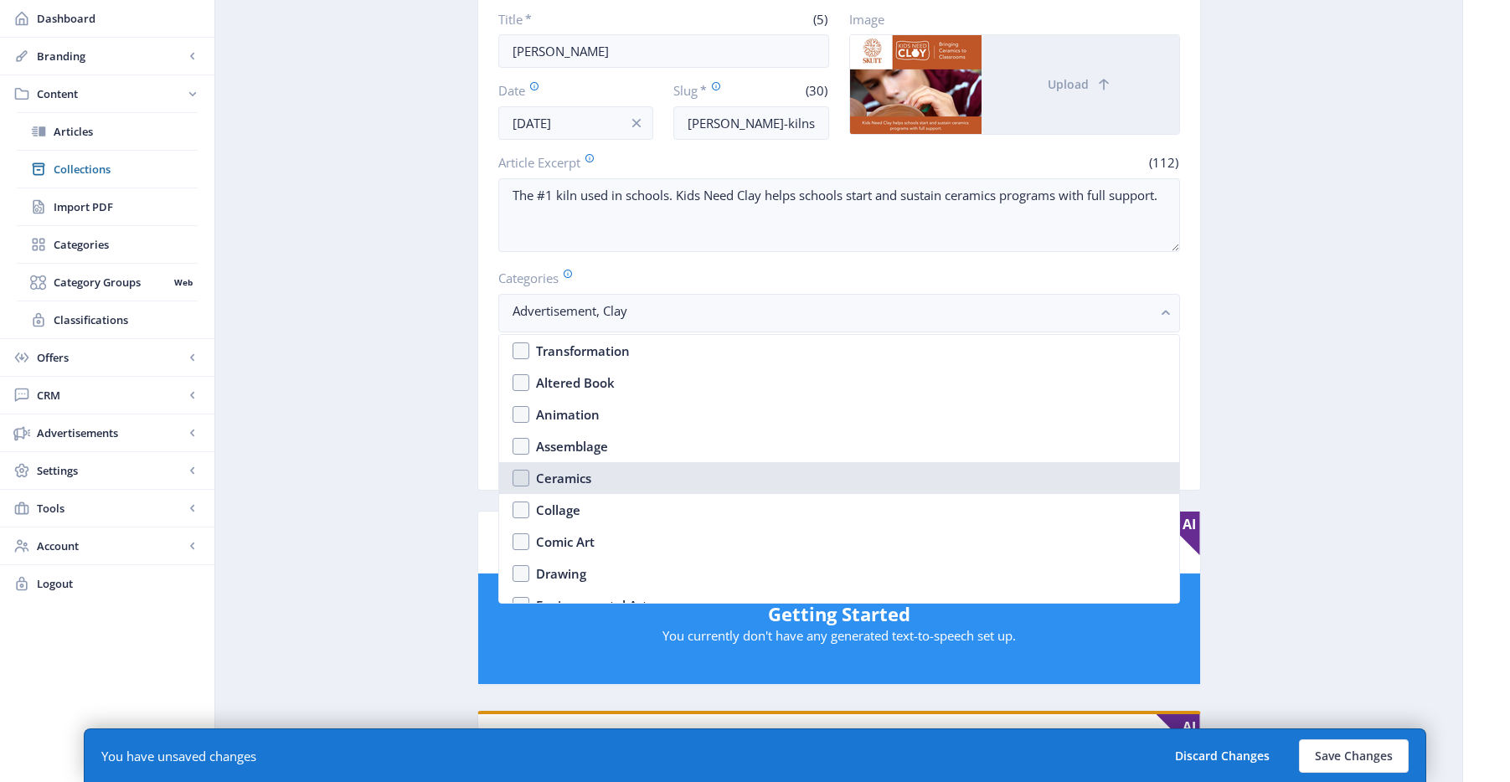
click at [591, 480] on nb-option "Ceramics" at bounding box center [839, 478] width 680 height 32
checkbox input "true"
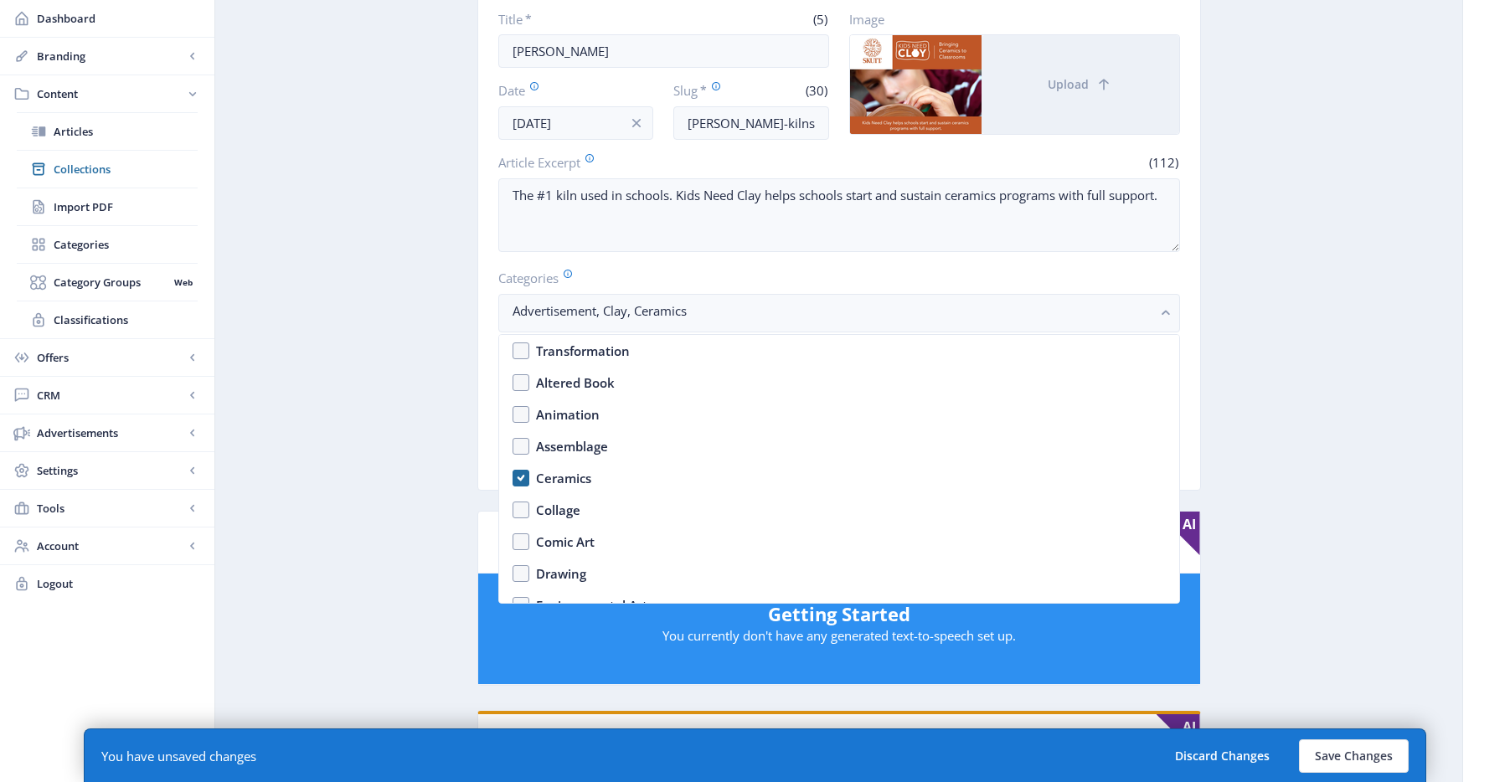
click at [1277, 308] on app-content-article "Open in Editor Export Generate Post Skutt Delete Title * (5) Skutt Date Oct 7, …" at bounding box center [839, 661] width 1189 height 1512
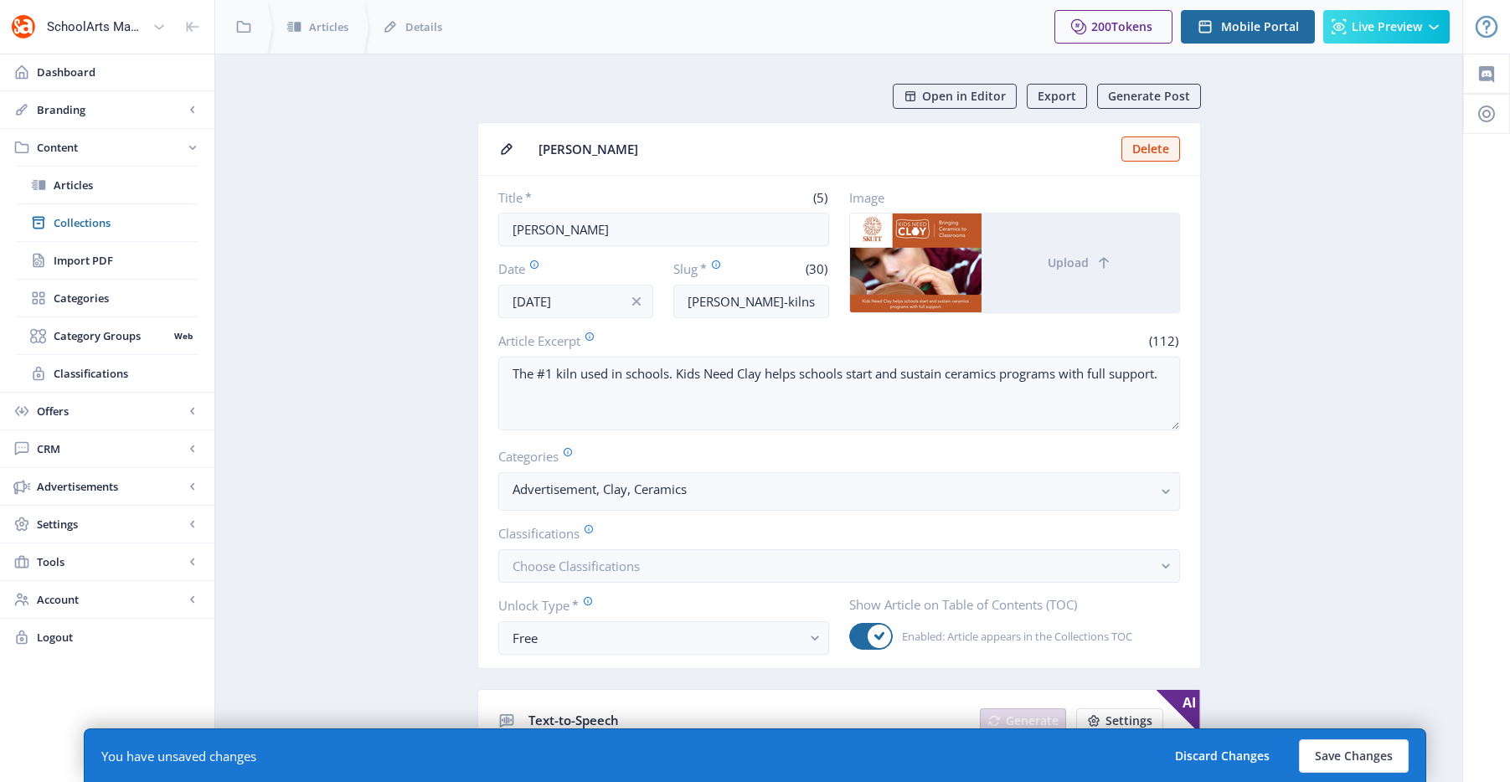
scroll to position [178, 0]
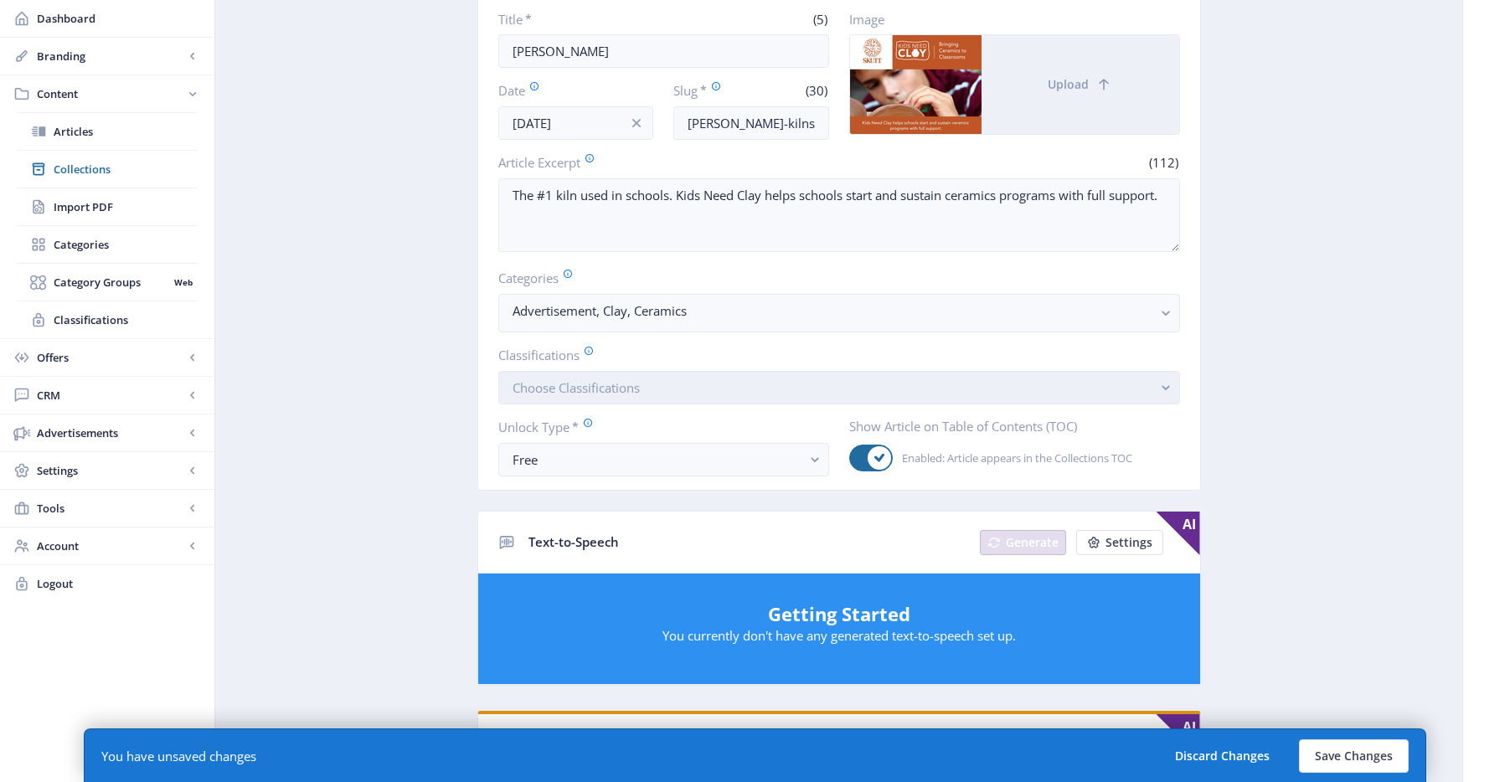
click at [831, 386] on button "Choose Classifications" at bounding box center [839, 388] width 682 height 34
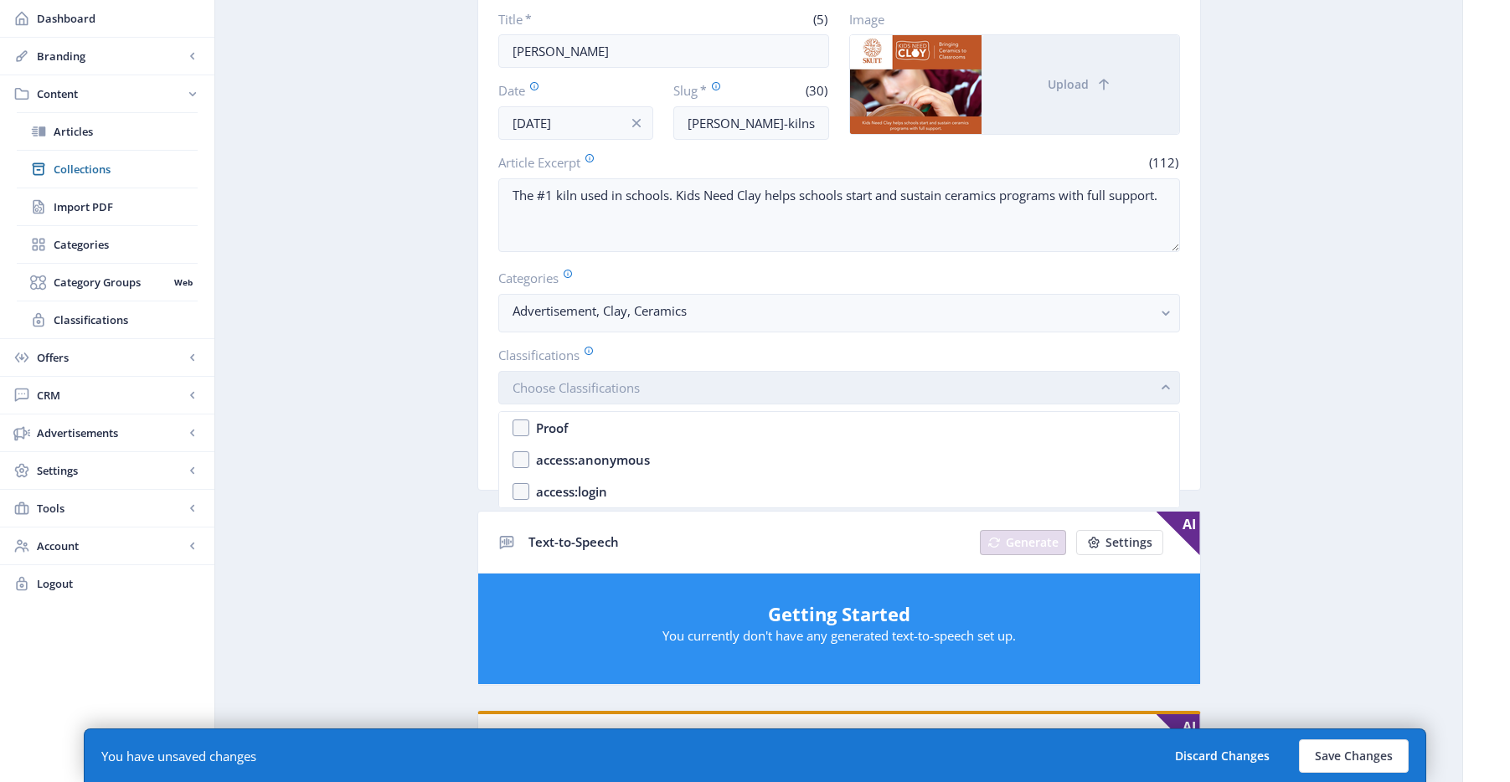
scroll to position [0, 0]
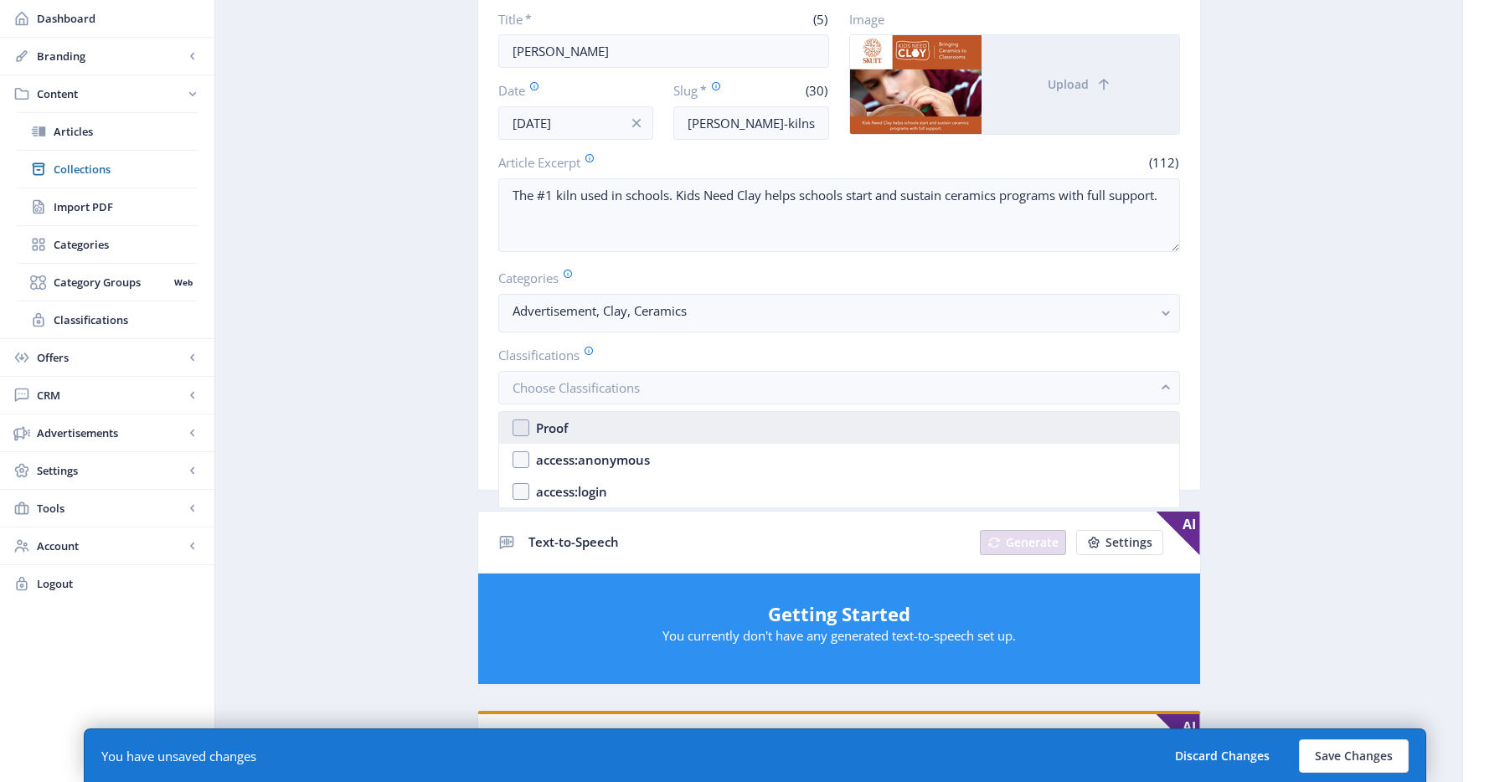
click at [686, 436] on nb-option "Proof" at bounding box center [839, 428] width 680 height 32
checkbox input "true"
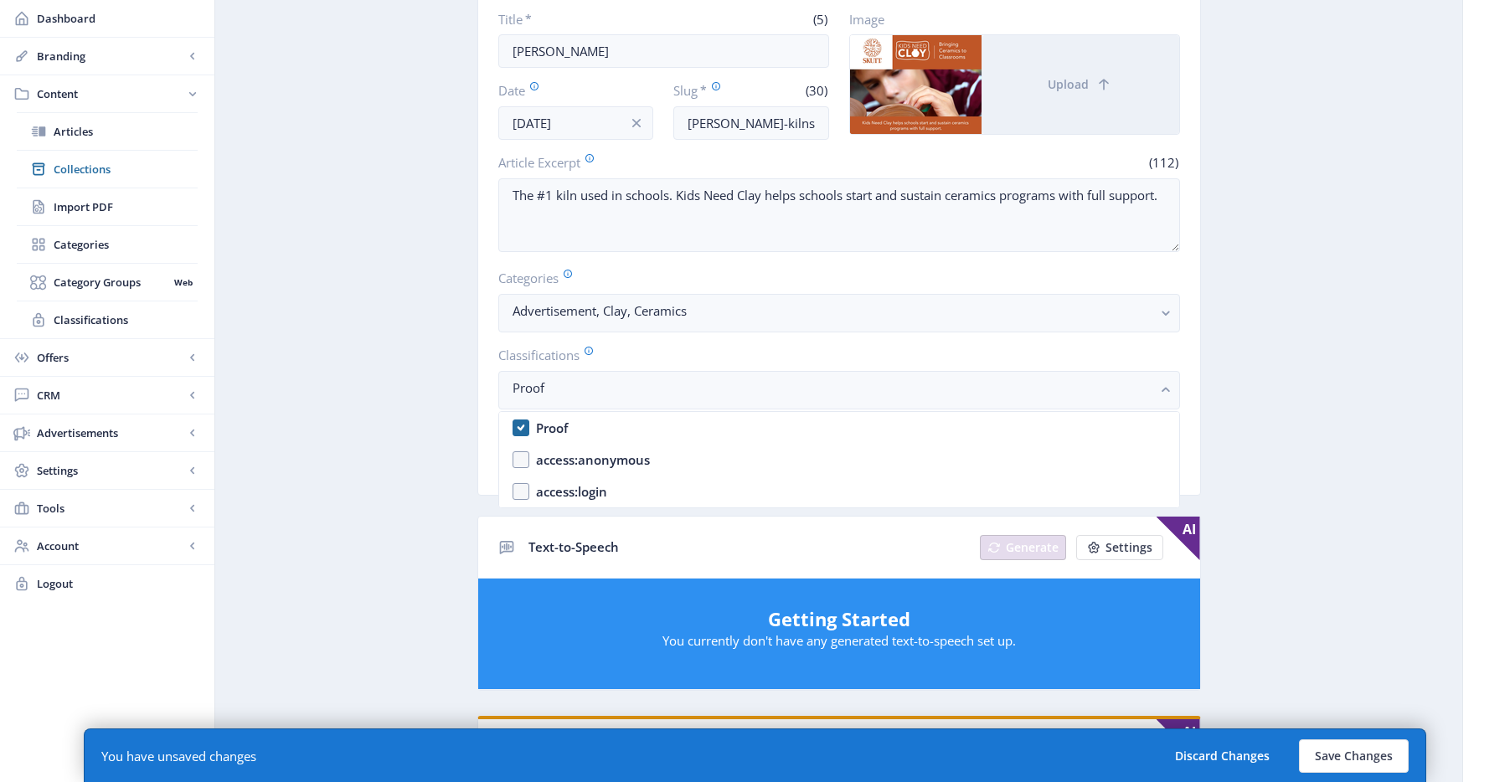
click at [1283, 357] on app-content-article "Open in Editor Export Generate Post Skutt Delete Title * (5) Skutt Date Oct 7, …" at bounding box center [839, 663] width 1189 height 1517
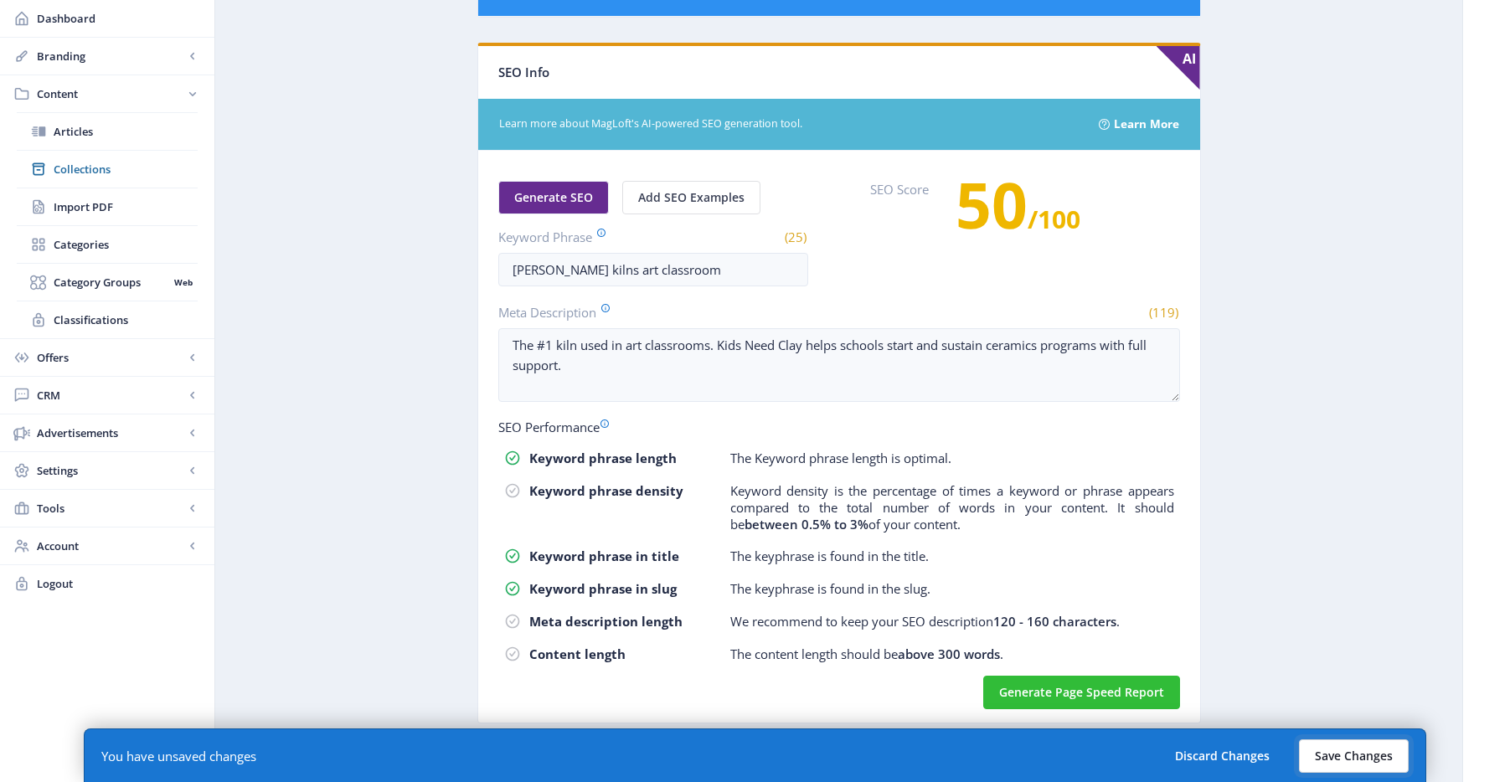
click at [1341, 745] on button "Save Changes" at bounding box center [1354, 757] width 110 height 34
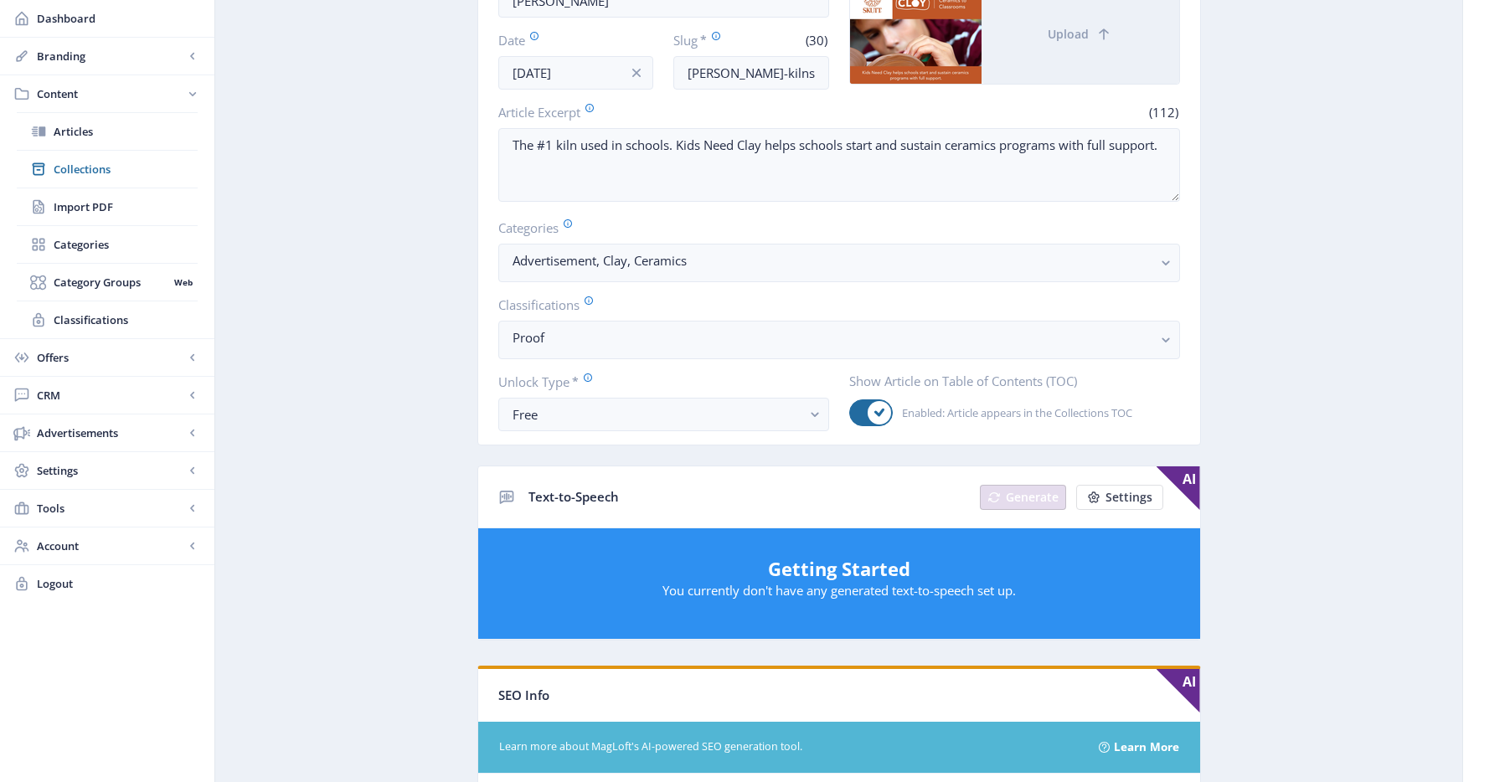
scroll to position [0, 0]
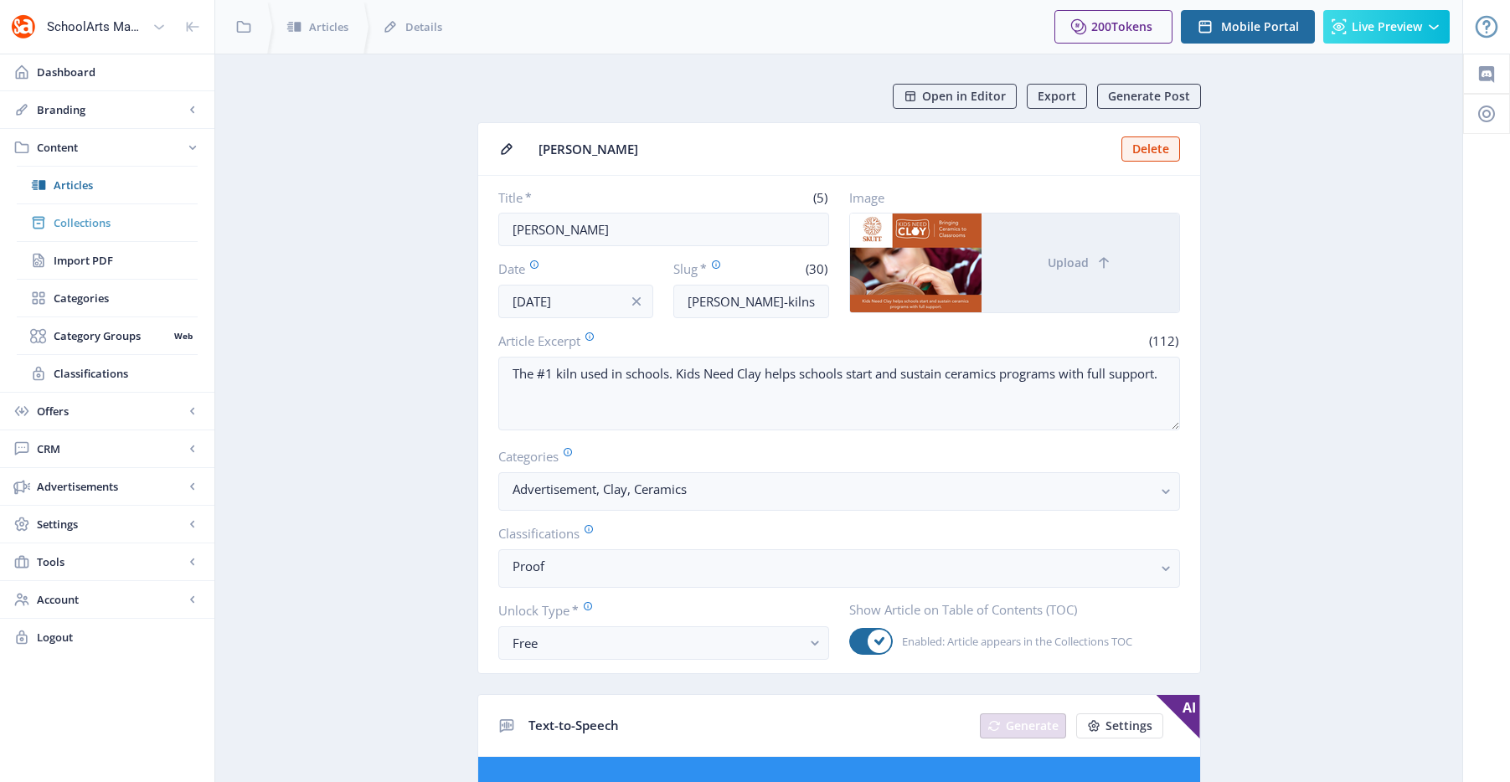
click at [80, 235] on link "Collections" at bounding box center [107, 222] width 181 height 37
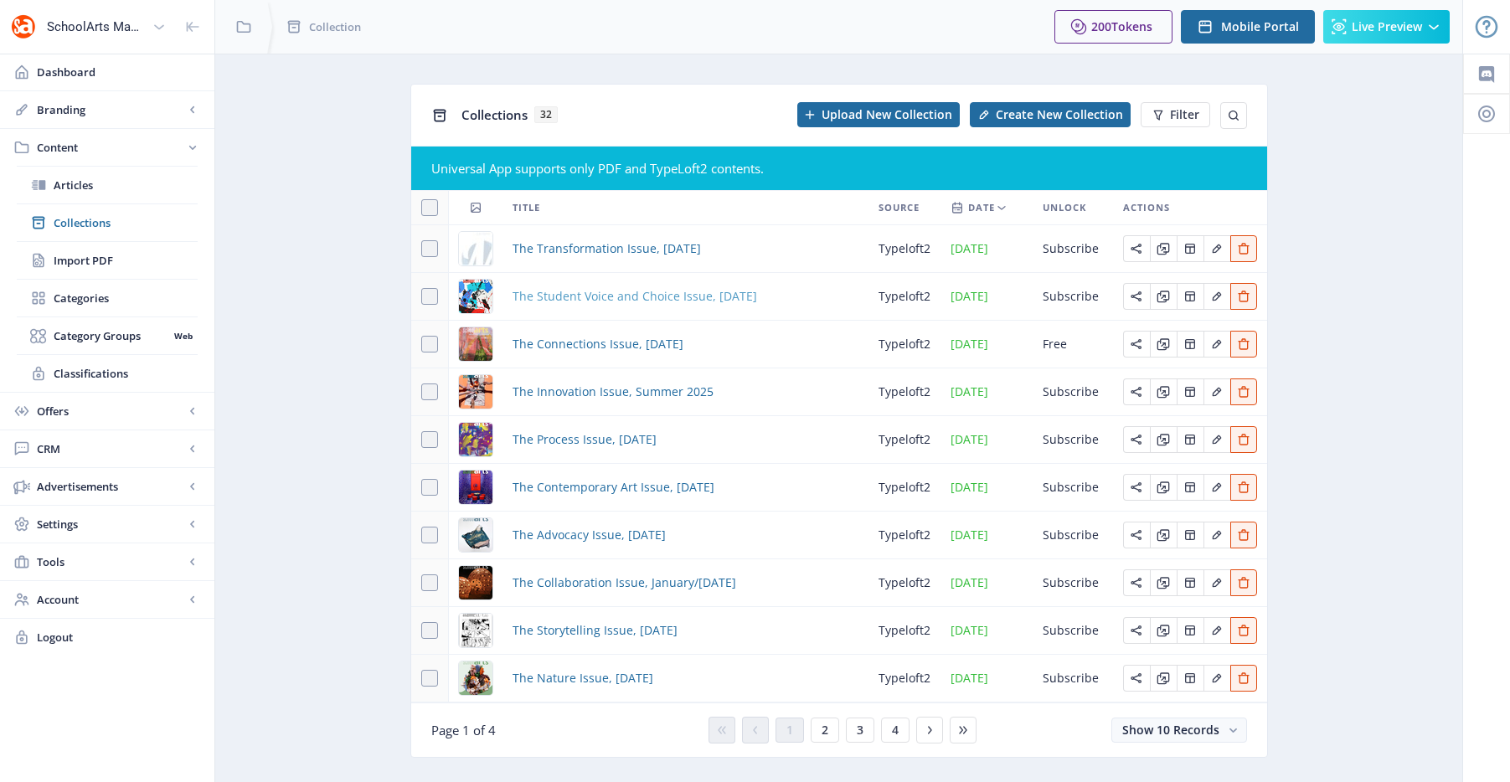
click at [607, 306] on span "The Student Voice and Choice Issue, October 2025" at bounding box center [635, 296] width 245 height 20
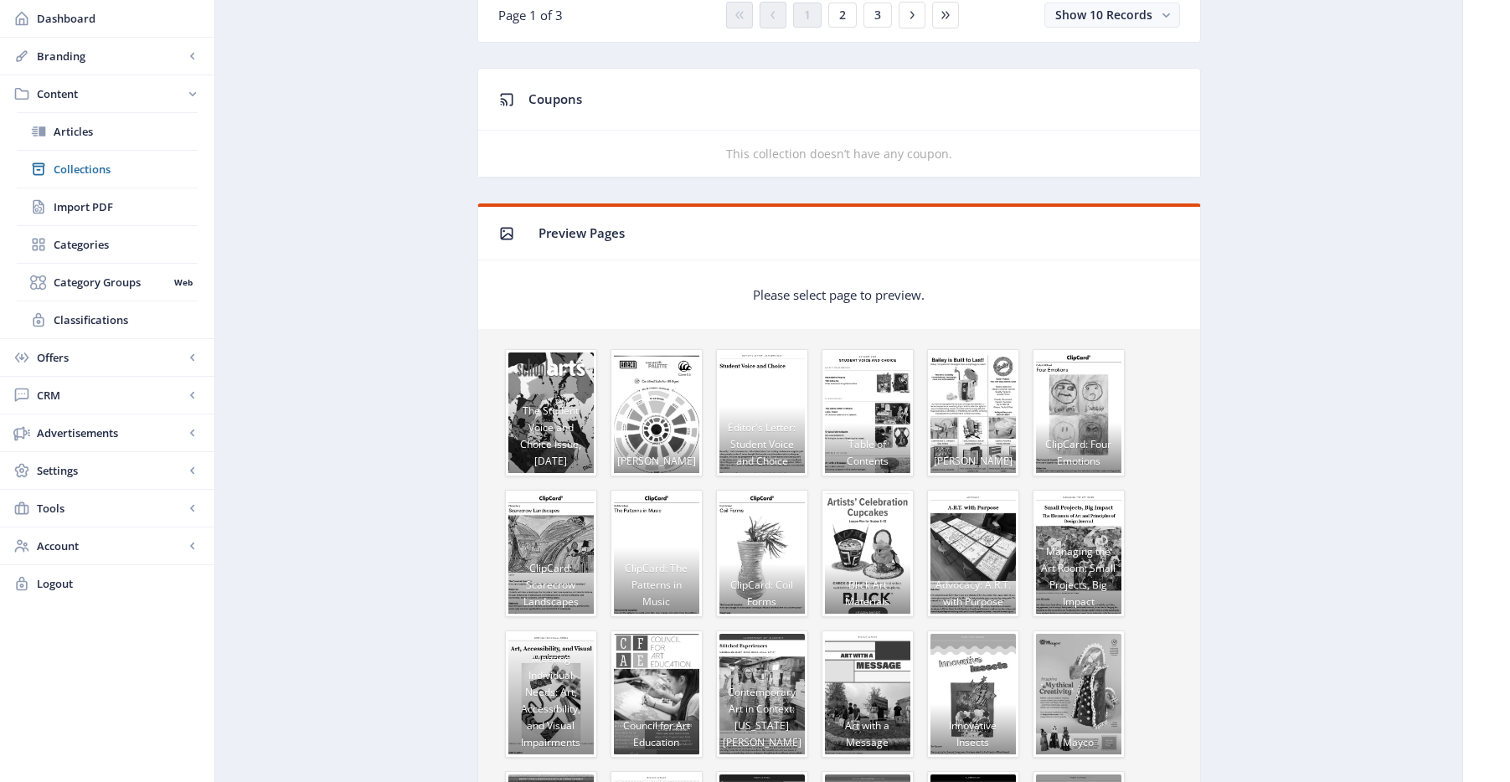
scroll to position [908, 0]
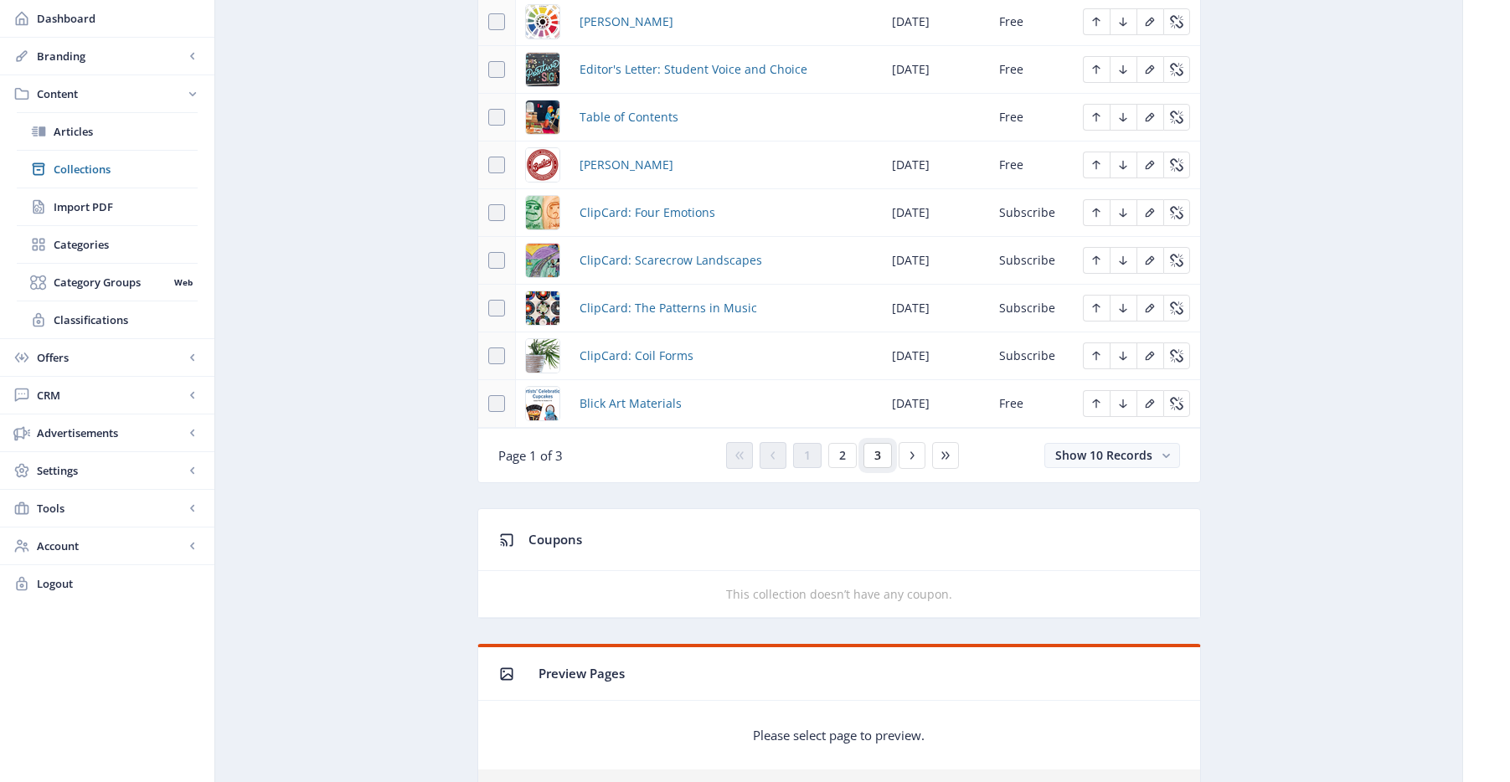
click at [879, 456] on span "3" at bounding box center [877, 455] width 7 height 13
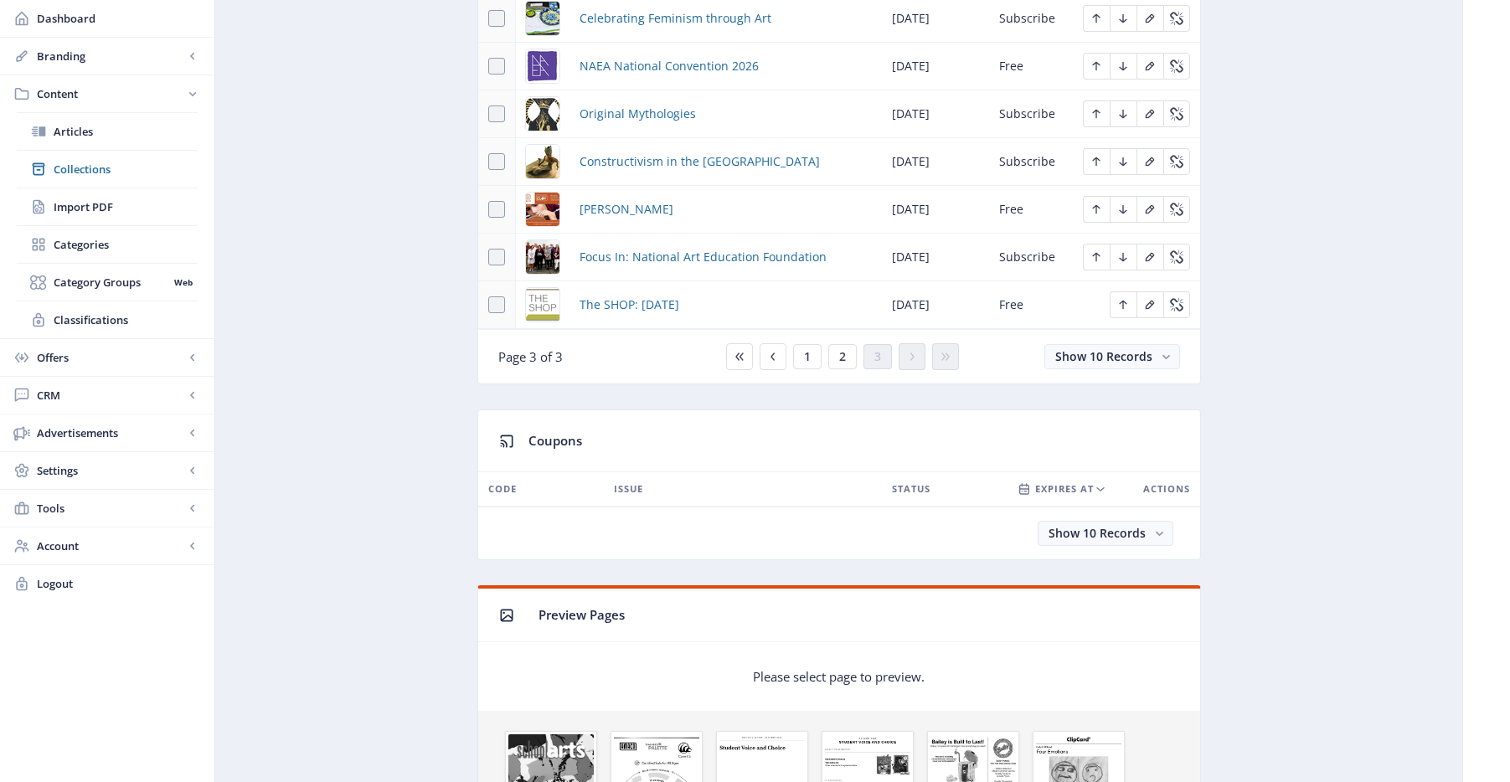
scroll to position [706, 0]
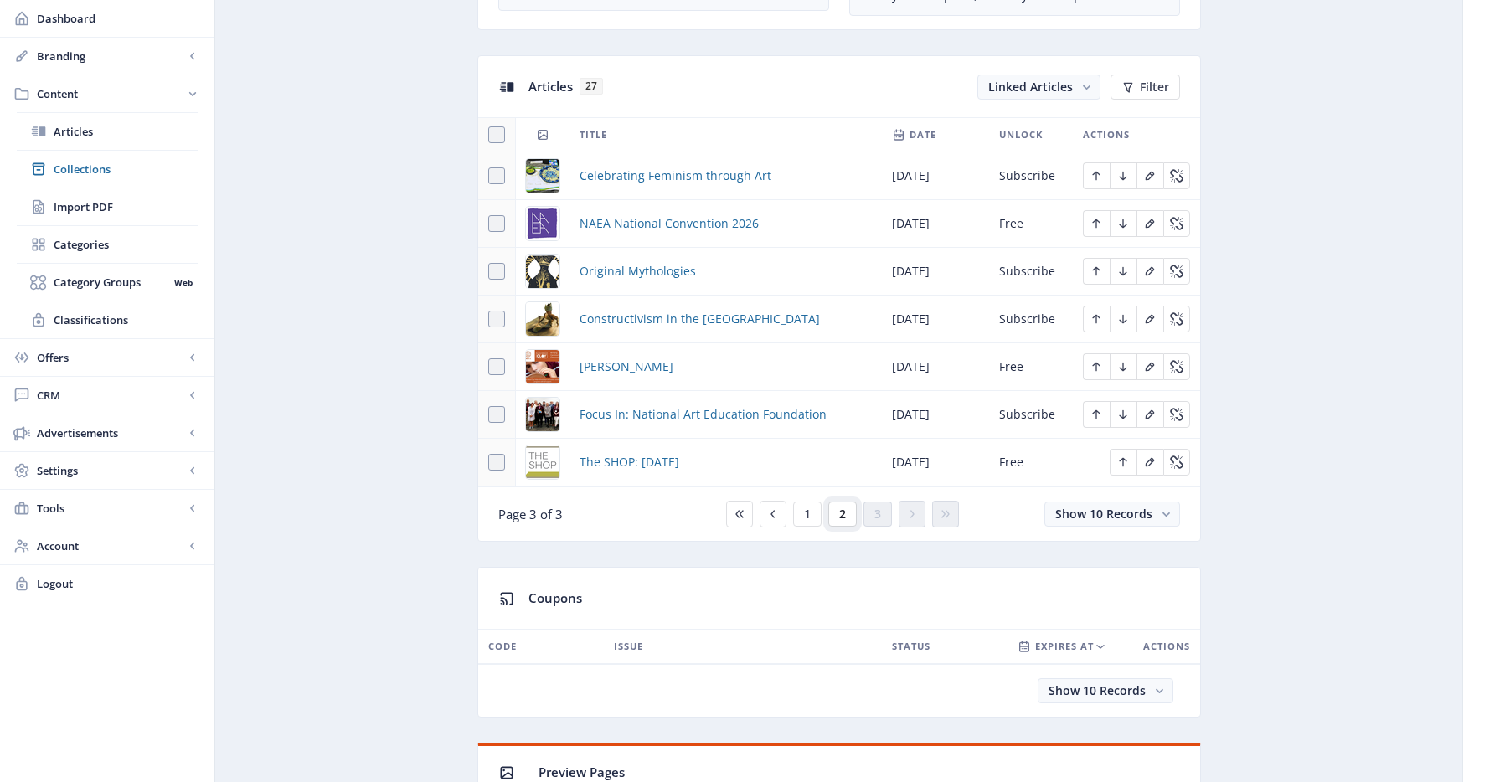
click at [848, 509] on button "2" at bounding box center [842, 514] width 28 height 25
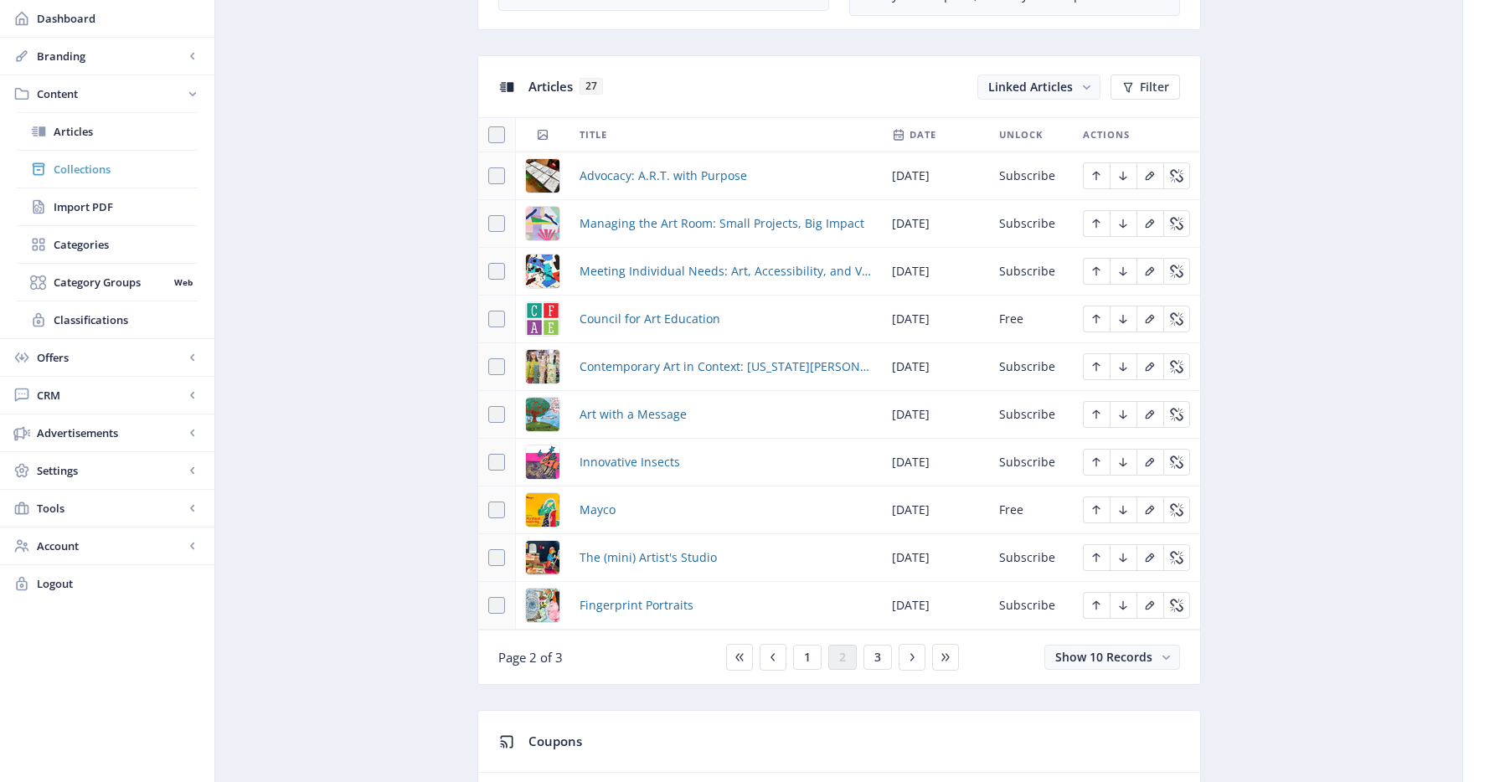
click at [94, 178] on link "Collections" at bounding box center [107, 169] width 181 height 37
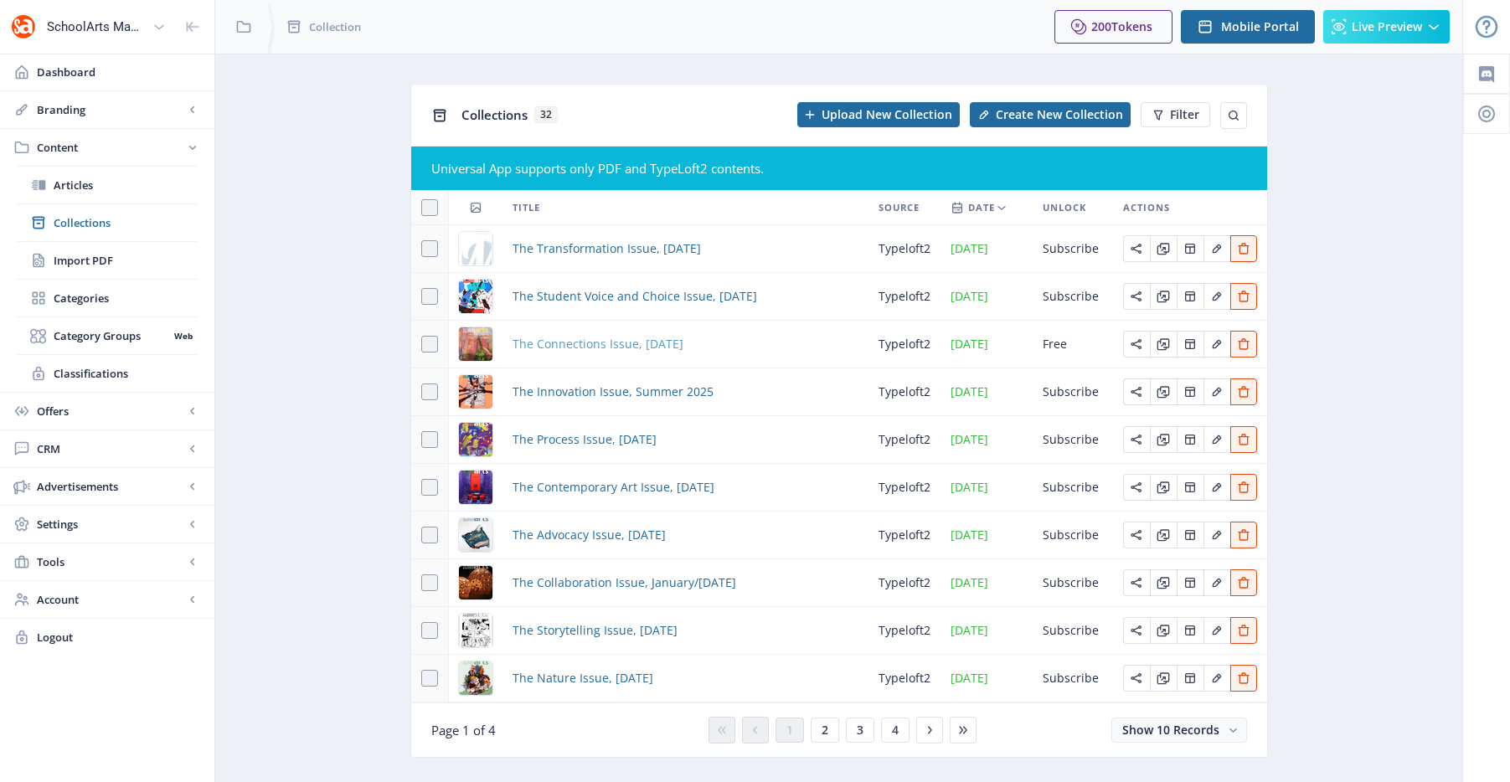
click at [624, 347] on span "The Connections Issue, September 2025" at bounding box center [598, 344] width 171 height 20
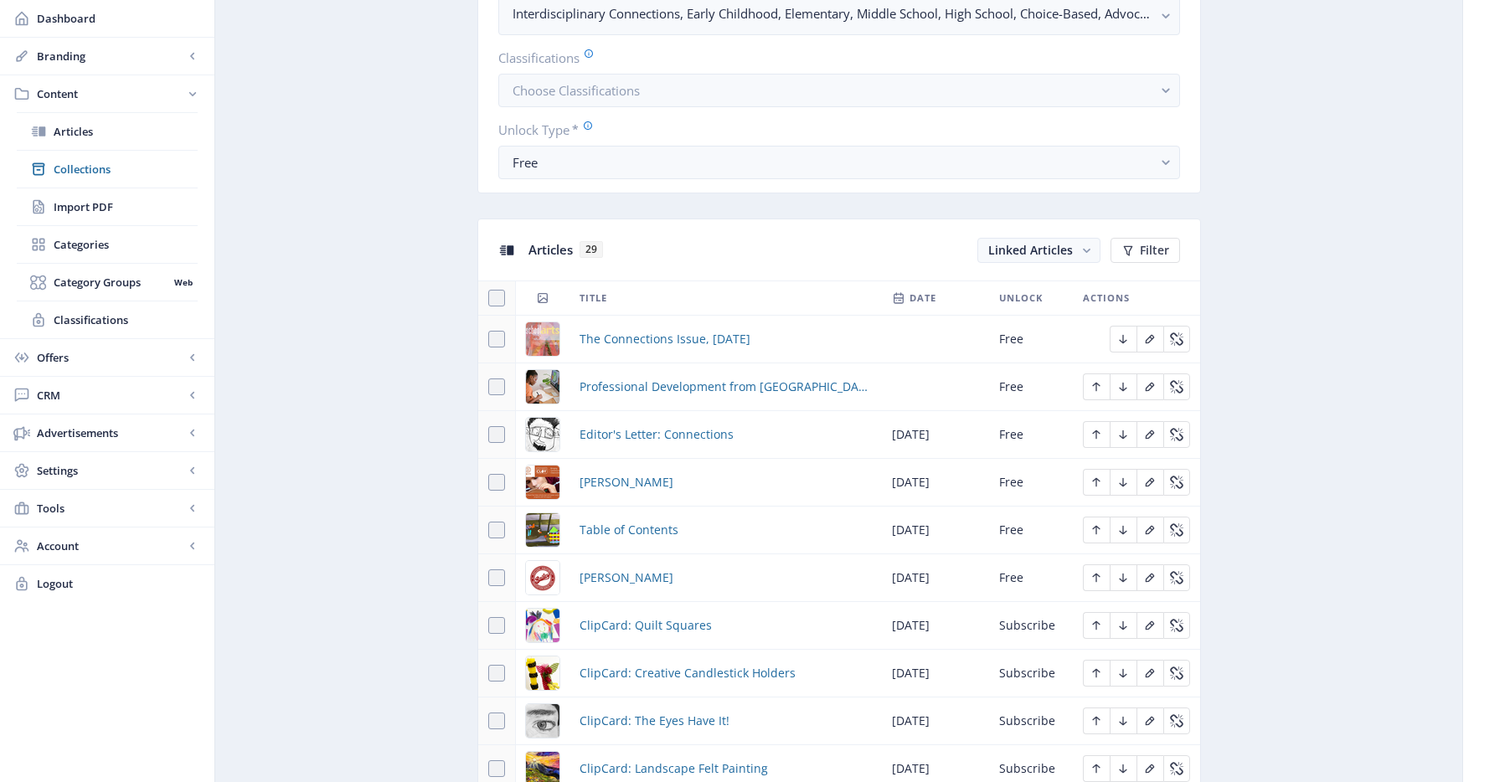
scroll to position [893, 0]
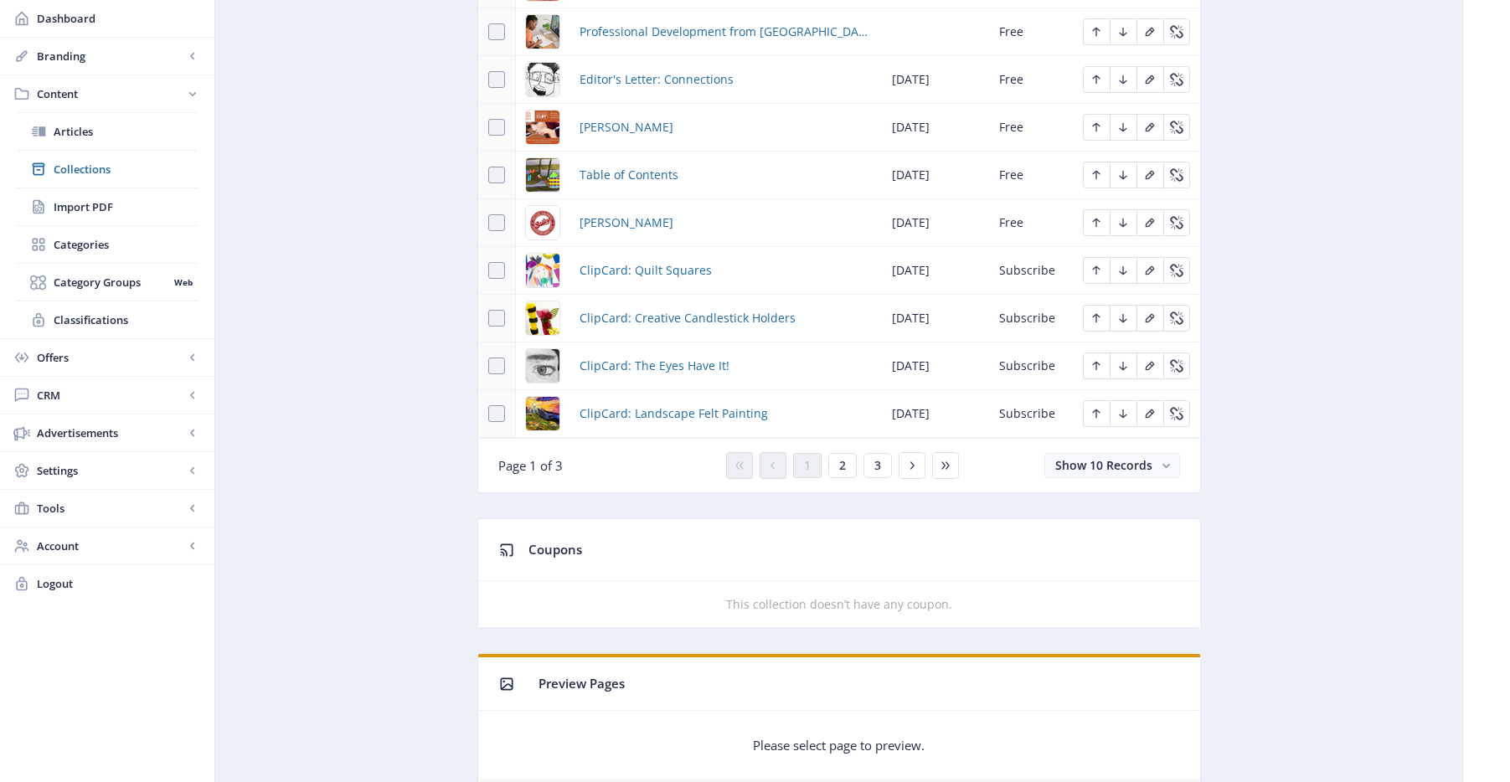
click at [879, 451] on nb-card-footer "Page 1 of 3 1 2 3 Show 10 Records" at bounding box center [839, 465] width 722 height 54
click at [883, 461] on button "3" at bounding box center [878, 465] width 28 height 25
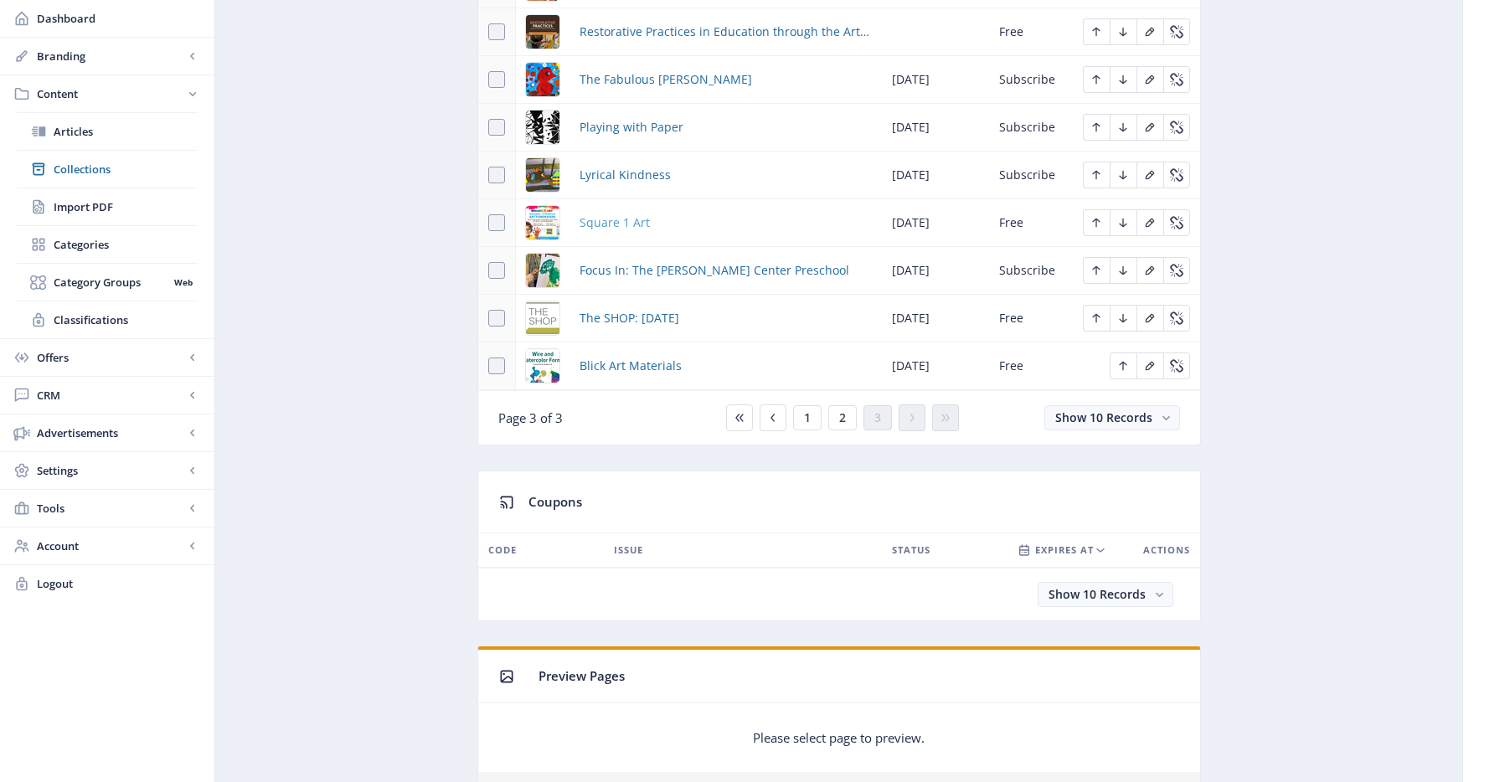
click at [633, 222] on span "Square 1 Art" at bounding box center [615, 223] width 70 height 20
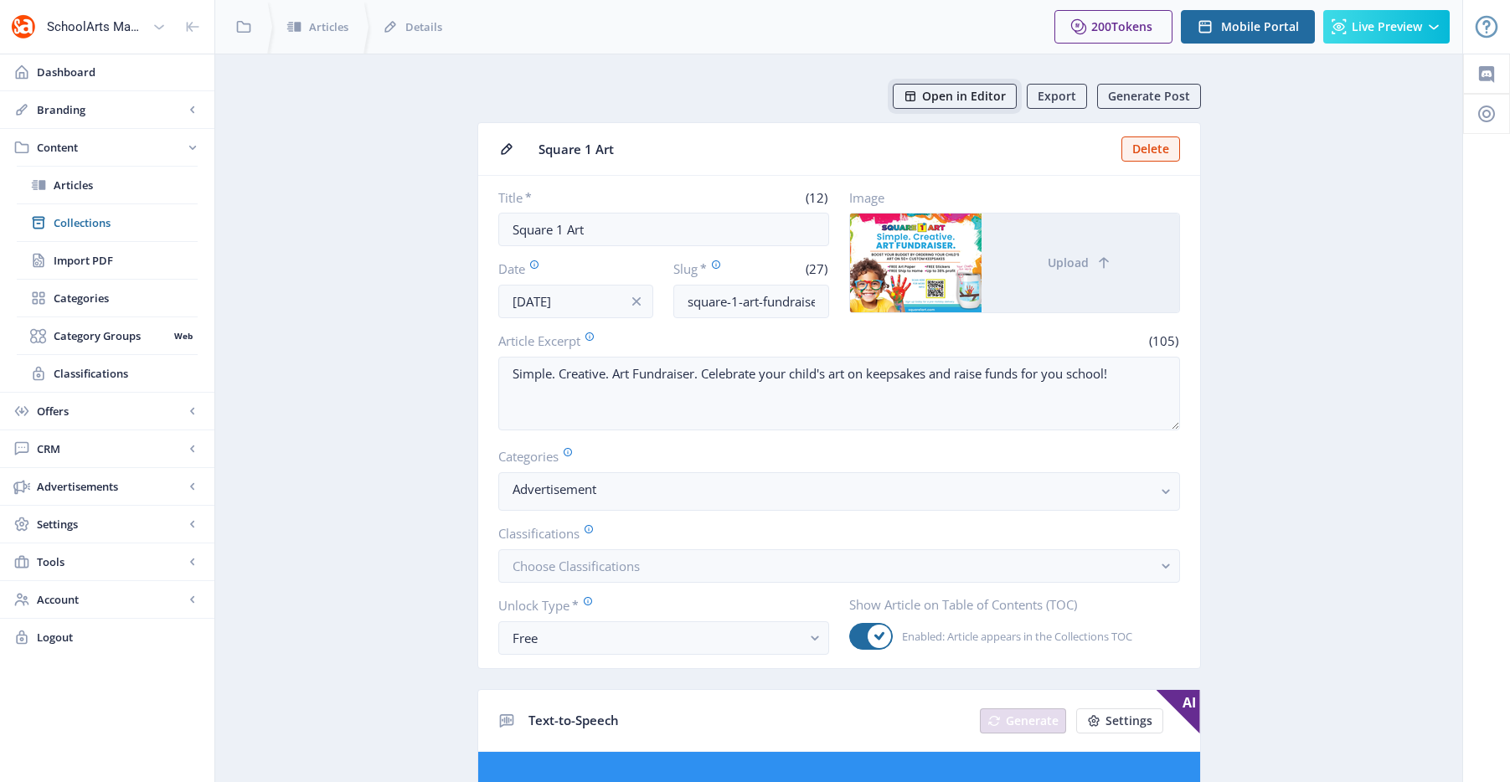
click at [965, 93] on span "Open in Editor" at bounding box center [964, 96] width 84 height 13
click at [152, 202] on link "Articles" at bounding box center [107, 185] width 181 height 37
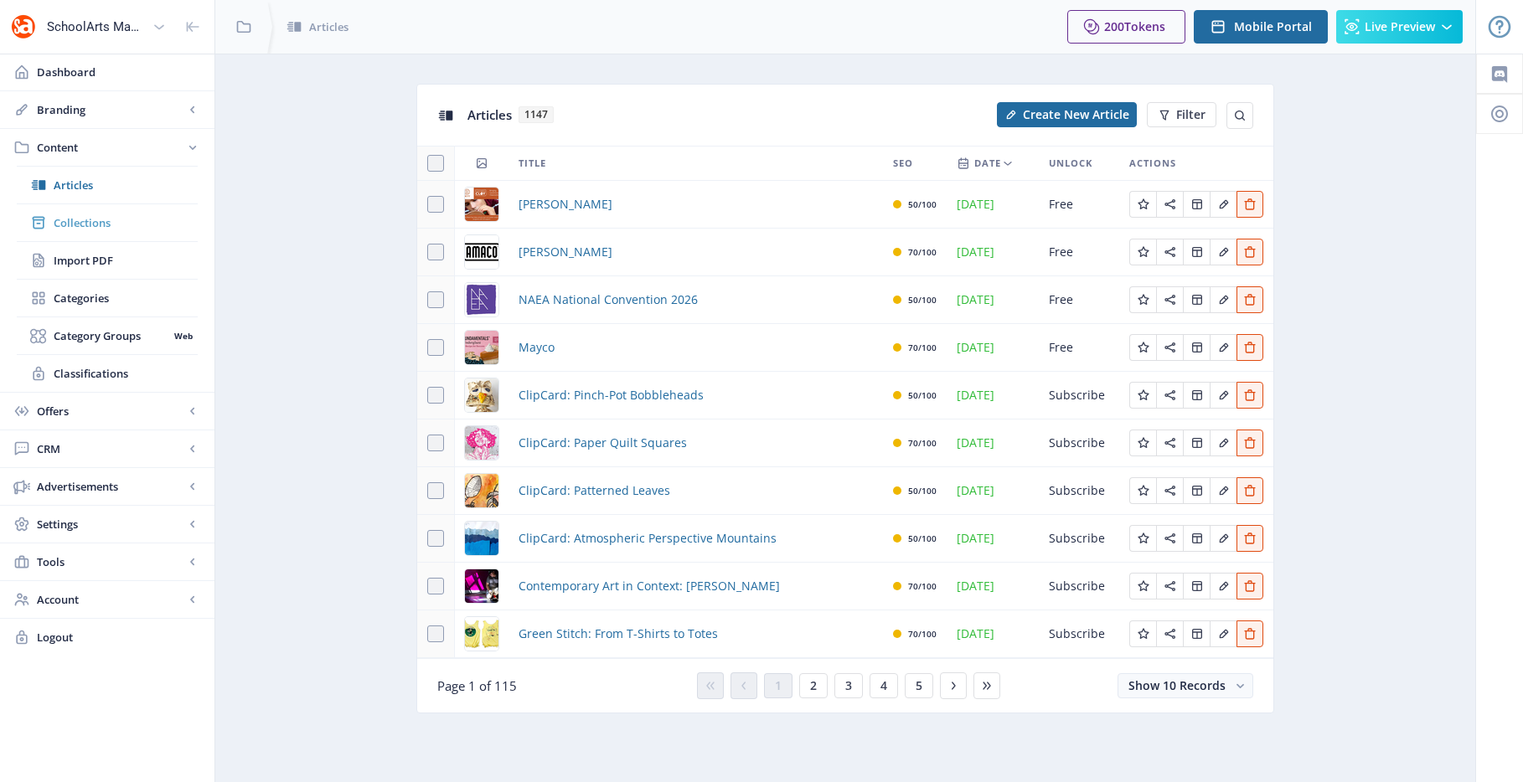
click at [142, 218] on span "Collections" at bounding box center [126, 222] width 144 height 17
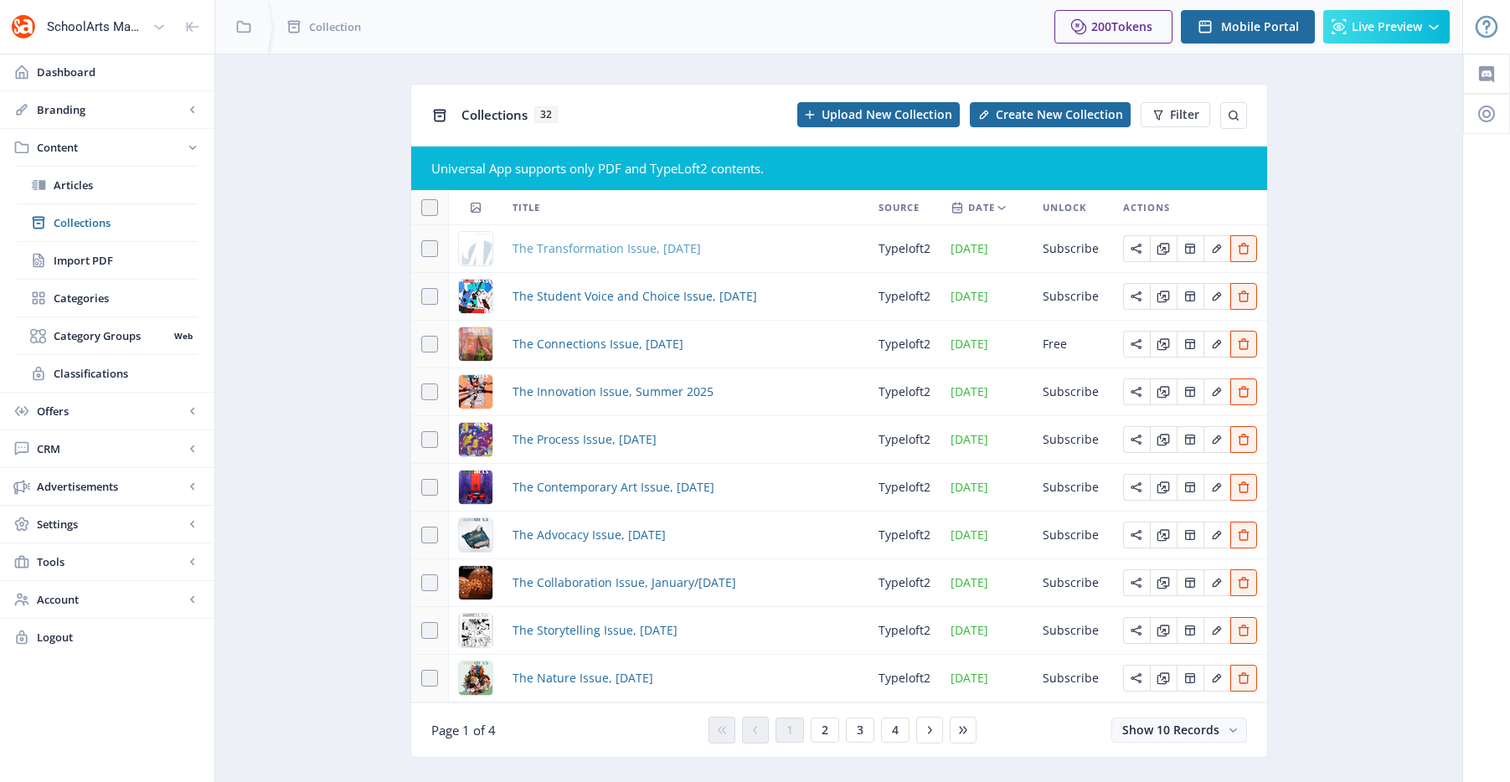
click at [595, 251] on span "The Transformation Issue, [DATE]" at bounding box center [607, 249] width 188 height 20
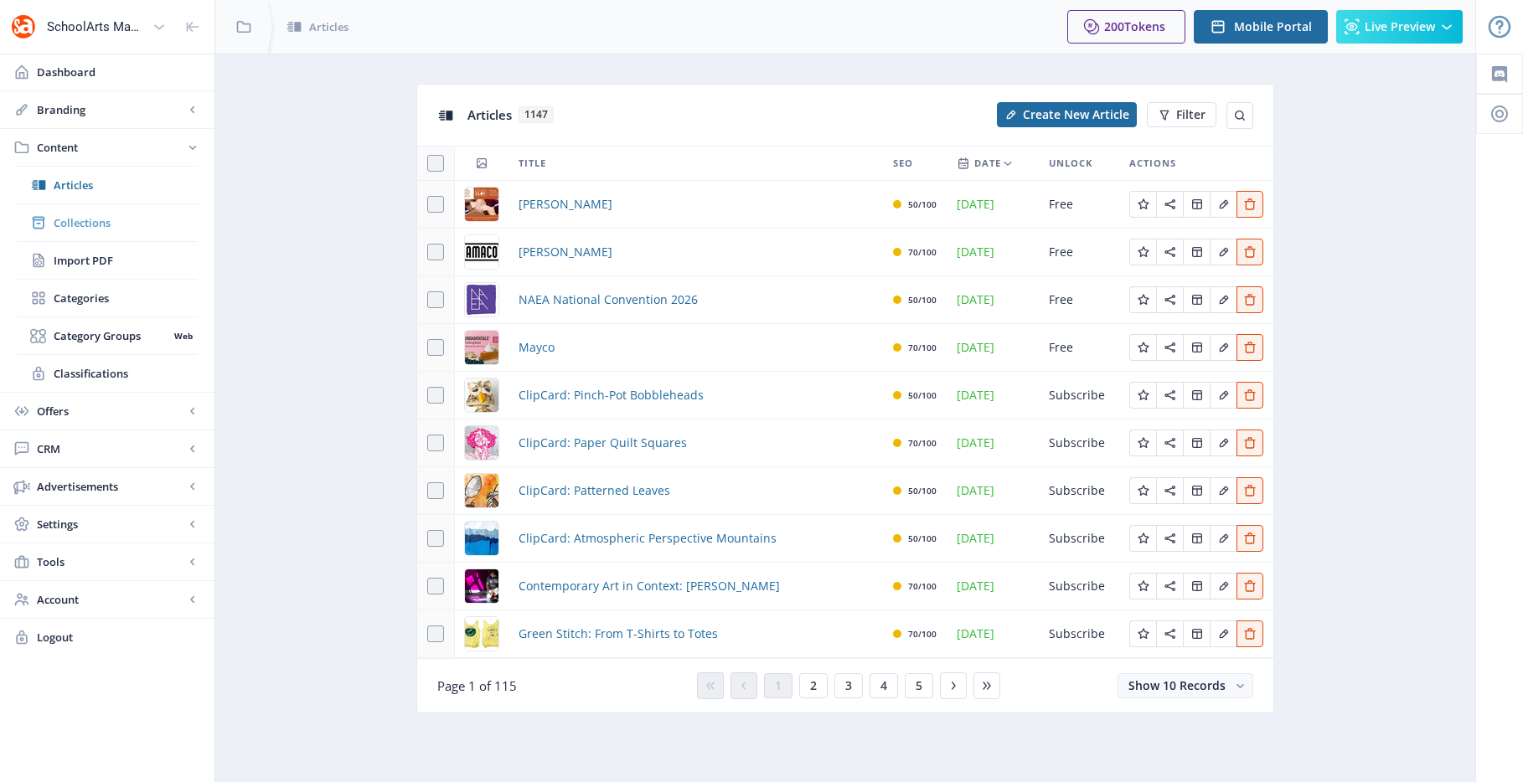
click at [114, 220] on span "Collections" at bounding box center [126, 222] width 144 height 17
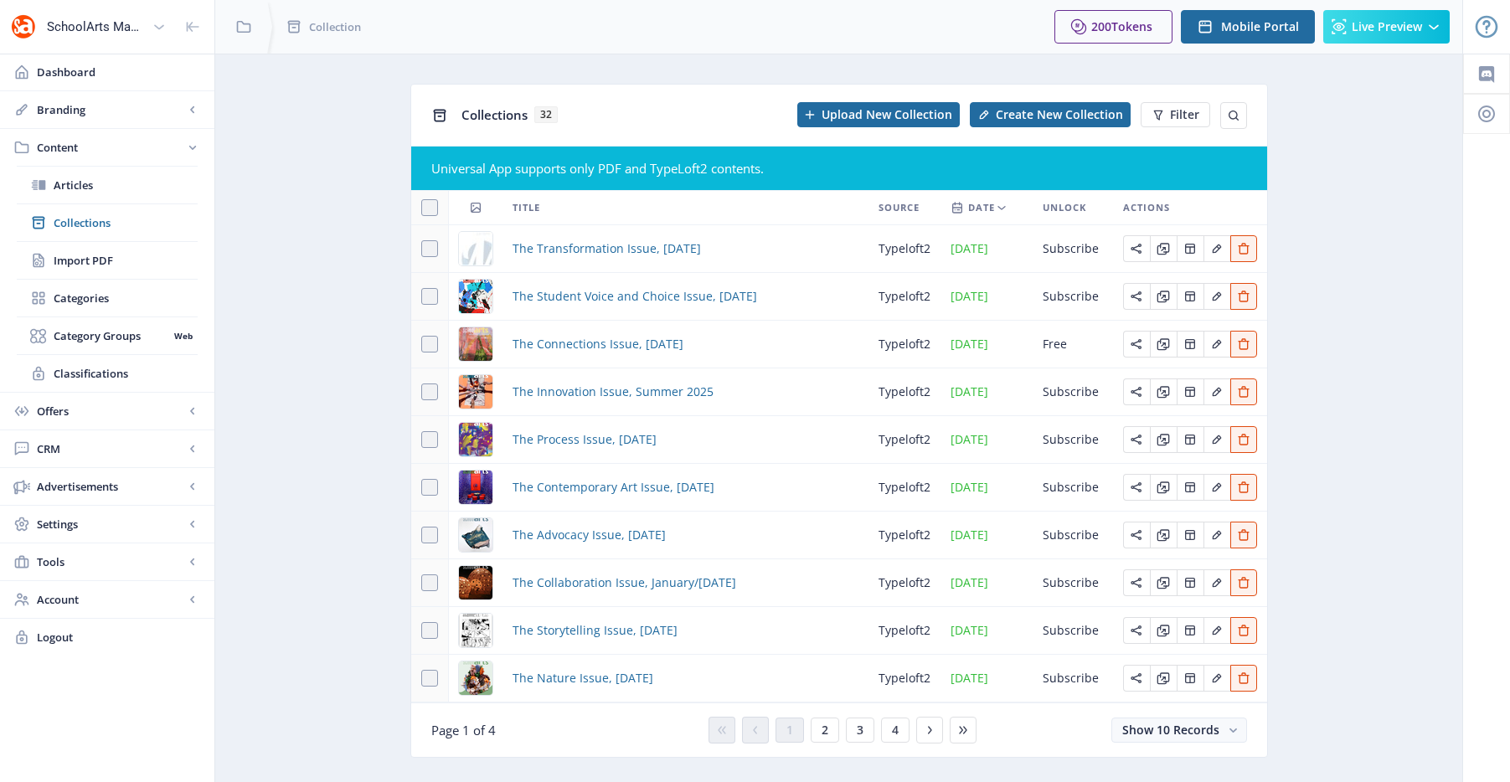
click at [603, 357] on td "The Connections Issue, September 2025" at bounding box center [686, 345] width 366 height 48
click at [606, 352] on span "The Connections Issue, September 2025" at bounding box center [598, 344] width 171 height 20
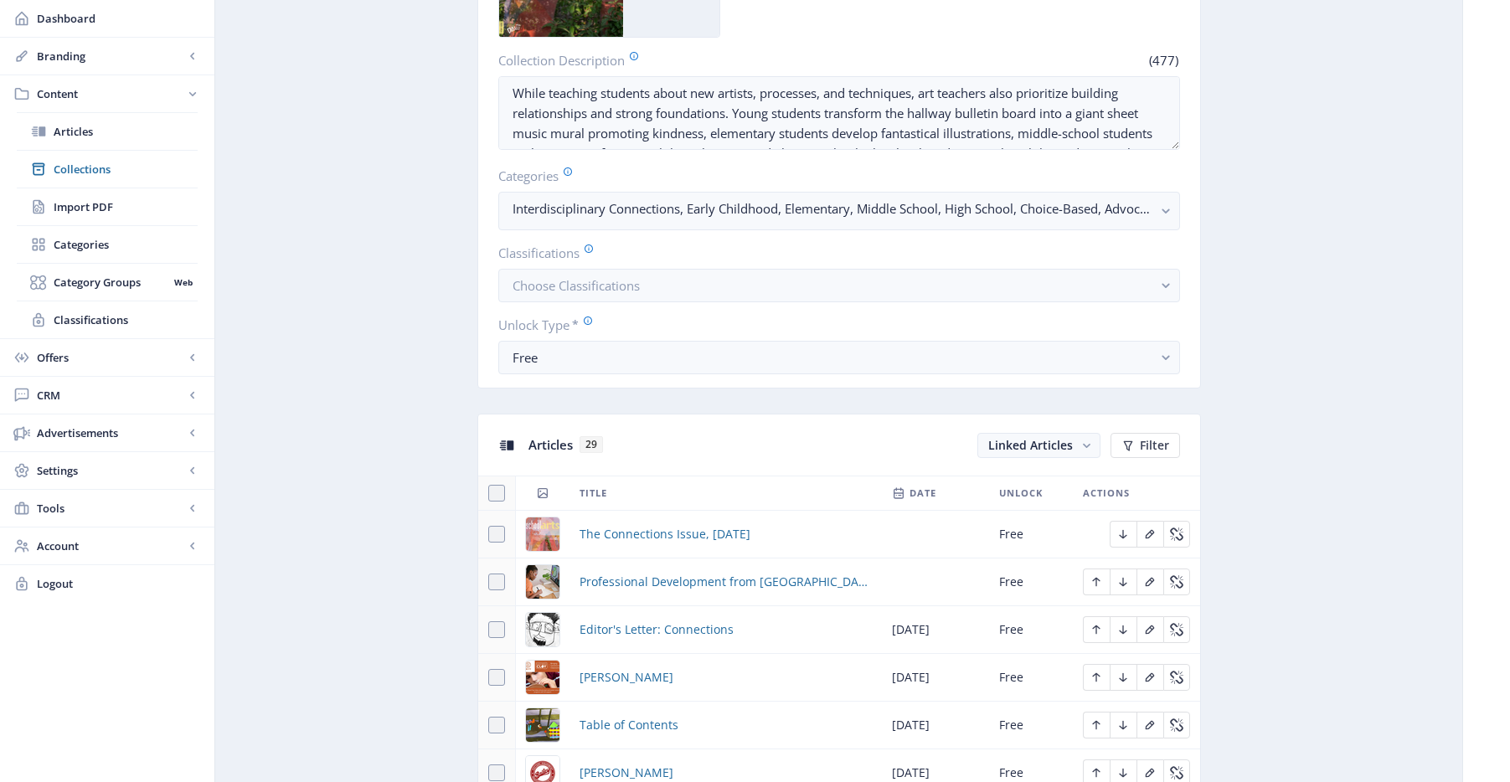
scroll to position [870, 0]
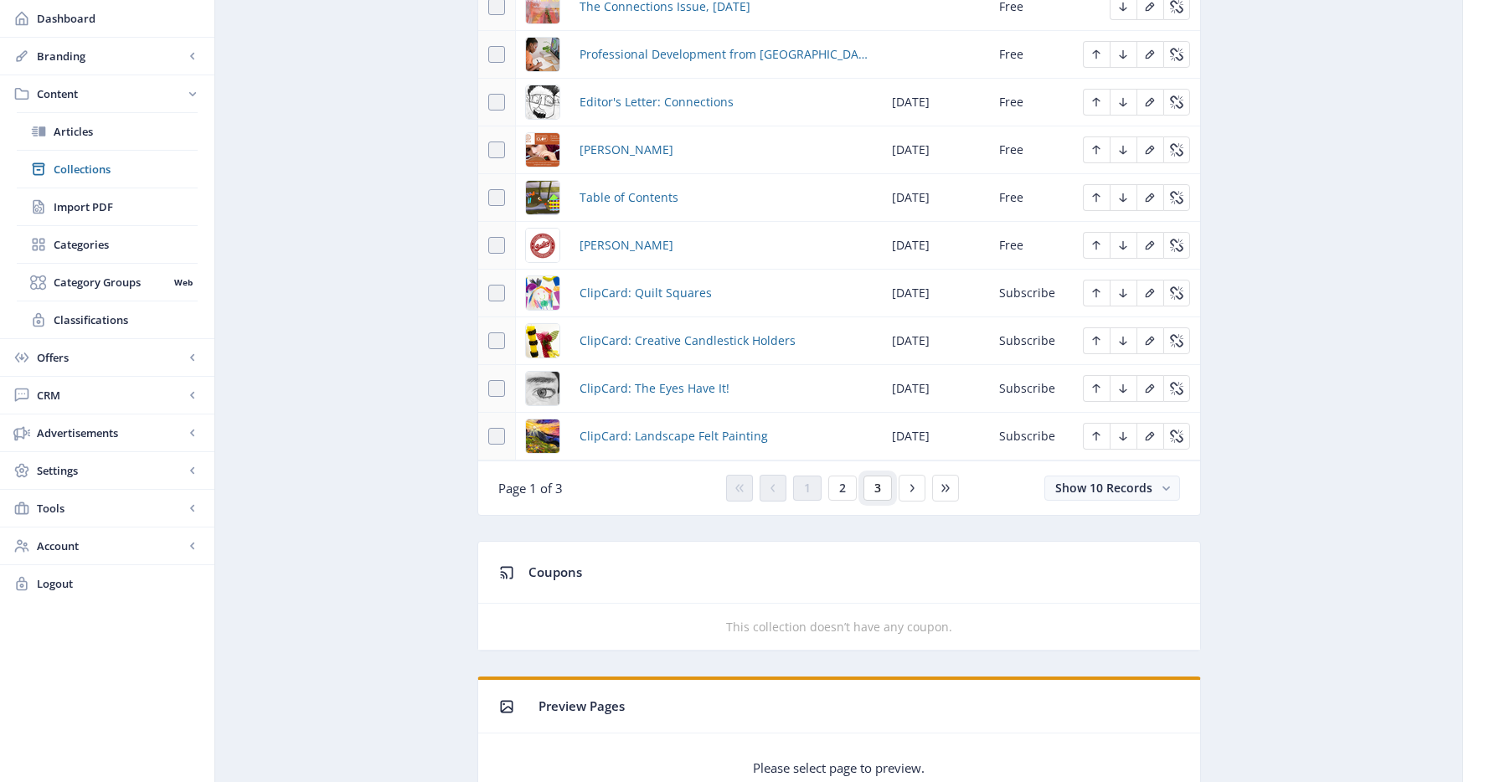
click at [880, 488] on span "3" at bounding box center [877, 488] width 7 height 13
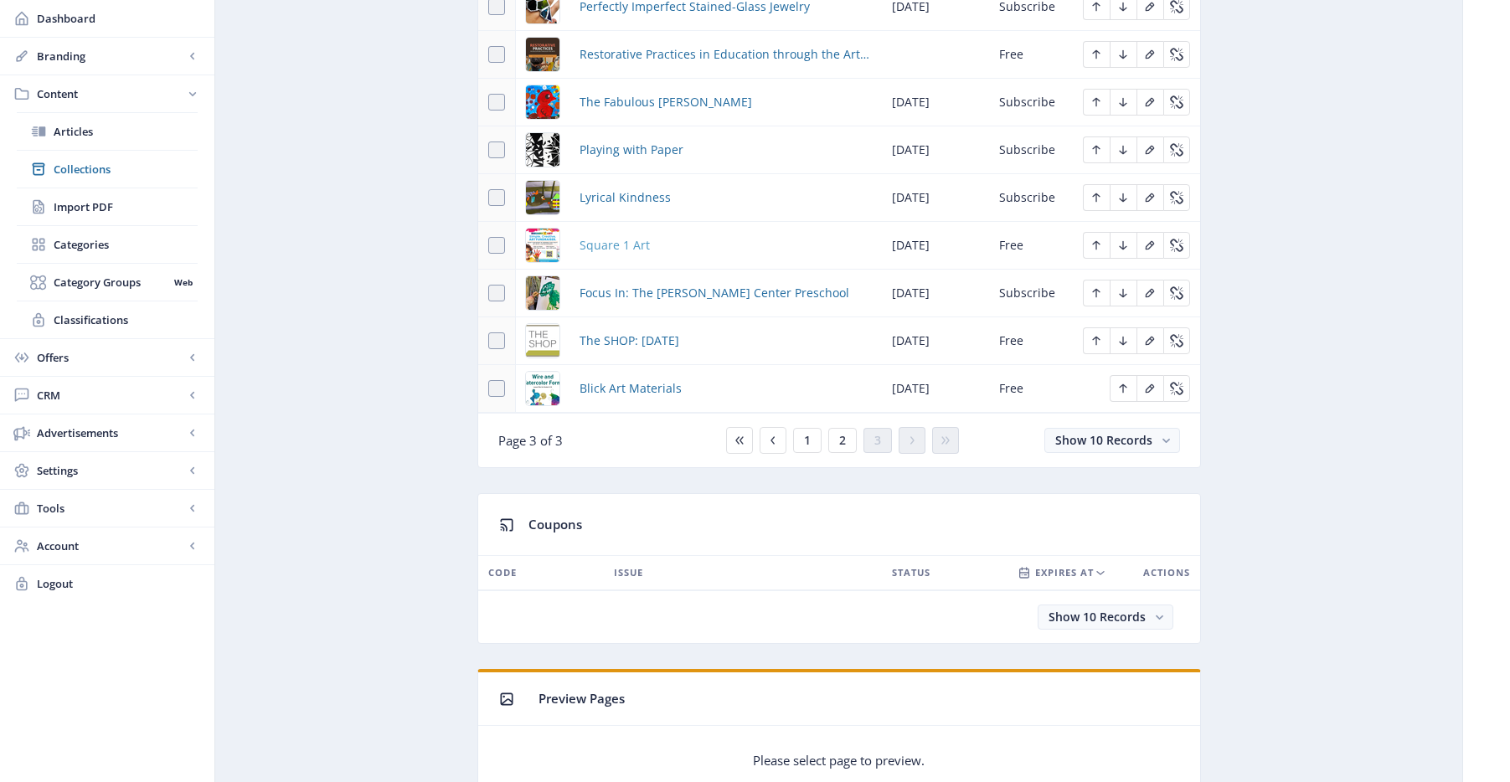
click at [632, 243] on span "Square 1 Art" at bounding box center [615, 245] width 70 height 20
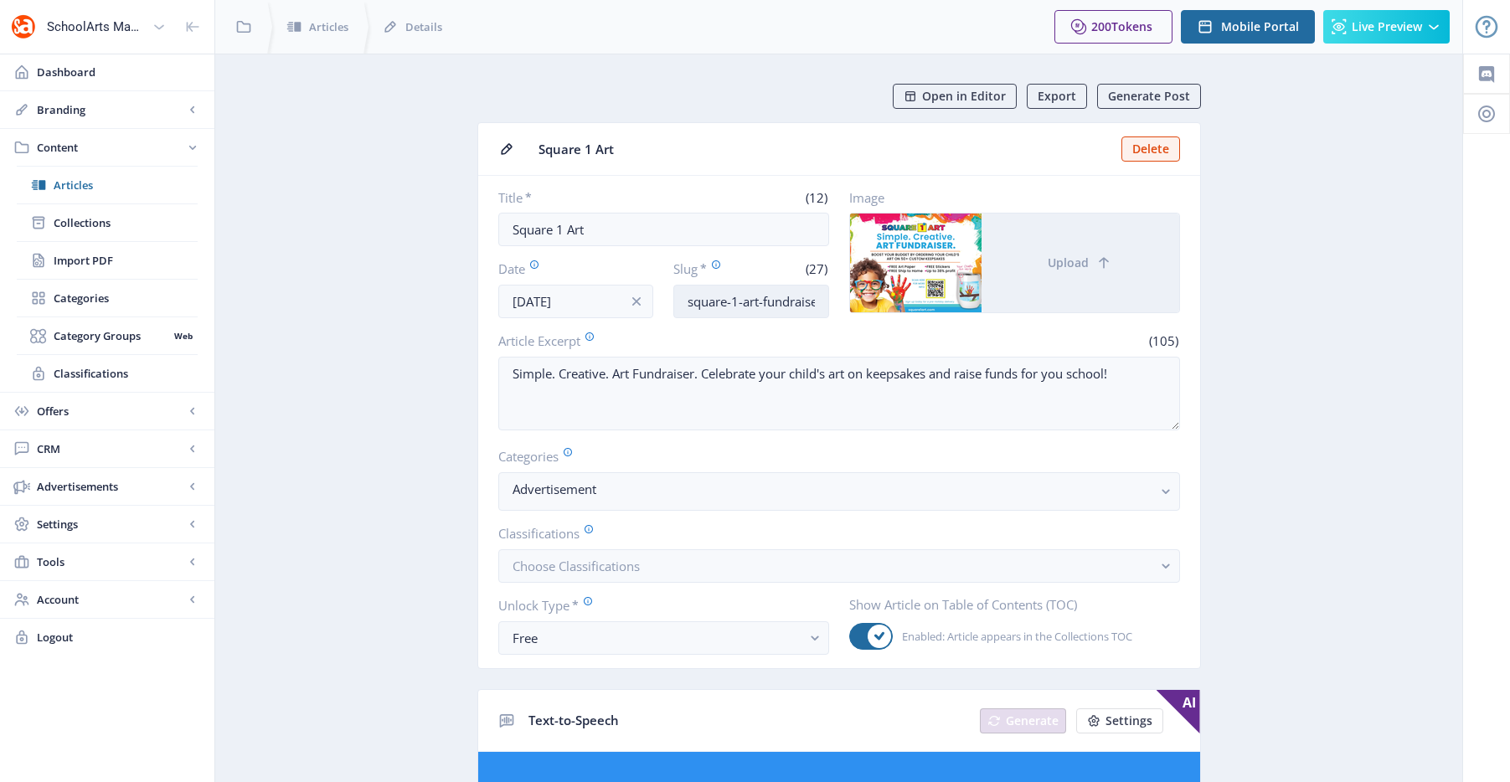
click at [735, 296] on input "square-1-art-fundraiser-925" at bounding box center [751, 302] width 156 height 34
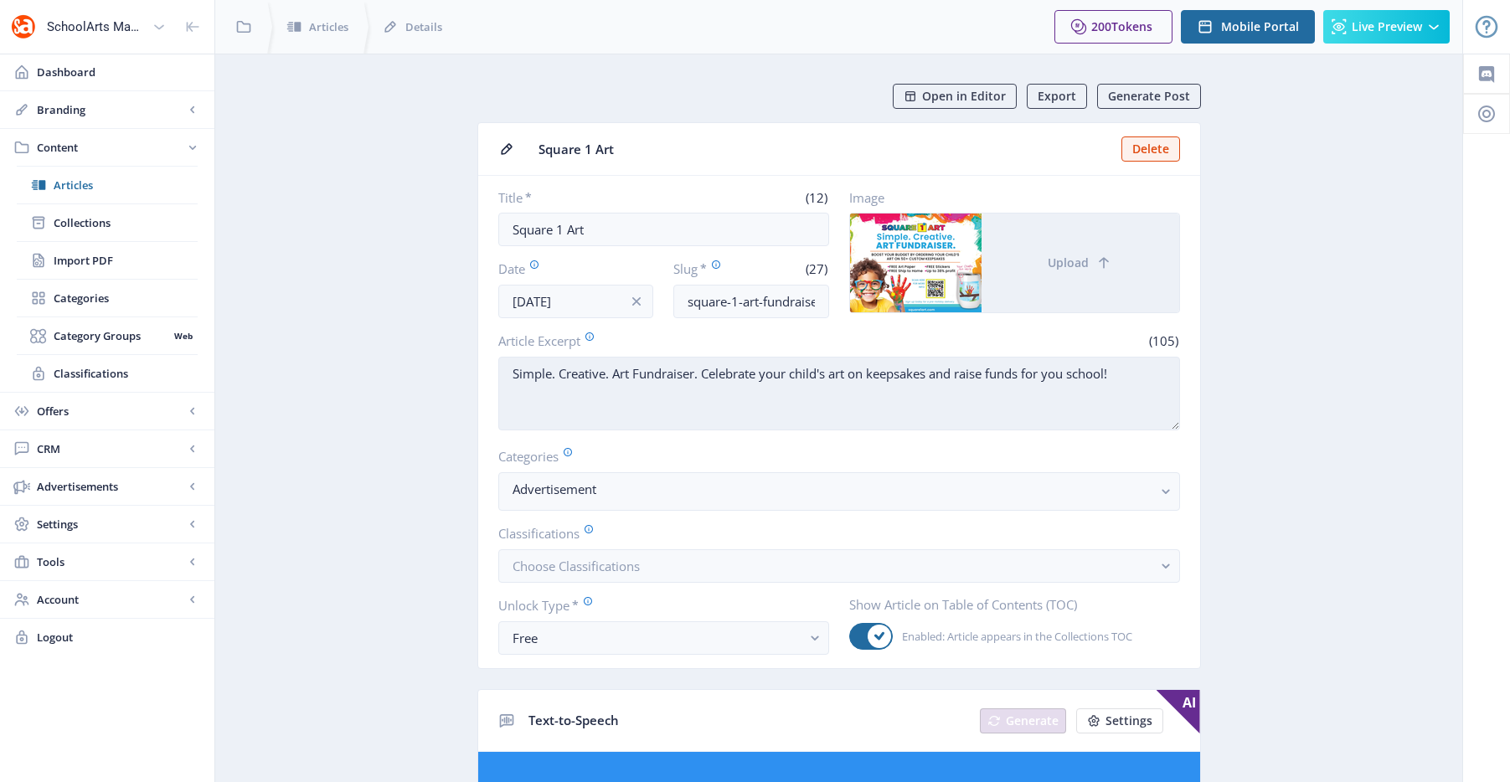
click at [640, 369] on textarea "Simple. Creative. Art Fundraiser. Celebrate your child's art on keepsakes and r…" at bounding box center [839, 394] width 682 height 74
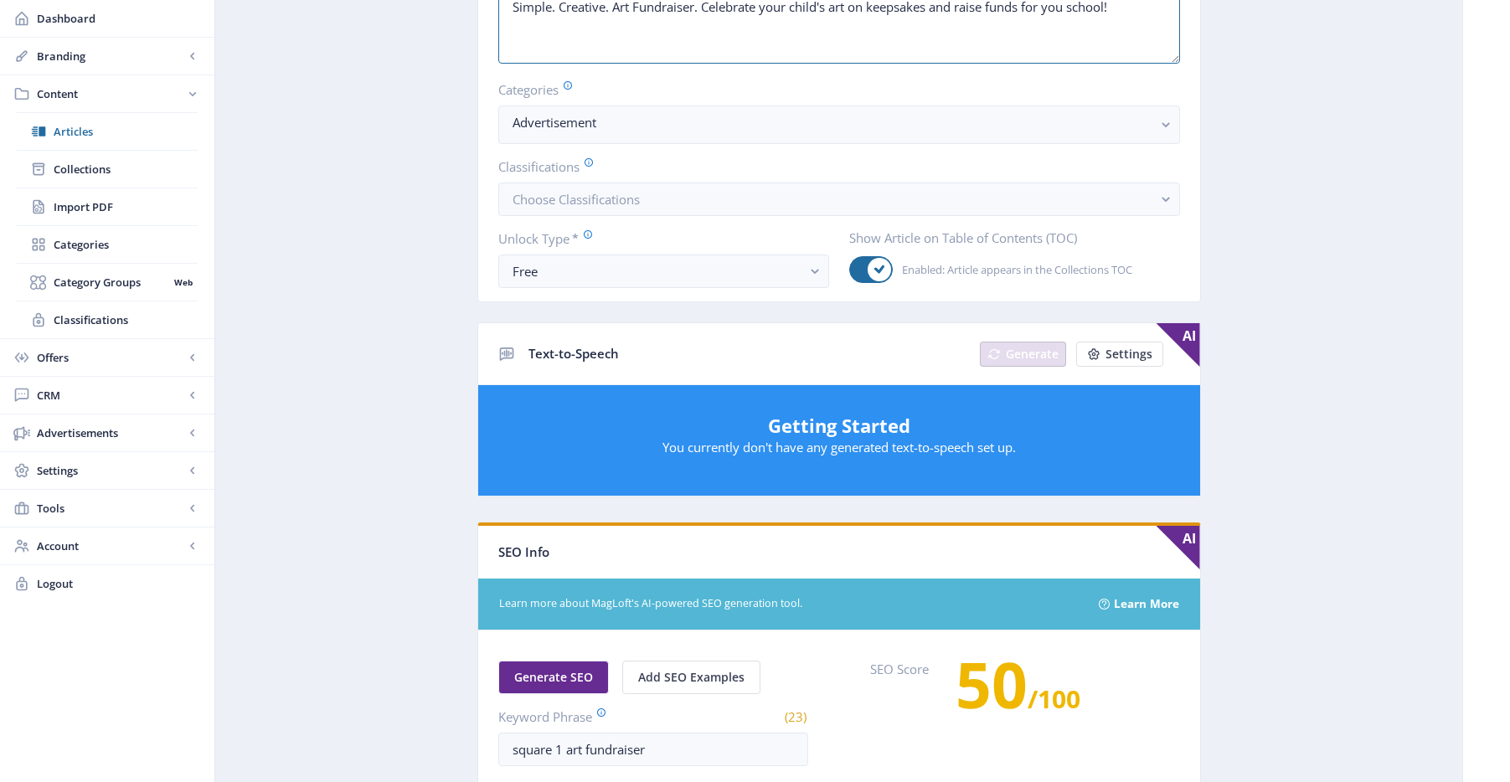
scroll to position [539, 0]
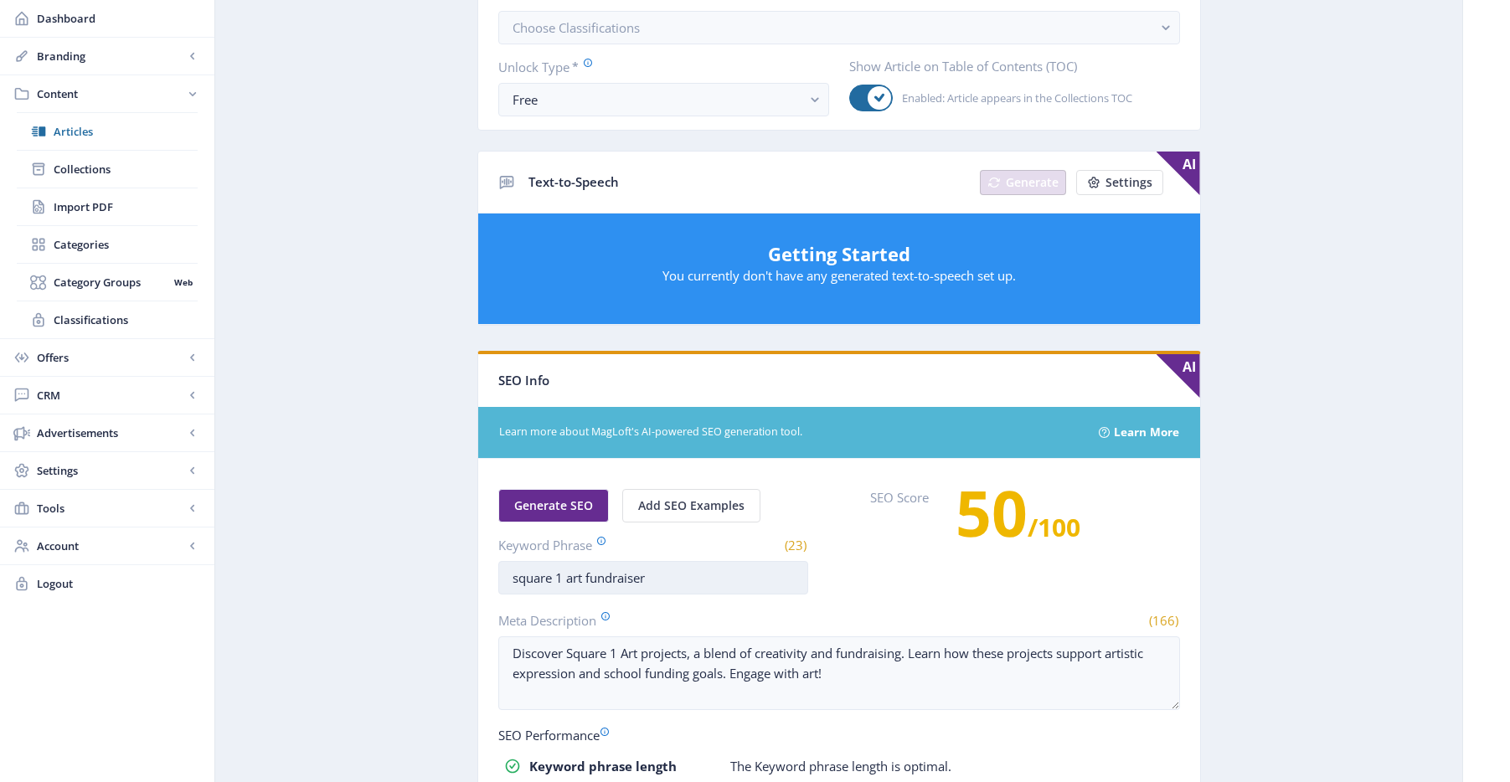
click at [614, 581] on input "square 1 art fundraiser" at bounding box center [653, 578] width 310 height 34
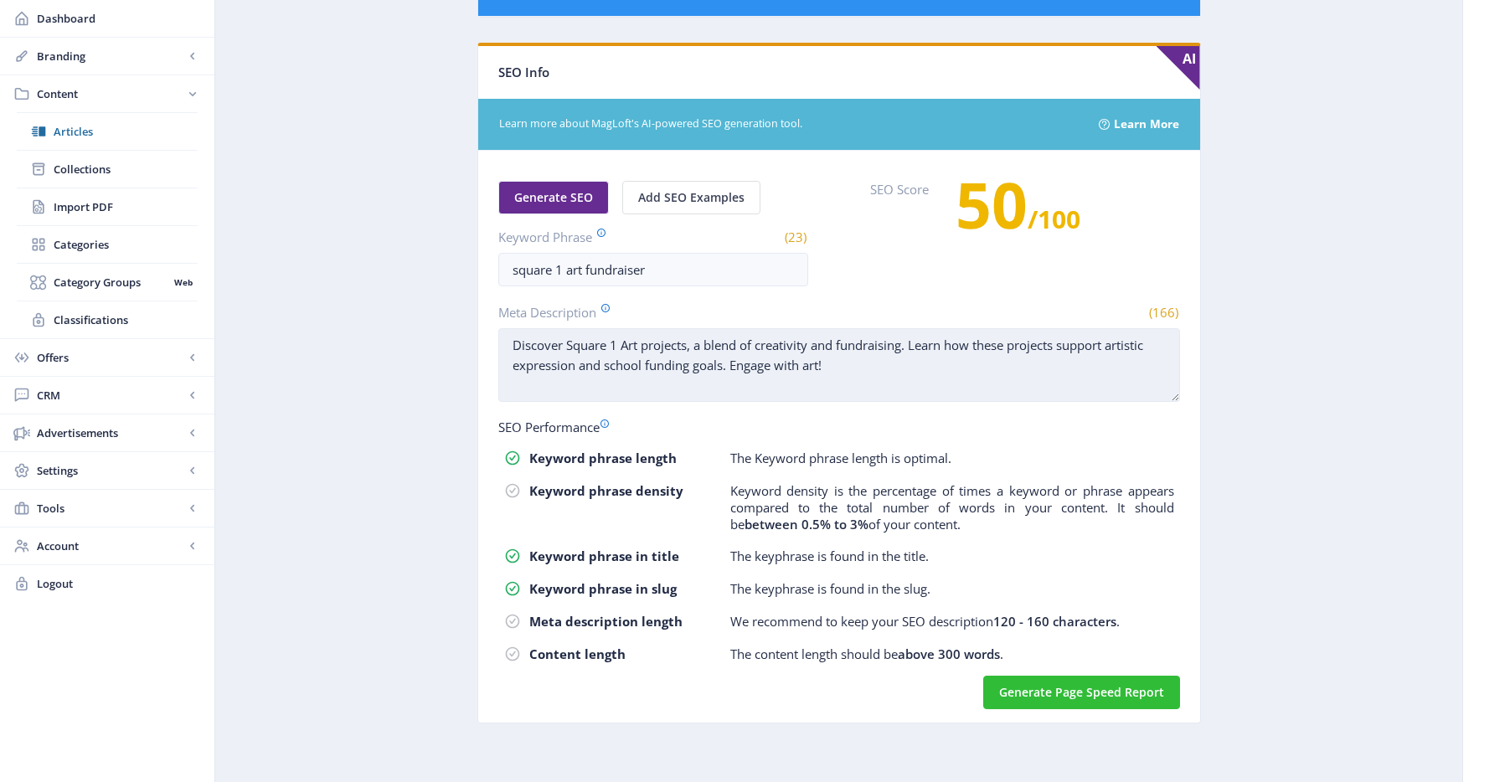
click at [738, 364] on textarea "Discover Square 1 Art projects, a blend of creativity and fundraising. Learn ho…" at bounding box center [839, 365] width 682 height 74
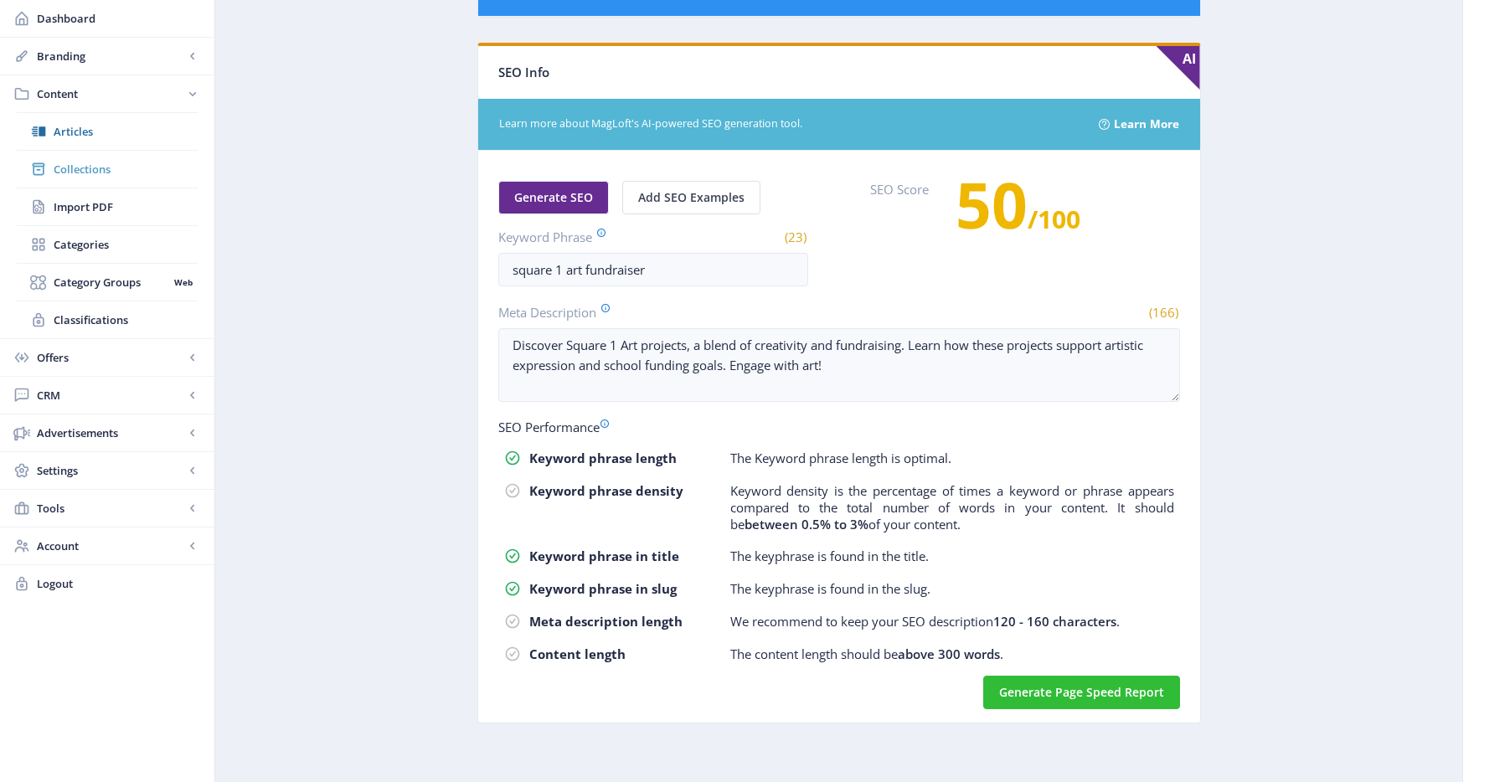
click at [99, 157] on link "Collections" at bounding box center [107, 169] width 181 height 37
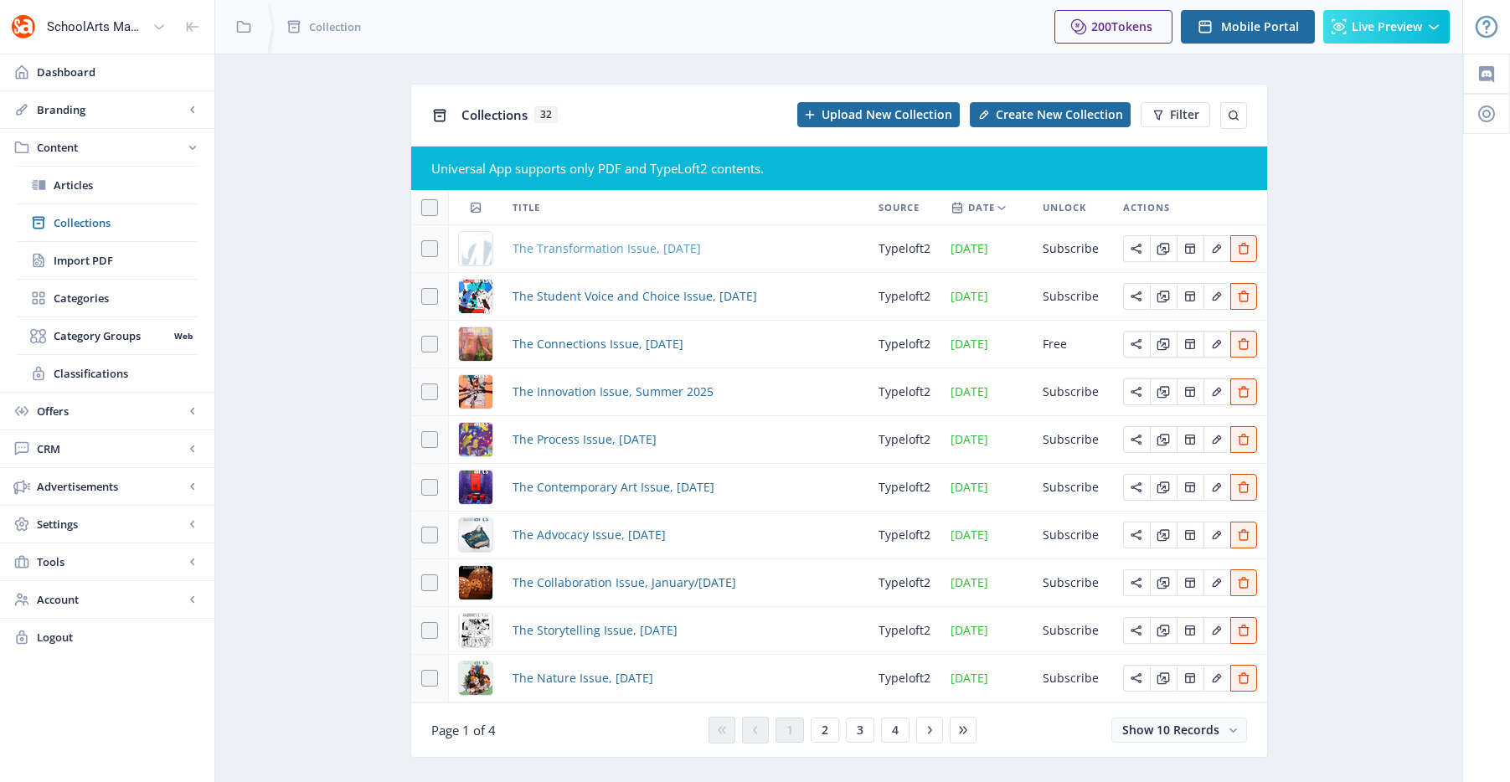
click at [602, 253] on span "The Transformation Issue, [DATE]" at bounding box center [607, 249] width 188 height 20
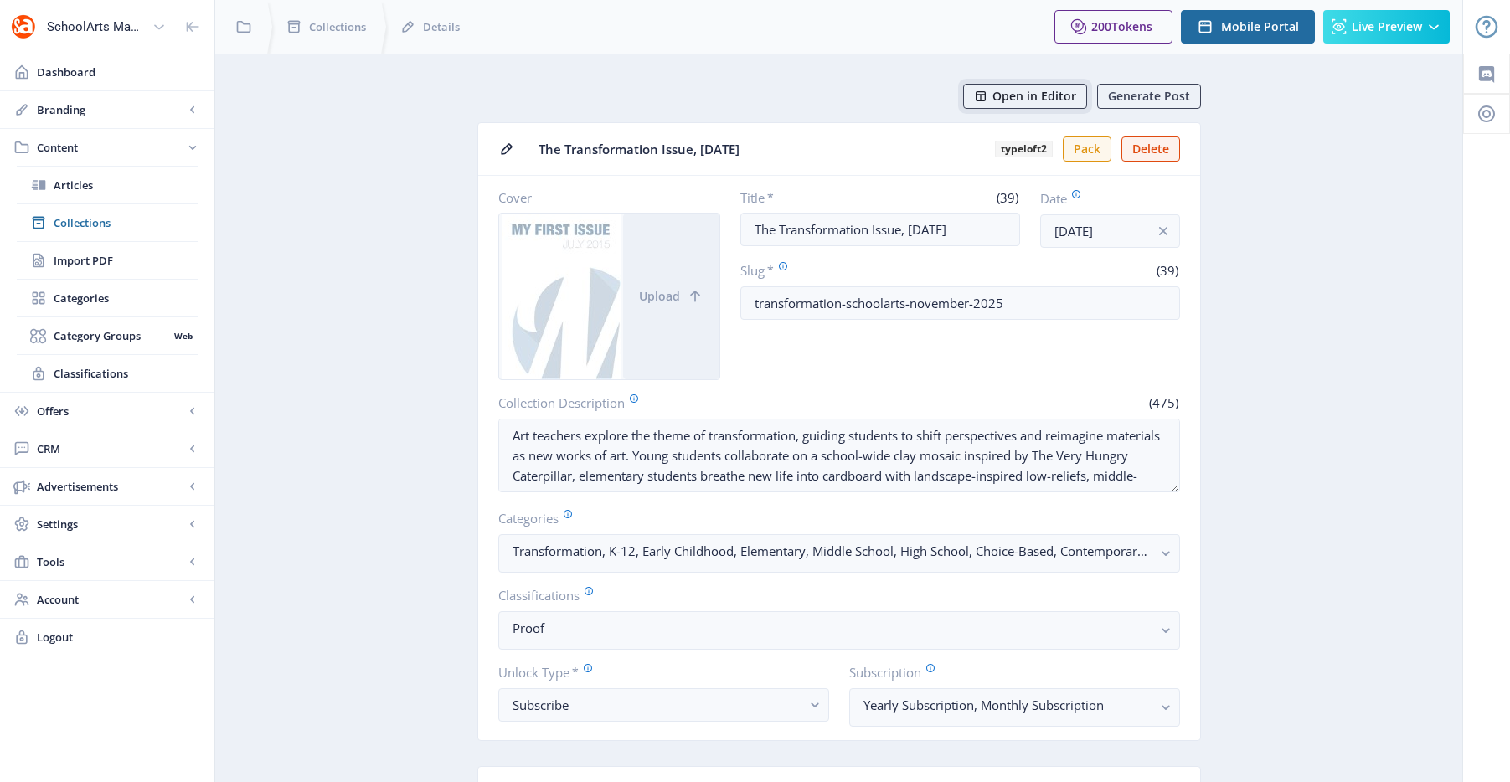
click at [1047, 100] on span "Open in Editor" at bounding box center [1035, 96] width 84 height 13
click at [123, 228] on span "Collections" at bounding box center [126, 222] width 144 height 17
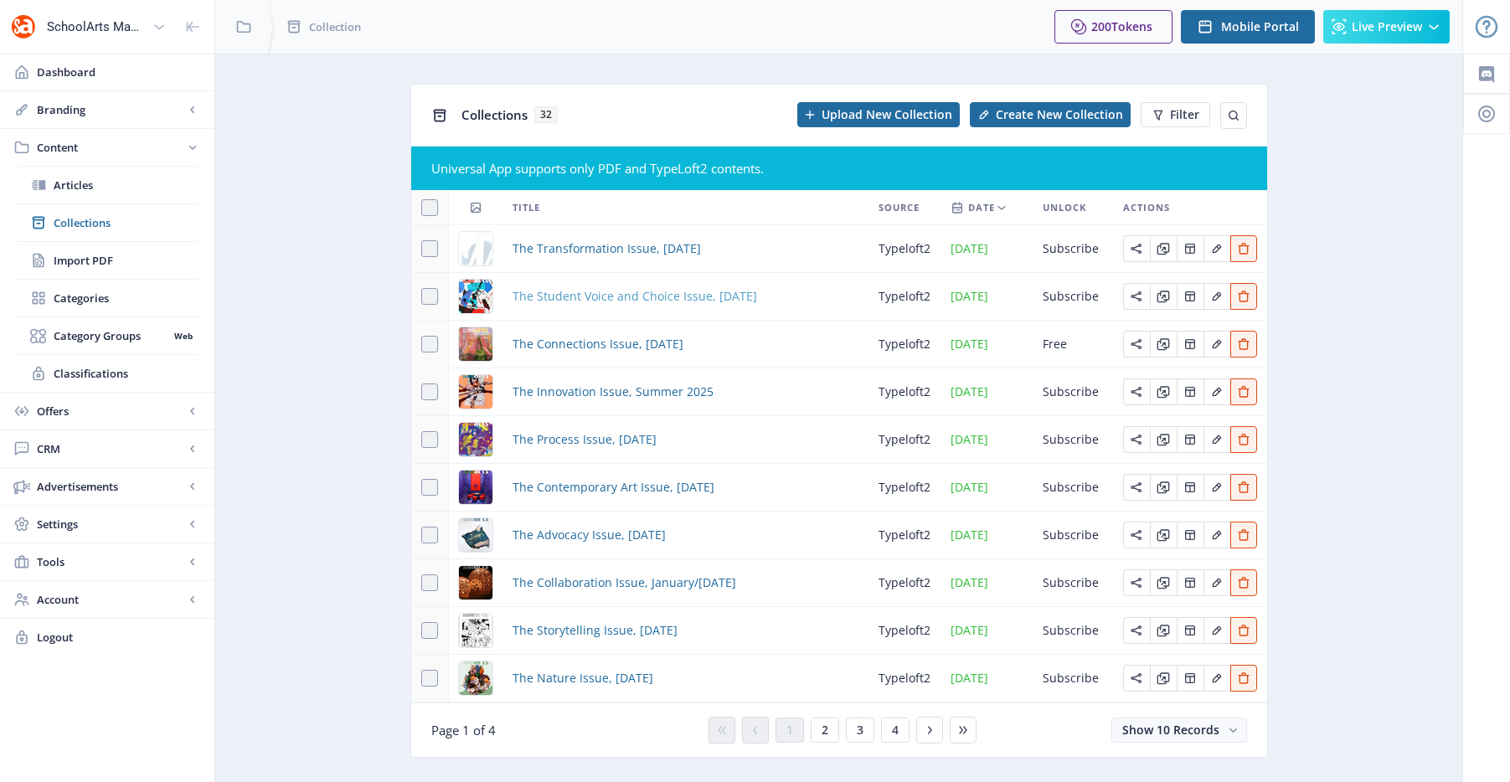
click at [577, 293] on span "The Student Voice and Choice Issue, October 2025" at bounding box center [635, 296] width 245 height 20
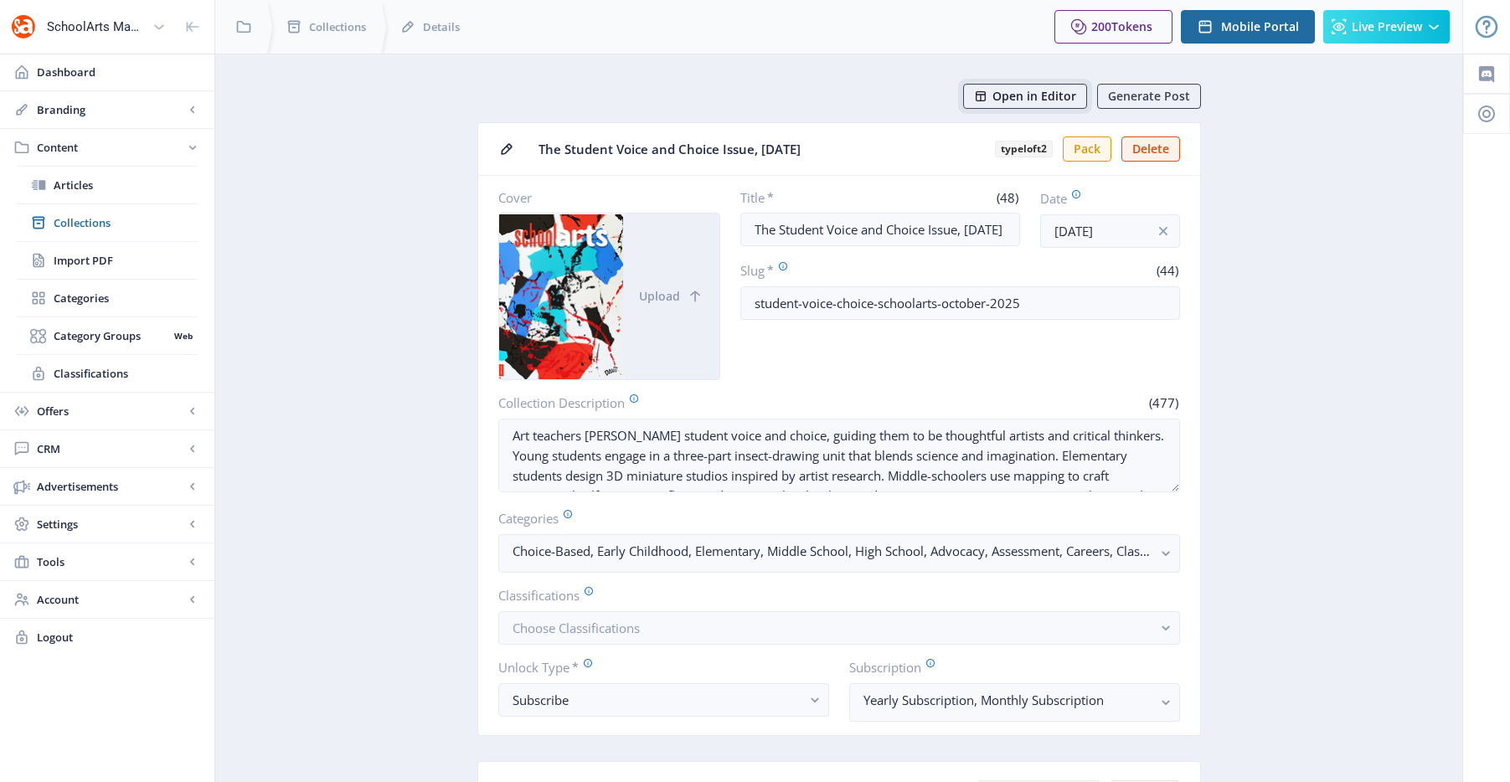
click at [1025, 102] on span "Open in Editor" at bounding box center [1035, 96] width 84 height 13
click at [111, 244] on link "Import PDF" at bounding box center [107, 260] width 181 height 37
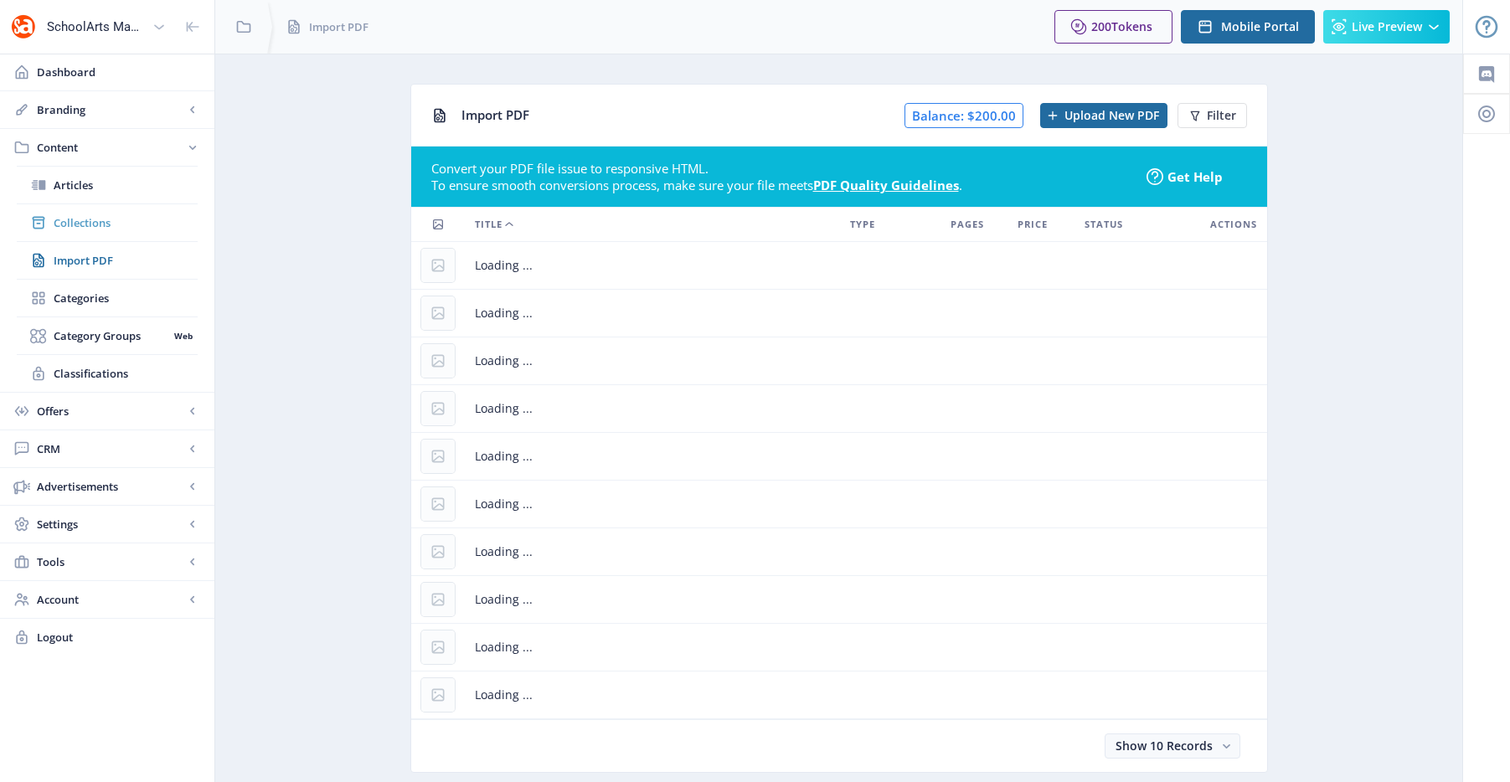
click at [106, 219] on span "Collections" at bounding box center [126, 222] width 144 height 17
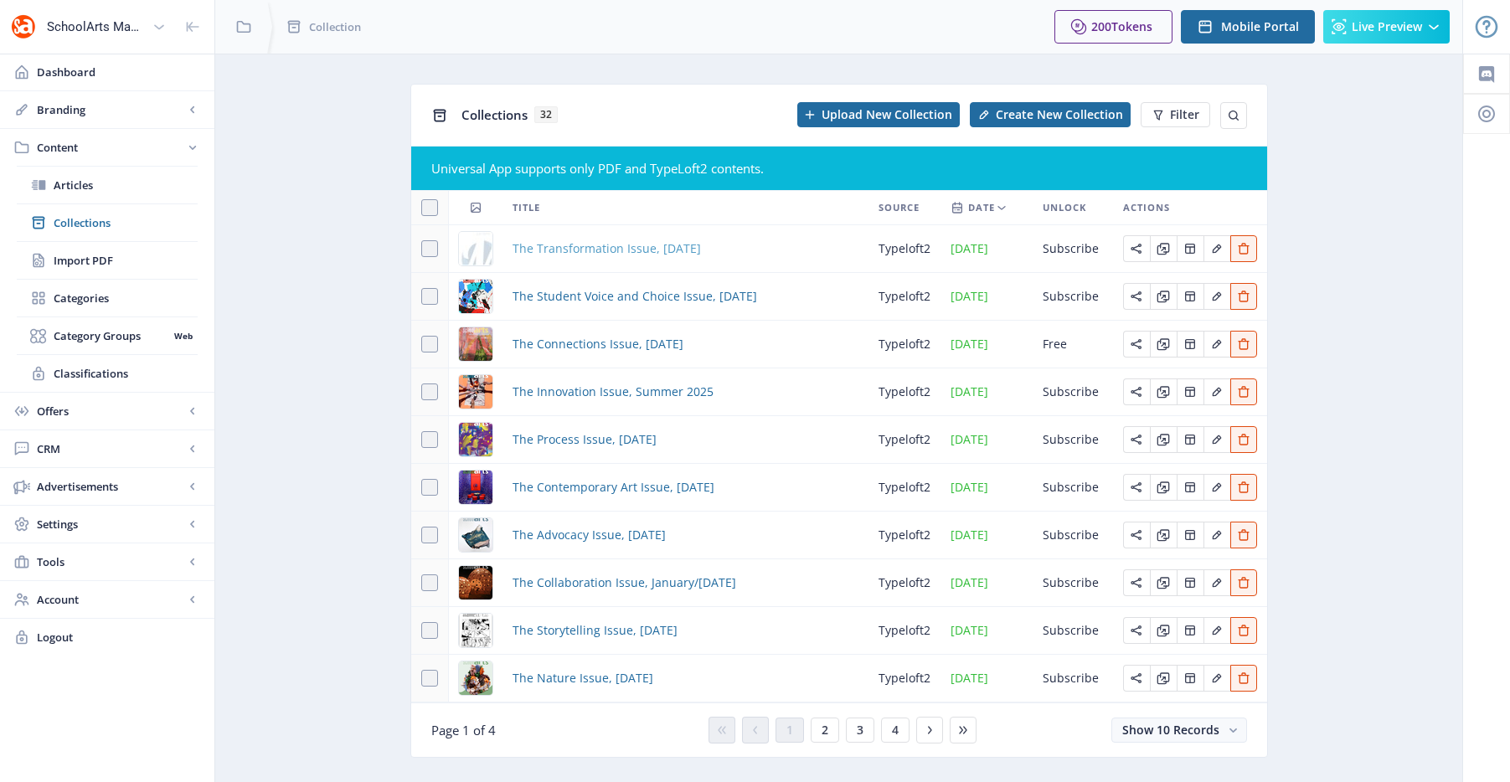
click at [583, 252] on span "The Transformation Issue, [DATE]" at bounding box center [607, 249] width 188 height 20
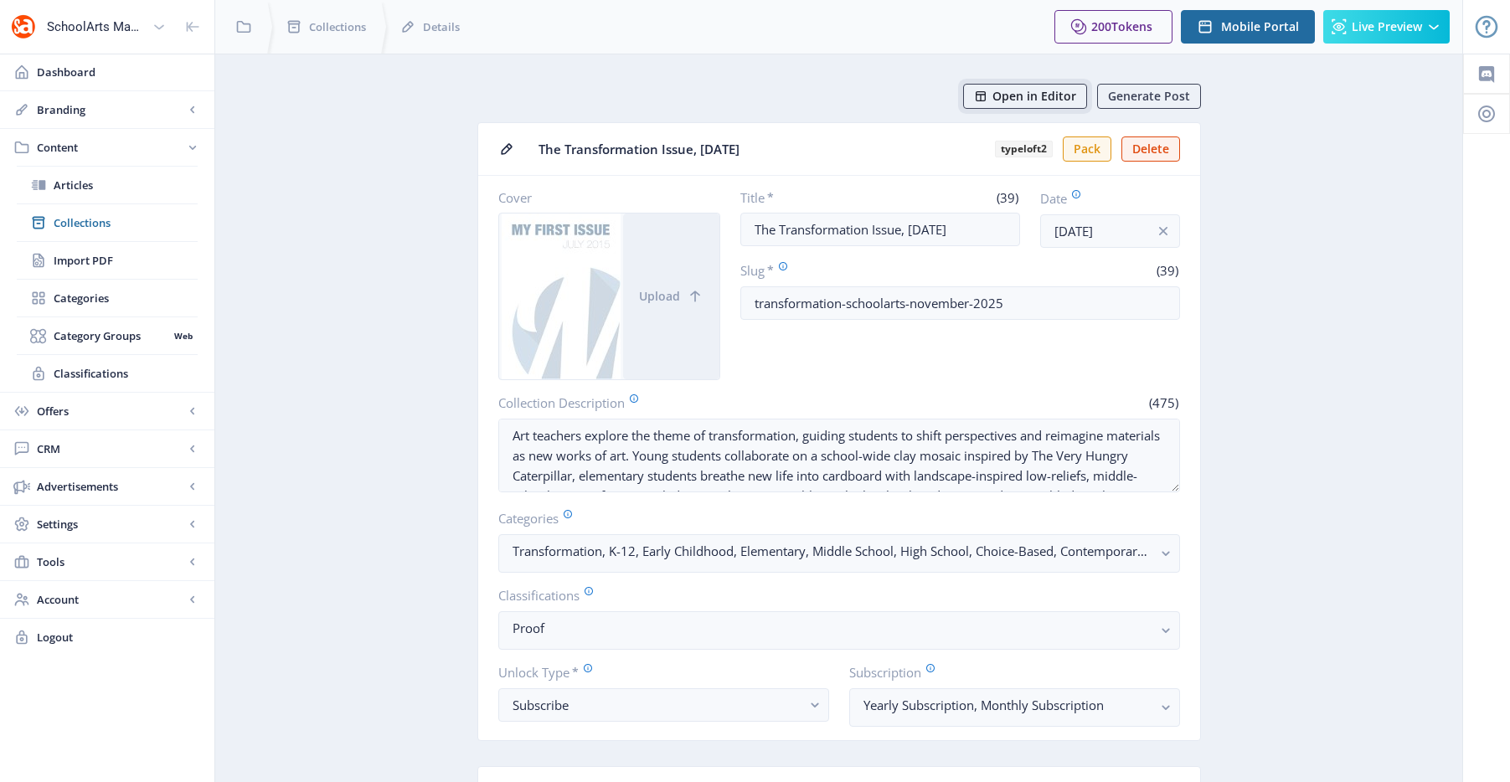
click at [984, 95] on icon at bounding box center [981, 96] width 10 height 10
click at [119, 223] on span "Collections" at bounding box center [126, 222] width 144 height 17
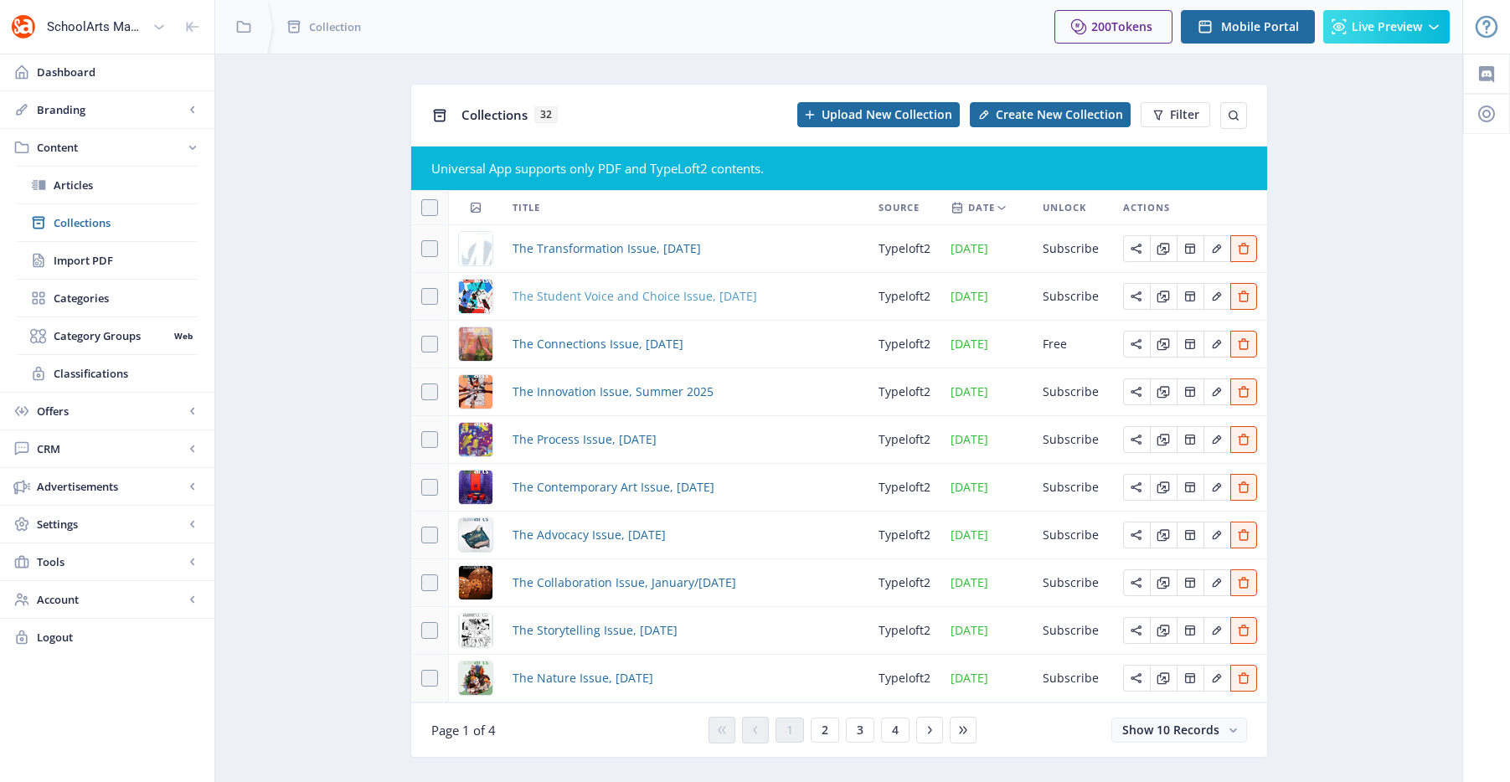
click at [608, 288] on span "The Student Voice and Choice Issue, October 2025" at bounding box center [635, 296] width 245 height 20
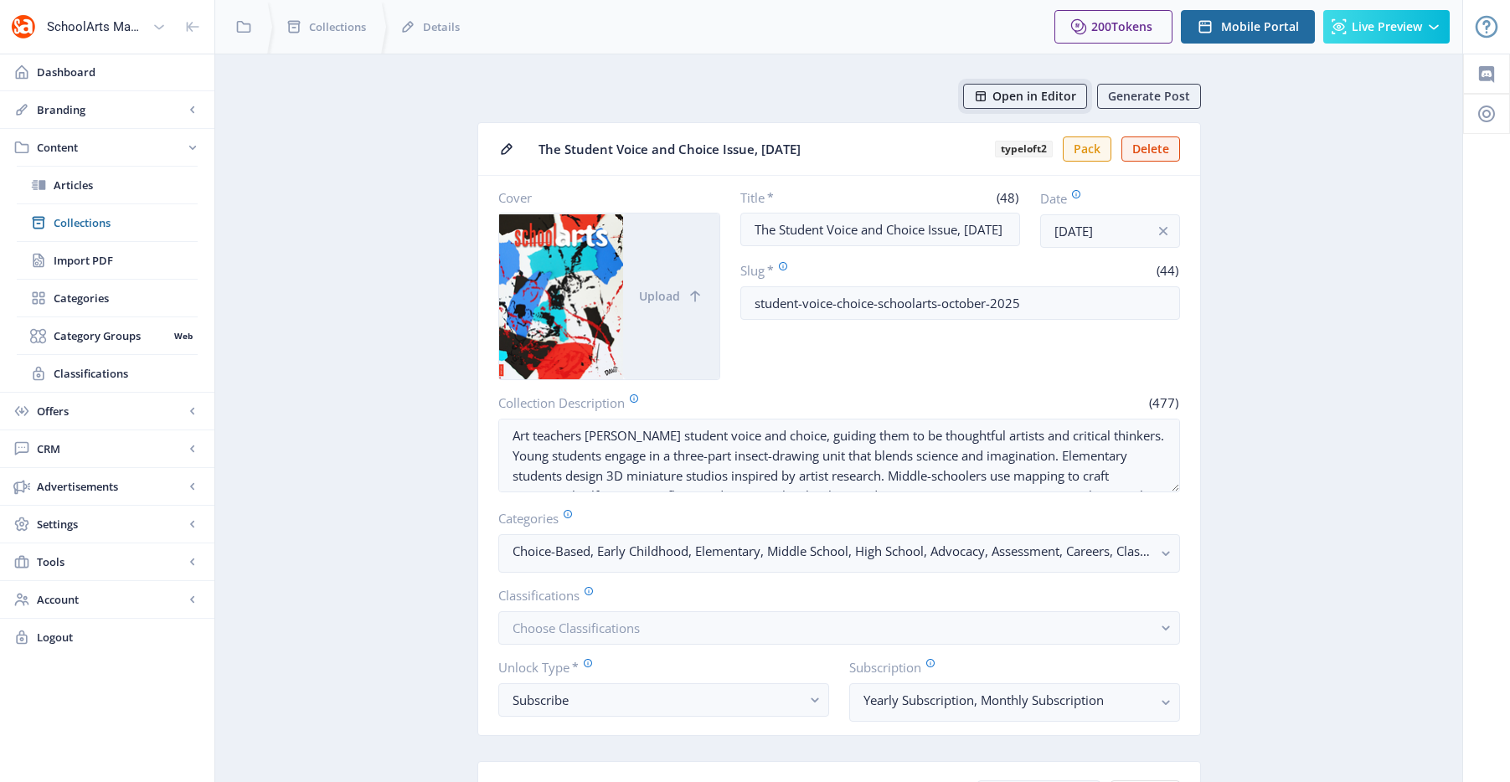
click at [1011, 84] on button "Open in Editor" at bounding box center [1025, 96] width 124 height 25
click at [117, 214] on span "Collections" at bounding box center [126, 222] width 144 height 17
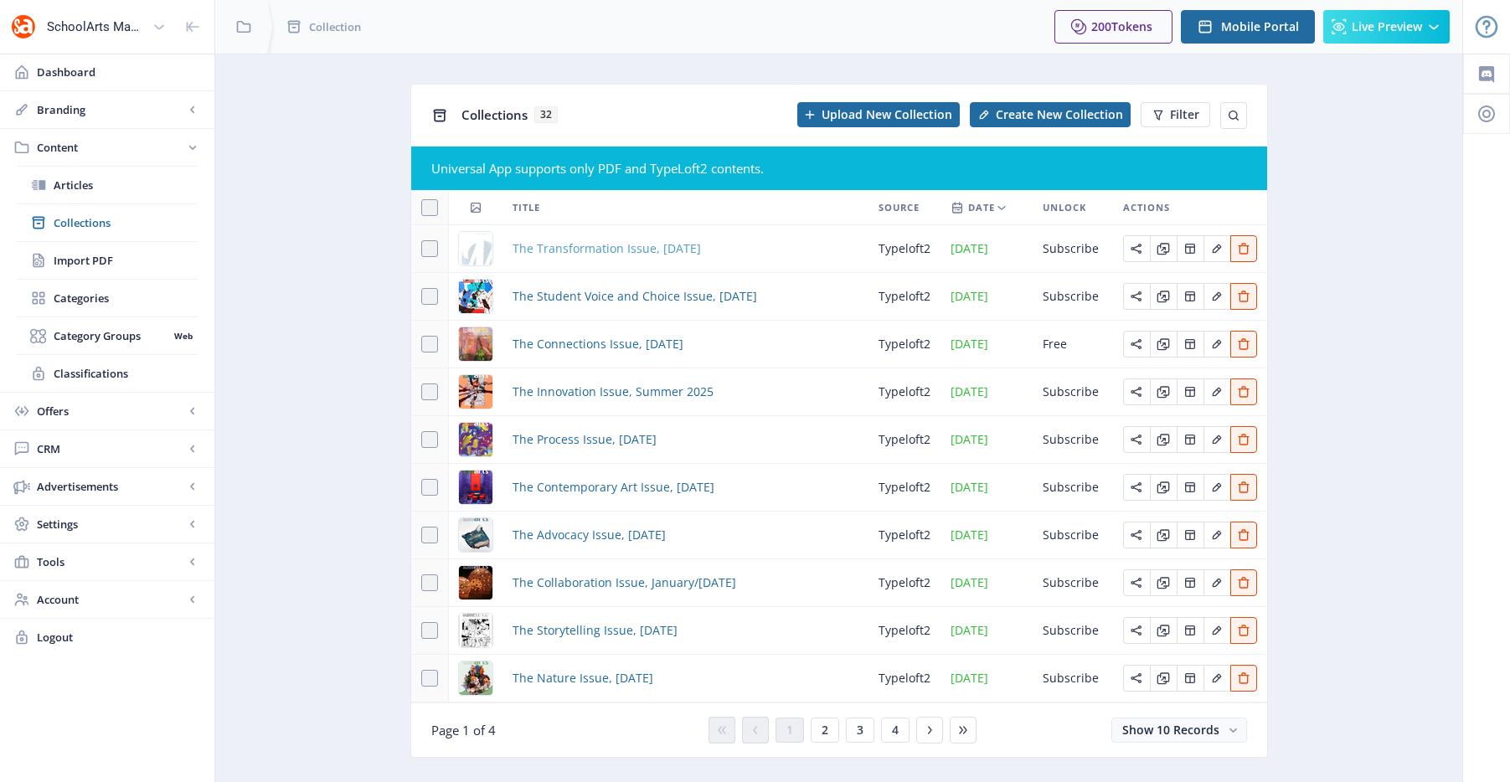
click at [699, 253] on span "The Transformation Issue, [DATE]" at bounding box center [607, 249] width 188 height 20
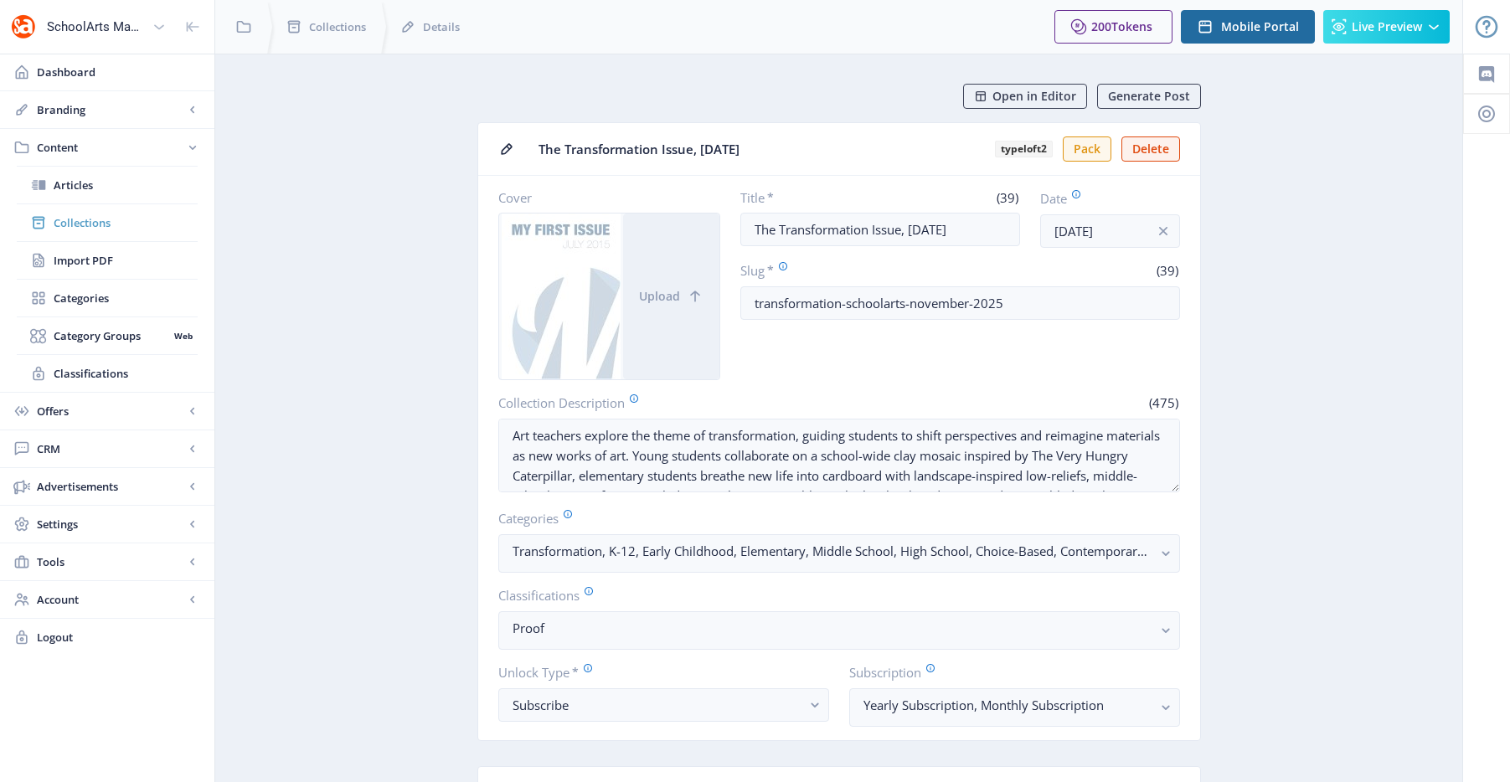
click at [159, 225] on span "Collections" at bounding box center [126, 222] width 144 height 17
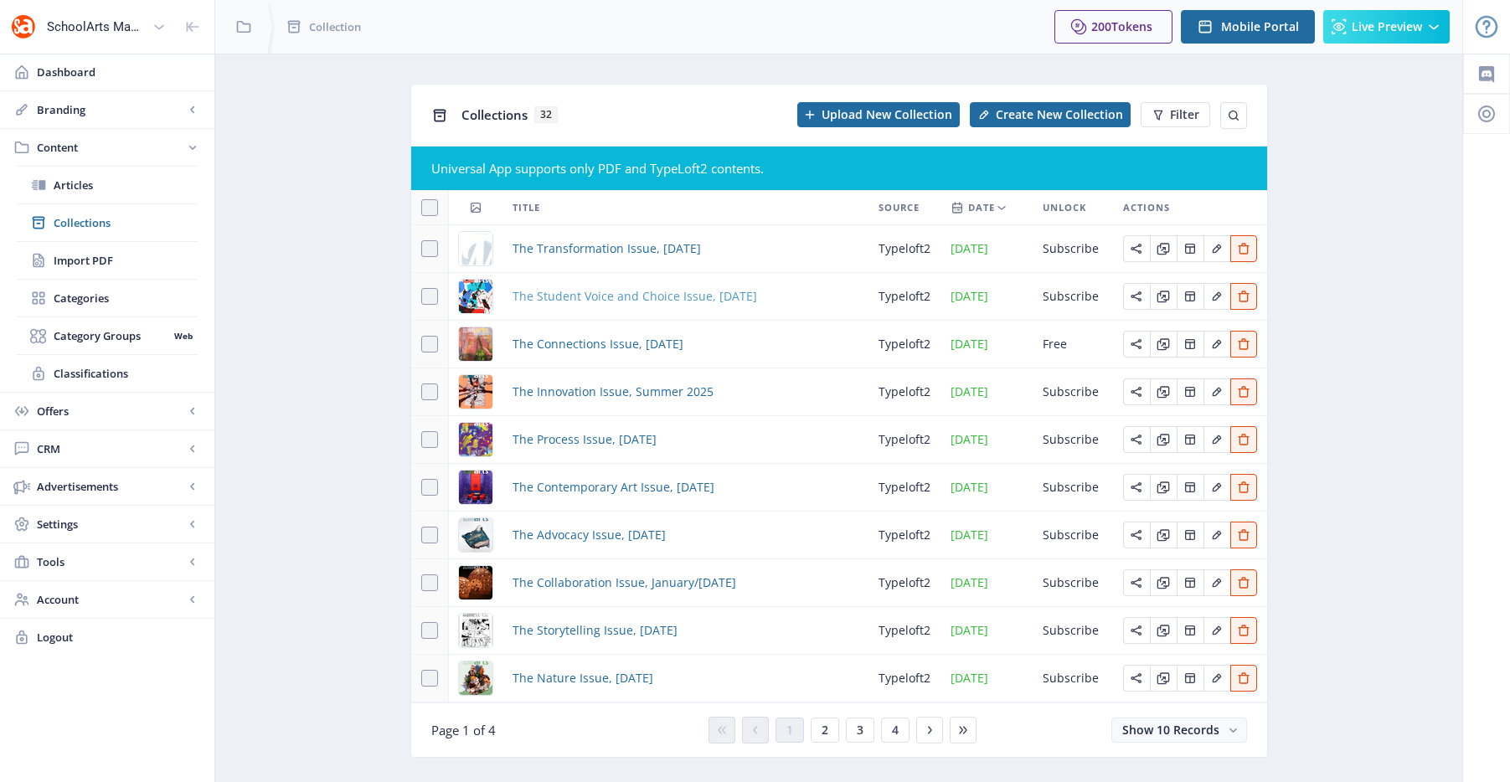
click at [529, 290] on span "The Student Voice and Choice Issue, October 2025" at bounding box center [635, 296] width 245 height 20
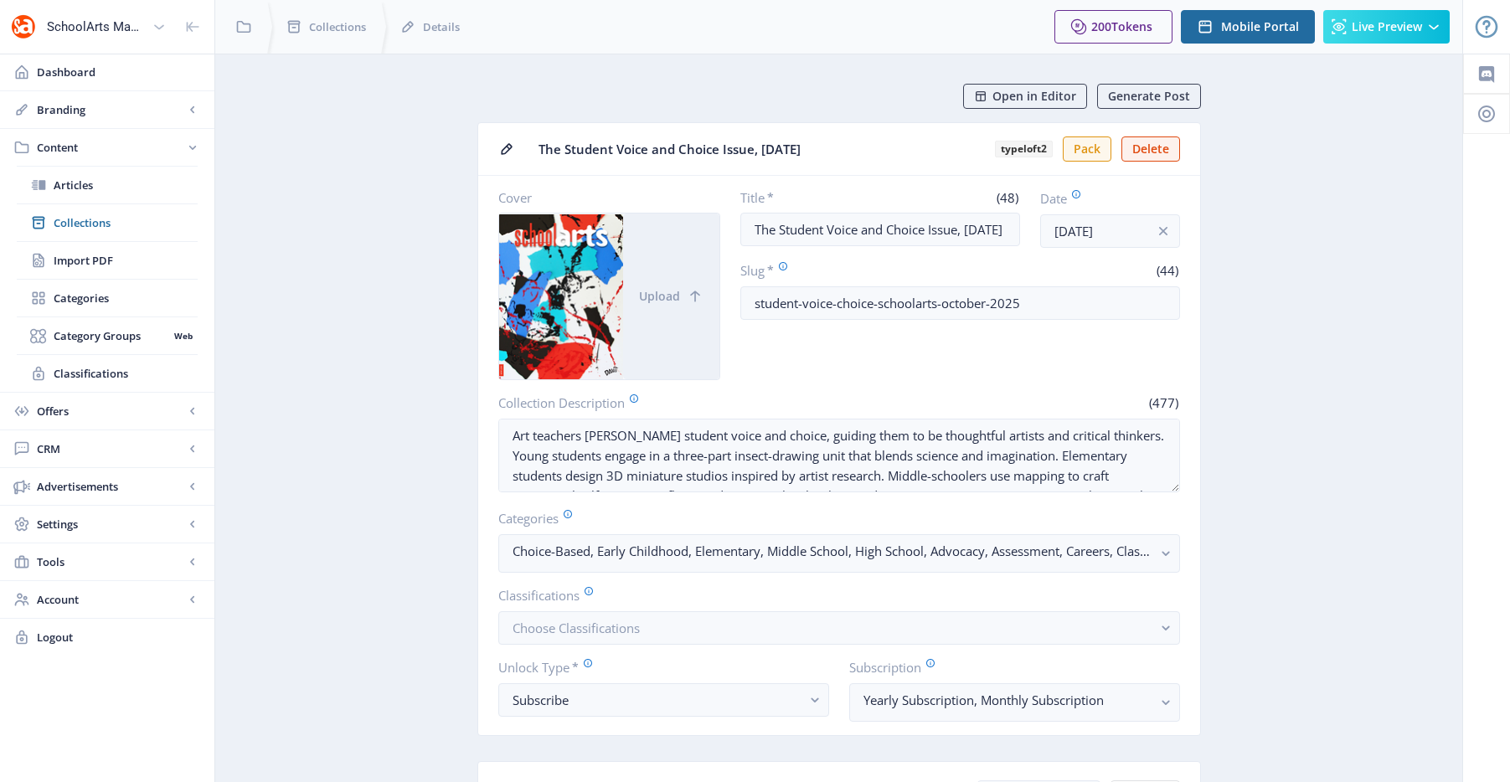
scroll to position [463, 0]
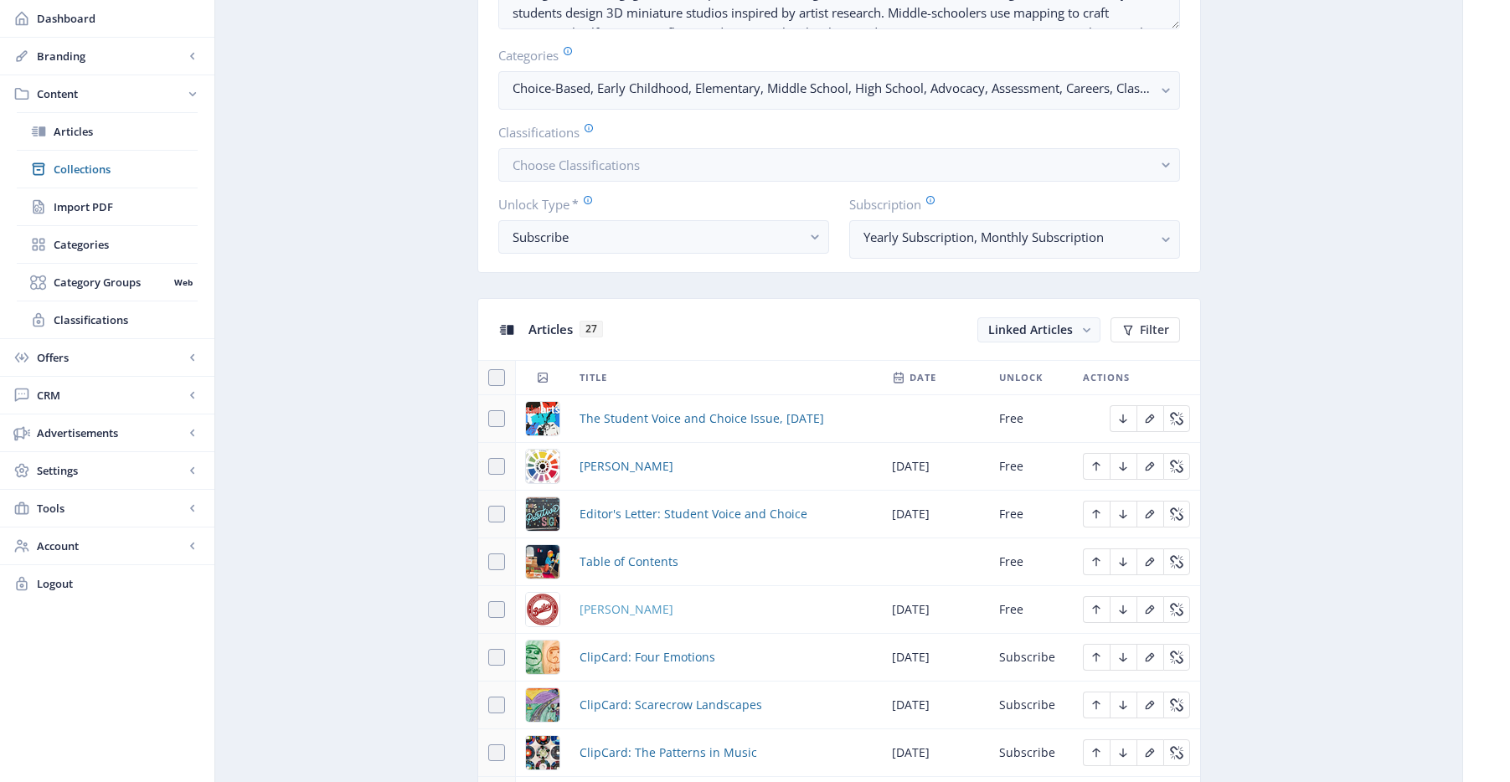
click at [599, 608] on span "[PERSON_NAME]" at bounding box center [627, 610] width 94 height 20
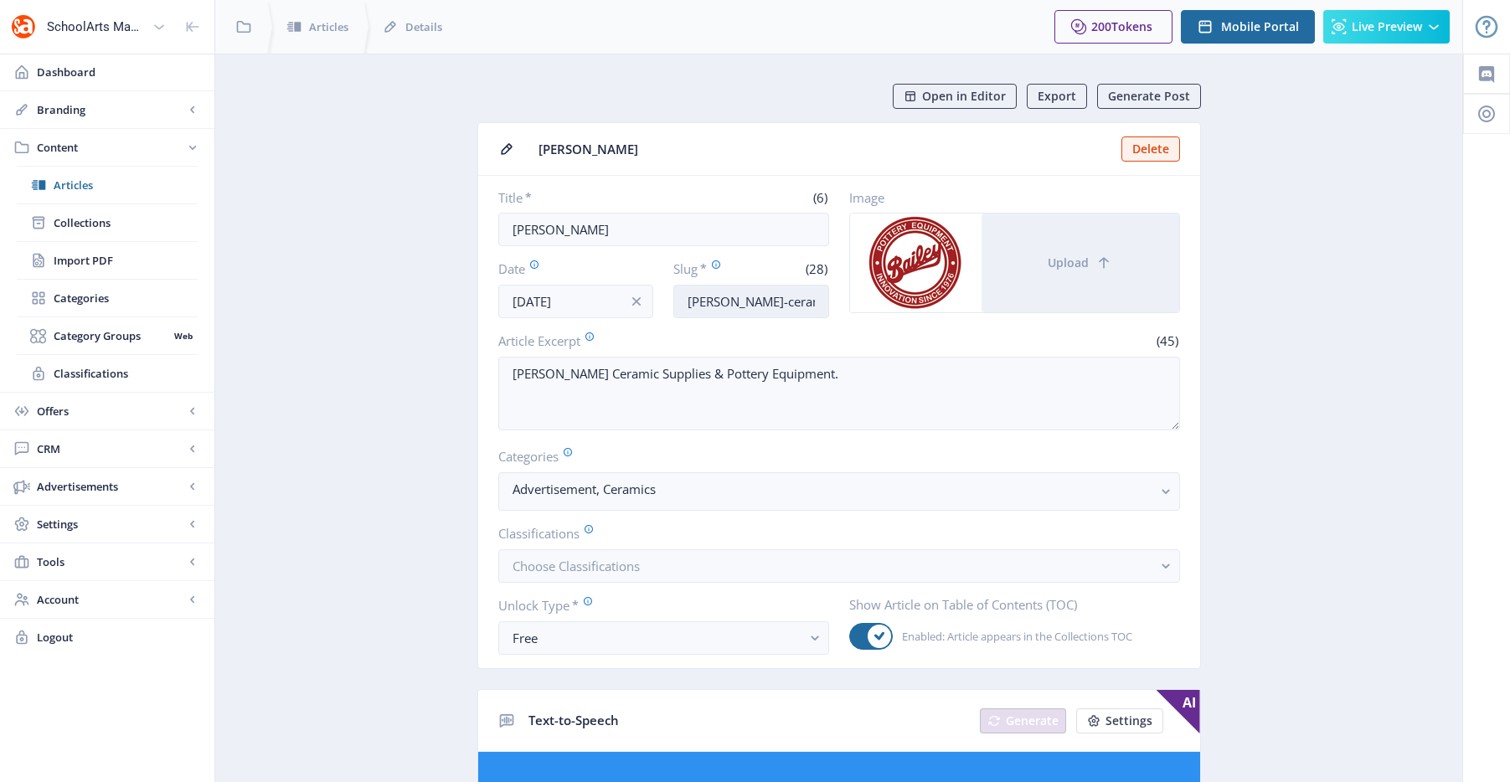
click at [741, 302] on input "[PERSON_NAME]-ceramic-supplies-1025" at bounding box center [751, 302] width 156 height 34
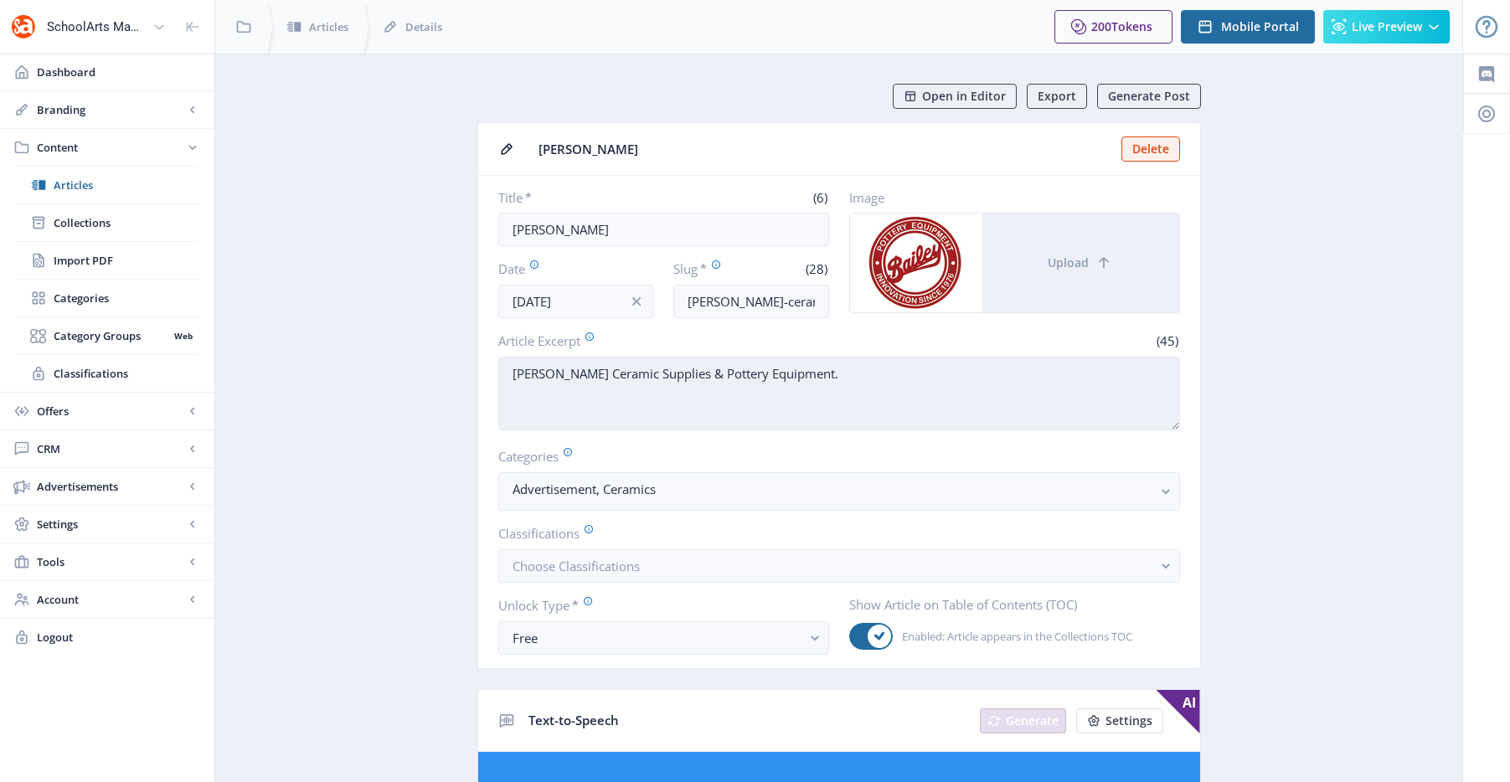
click at [736, 375] on textarea "[PERSON_NAME] Ceramic Supplies & Pottery Equipment." at bounding box center [839, 394] width 682 height 74
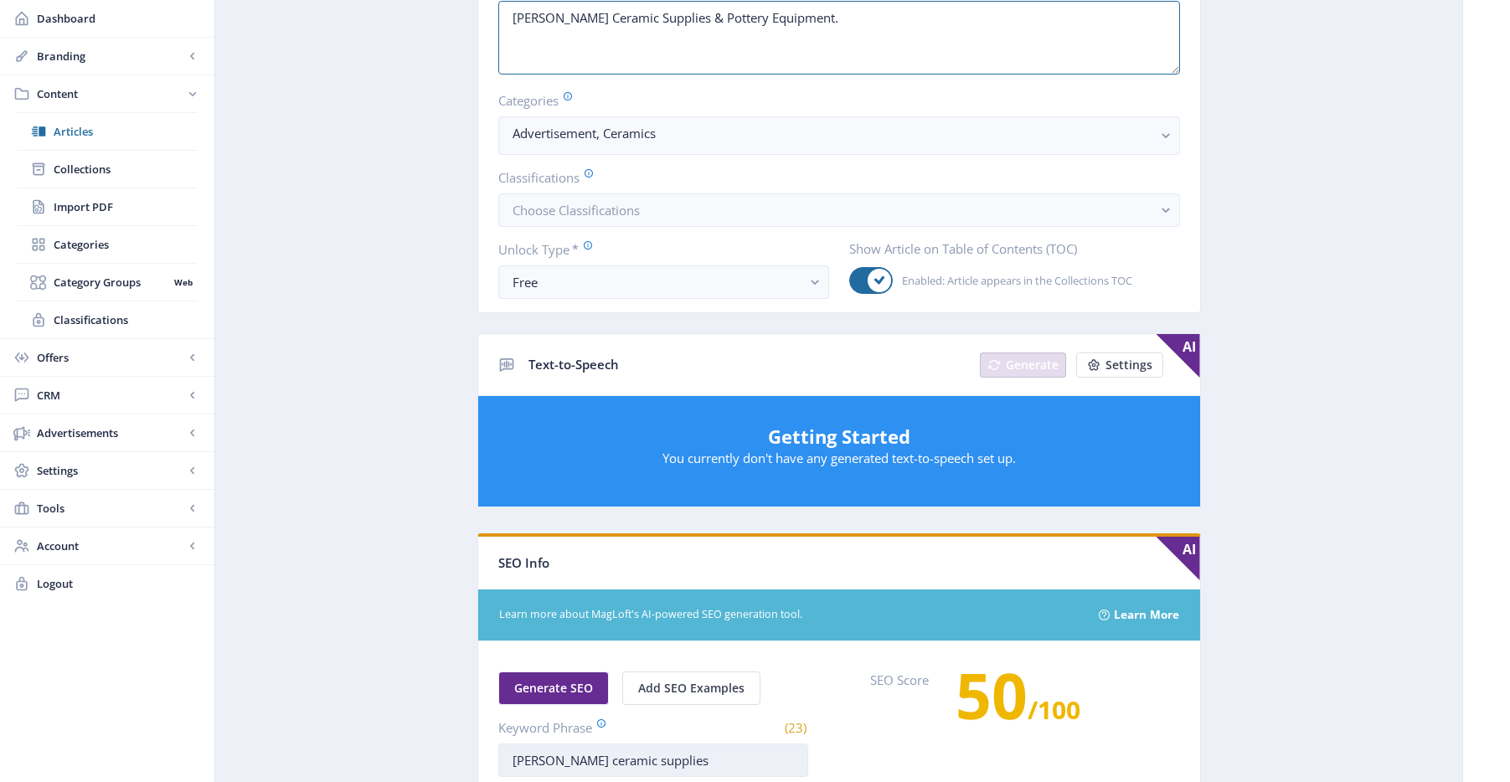
scroll to position [549, 0]
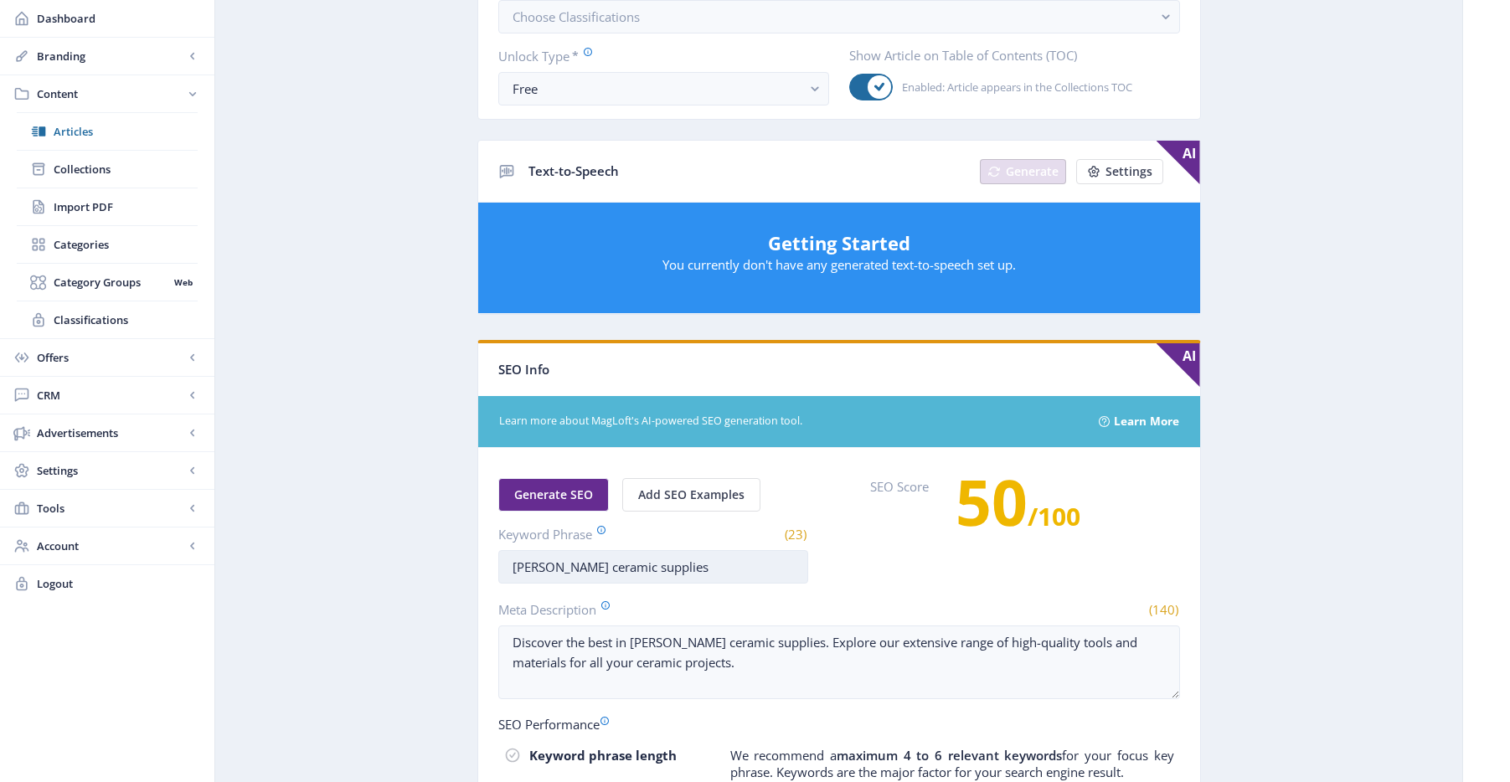
click at [672, 575] on input "[PERSON_NAME] ceramic supplies" at bounding box center [653, 567] width 310 height 34
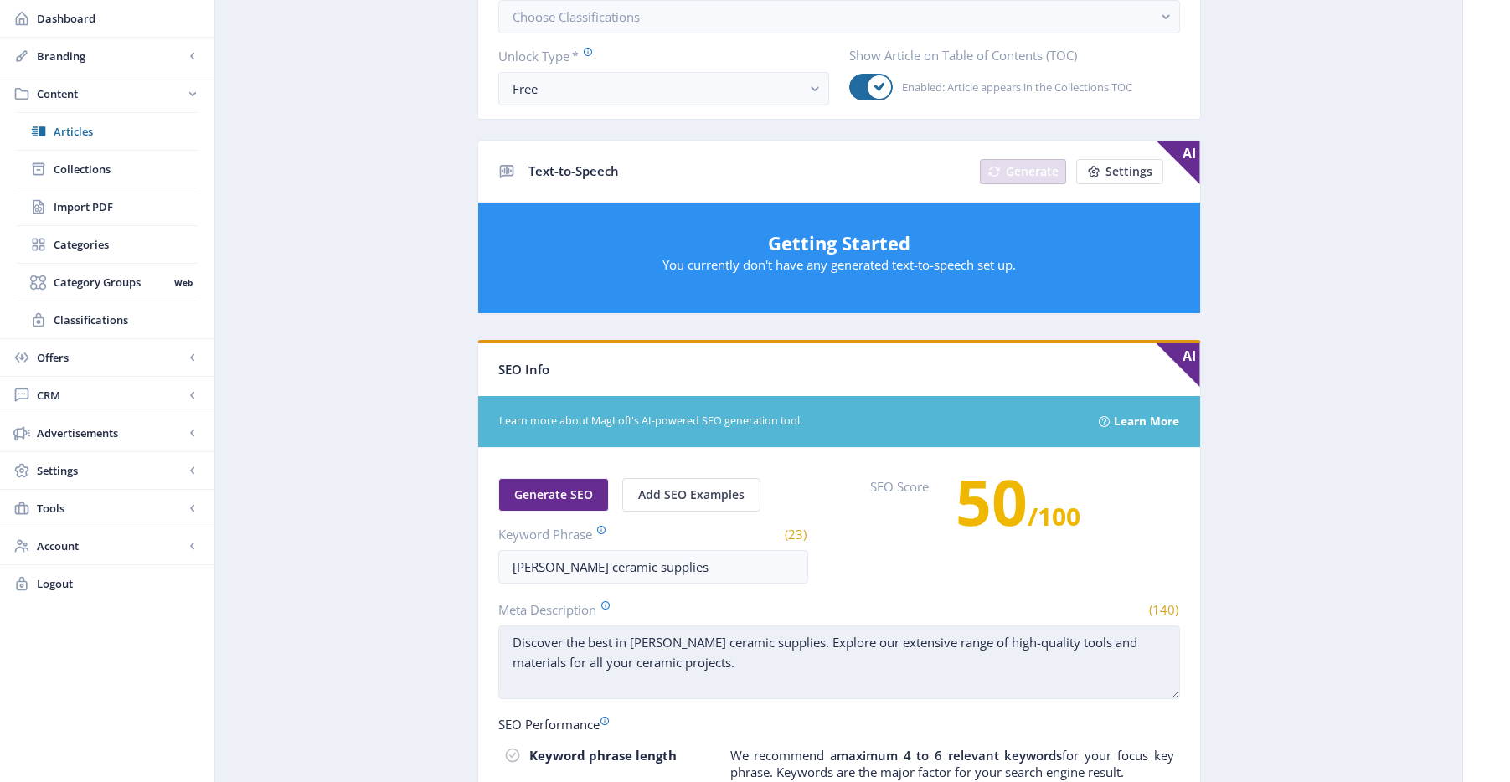
click at [709, 628] on textarea "Discover the best in [PERSON_NAME] ceramic supplies. Explore our extensive rang…" at bounding box center [839, 663] width 682 height 74
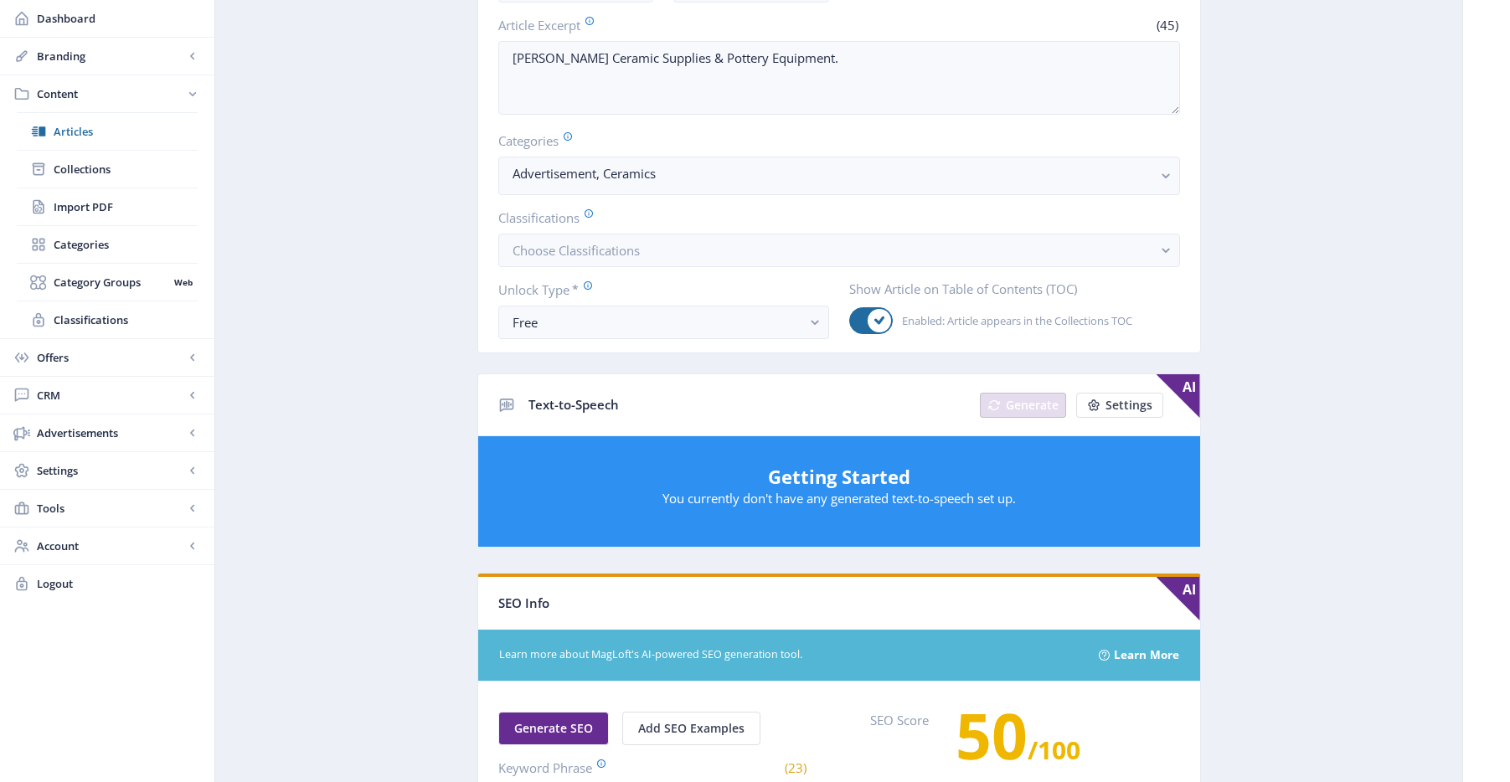
scroll to position [0, 0]
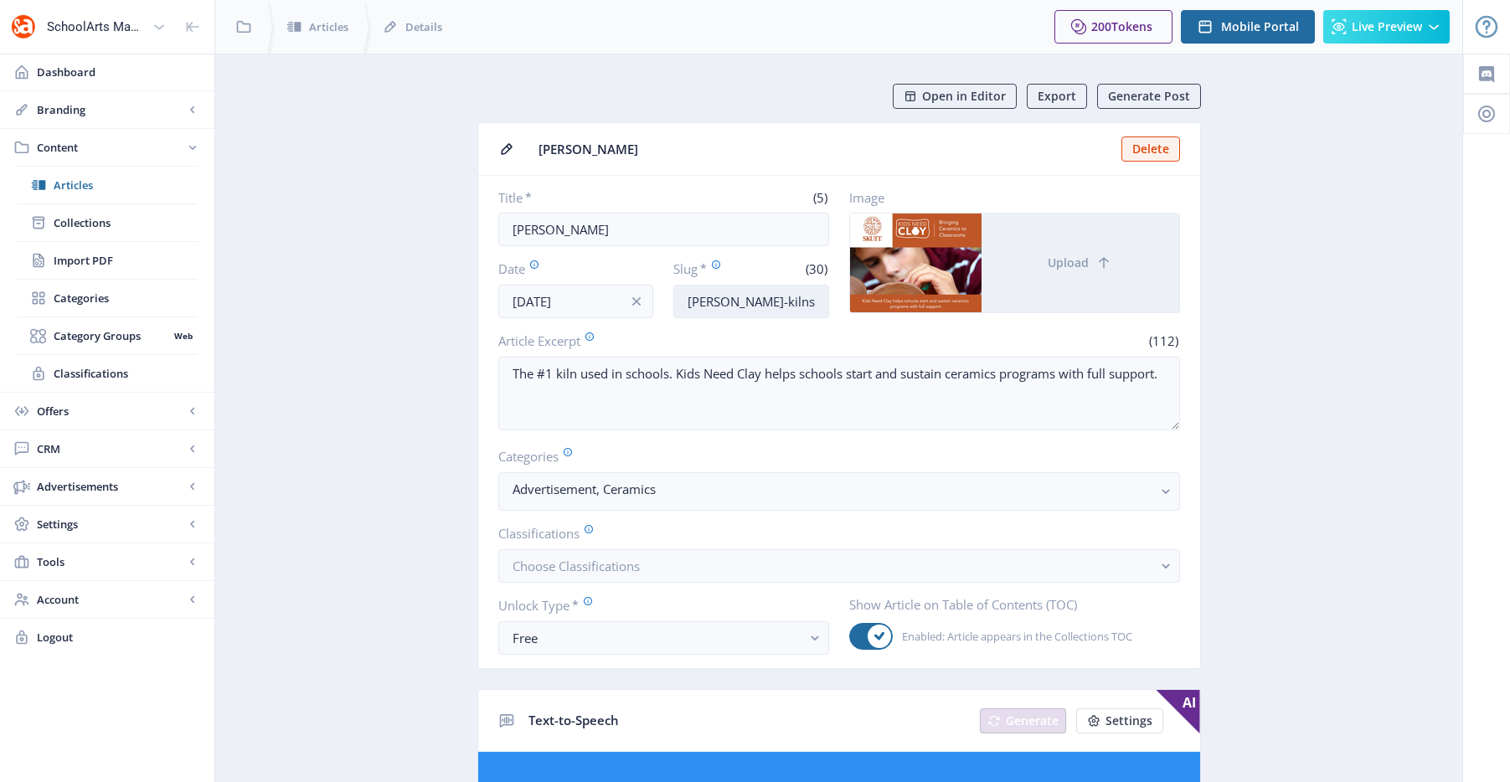
click at [758, 301] on input "[PERSON_NAME]-kilns-art-classroom-1025" at bounding box center [751, 302] width 156 height 34
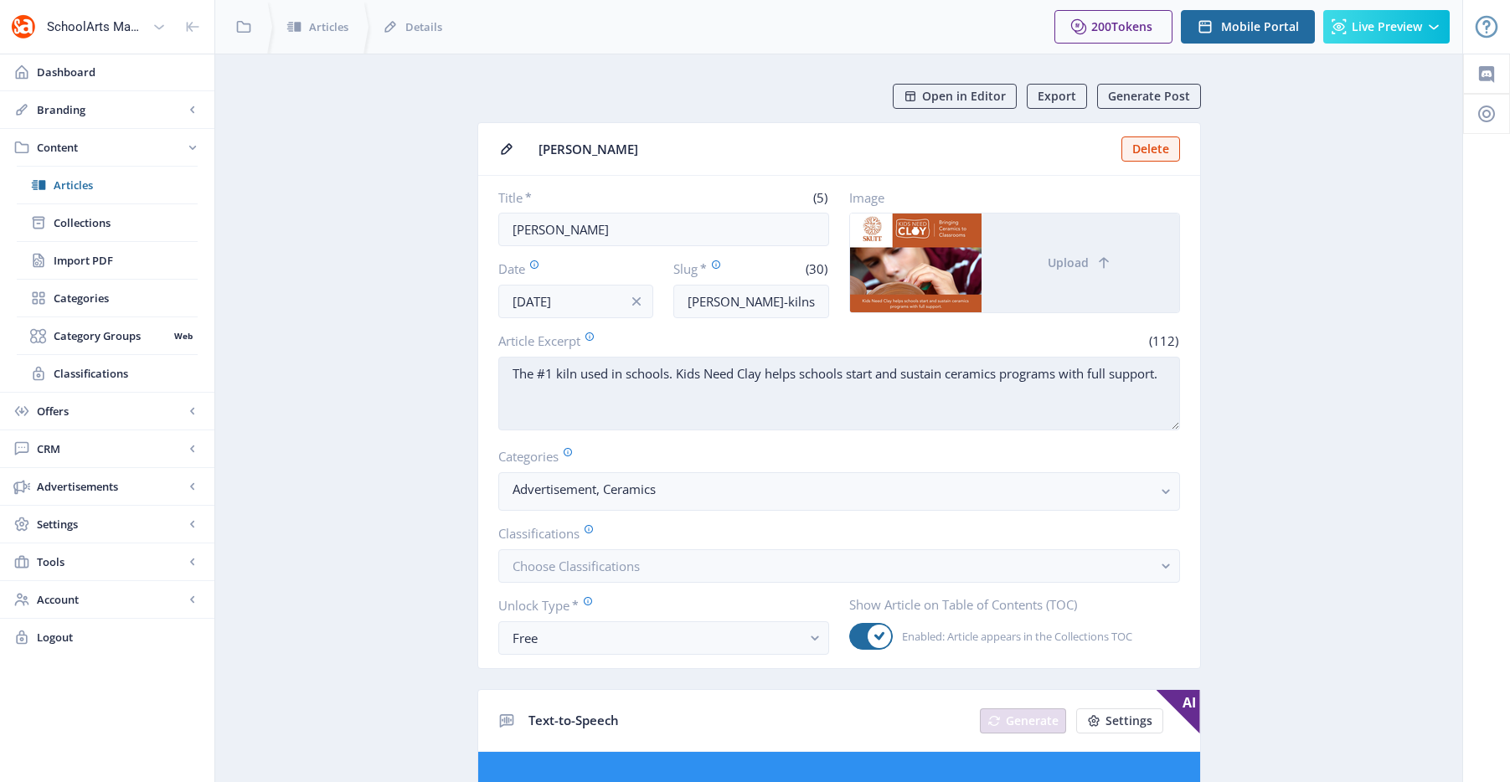
click at [802, 365] on textarea "The #1 kiln used in schools. Kids Need Clay helps schools start and sustain cer…" at bounding box center [839, 394] width 682 height 74
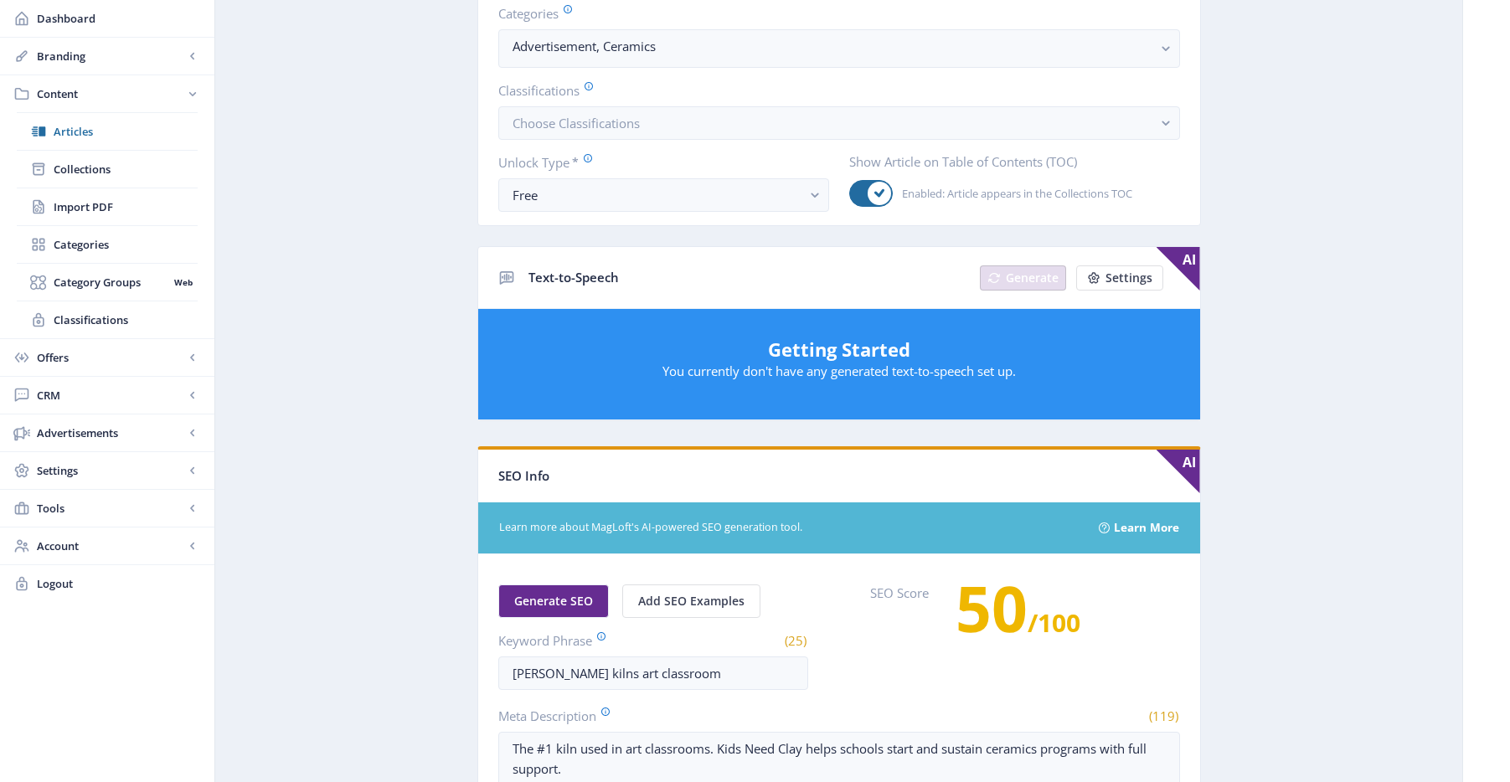
scroll to position [847, 0]
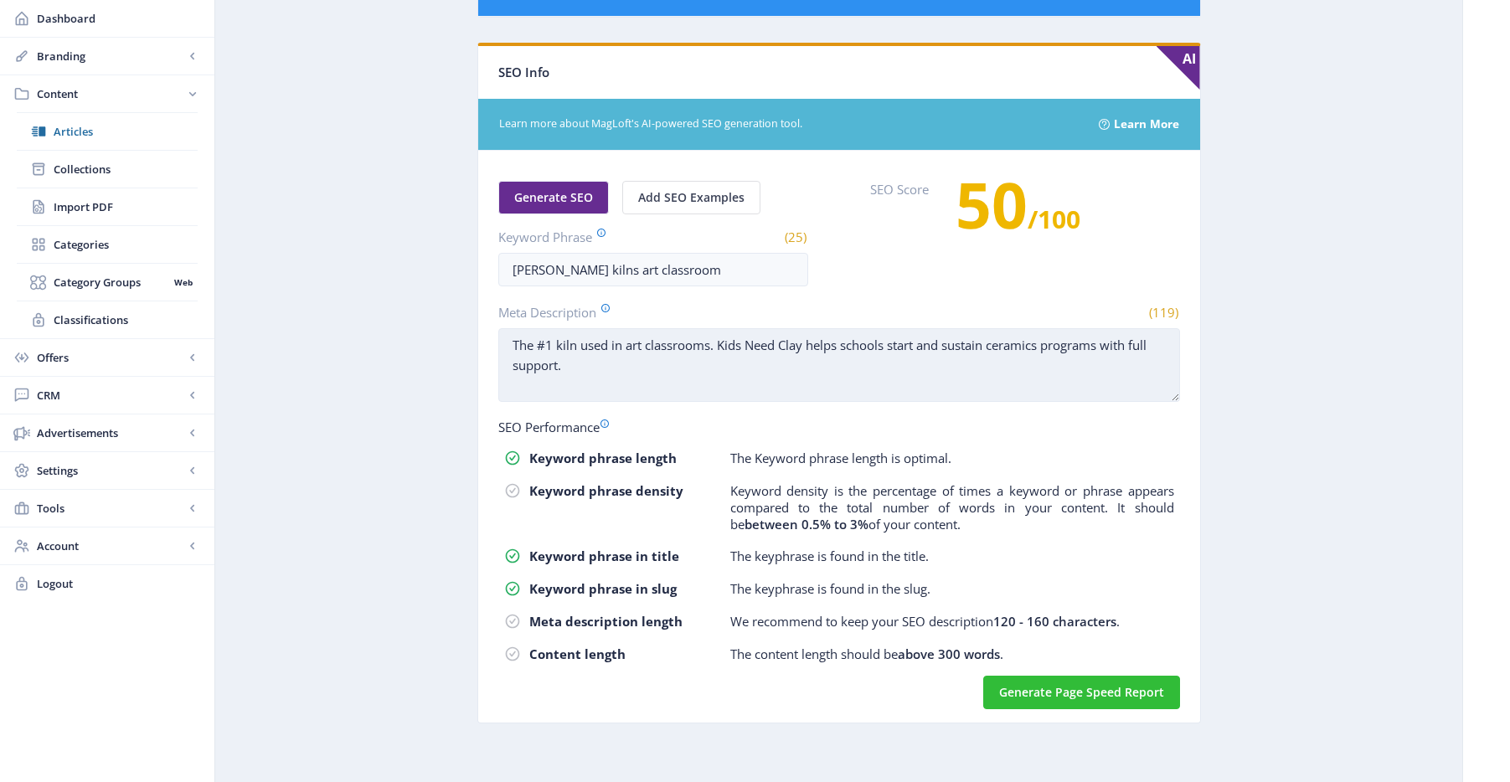
click at [688, 340] on textarea "The #1 kiln used in art classrooms. Kids Need Clay helps schools start and sust…" at bounding box center [839, 365] width 682 height 74
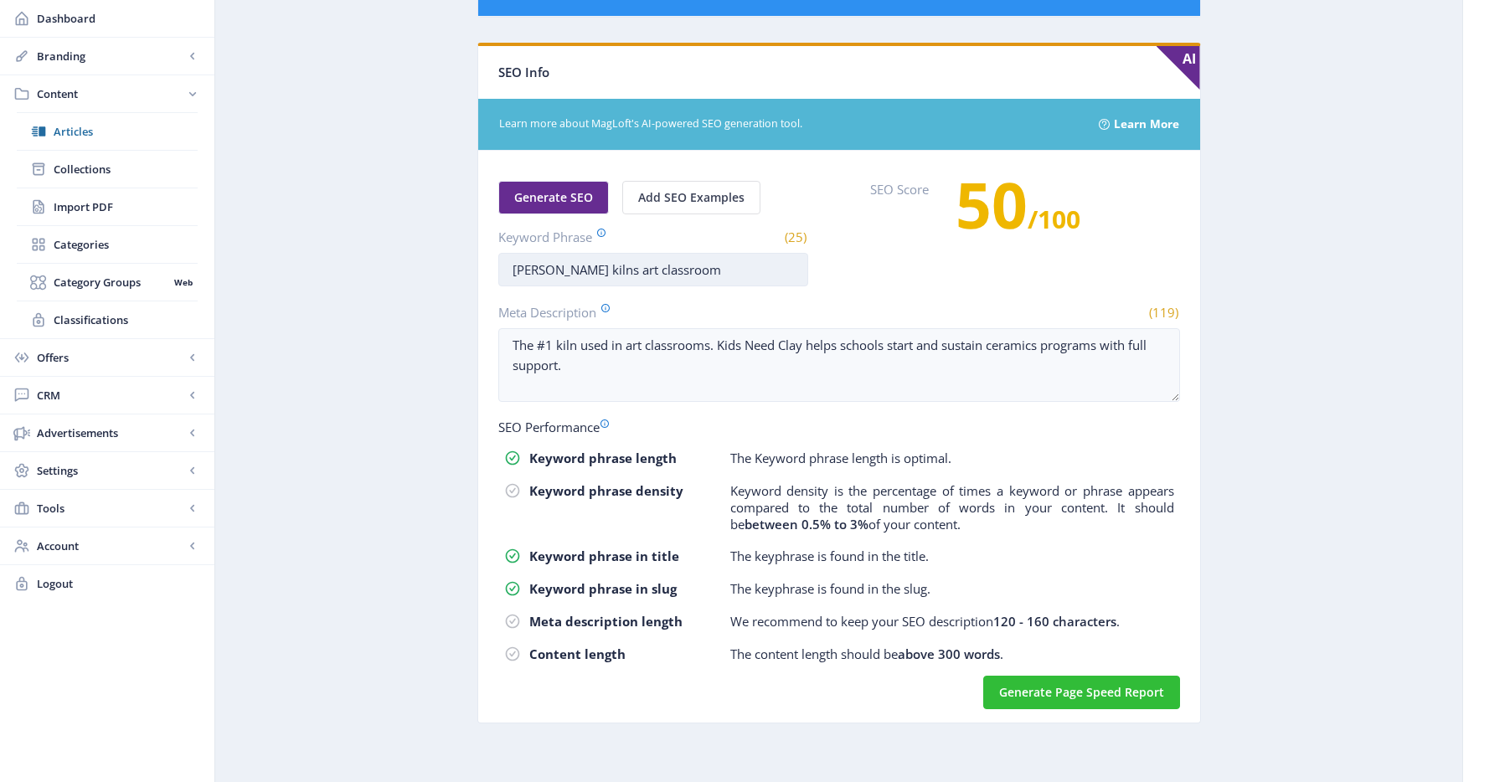
click at [633, 277] on input "skutt kilns art classroom" at bounding box center [653, 270] width 310 height 34
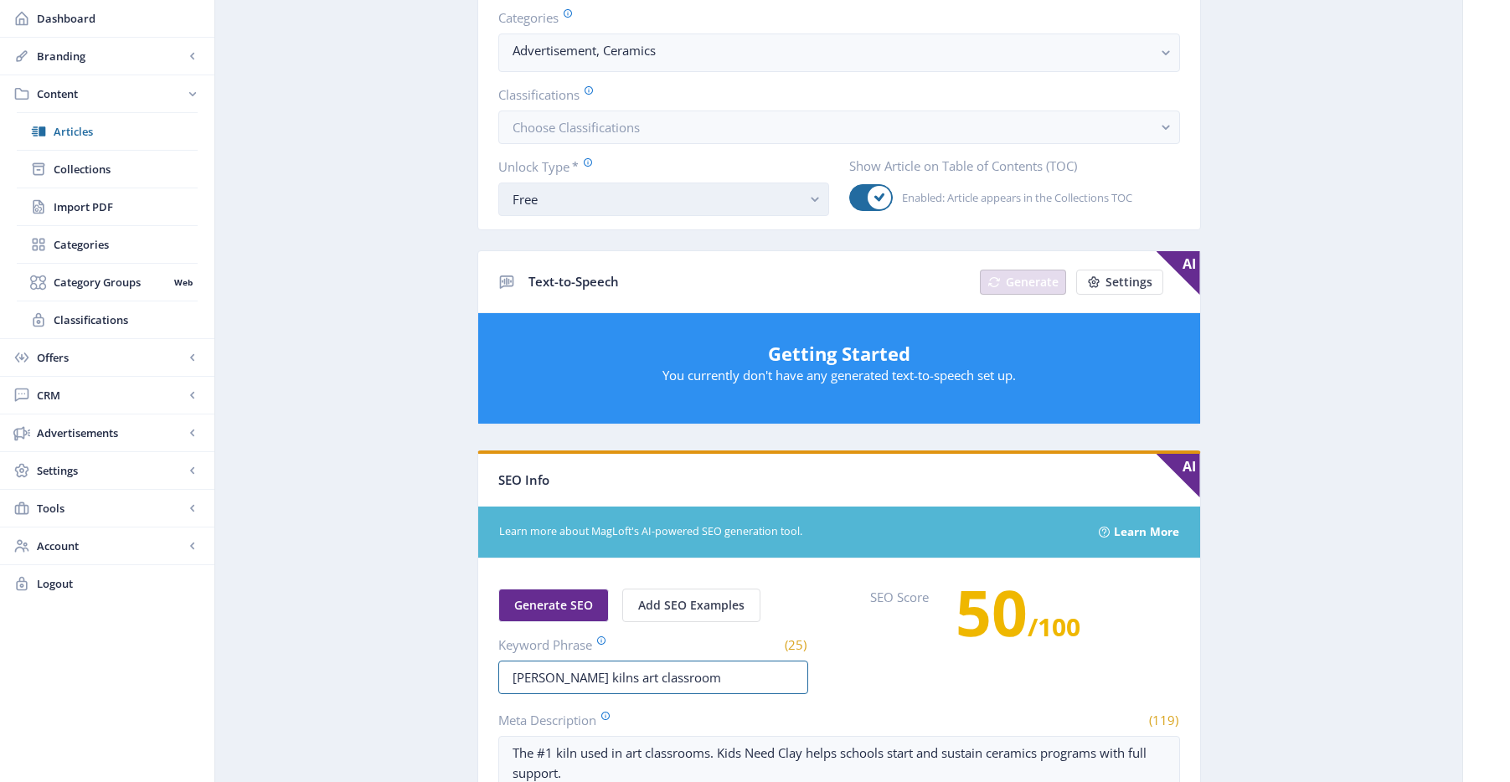
scroll to position [83, 0]
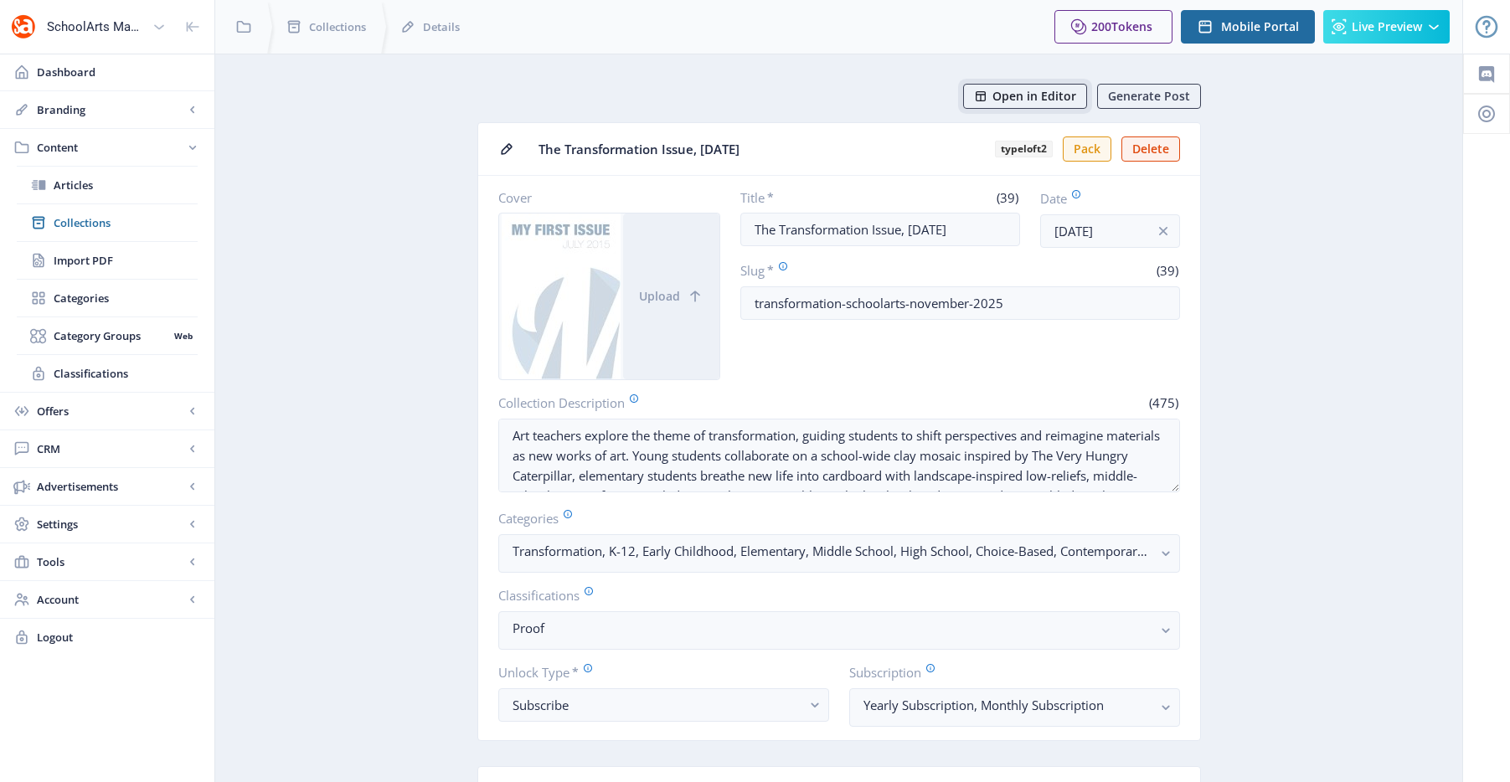
click at [999, 98] on span "Open in Editor" at bounding box center [1035, 96] width 84 height 13
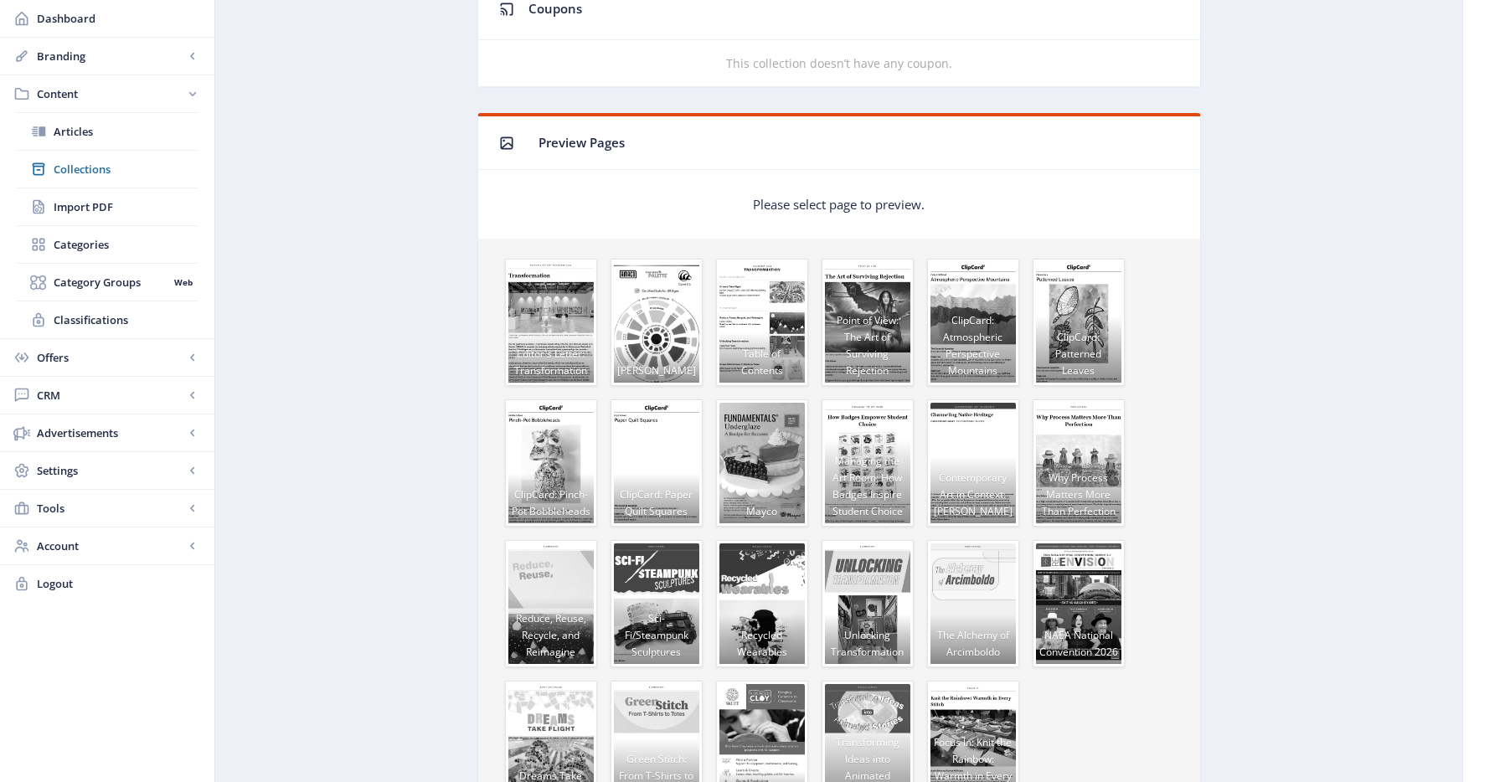
scroll to position [948, 0]
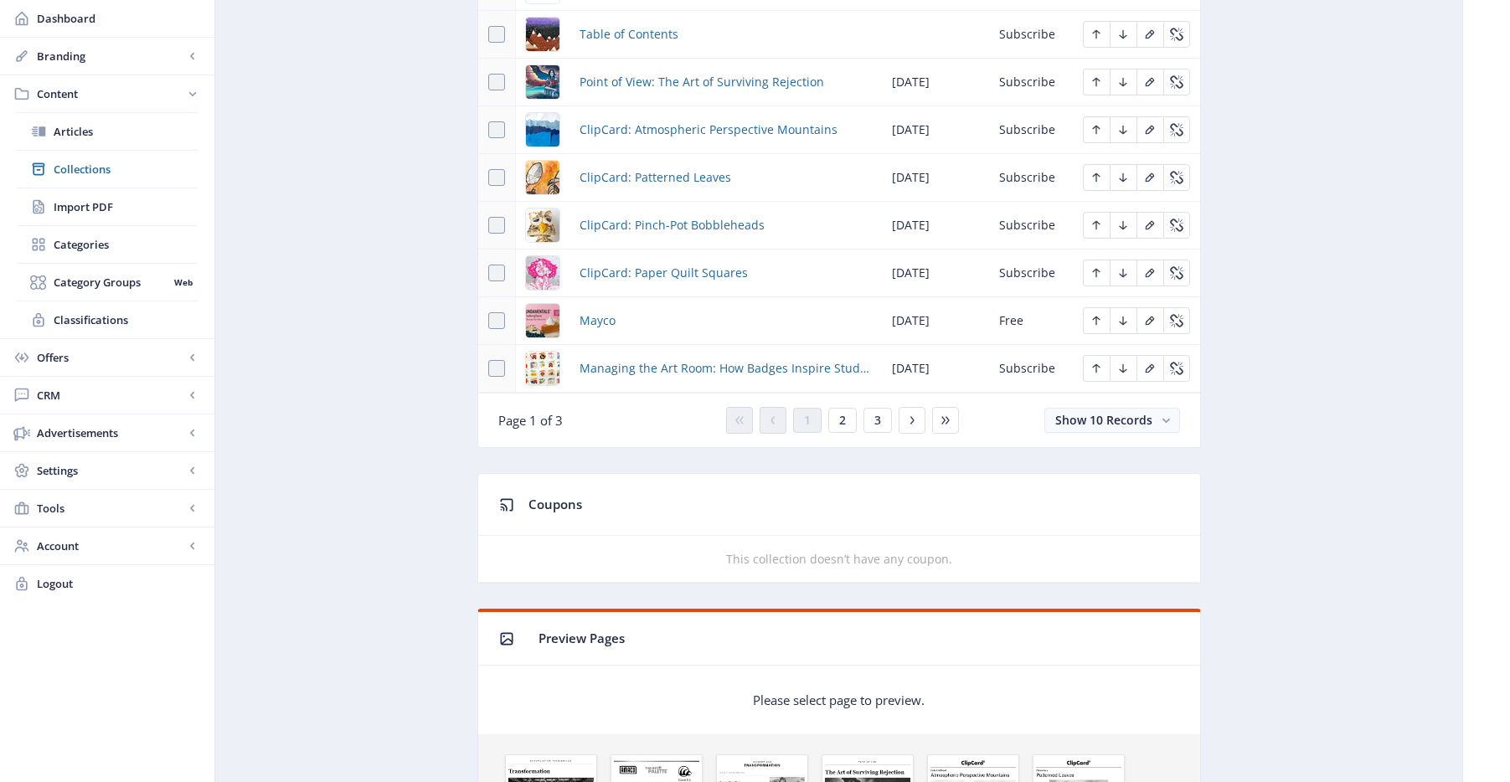
click at [892, 424] on div "1 2 3" at bounding box center [839, 420] width 240 height 27
click at [845, 422] on span "2" at bounding box center [842, 420] width 7 height 13
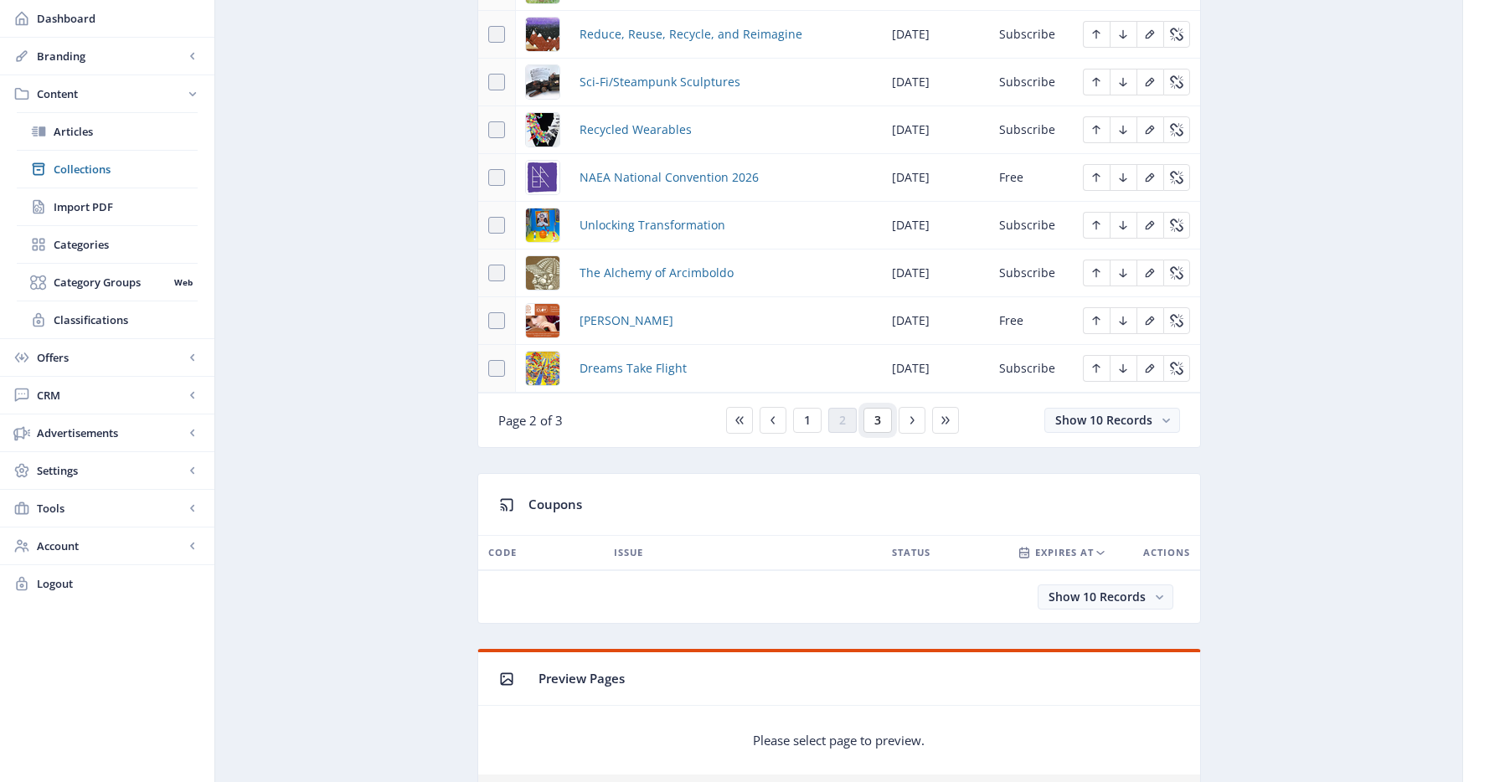
click at [879, 425] on span "3" at bounding box center [877, 420] width 7 height 13
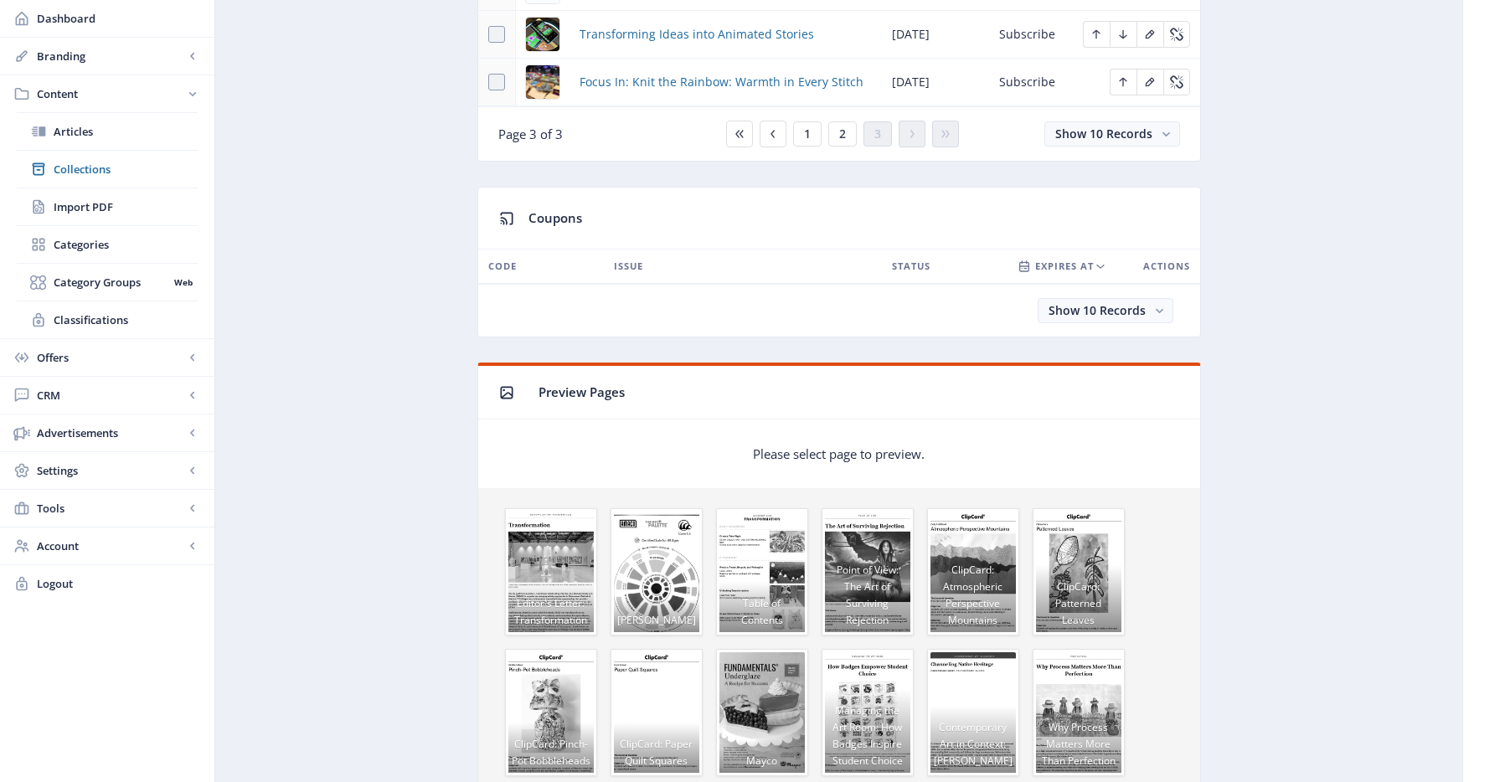
scroll to position [571, 0]
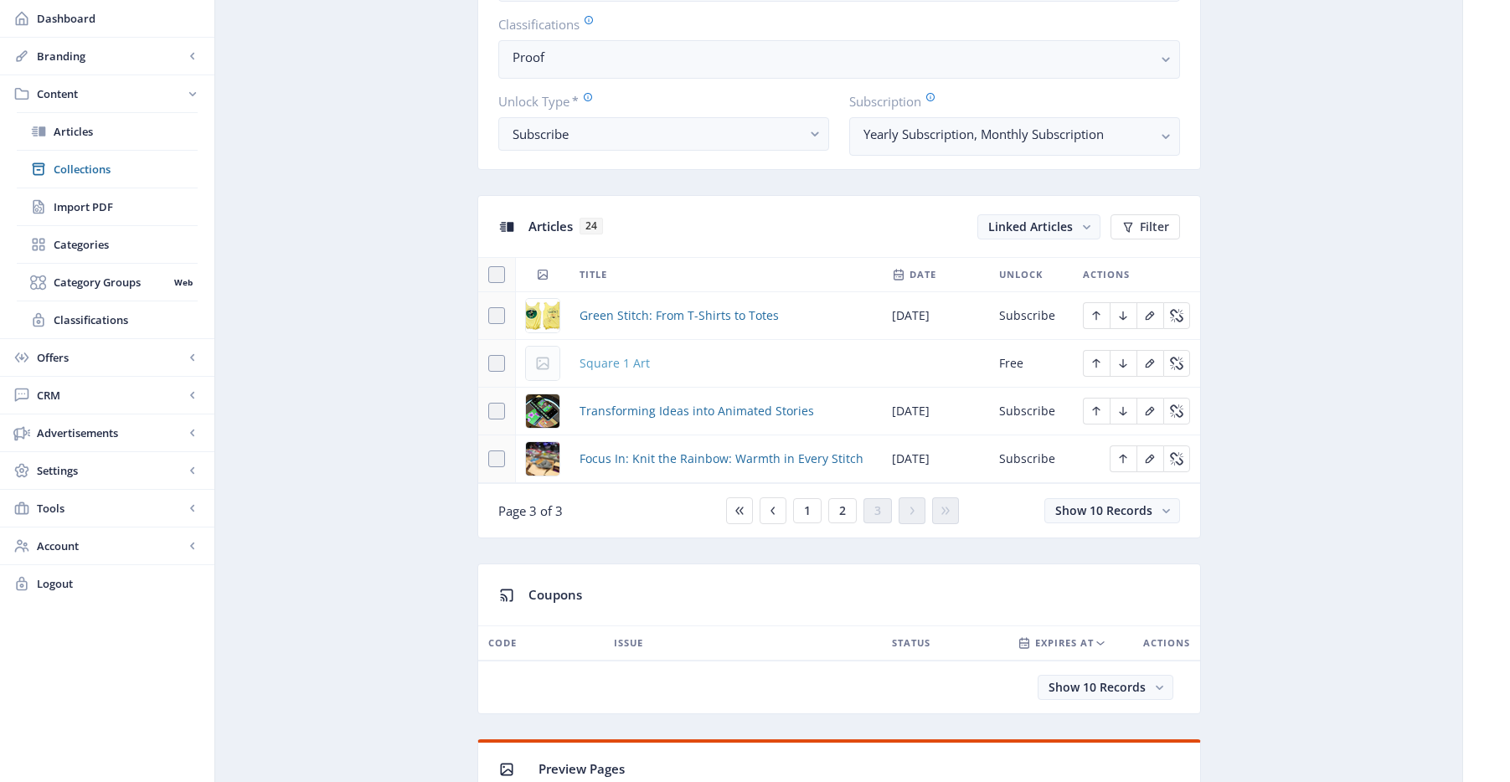
click at [628, 359] on span "Square 1 Art" at bounding box center [615, 363] width 70 height 20
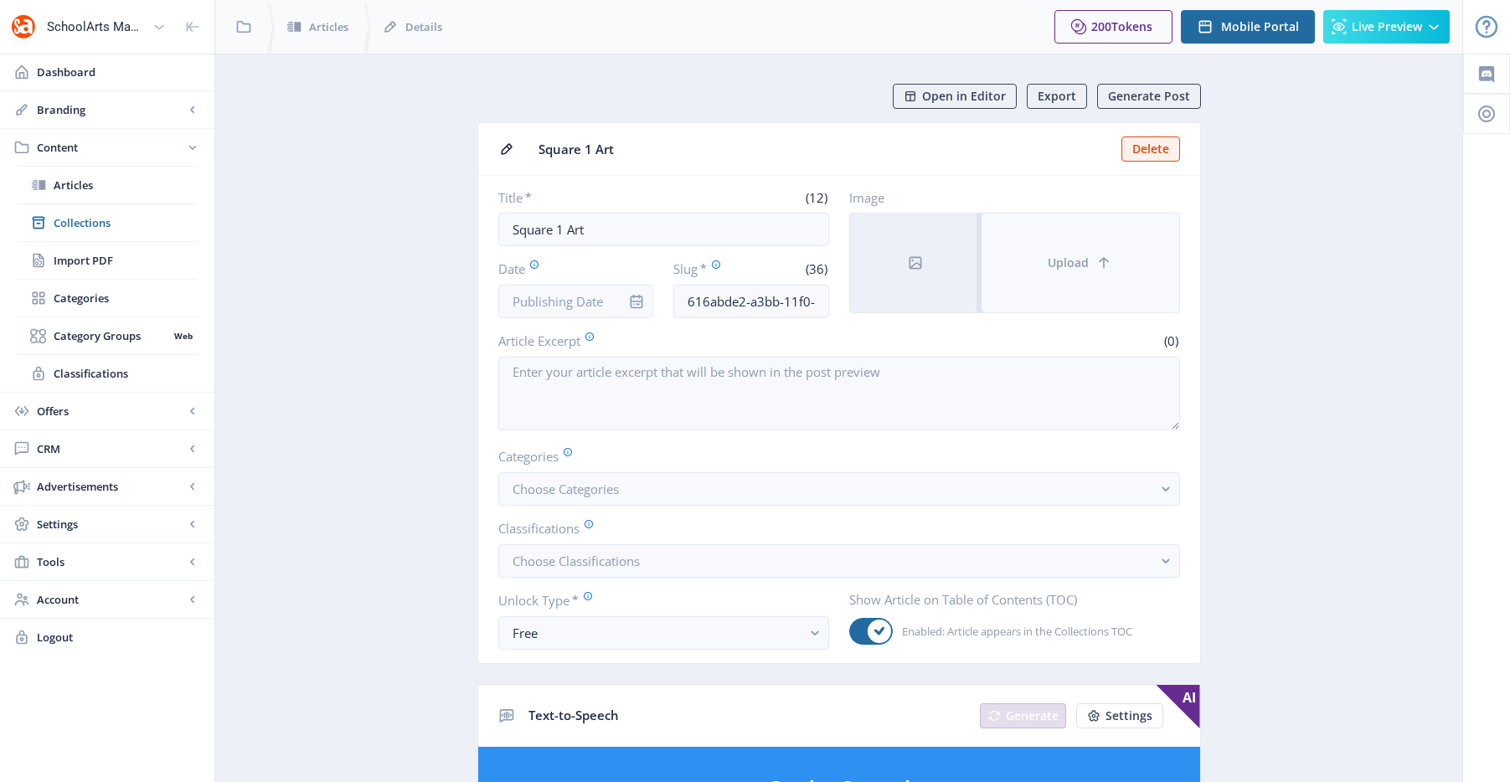
click at [1065, 272] on button "Upload" at bounding box center [1081, 263] width 198 height 99
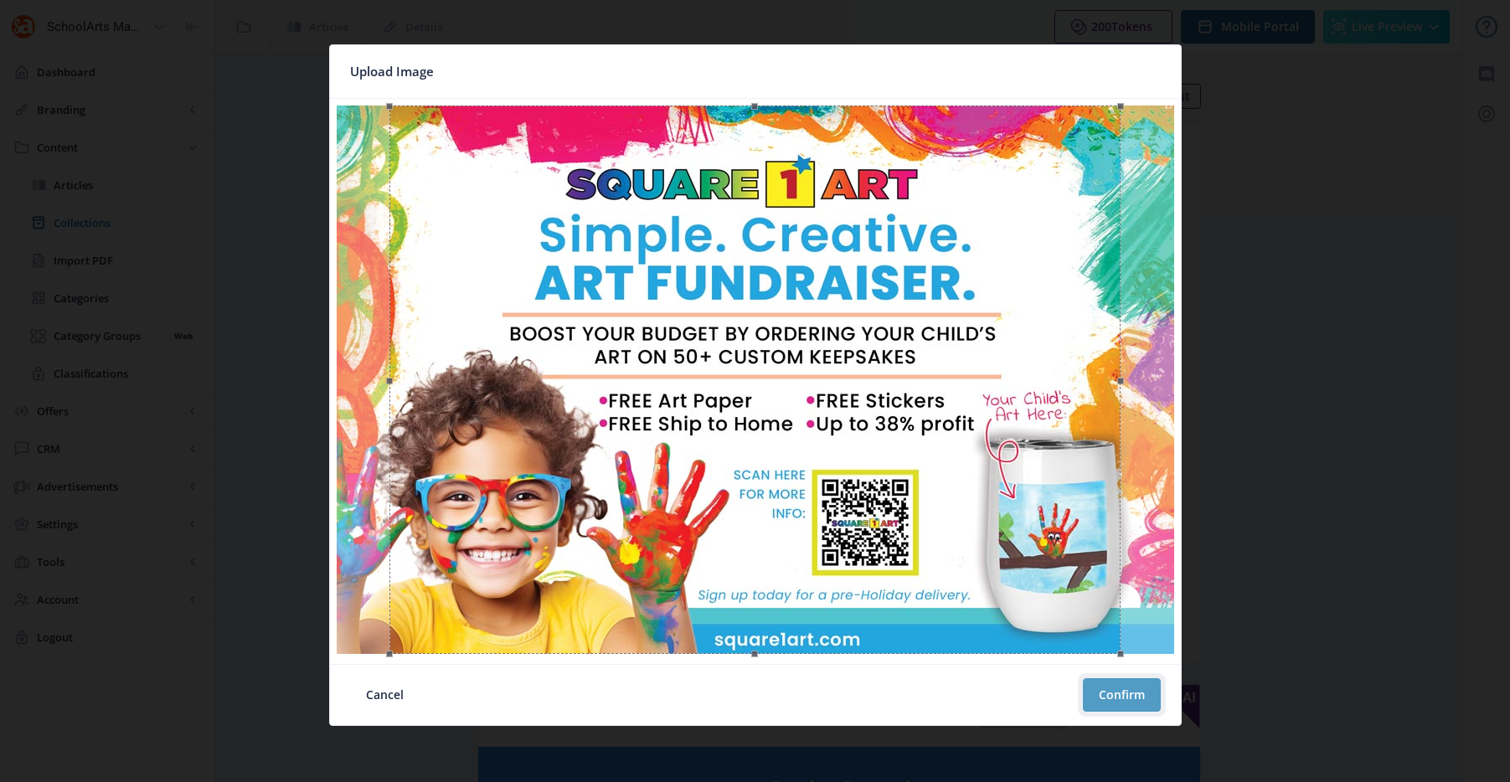
click at [1140, 700] on button "Confirm" at bounding box center [1122, 695] width 78 height 34
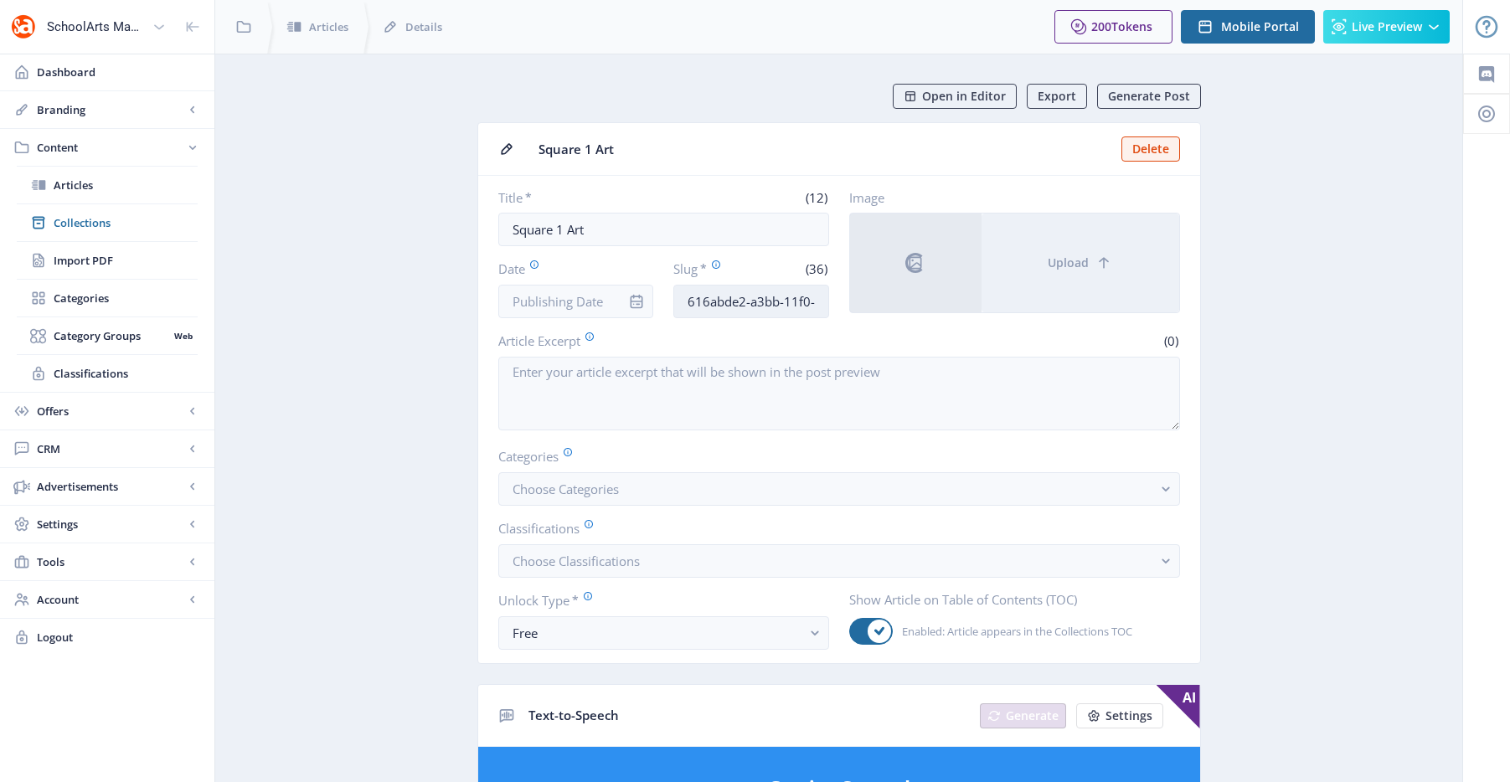
click at [745, 300] on input "616abde2-a3bb-11f0-bd64-4201ac1fa005" at bounding box center [751, 302] width 156 height 34
paste input "square-1-art-fundraiser-92"
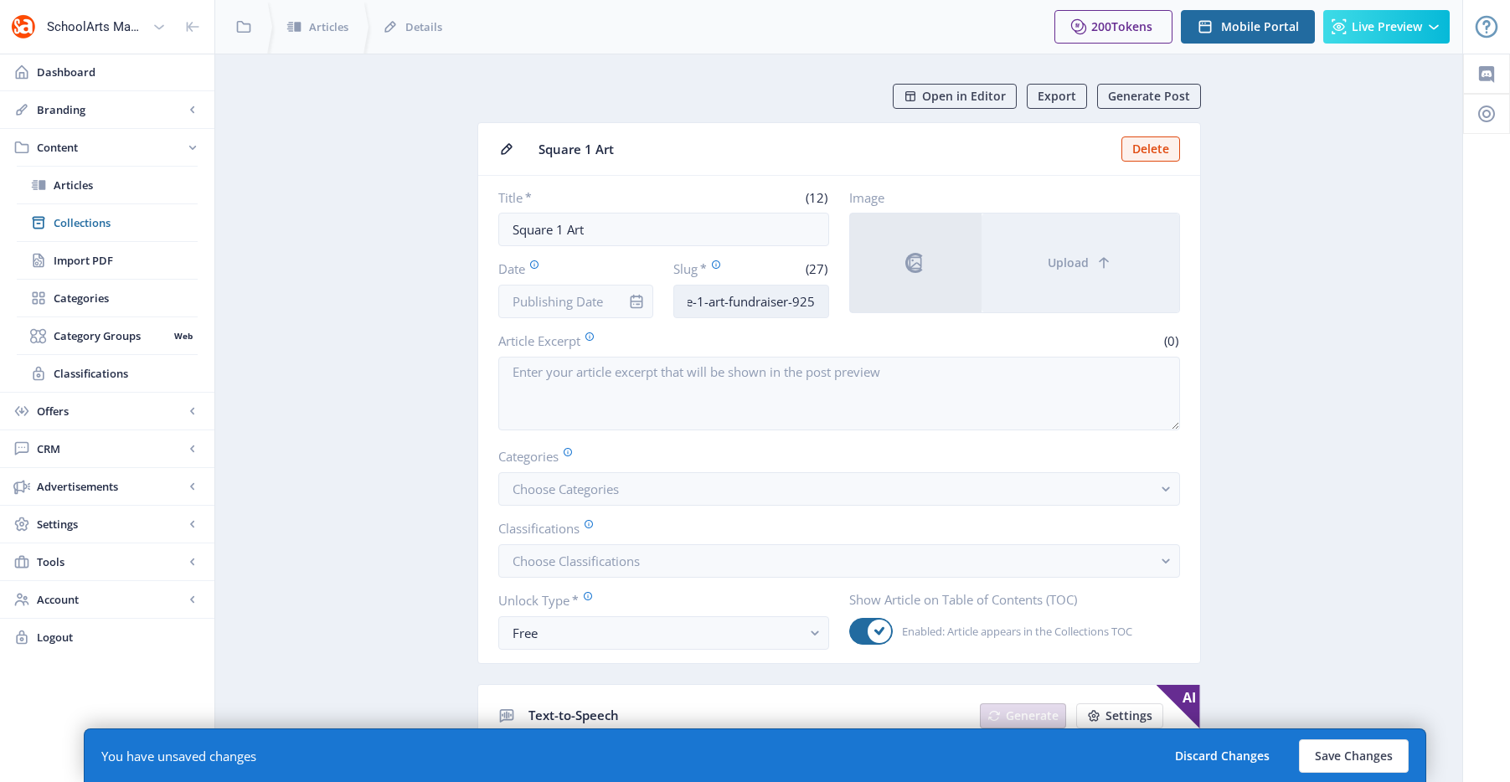
click at [796, 302] on input "square-1-art-fundraiser-925" at bounding box center [751, 302] width 156 height 34
type input "square-1-art-fundraiser-1125"
click at [606, 301] on input "Date" at bounding box center [576, 302] width 156 height 34
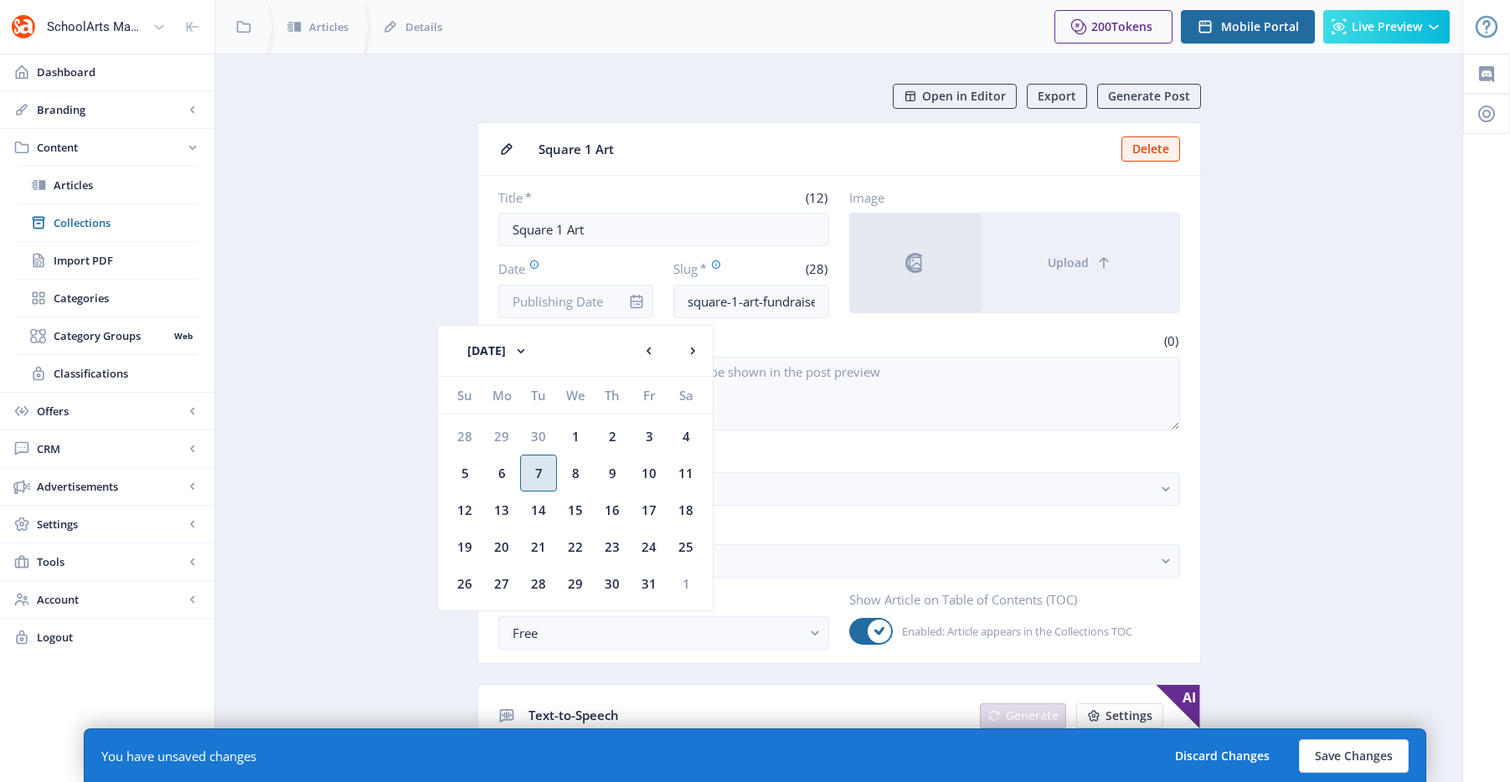
click at [548, 477] on div "7" at bounding box center [538, 473] width 37 height 37
type input "Oct 7, 2025"
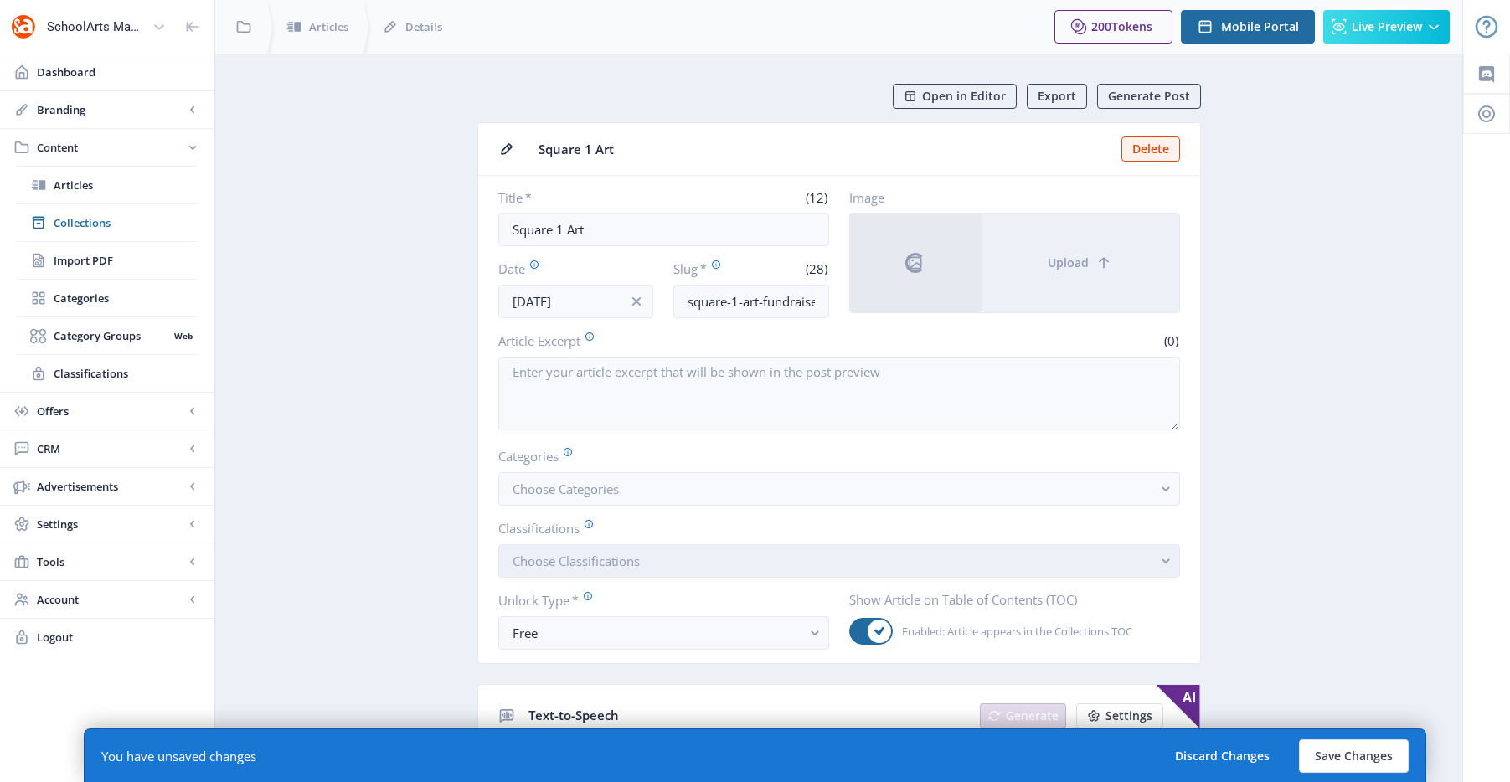
click at [605, 562] on span "Choose Classifications" at bounding box center [576, 561] width 127 height 17
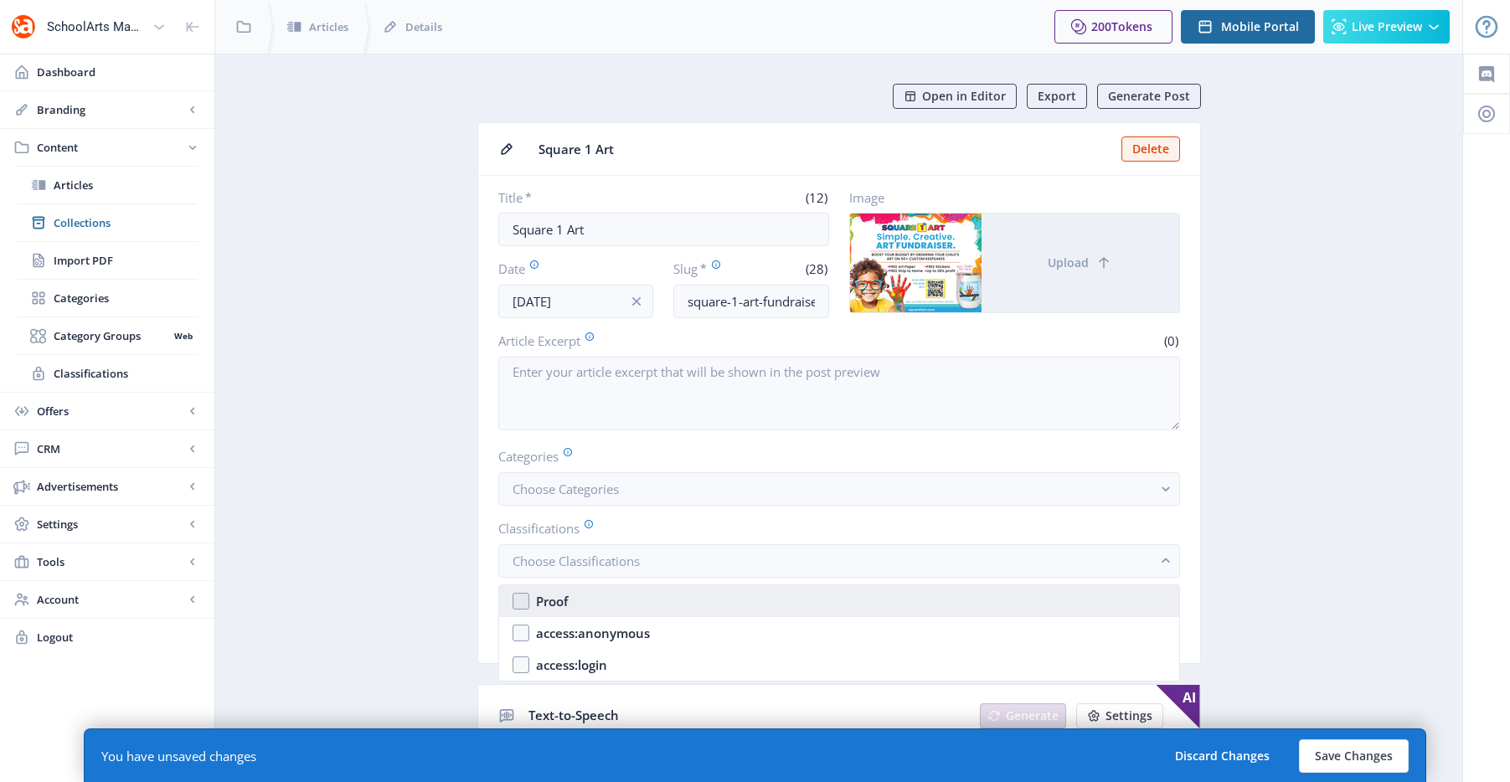
click at [588, 589] on nb-option "Proof" at bounding box center [839, 601] width 680 height 32
checkbox input "true"
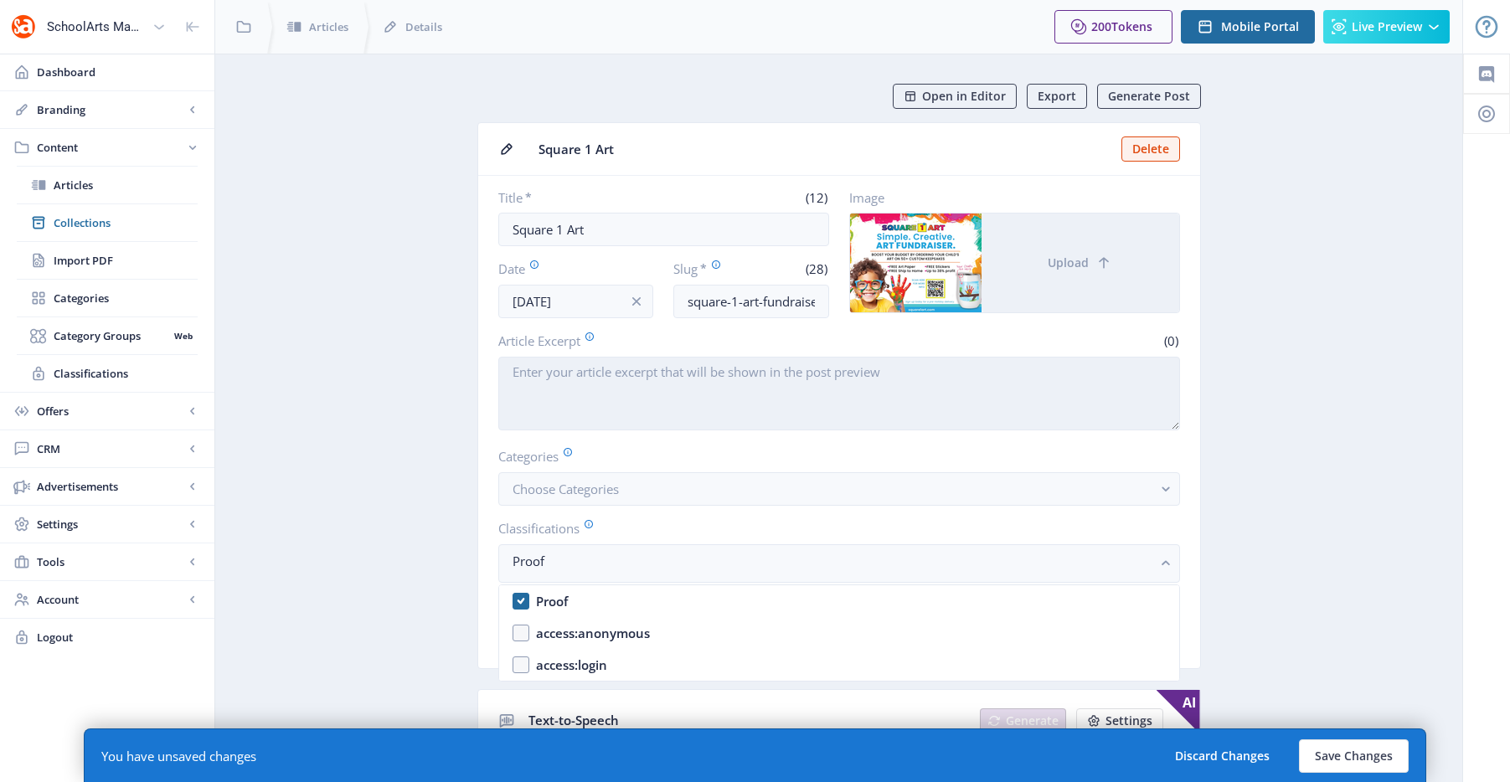
click at [780, 403] on textarea "Article Excerpt" at bounding box center [839, 394] width 682 height 74
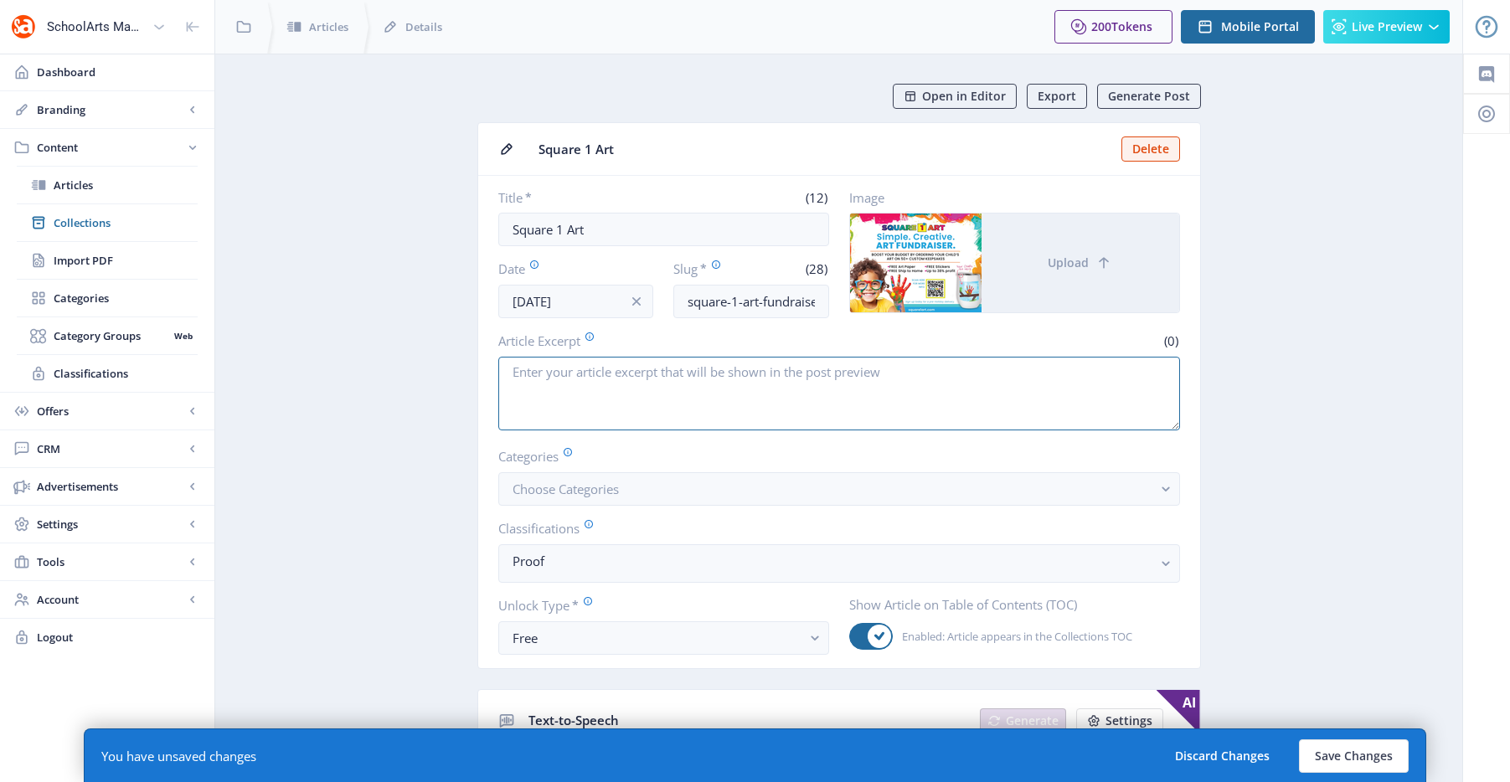
paste textarea "Simple. Creative. Art Fundraiser. Celebrate your child's art on keepsakes and r…"
type textarea "Simple. Creative. Art Fundraiser. Celebrate your child's art on keepsakes and r…"
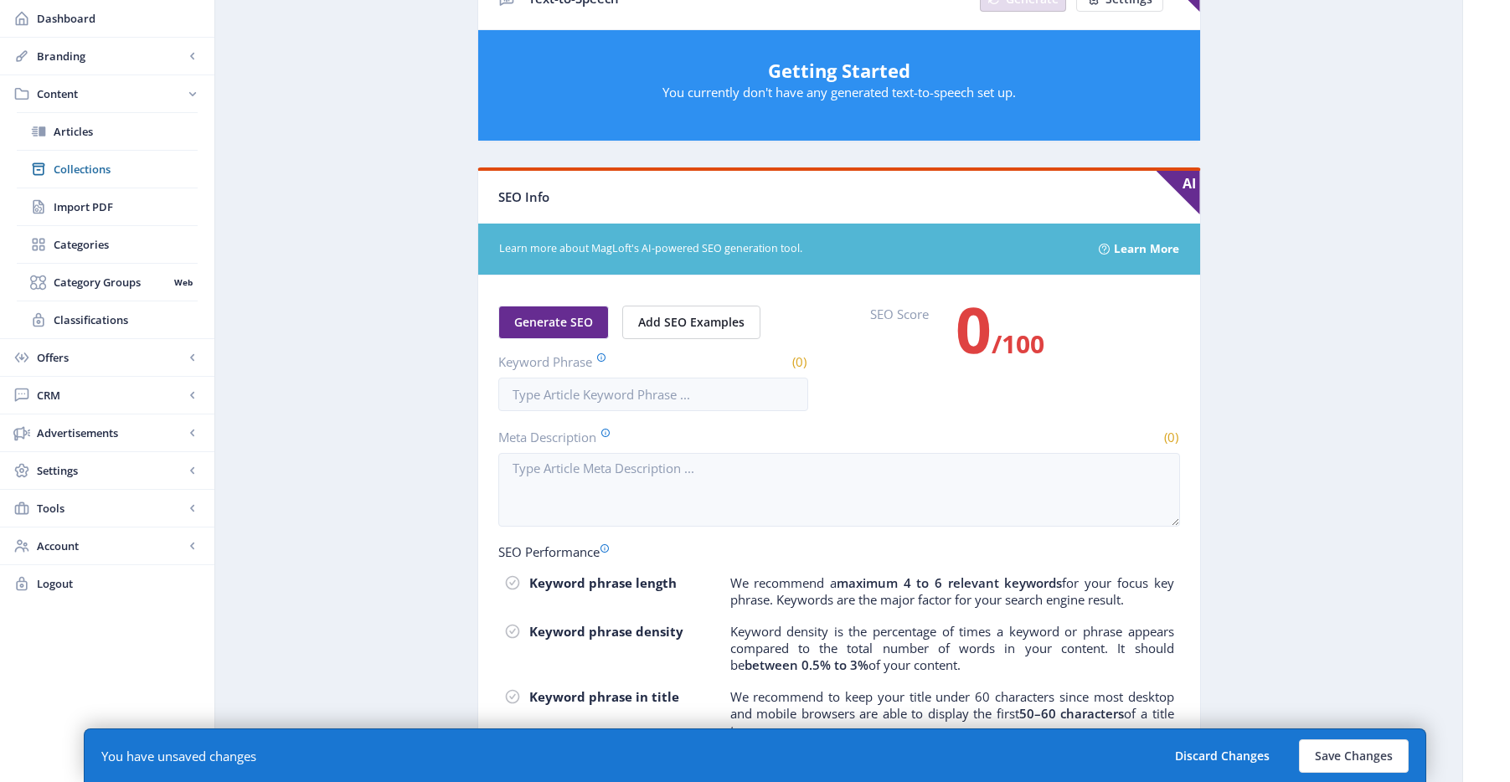
scroll to position [260, 0]
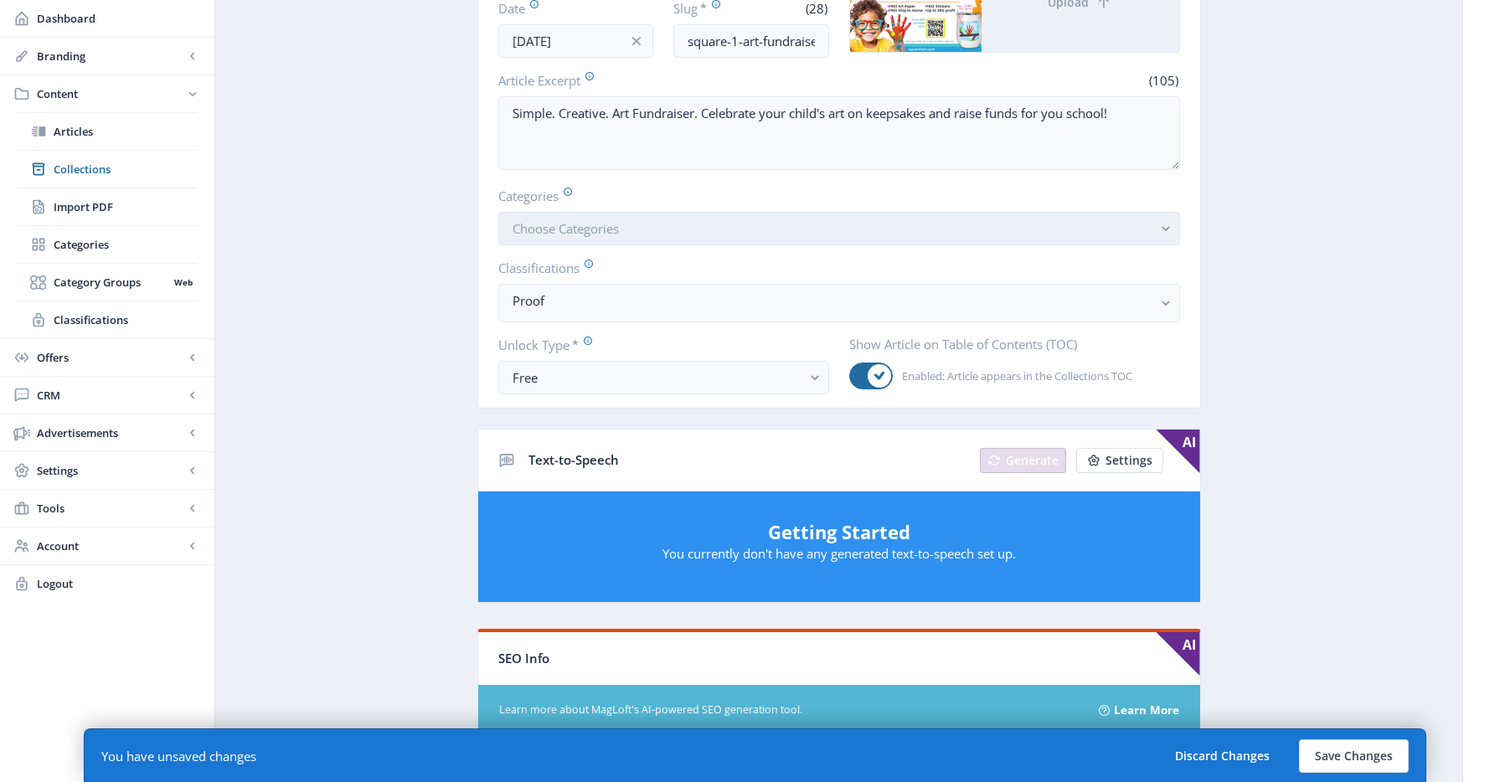
click at [617, 228] on span "Choose Categories" at bounding box center [566, 228] width 106 height 17
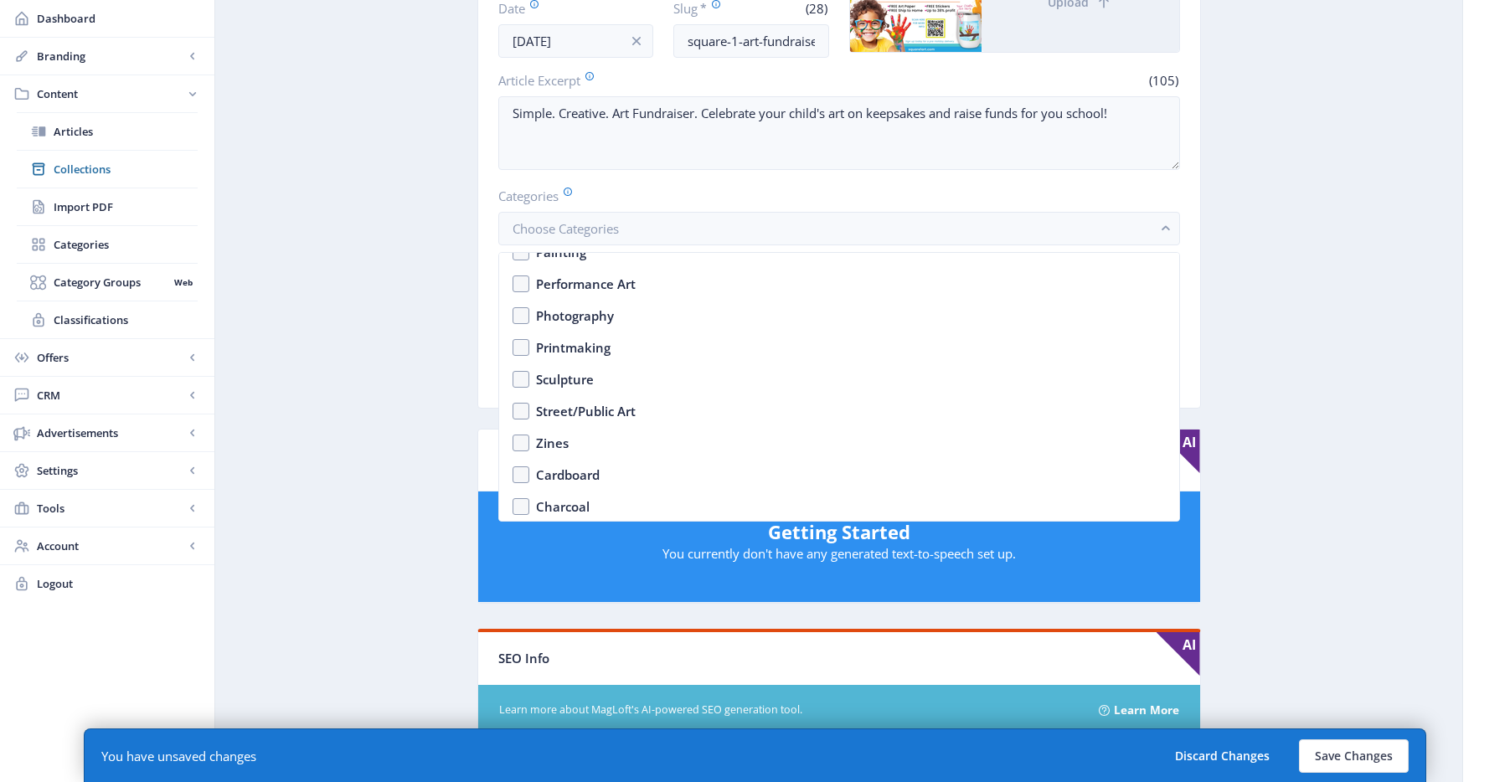
scroll to position [2618, 0]
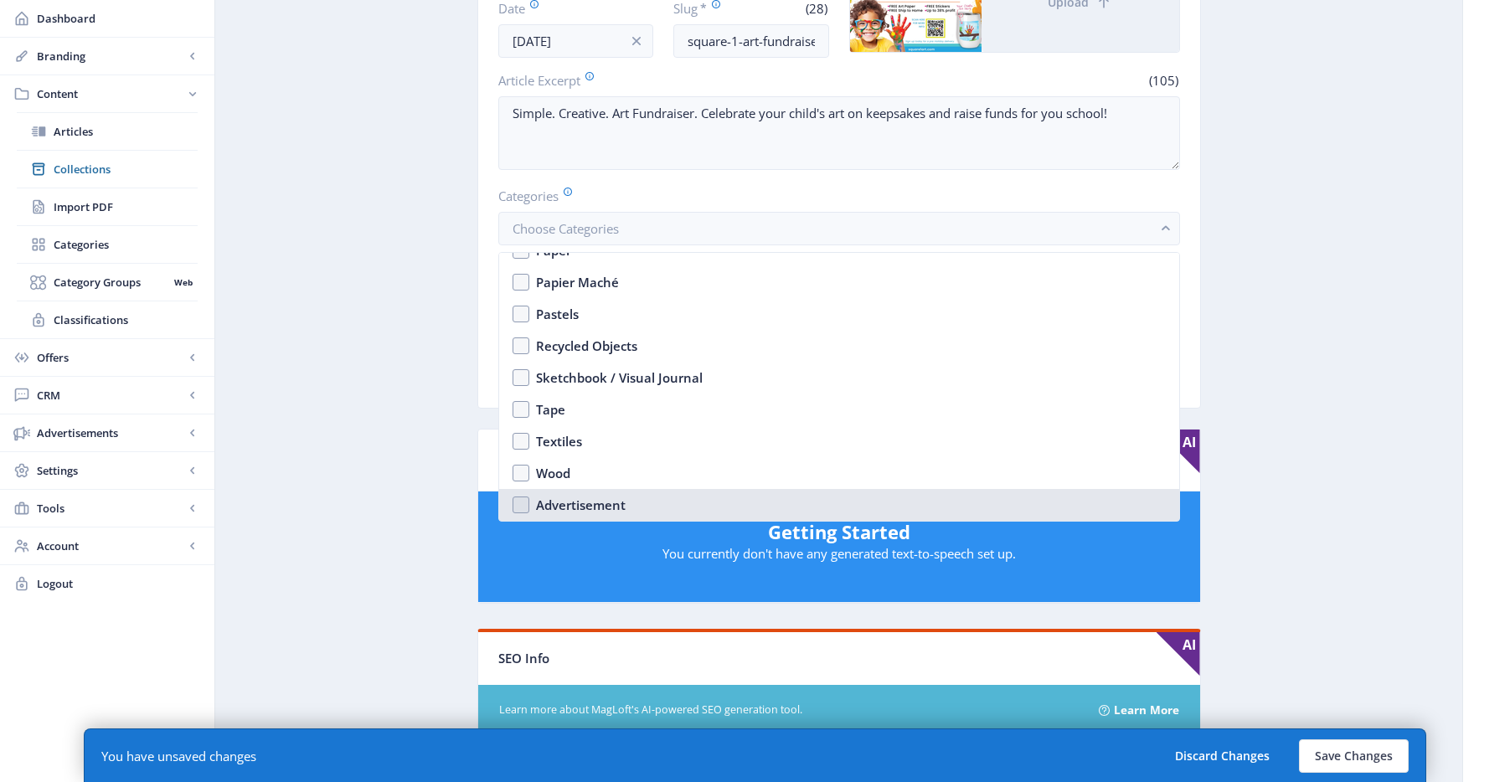
click at [606, 495] on div "Advertisement" at bounding box center [581, 505] width 90 height 20
checkbox input "true"
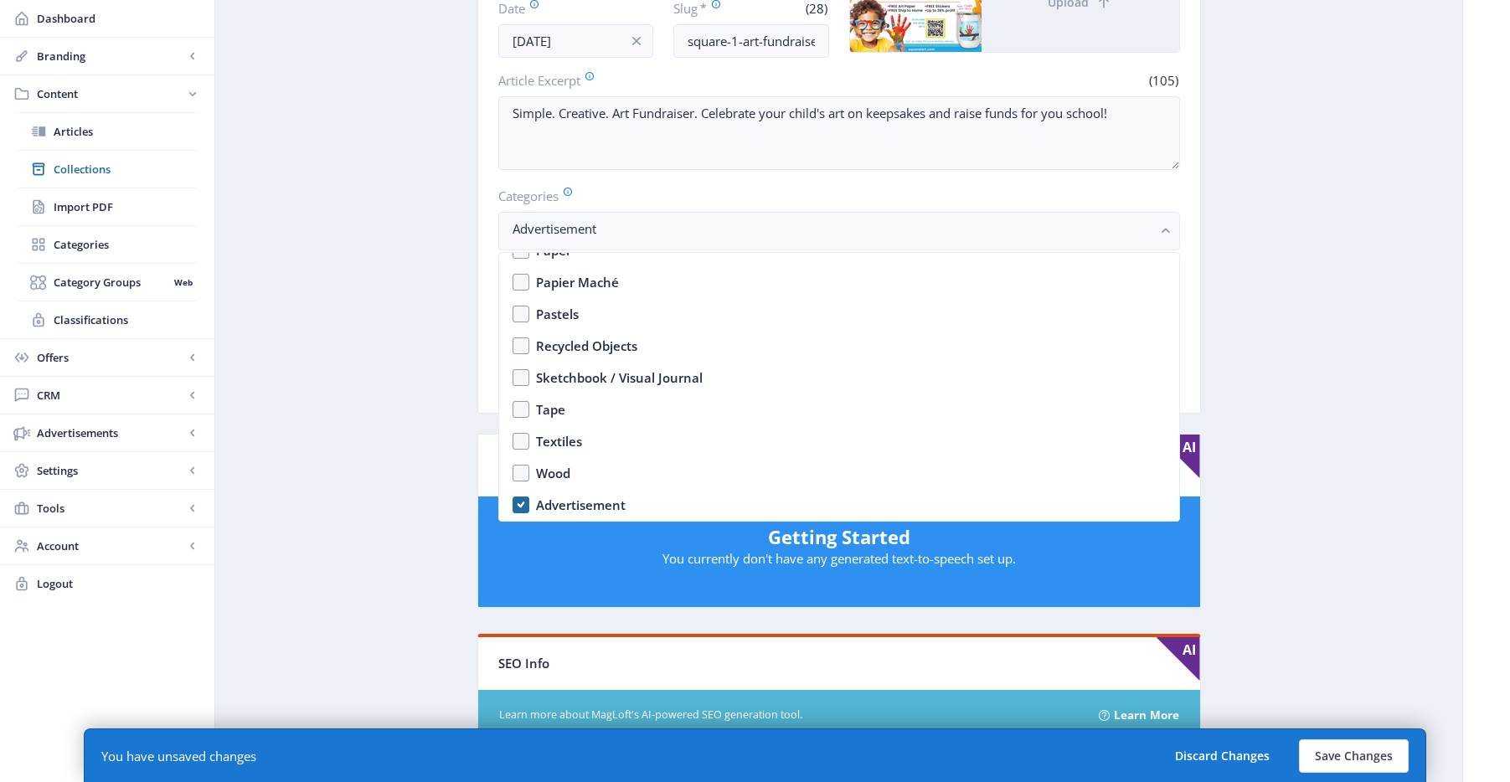
click at [1316, 366] on app-content-article "Open in Editor Export Generate Post Square 1 Art Delete Title * (12) Square 1 A…" at bounding box center [839, 622] width 1189 height 1598
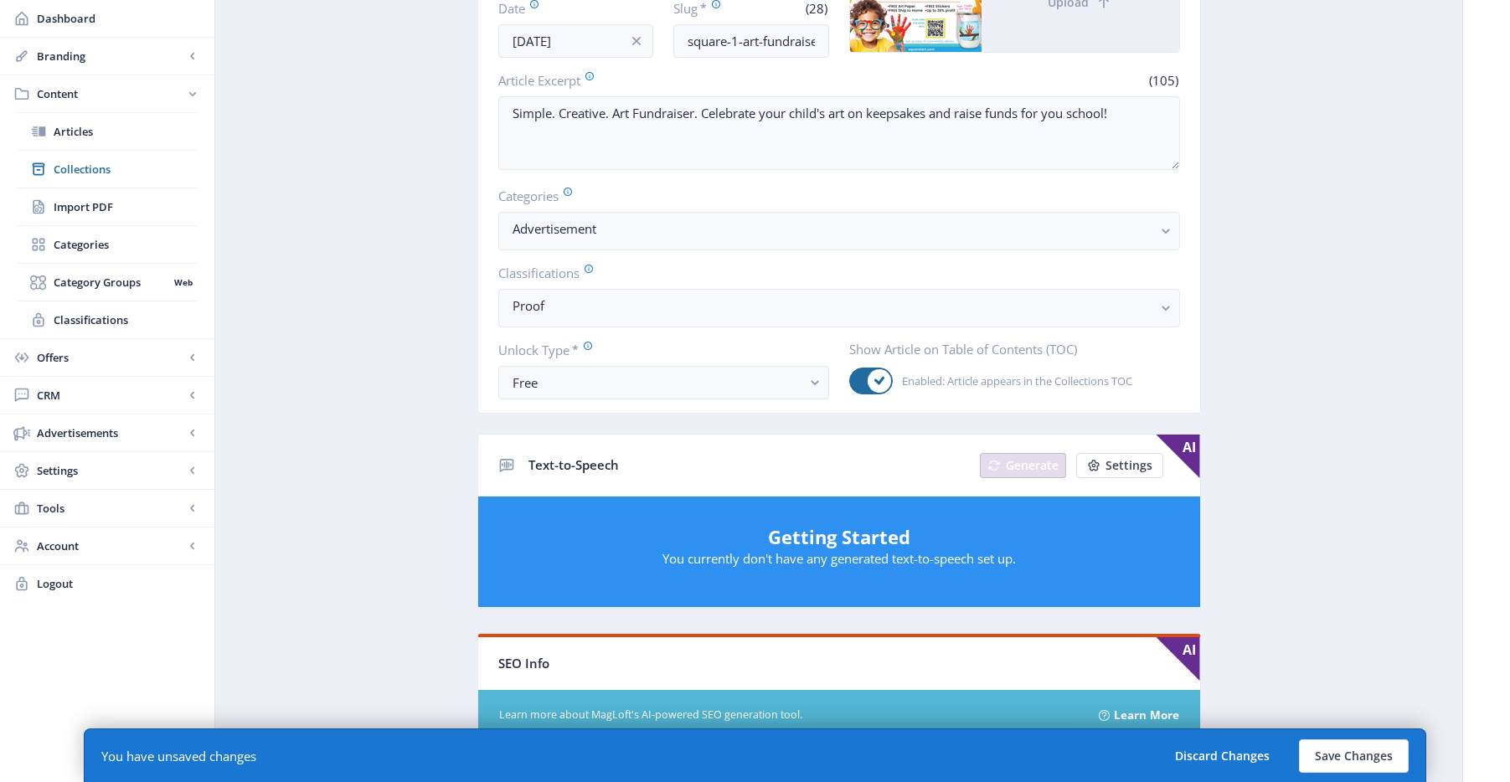
scroll to position [807, 0]
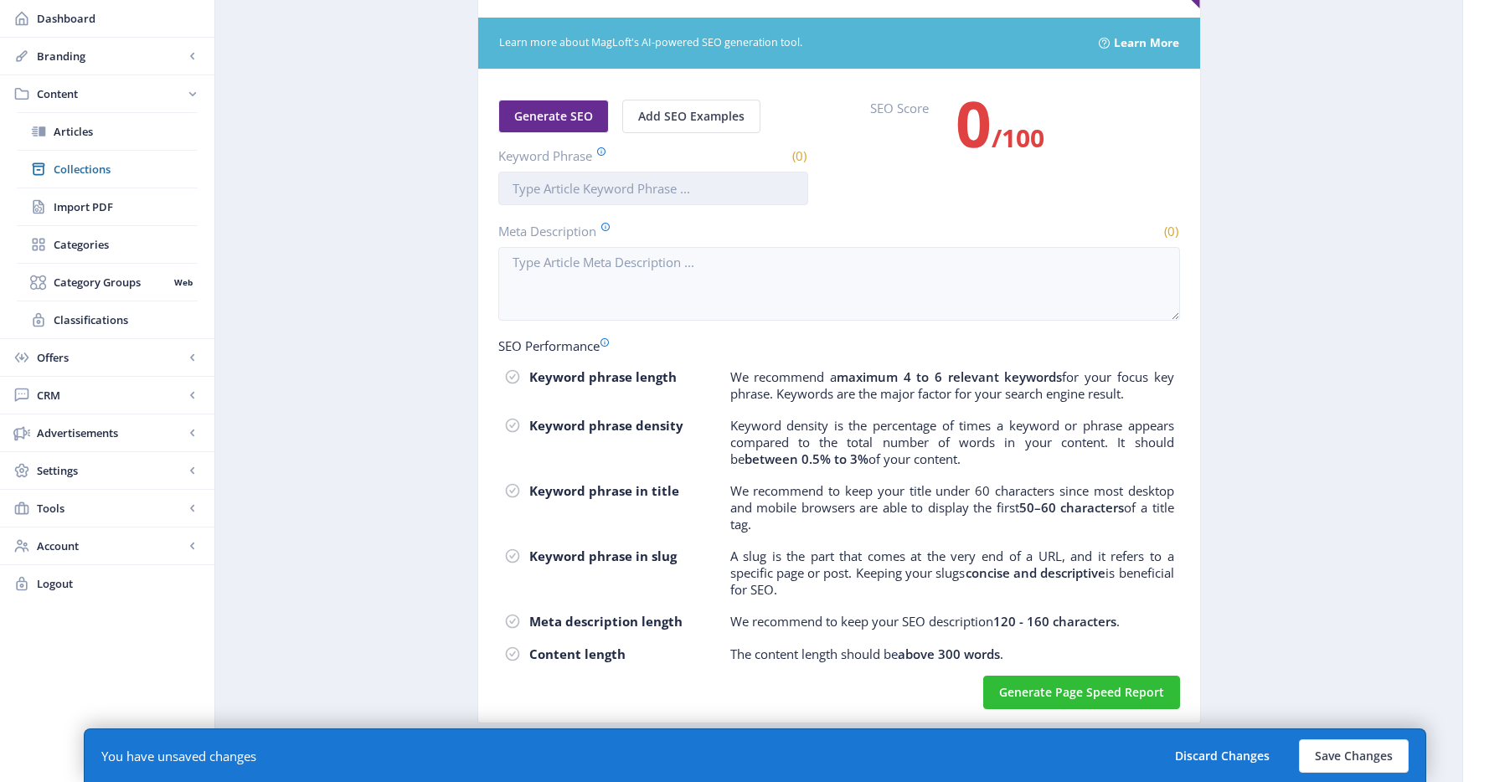
click at [655, 187] on input "Keyword Phrase" at bounding box center [653, 189] width 310 height 34
paste input "square 1 art fundraiser"
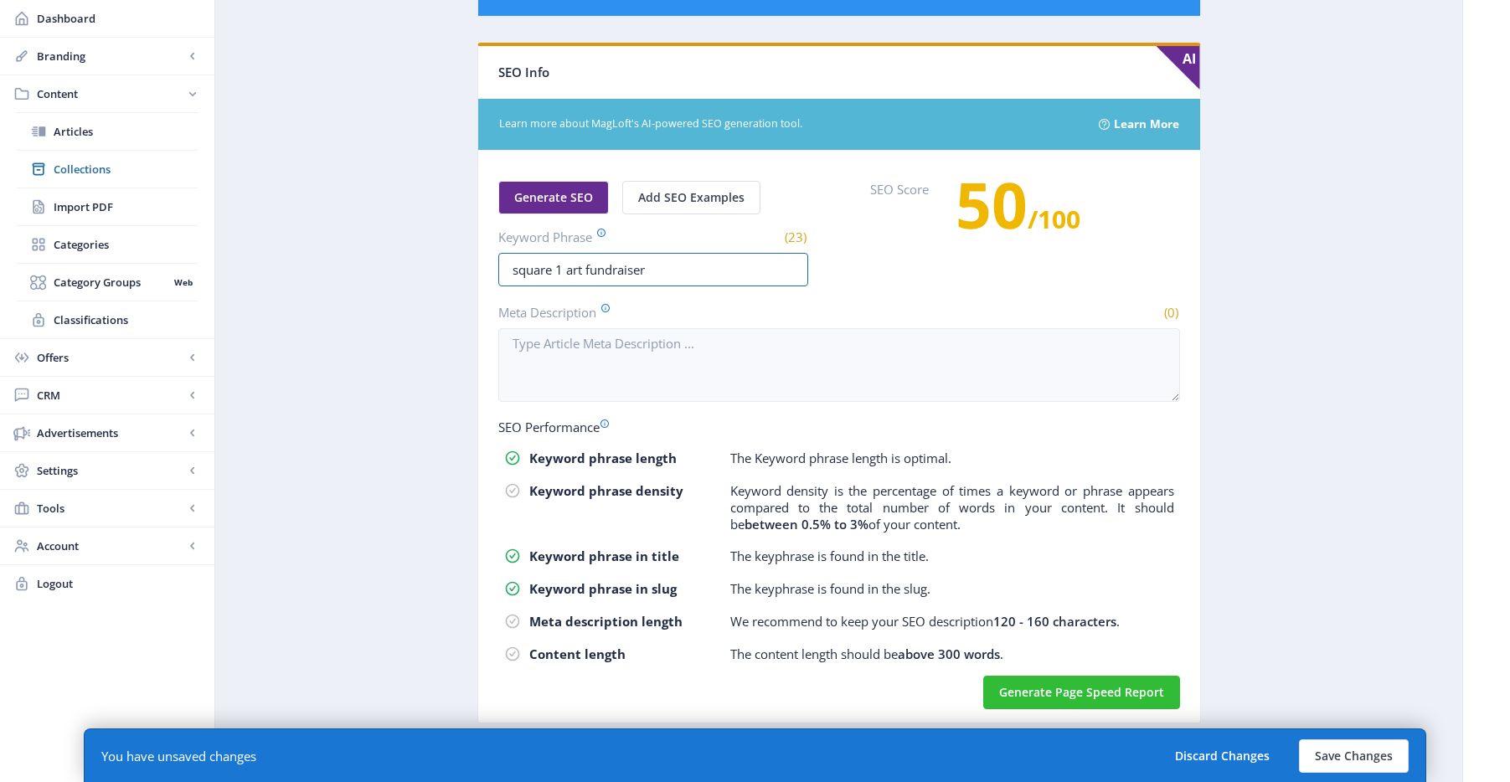
type input "square 1 art fundraiser"
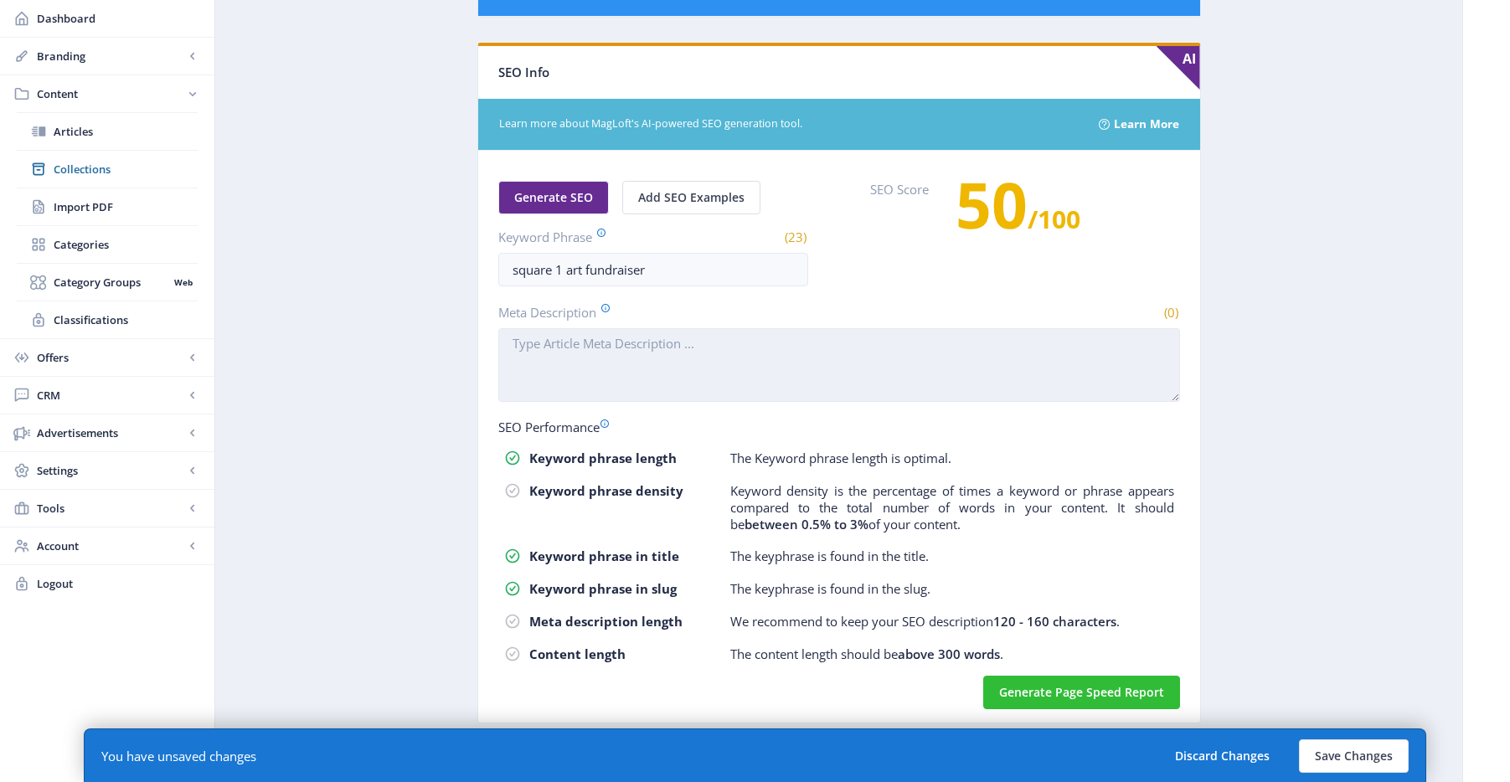
click at [709, 353] on textarea "Meta Description" at bounding box center [839, 365] width 682 height 74
paste textarea "Discover Square 1 Art projects, a blend of creativity and fundraising. Learn ho…"
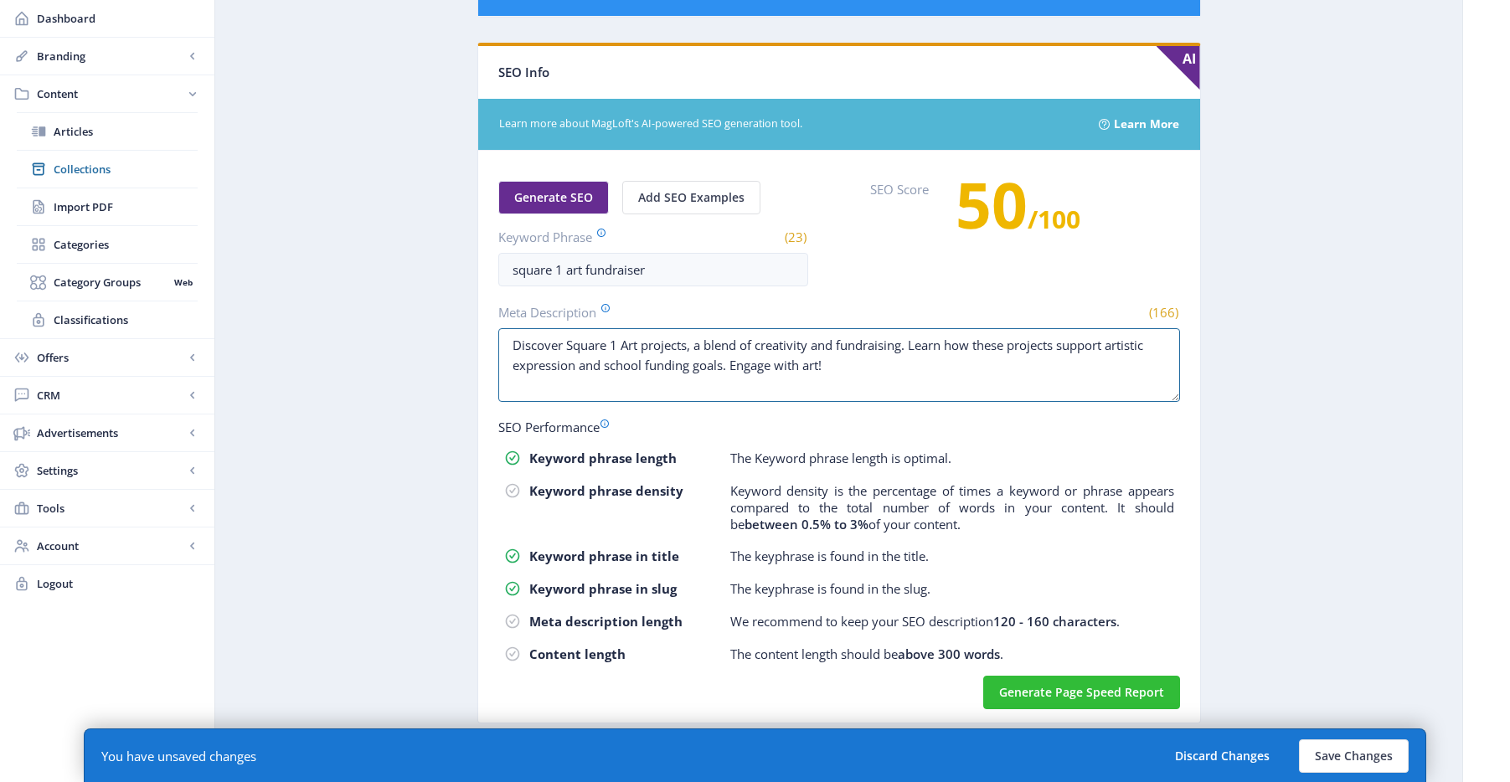
type textarea "Discover Square 1 Art projects, a blend of creativity and fundraising. Learn ho…"
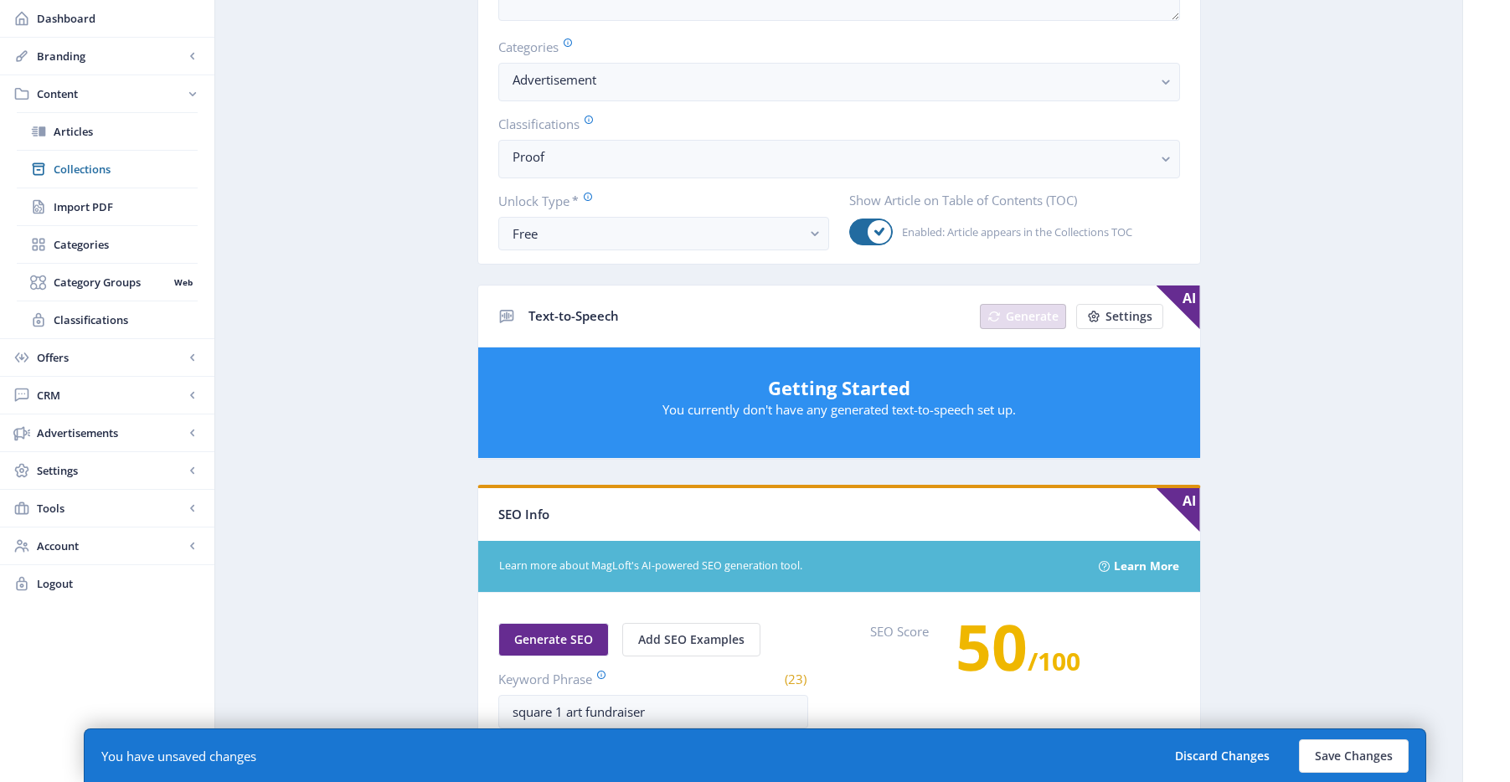
scroll to position [0, 0]
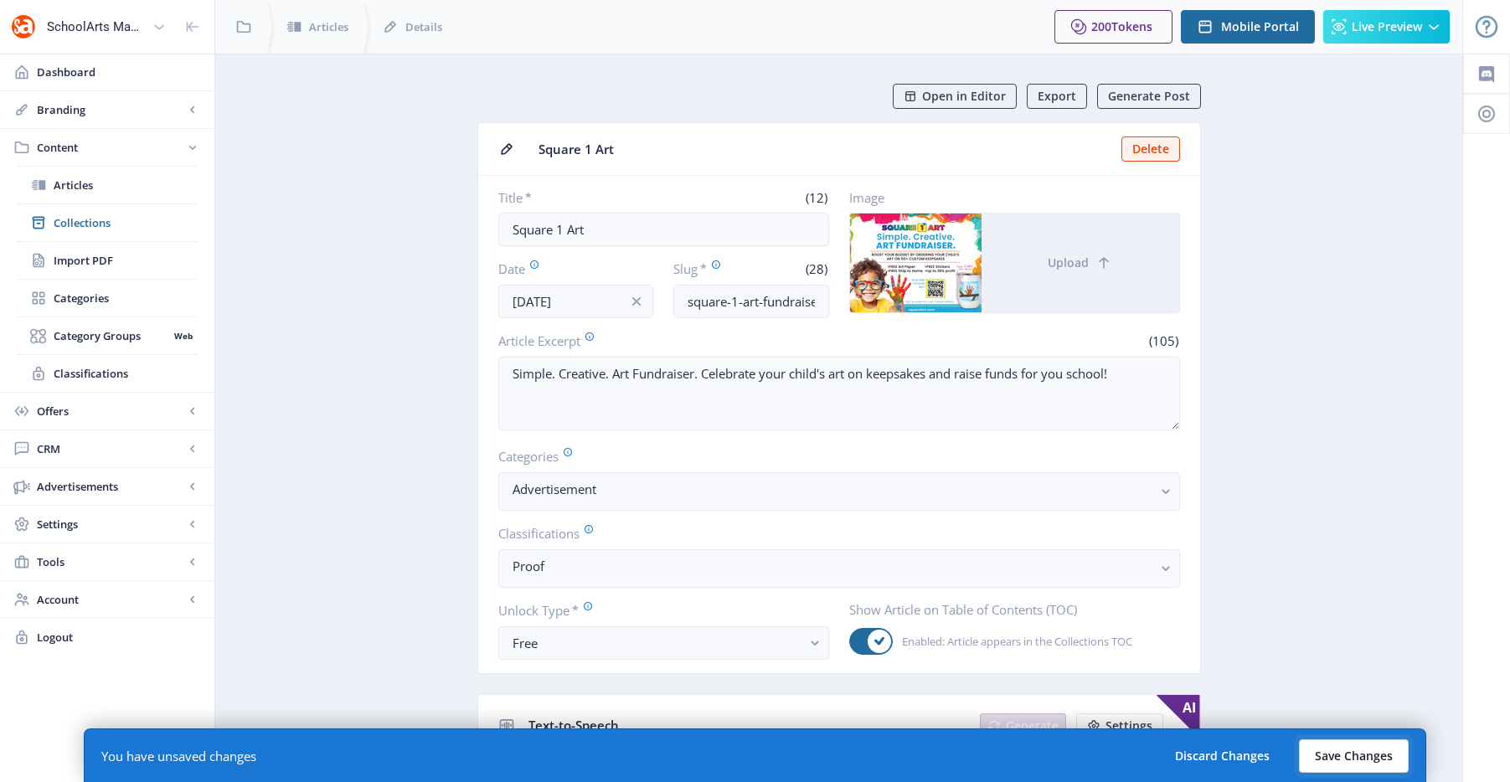
click at [1350, 748] on button "Save Changes" at bounding box center [1354, 757] width 110 height 34
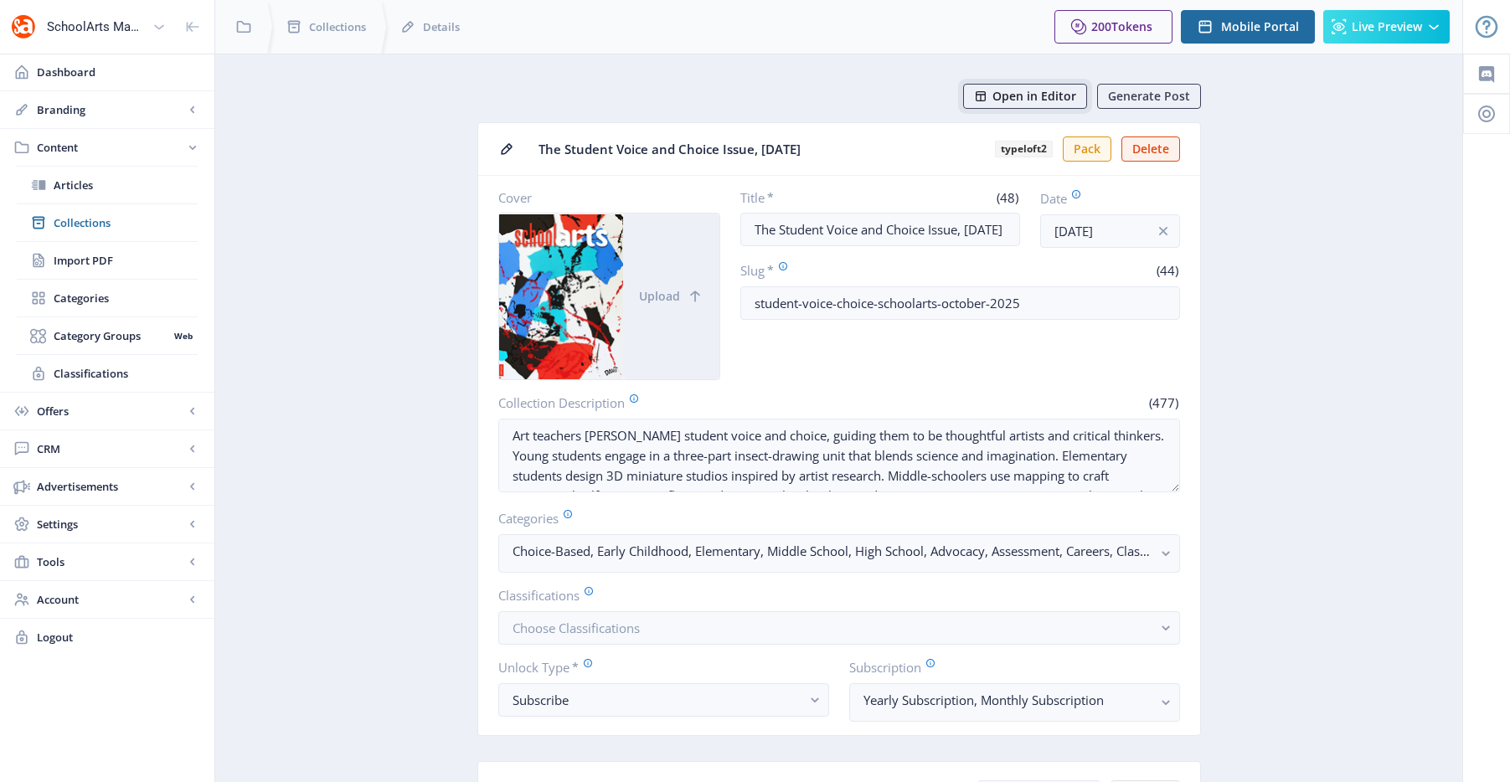
click at [998, 95] on span "Open in Editor" at bounding box center [1035, 96] width 84 height 13
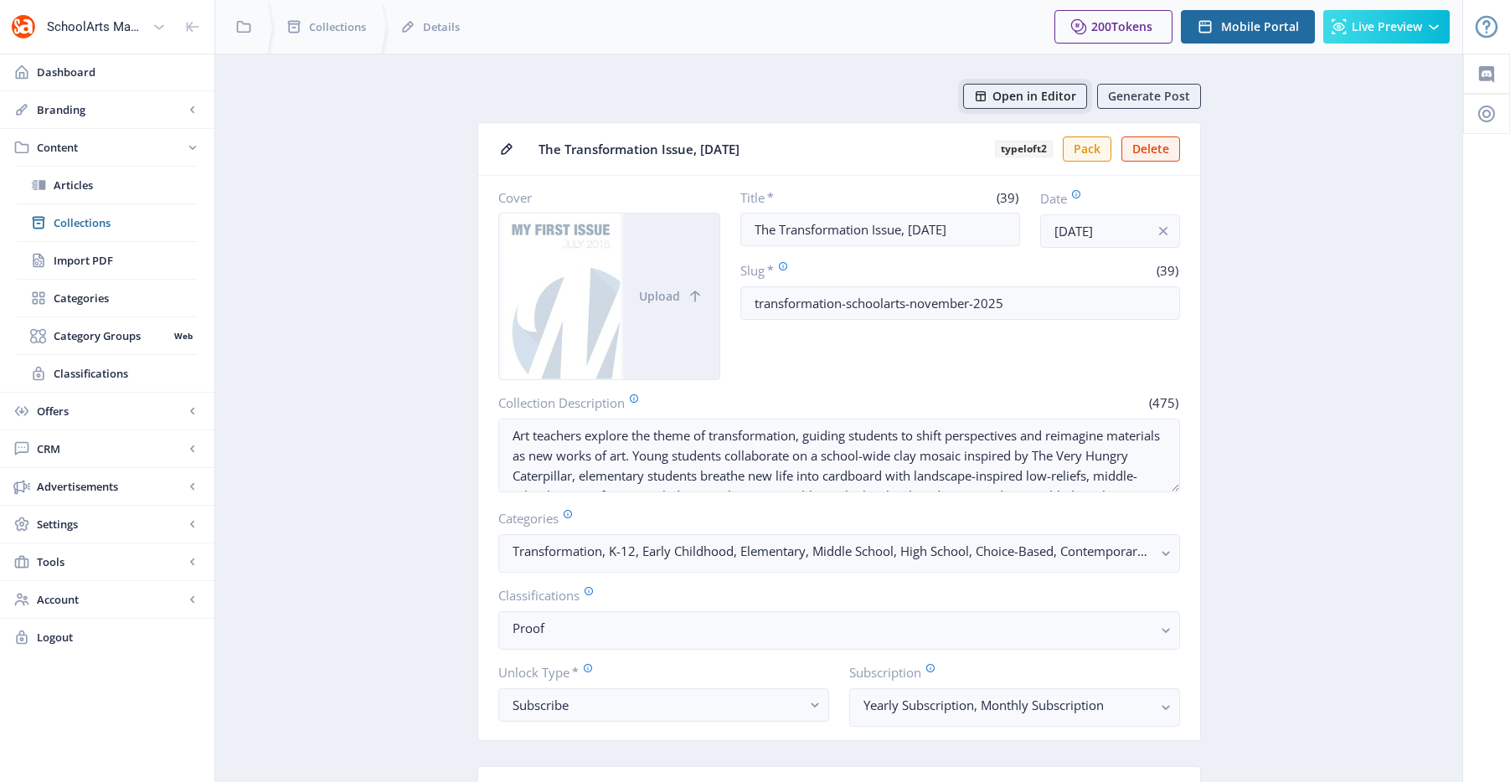
click at [1029, 106] on button "Open in Editor" at bounding box center [1025, 96] width 124 height 25
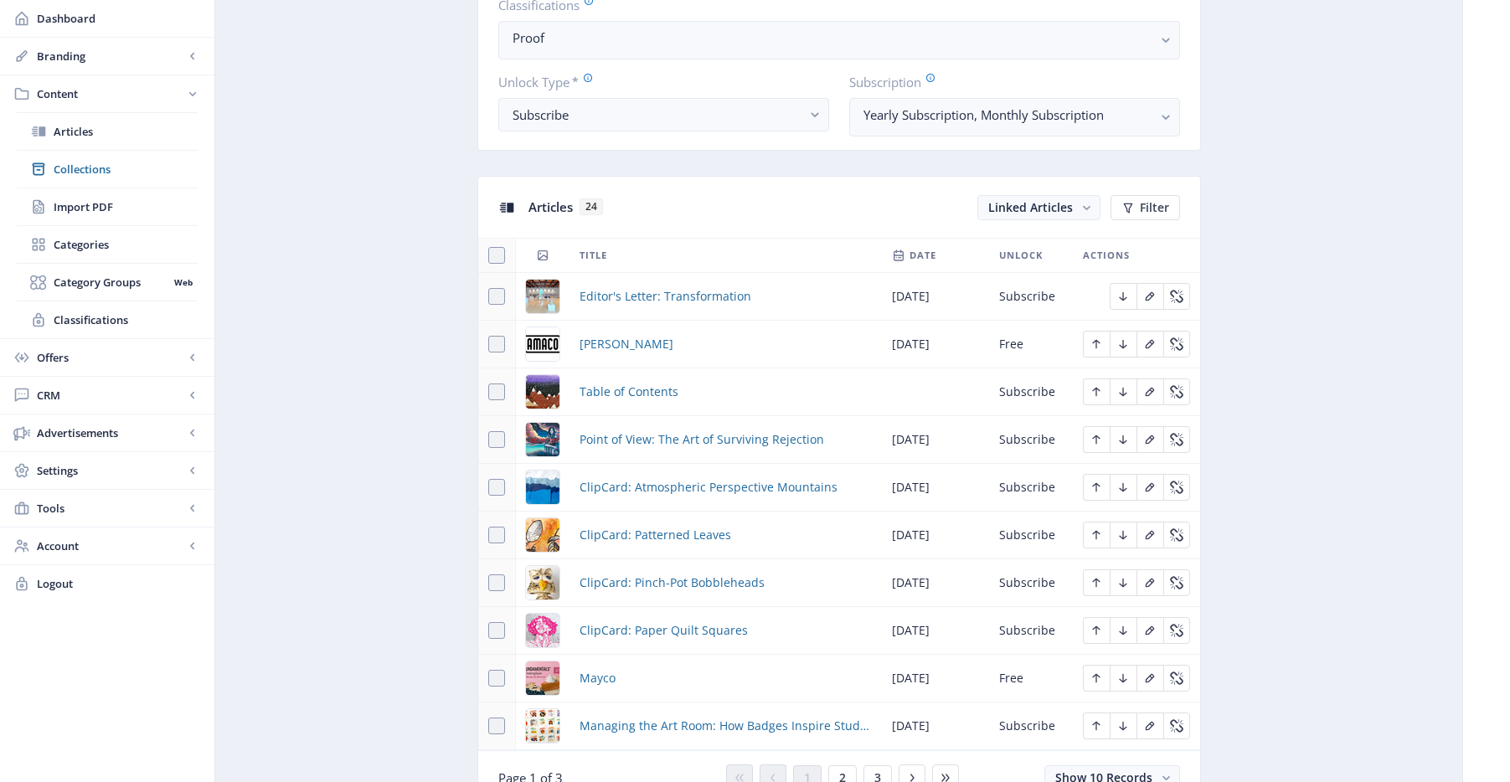
scroll to position [677, 0]
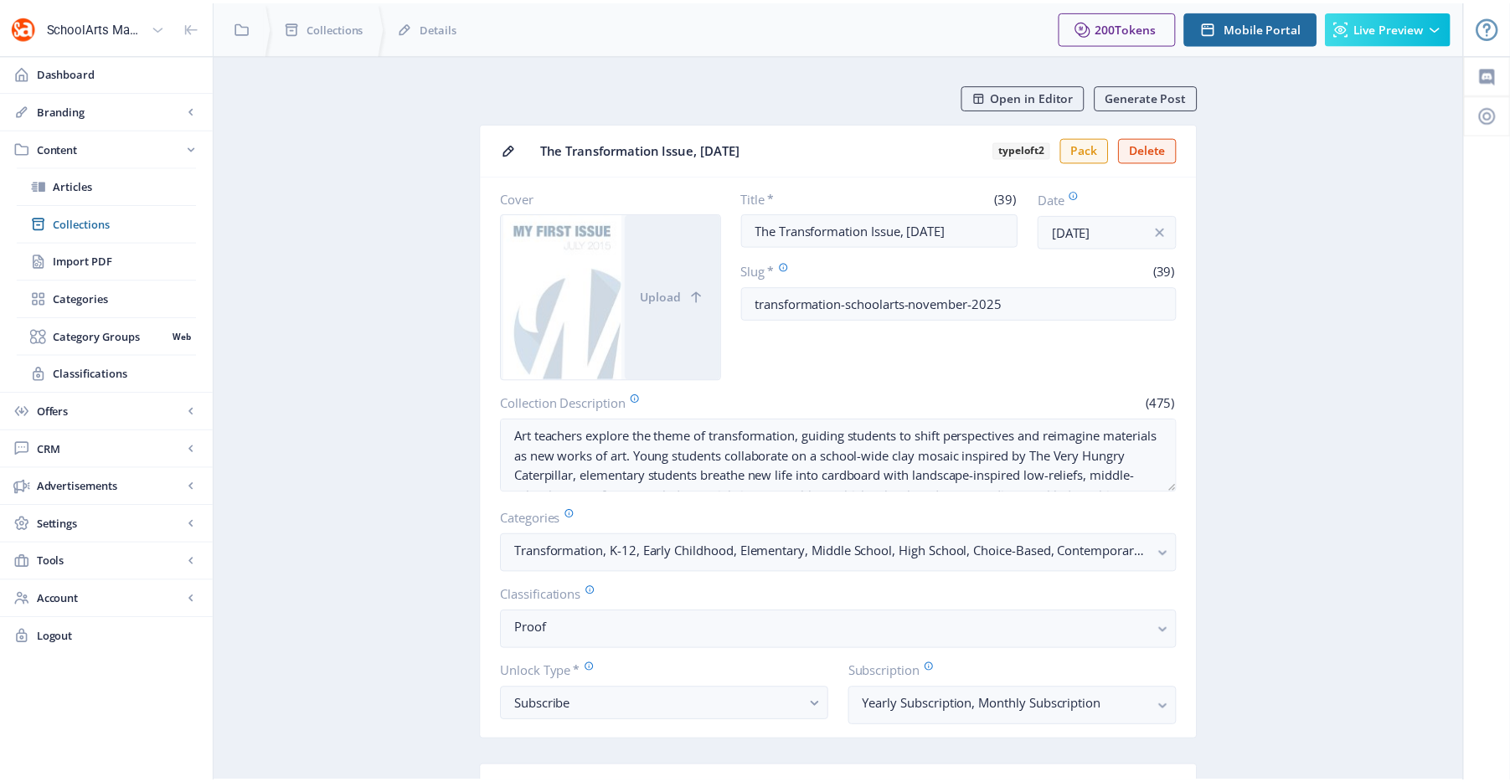
scroll to position [484, 0]
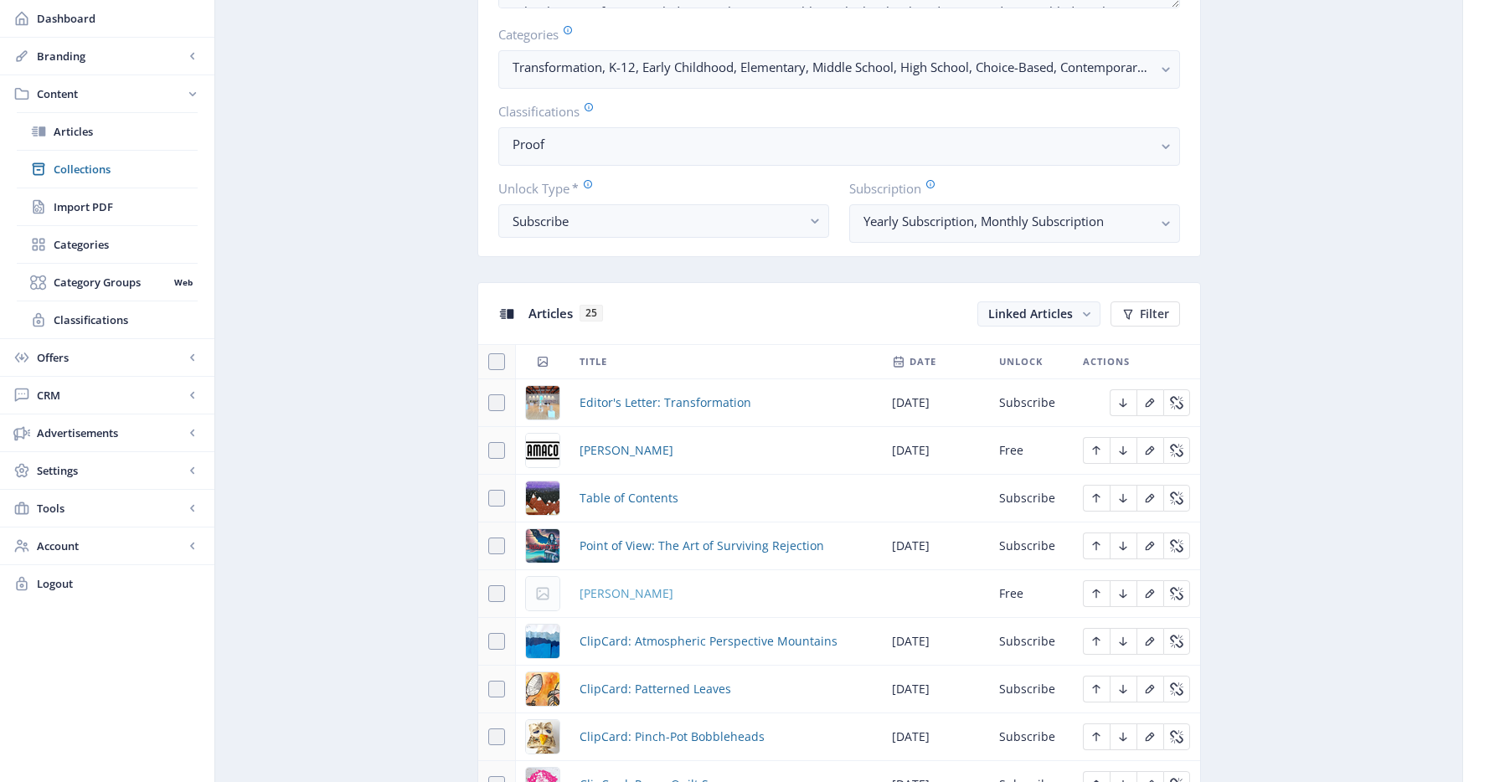
click at [596, 594] on span "[PERSON_NAME]" at bounding box center [627, 594] width 94 height 20
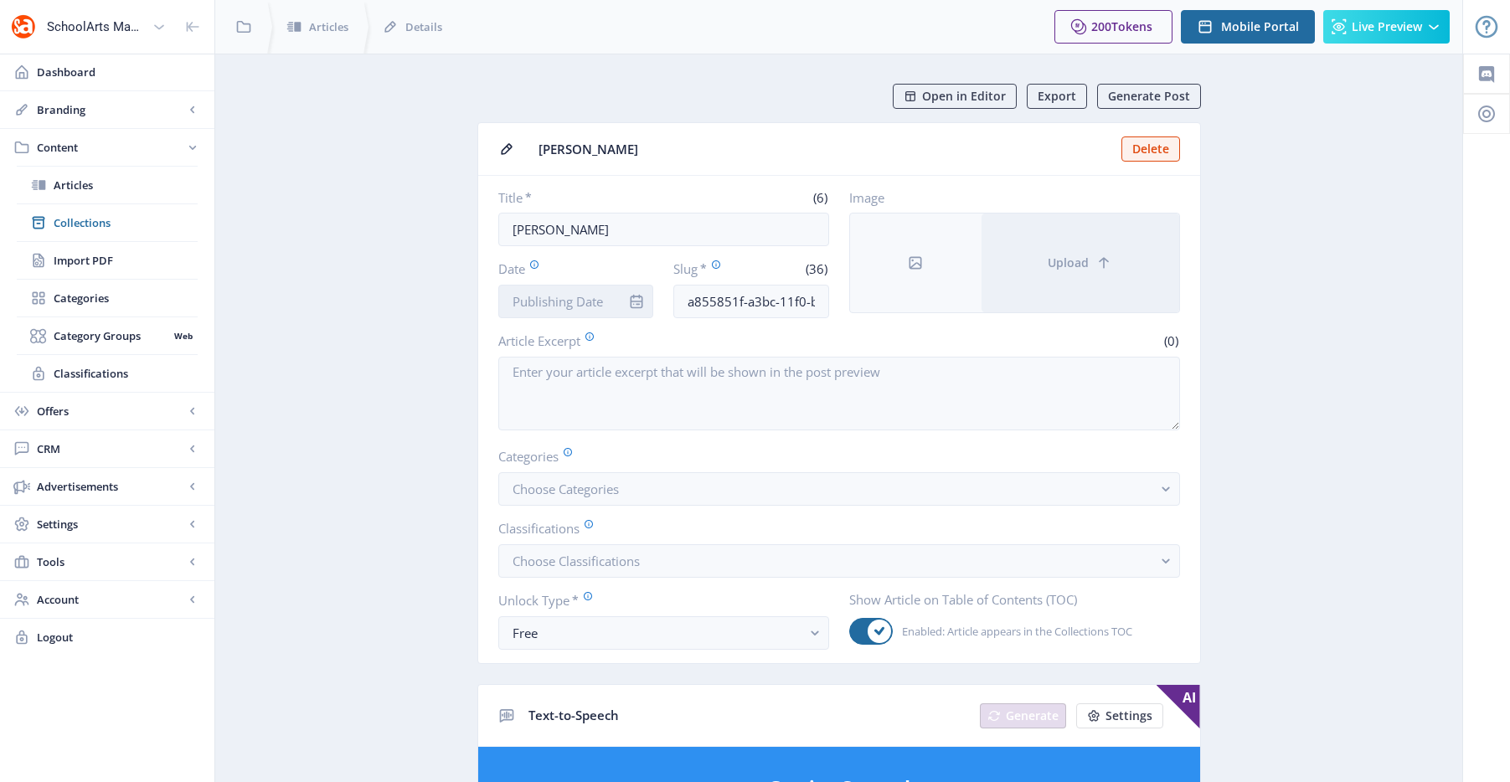
click at [580, 302] on input "Date" at bounding box center [576, 302] width 156 height 34
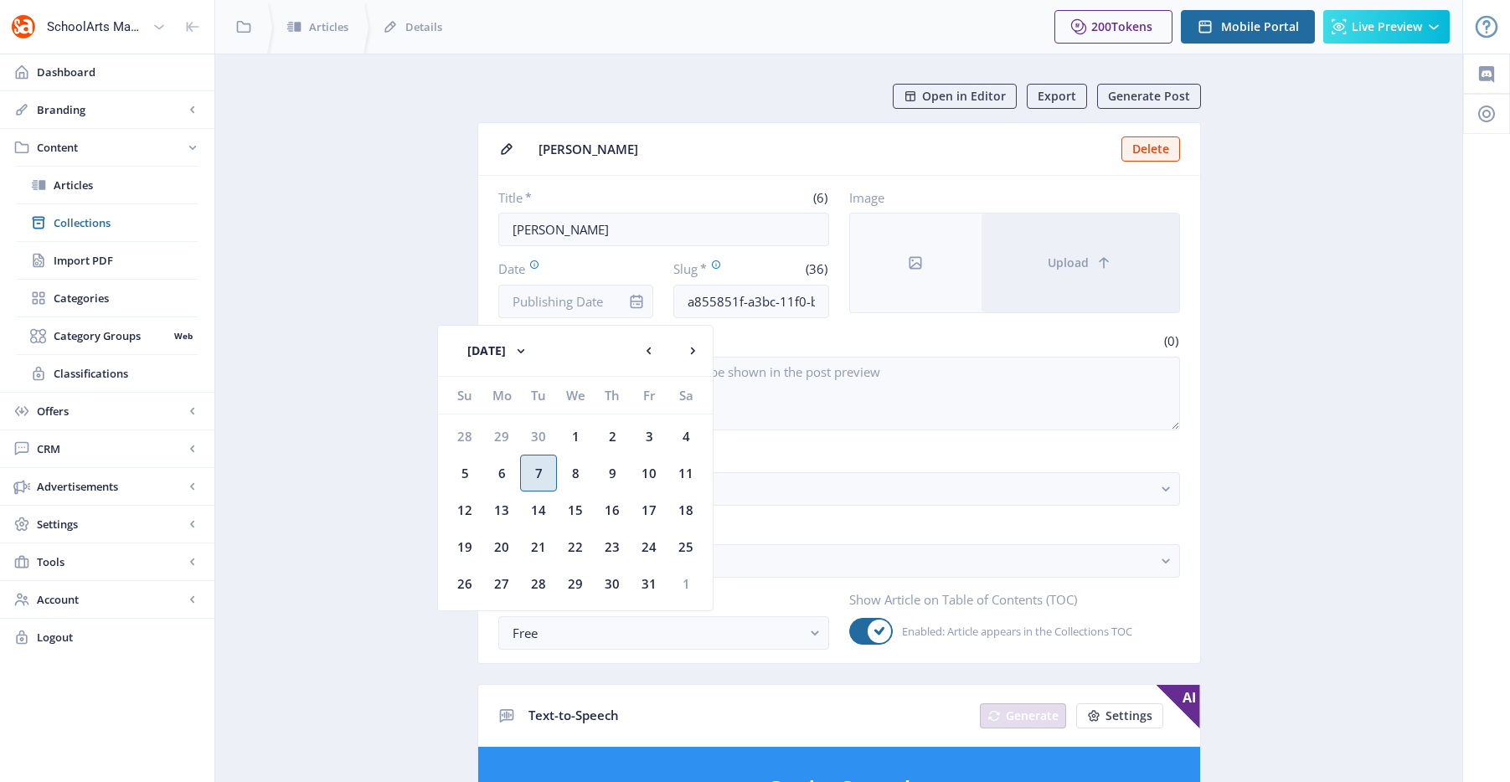
click at [535, 475] on div "7" at bounding box center [538, 473] width 37 height 37
type input "[DATE]"
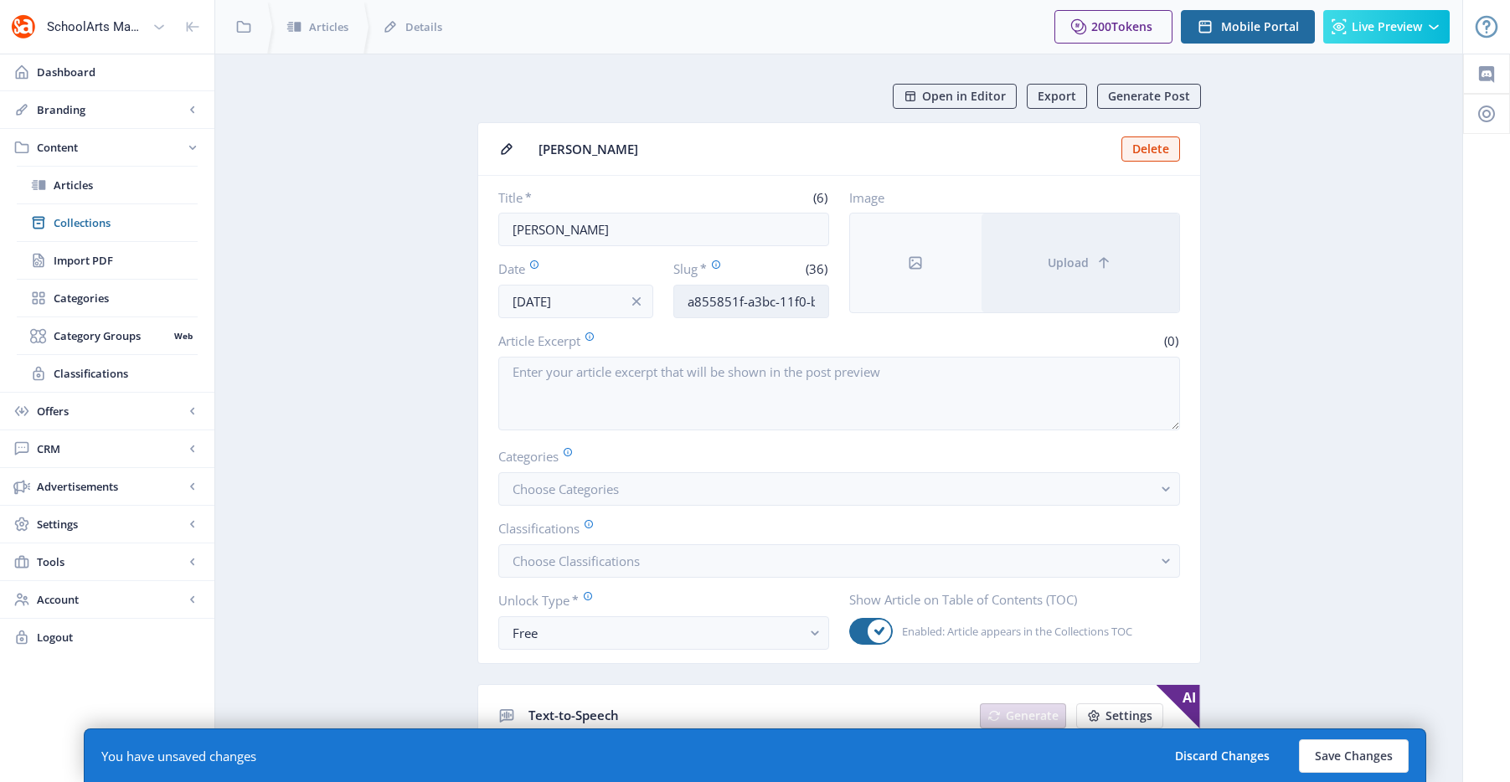
click at [767, 308] on input "a855851f-a3bc-11f0-bd64-4201ac1fa005" at bounding box center [751, 302] width 156 height 34
paste input "[PERSON_NAME]-ceramic-supplies-102"
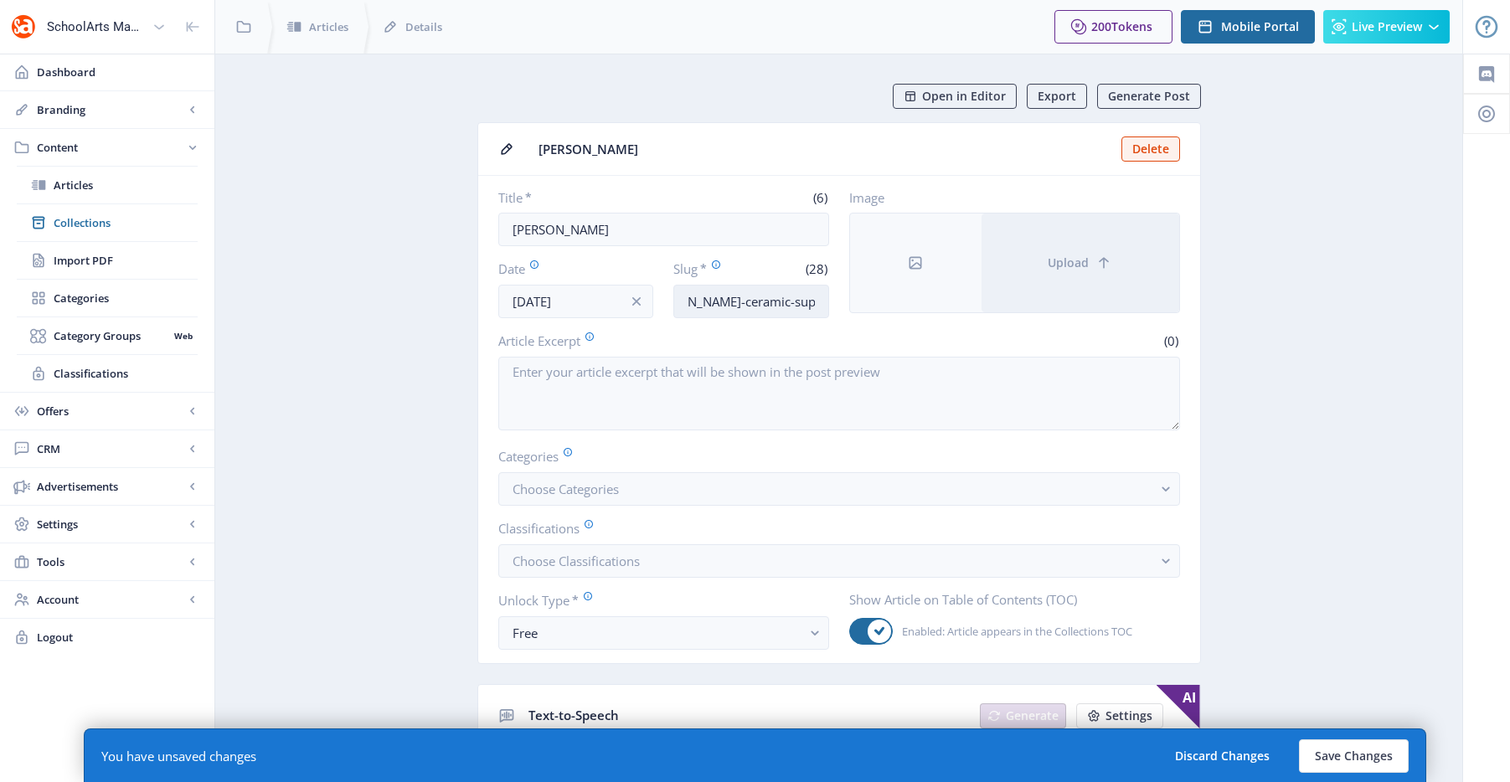
drag, startPoint x: 804, startPoint y: 300, endPoint x: 791, endPoint y: 301, distance: 13.4
click at [791, 301] on input "[PERSON_NAME]-ceramic-supplies-1025" at bounding box center [751, 302] width 156 height 34
type input "[PERSON_NAME]-ceramic-supplies-1125"
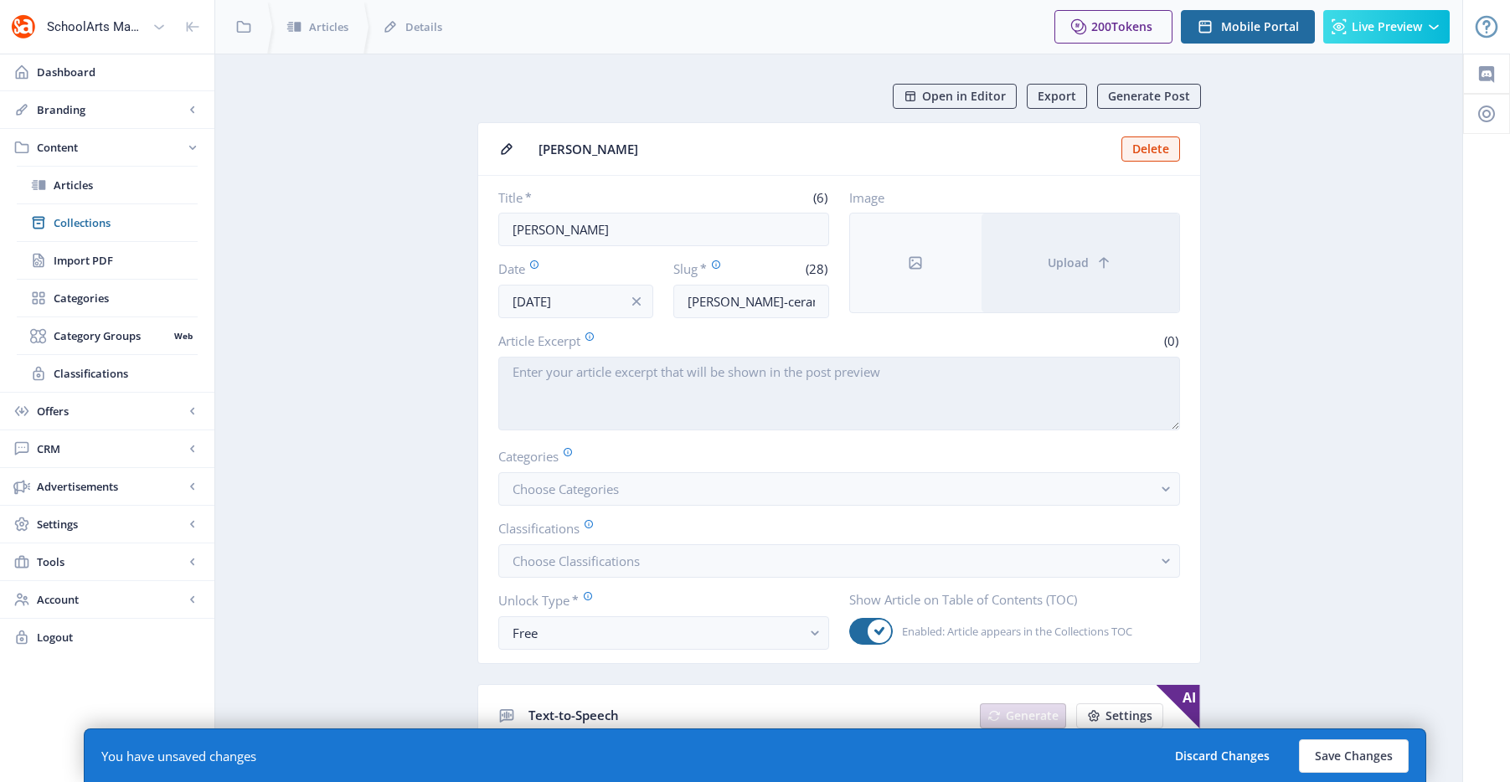
click at [799, 392] on textarea "Article Excerpt" at bounding box center [839, 394] width 682 height 74
paste textarea "[PERSON_NAME] Ceramic Supplies & Pottery Equipment."
click at [561, 375] on textarea "[PERSON_NAME] Ceramic Supplies & Pottery Equipment." at bounding box center [839, 394] width 682 height 74
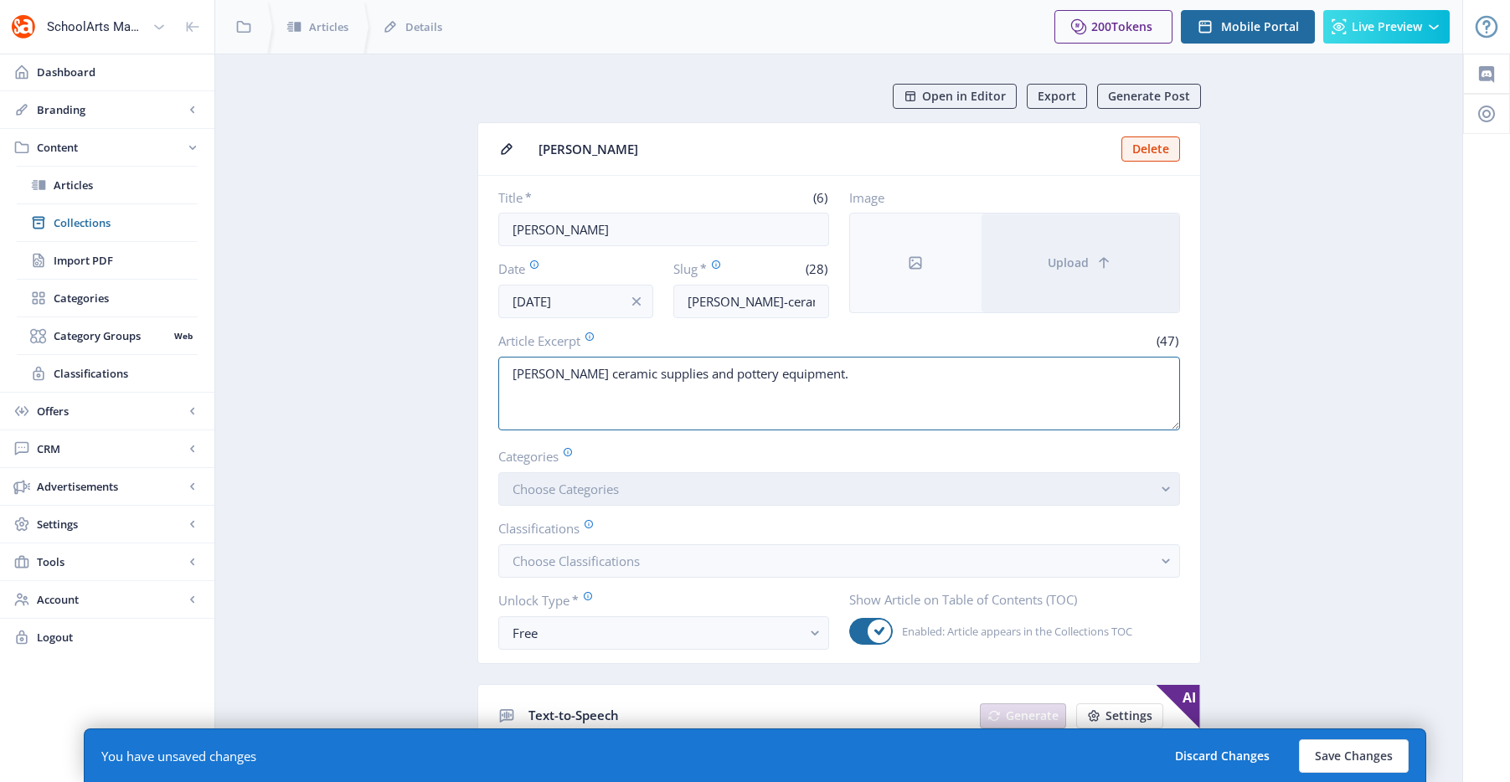
type textarea "[PERSON_NAME] ceramic supplies and pottery equipment."
click at [630, 481] on button "Choose Categories" at bounding box center [839, 489] width 682 height 34
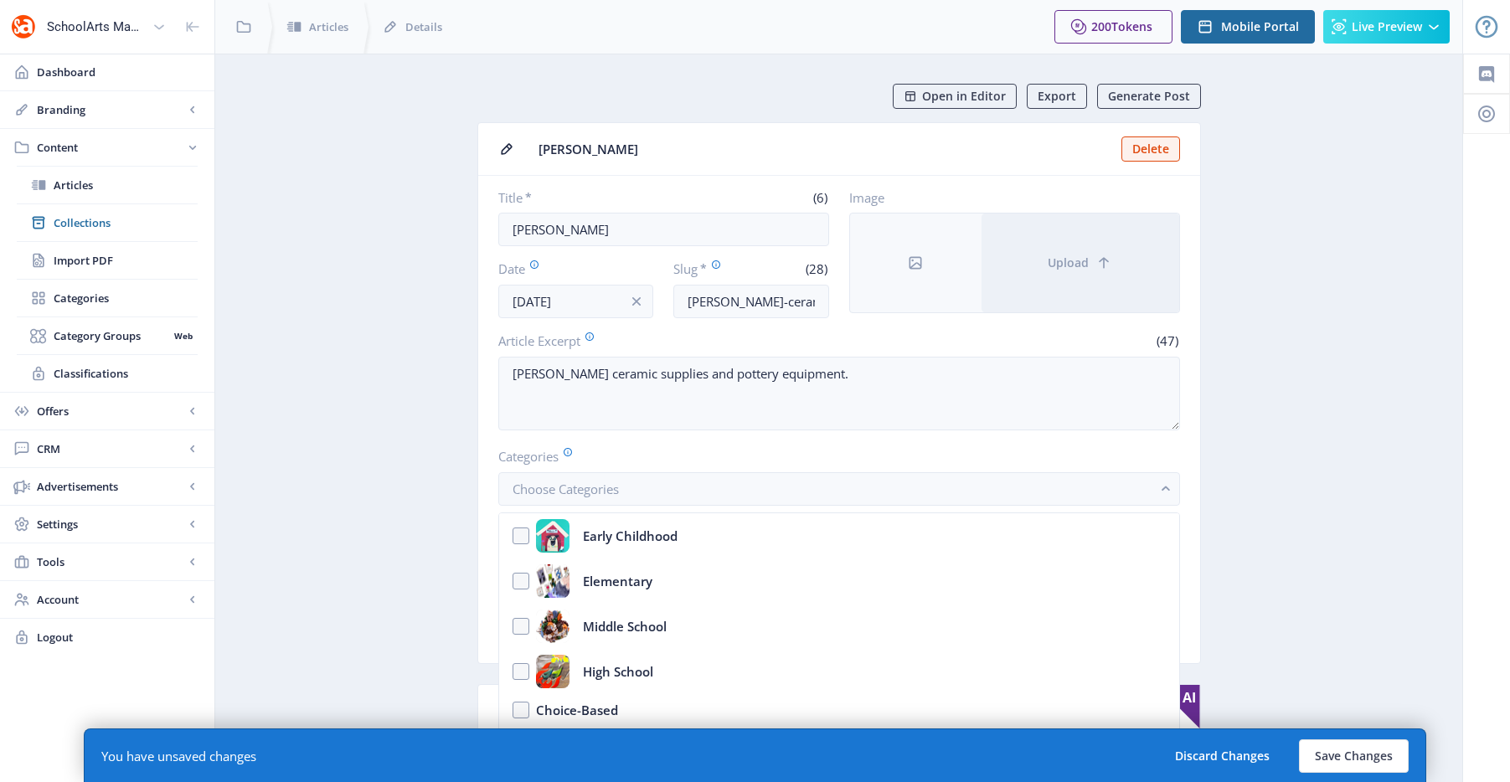
scroll to position [474, 0]
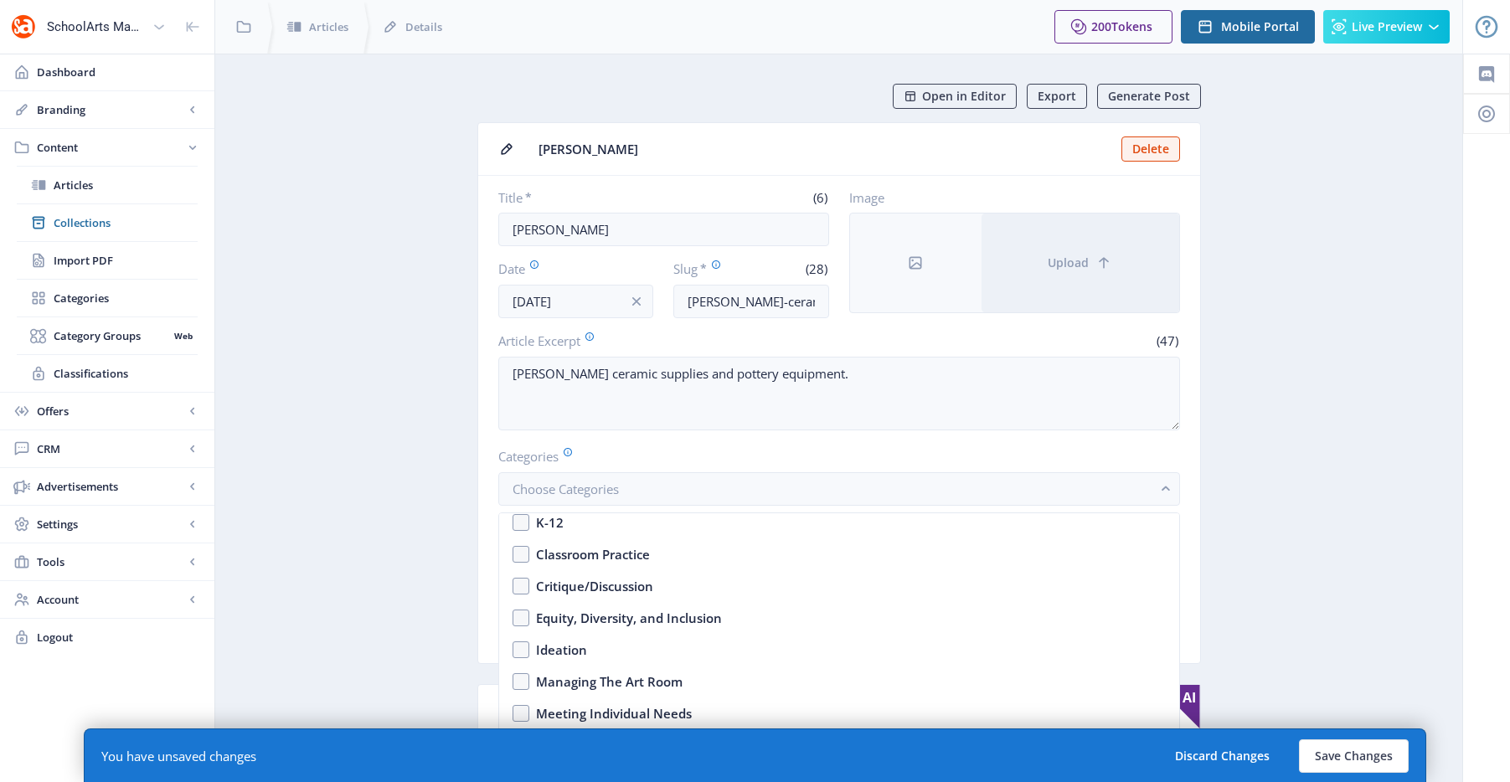
drag, startPoint x: 1407, startPoint y: 508, endPoint x: 1356, endPoint y: 685, distance: 184.8
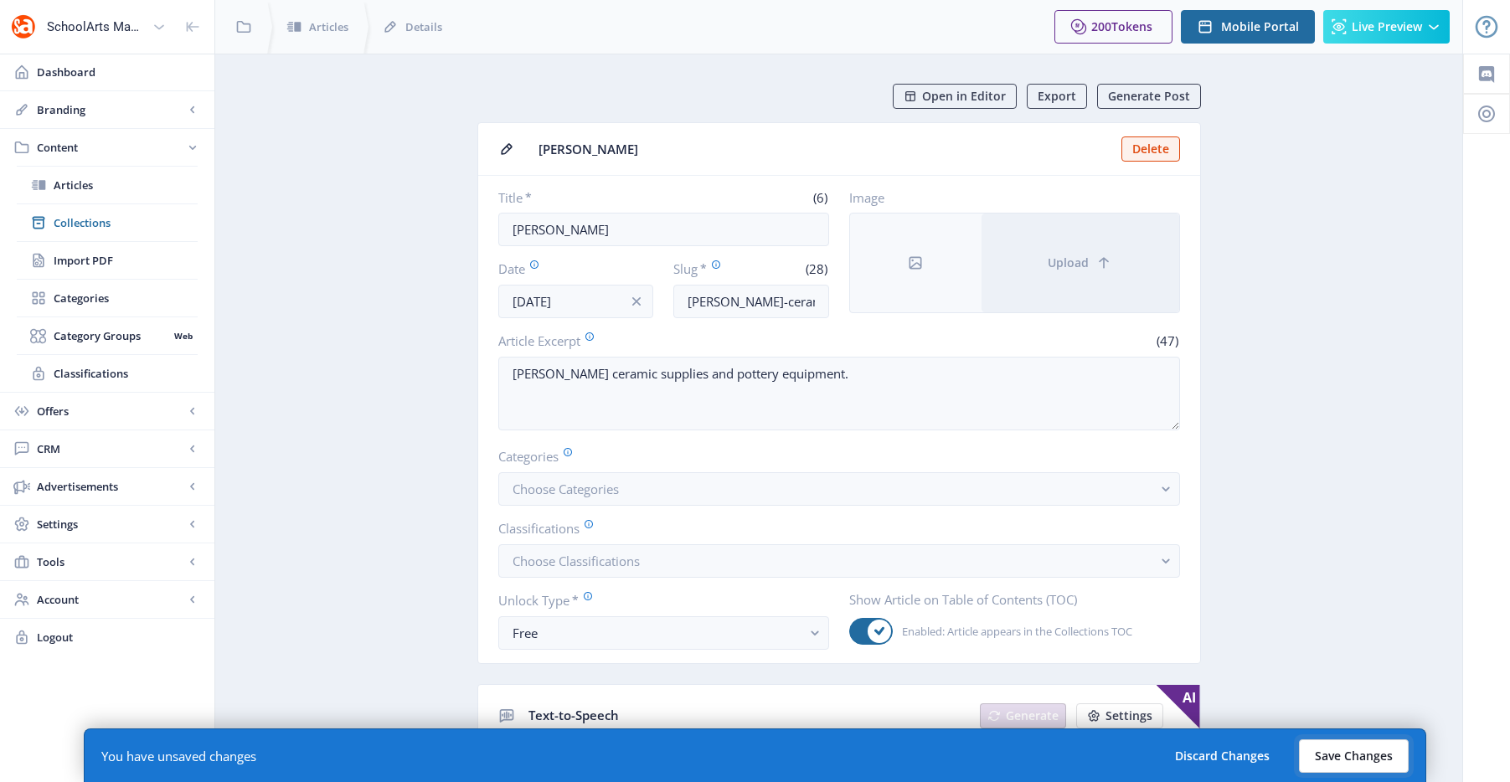
click at [1346, 750] on button "Save Changes" at bounding box center [1354, 757] width 110 height 34
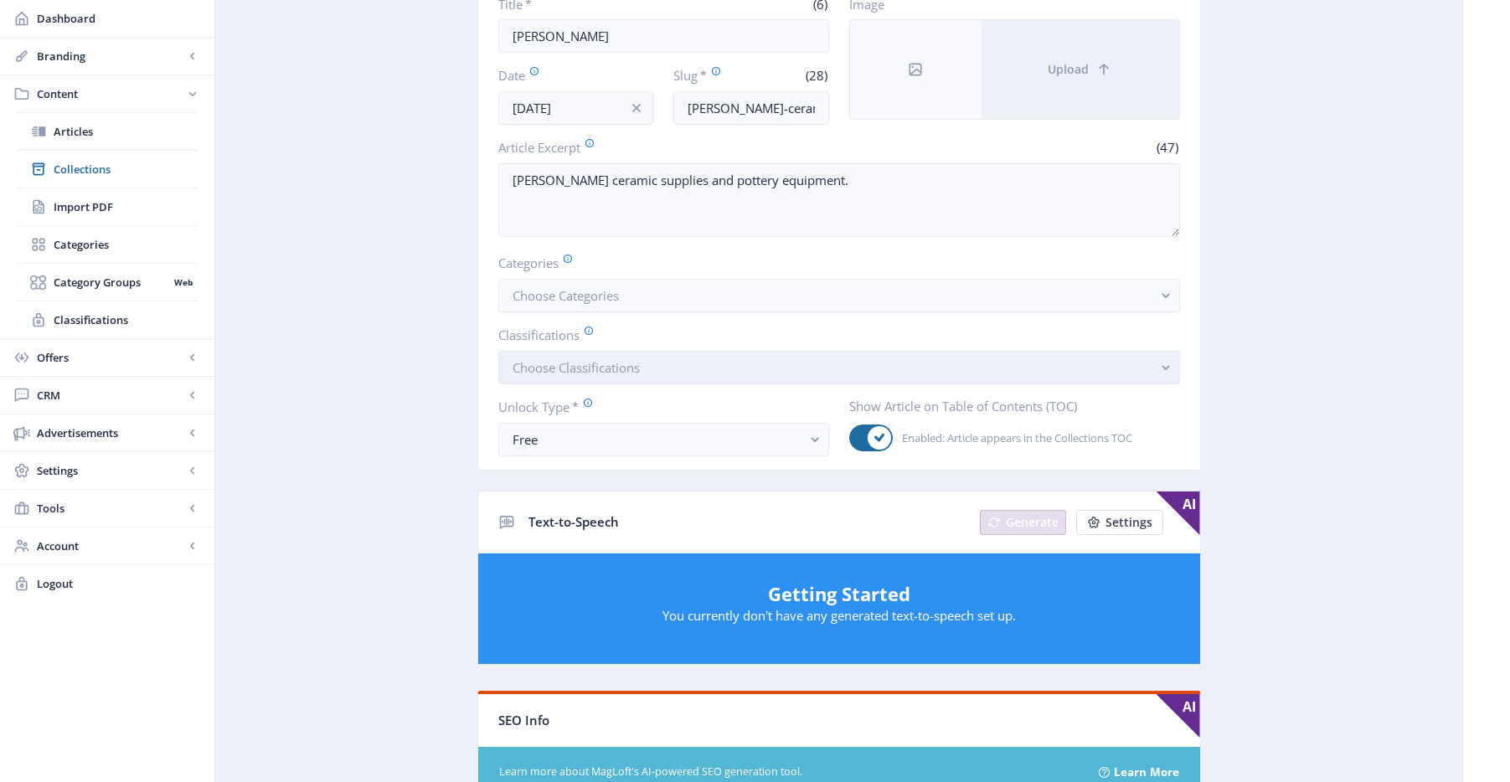
click at [609, 359] on span "Choose Classifications" at bounding box center [576, 367] width 127 height 17
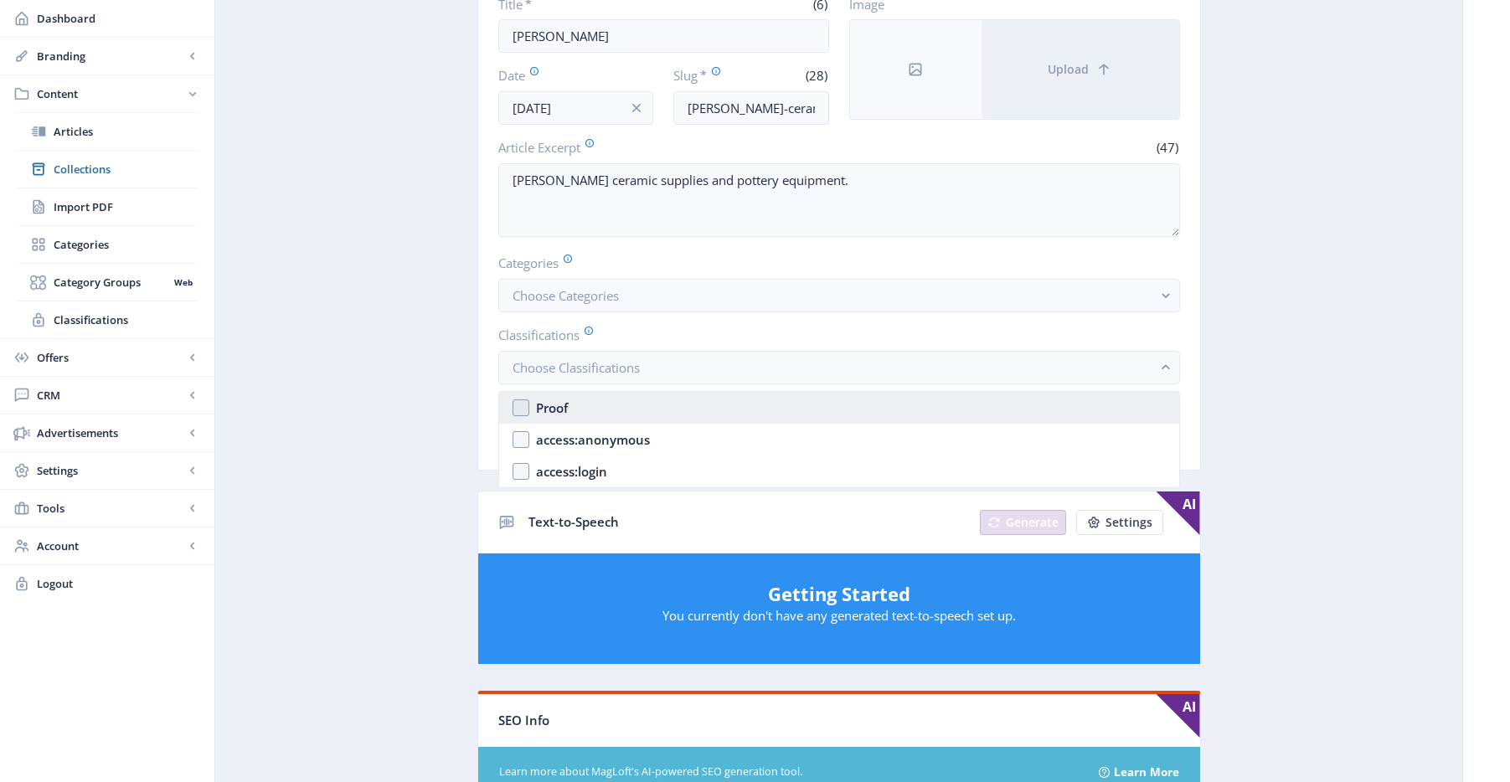
click at [586, 407] on nb-option "Proof" at bounding box center [839, 408] width 680 height 32
checkbox input "true"
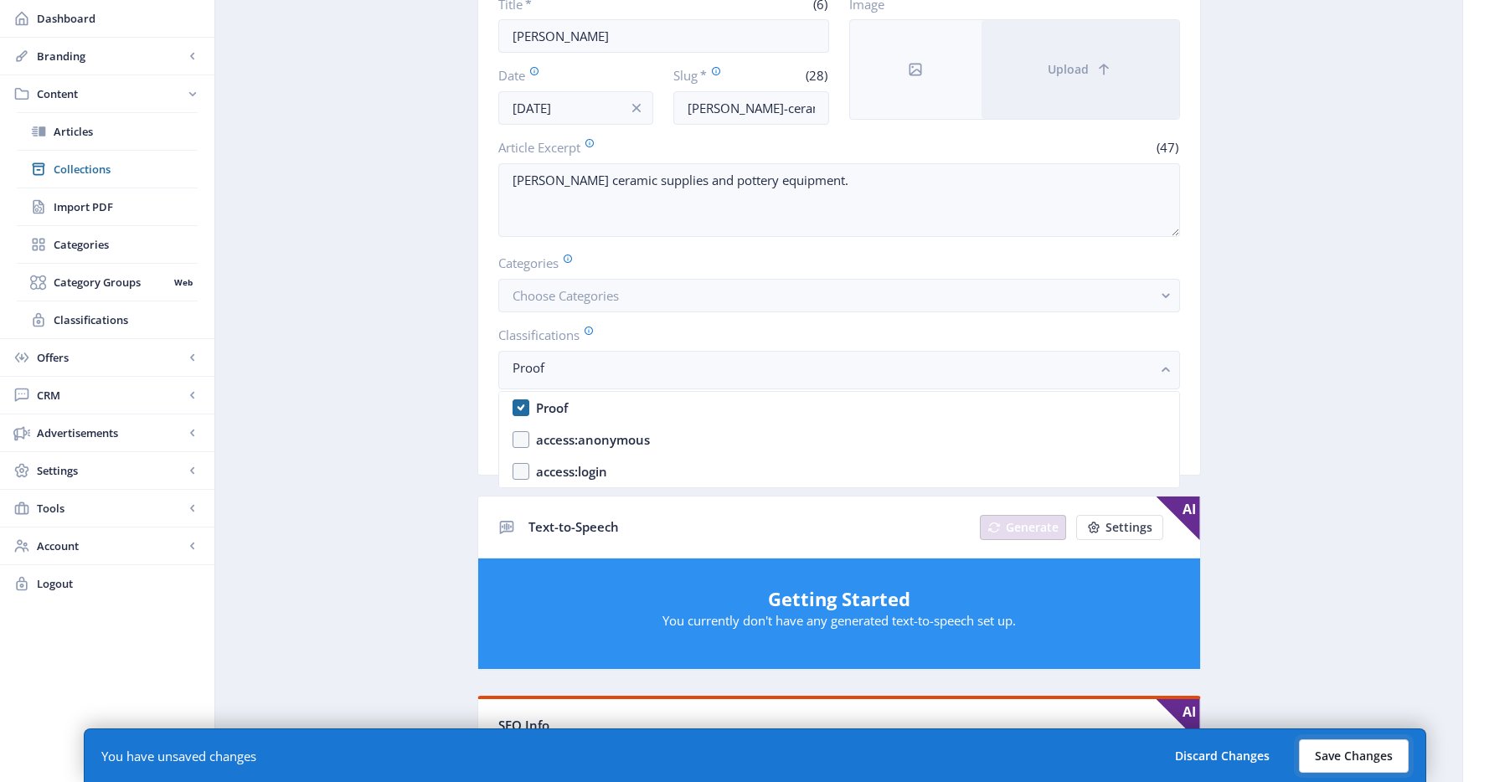
click at [1327, 748] on button "Save Changes" at bounding box center [1354, 757] width 110 height 34
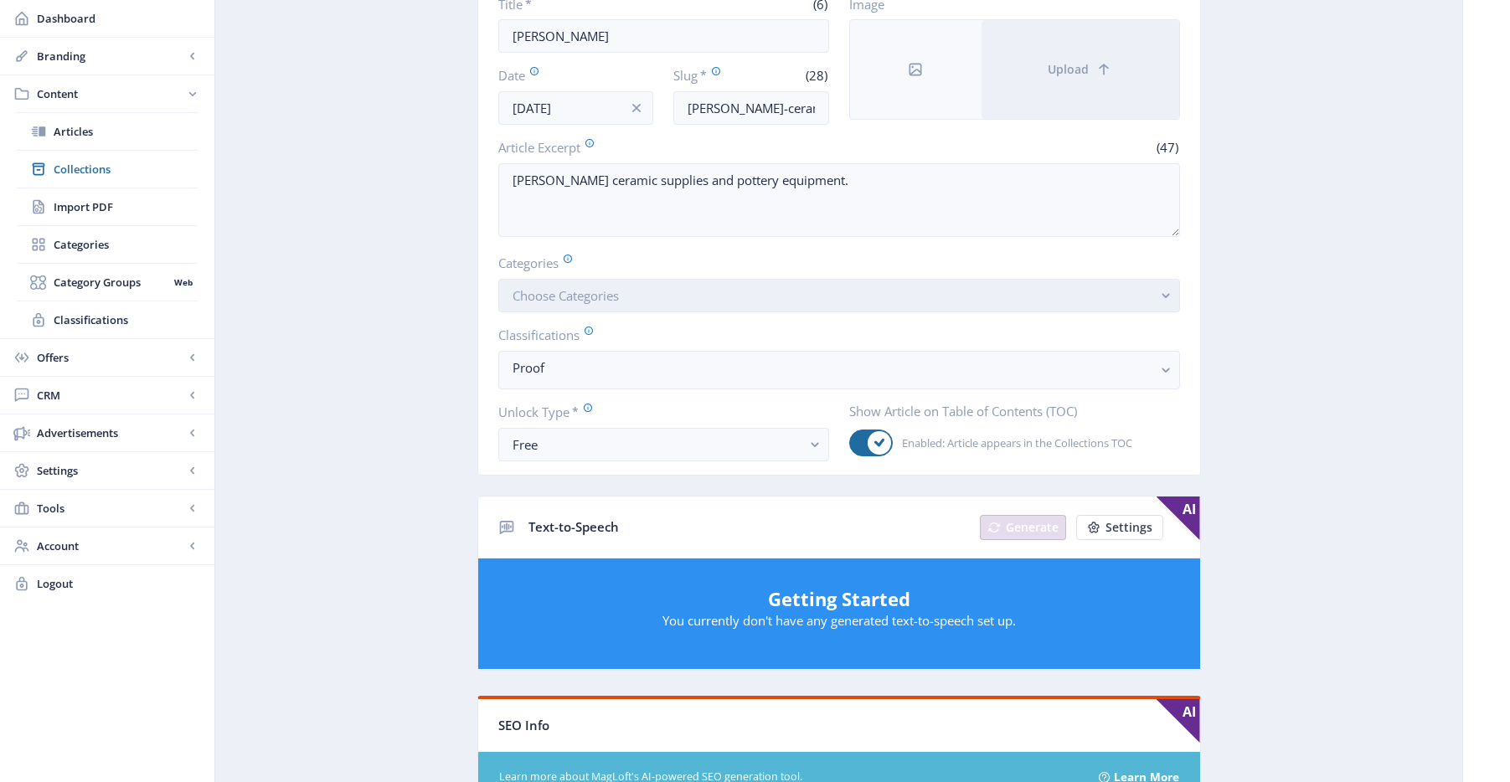
click at [673, 296] on button "Choose Categories" at bounding box center [839, 296] width 682 height 34
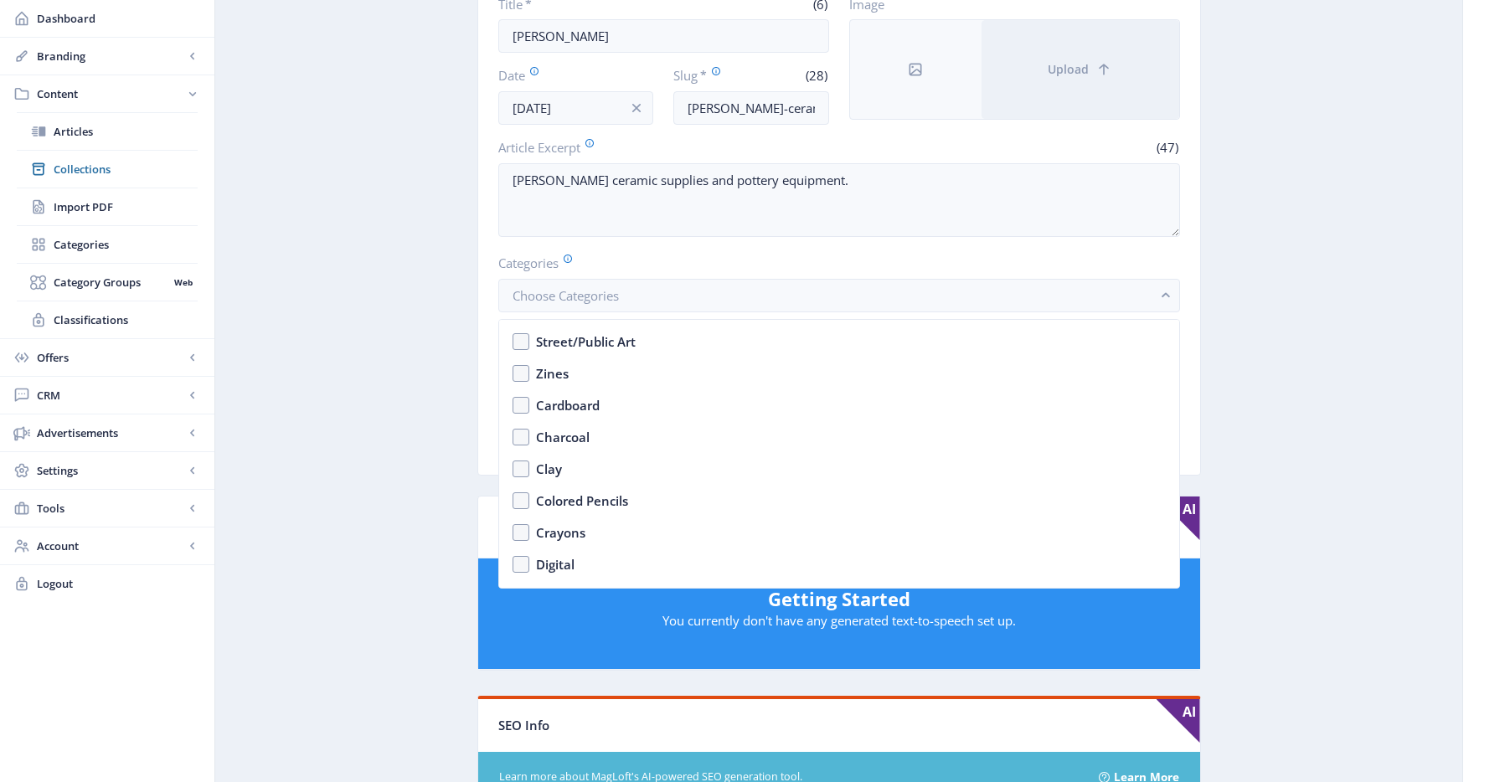
scroll to position [2618, 0]
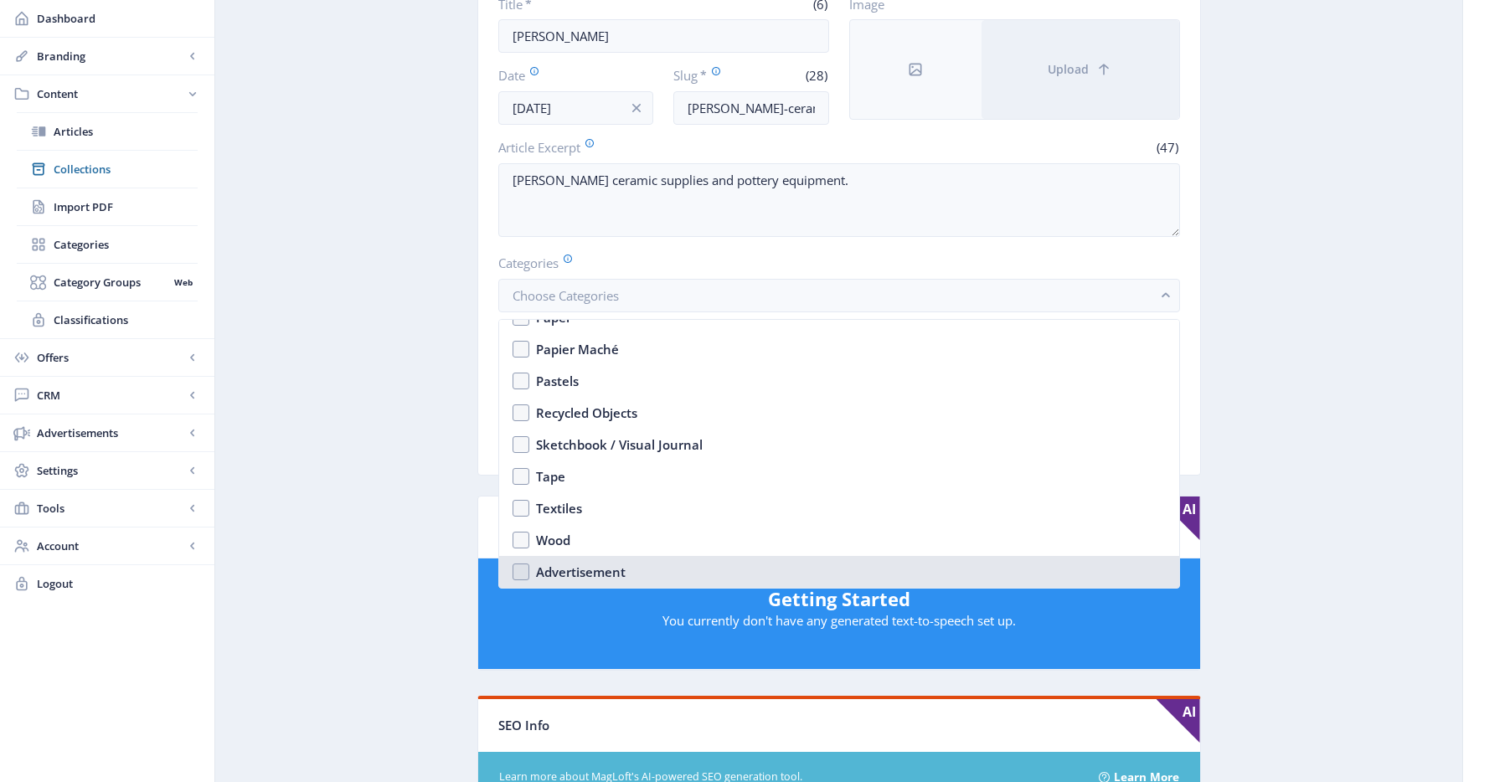
click at [643, 560] on nb-option "Advertisement" at bounding box center [839, 572] width 680 height 32
checkbox input "true"
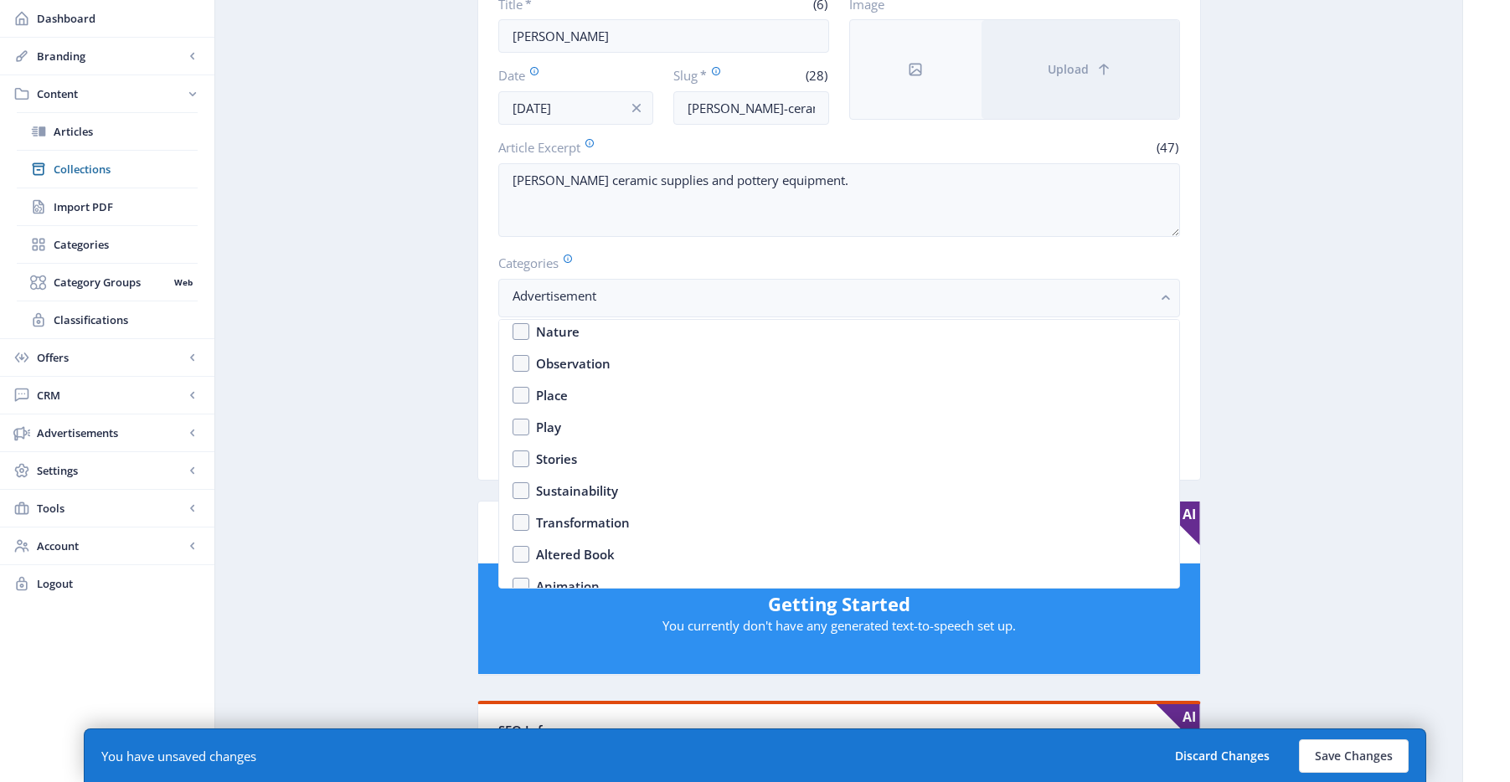
scroll to position [1309, 0]
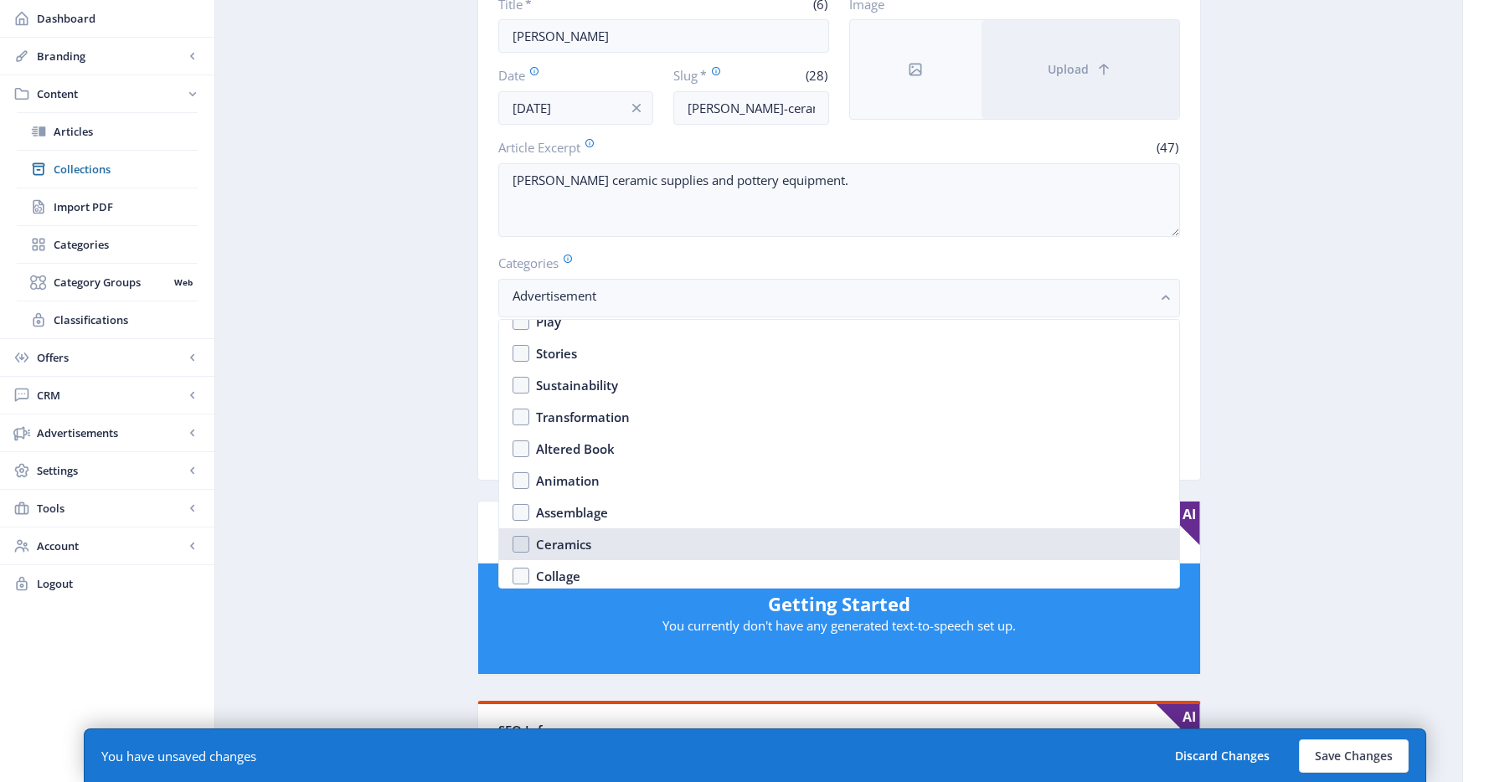
click at [621, 536] on nb-option "Ceramics" at bounding box center [839, 545] width 680 height 32
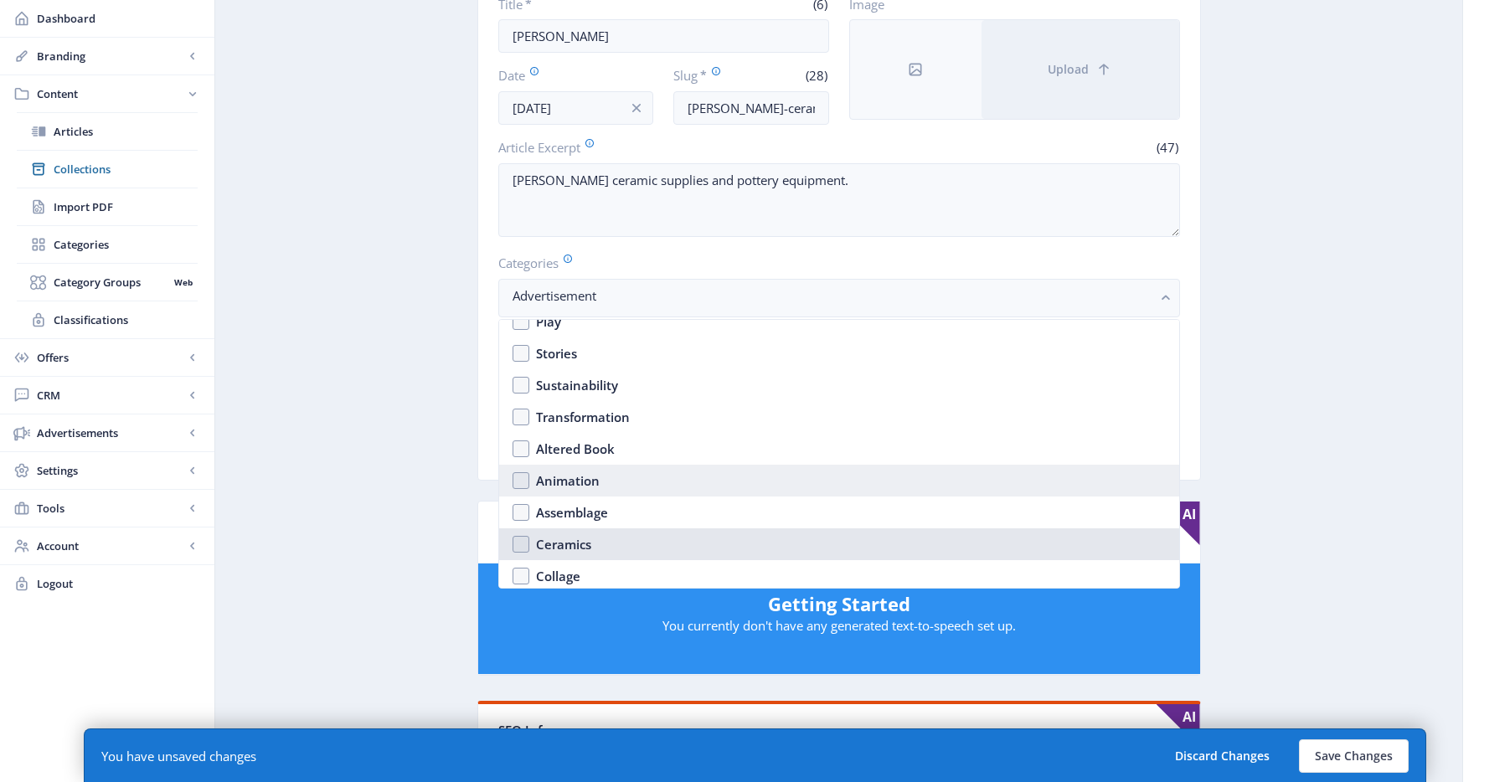
checkbox input "true"
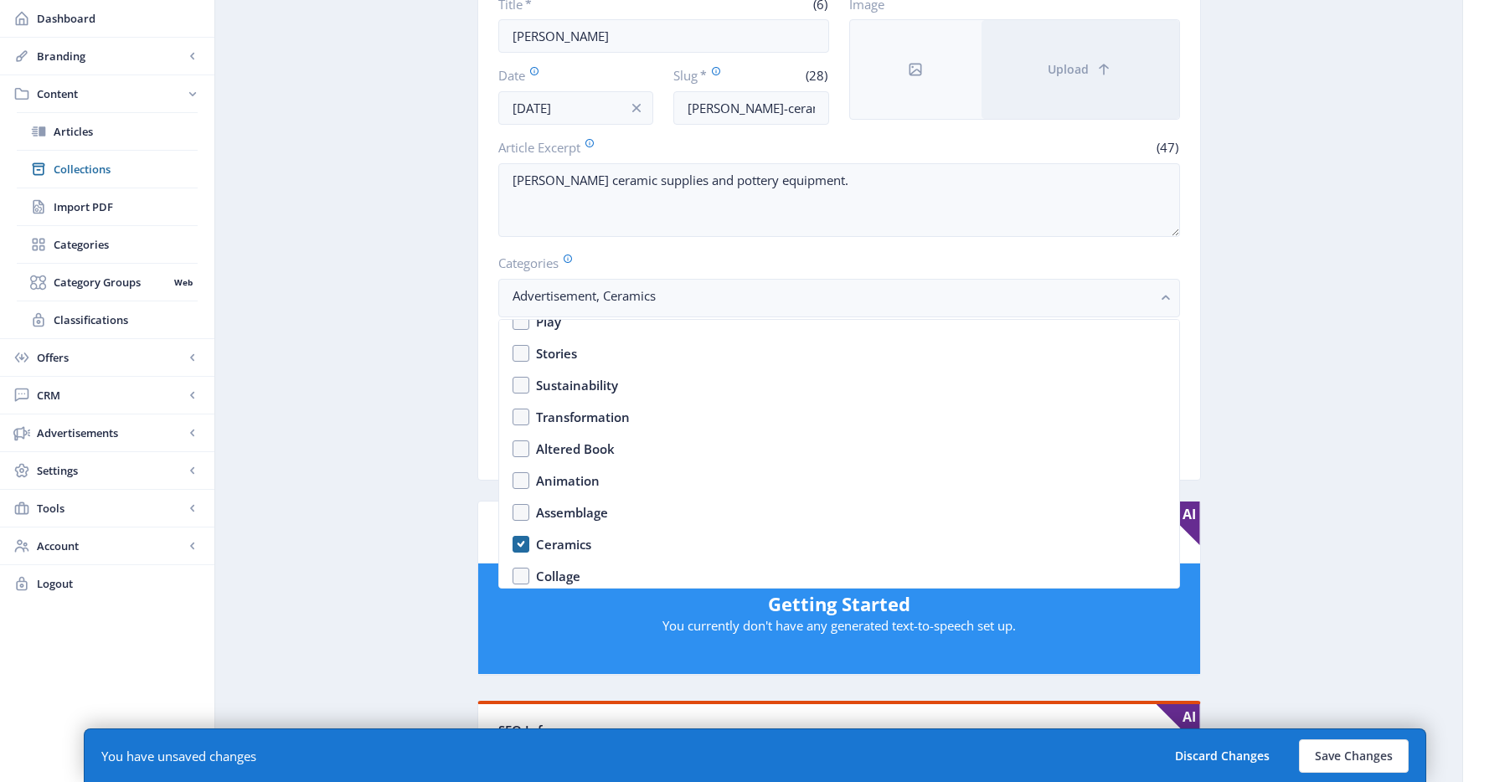
click at [1318, 252] on app-content-article "Open in Editor Export Generate Post [PERSON_NAME] Title * (6) [PERSON_NAME] Dat…" at bounding box center [839, 689] width 1189 height 1598
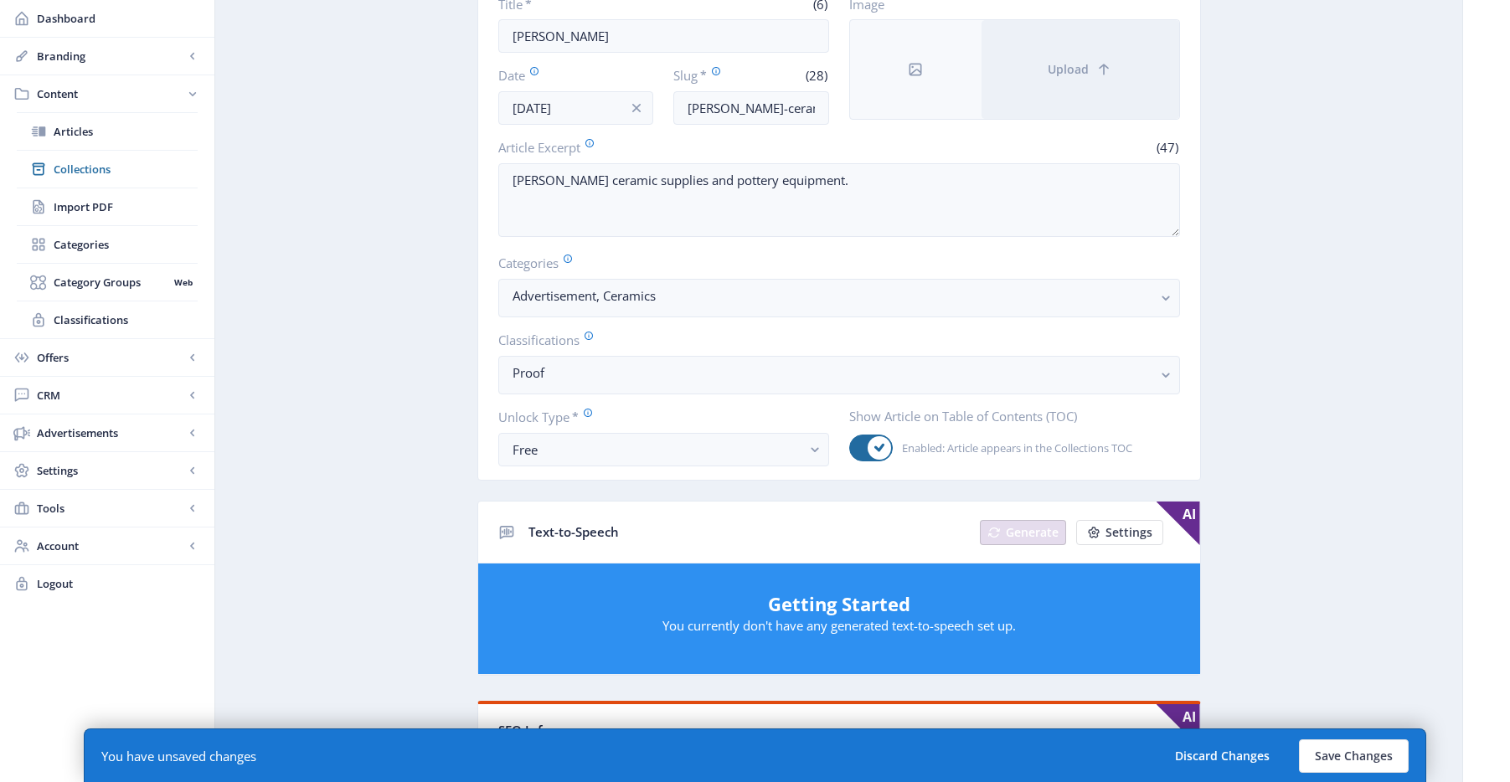
click at [1235, 286] on app-content-article "Open in Editor Export Generate Post [PERSON_NAME] Title * (6) [PERSON_NAME] Dat…" at bounding box center [839, 689] width 1189 height 1598
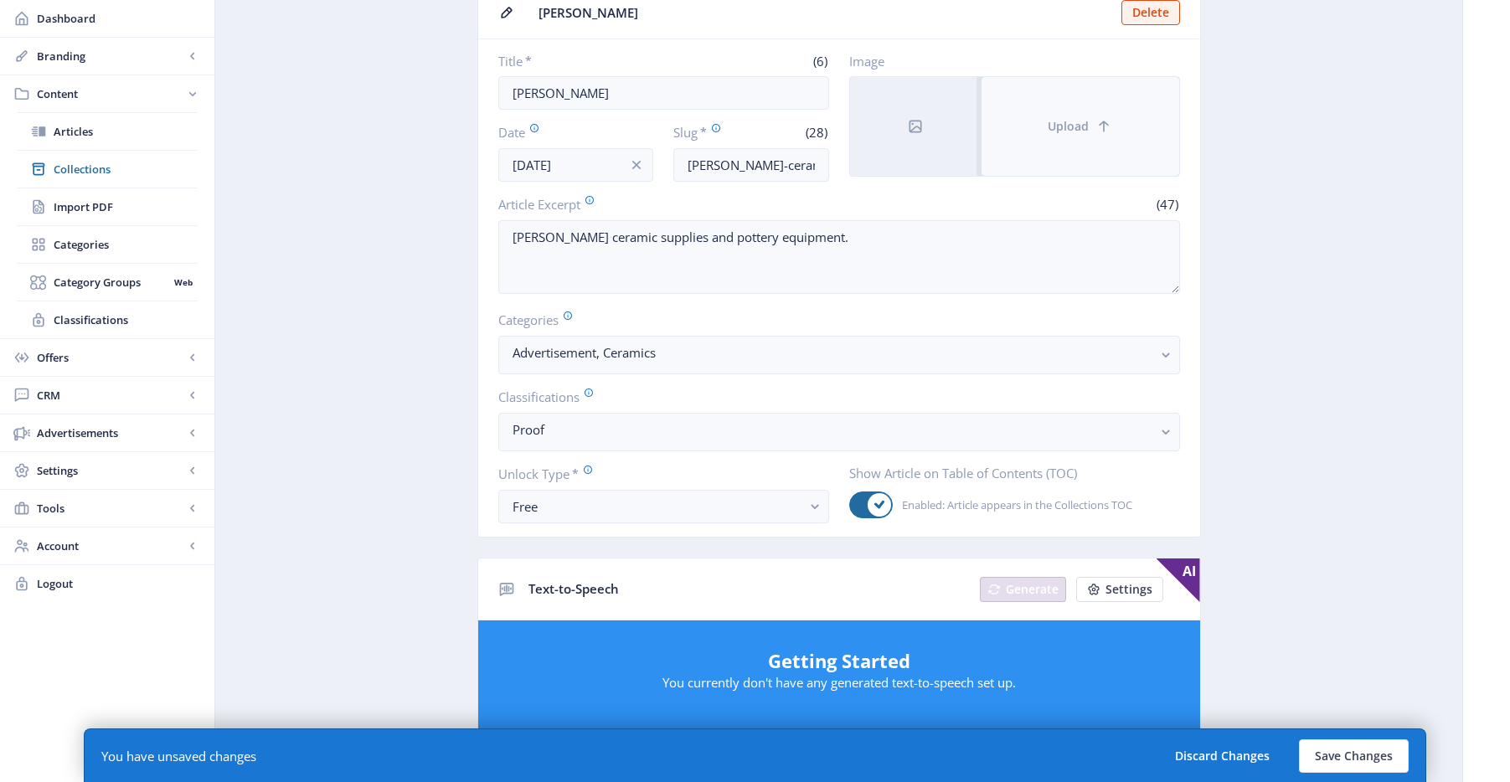
click at [1081, 129] on span "Upload" at bounding box center [1068, 126] width 41 height 13
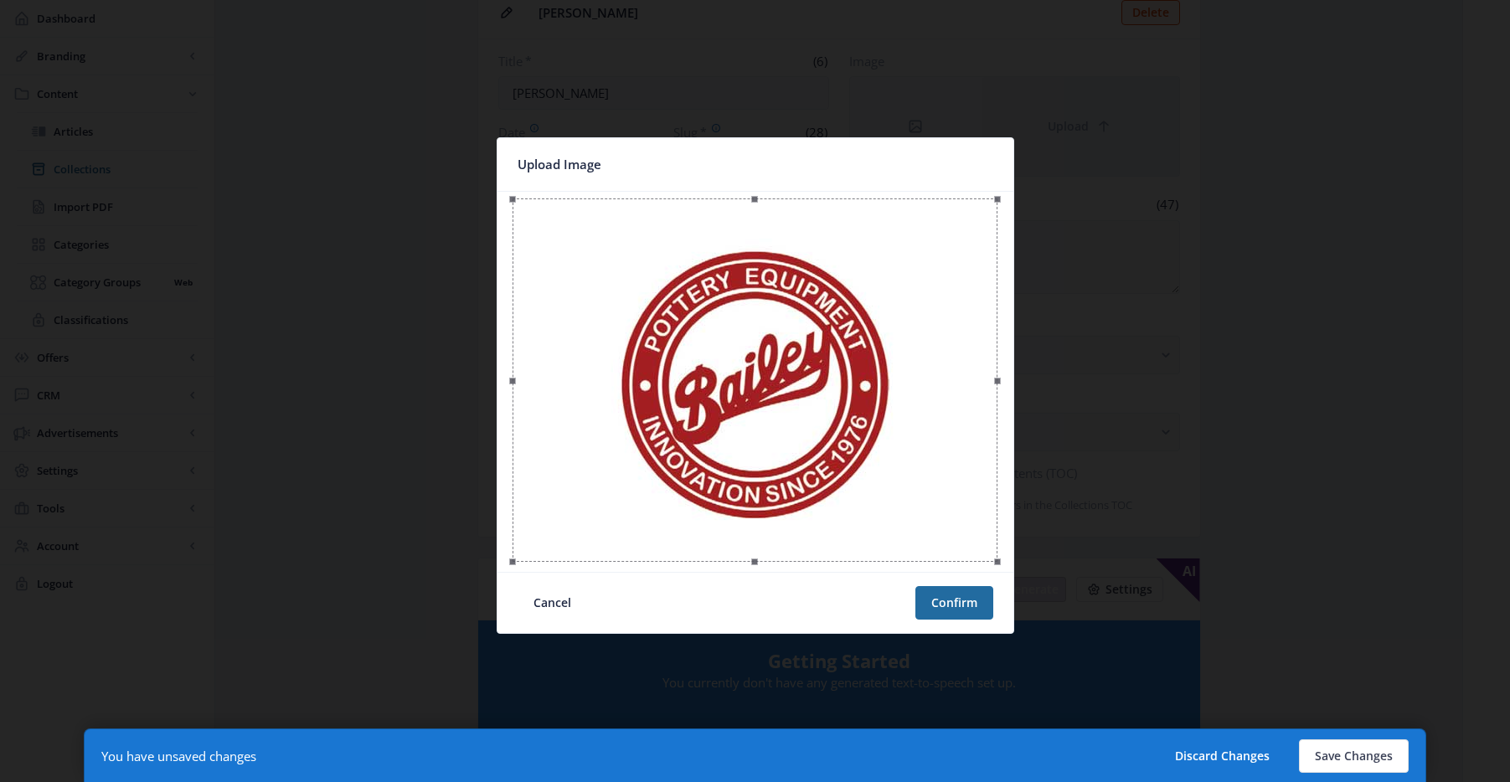
scroll to position [0, 0]
click at [946, 619] on nb-card-footer "Cancel Confirm" at bounding box center [756, 602] width 516 height 61
click at [913, 613] on div at bounding box center [751, 603] width 328 height 34
click at [961, 596] on button "Confirm" at bounding box center [954, 603] width 78 height 34
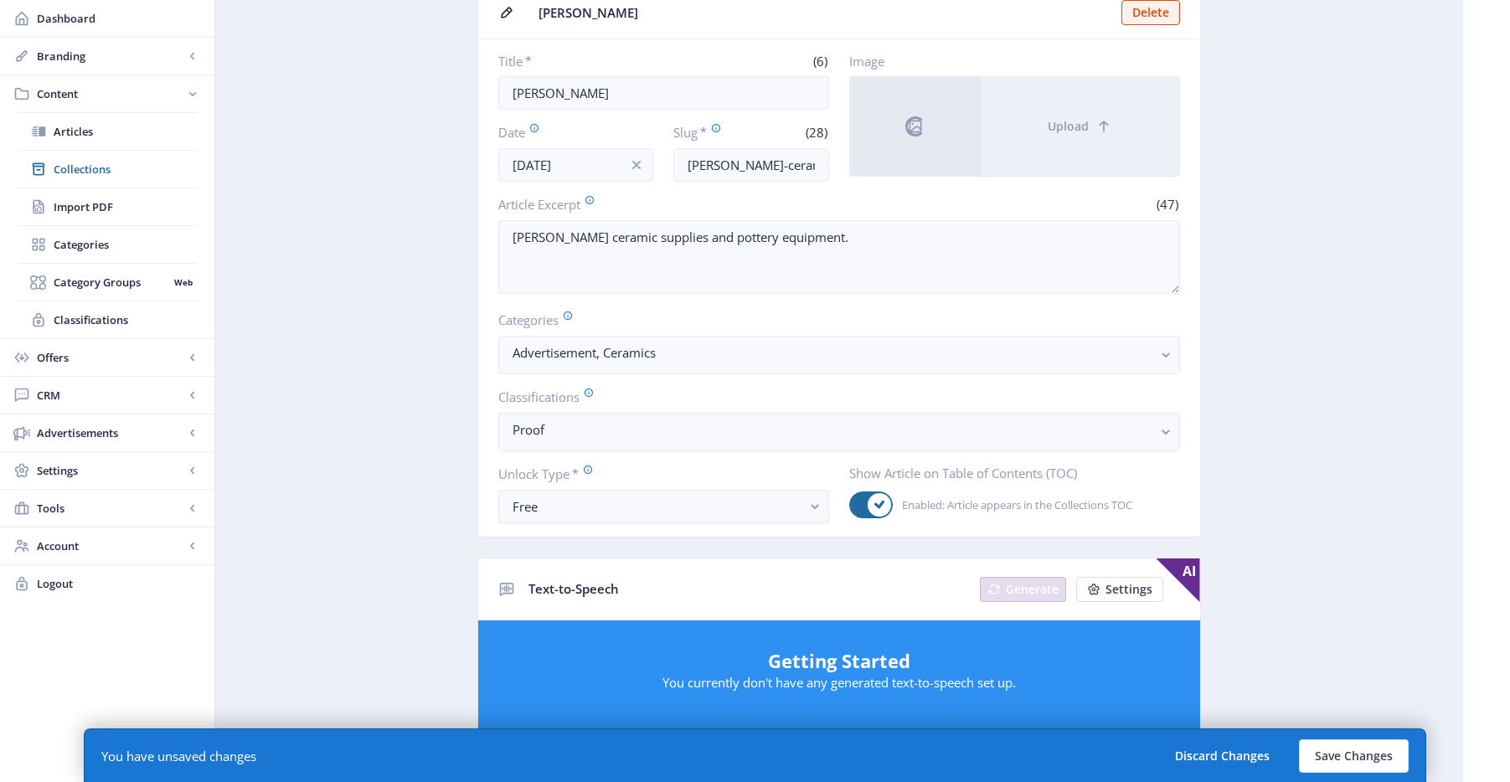
click at [1370, 198] on app-content-article "Open in Editor Export Generate Post [PERSON_NAME] Title * (6) [PERSON_NAME] Dat…" at bounding box center [839, 746] width 1189 height 1598
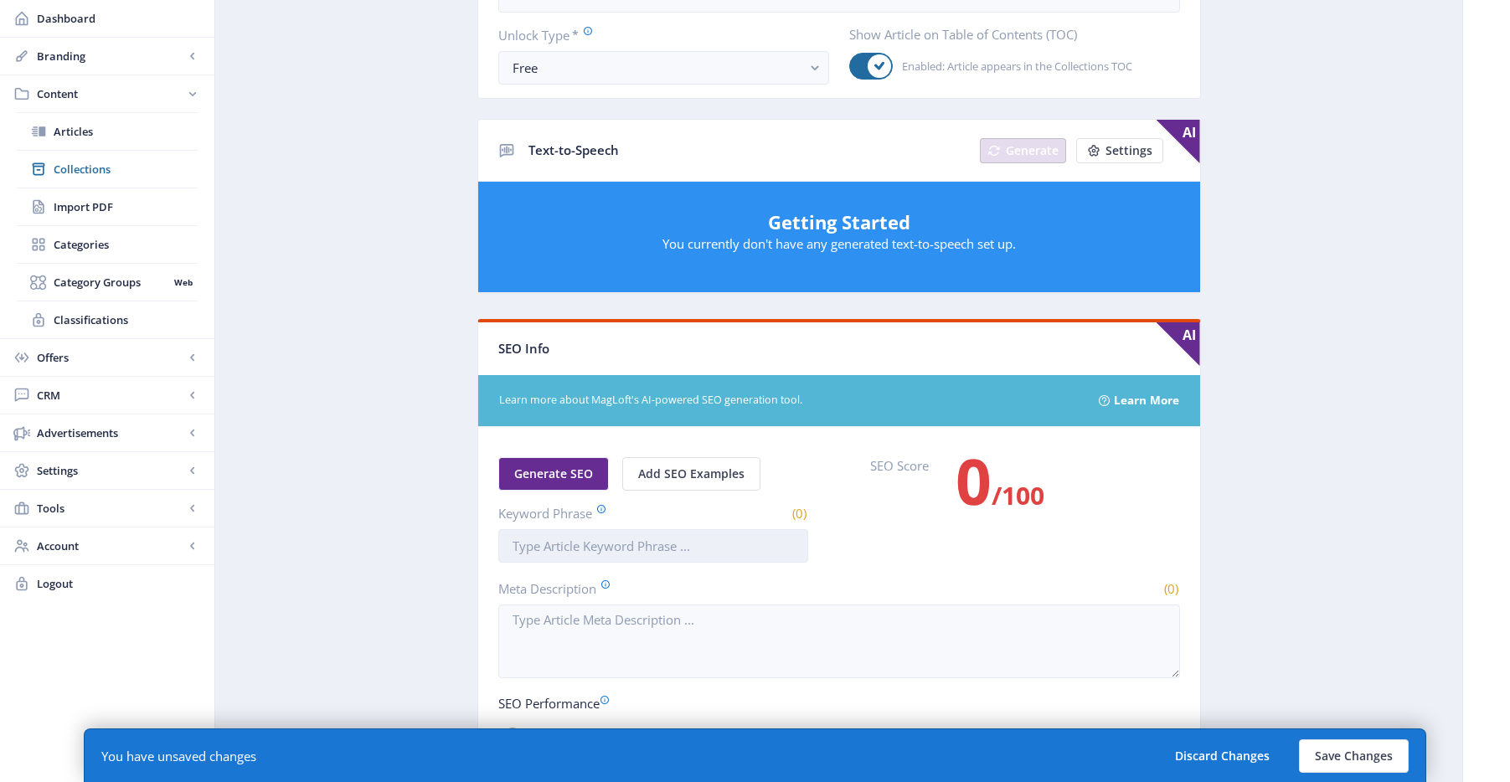
click at [668, 536] on input "Keyword Phrase" at bounding box center [653, 546] width 310 height 34
paste input "[PERSON_NAME] ceramic supplies"
type input "[PERSON_NAME] ceramic supplies"
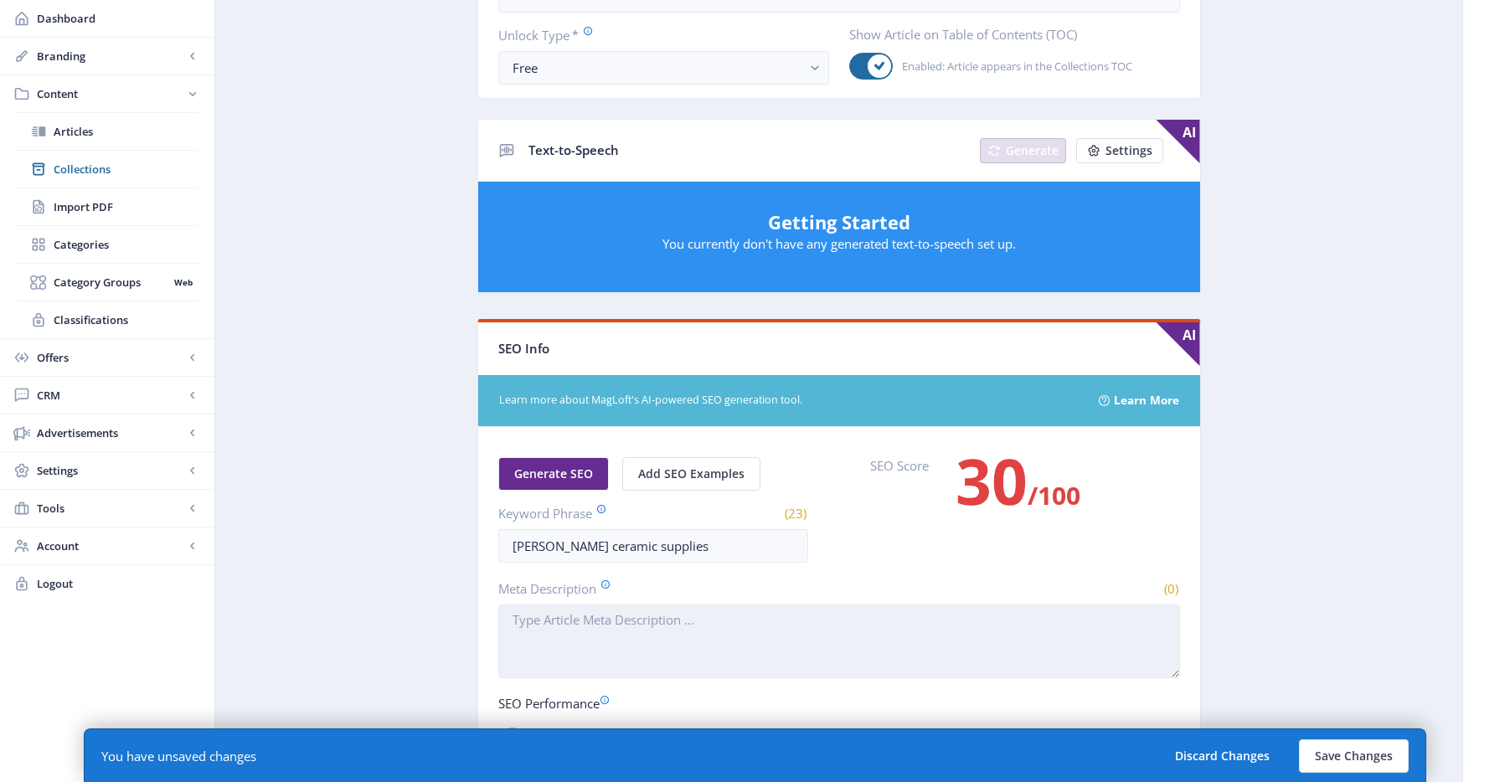
click at [740, 610] on textarea "Meta Description" at bounding box center [839, 642] width 682 height 74
paste textarea "Discover the best in [PERSON_NAME] ceramic supplies. Explore our extensive rang…"
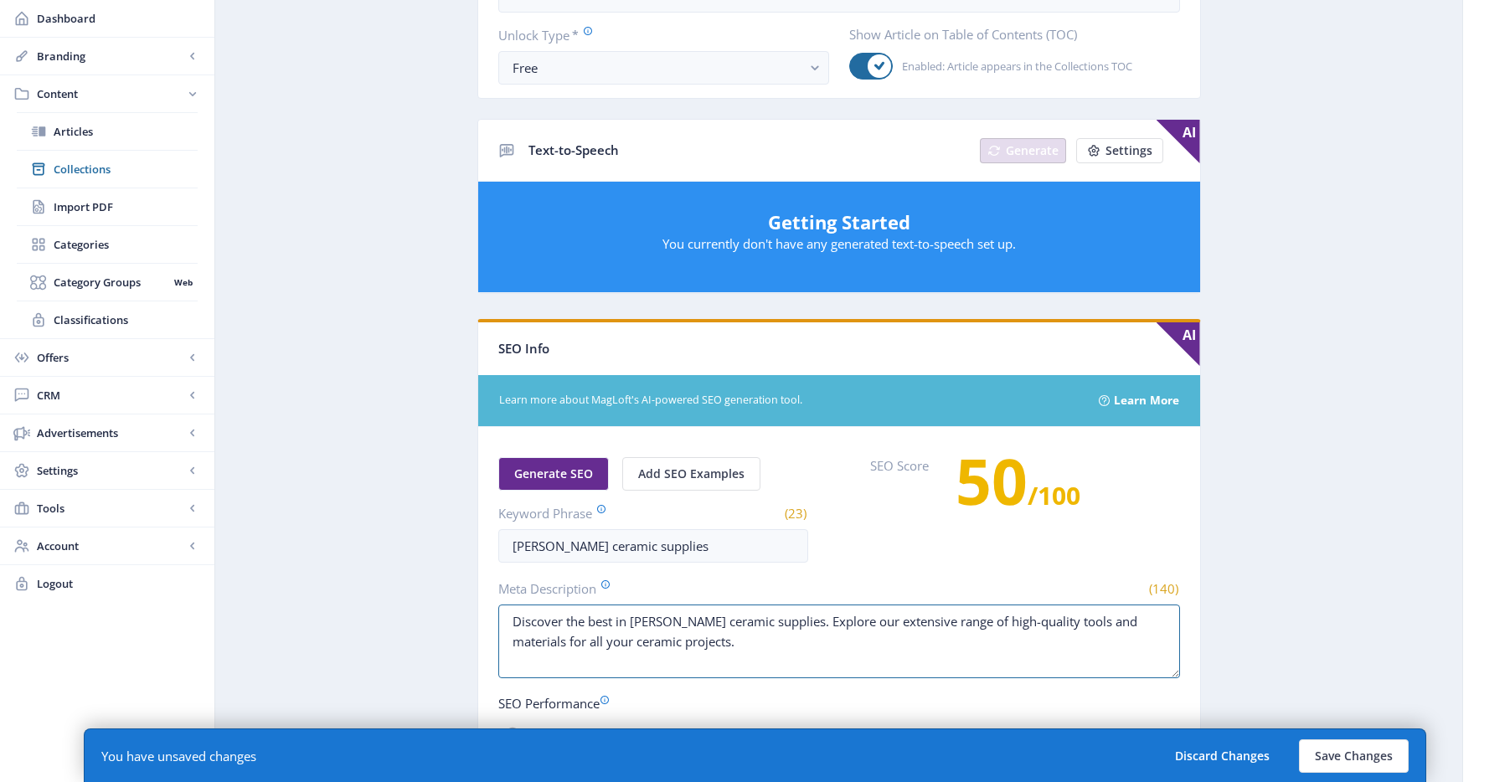
type textarea "Discover the best in [PERSON_NAME] ceramic supplies. Explore our extensive rang…"
click at [1128, 586] on div "(140)" at bounding box center [1013, 589] width 334 height 18
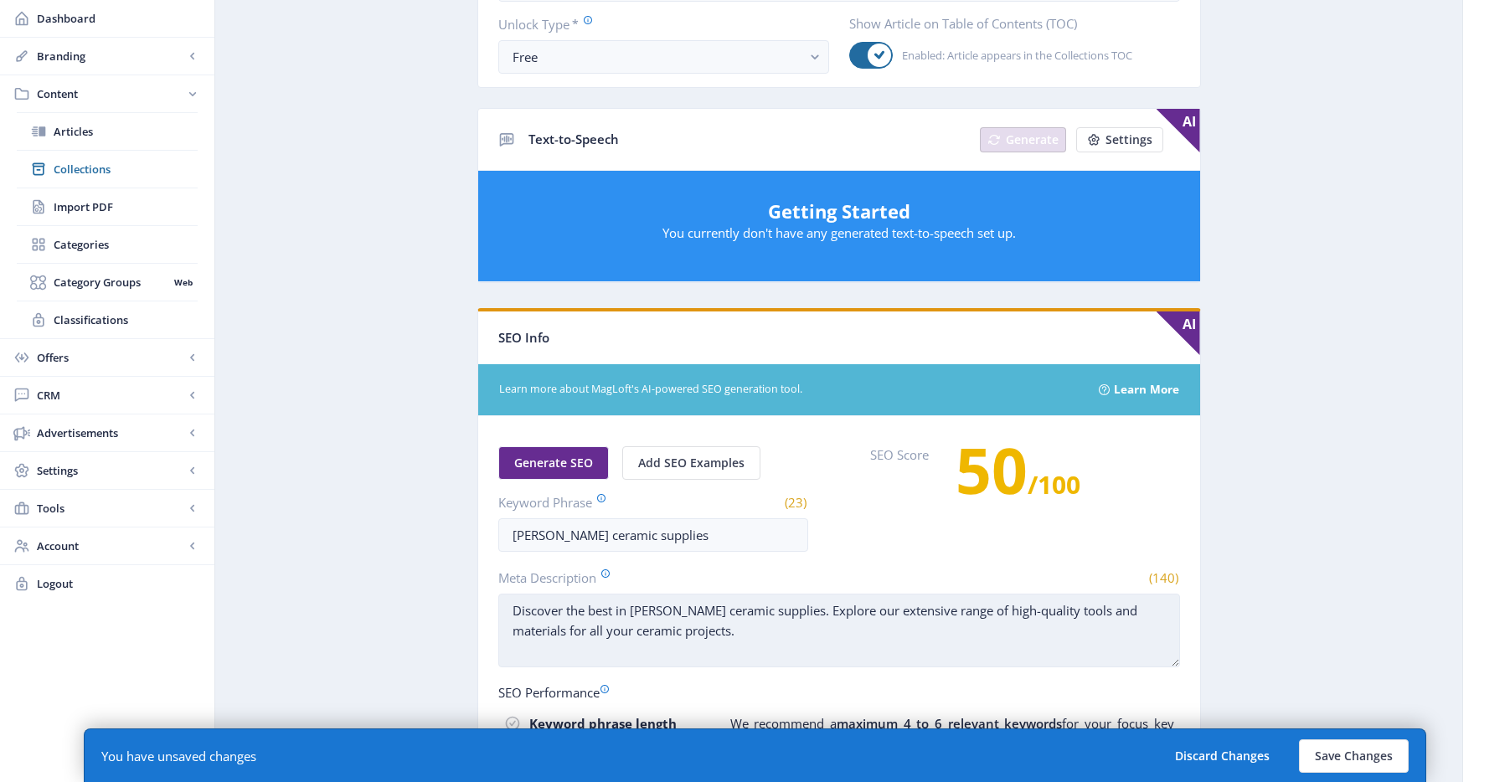
click at [1024, 644] on textarea "Discover the best in [PERSON_NAME] ceramic supplies. Explore our extensive rang…" at bounding box center [839, 631] width 682 height 74
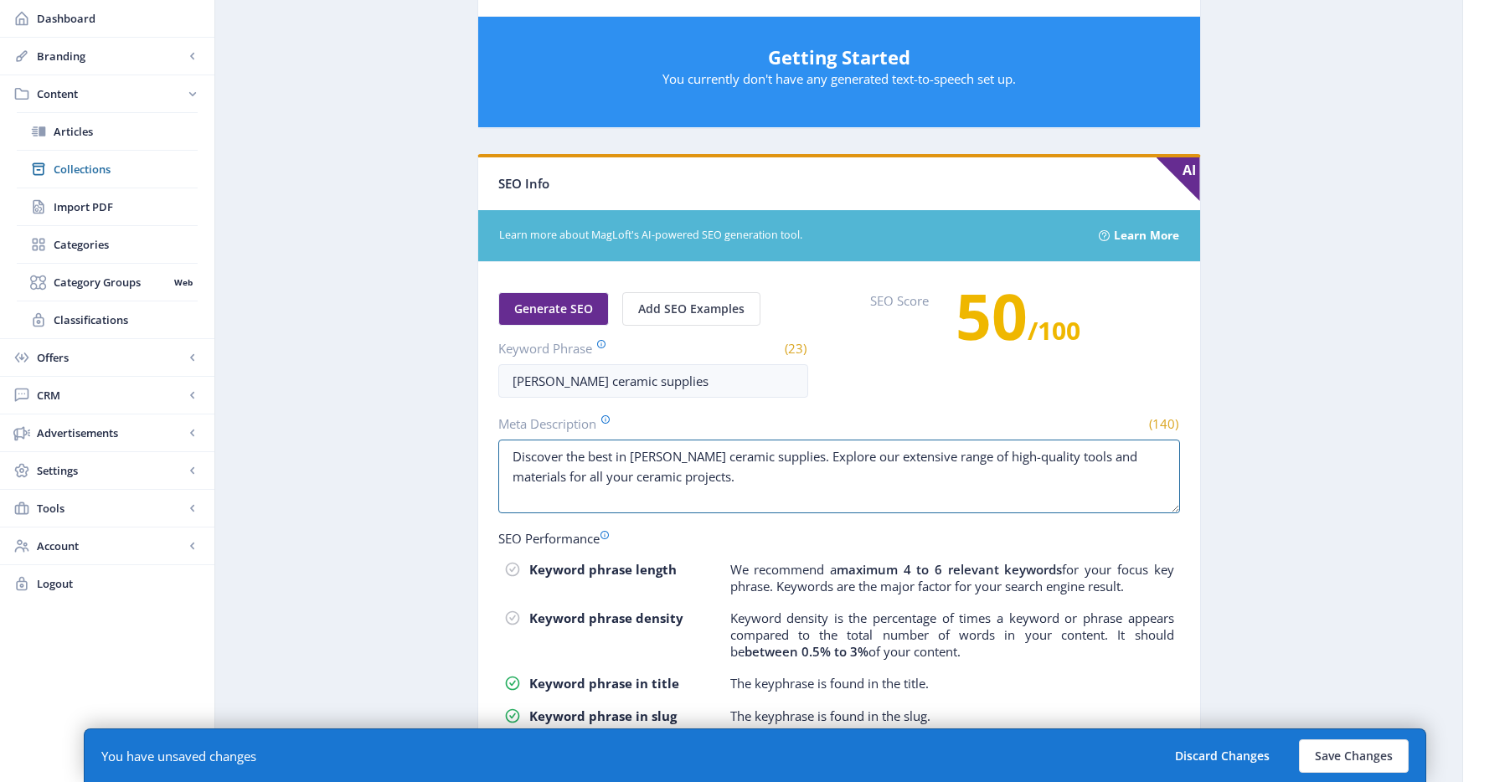
scroll to position [827, 0]
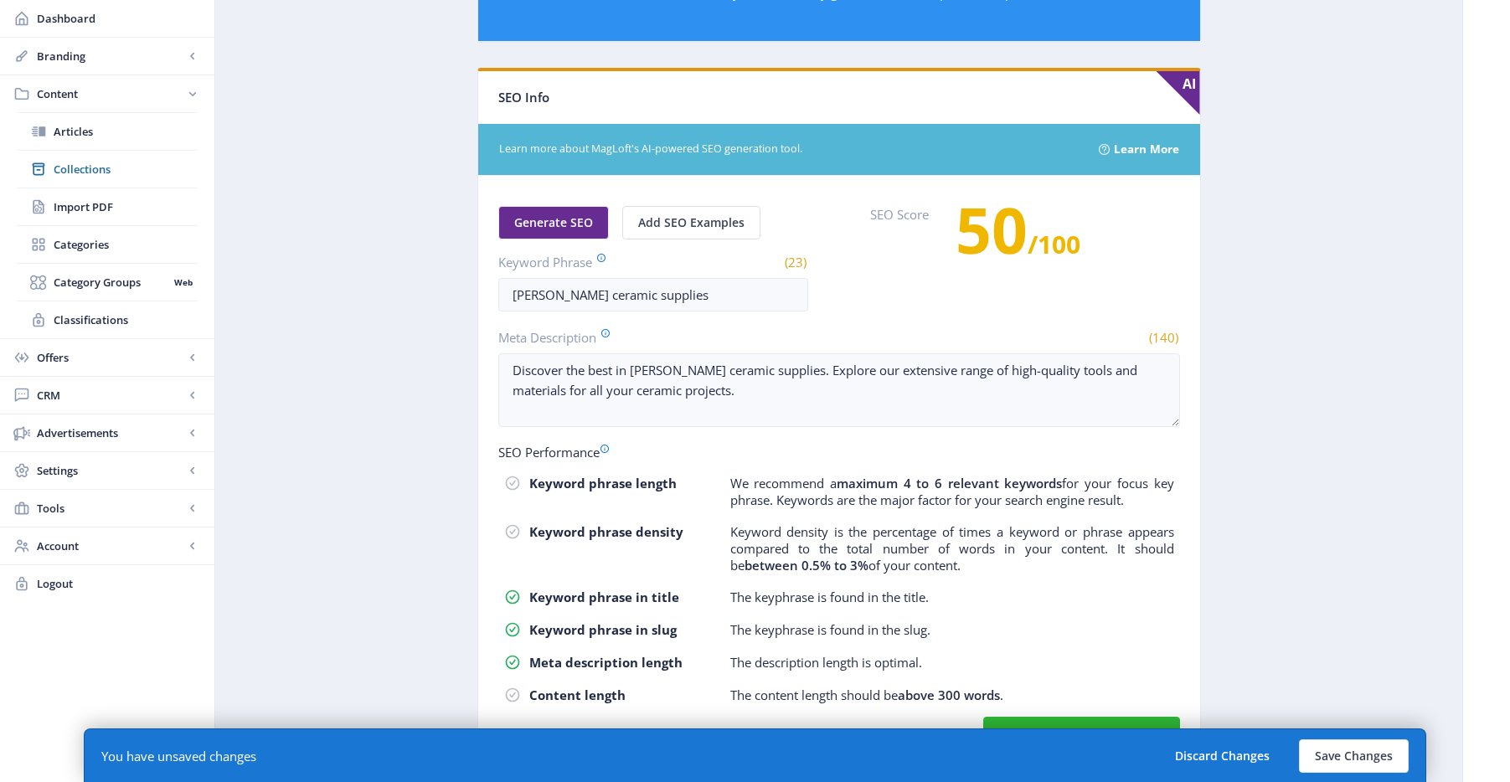
drag, startPoint x: 1240, startPoint y: 472, endPoint x: 1215, endPoint y: 185, distance: 288.3
click at [1240, 444] on app-content-article "Open in Editor Export Generate Post [PERSON_NAME] Title * (6) [PERSON_NAME] Dat…" at bounding box center [839, 23] width 1189 height 1533
click at [1336, 404] on app-content-article "Open in Editor Export Generate Post [PERSON_NAME] Title * (6) [PERSON_NAME] Dat…" at bounding box center [839, 23] width 1189 height 1533
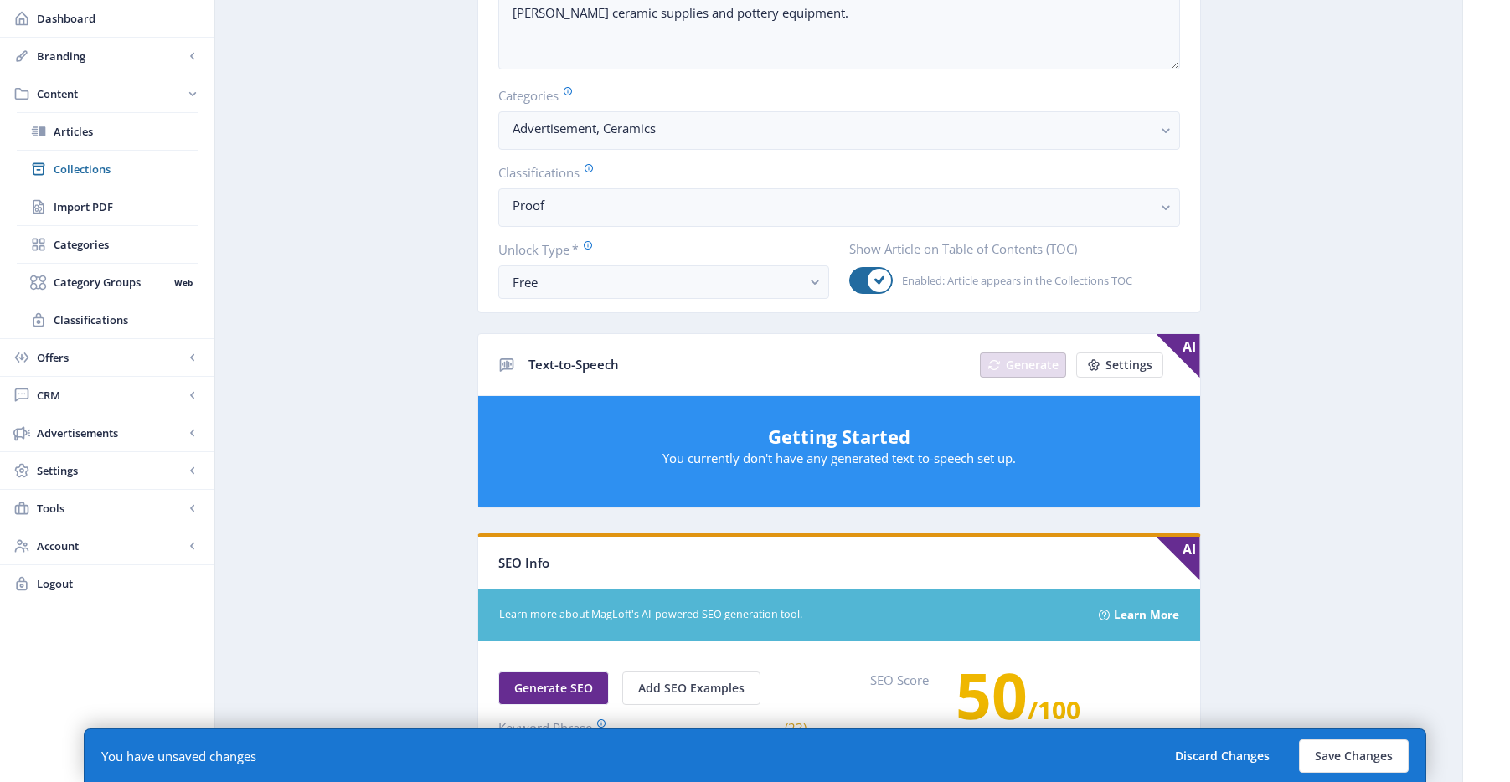
scroll to position [0, 0]
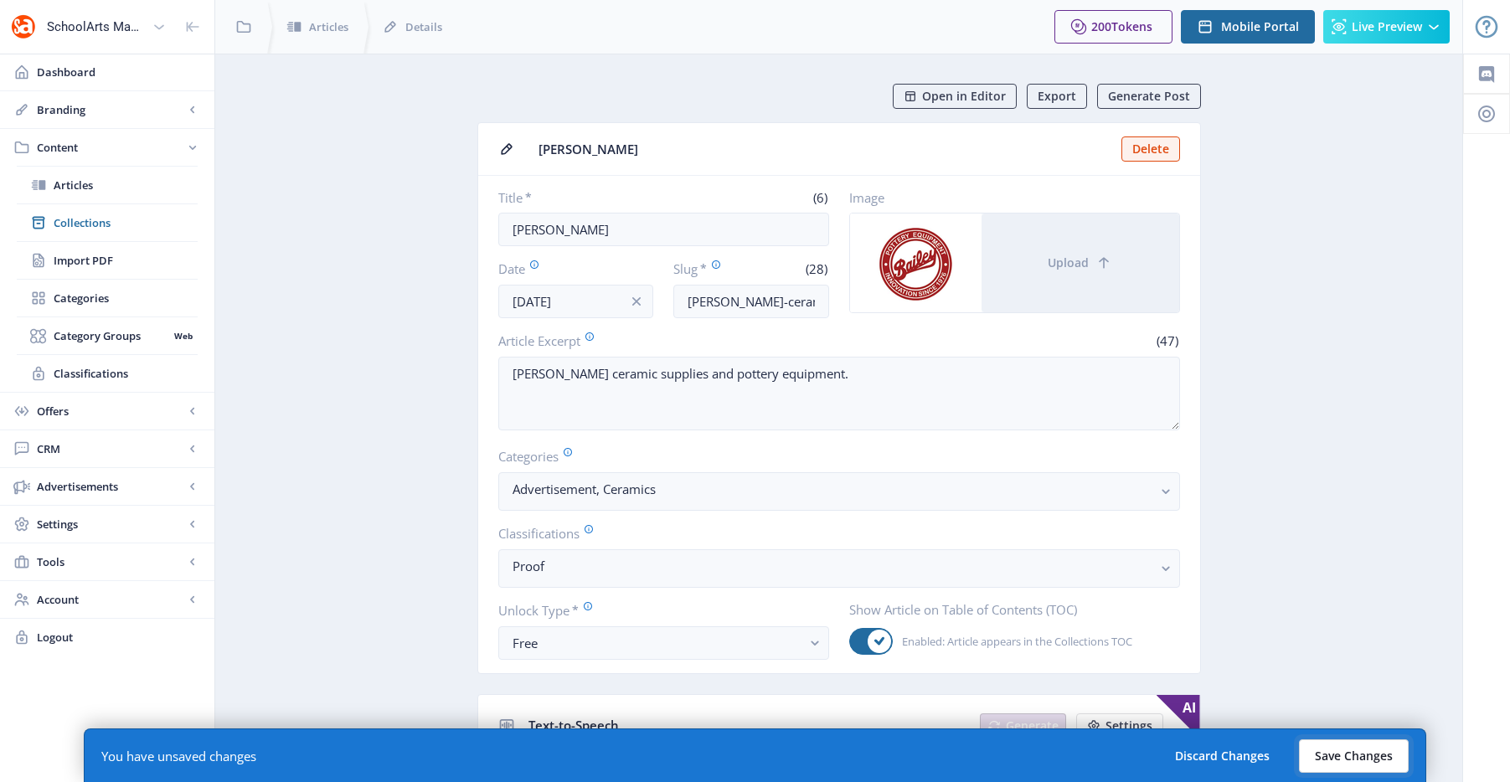
click at [1323, 766] on button "Save Changes" at bounding box center [1354, 757] width 110 height 34
